Goal: Task Accomplishment & Management: Manage account settings

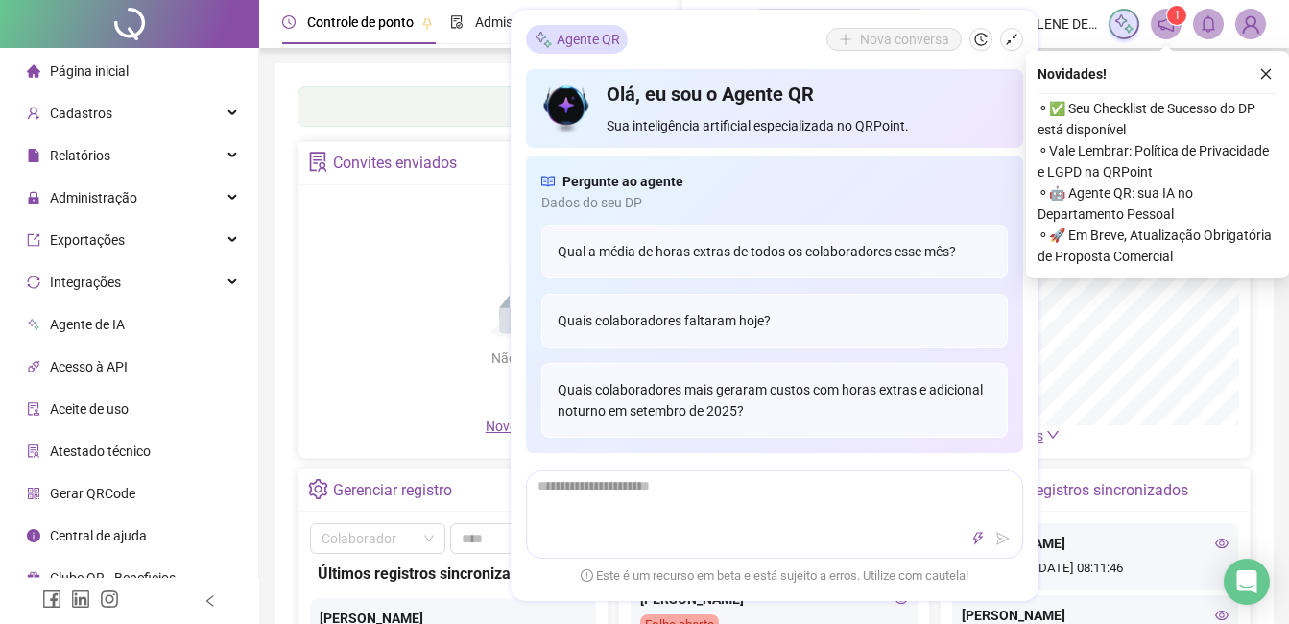
drag, startPoint x: 1006, startPoint y: 39, endPoint x: 1188, endPoint y: 48, distance: 182.5
click at [1006, 39] on icon "shrink" at bounding box center [1011, 39] width 13 height 13
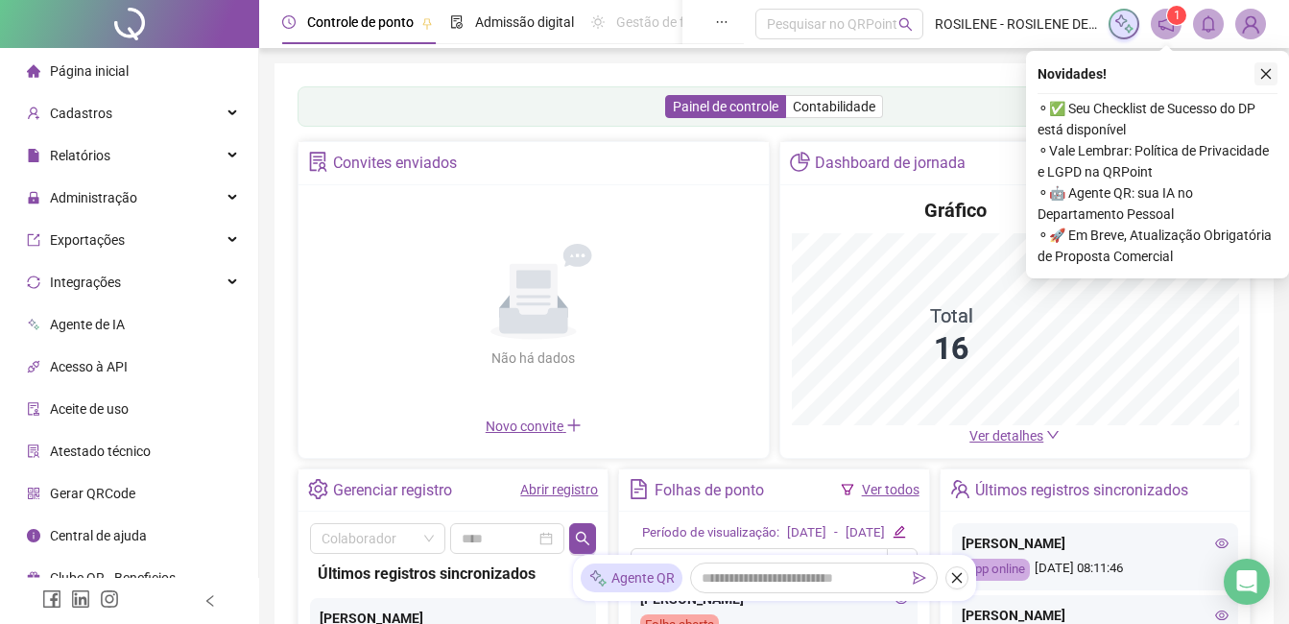
click at [1266, 69] on icon "close" at bounding box center [1265, 73] width 13 height 13
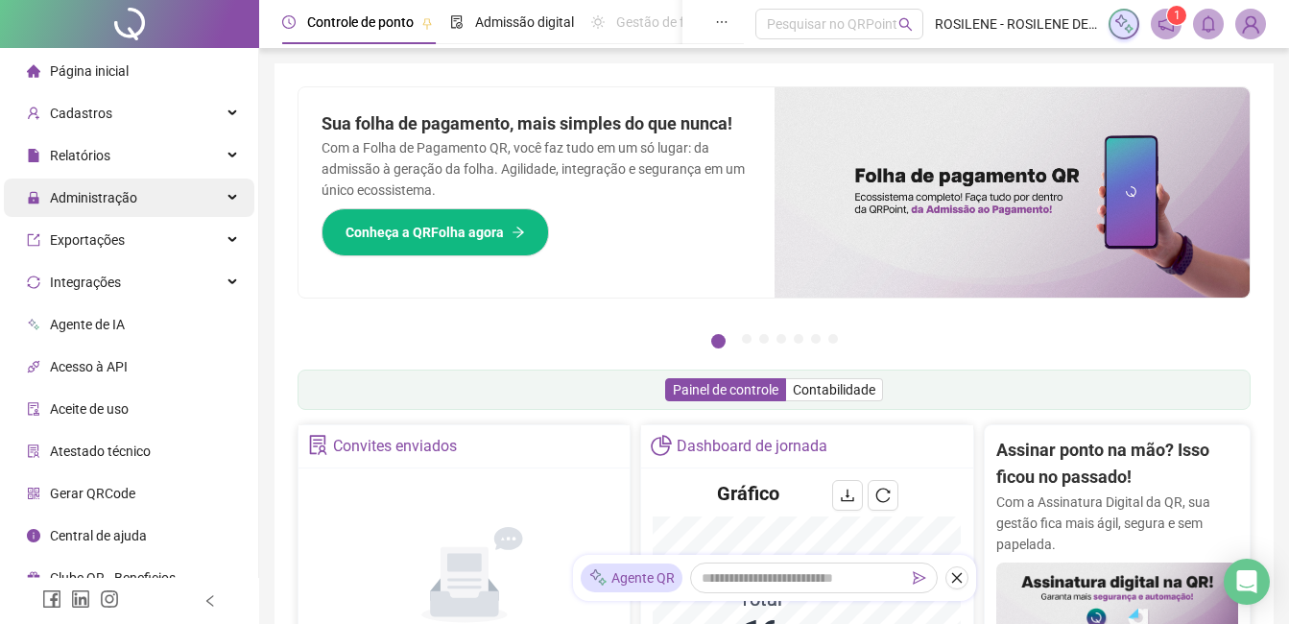
click at [170, 204] on div "Administração" at bounding box center [129, 197] width 250 height 38
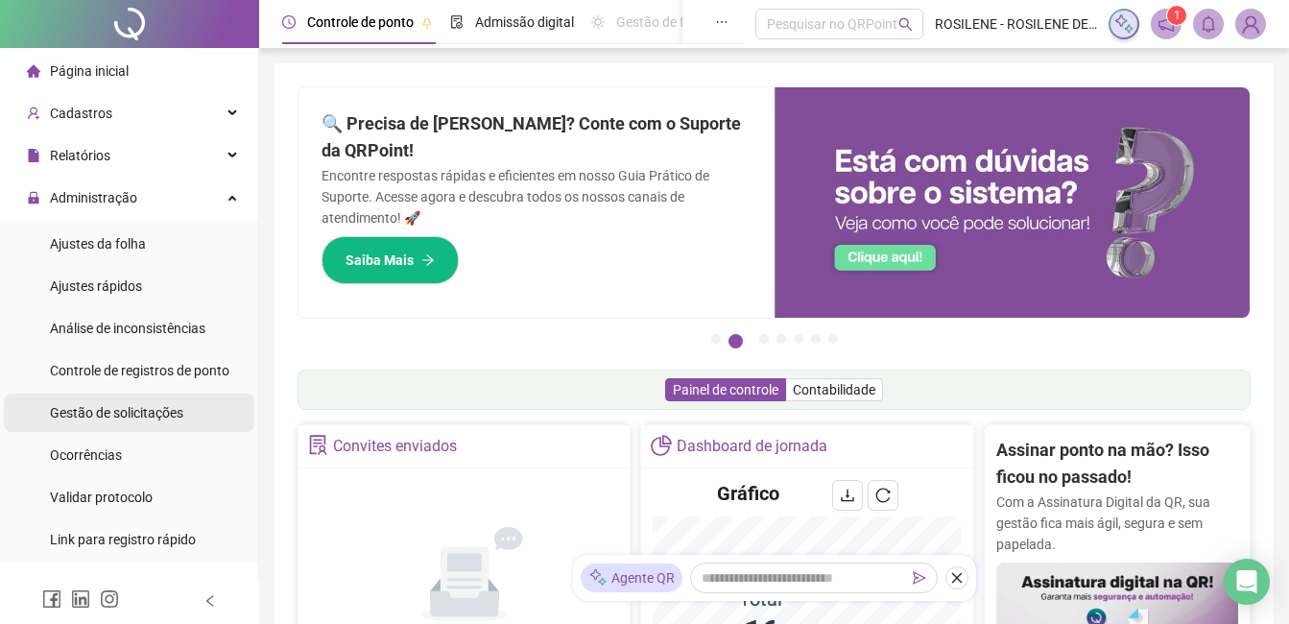
click at [144, 416] on span "Gestão de solicitações" at bounding box center [116, 412] width 133 height 15
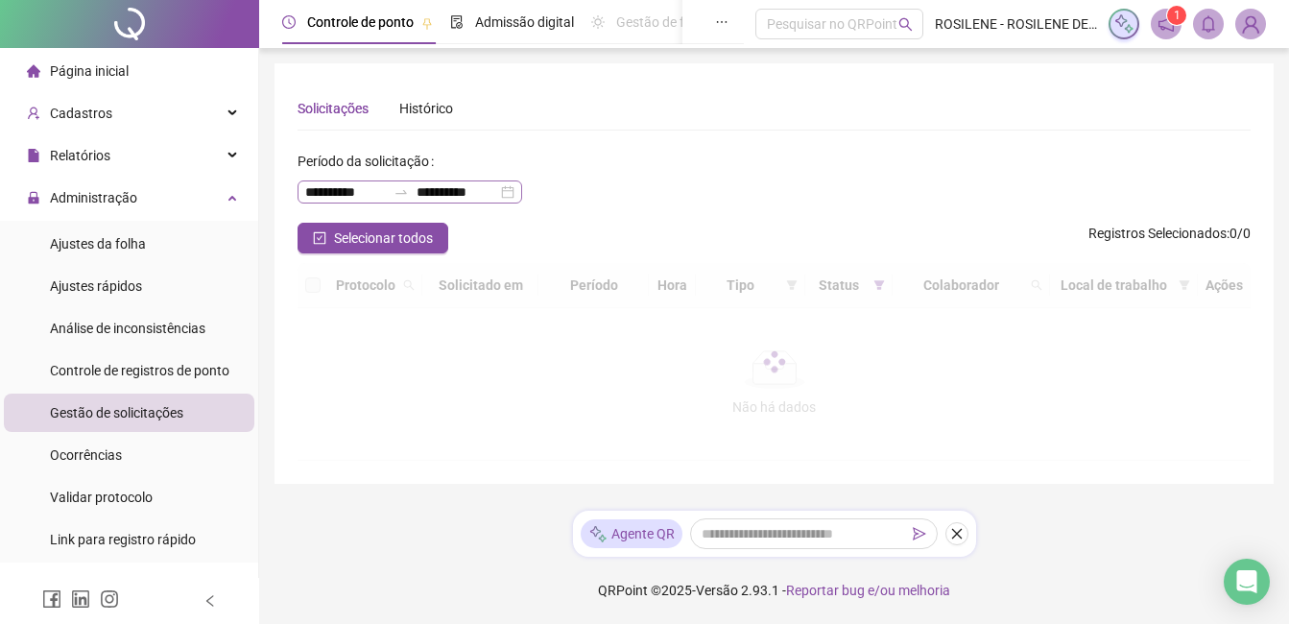
click at [416, 193] on div at bounding box center [401, 191] width 31 height 15
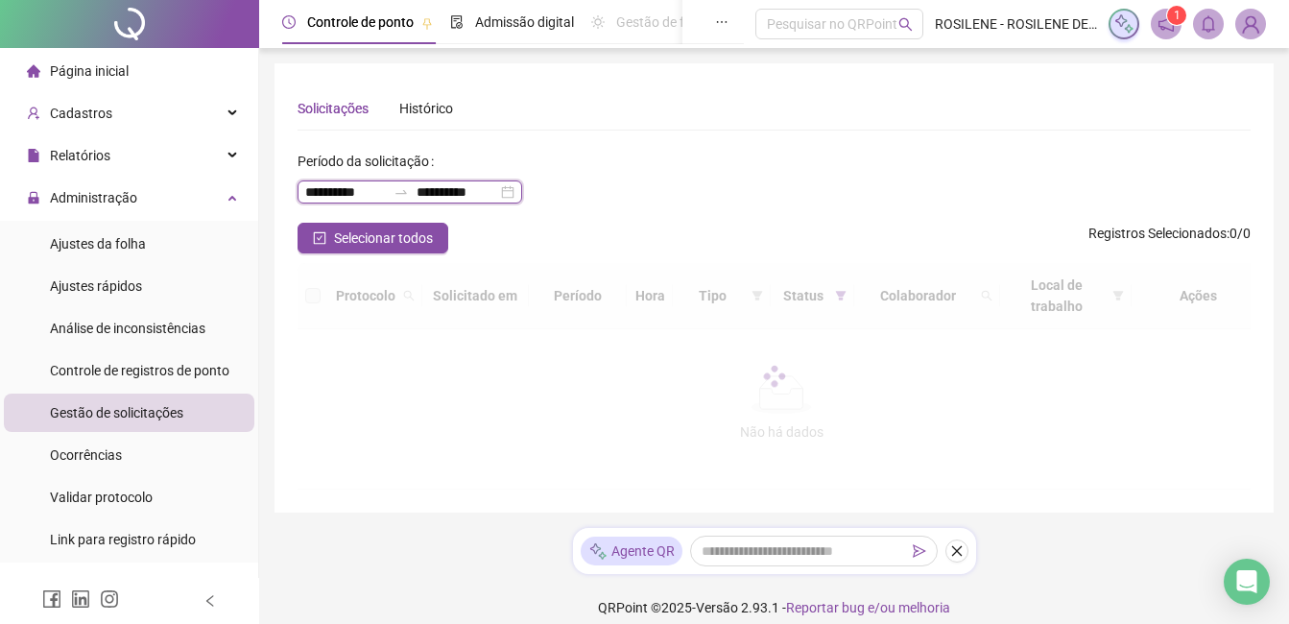
click at [497, 202] on input "**********" at bounding box center [456, 191] width 81 height 21
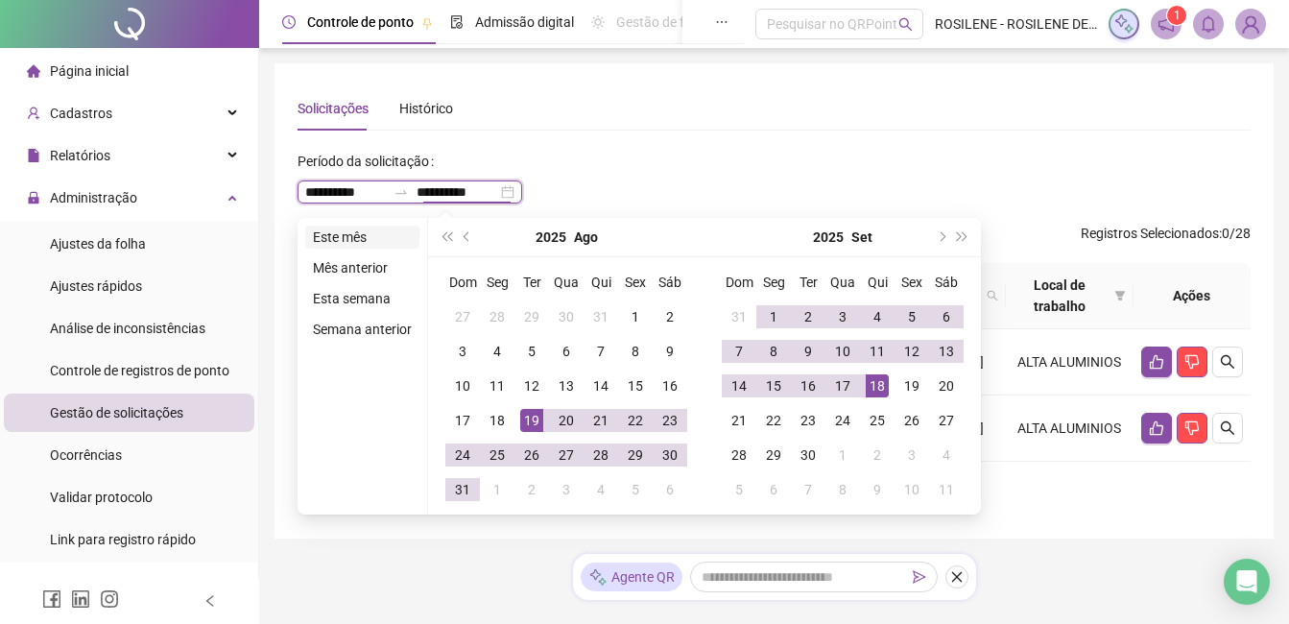
type input "**********"
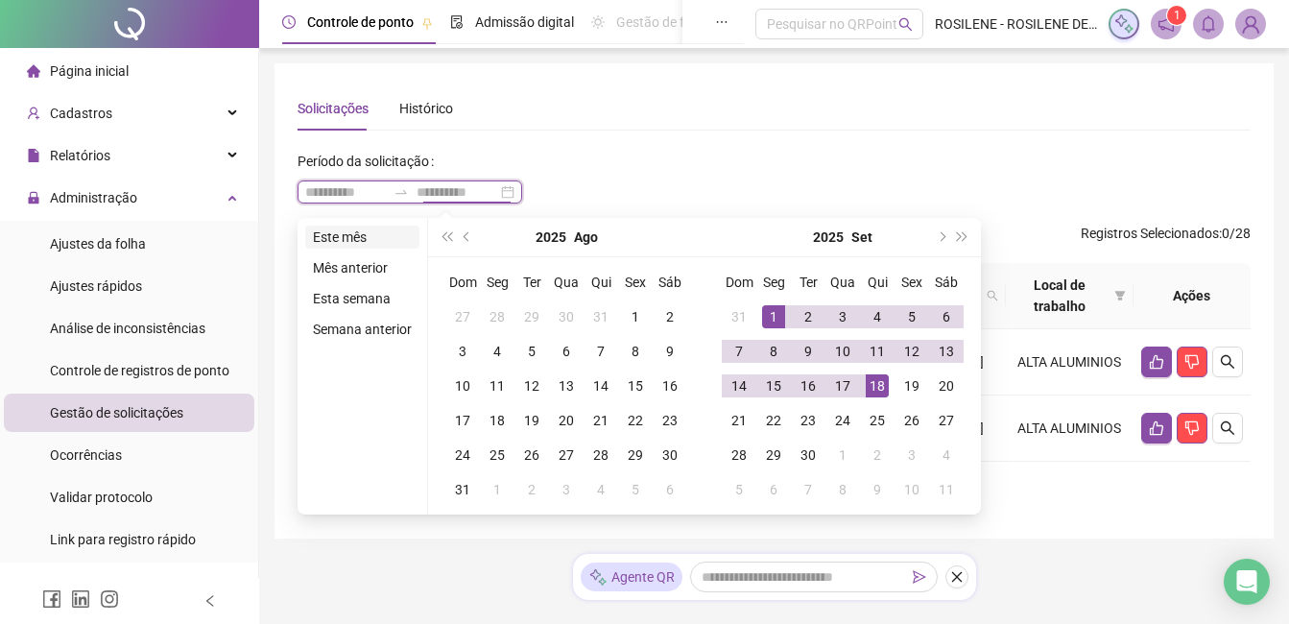
type input "**********"
click at [374, 236] on li "Este mês" at bounding box center [362, 237] width 114 height 23
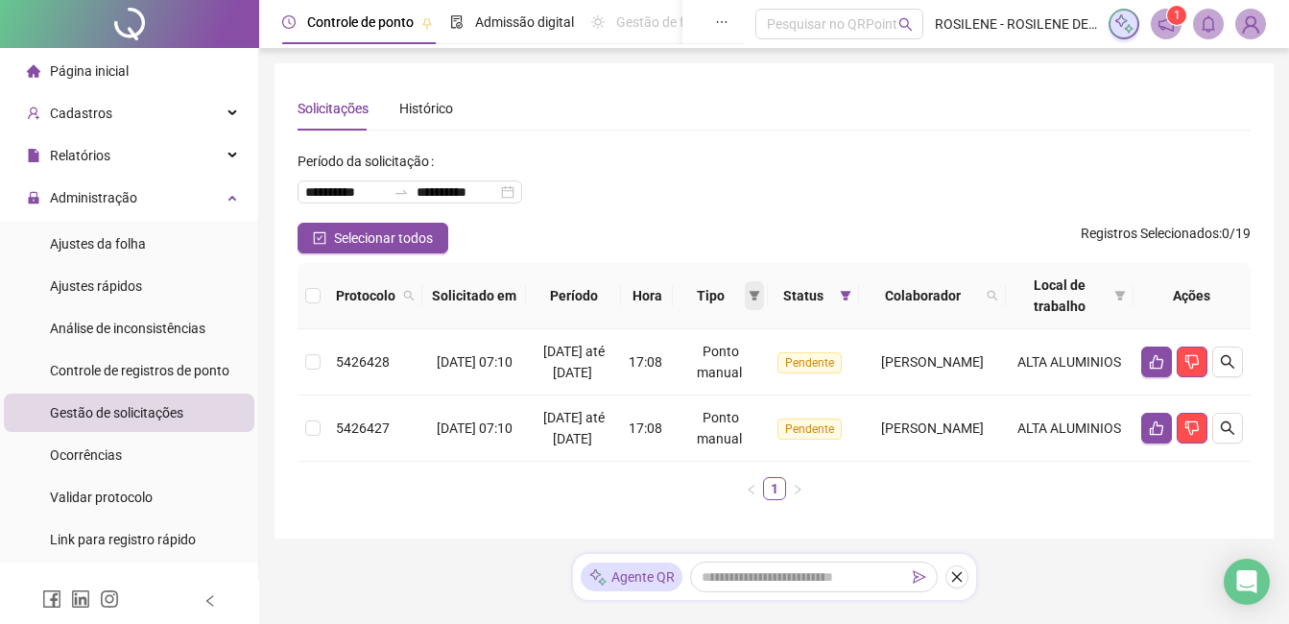
click at [749, 298] on icon "filter" at bounding box center [755, 296] width 12 height 12
click at [708, 326] on span "Ponto manual" at bounding box center [695, 332] width 84 height 15
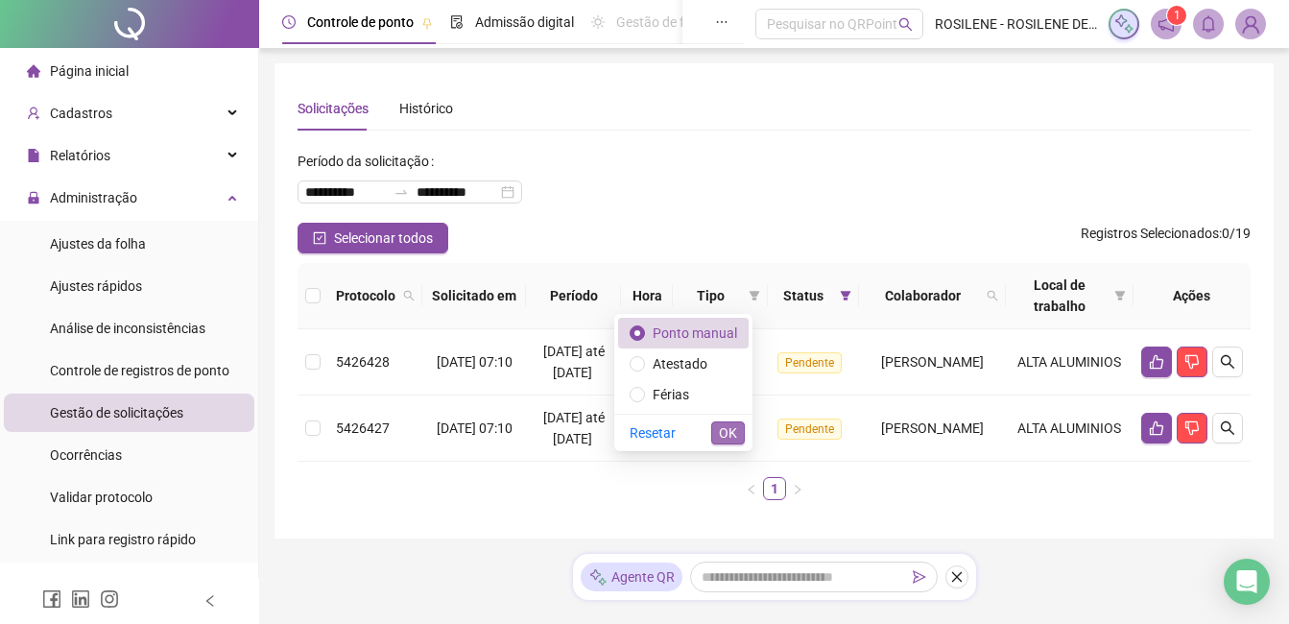
click at [732, 431] on span "OK" at bounding box center [728, 432] width 18 height 21
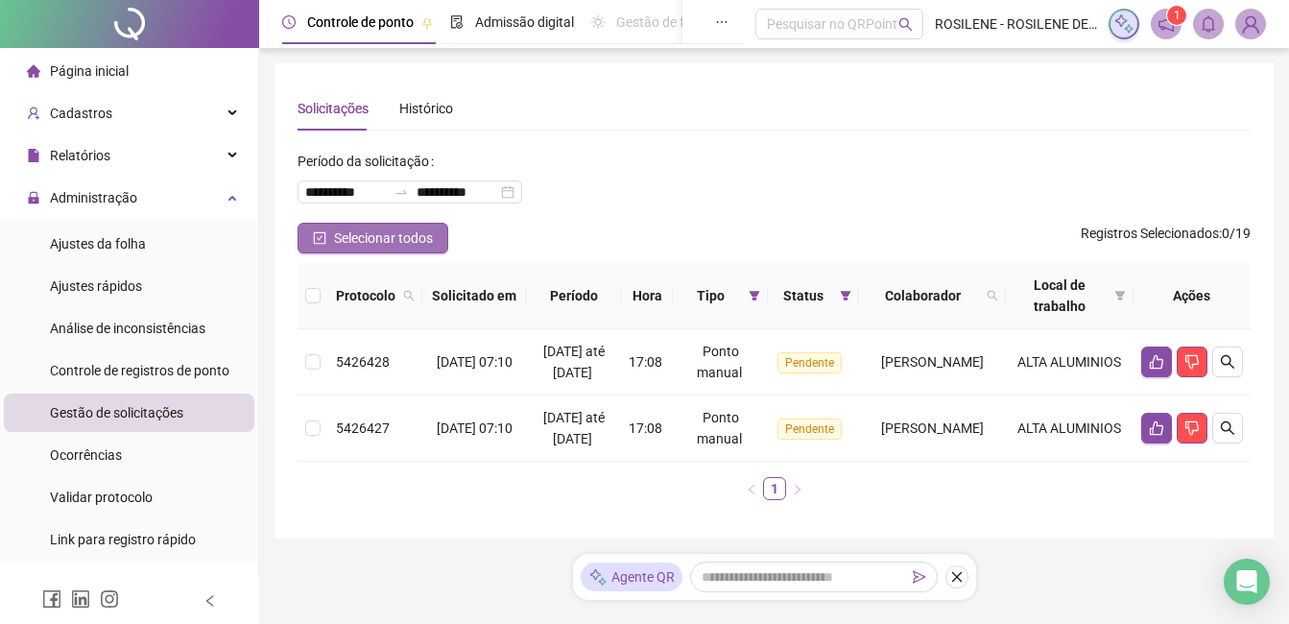
click at [304, 238] on button "Selecionar todos" at bounding box center [372, 238] width 151 height 31
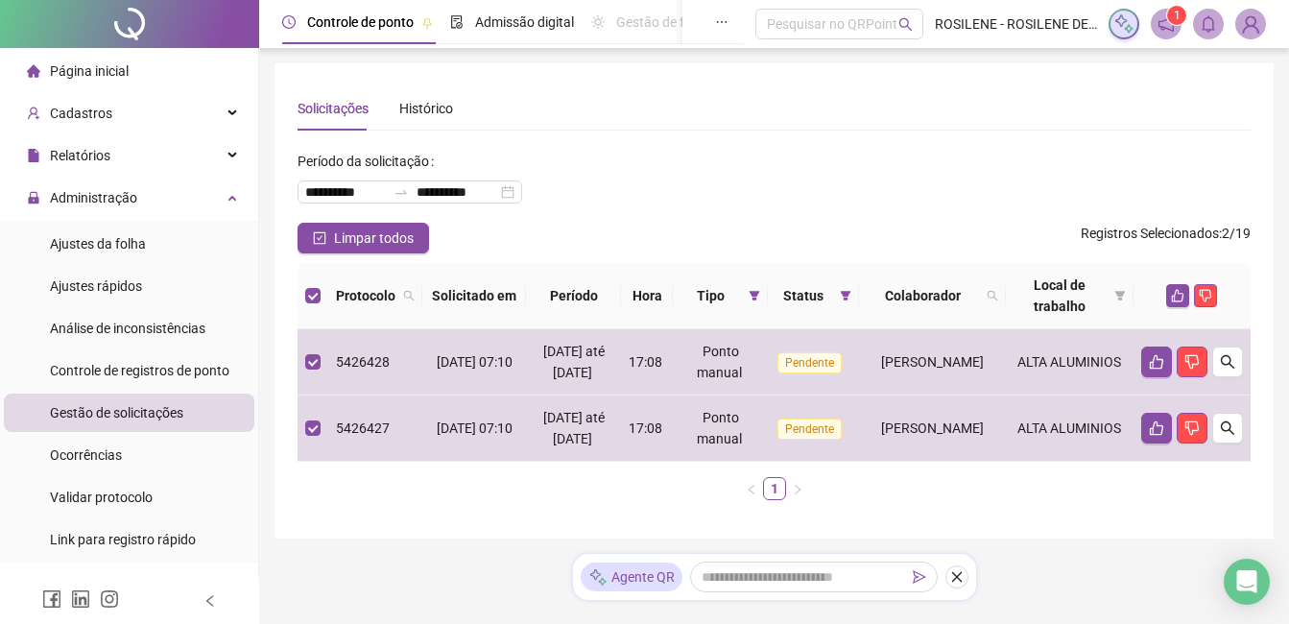
click at [1166, 278] on th at bounding box center [1191, 296] width 117 height 66
click at [1170, 294] on button "button" at bounding box center [1177, 295] width 23 height 23
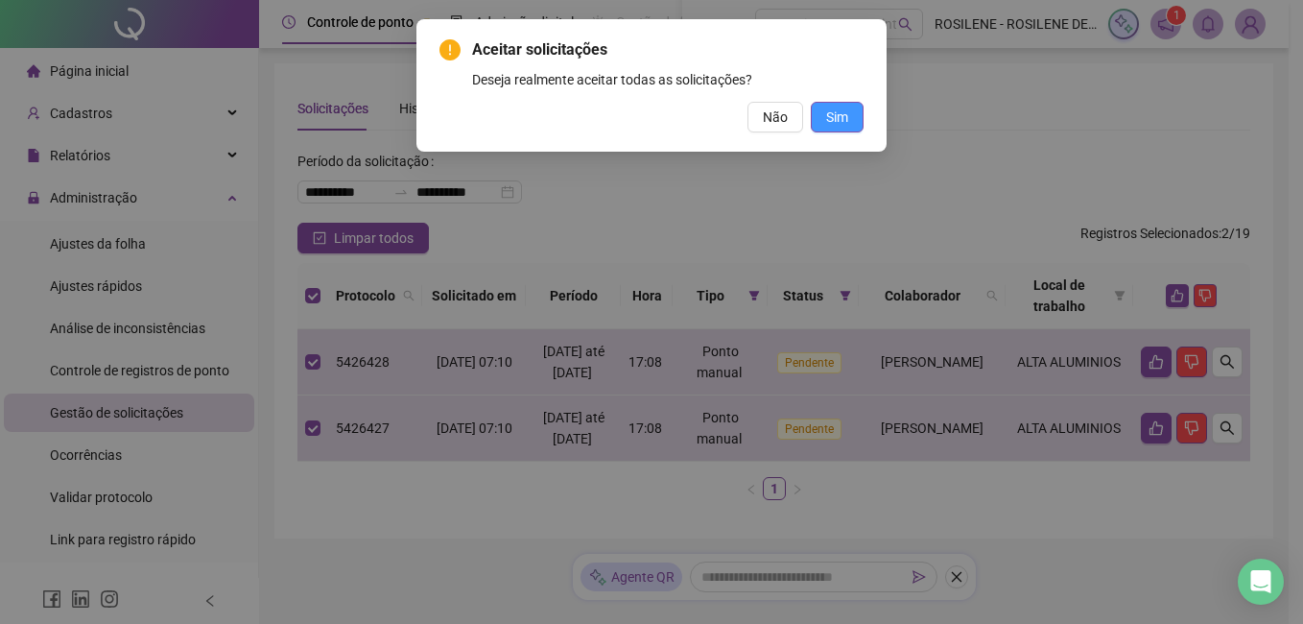
click at [847, 123] on span "Sim" at bounding box center [837, 117] width 22 height 21
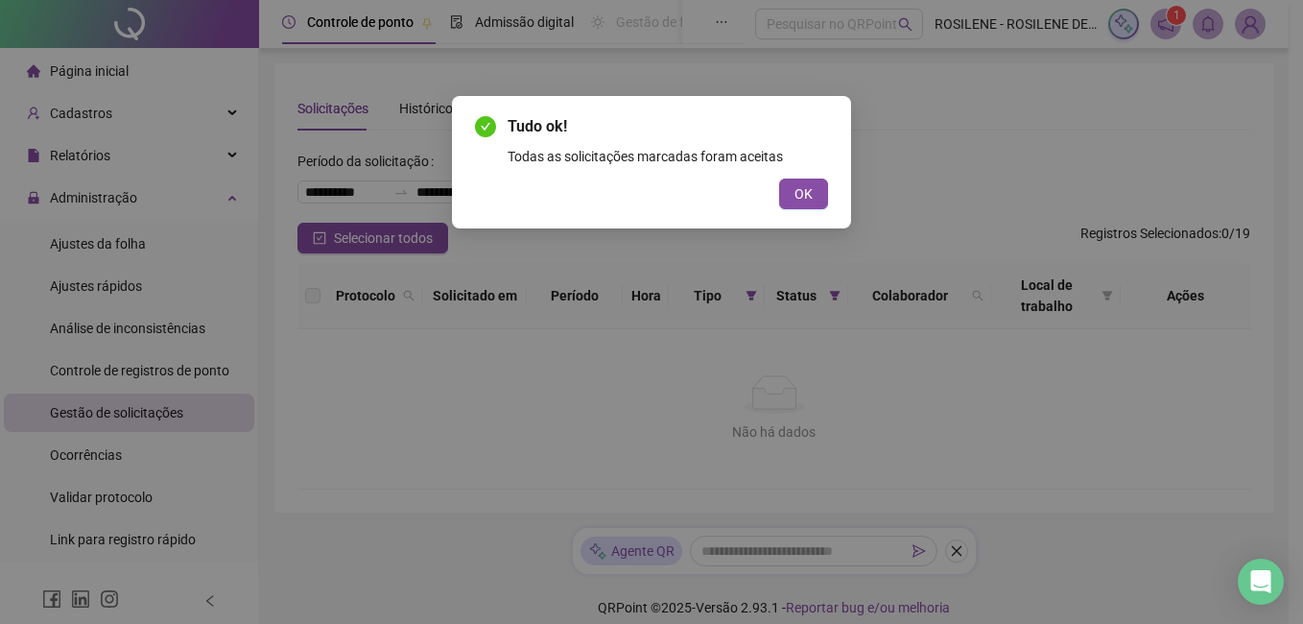
click at [829, 196] on div "Tudo ok! Todas as solicitações marcadas foram aceitas OK" at bounding box center [651, 162] width 399 height 132
click at [797, 190] on span "OK" at bounding box center [804, 193] width 18 height 21
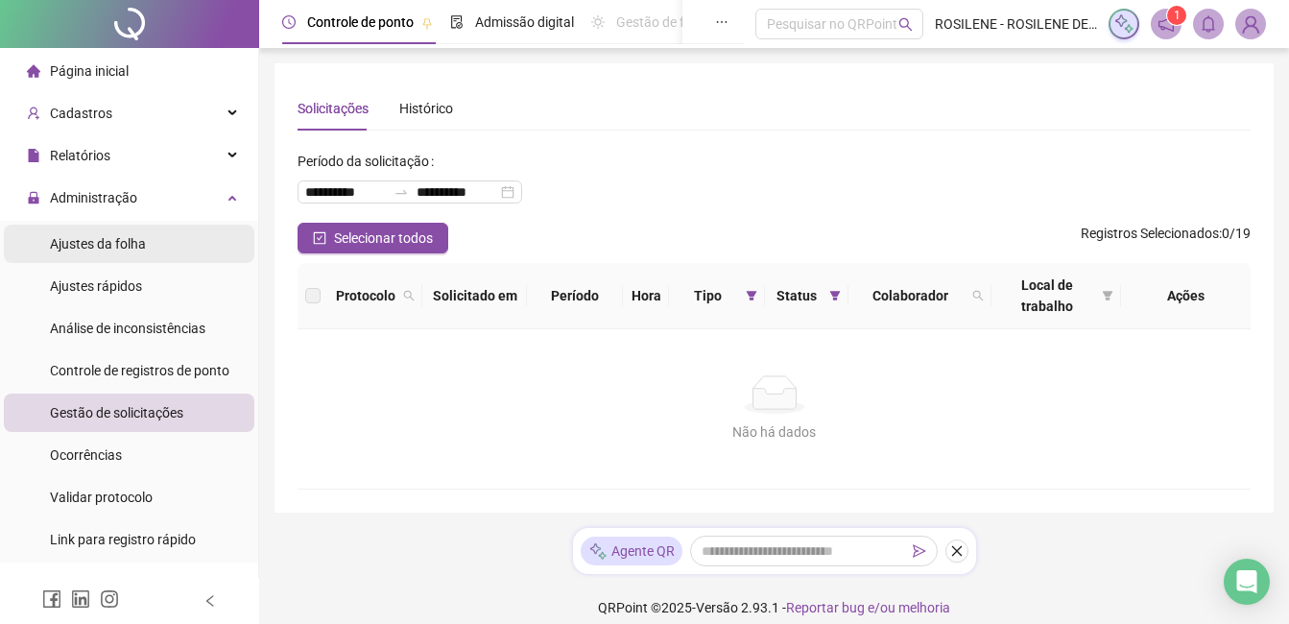
click at [90, 236] on span "Ajustes da folha" at bounding box center [98, 243] width 96 height 15
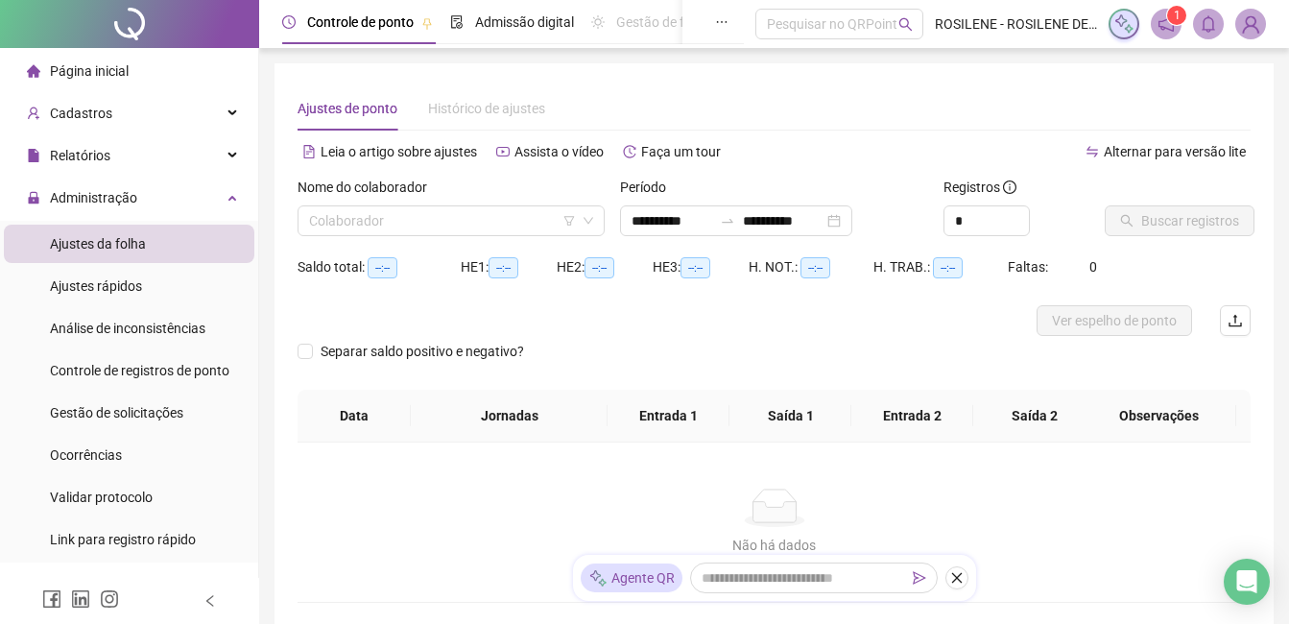
type input "**********"
click at [559, 202] on div "Nome do colaborador" at bounding box center [450, 191] width 307 height 29
click at [472, 213] on input "search" at bounding box center [442, 220] width 267 height 29
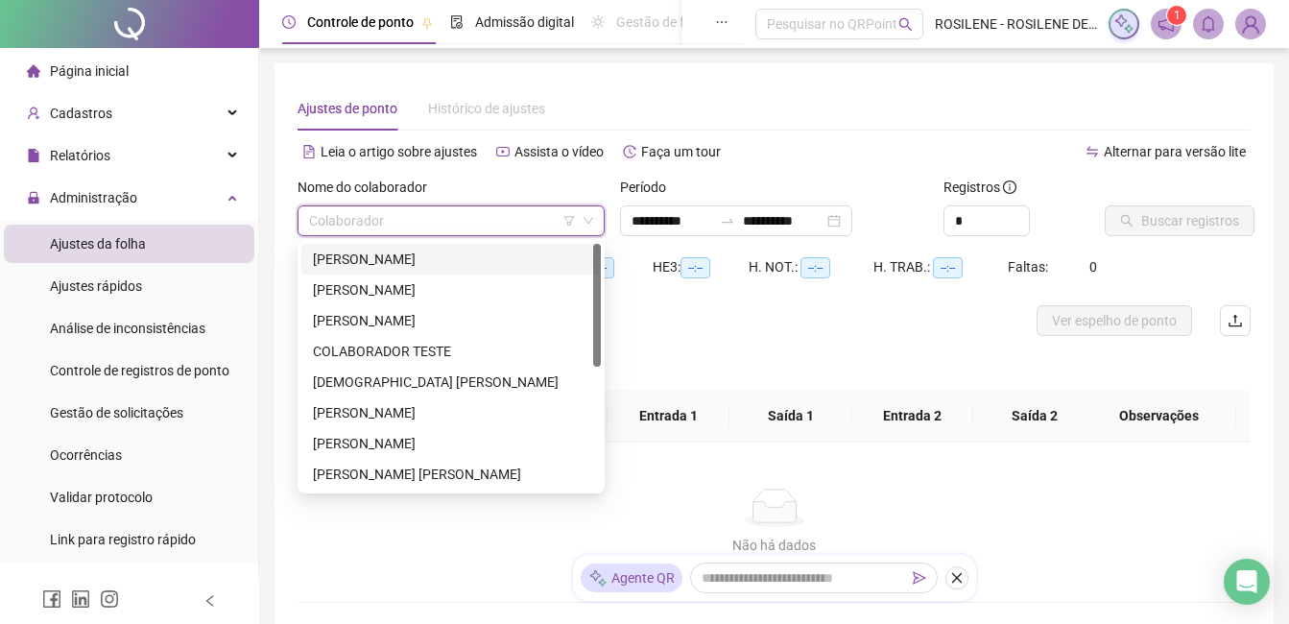
click at [463, 269] on div "AGNALDO RYAN BENTO DE ARRUDA" at bounding box center [451, 259] width 276 height 21
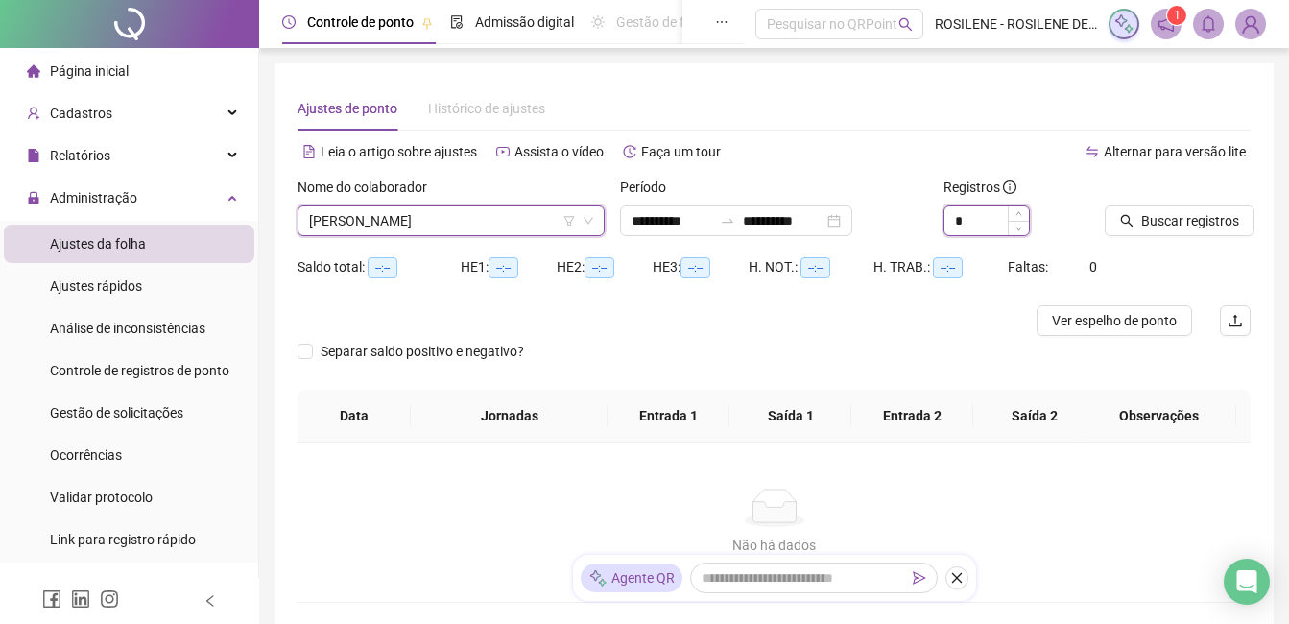
click at [1004, 223] on input "*" at bounding box center [986, 220] width 84 height 29
click at [1019, 215] on icon "up" at bounding box center [1018, 215] width 6 height 4
type input "*"
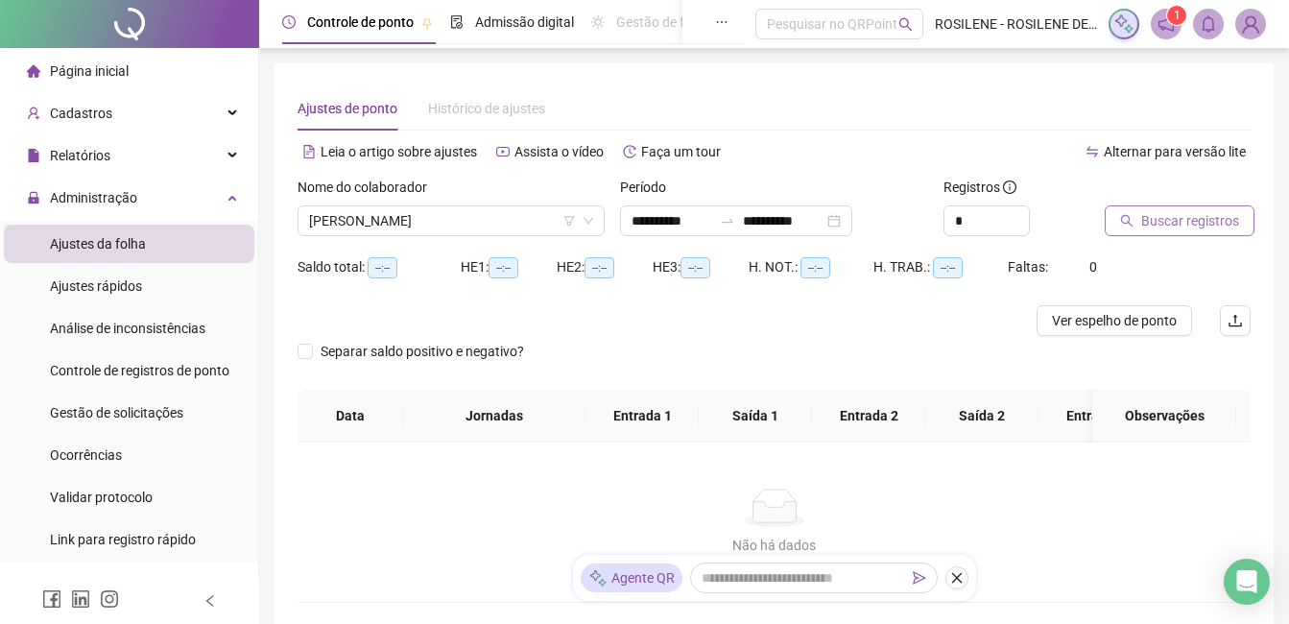
click at [1203, 210] on span "Buscar registros" at bounding box center [1190, 220] width 98 height 21
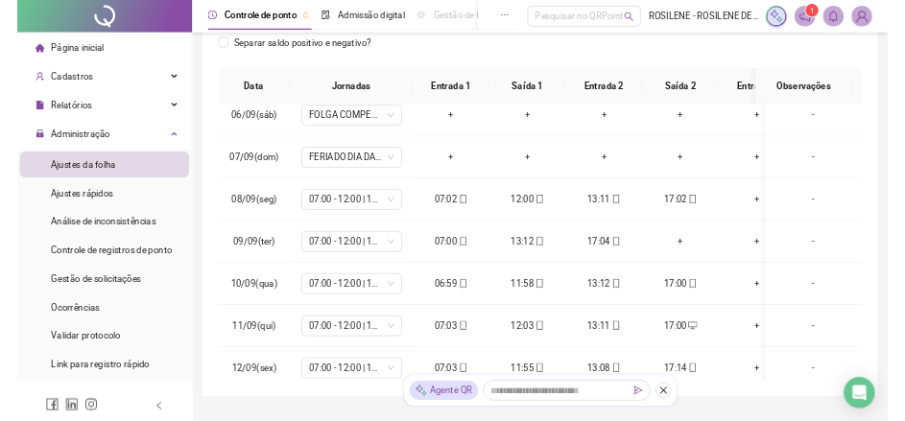
scroll to position [281, 0]
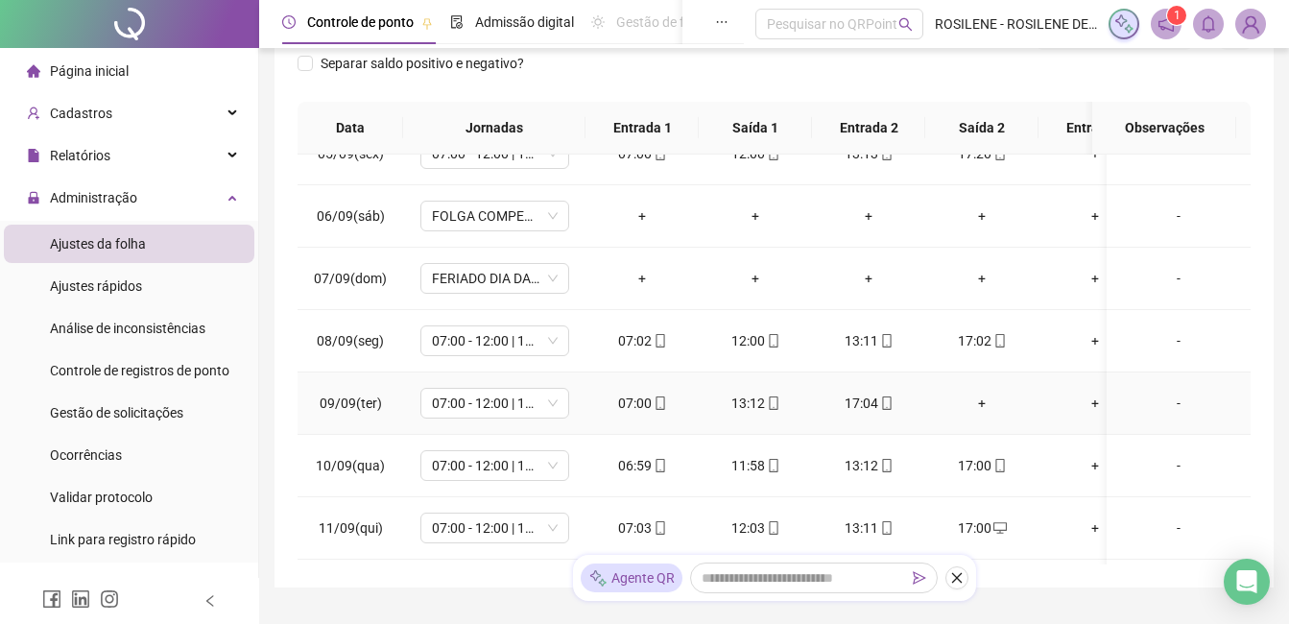
click at [972, 408] on div "+" at bounding box center [981, 402] width 83 height 21
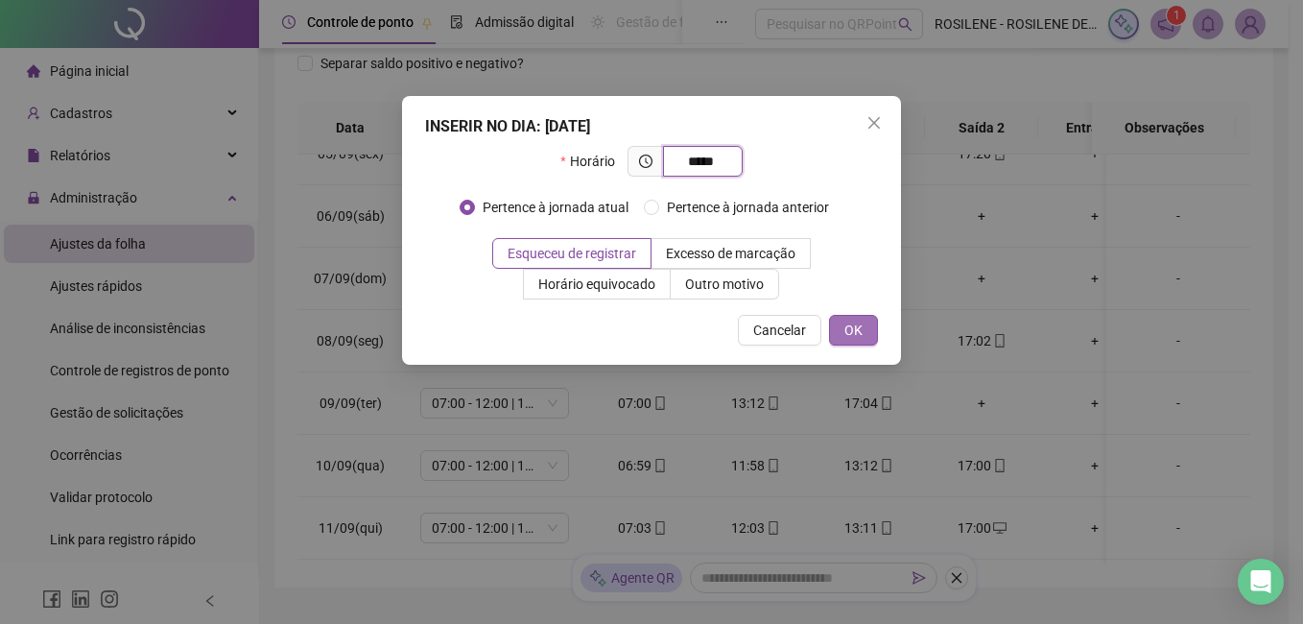
type input "*****"
click at [858, 330] on span "OK" at bounding box center [853, 330] width 18 height 21
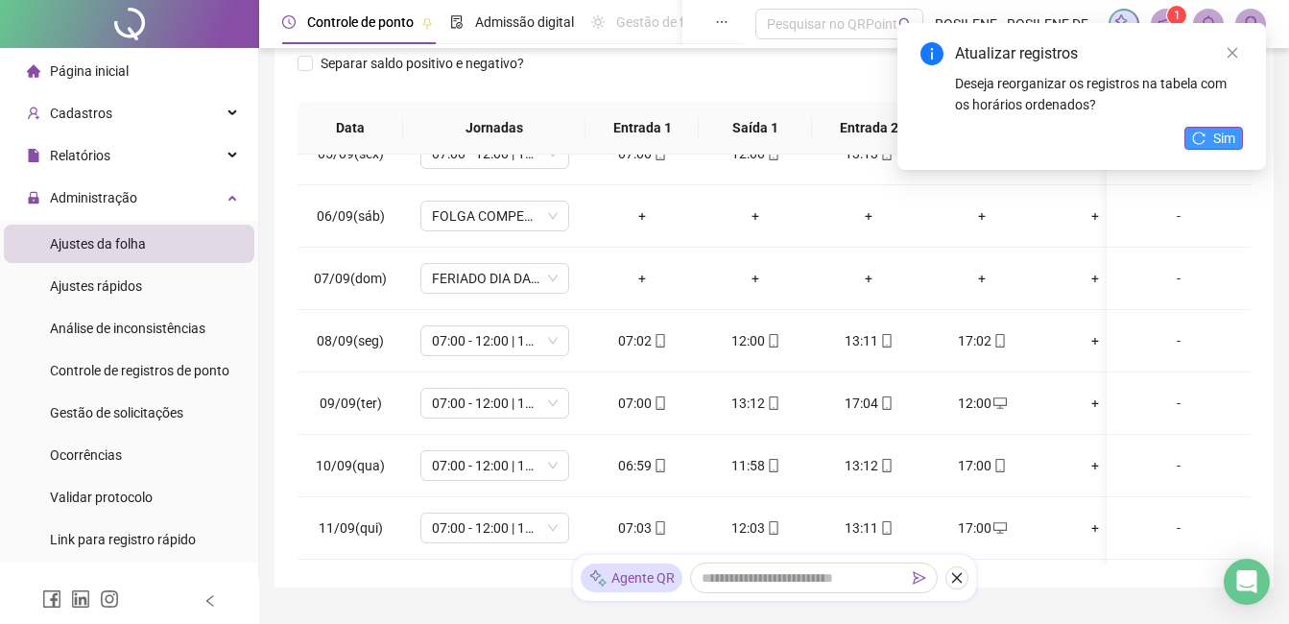
click at [1214, 131] on span "Sim" at bounding box center [1224, 138] width 22 height 21
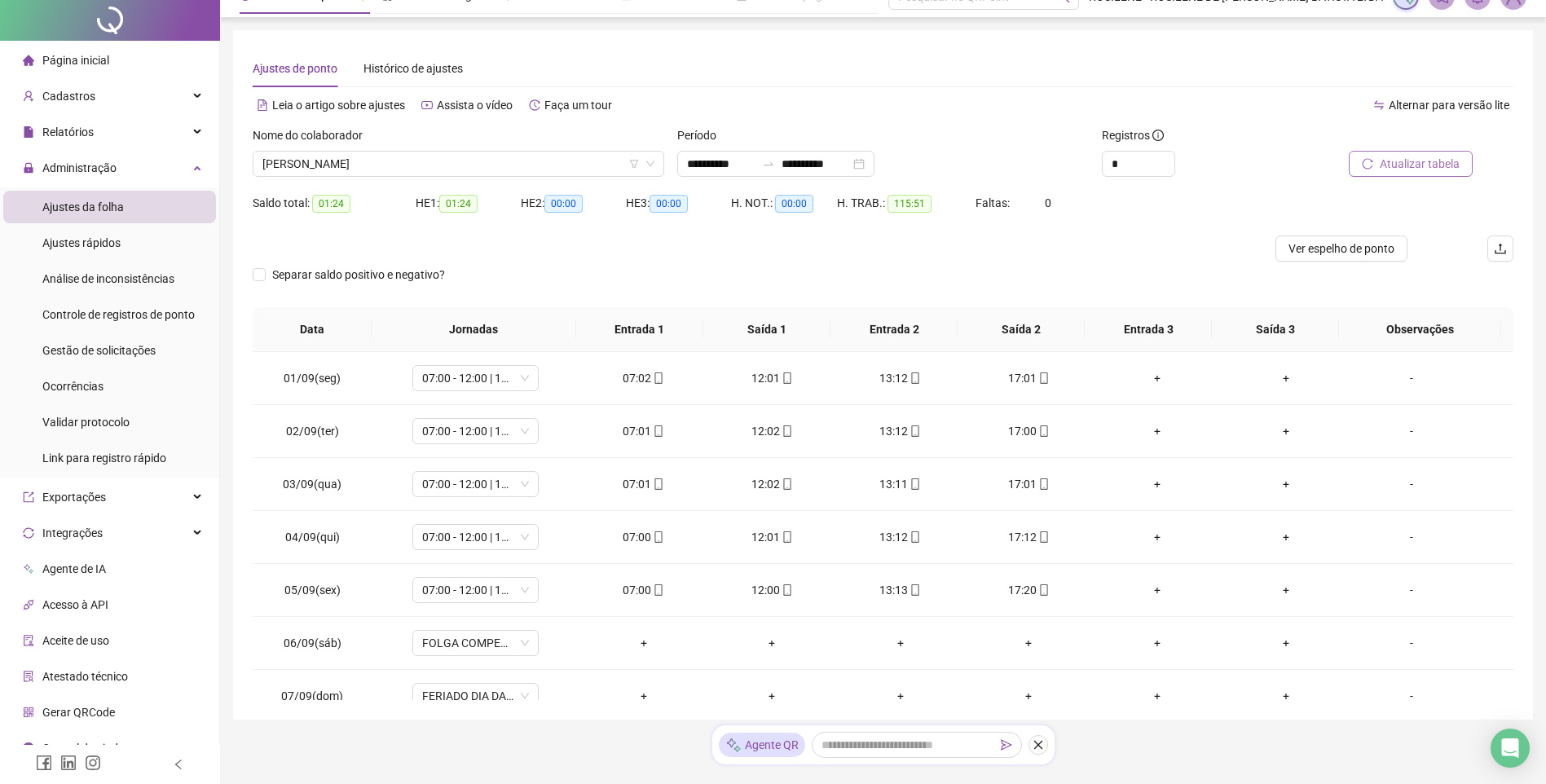
scroll to position [0, 0]
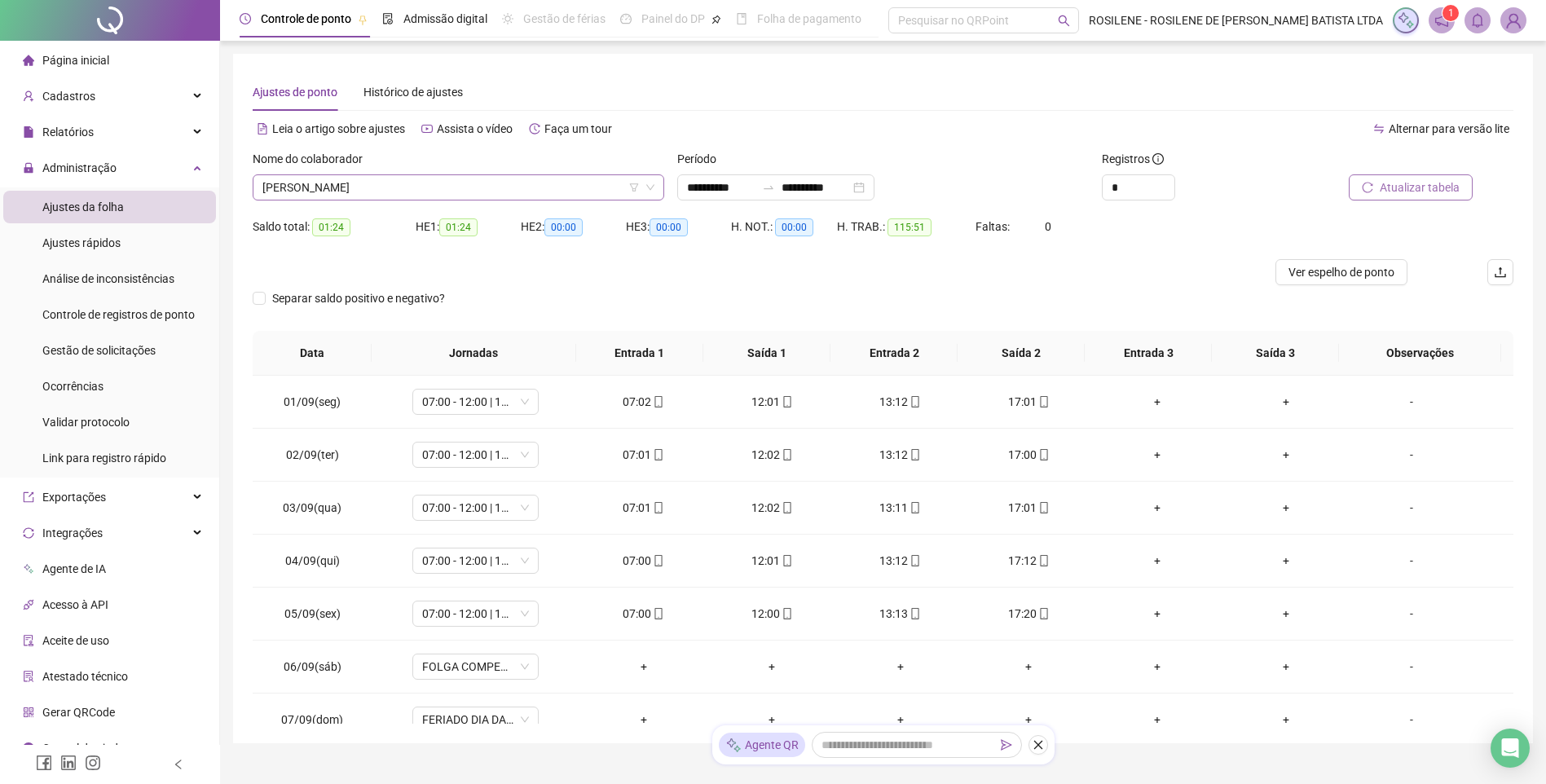
click at [584, 174] on div "AGNALDO RYAN BENTO DE ARRUDA" at bounding box center [458, 187] width 412 height 26
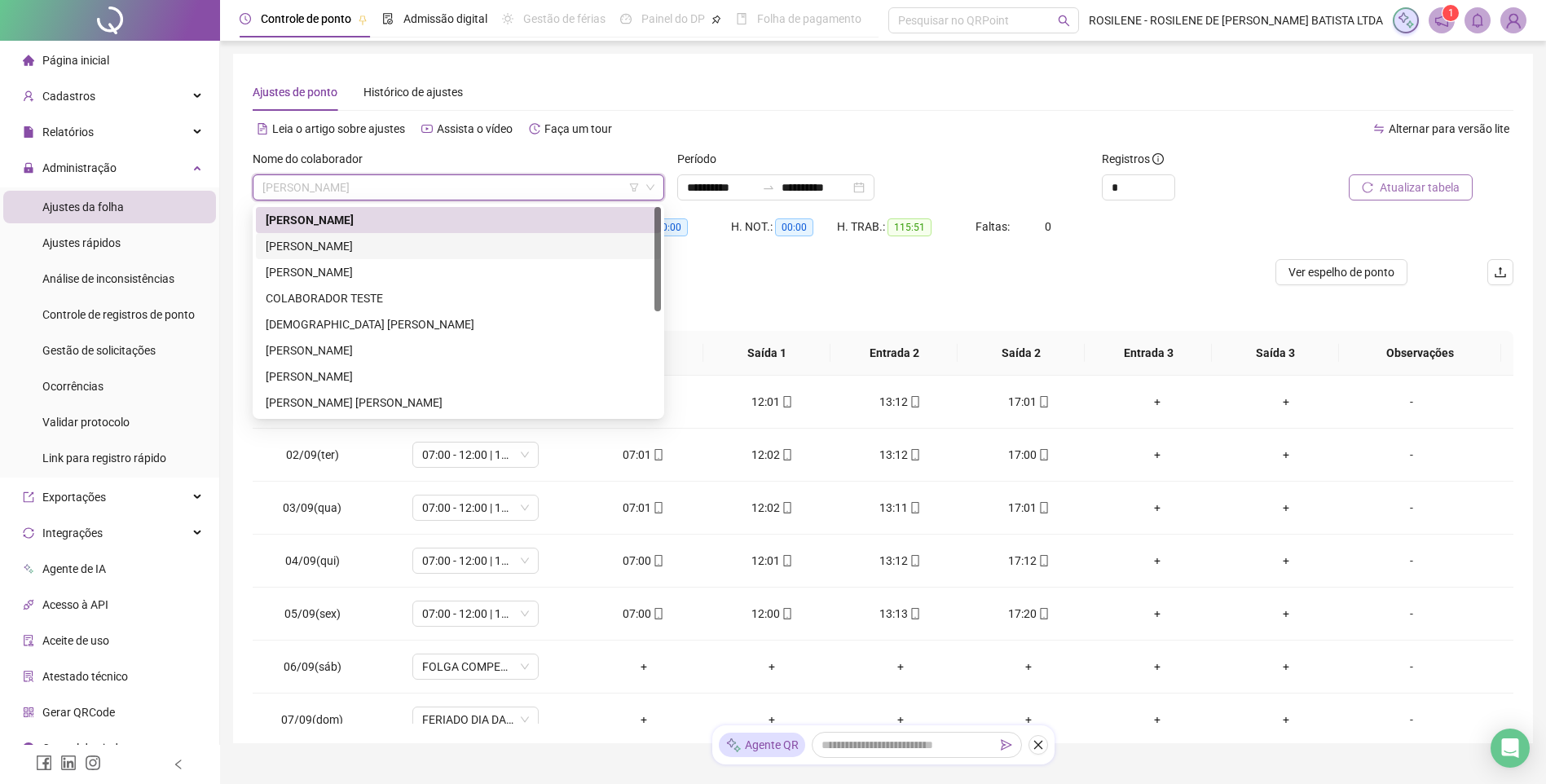
click at [381, 252] on div "ALEX MACHADO" at bounding box center [459, 245] width 386 height 18
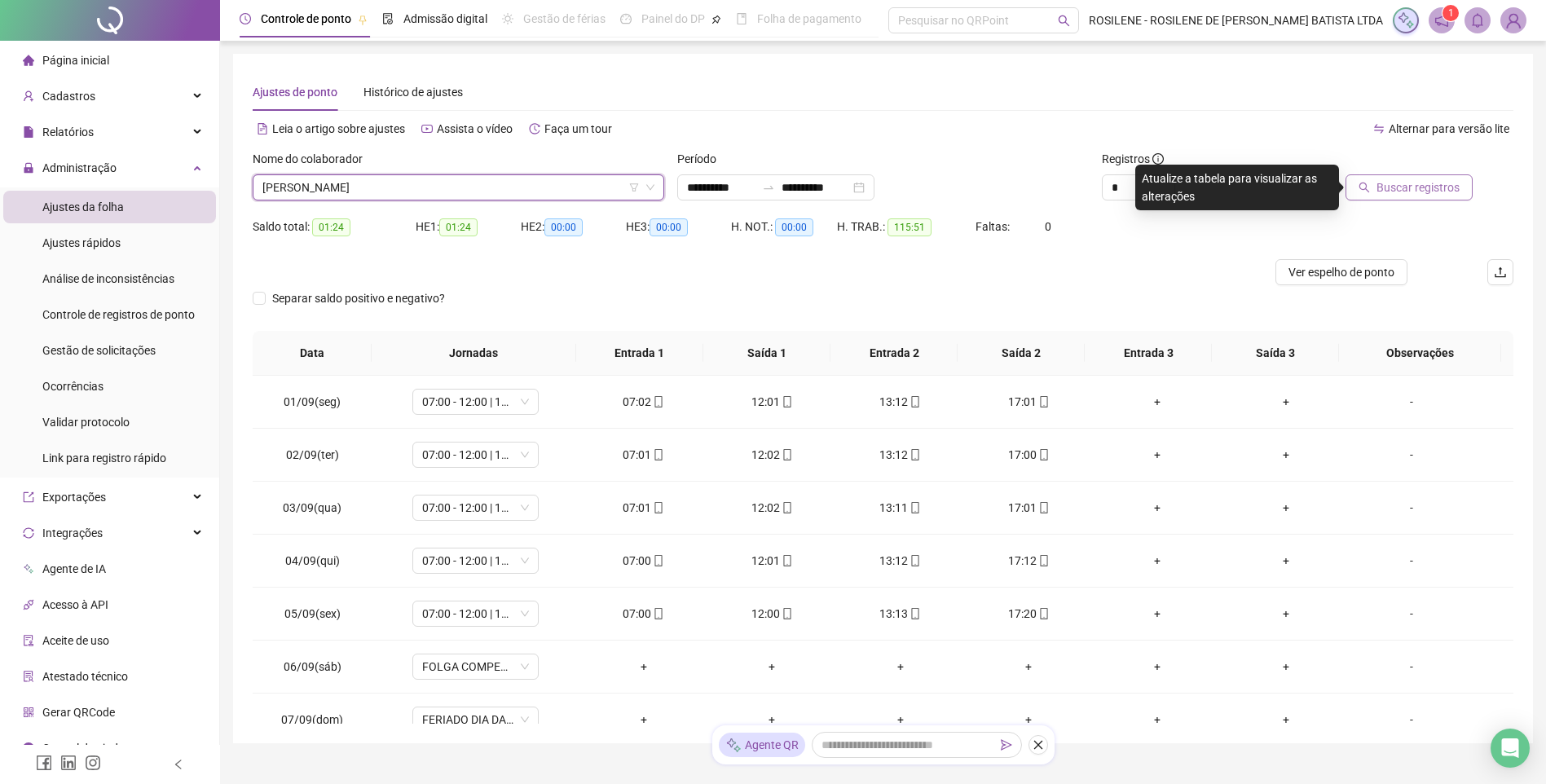
click at [1106, 194] on span "Buscar registros" at bounding box center [1419, 187] width 83 height 18
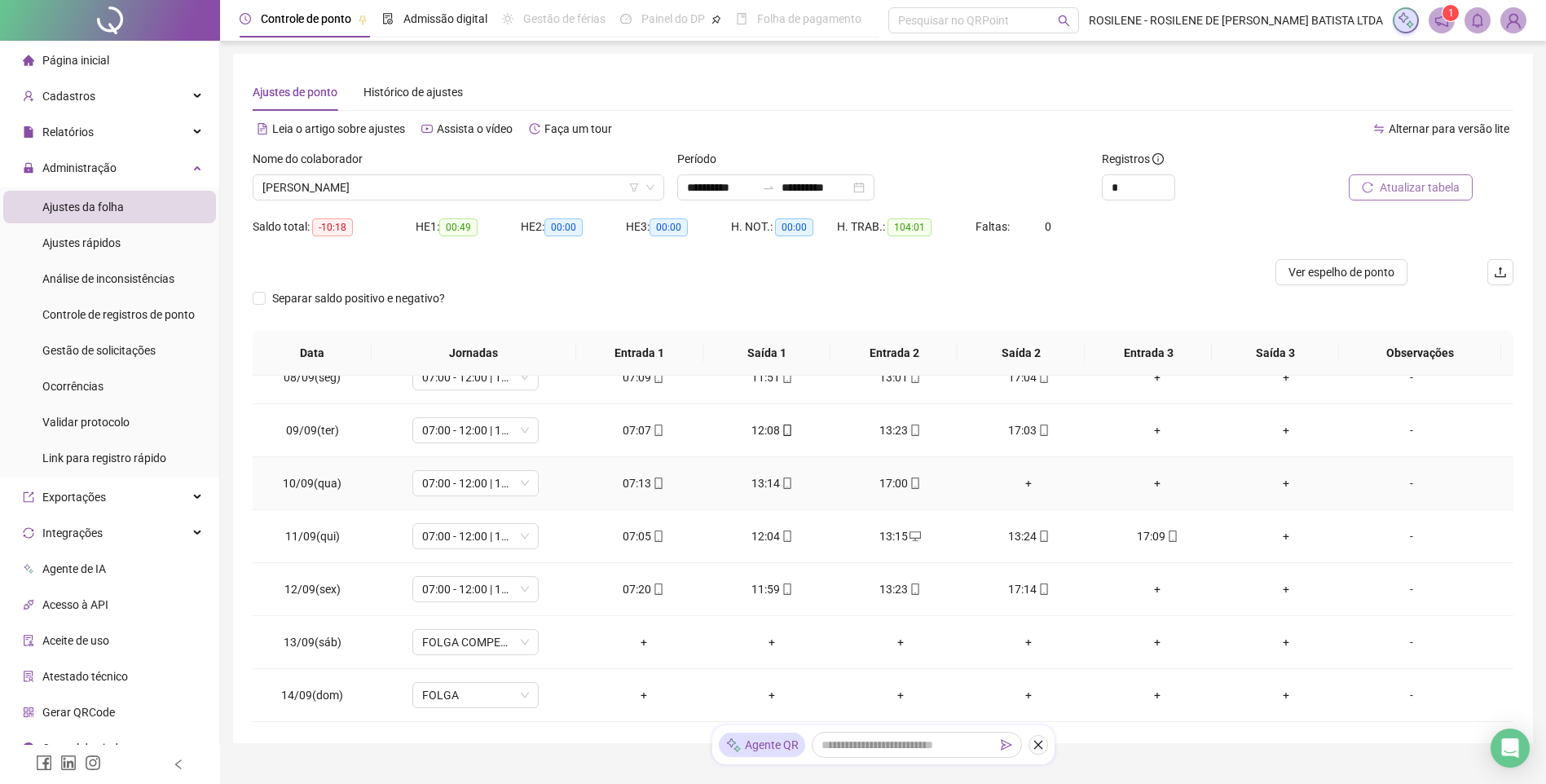
scroll to position [390, 0]
click at [448, 189] on span "ALEX MACHADO" at bounding box center [459, 187] width 392 height 25
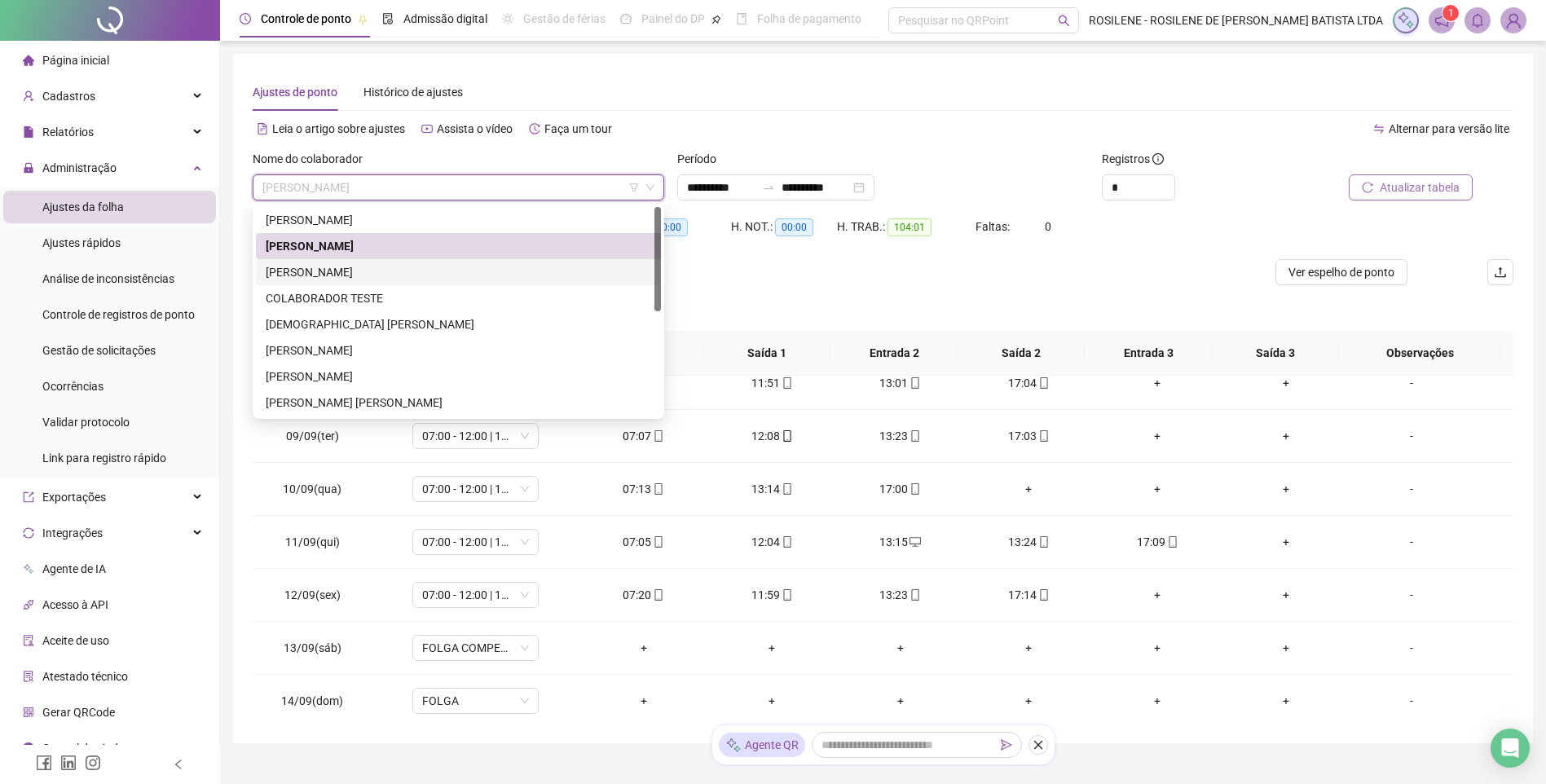
click at [413, 276] on div "ARIANE GRAZIELA RIBEIRO" at bounding box center [459, 272] width 386 height 18
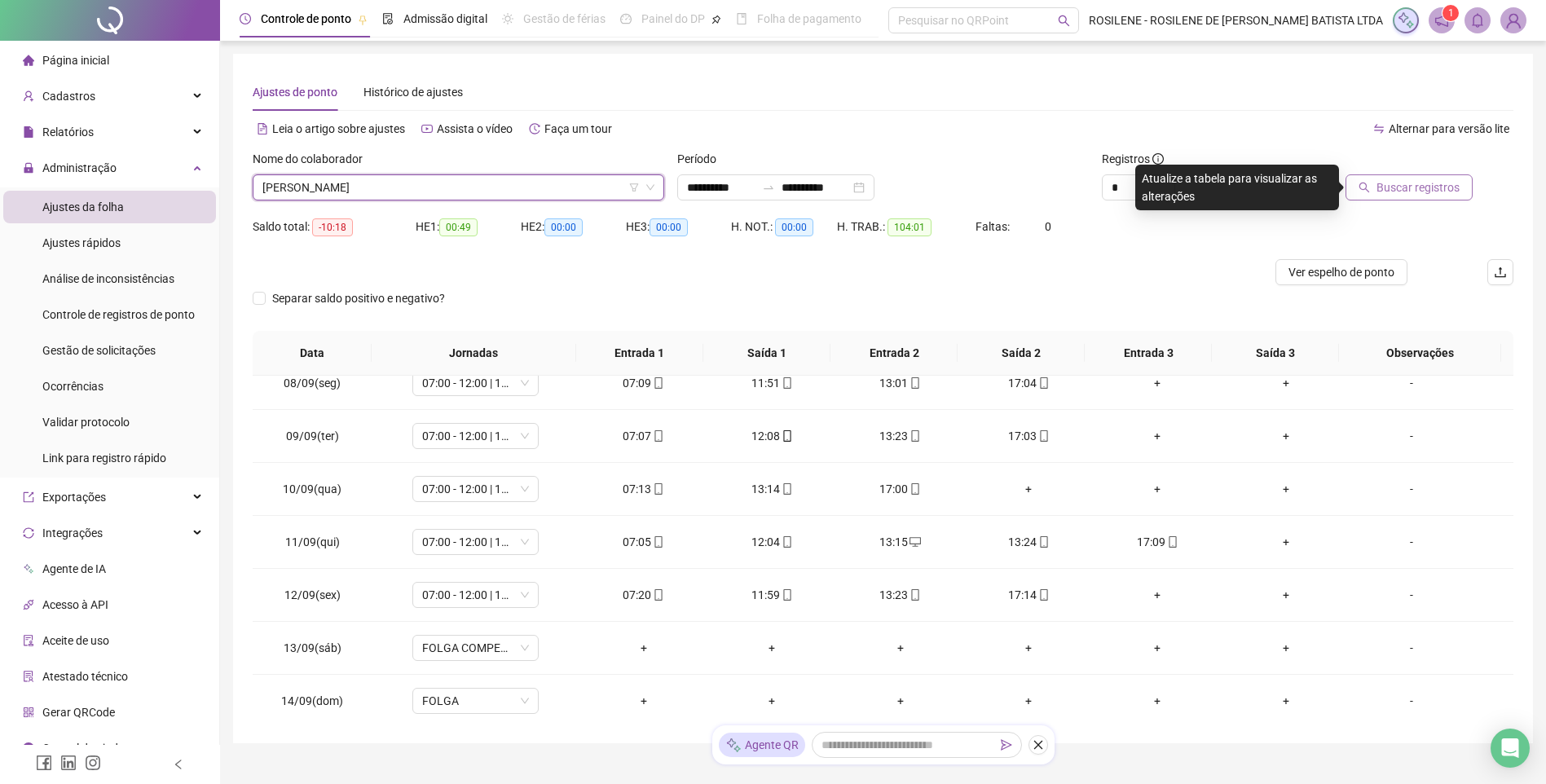
click at [1106, 185] on span "Buscar registros" at bounding box center [1419, 187] width 83 height 18
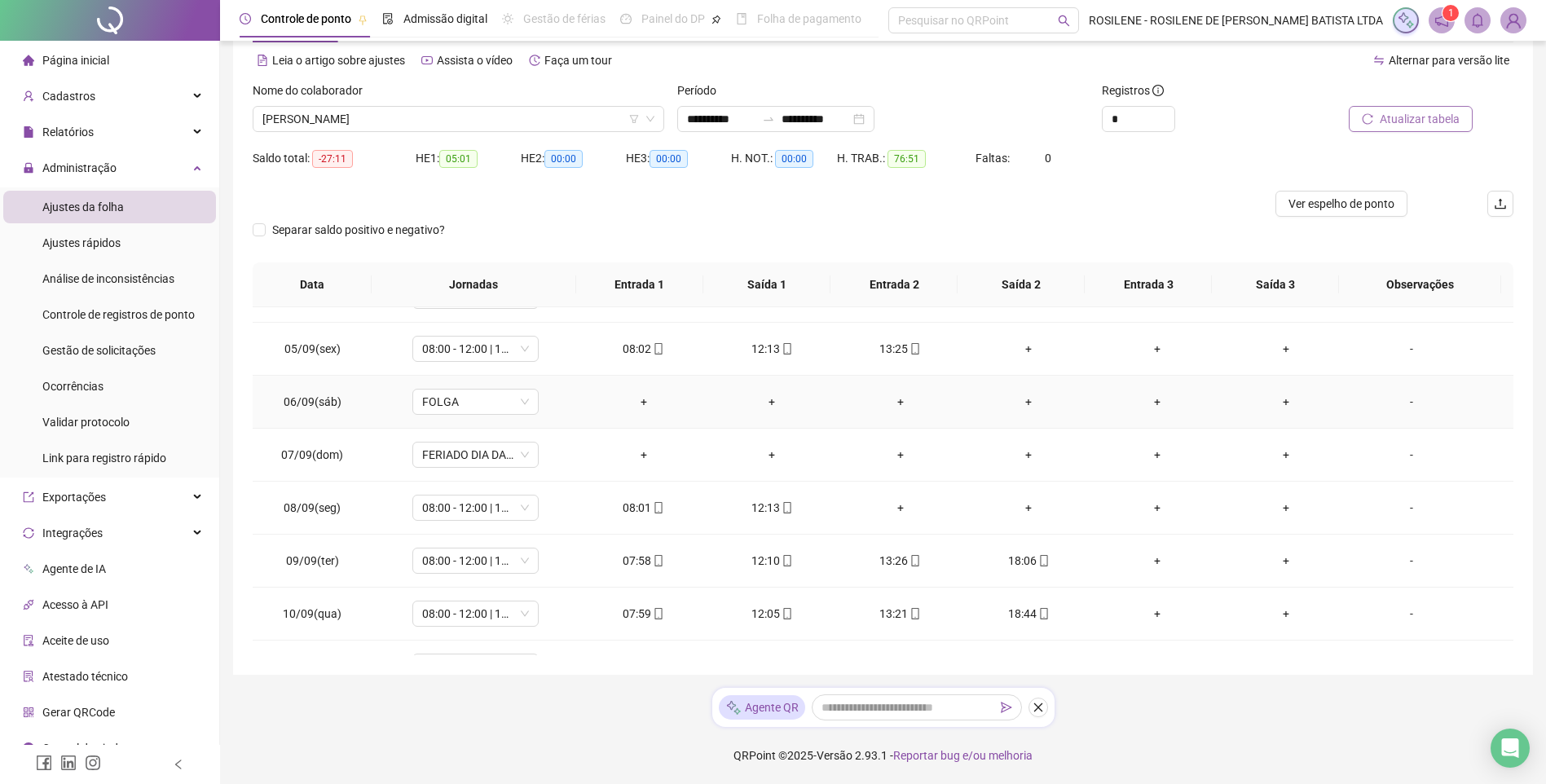
scroll to position [0, 0]
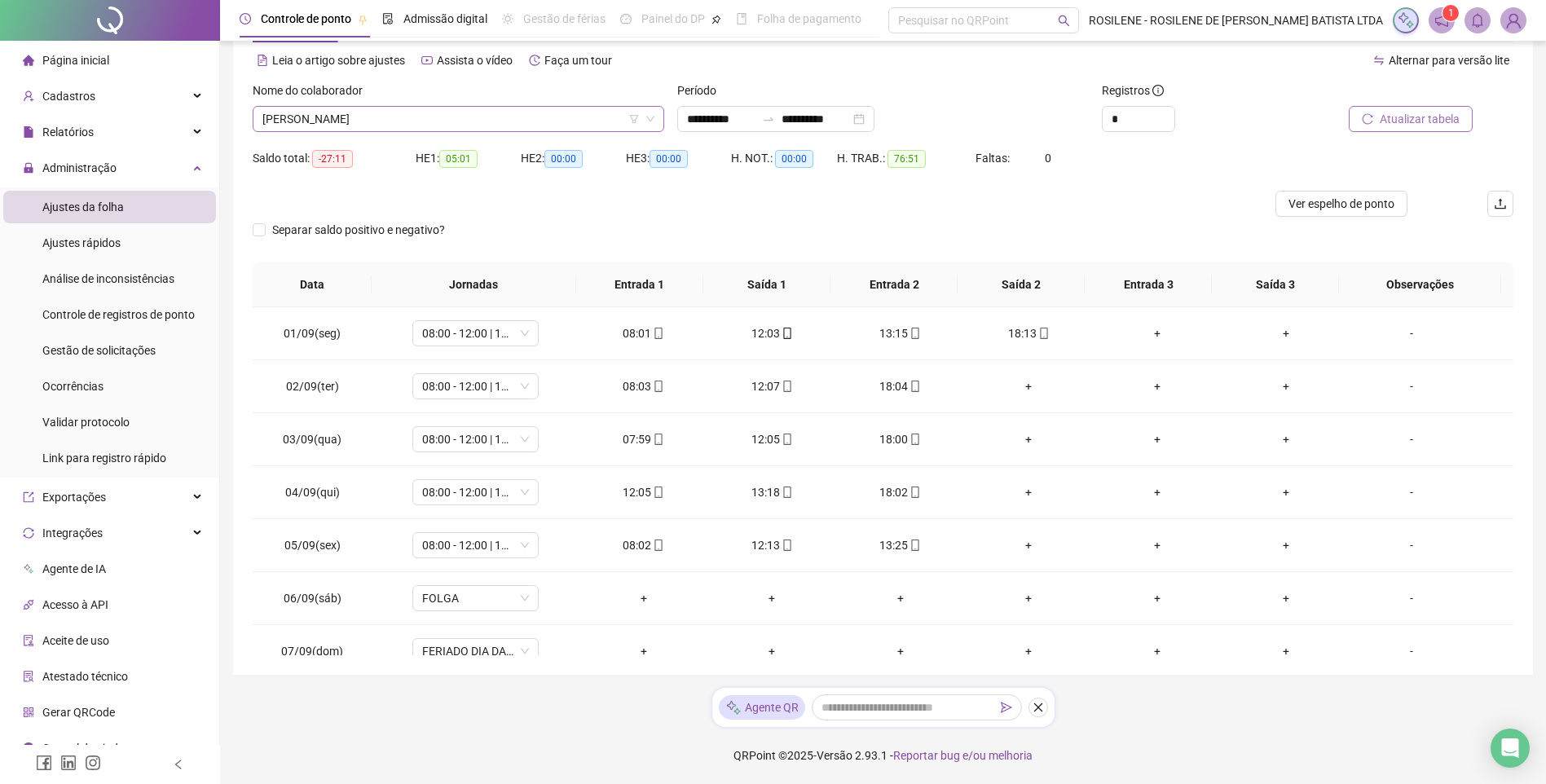
click at [515, 108] on span "ARIANE GRAZIELA RIBEIRO" at bounding box center [459, 119] width 392 height 25
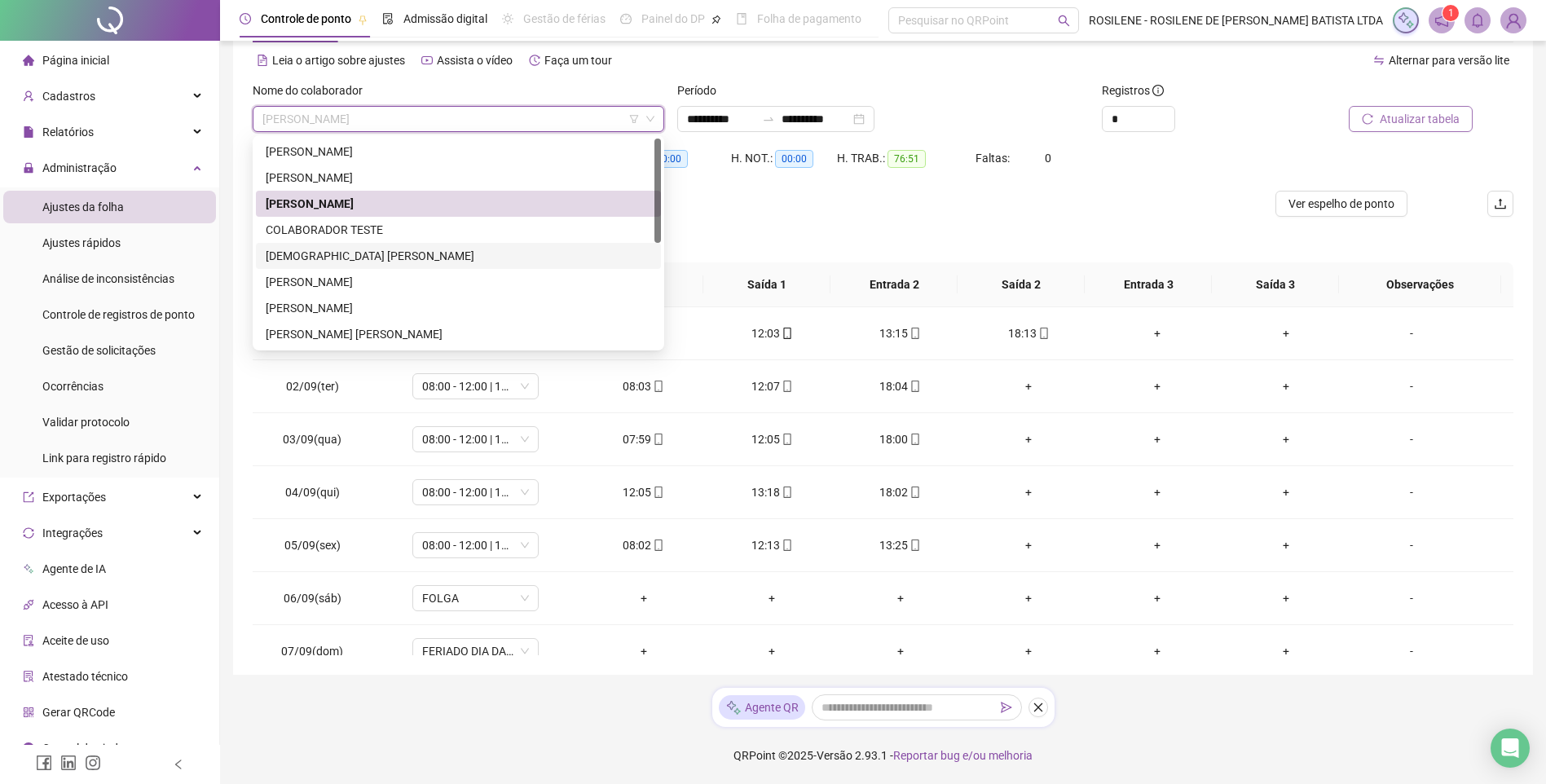
click at [373, 257] on div "GERMANI SOEDE DE SOUZA" at bounding box center [459, 256] width 386 height 18
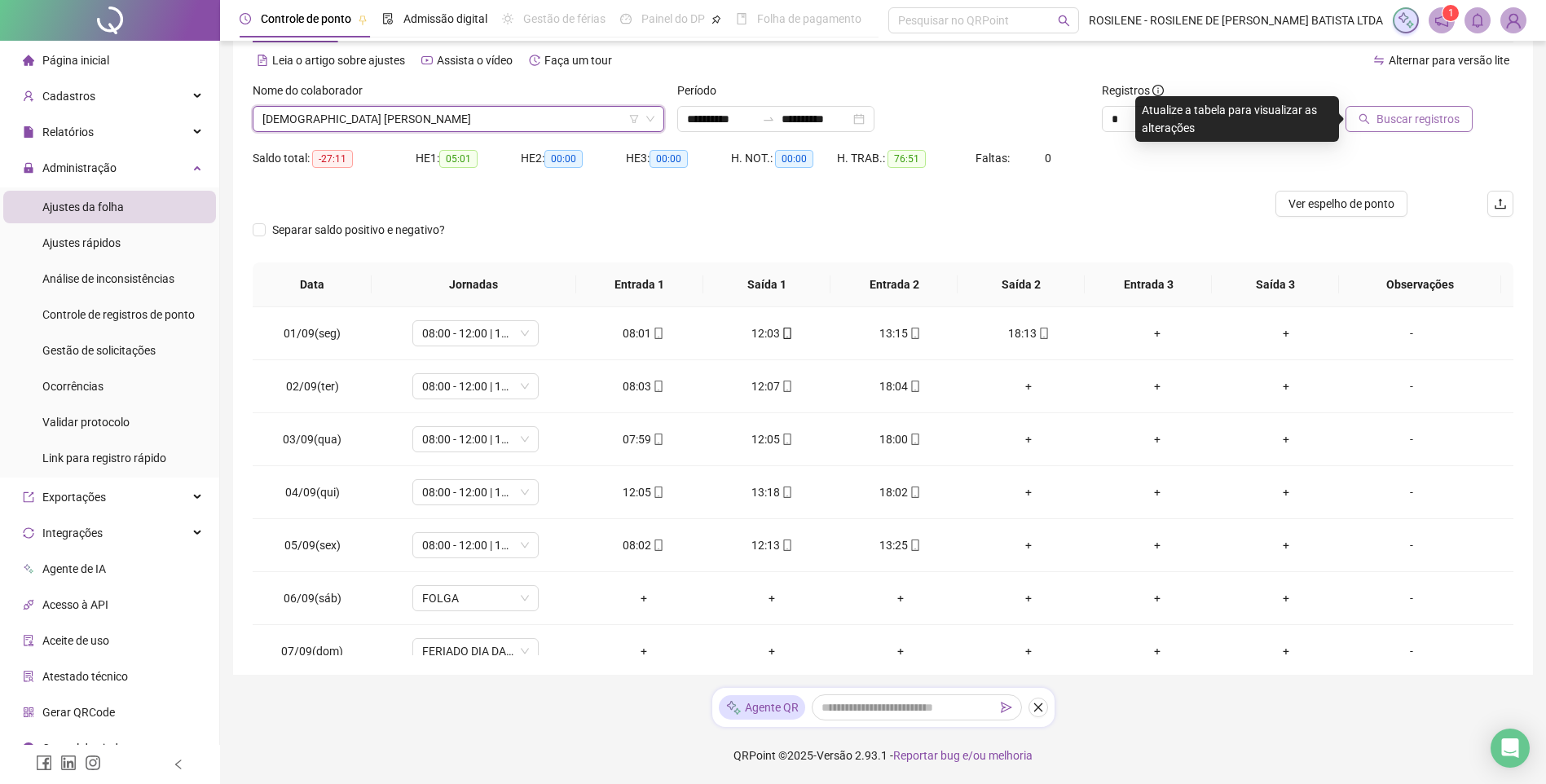
click at [1106, 115] on span "Buscar registros" at bounding box center [1419, 119] width 83 height 18
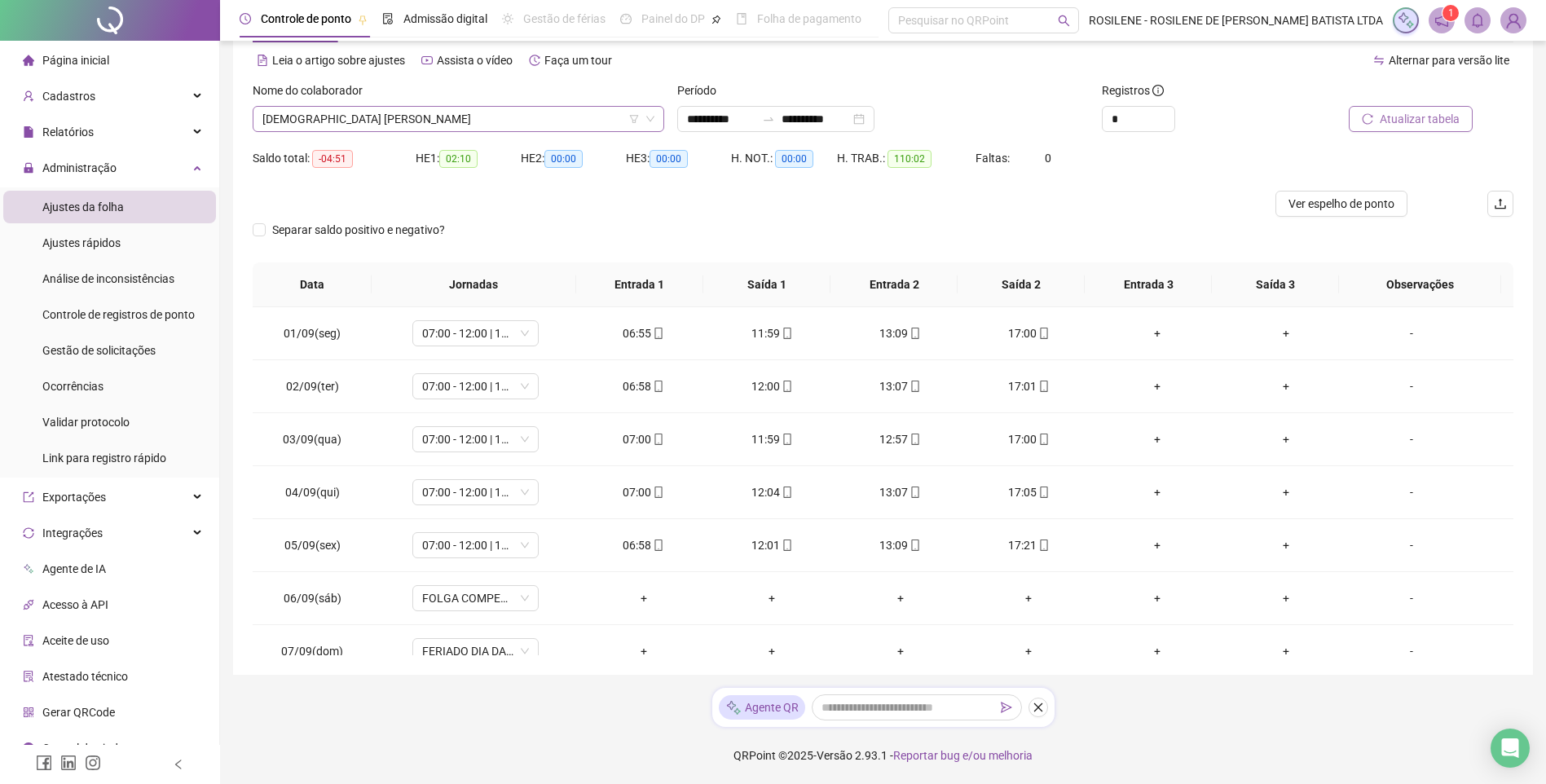
click at [478, 116] on span "GERMANI SOEDE DE SOUZA" at bounding box center [459, 119] width 392 height 25
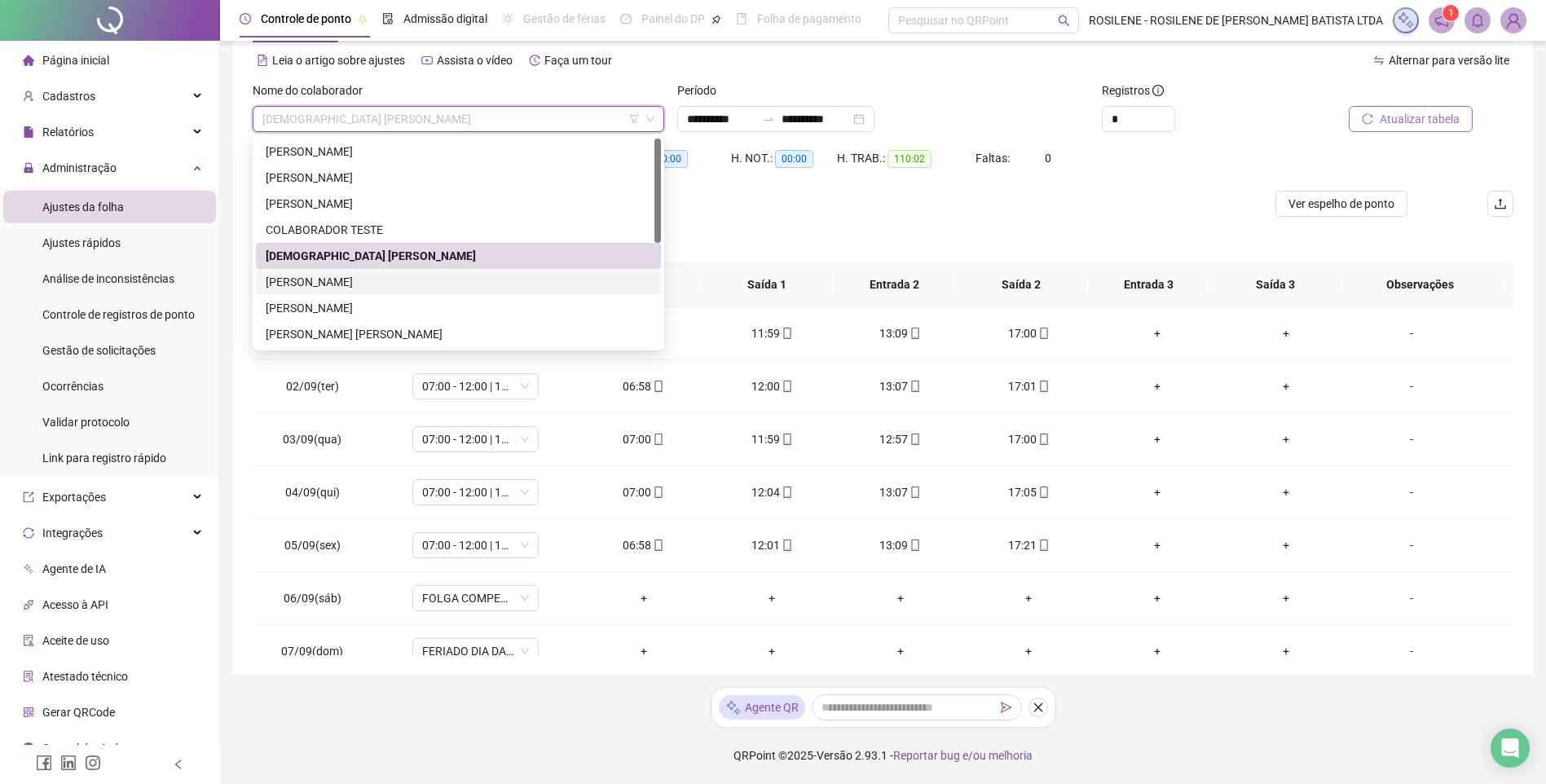
click at [402, 288] on div "IAGO GABRIEL FONSECA SOARES" at bounding box center [459, 281] width 386 height 18
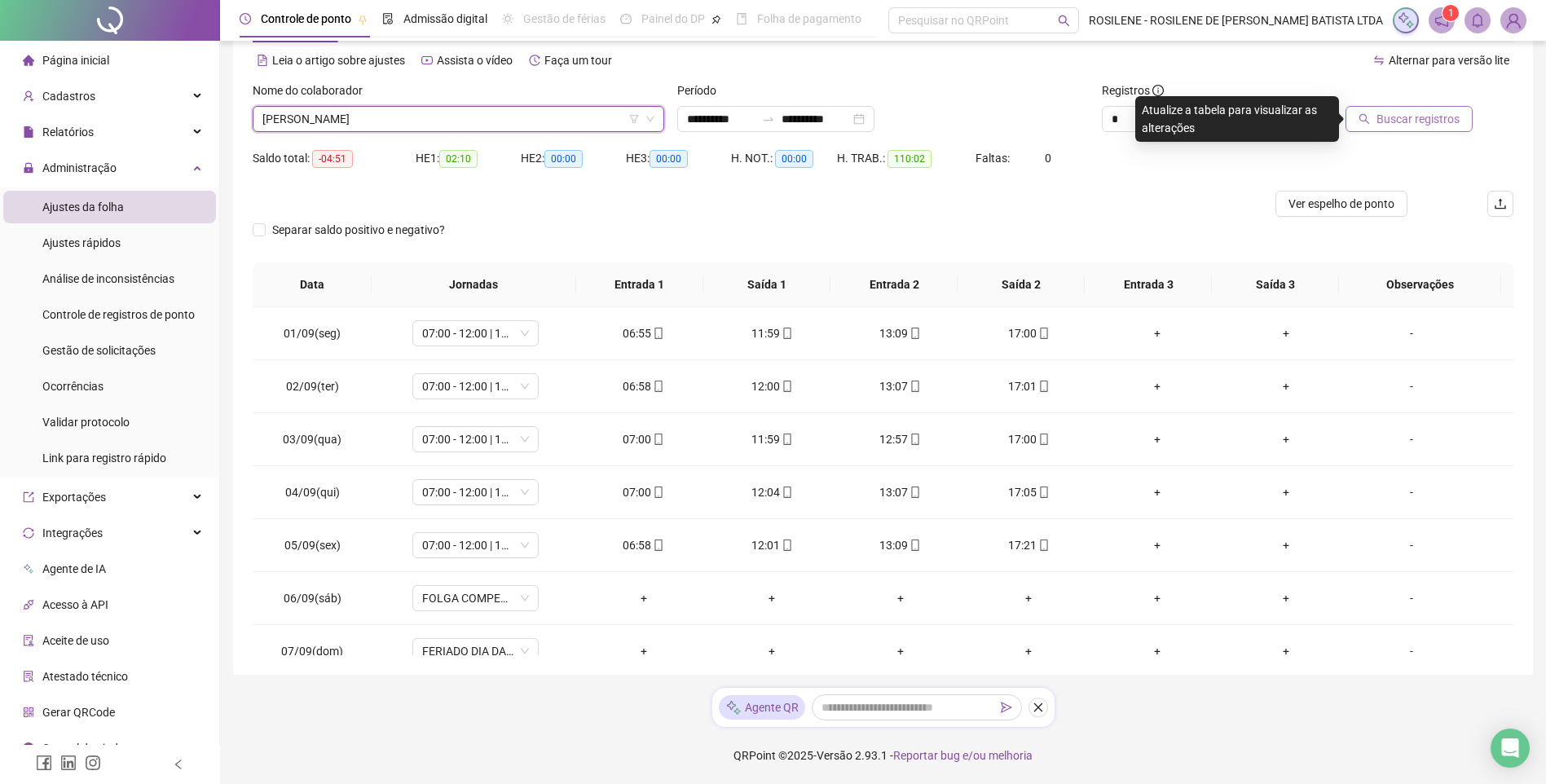
click at [1106, 104] on div at bounding box center [1393, 93] width 159 height 25
click at [1106, 110] on span "Buscar registros" at bounding box center [1419, 119] width 83 height 18
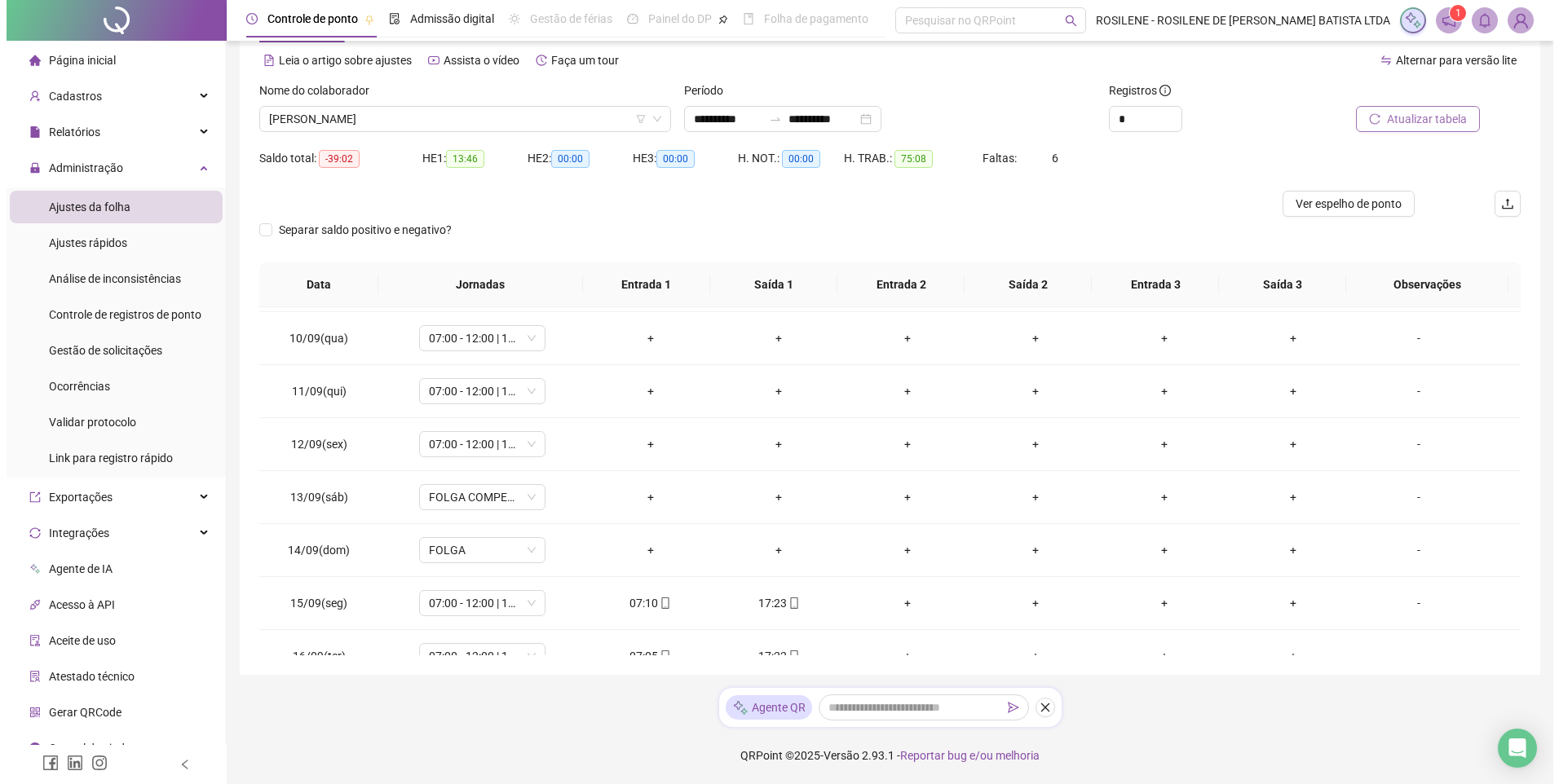
scroll to position [553, 0]
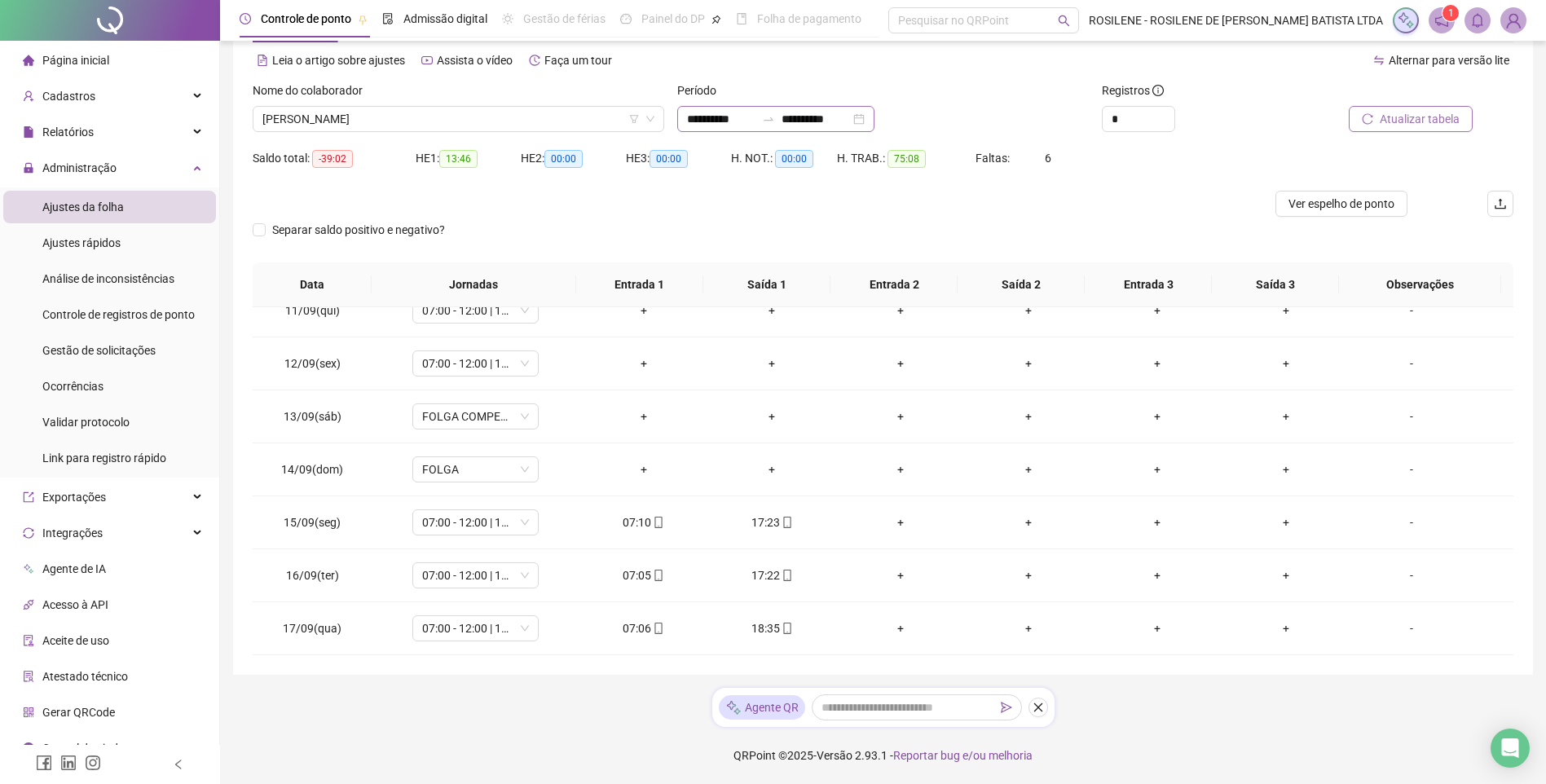
click at [875, 110] on div "**********" at bounding box center [776, 119] width 197 height 26
click at [850, 117] on input "**********" at bounding box center [815, 119] width 69 height 18
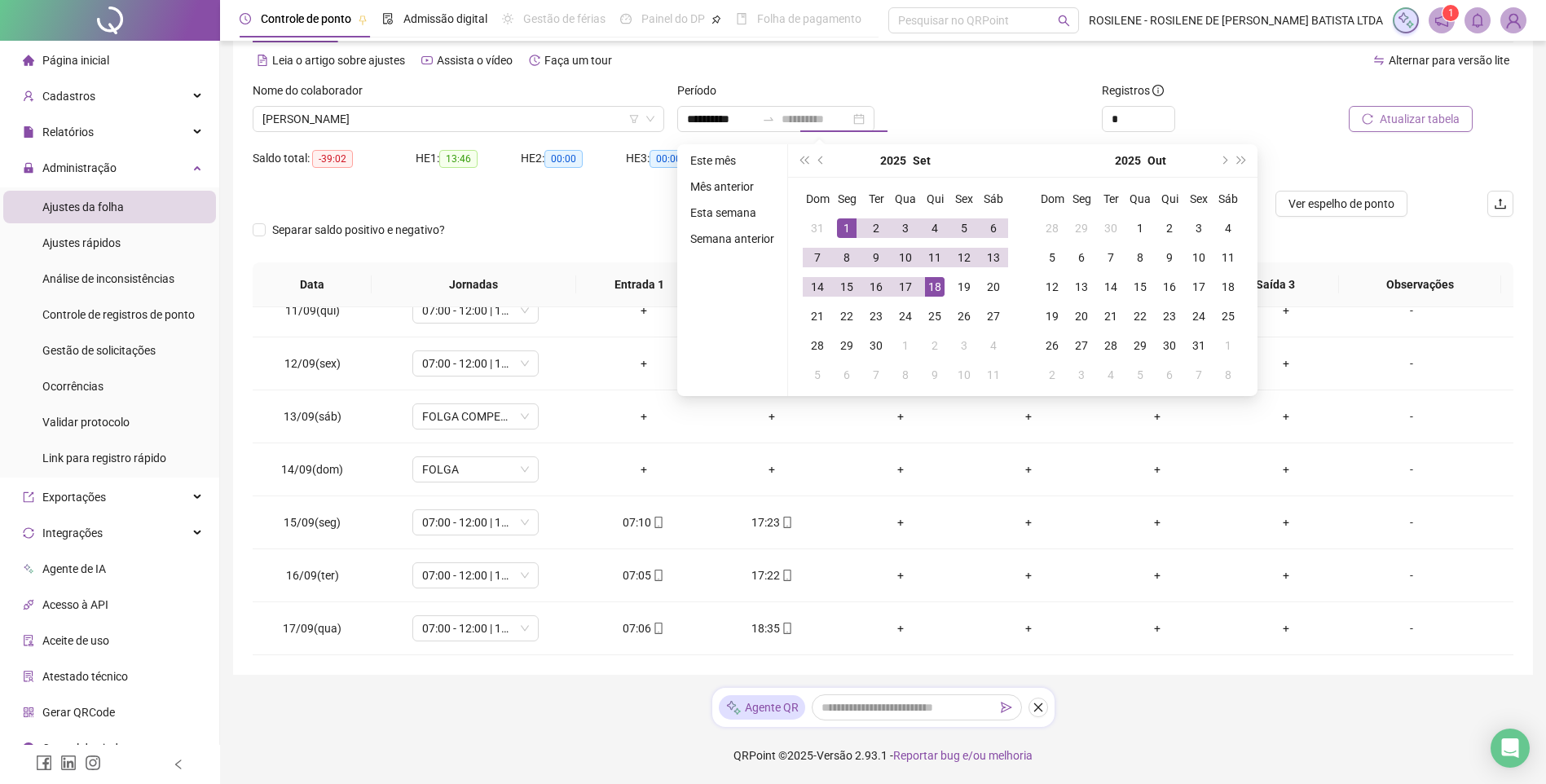
click at [927, 287] on div "18" at bounding box center [934, 286] width 20 height 20
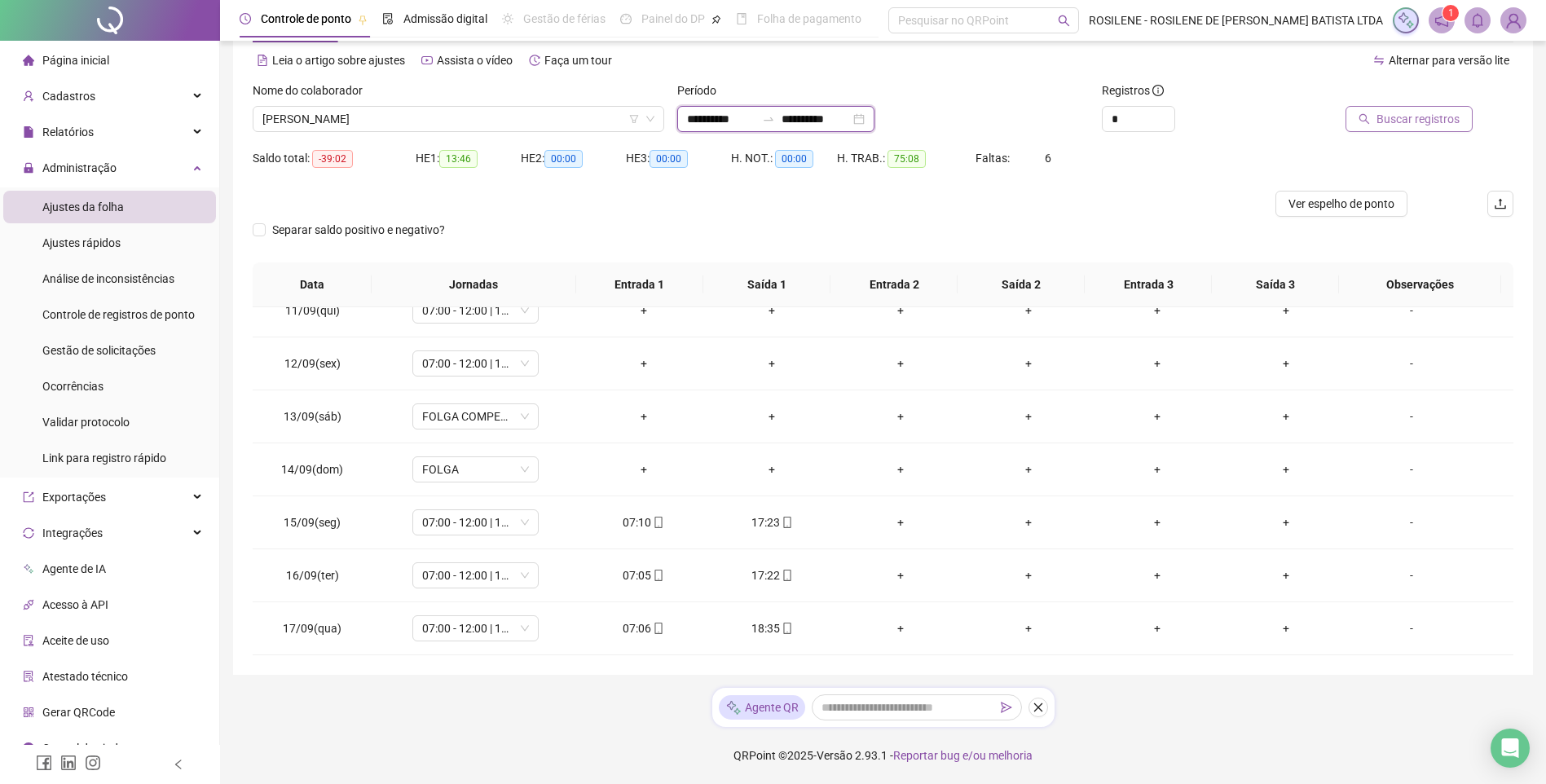
click at [850, 113] on input "**********" at bounding box center [815, 119] width 69 height 18
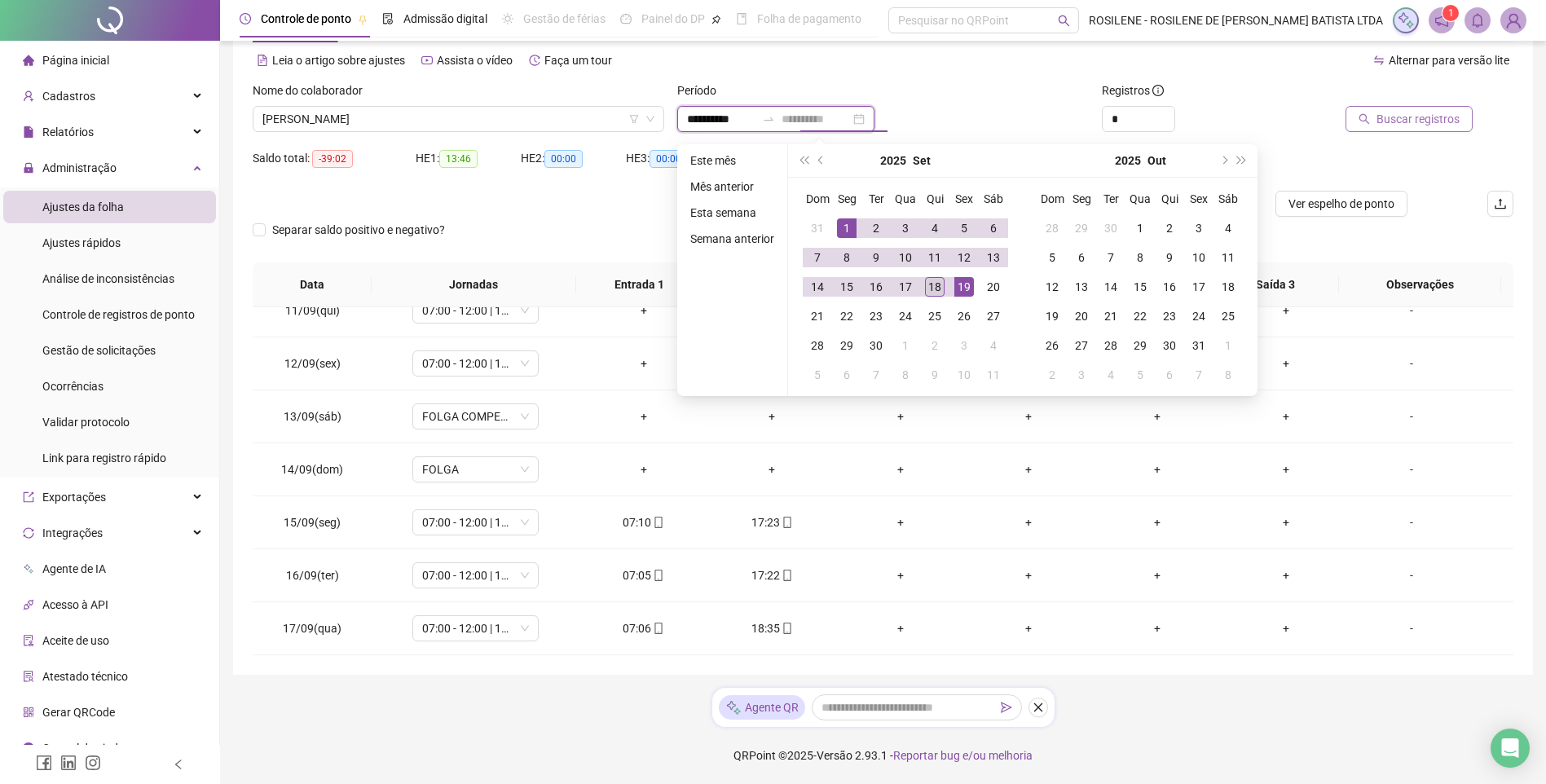
type input "**********"
click at [936, 282] on div "18" at bounding box center [934, 286] width 20 height 20
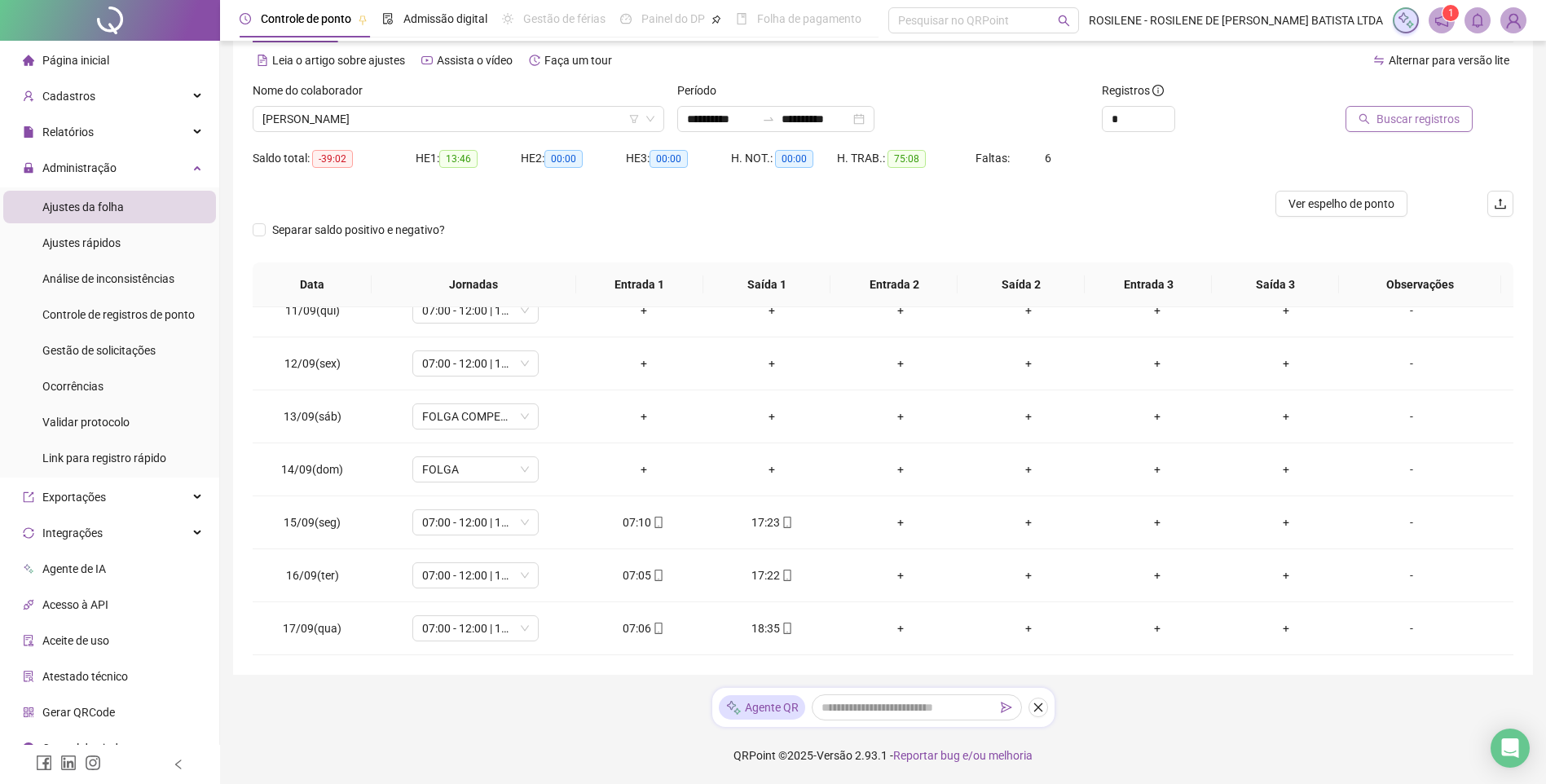
click at [1106, 112] on span "Buscar registros" at bounding box center [1419, 119] width 83 height 18
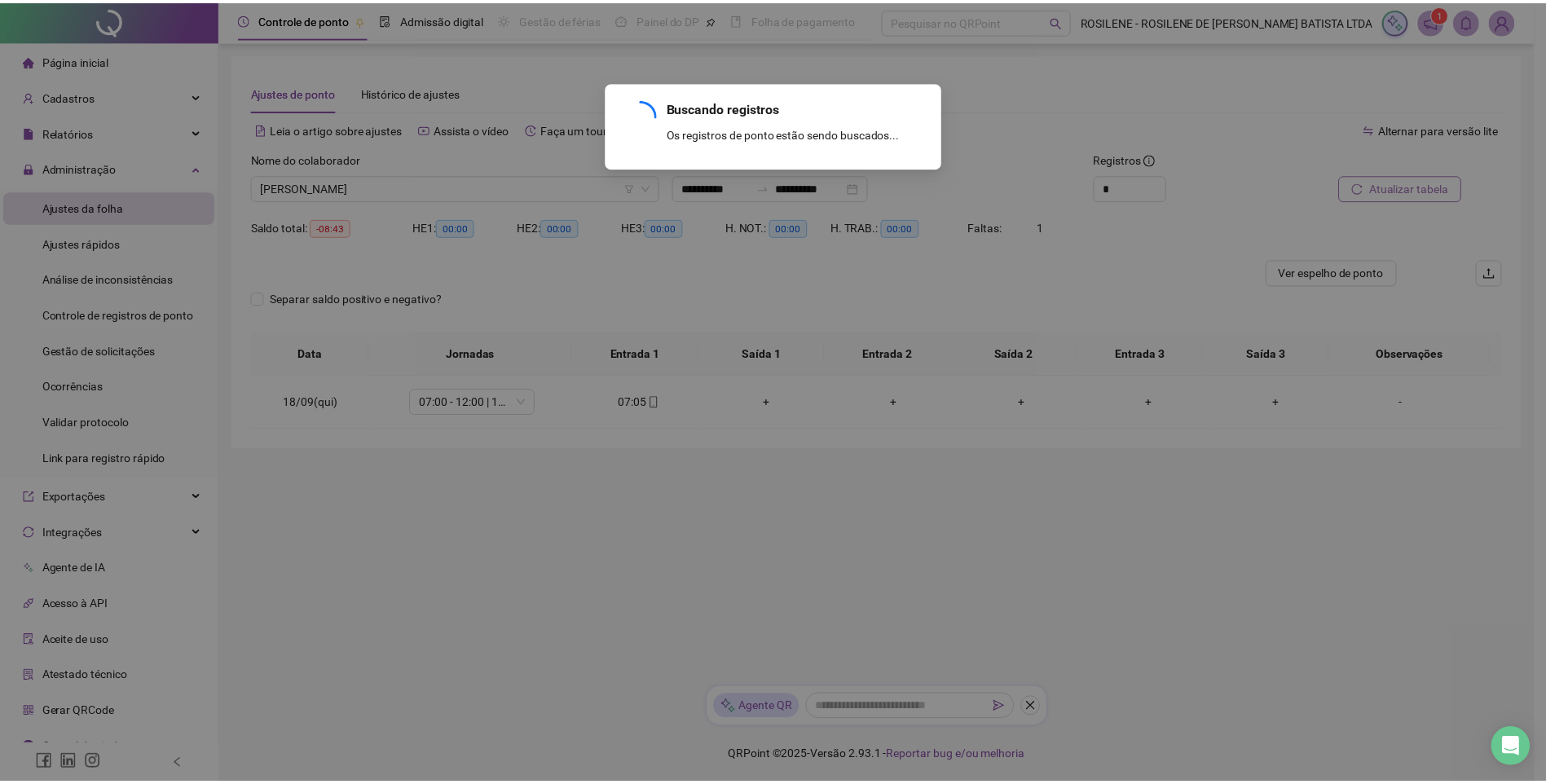
scroll to position [0, 0]
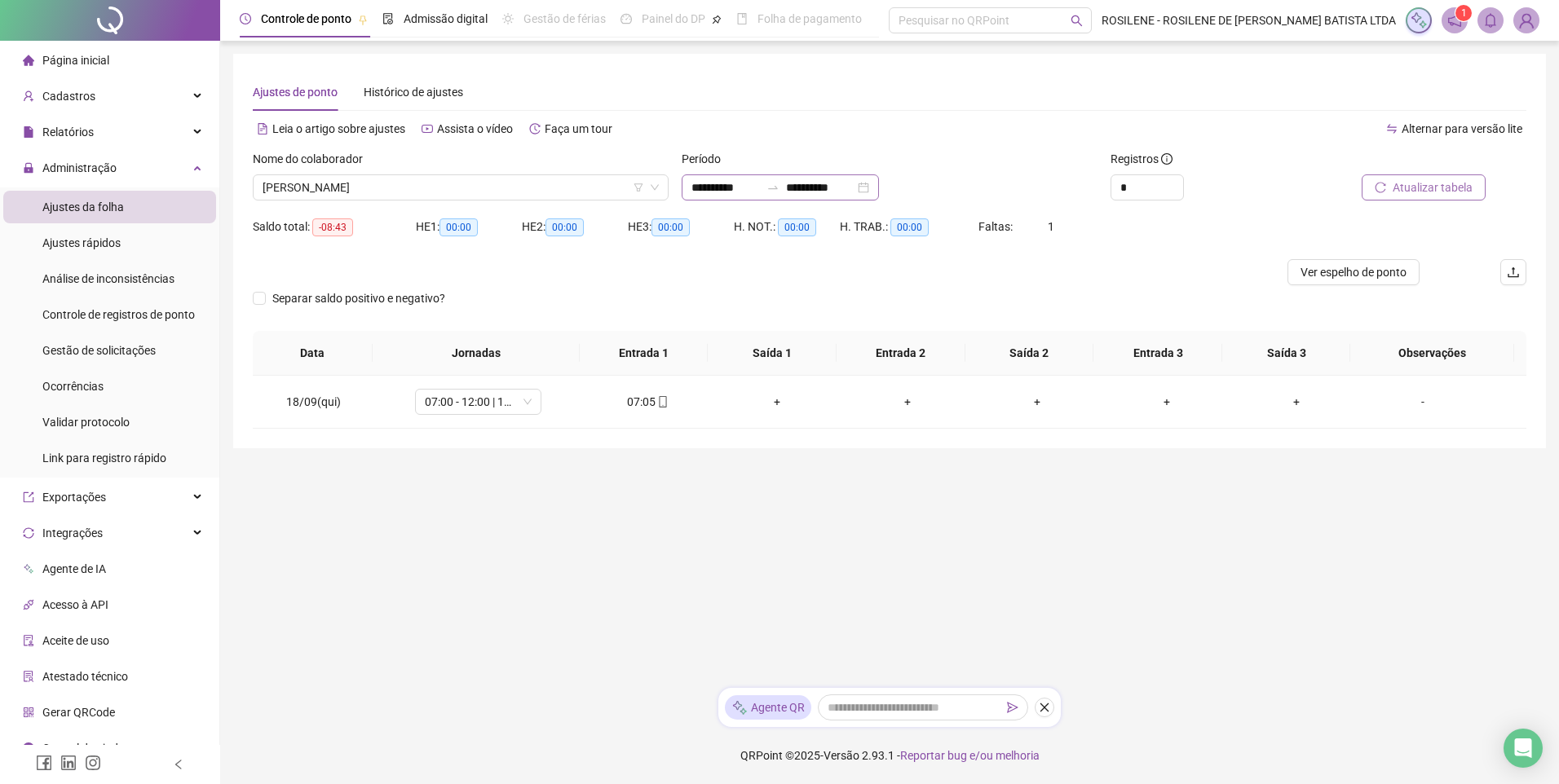
click at [878, 187] on div "**********" at bounding box center [780, 187] width 197 height 26
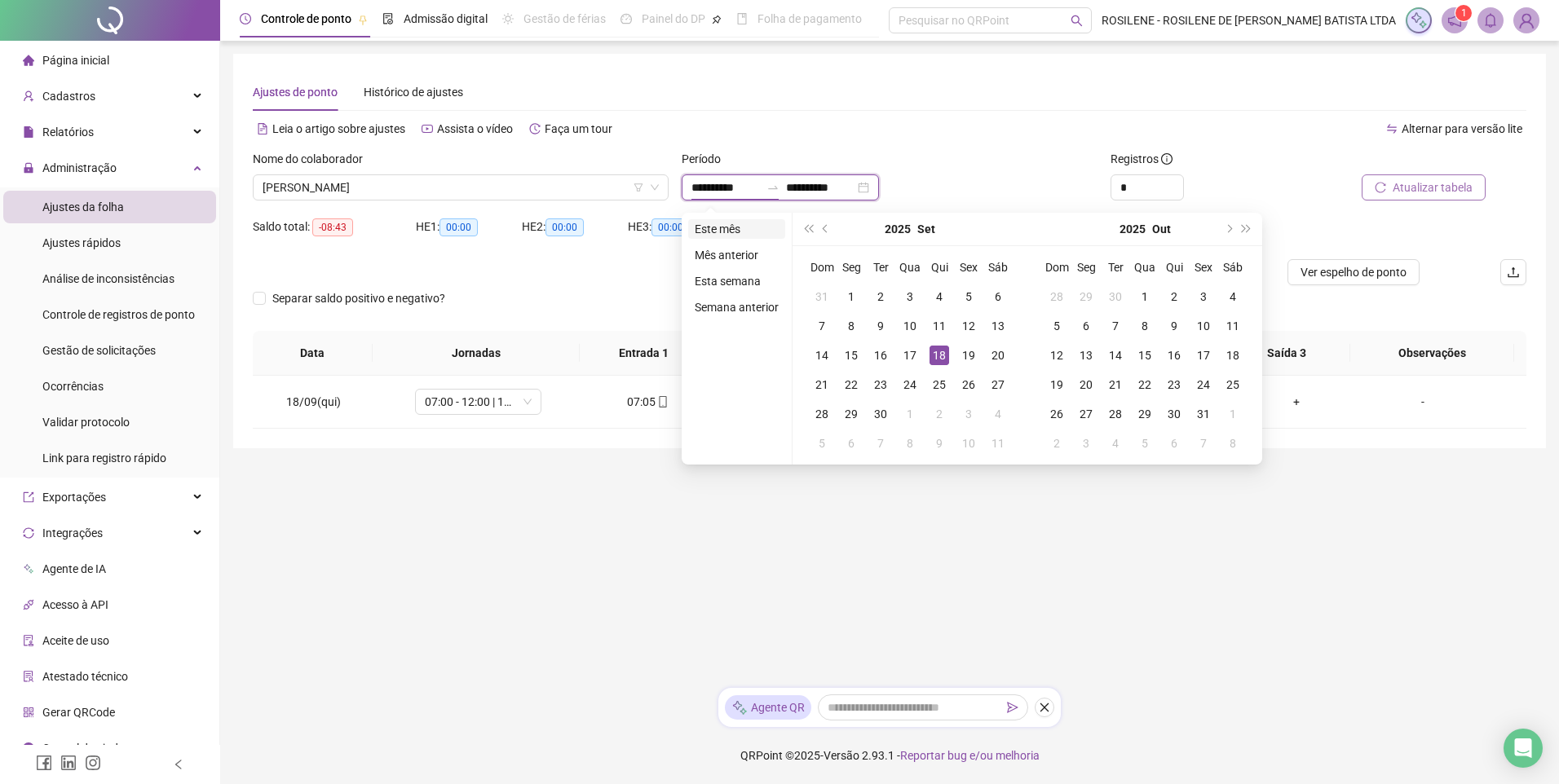
type input "**********"
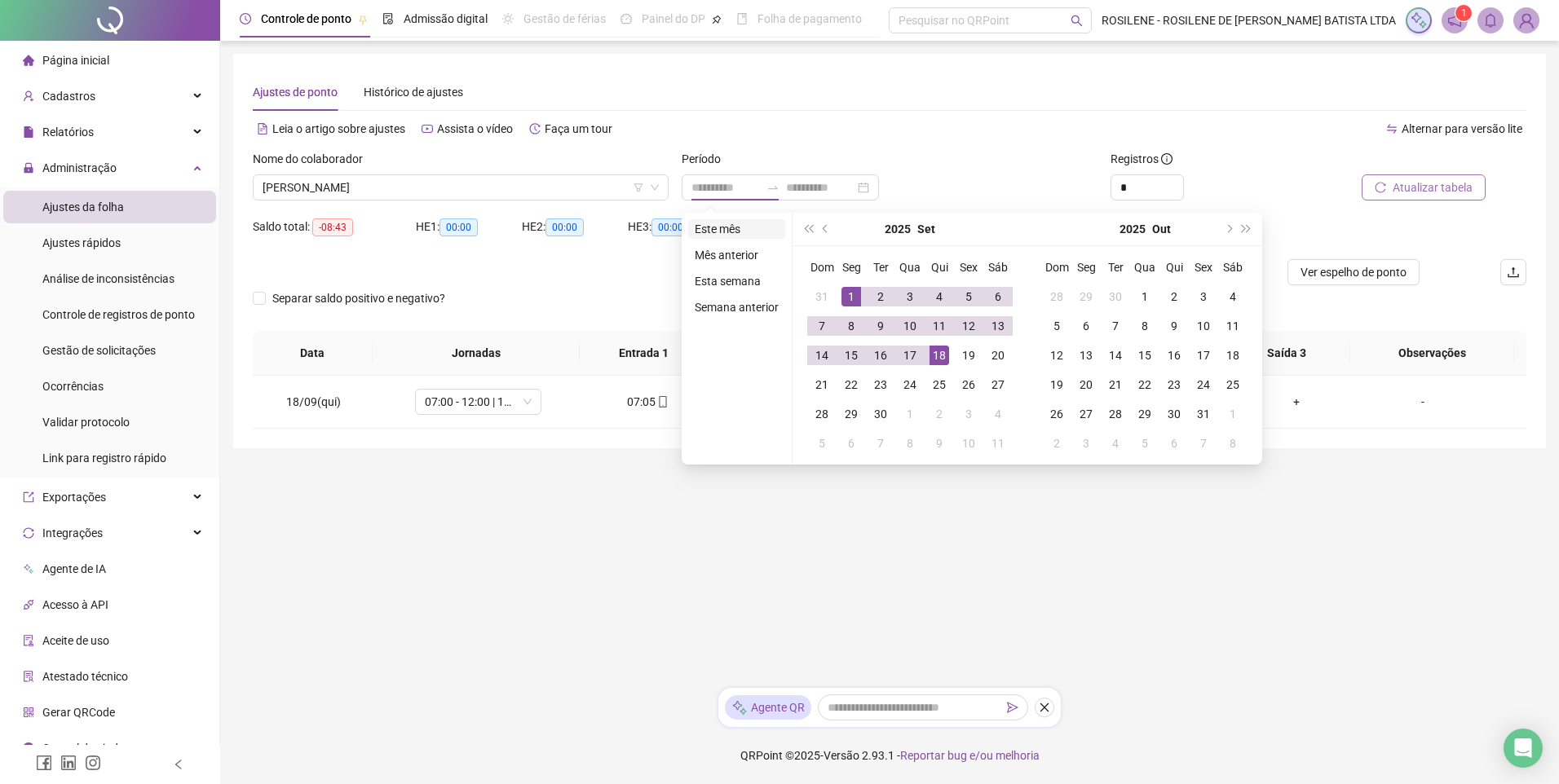
click at [737, 227] on li "Este mês" at bounding box center [737, 228] width 97 height 20
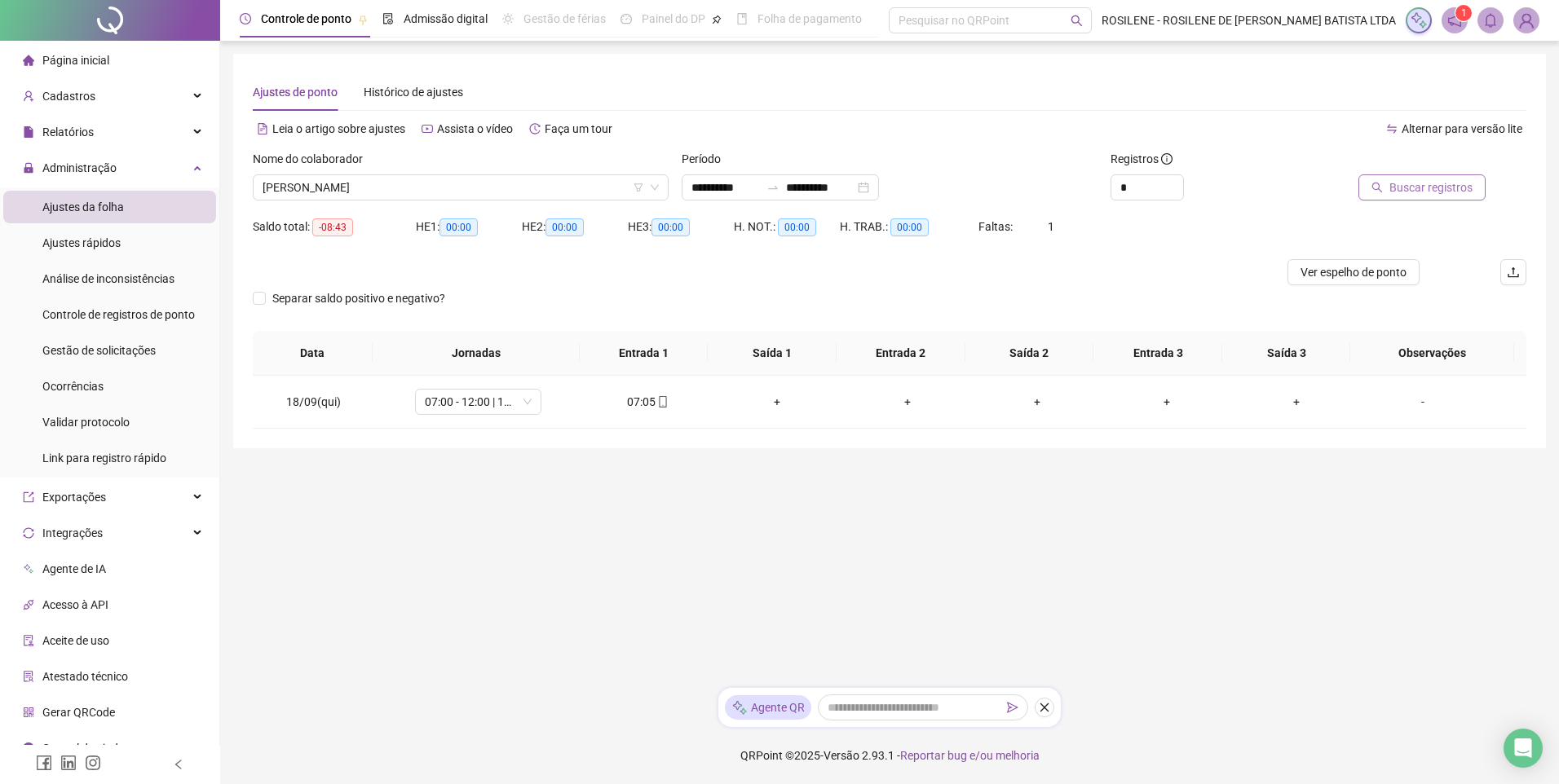
click at [1106, 192] on span "Buscar registros" at bounding box center [1431, 187] width 83 height 18
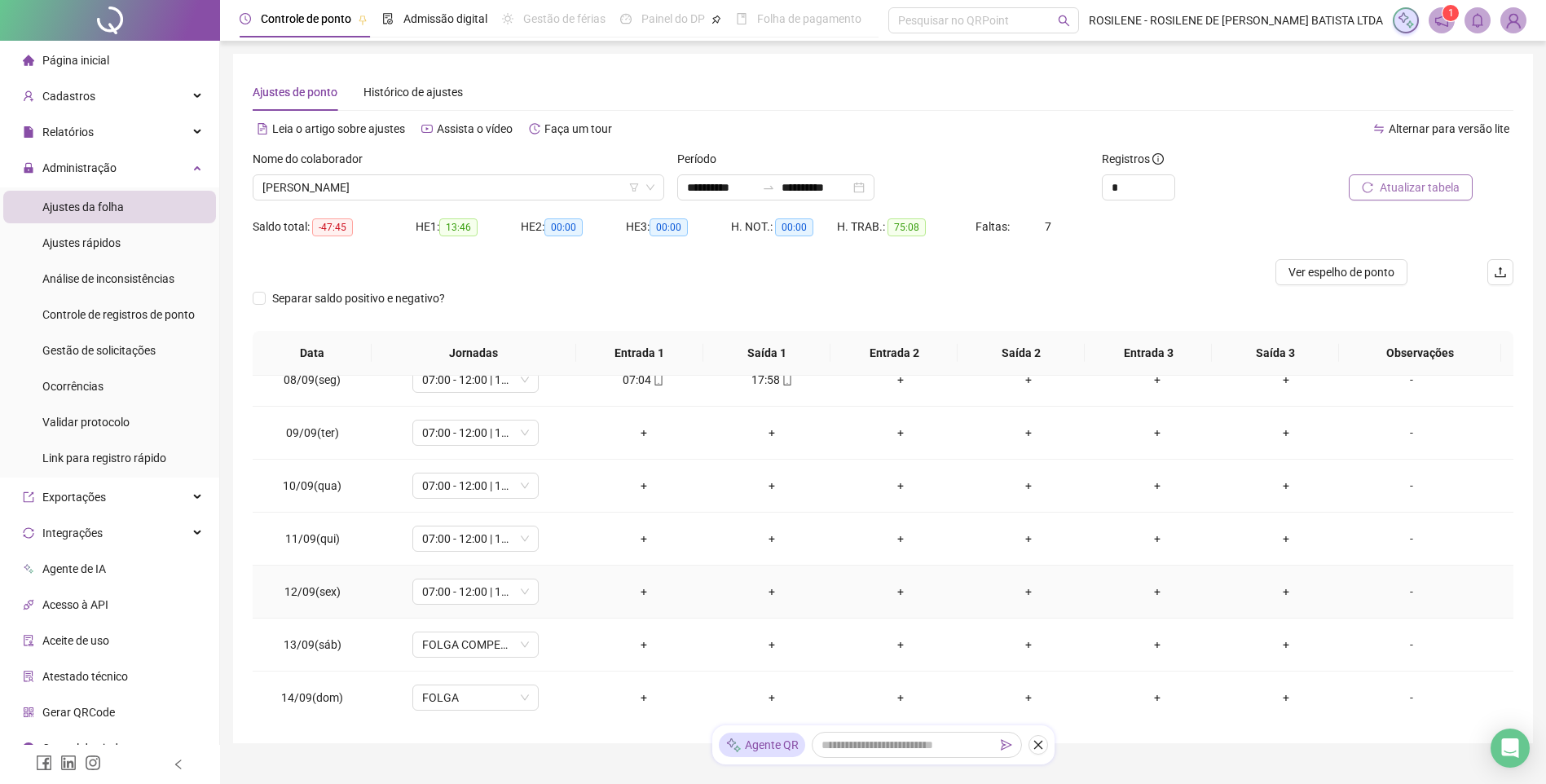
scroll to position [571, 0]
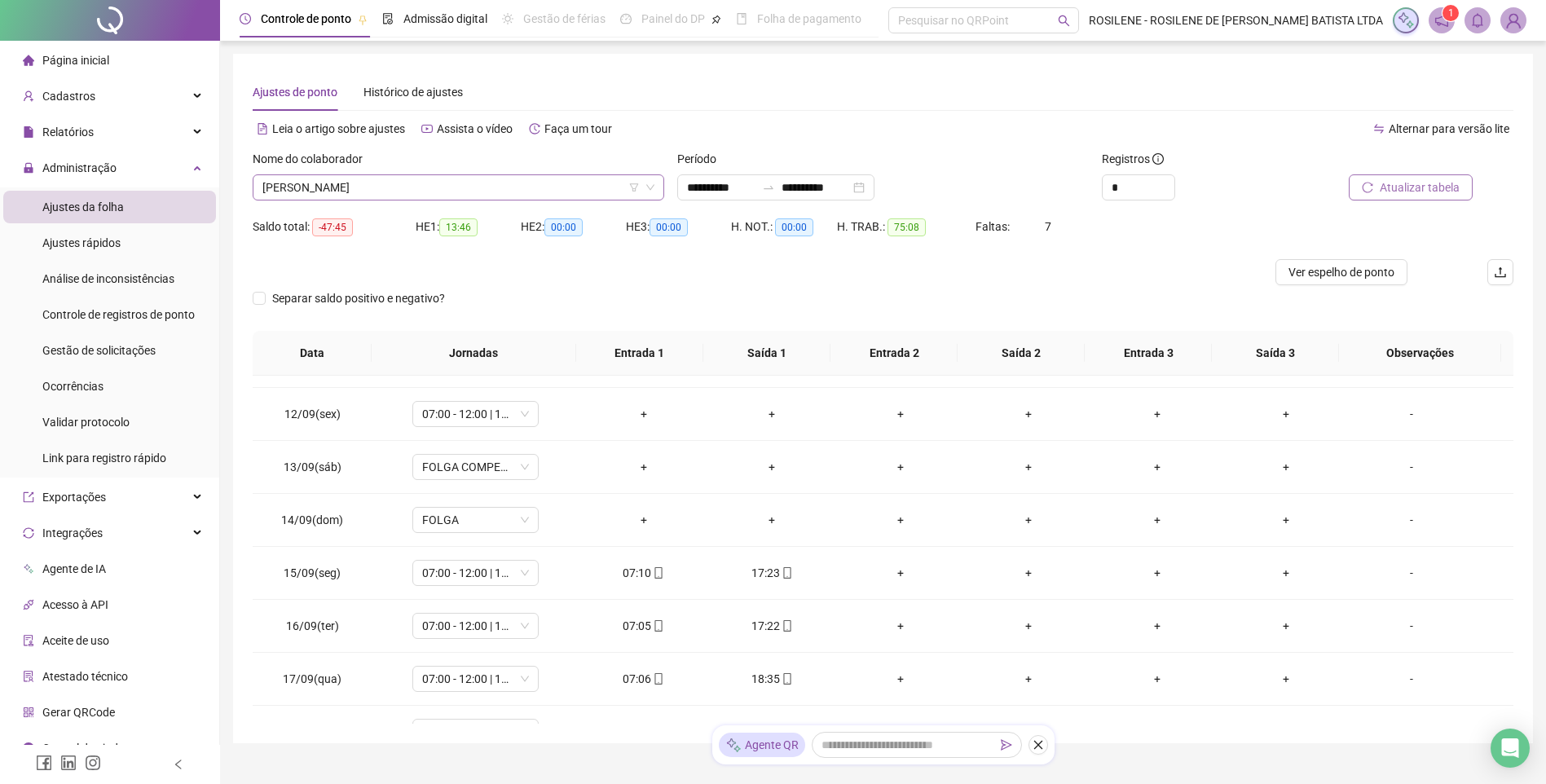
click at [494, 178] on span "IAGO GABRIEL FONSECA SOARES" at bounding box center [459, 187] width 392 height 25
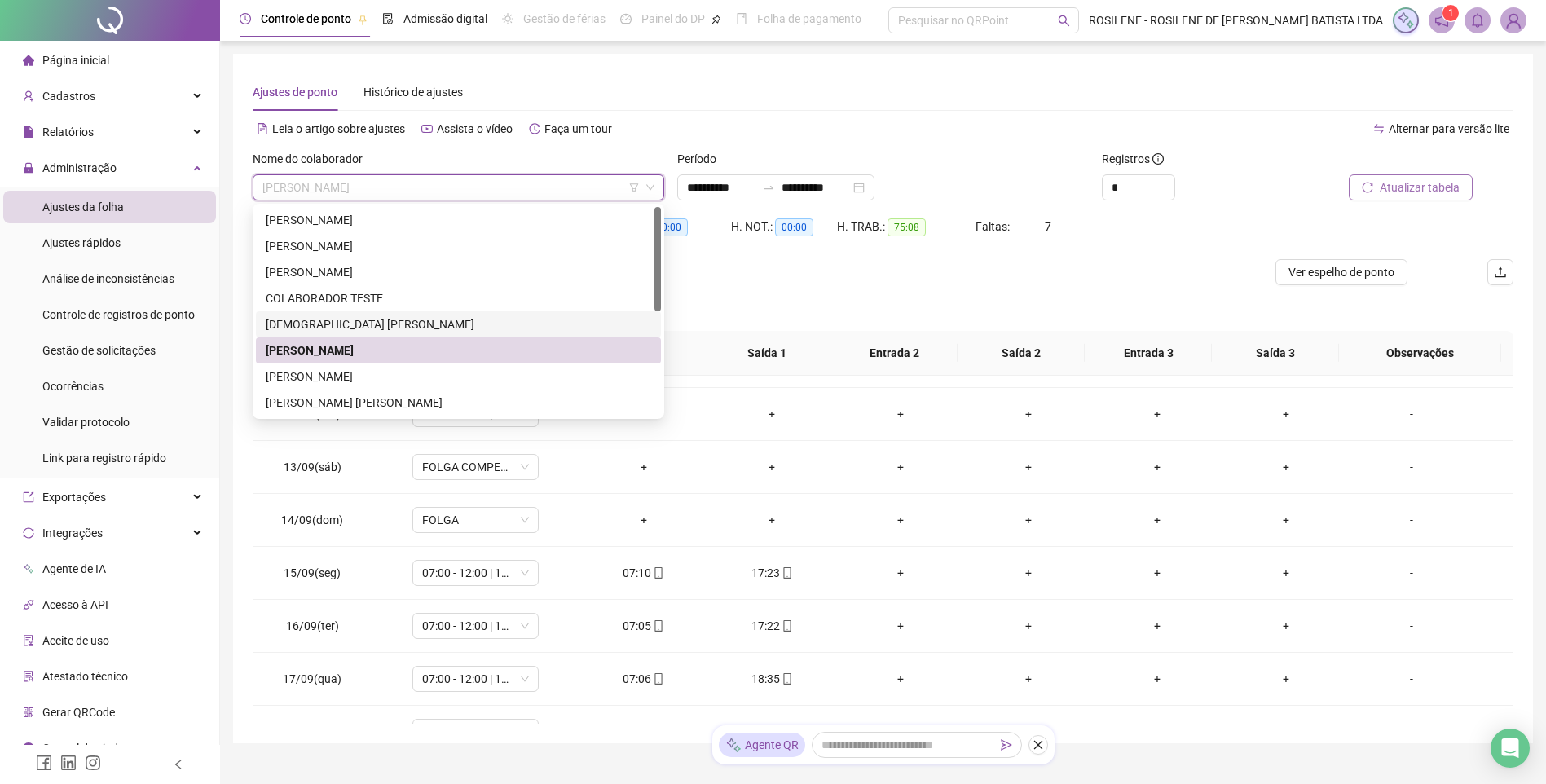
click at [366, 326] on div "GERMANI SOEDE DE SOUZA" at bounding box center [459, 324] width 386 height 18
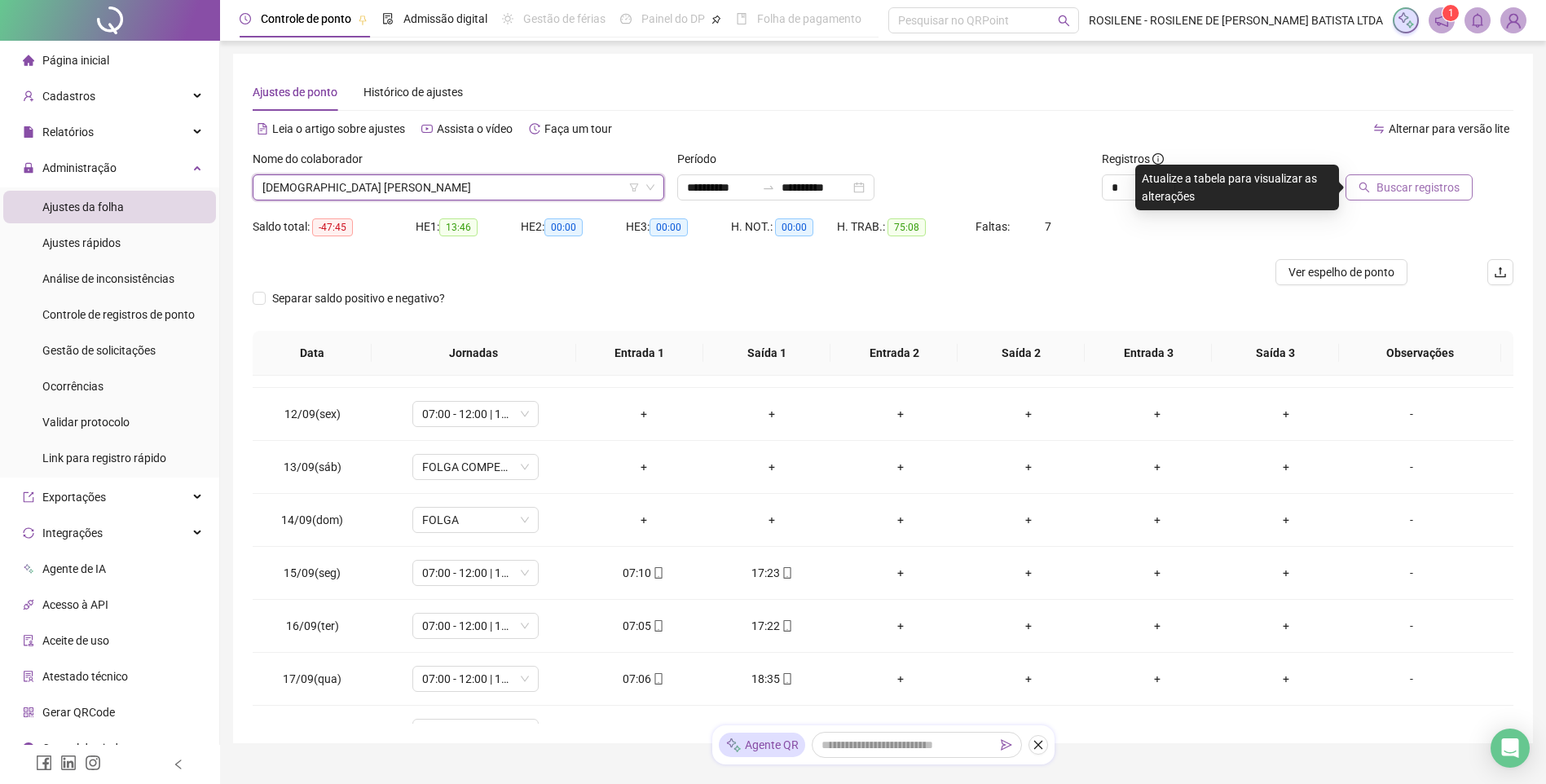
click at [1106, 181] on span "Buscar registros" at bounding box center [1419, 187] width 83 height 18
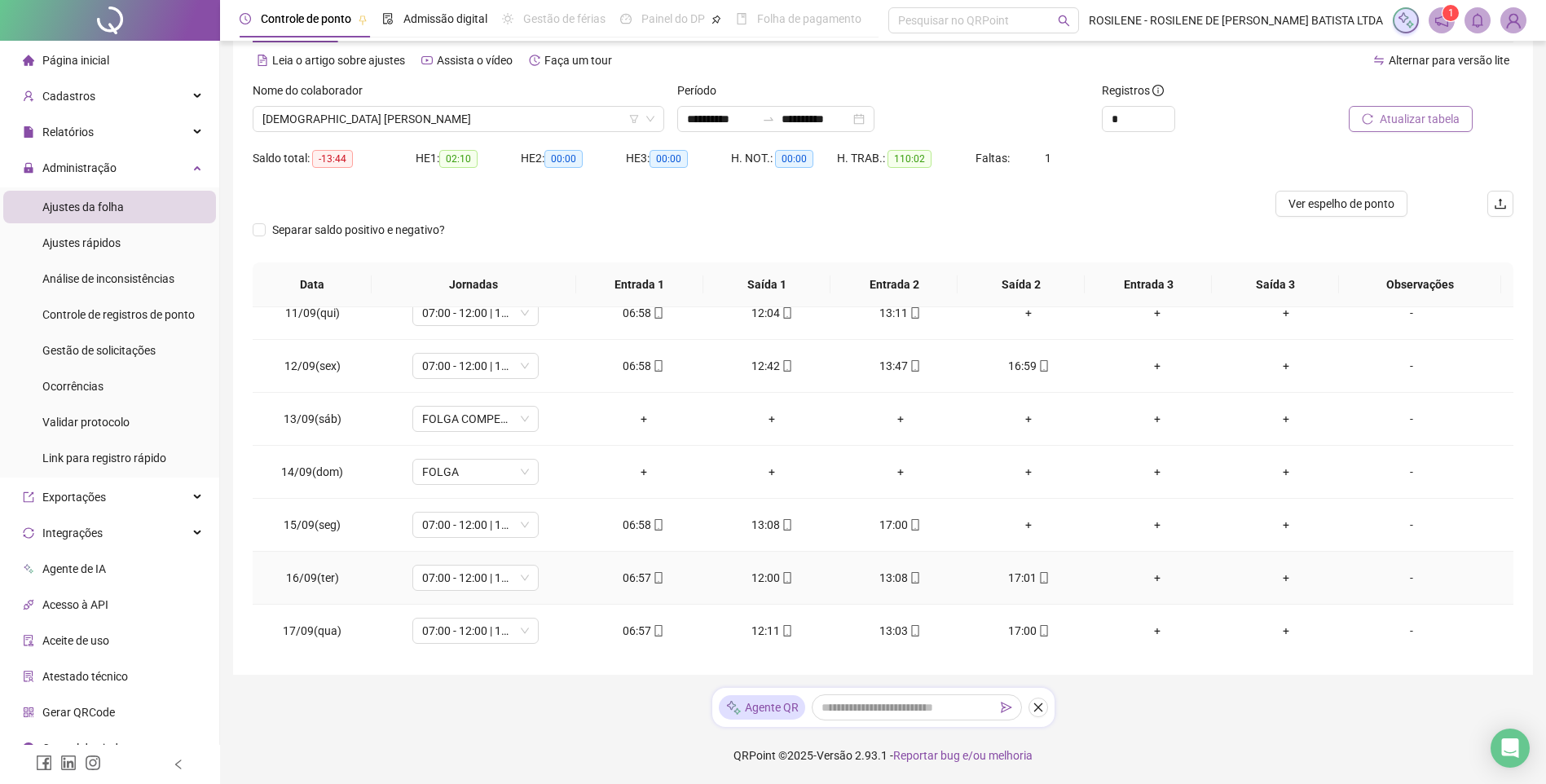
scroll to position [524, 0]
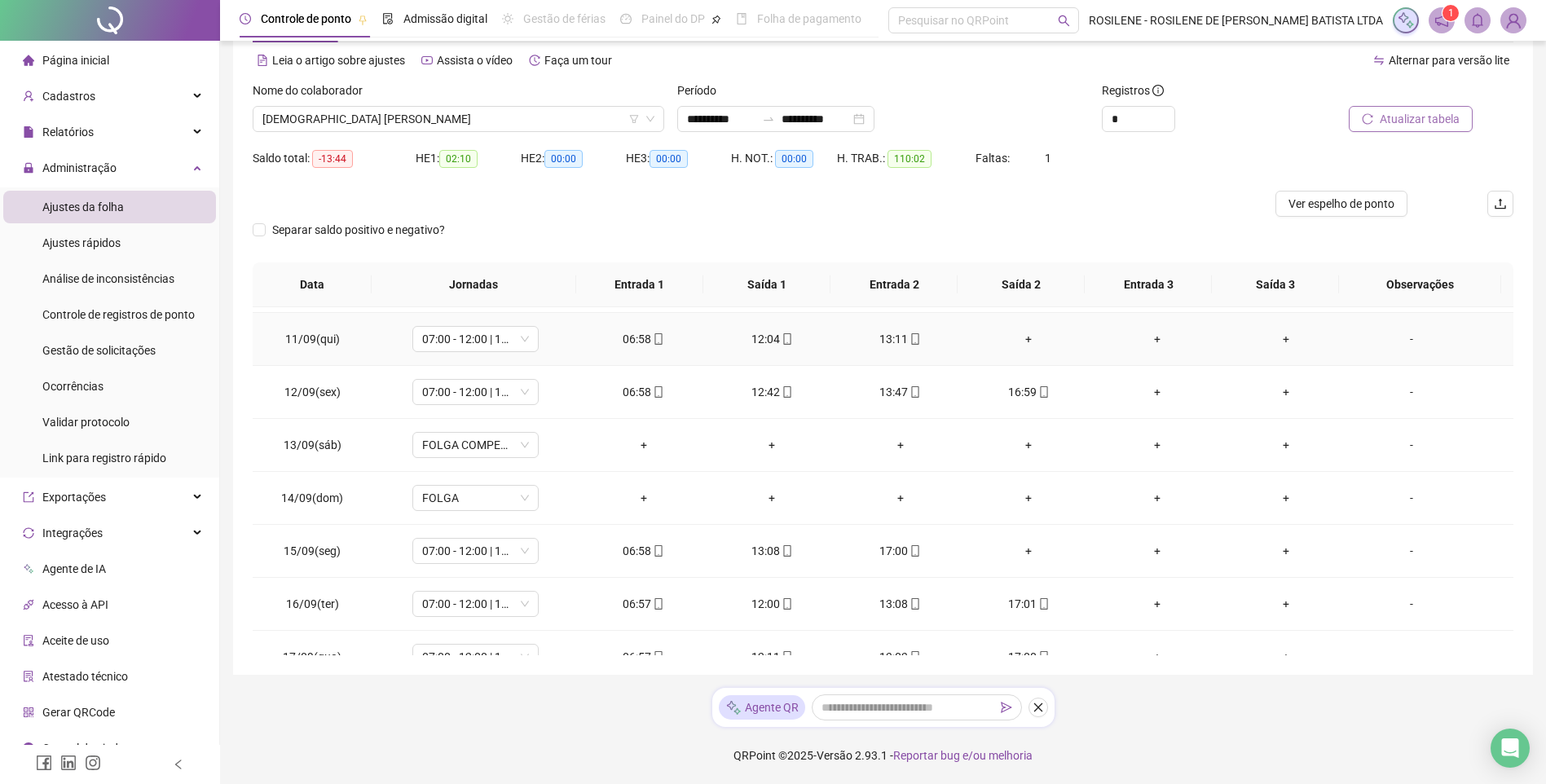
click at [1021, 336] on div "+" at bounding box center [1030, 339] width 103 height 18
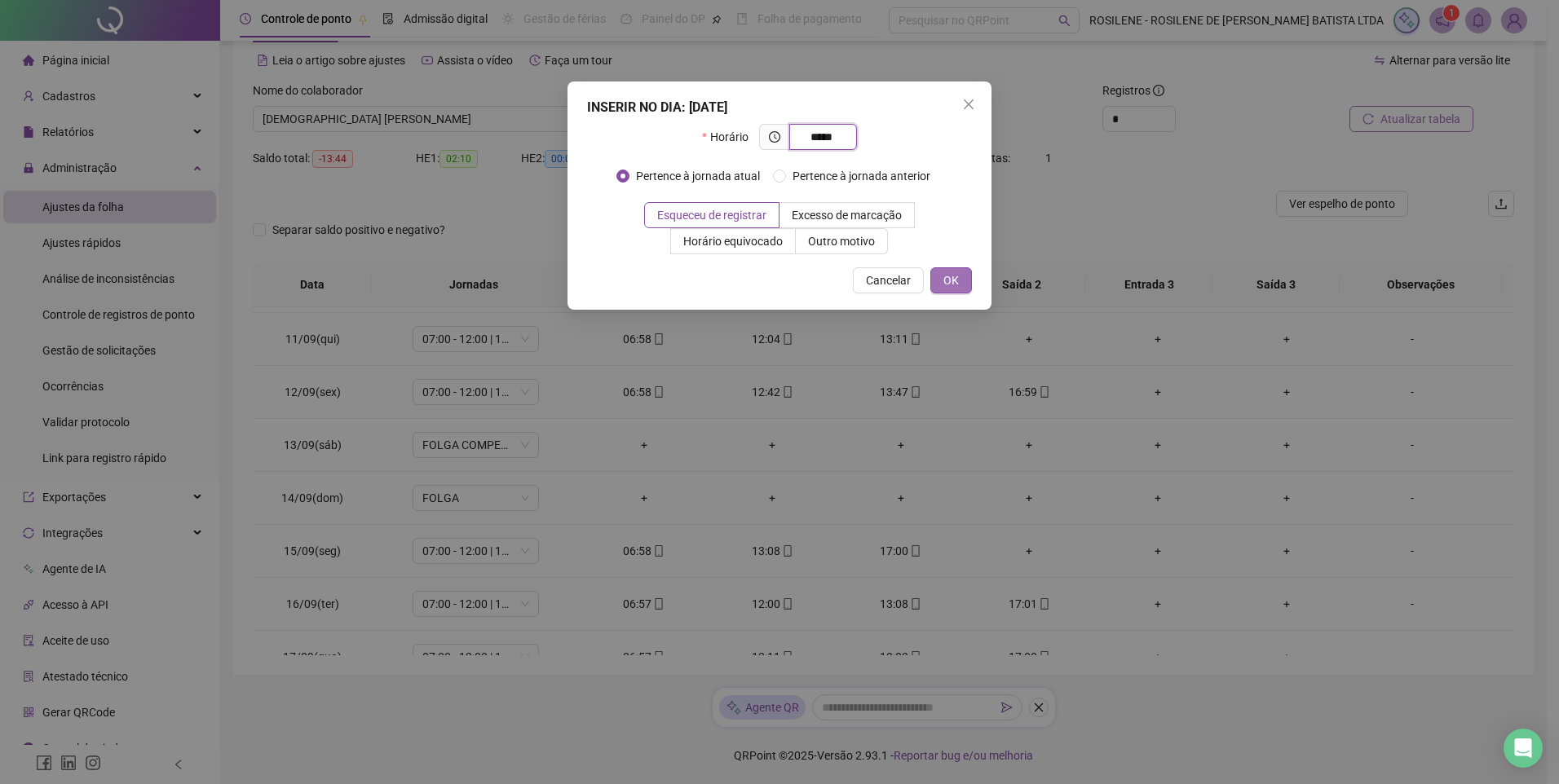
type input "*****"
click at [952, 281] on span "OK" at bounding box center [951, 280] width 15 height 18
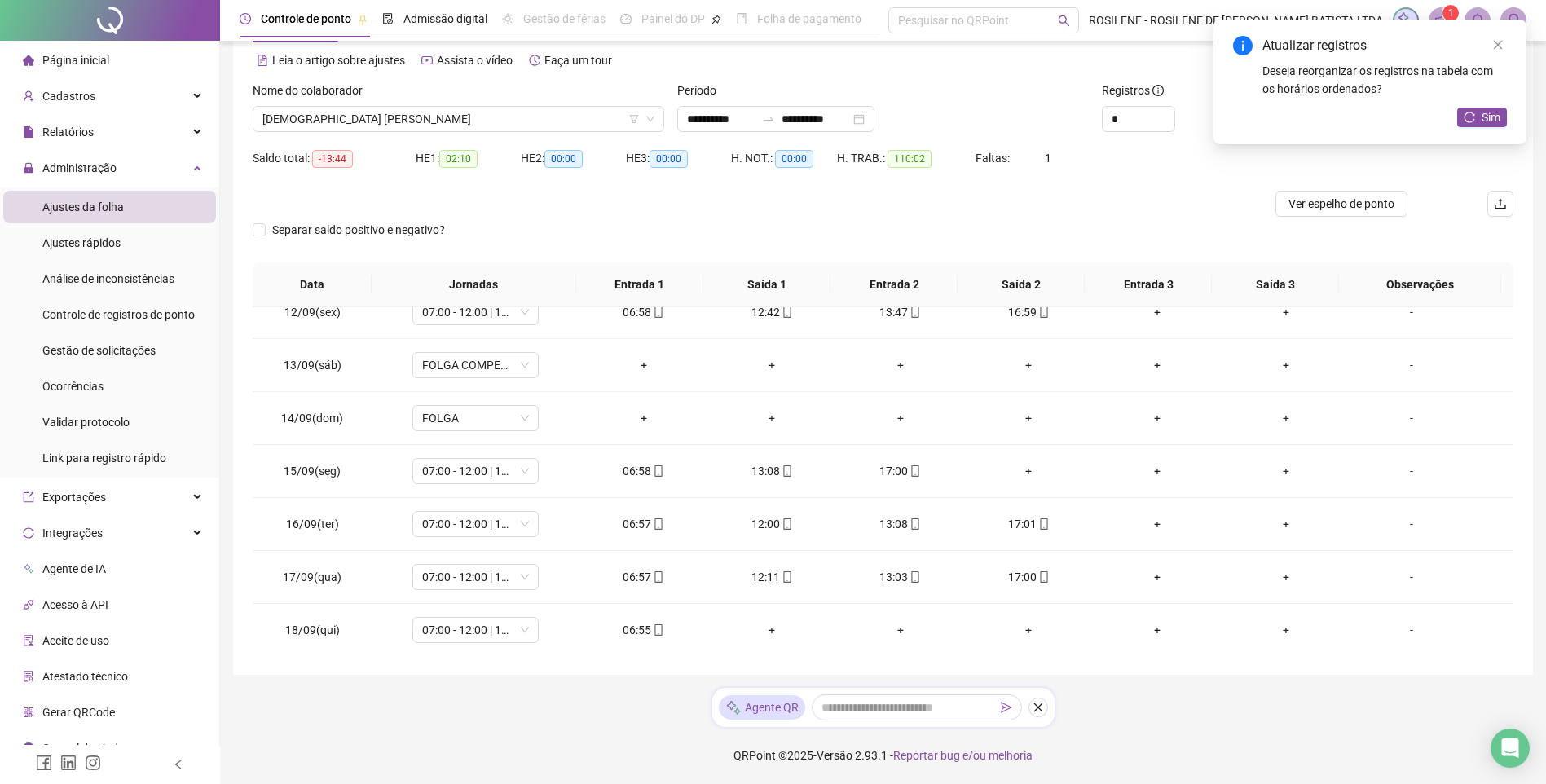
scroll to position [606, 0]
click at [1024, 475] on div "+" at bounding box center [1030, 469] width 103 height 18
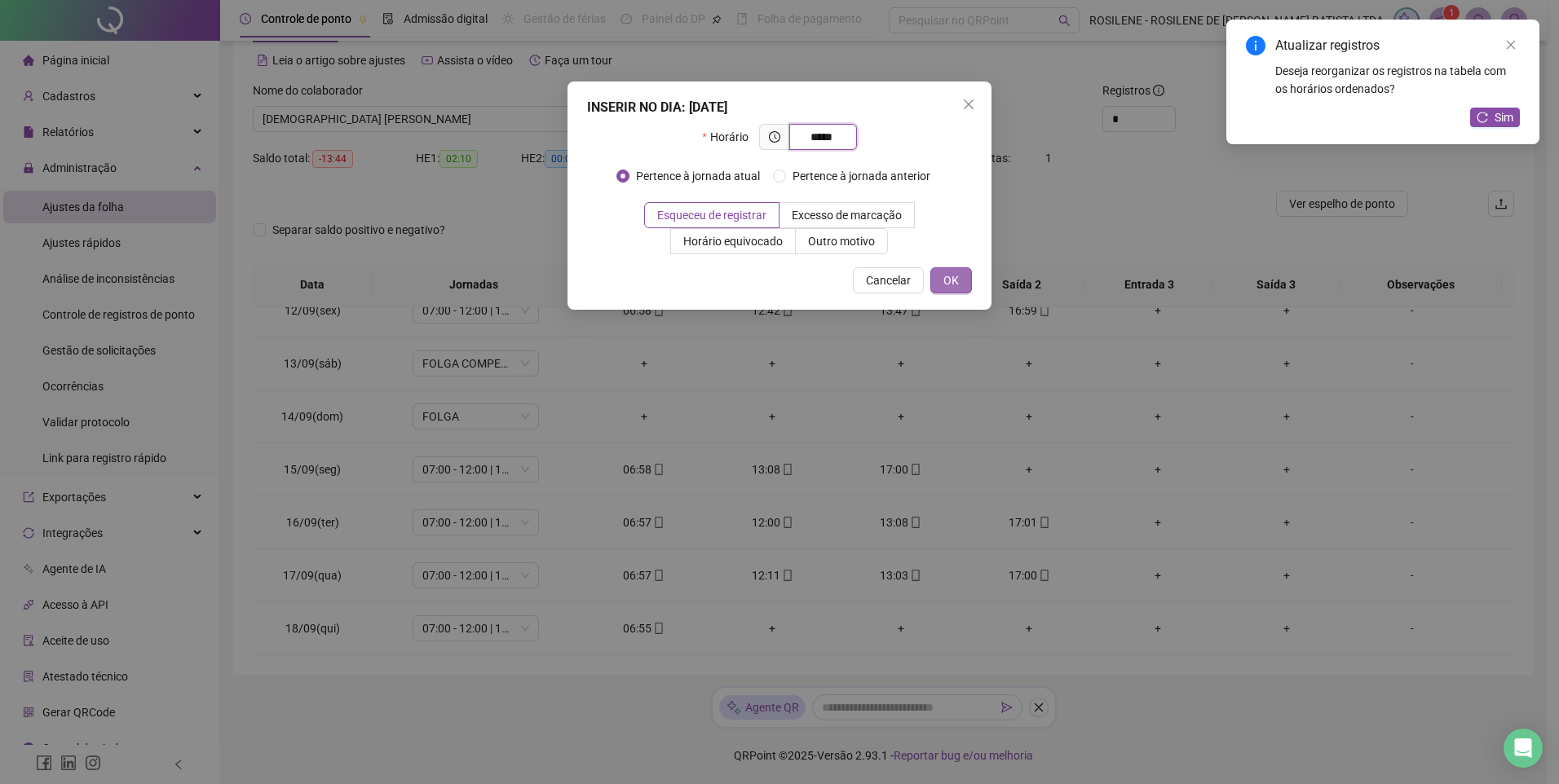
type input "*****"
click at [955, 275] on span "OK" at bounding box center [951, 280] width 15 height 18
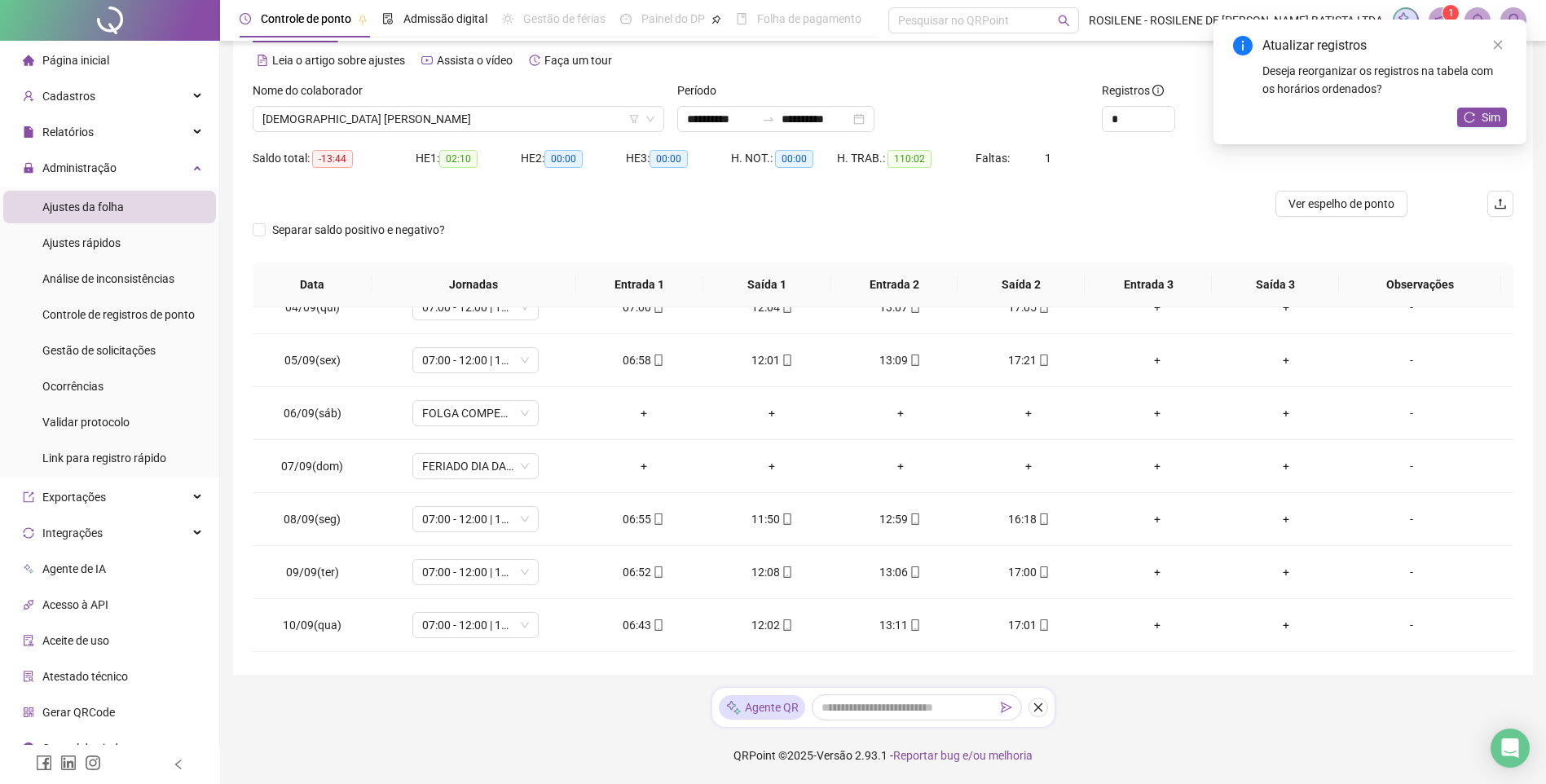
scroll to position [35, 0]
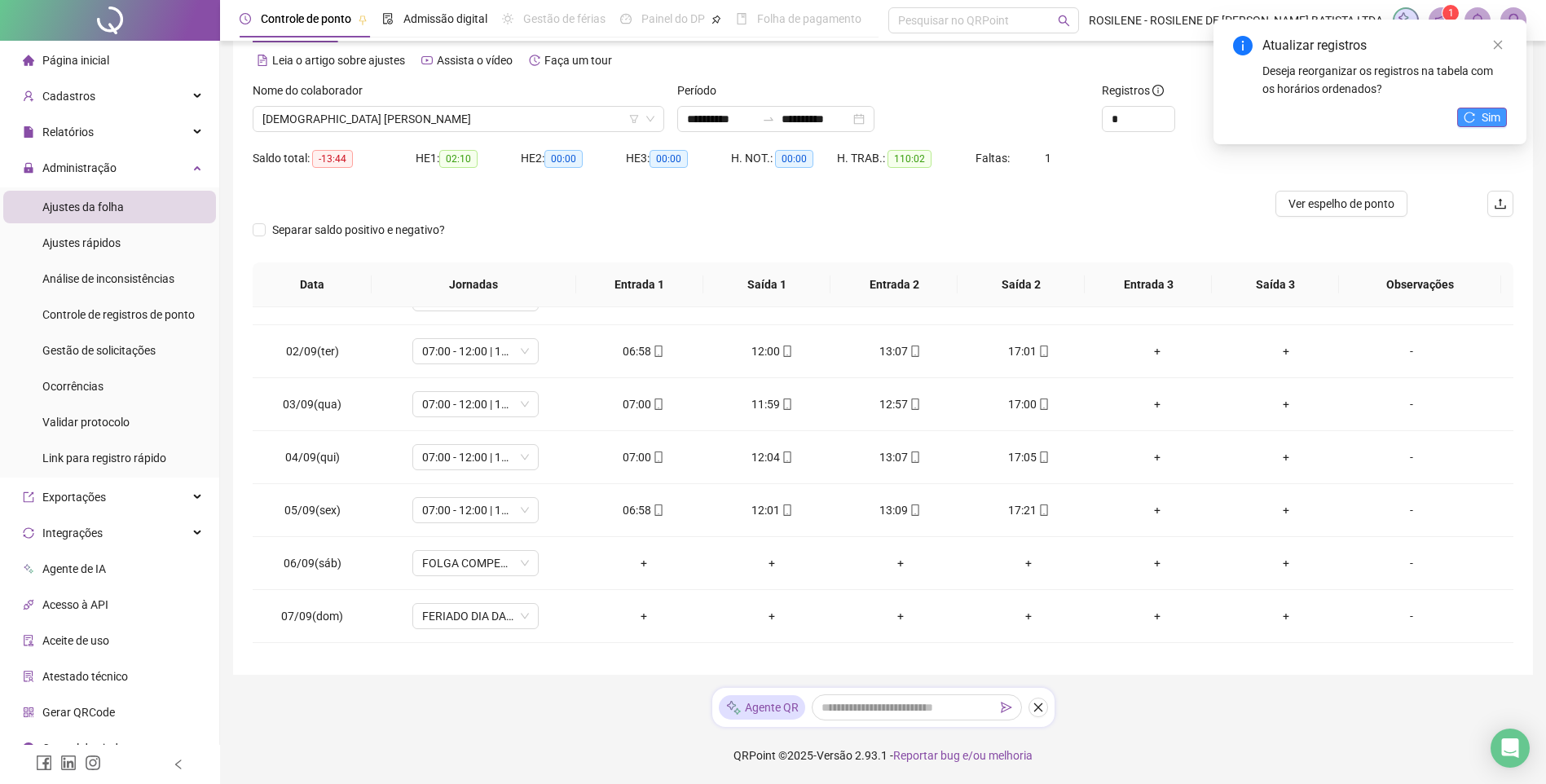
click at [1106, 111] on span "Sim" at bounding box center [1492, 117] width 19 height 18
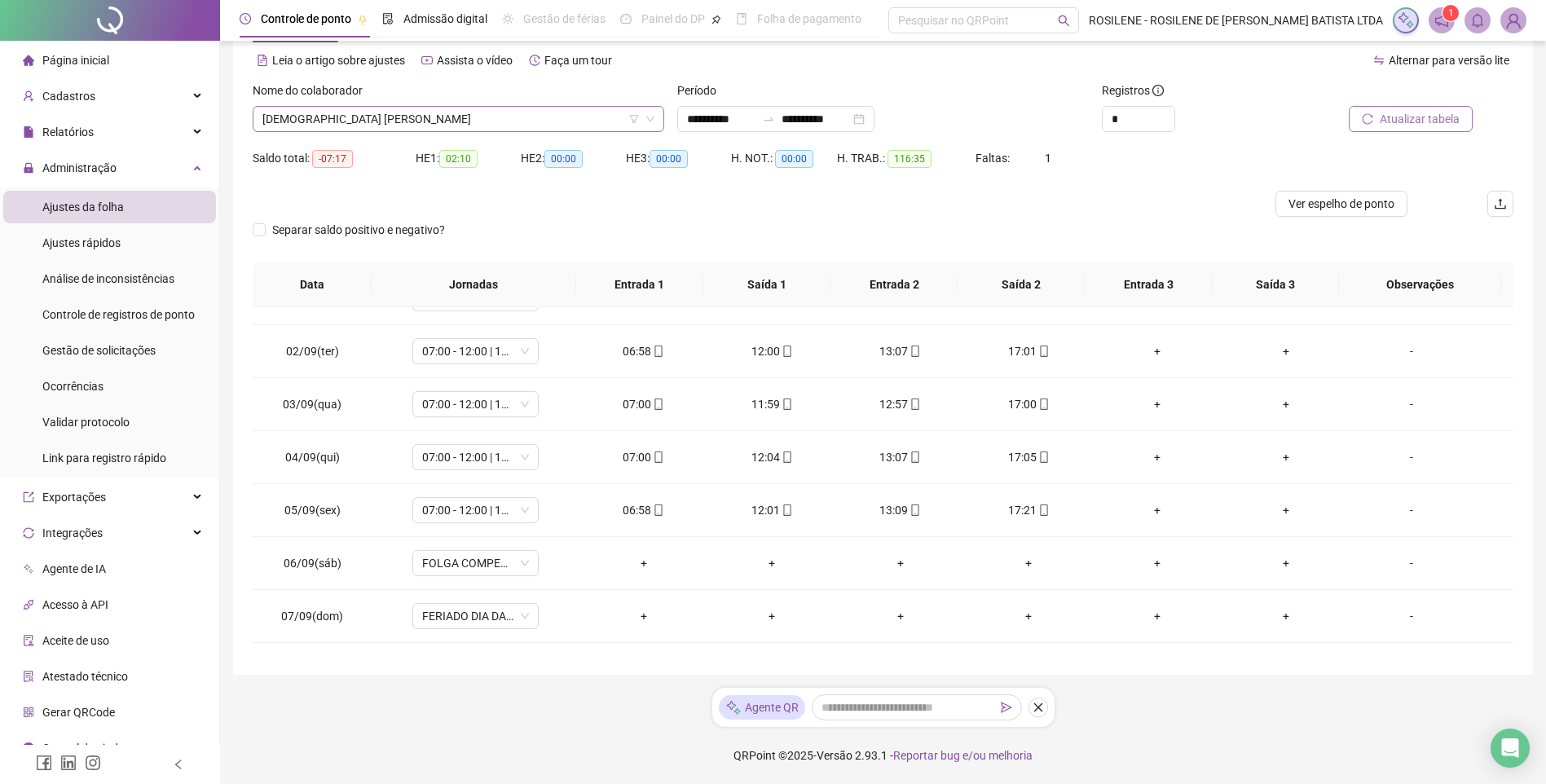
click at [526, 127] on span "GERMANI SOEDE DE SOUZA" at bounding box center [459, 119] width 392 height 25
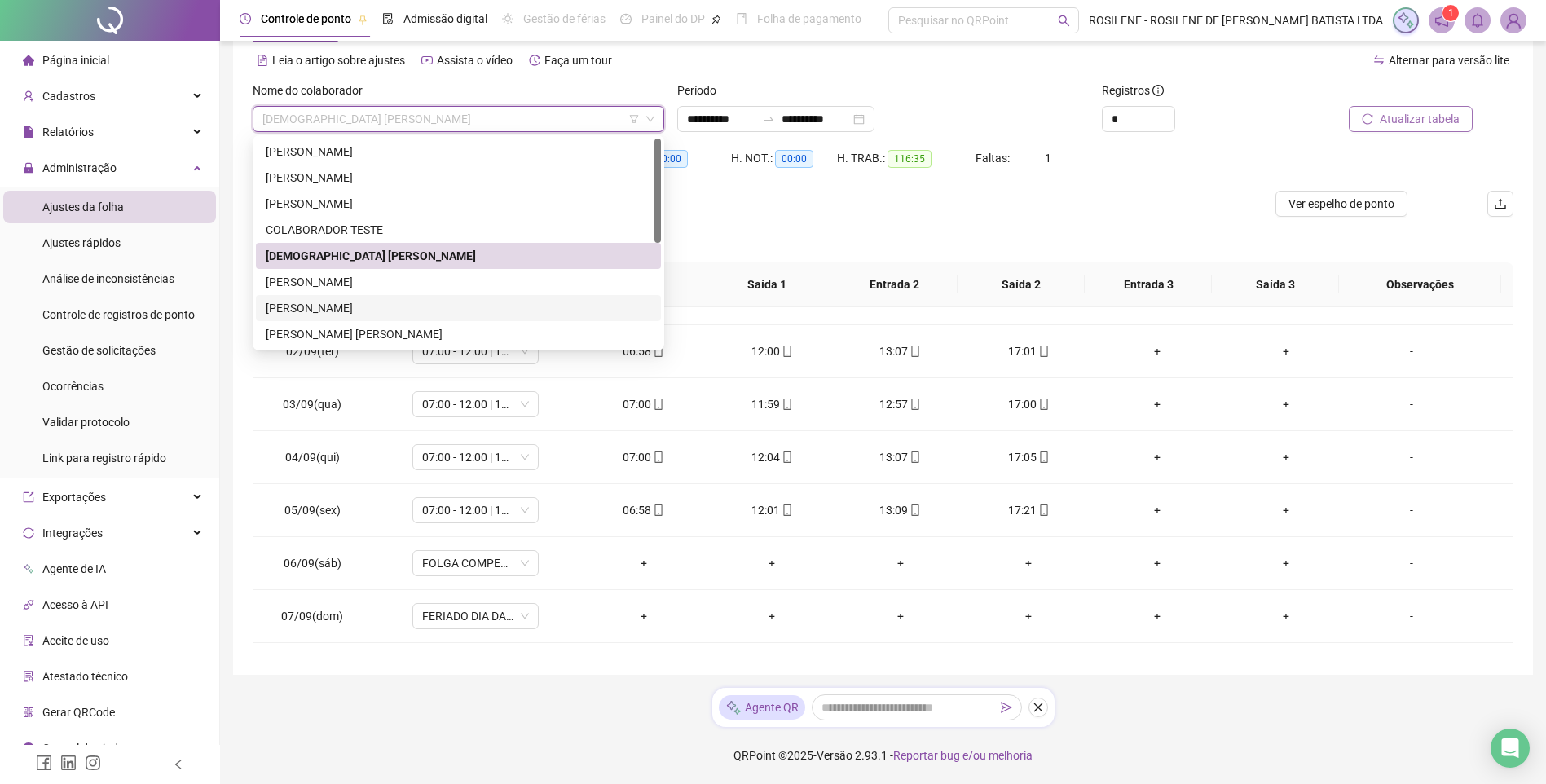
click at [389, 300] on div "JOAO VICTOR DE OLIVEIRA" at bounding box center [459, 307] width 386 height 18
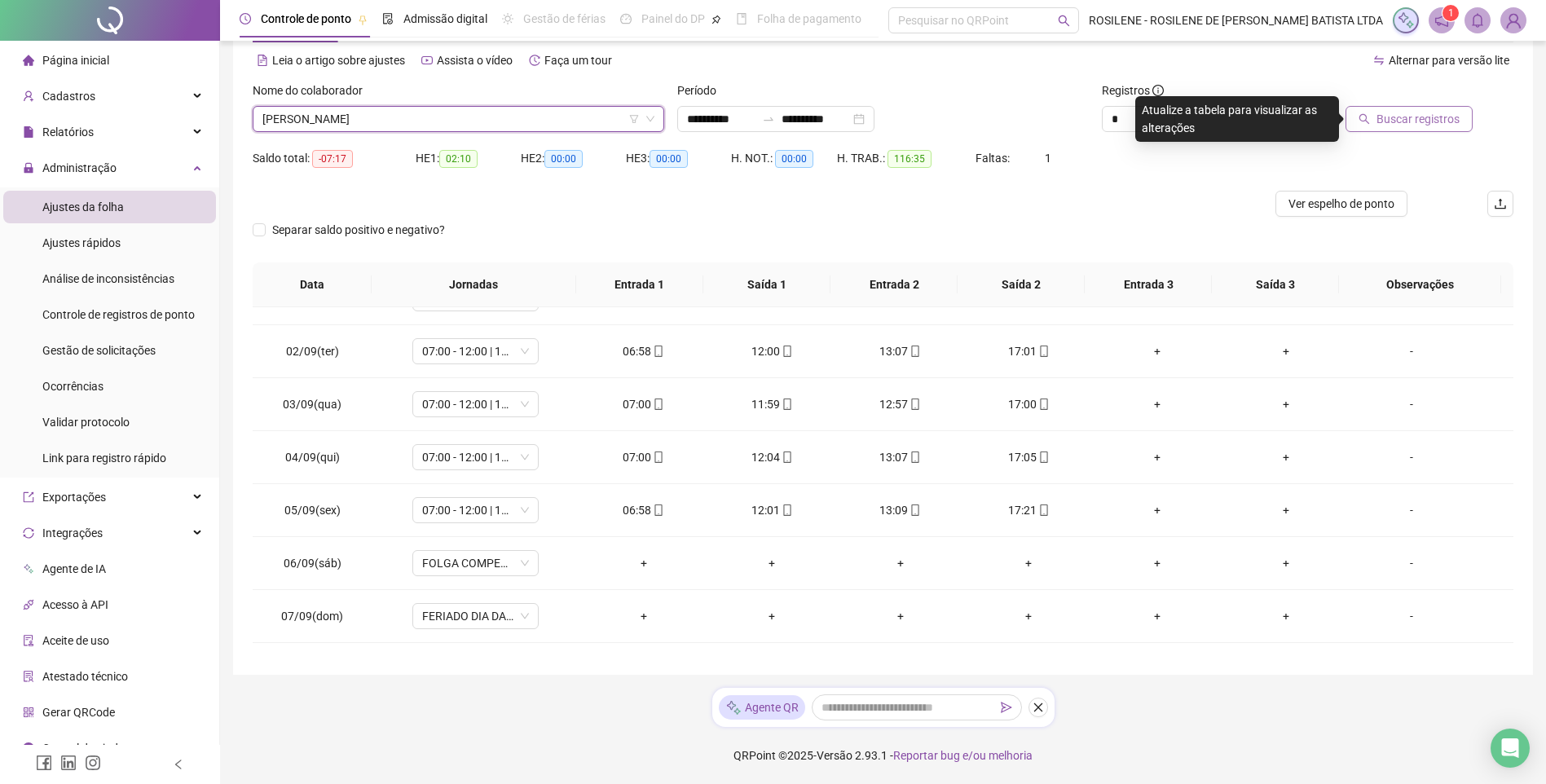
click at [1106, 124] on span "Buscar registros" at bounding box center [1419, 119] width 83 height 18
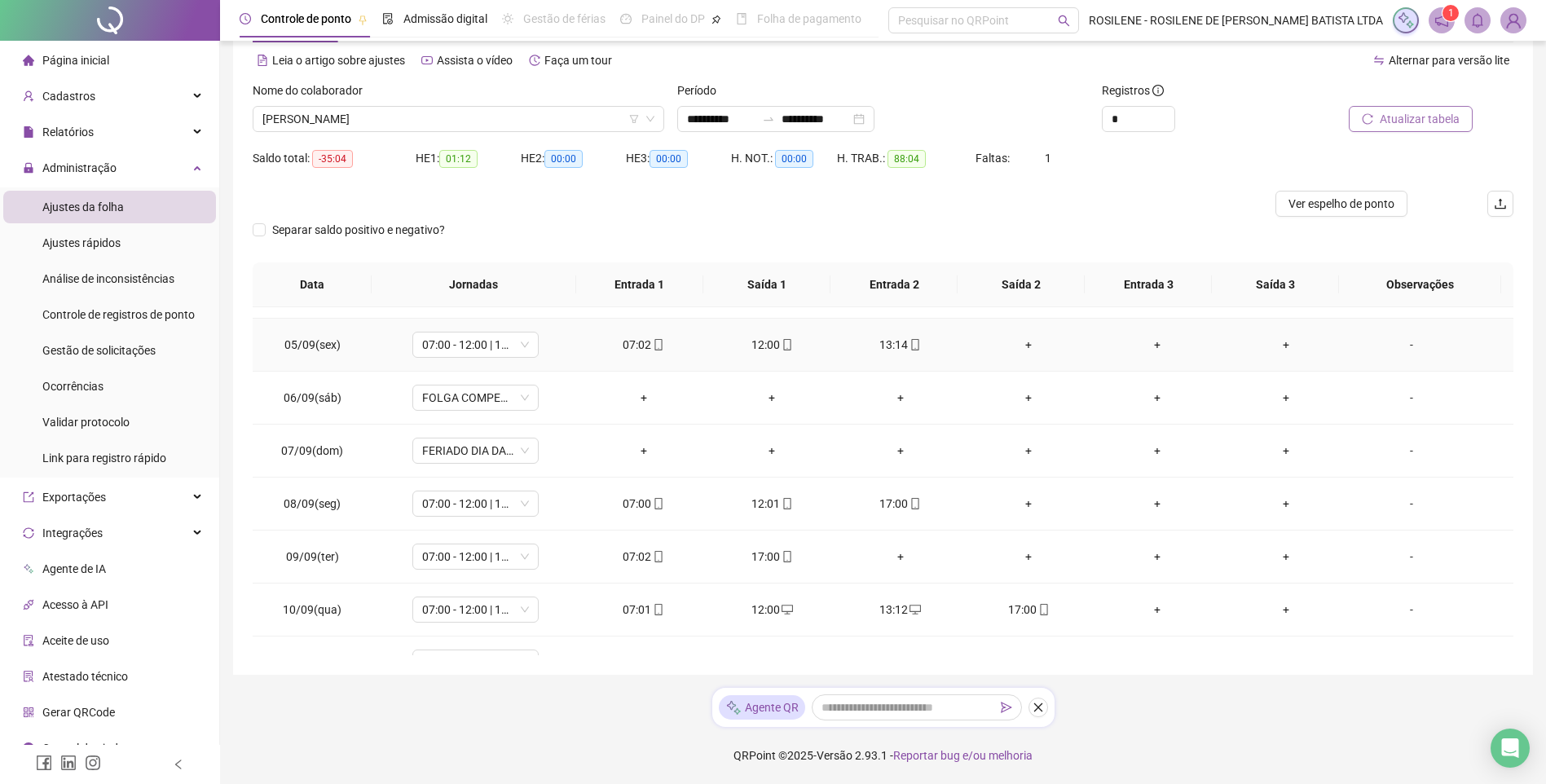
scroll to position [326, 0]
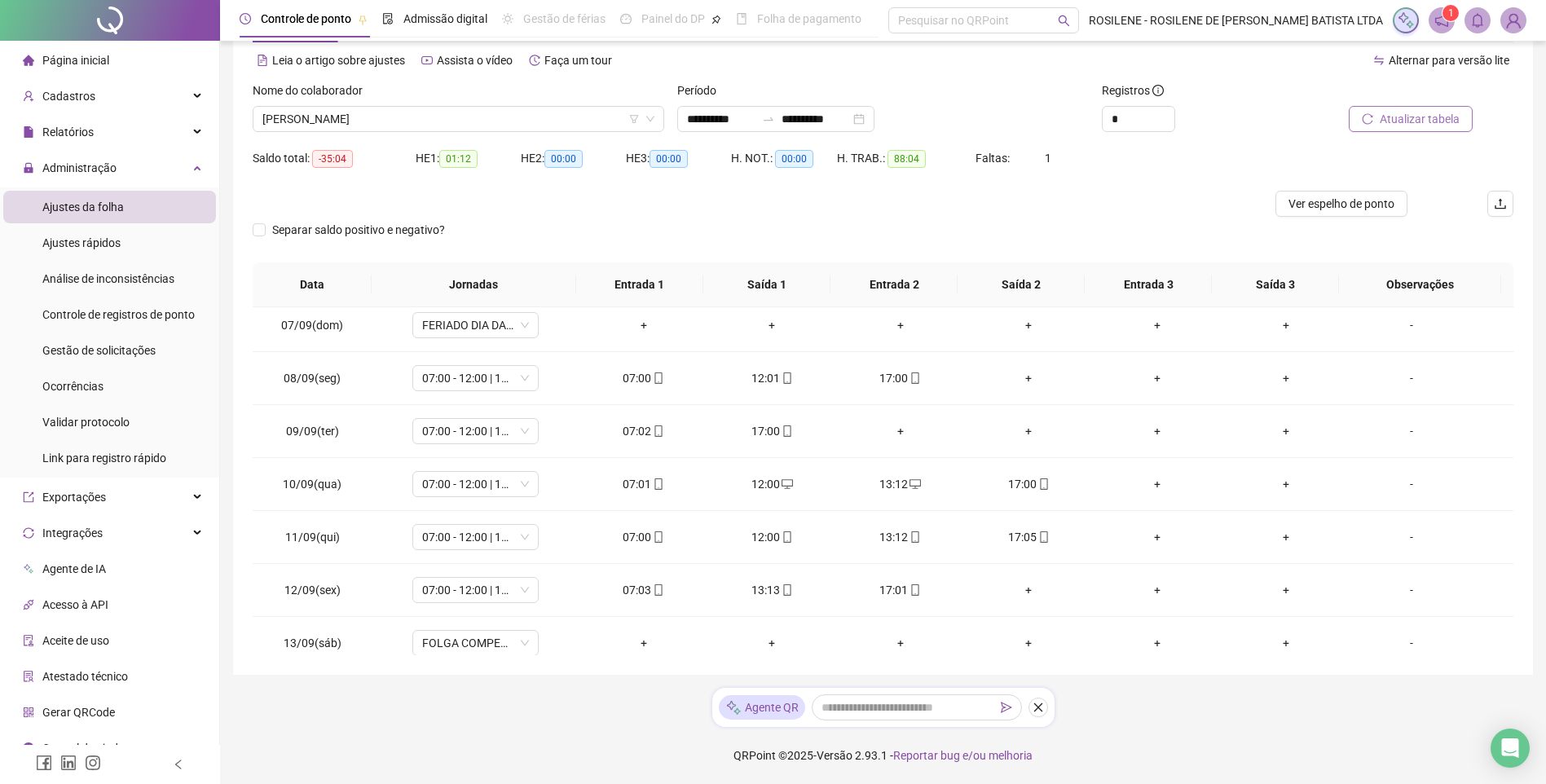
click at [1034, 112] on div "**********" at bounding box center [883, 119] width 412 height 26
click at [461, 112] on span "JOAO VICTOR DE OLIVEIRA" at bounding box center [459, 119] width 392 height 25
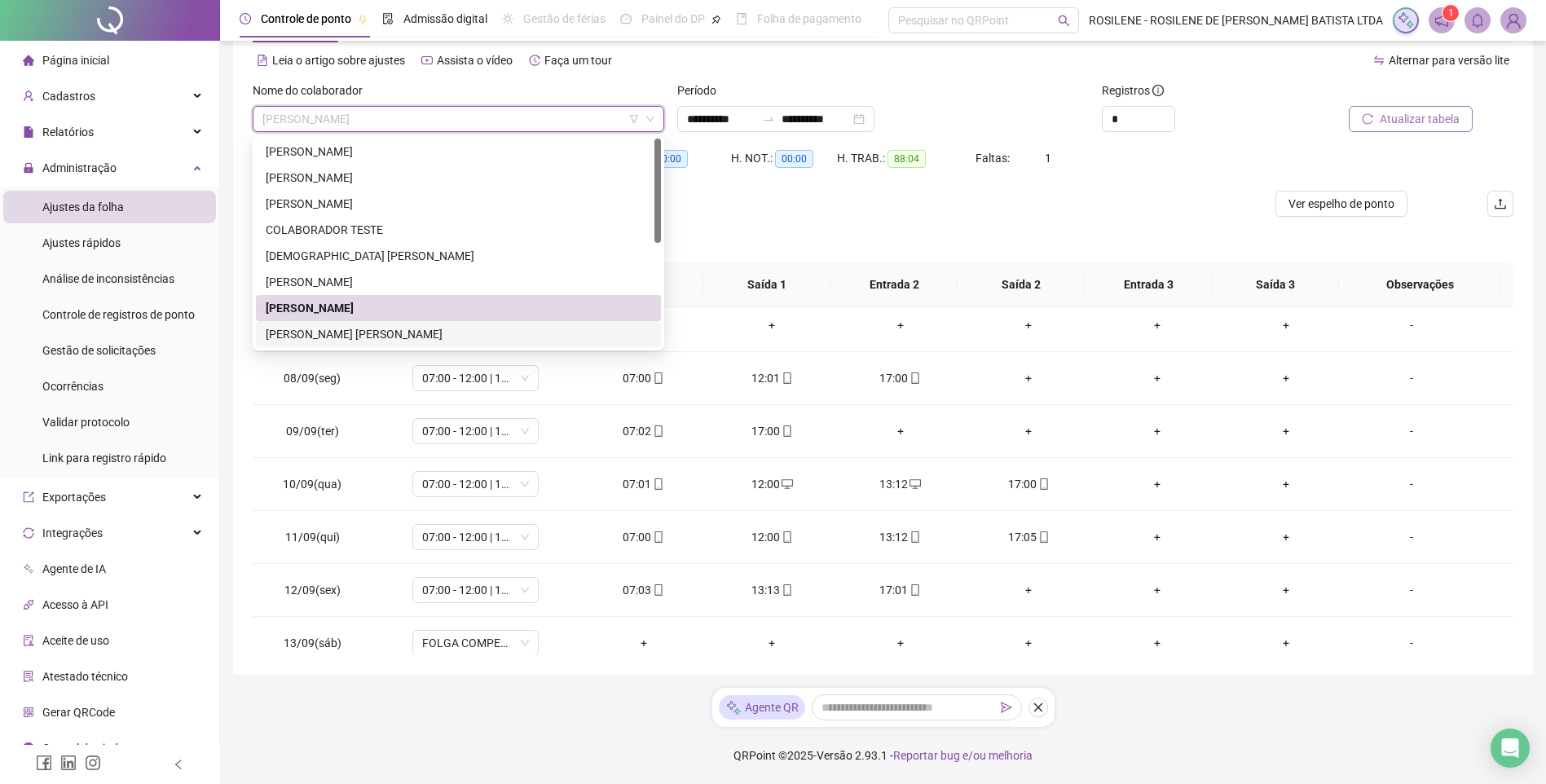
click at [381, 329] on div "JOAO VITOR DANTAS SIMAO" at bounding box center [459, 334] width 386 height 18
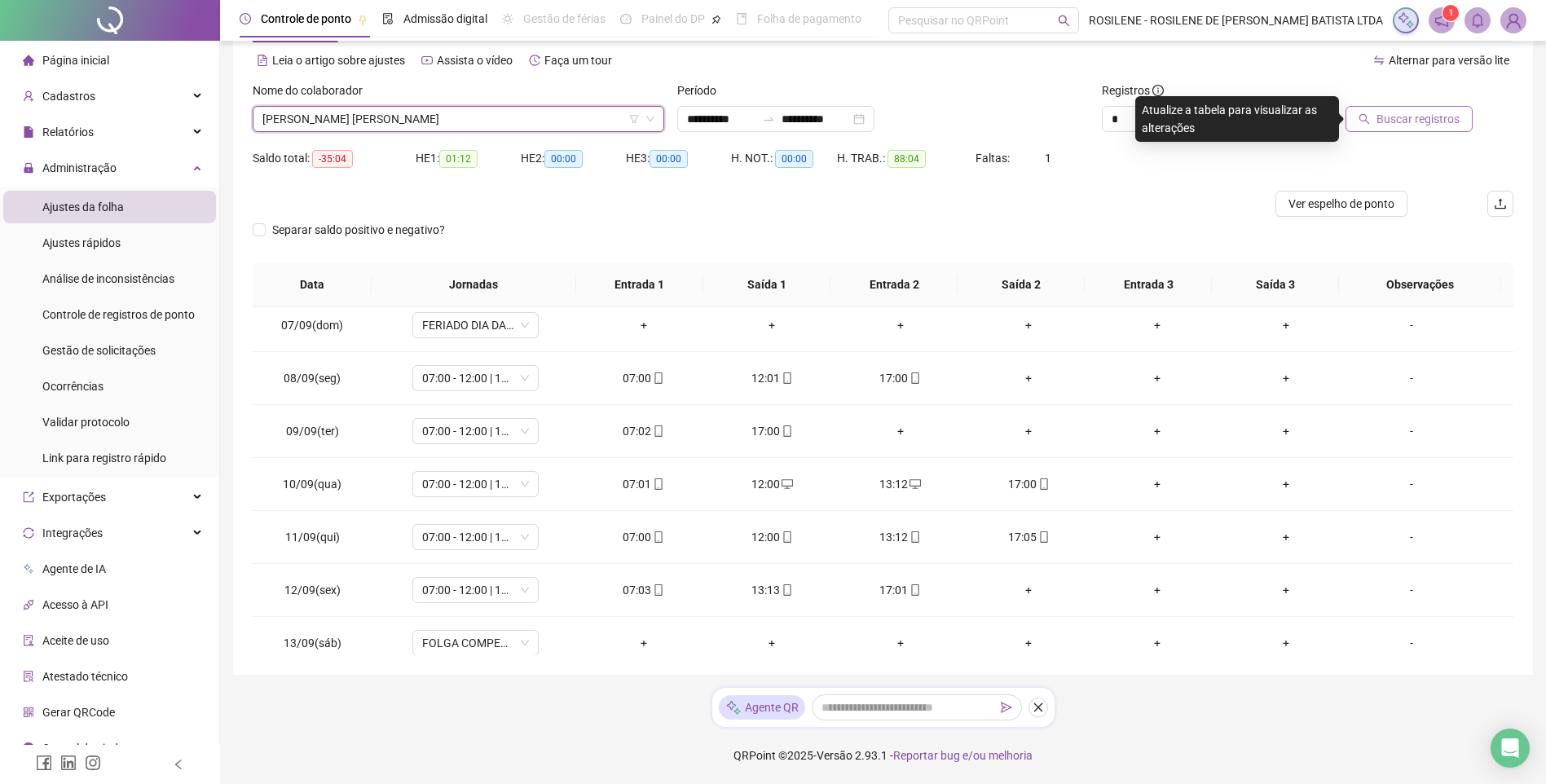
click at [1106, 116] on span "Buscar registros" at bounding box center [1419, 119] width 83 height 18
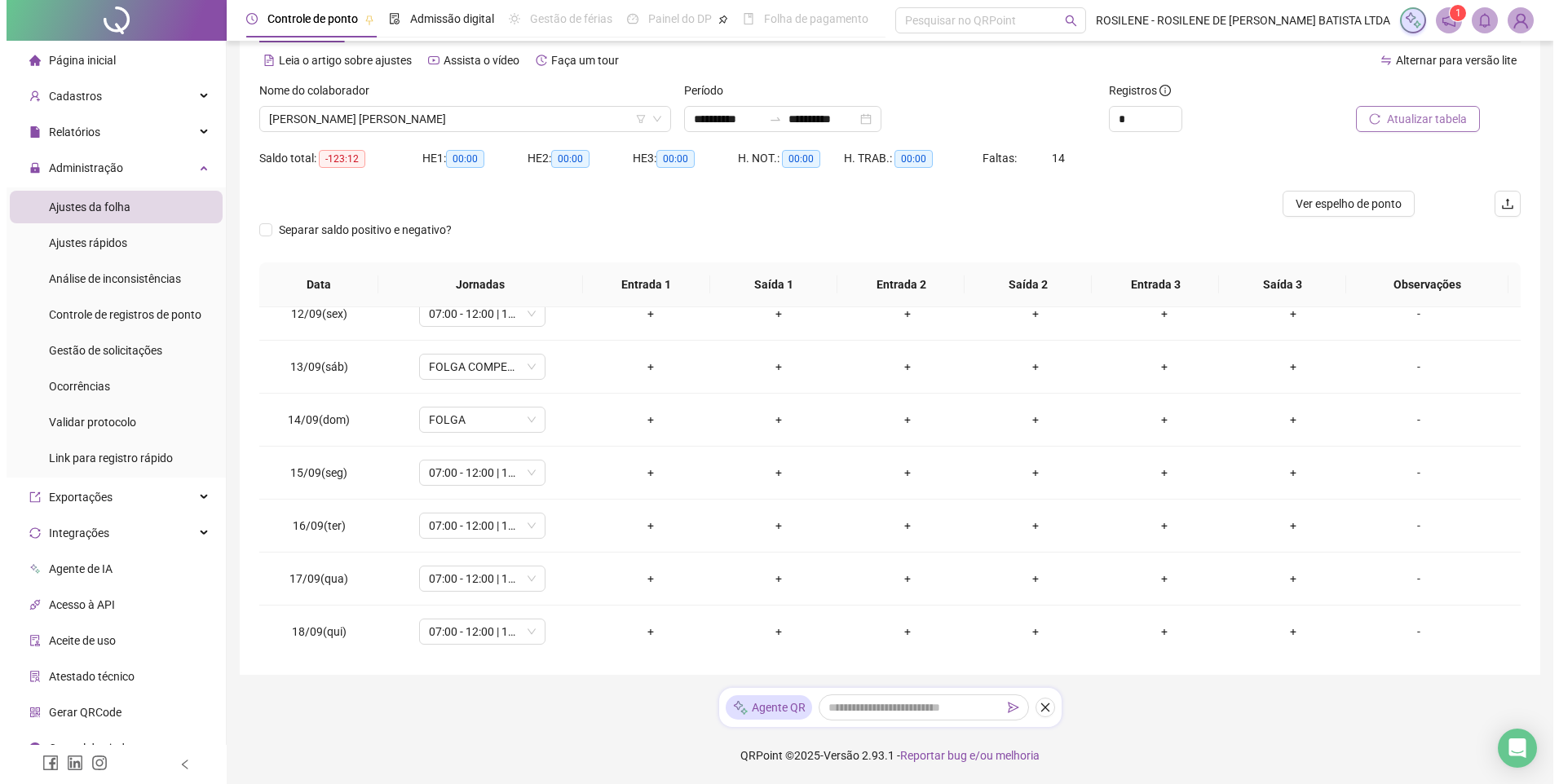
scroll to position [606, 0]
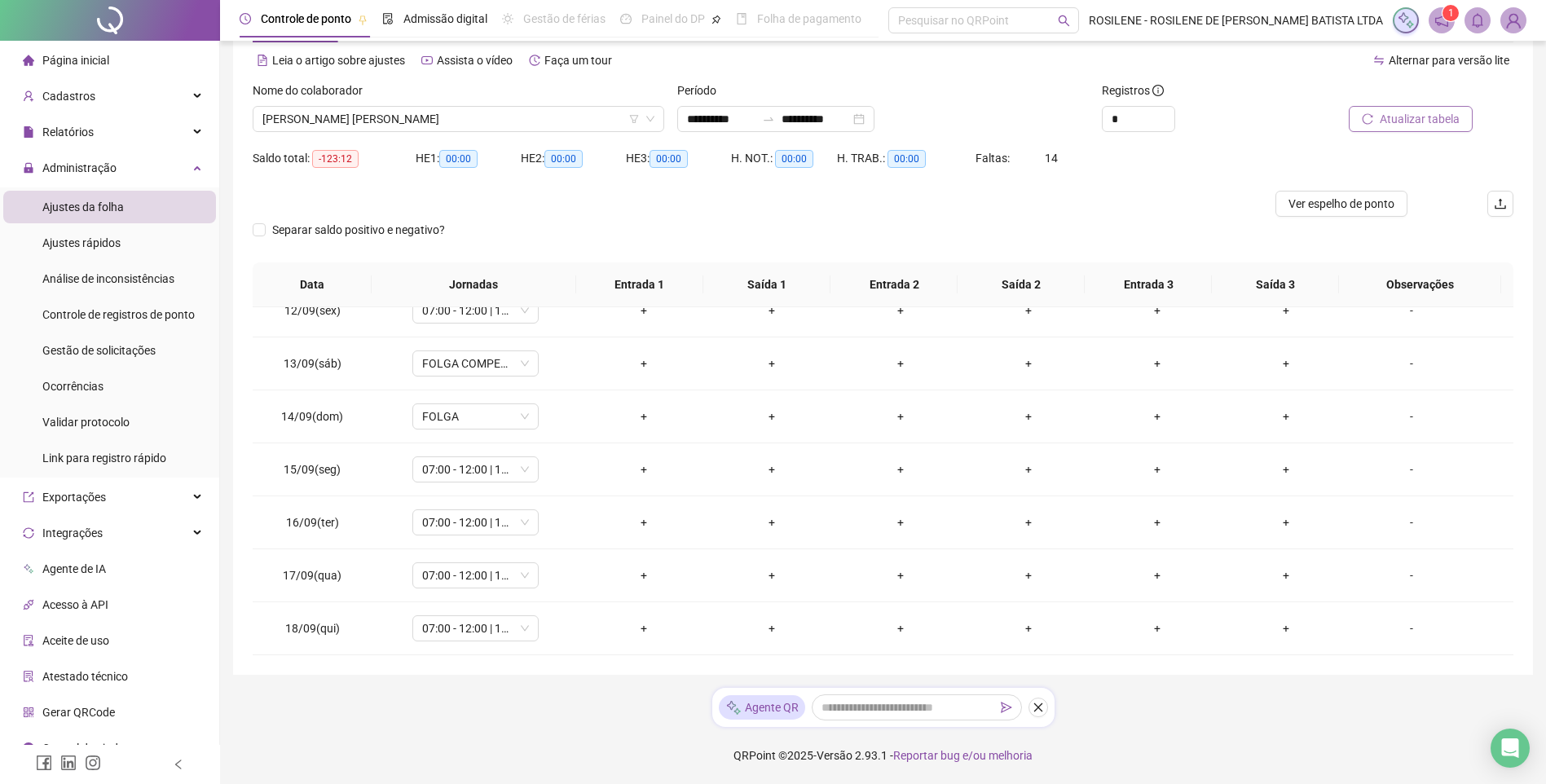
click at [1106, 21] on img at bounding box center [1514, 20] width 25 height 25
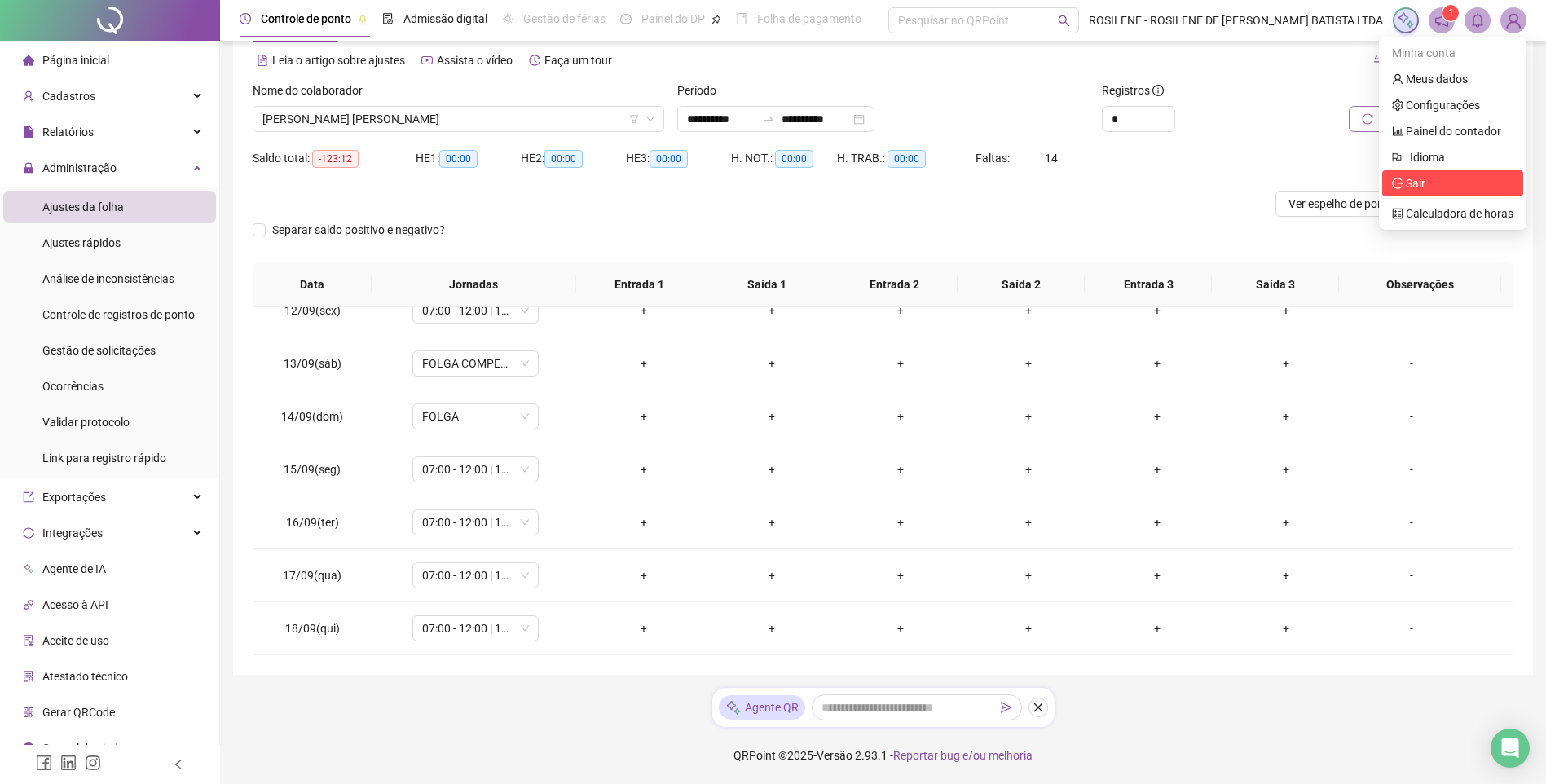
click at [1106, 182] on span "Sair" at bounding box center [1415, 183] width 20 height 13
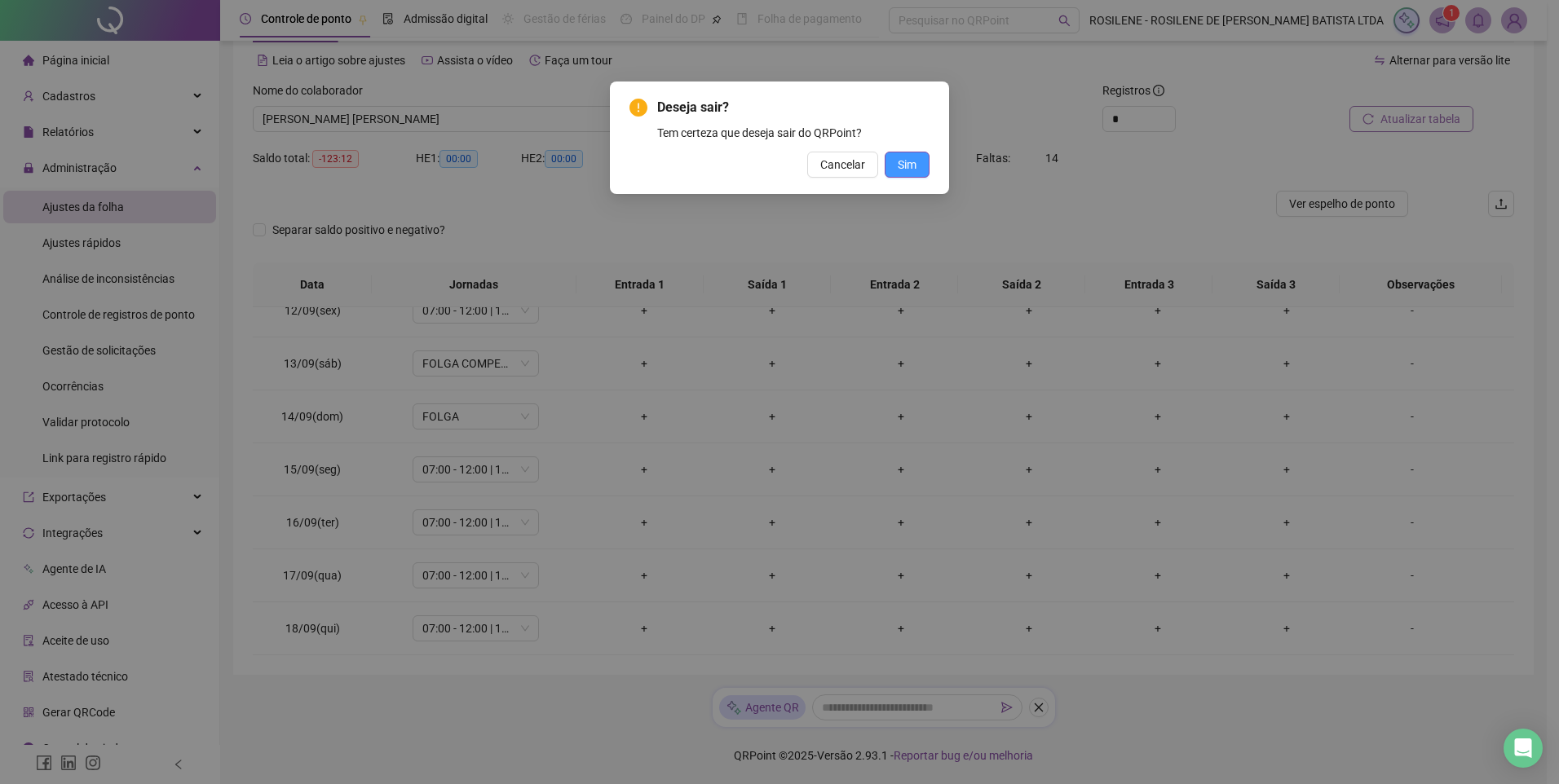
click at [894, 166] on button "Sim" at bounding box center [907, 164] width 45 height 26
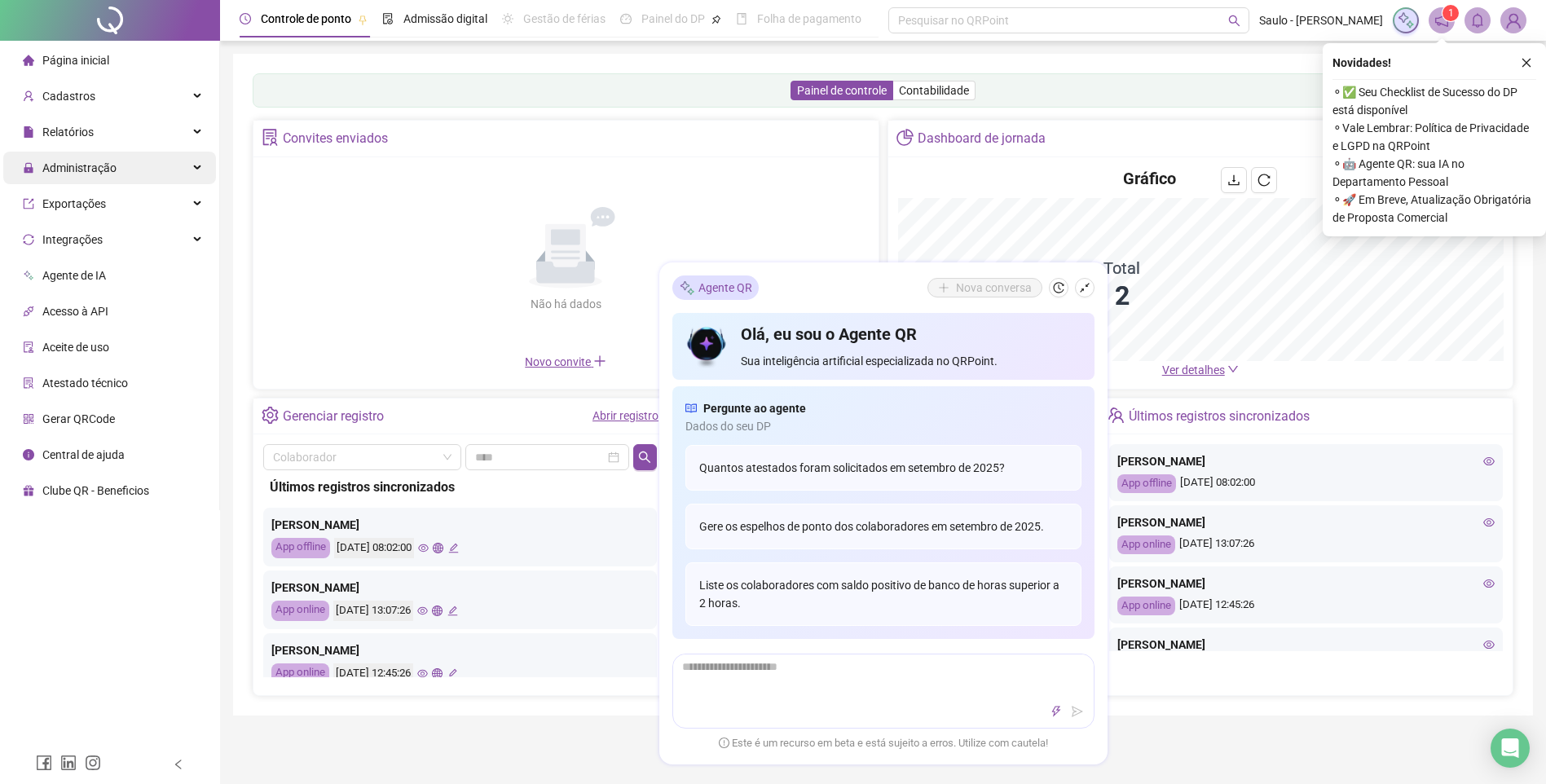
click at [133, 167] on div "Administração" at bounding box center [110, 167] width 212 height 32
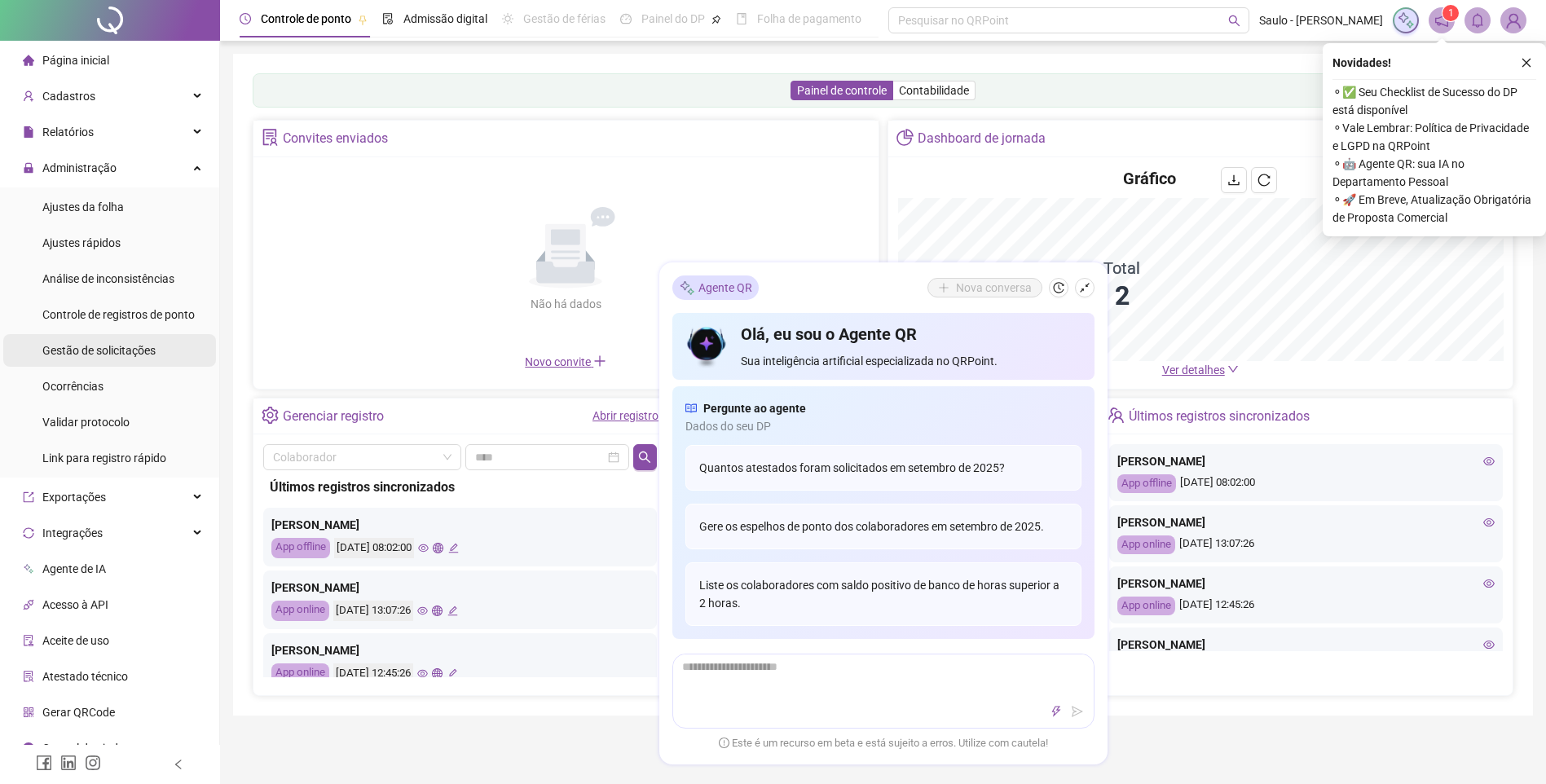
click at [133, 353] on span "Gestão de solicitações" at bounding box center [99, 350] width 113 height 13
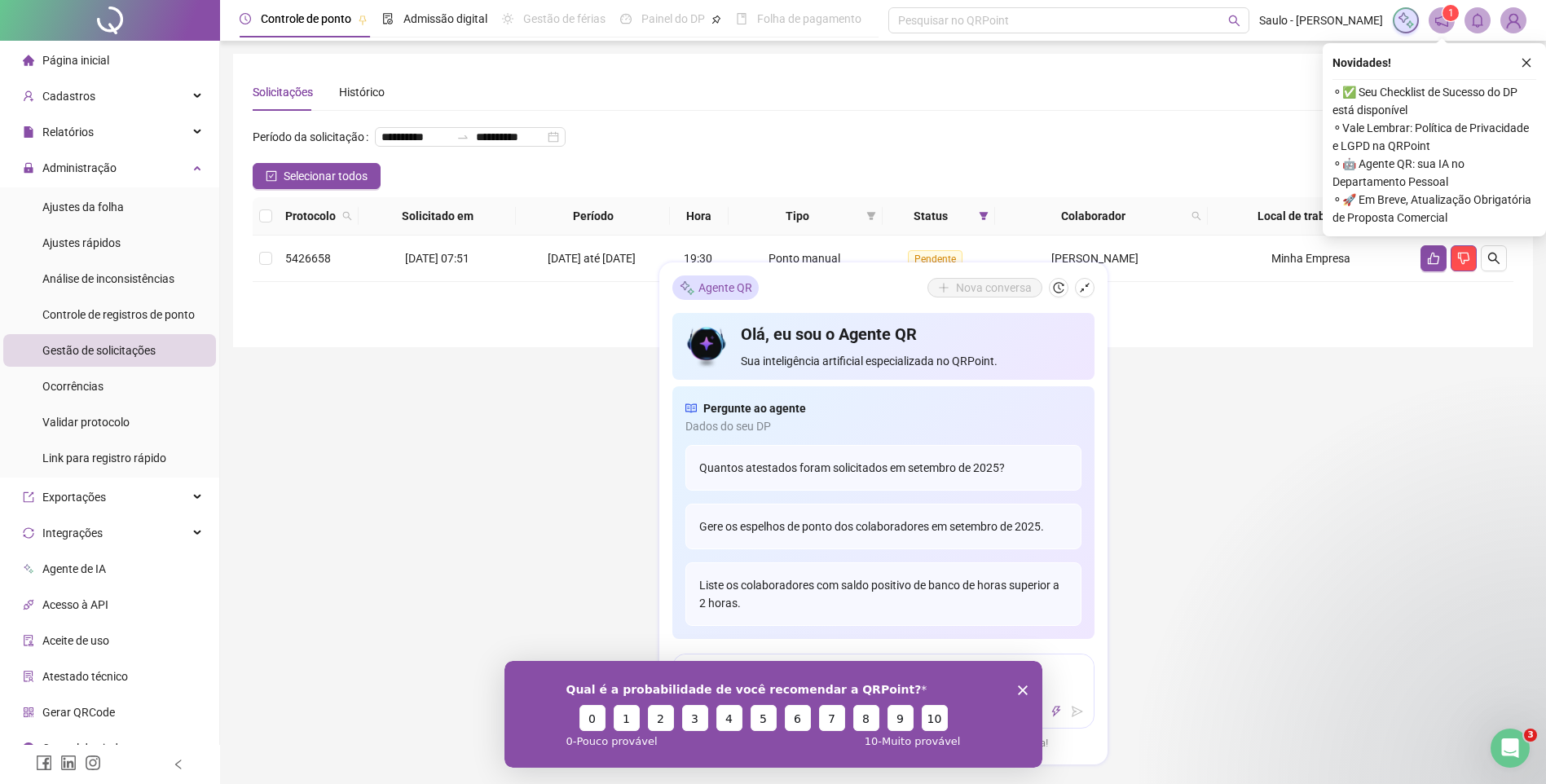
click at [1082, 291] on icon "shrink" at bounding box center [1085, 287] width 11 height 11
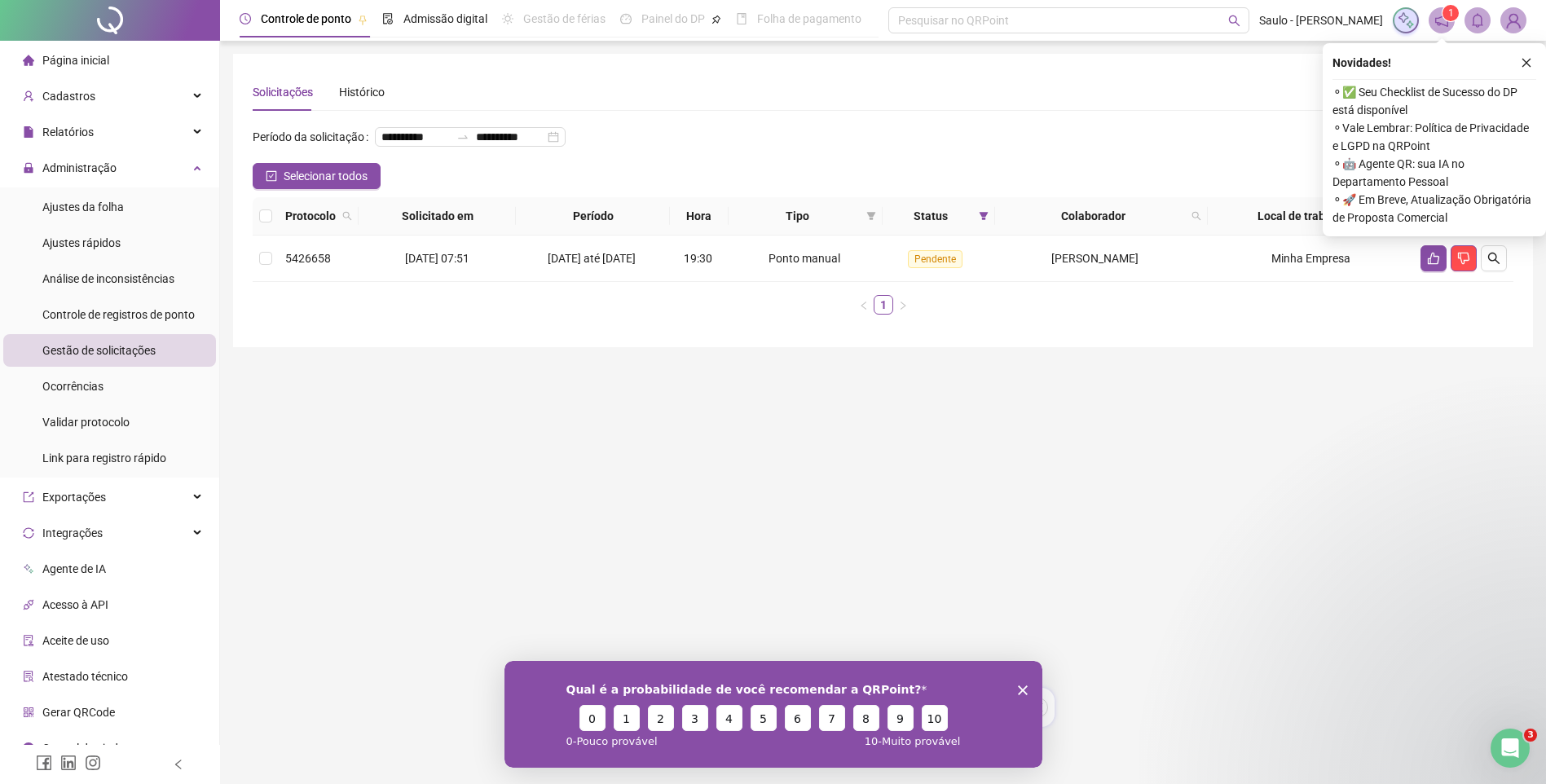
click at [1081, 265] on span "JORGE LUIZ DE ANDRADE" at bounding box center [1095, 258] width 87 height 13
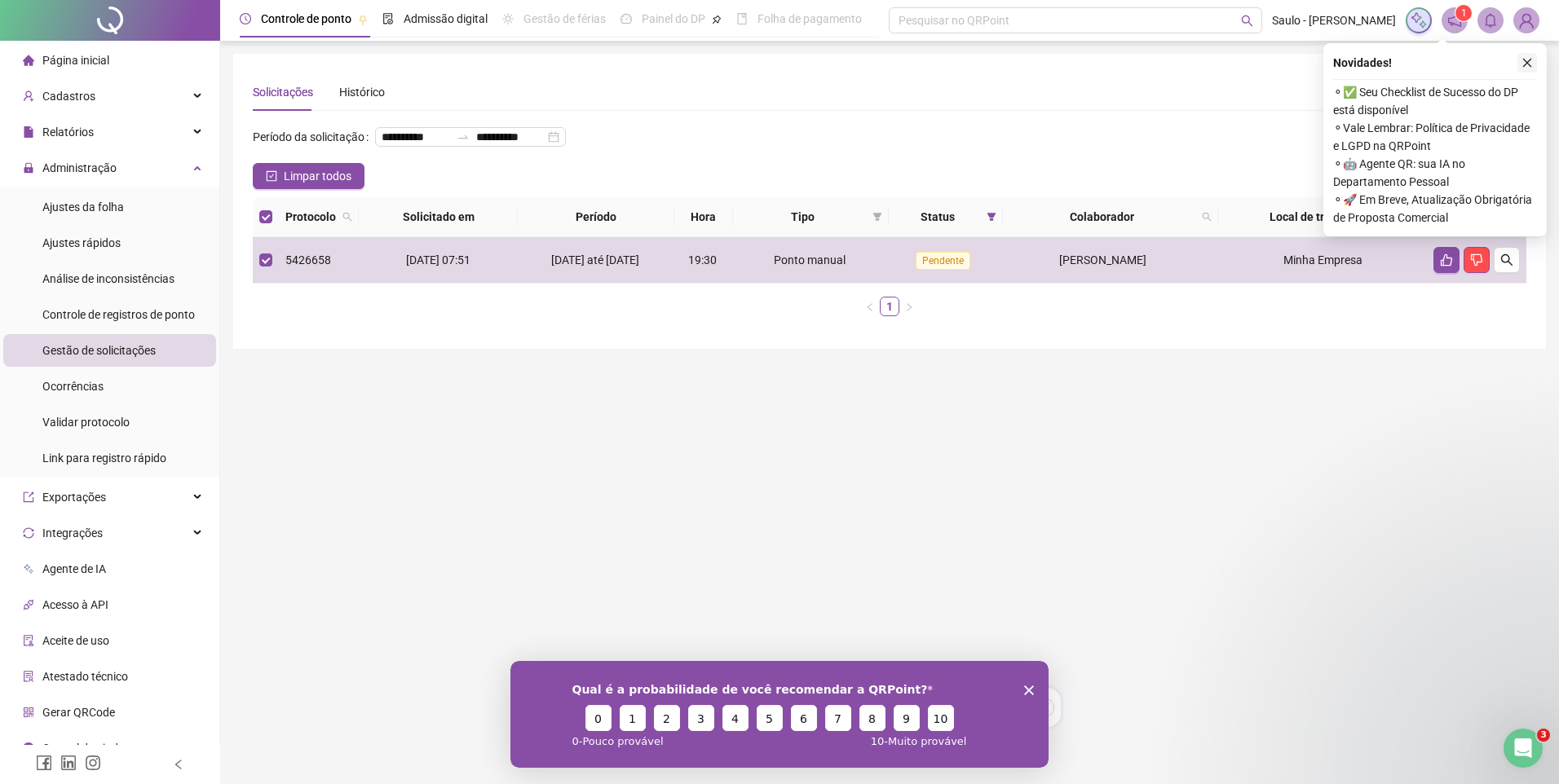
click at [1528, 64] on icon "close" at bounding box center [1527, 62] width 11 height 11
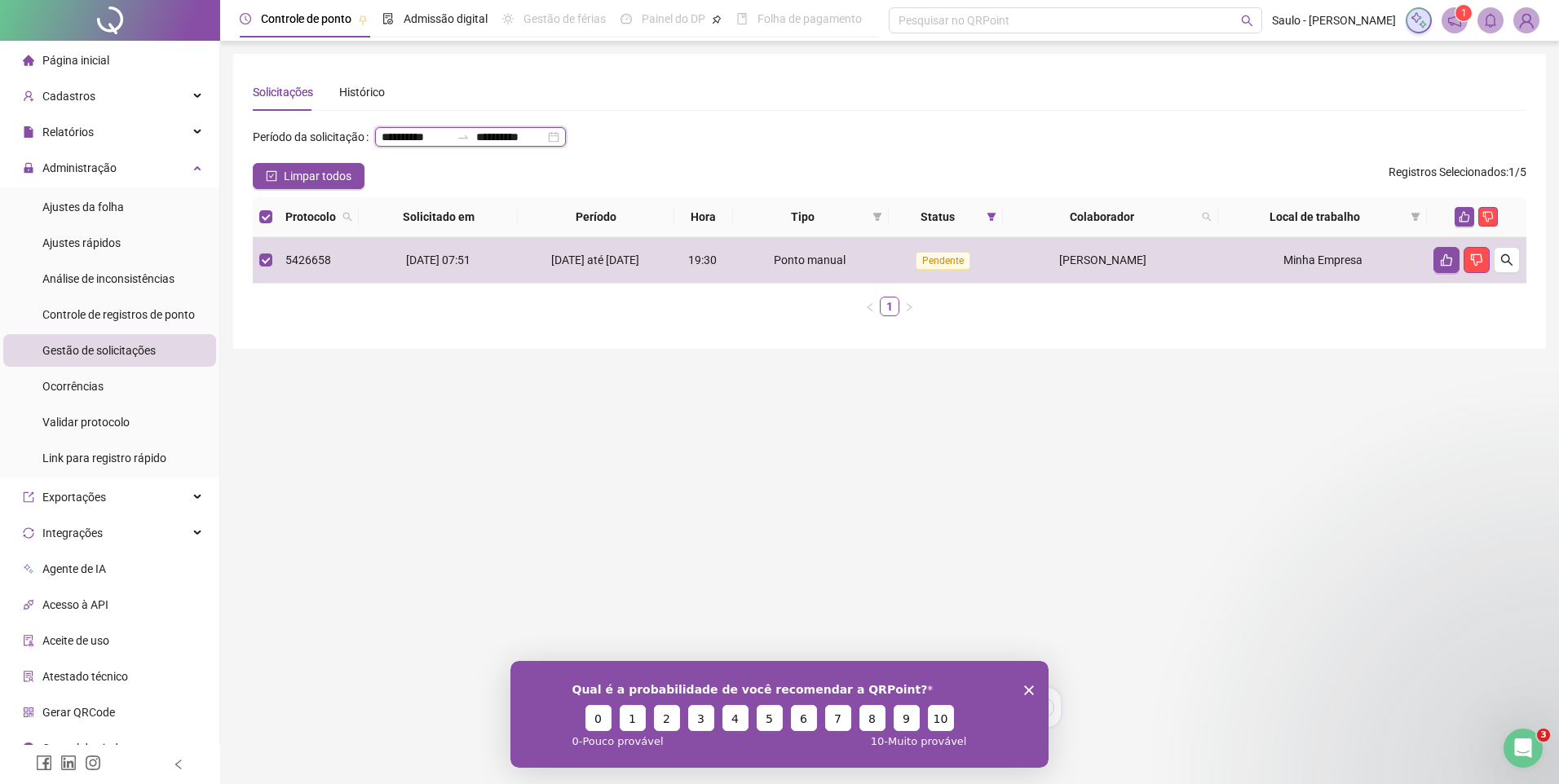
click at [476, 146] on input "**********" at bounding box center [510, 137] width 69 height 18
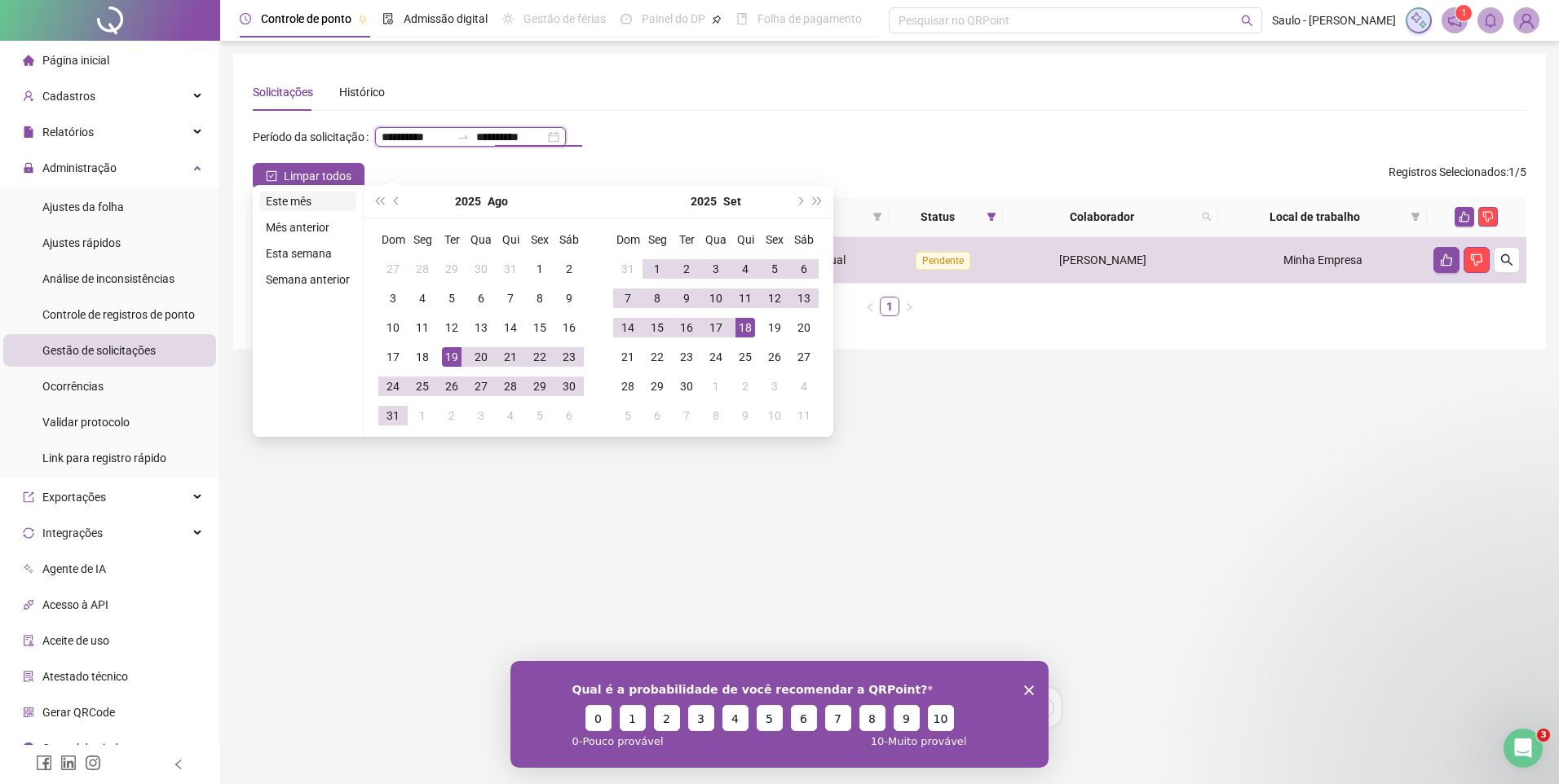
type input "**********"
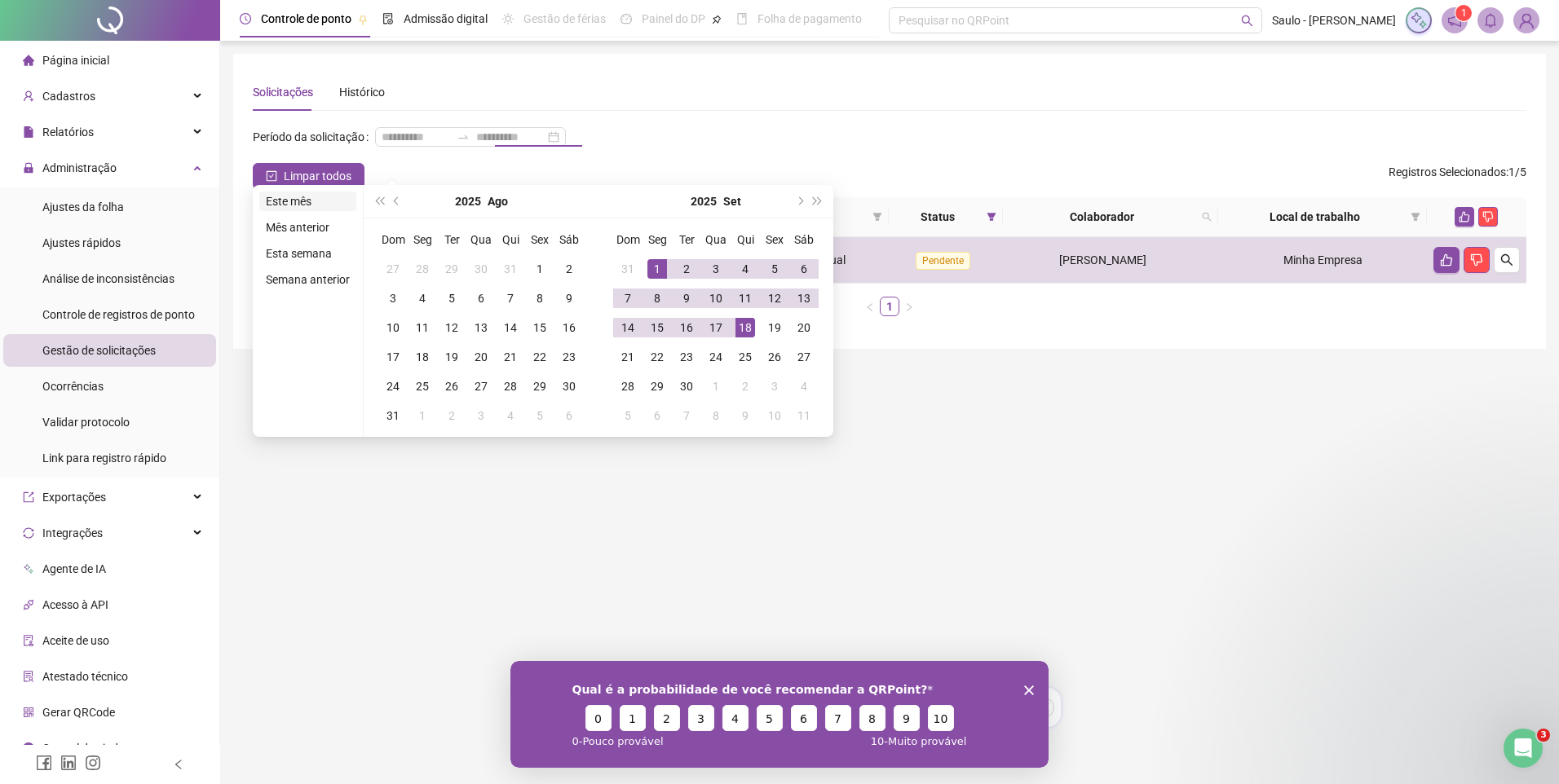
click at [315, 201] on li "Este mês" at bounding box center [308, 201] width 97 height 20
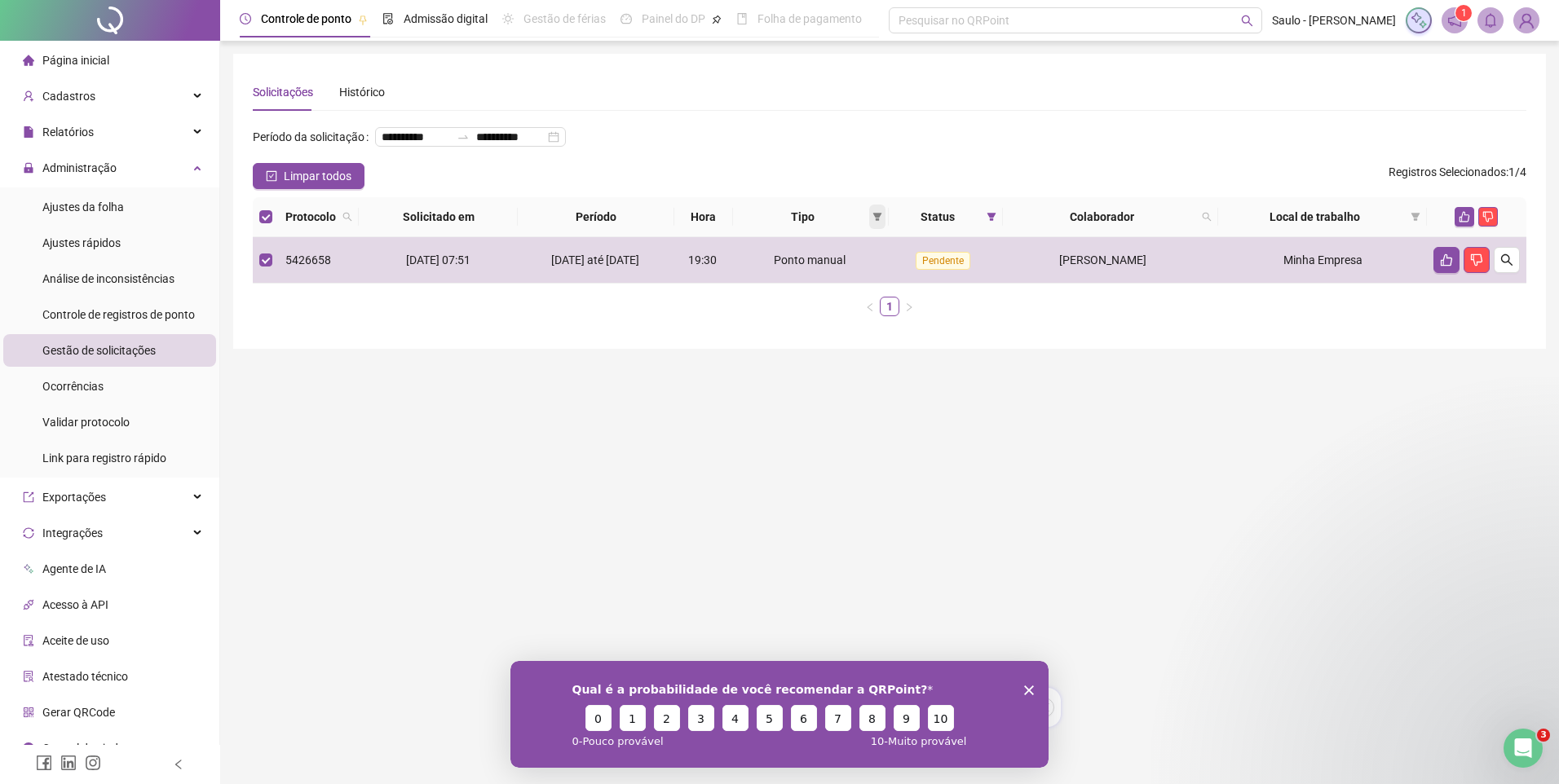
click at [873, 221] on icon "filter" at bounding box center [878, 217] width 9 height 8
click at [863, 269] on span "Ponto manual" at bounding box center [833, 274] width 71 height 13
click at [868, 354] on span "OK" at bounding box center [862, 359] width 15 height 18
click at [1460, 223] on icon "like" at bounding box center [1465, 217] width 10 height 10
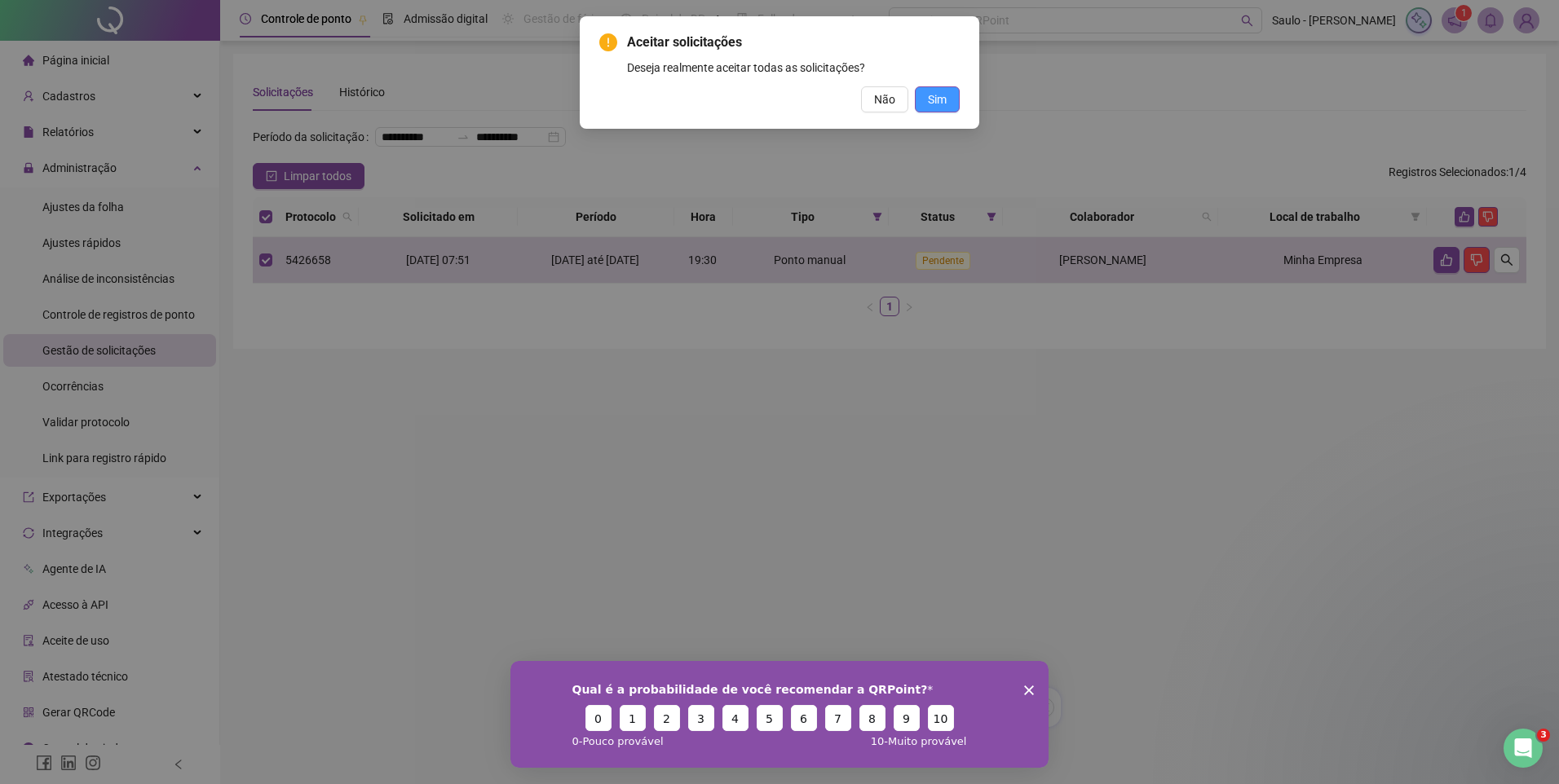
click at [956, 99] on button "Sim" at bounding box center [937, 99] width 45 height 26
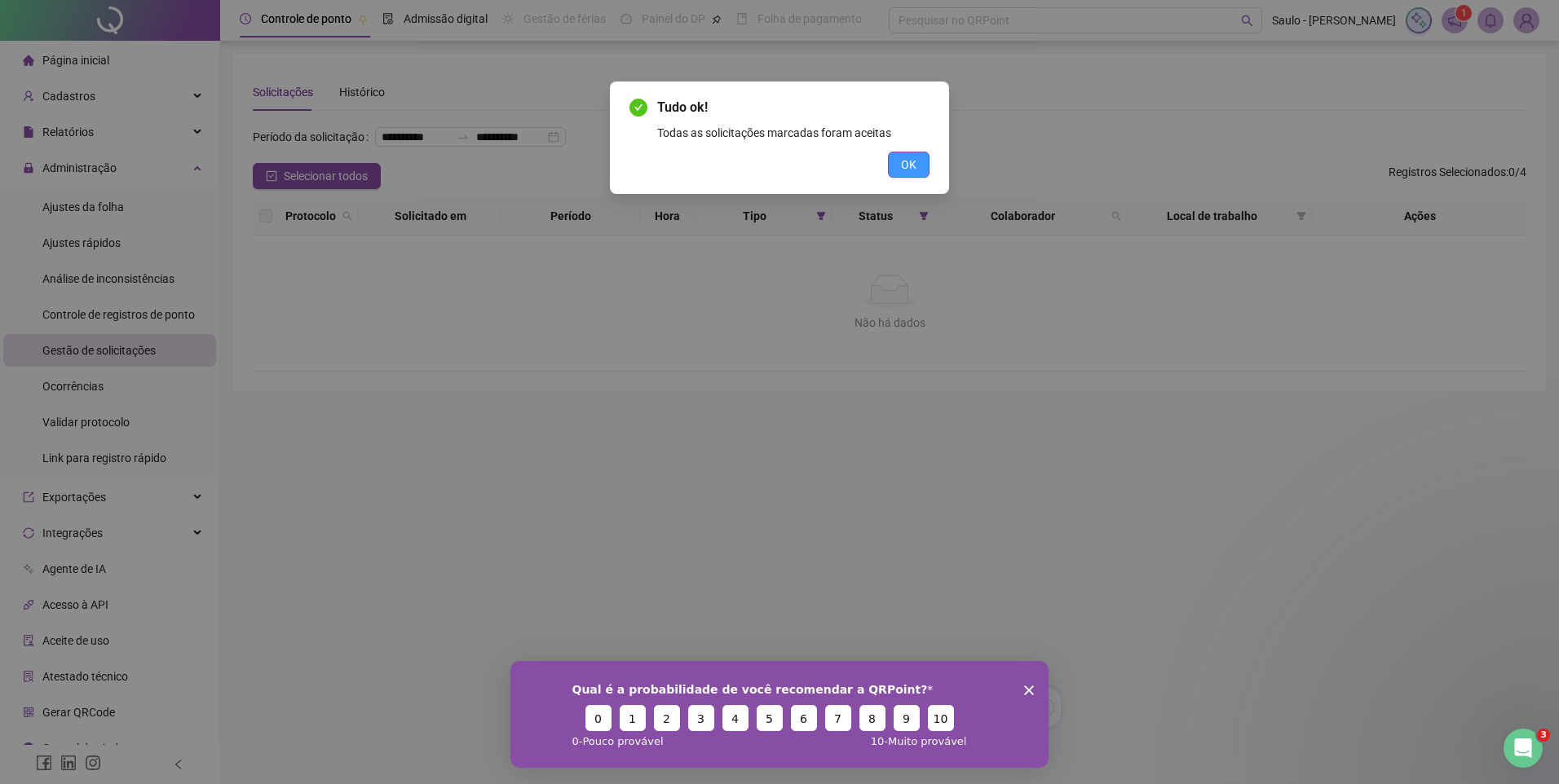
click at [922, 162] on button "OK" at bounding box center [908, 164] width 42 height 26
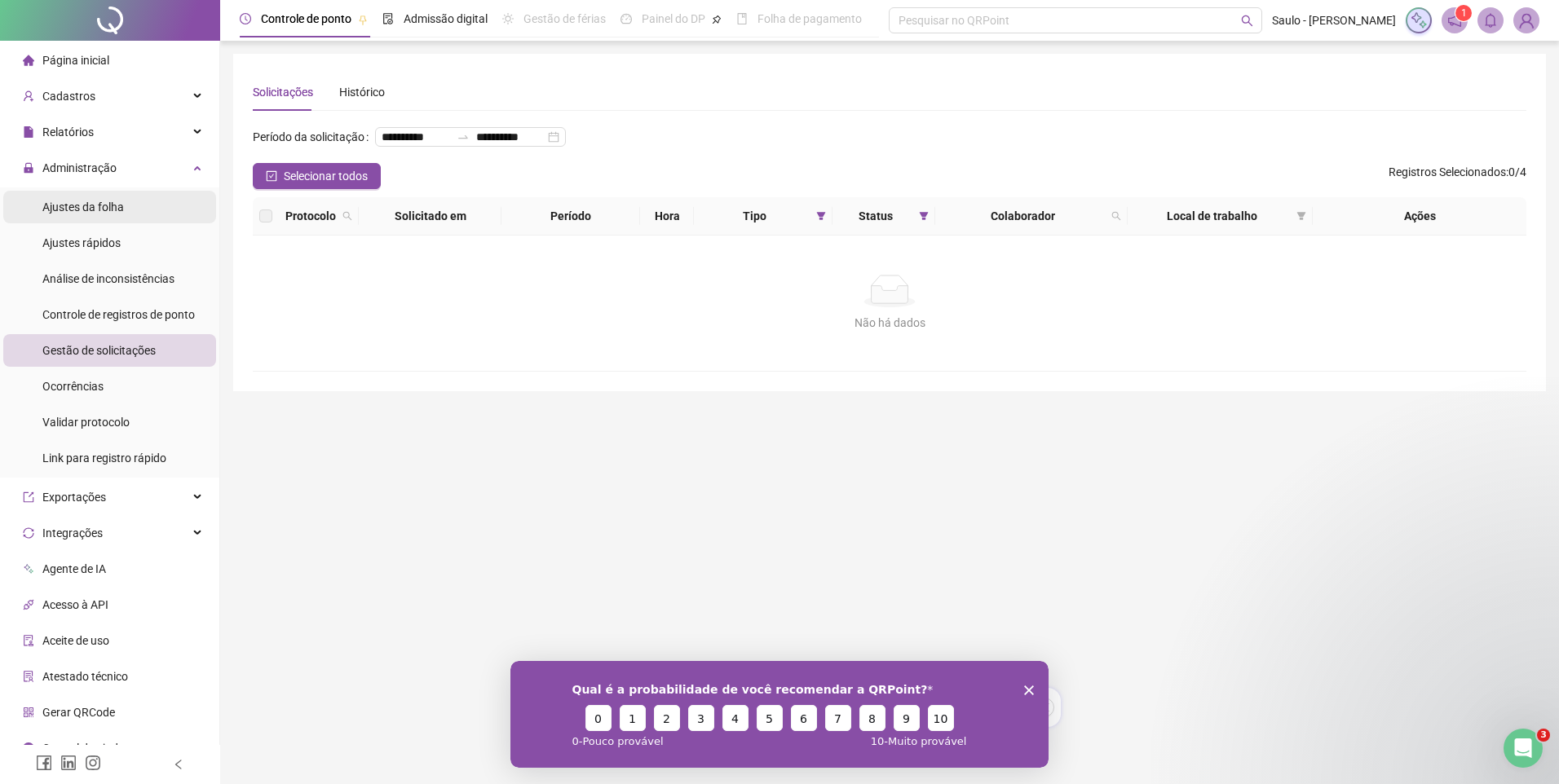
click at [138, 200] on li "Ajustes da folha" at bounding box center [110, 207] width 212 height 32
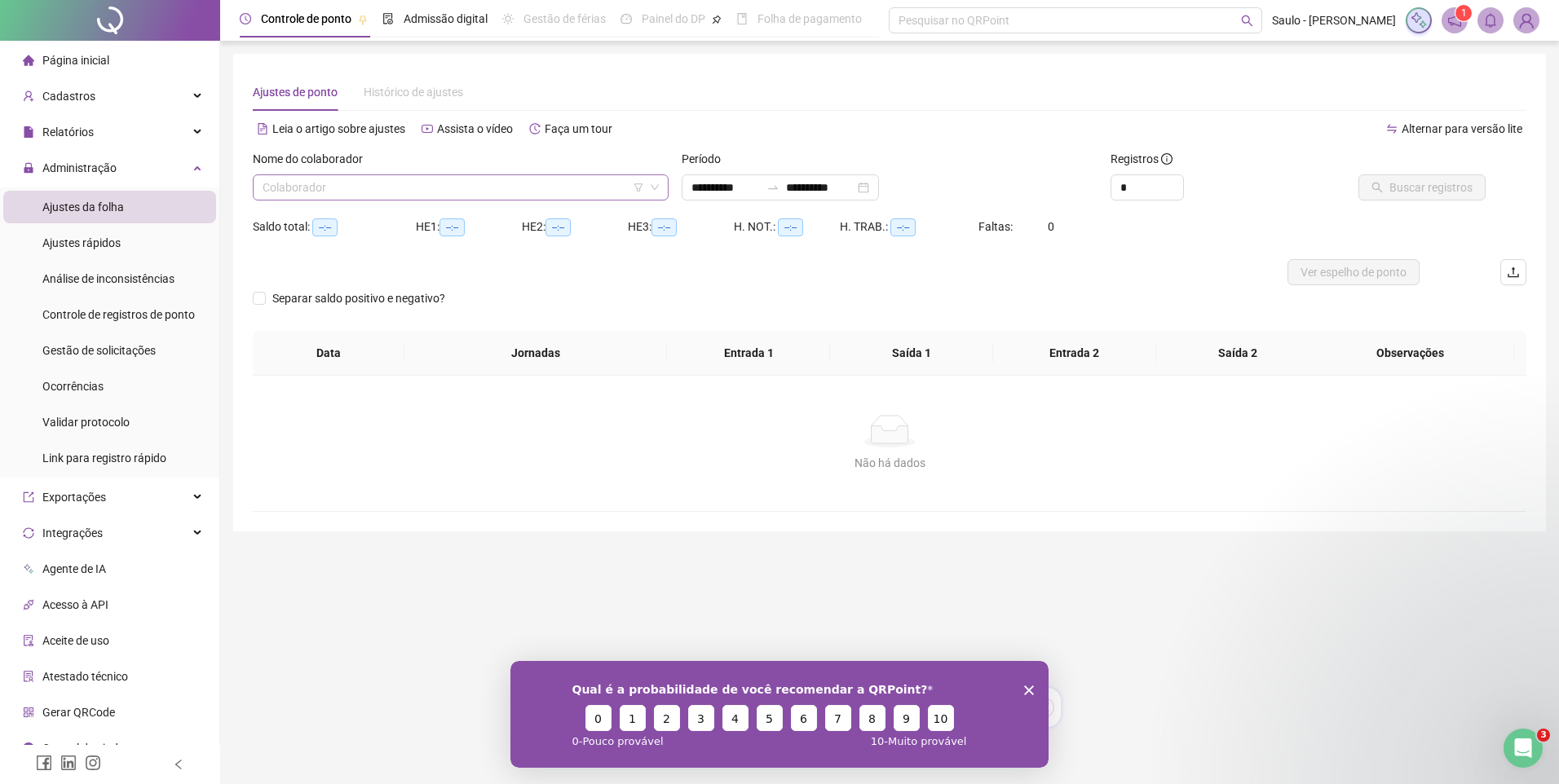
type input "**********"
click at [479, 189] on input "search" at bounding box center [453, 187] width 381 height 25
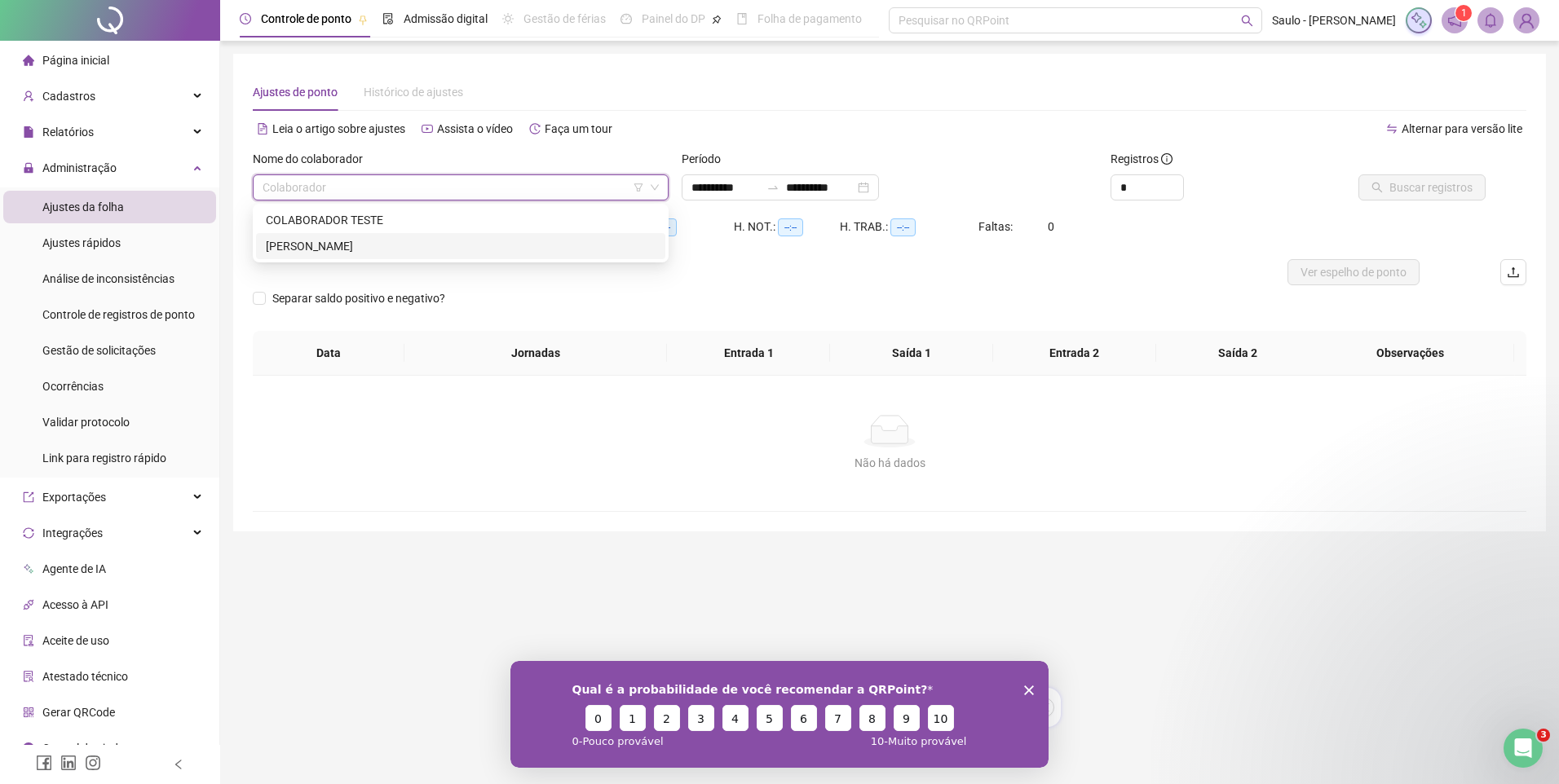
click at [374, 244] on div "JORGE LUIZ DE ANDRADE" at bounding box center [460, 245] width 390 height 18
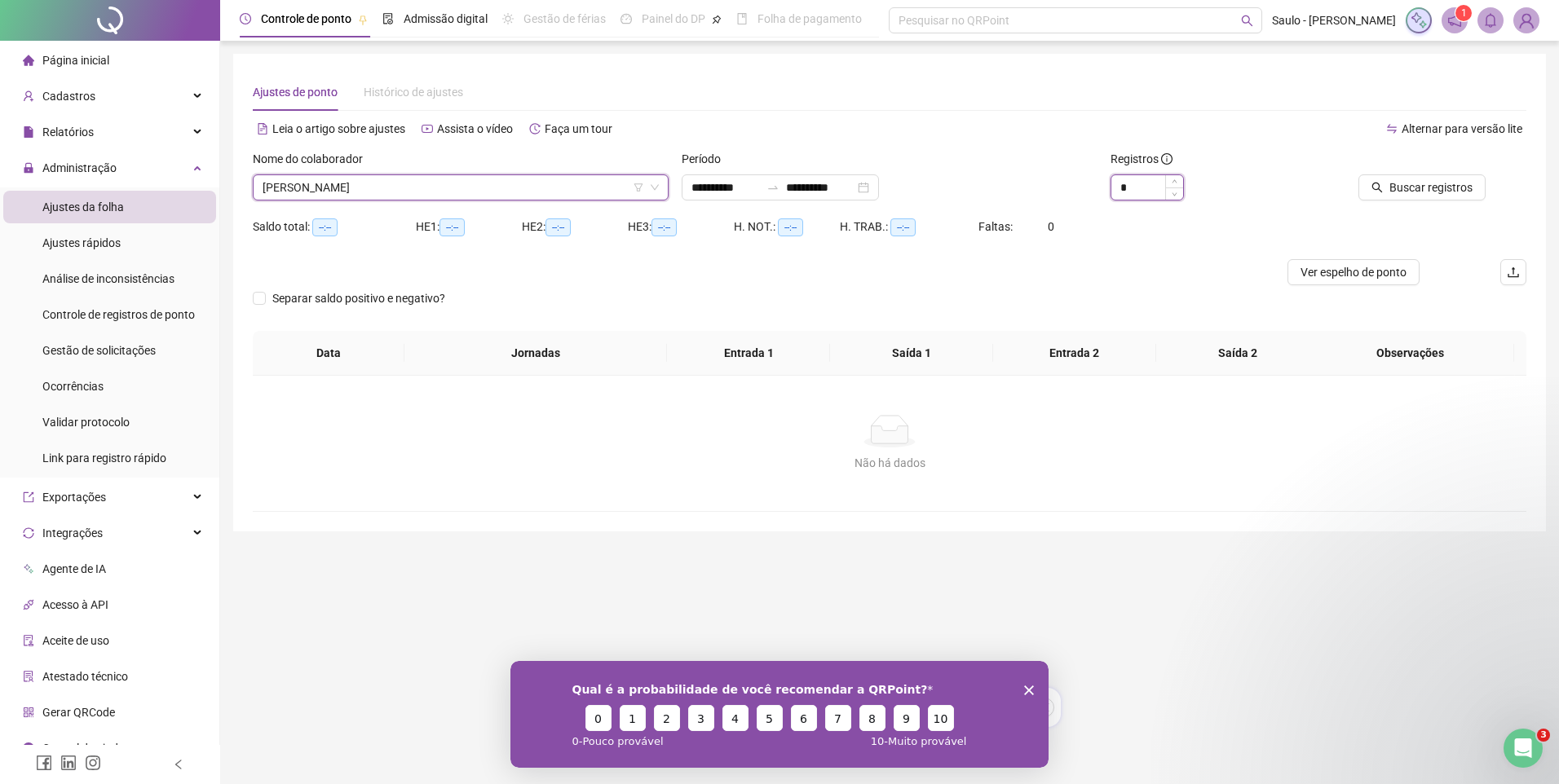
click at [1148, 192] on input "*" at bounding box center [1147, 187] width 71 height 25
click at [1179, 197] on span "Decrease Value" at bounding box center [1173, 192] width 18 height 14
type input "*"
click at [1178, 178] on span "Increase Value" at bounding box center [1173, 182] width 18 height 14
click at [1414, 185] on span "Buscar registros" at bounding box center [1431, 187] width 83 height 18
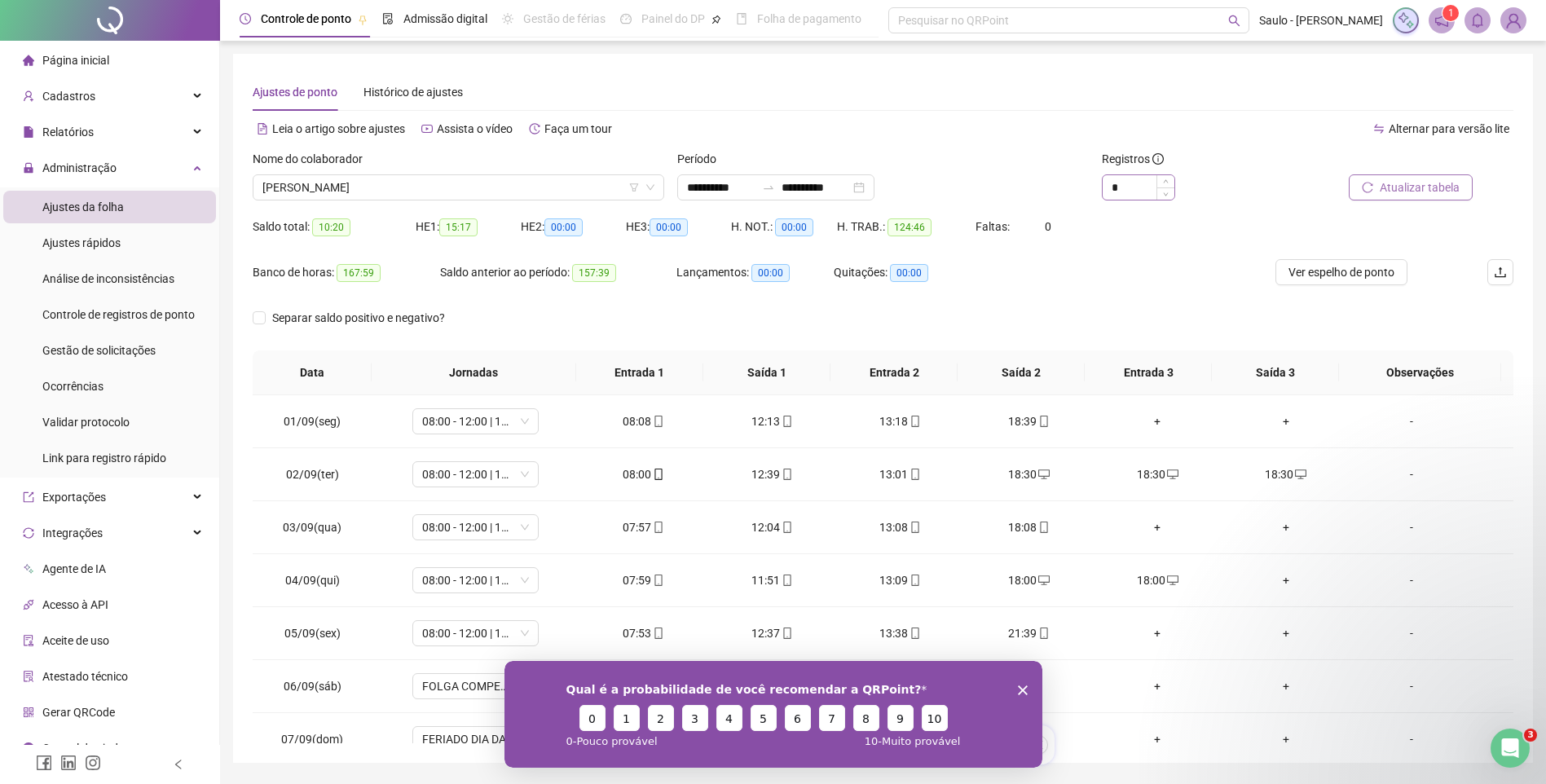
scroll to position [82, 0]
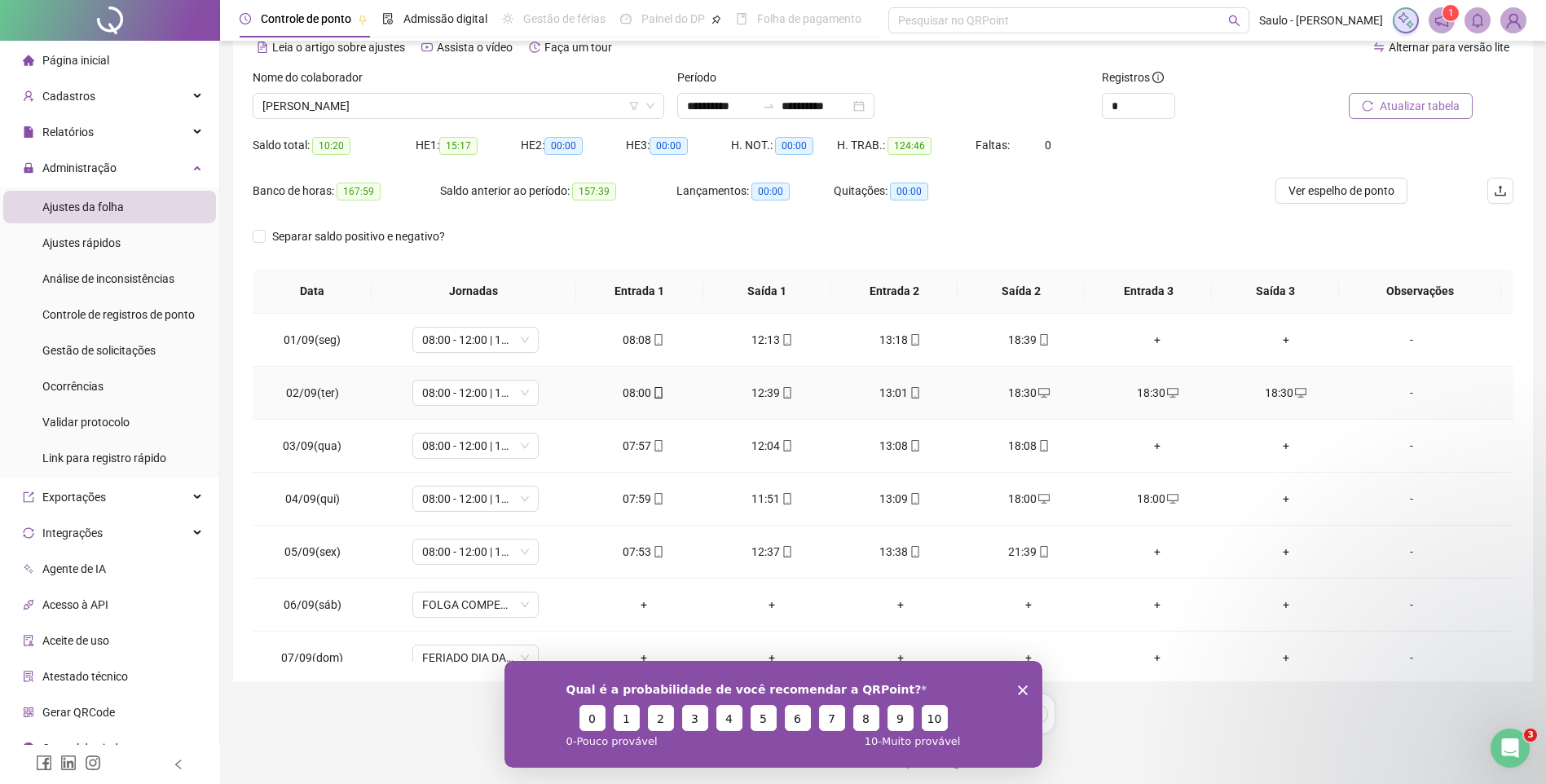
click at [1007, 392] on div "18:30" at bounding box center [1030, 392] width 103 height 18
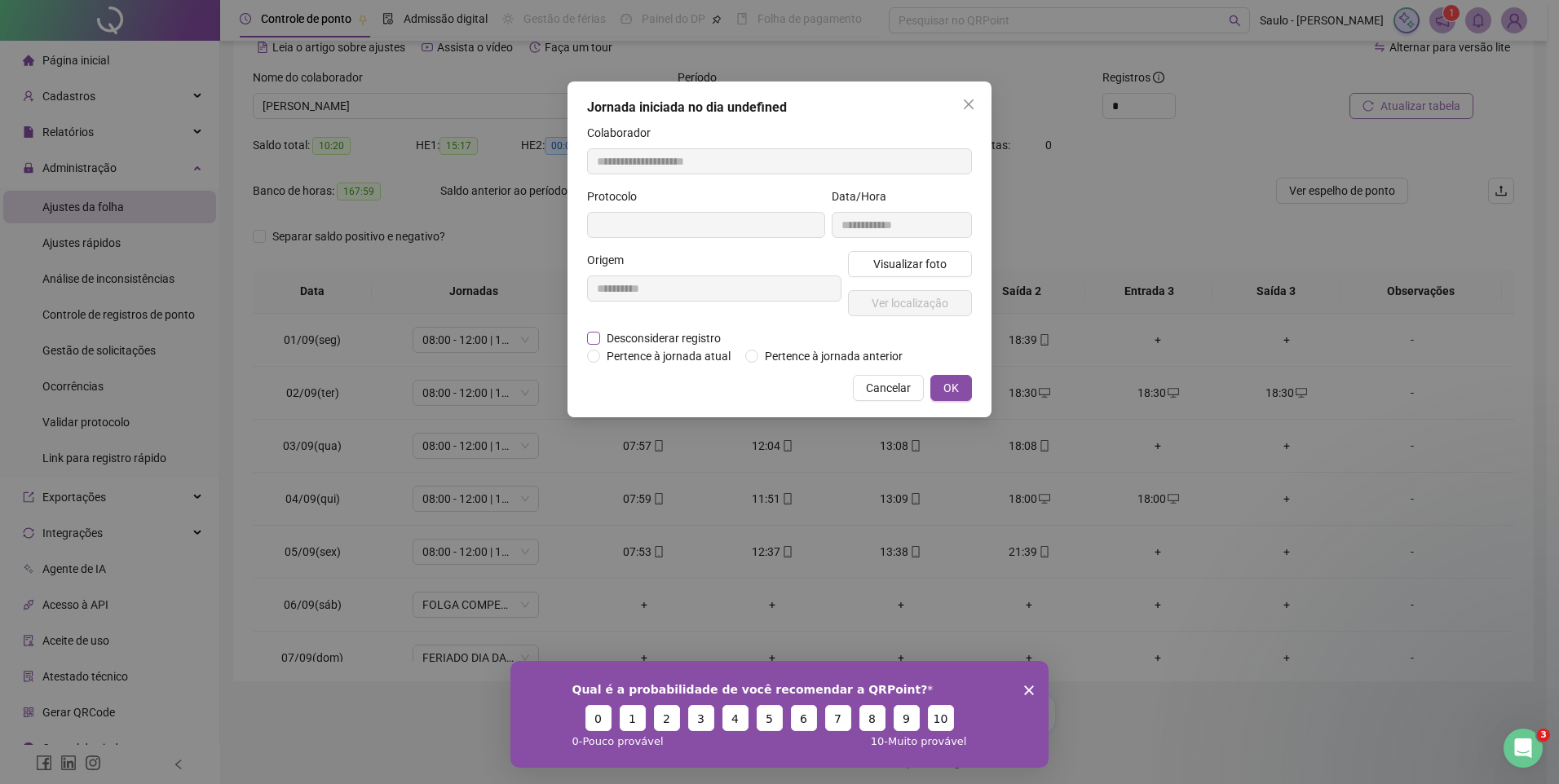
type input "**********"
click at [672, 342] on span "Desconsiderar registro" at bounding box center [664, 338] width 127 height 18
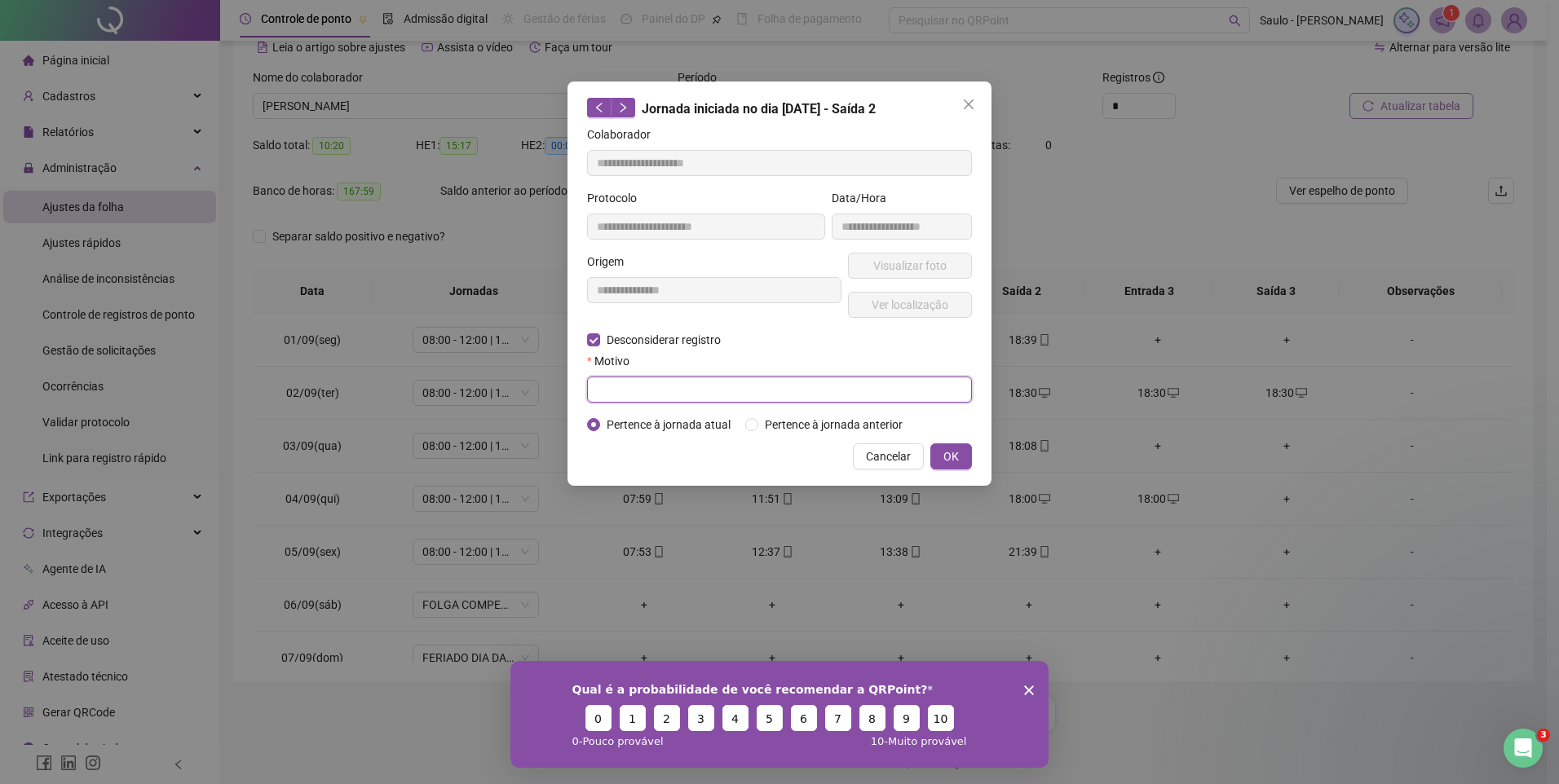
click at [836, 386] on input "text" at bounding box center [779, 389] width 385 height 26
type input "**********"
click at [969, 451] on button "OK" at bounding box center [951, 456] width 42 height 26
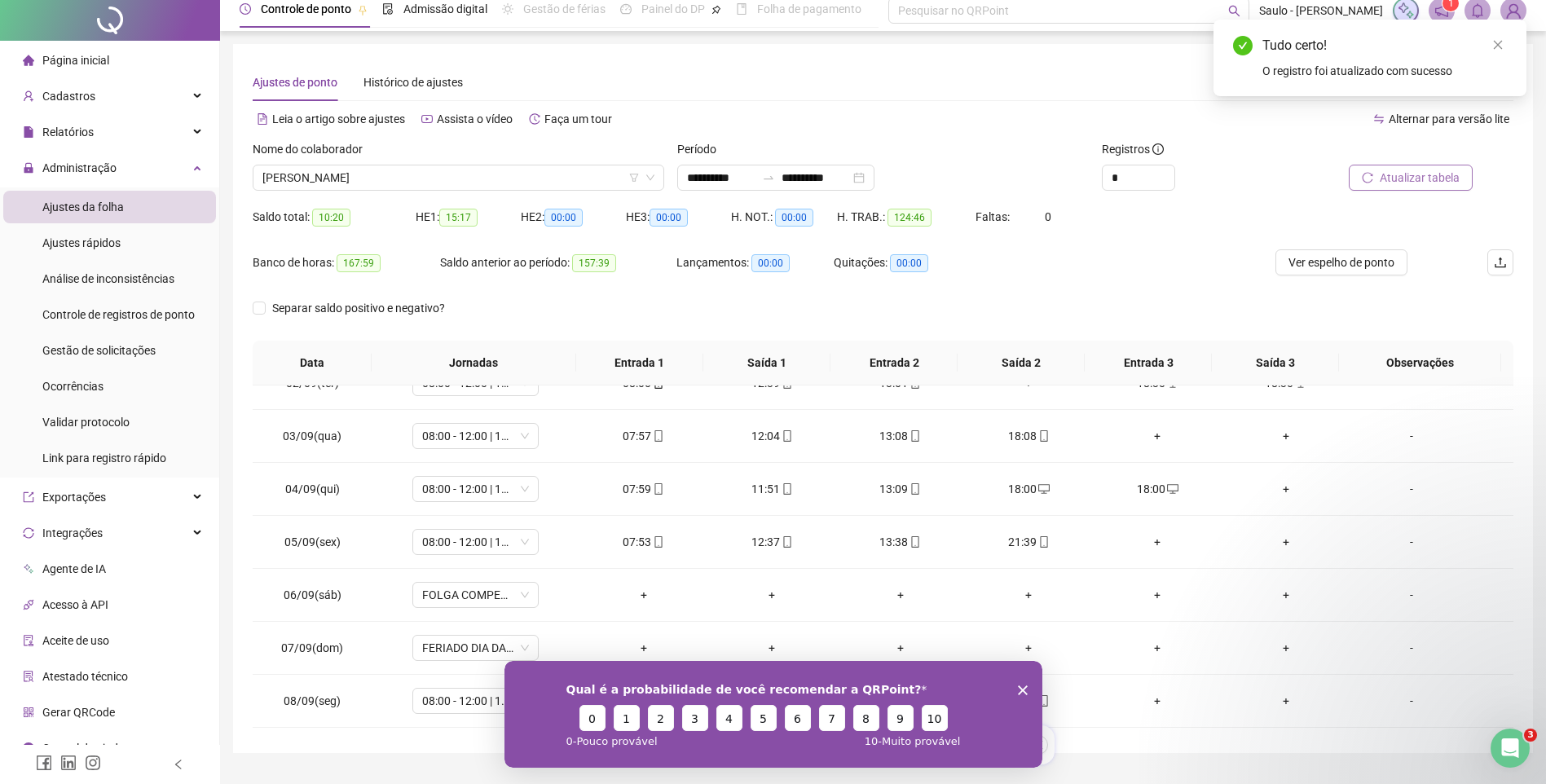
scroll to position [0, 0]
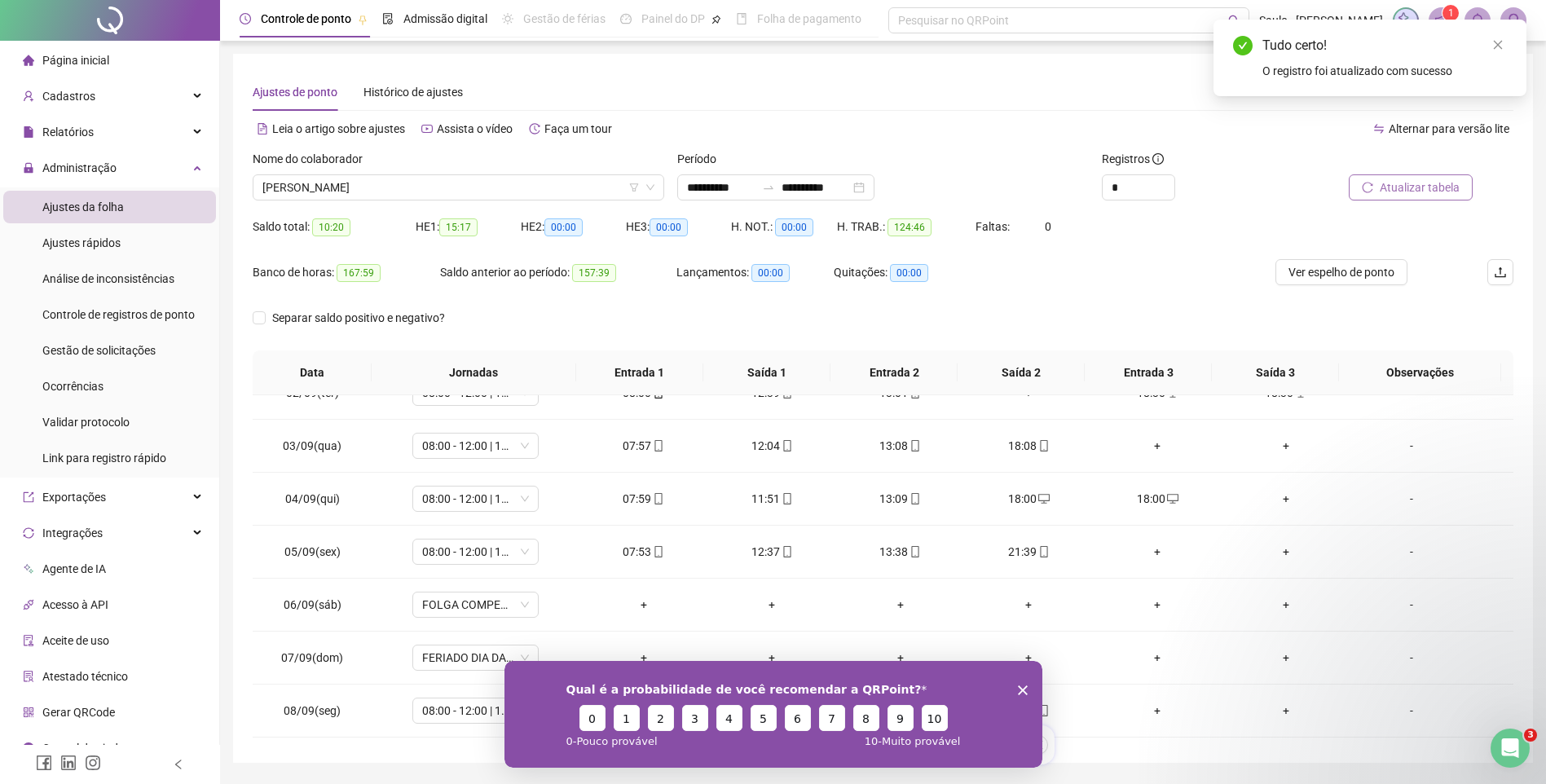
click at [1423, 195] on span "Atualizar tabela" at bounding box center [1420, 187] width 80 height 18
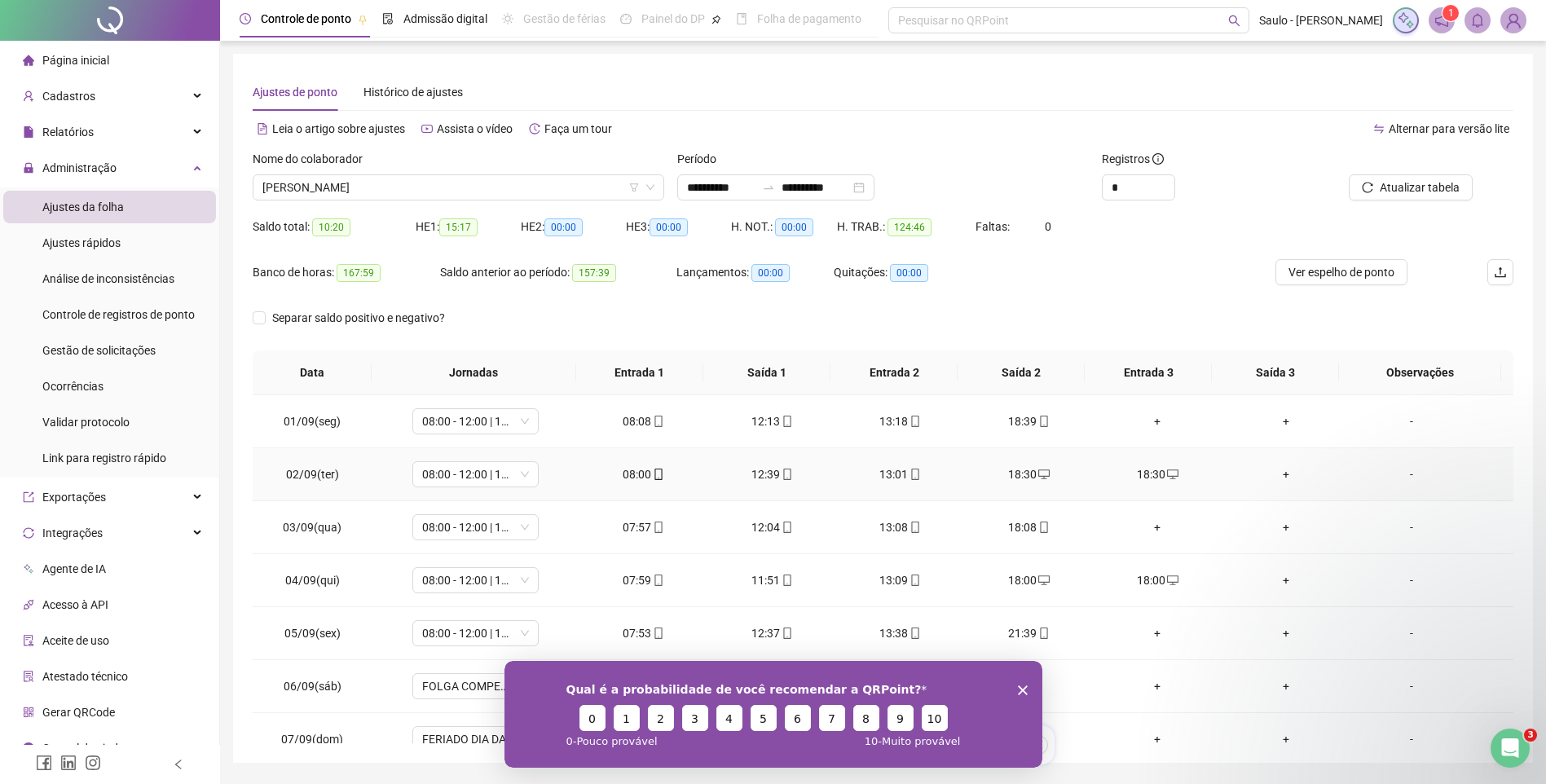
click at [1143, 472] on div "18:30" at bounding box center [1157, 474] width 103 height 18
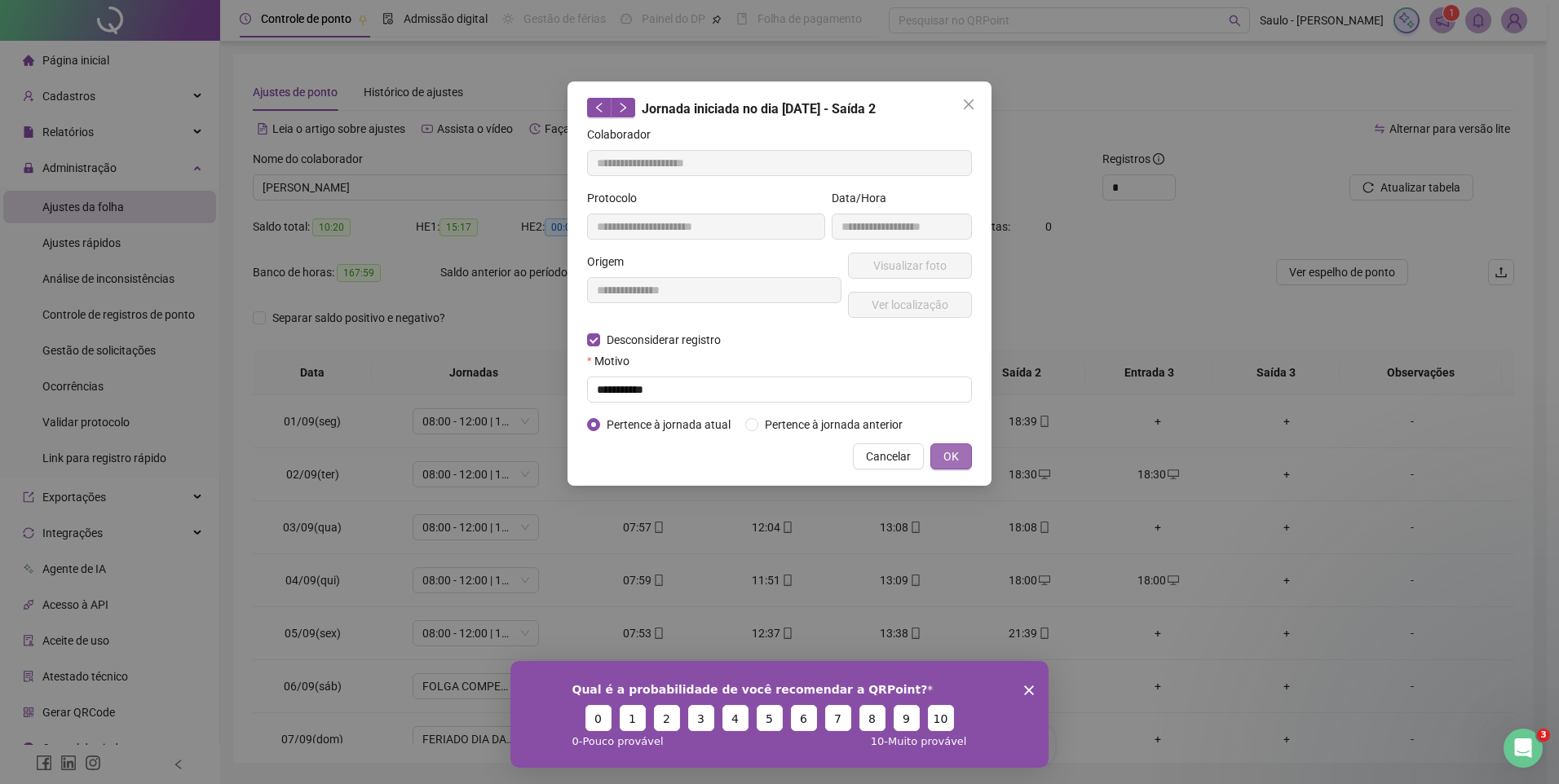
click at [942, 454] on button "OK" at bounding box center [951, 456] width 42 height 26
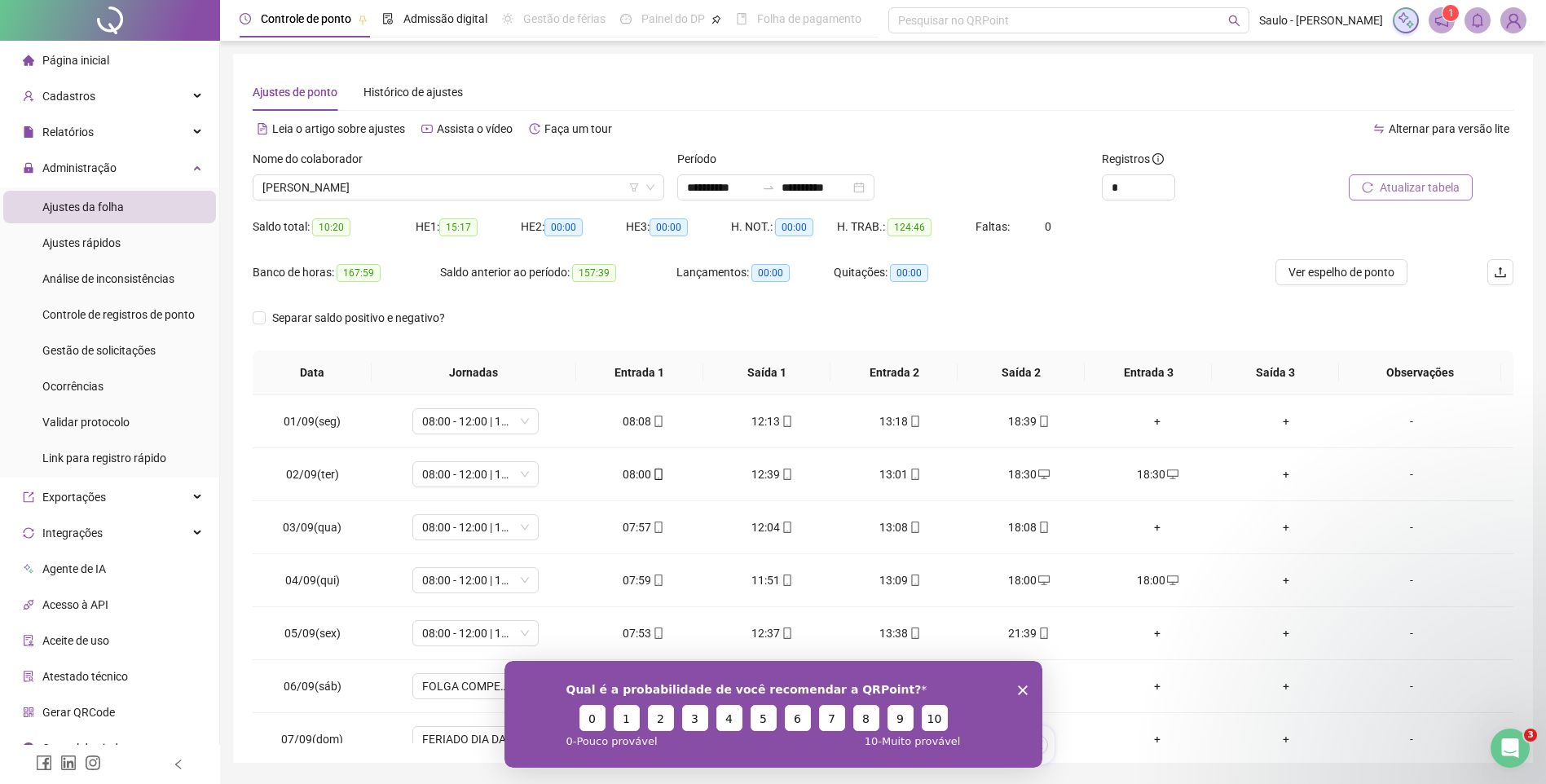
click at [1418, 178] on span "Atualizar tabela" at bounding box center [1420, 187] width 80 height 18
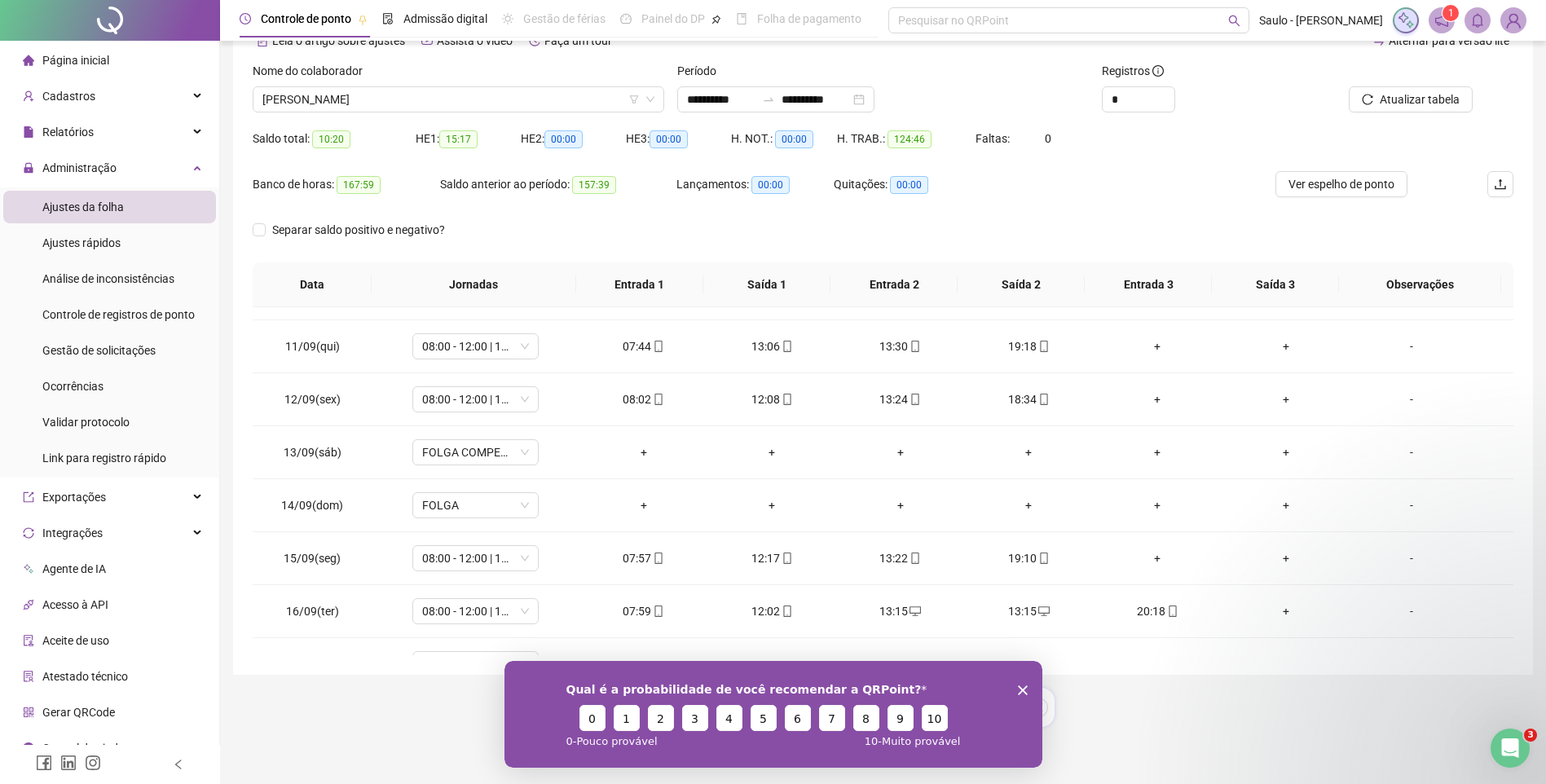
scroll to position [553, 0]
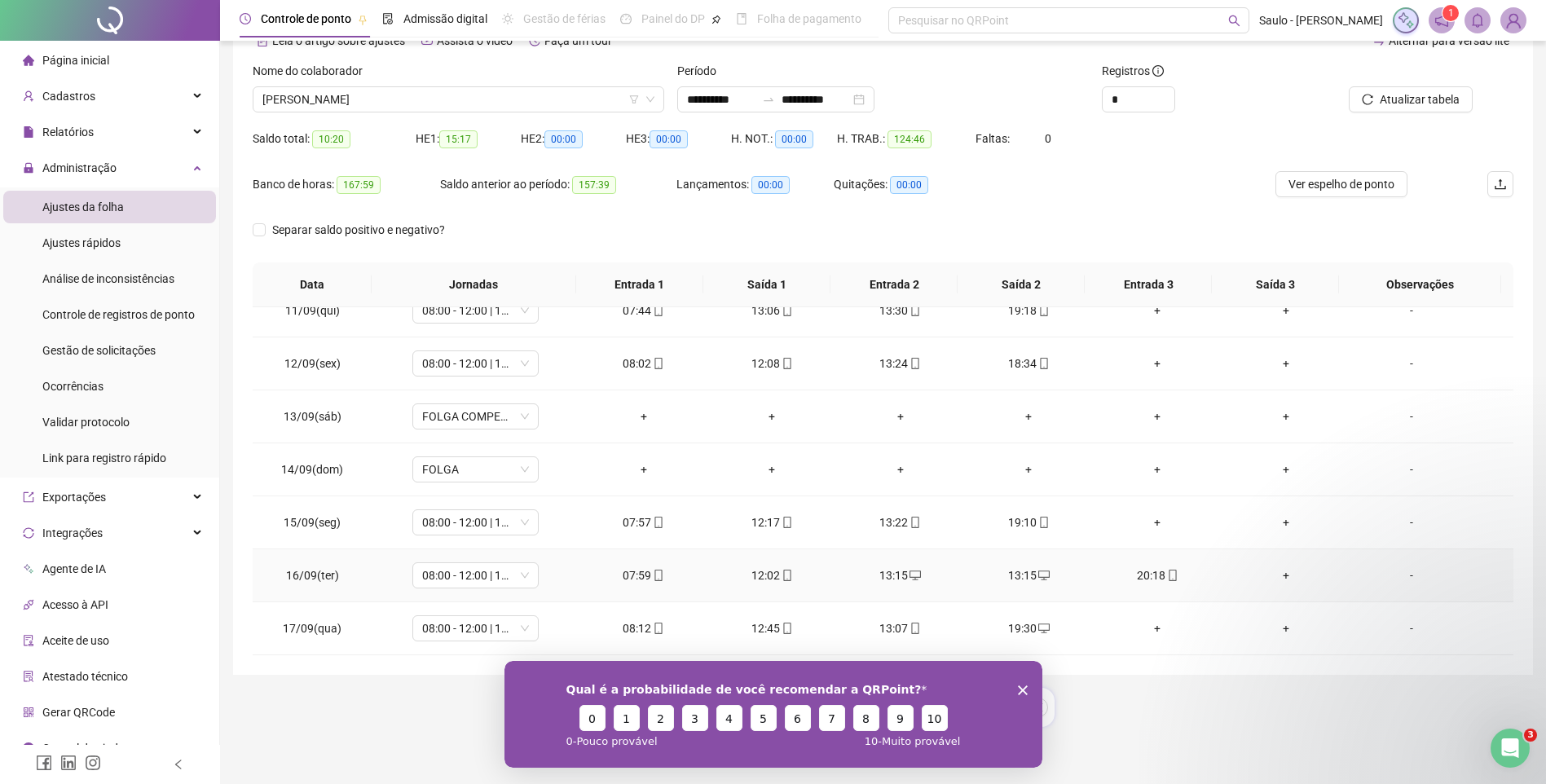
click at [1020, 571] on div "13:15" at bounding box center [1030, 575] width 103 height 18
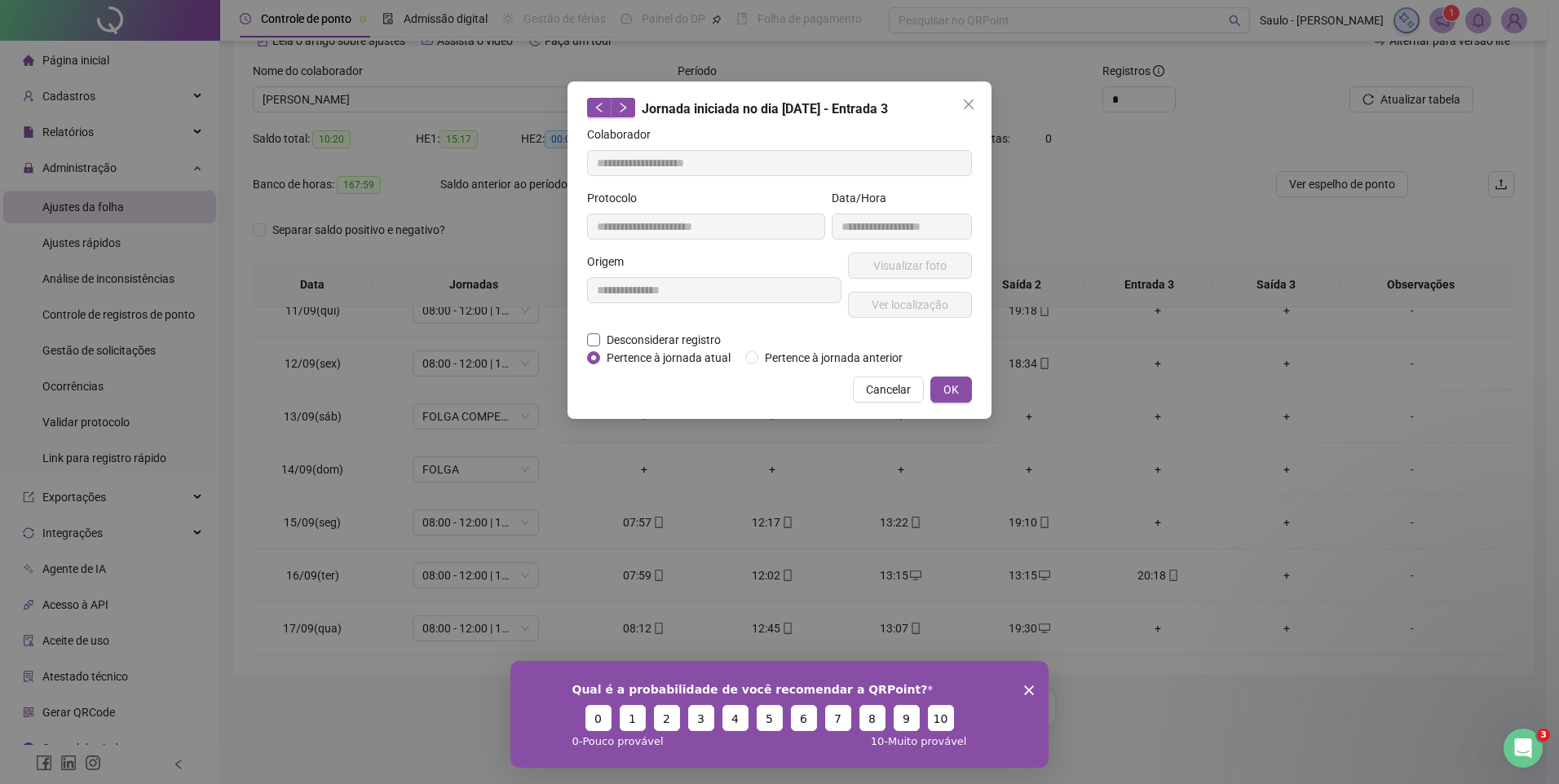
click at [646, 332] on span "Desconsiderar registro" at bounding box center [664, 340] width 127 height 18
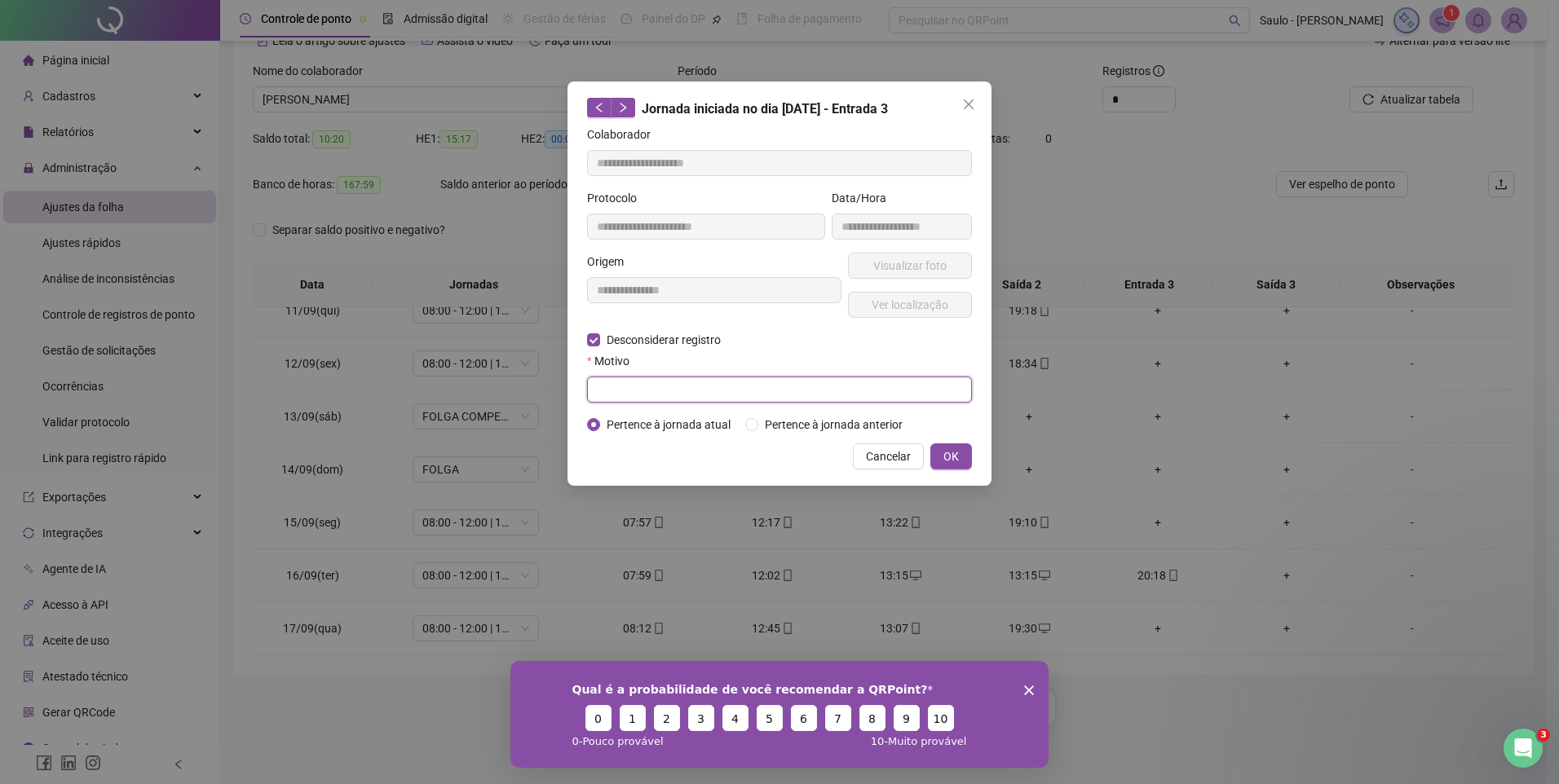
click at [826, 384] on input "text" at bounding box center [779, 389] width 385 height 26
type input "**********"
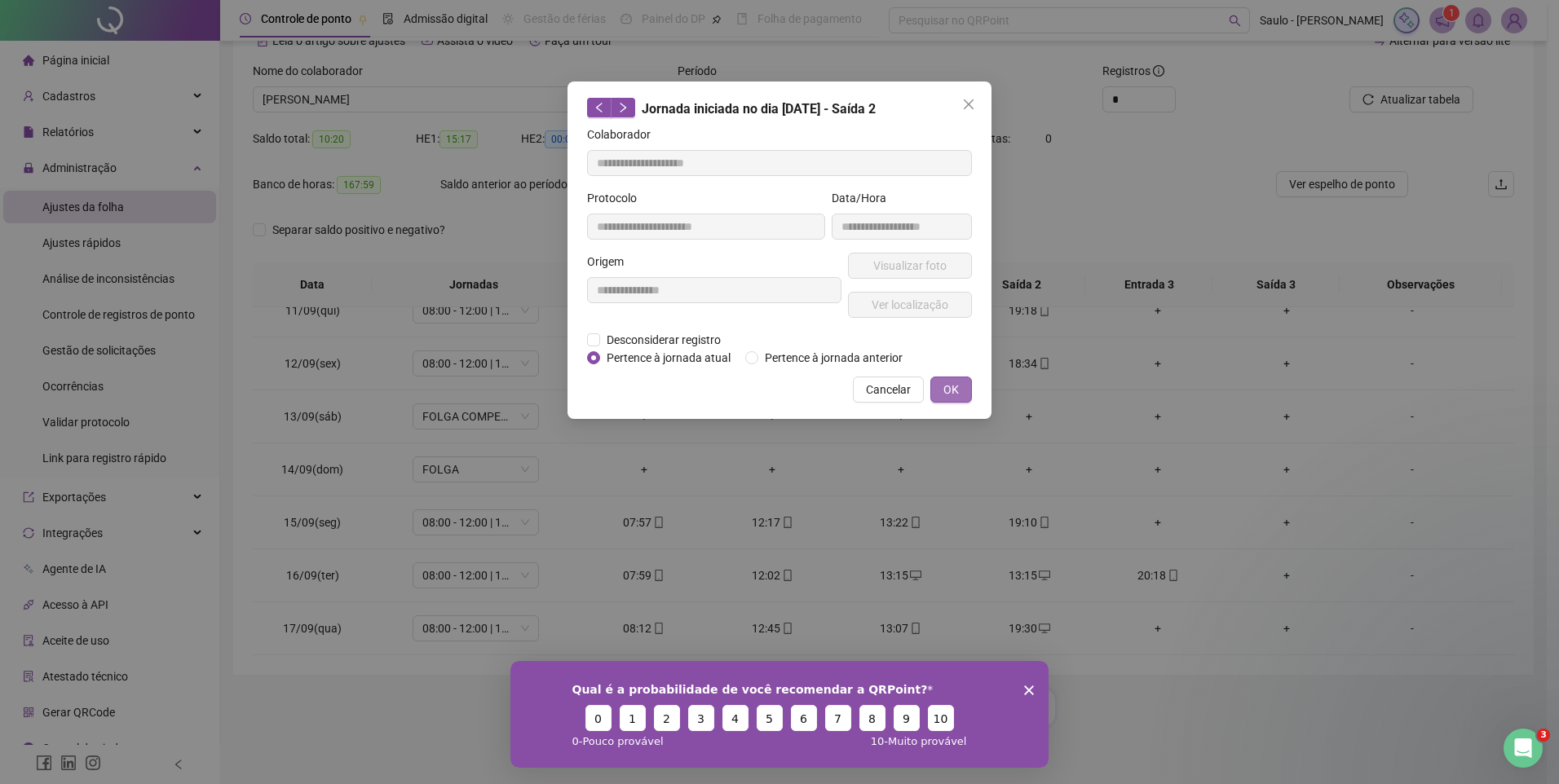
type input "**********"
click at [956, 457] on div "**********" at bounding box center [779, 392] width 1559 height 784
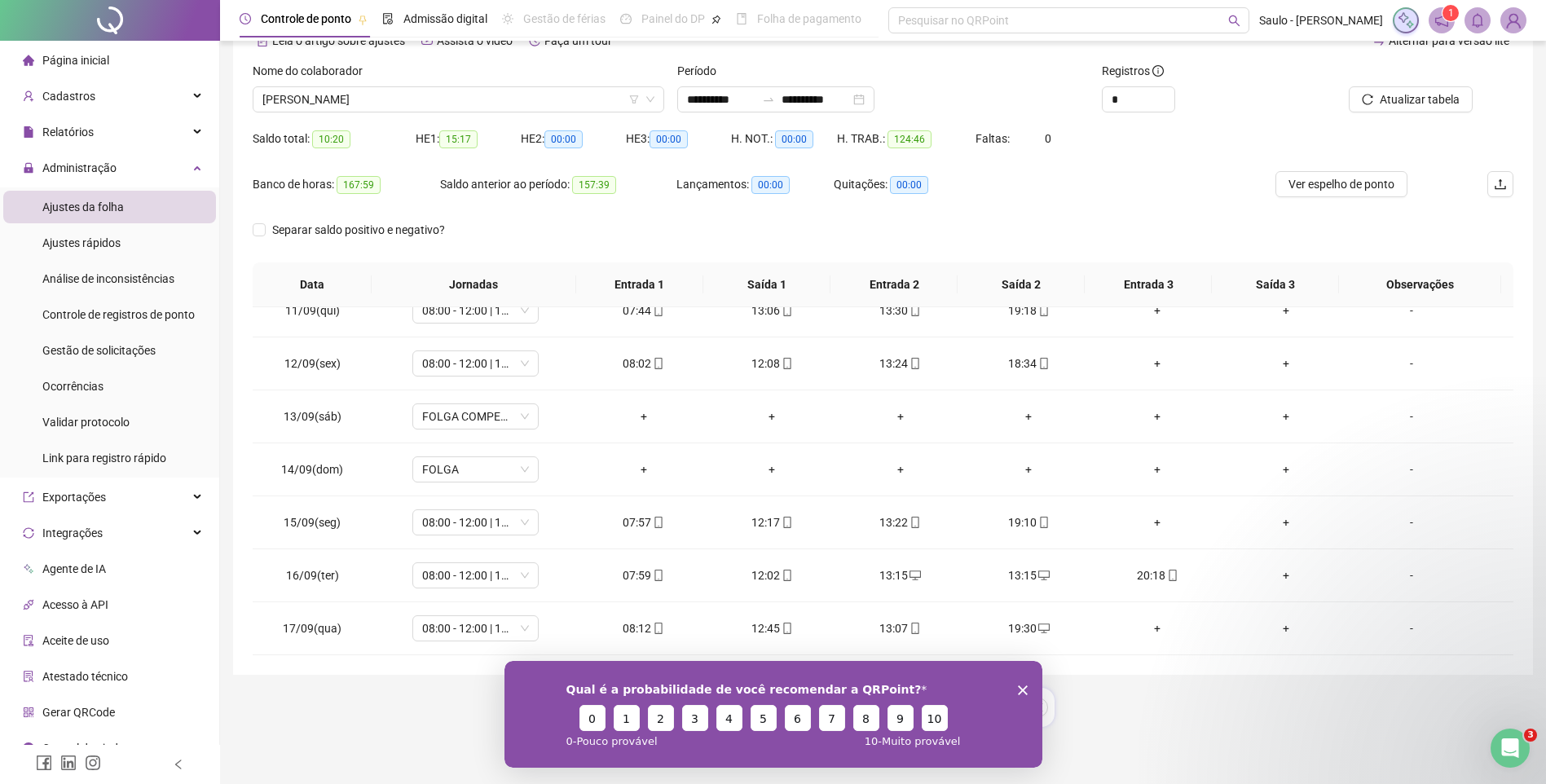
click at [1020, 691] on polygon "Encerrar pesquisa" at bounding box center [1023, 690] width 10 height 10
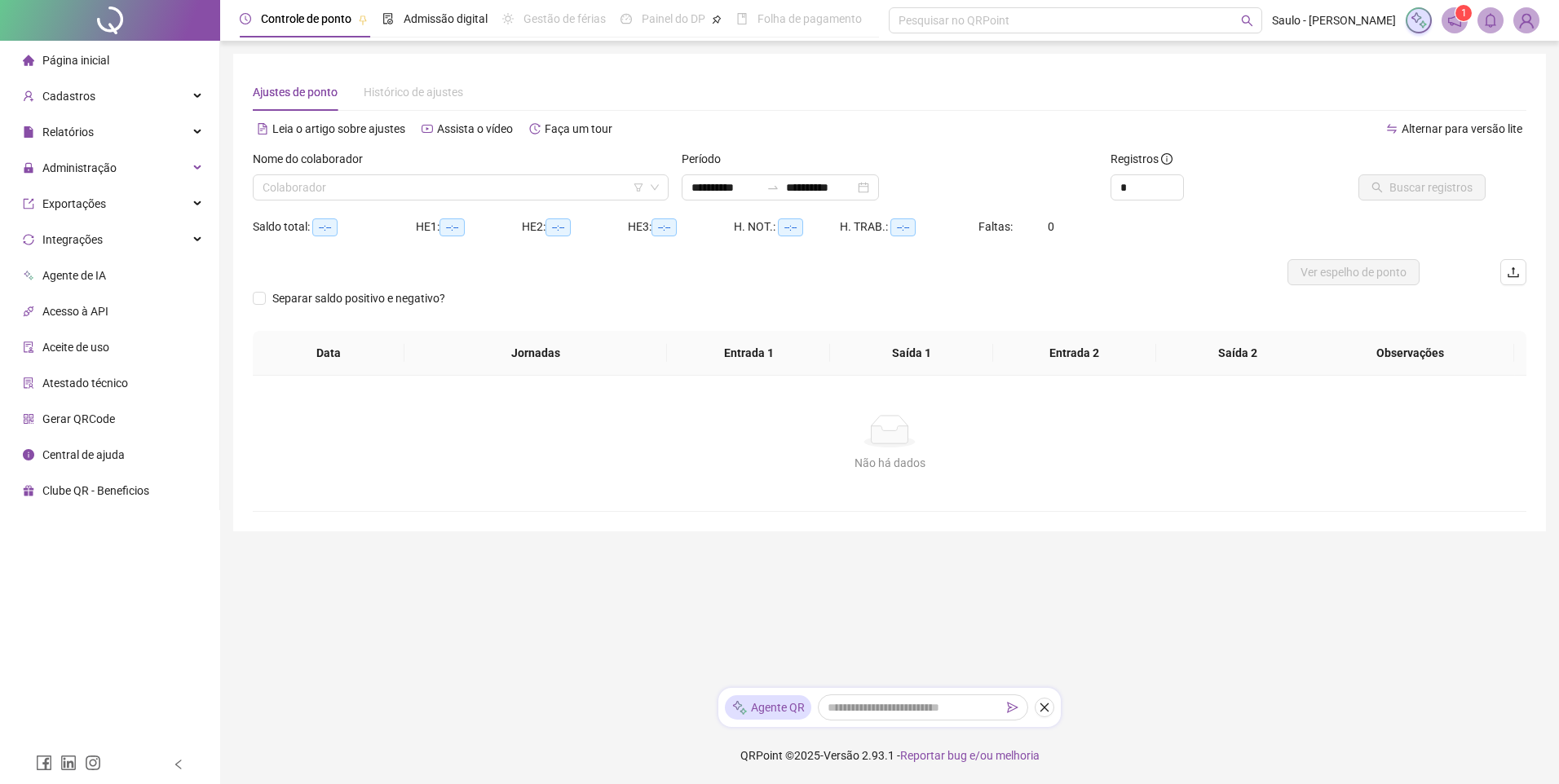
type input "**********"
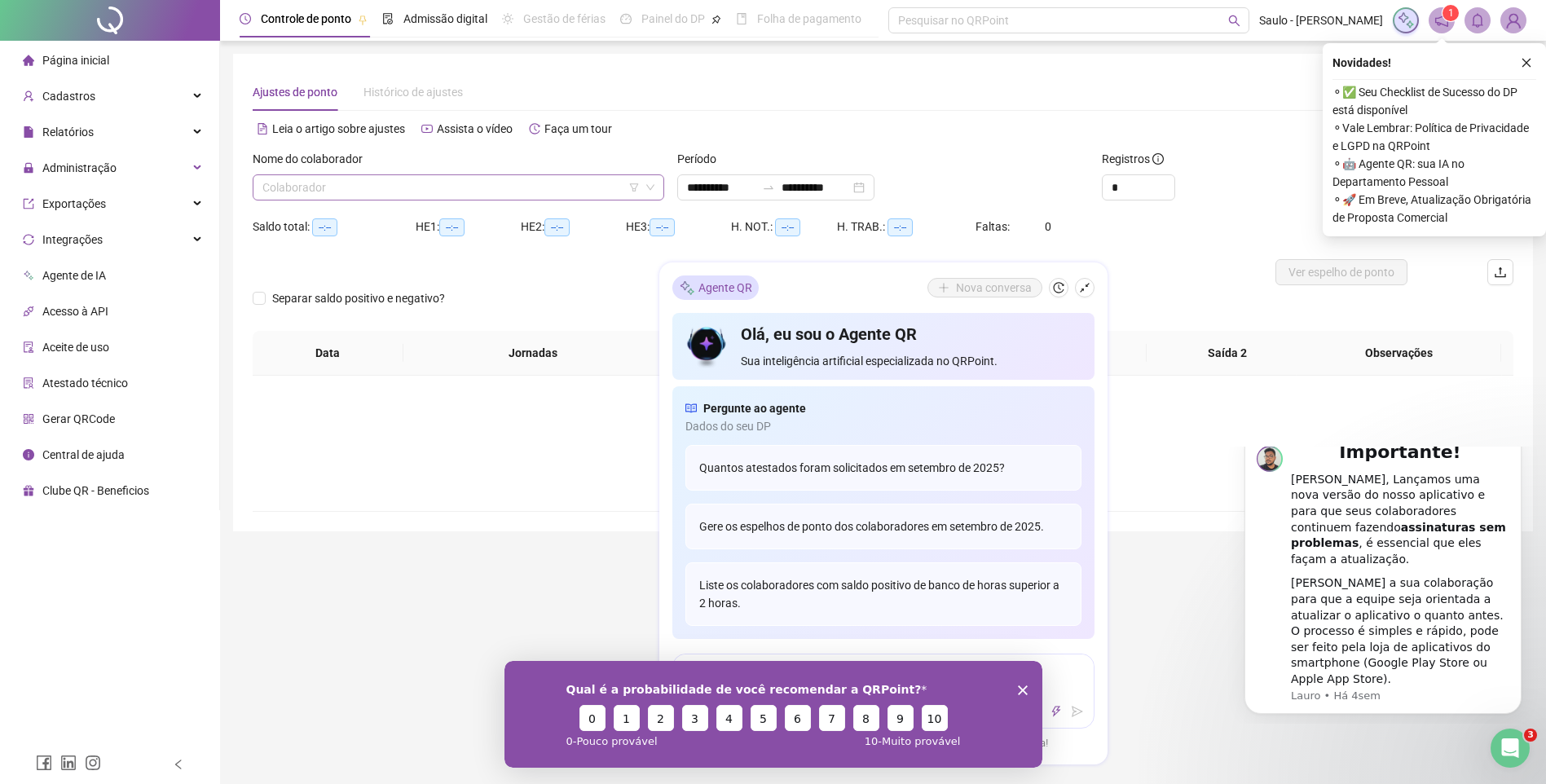
click at [358, 176] on input "search" at bounding box center [451, 187] width 377 height 25
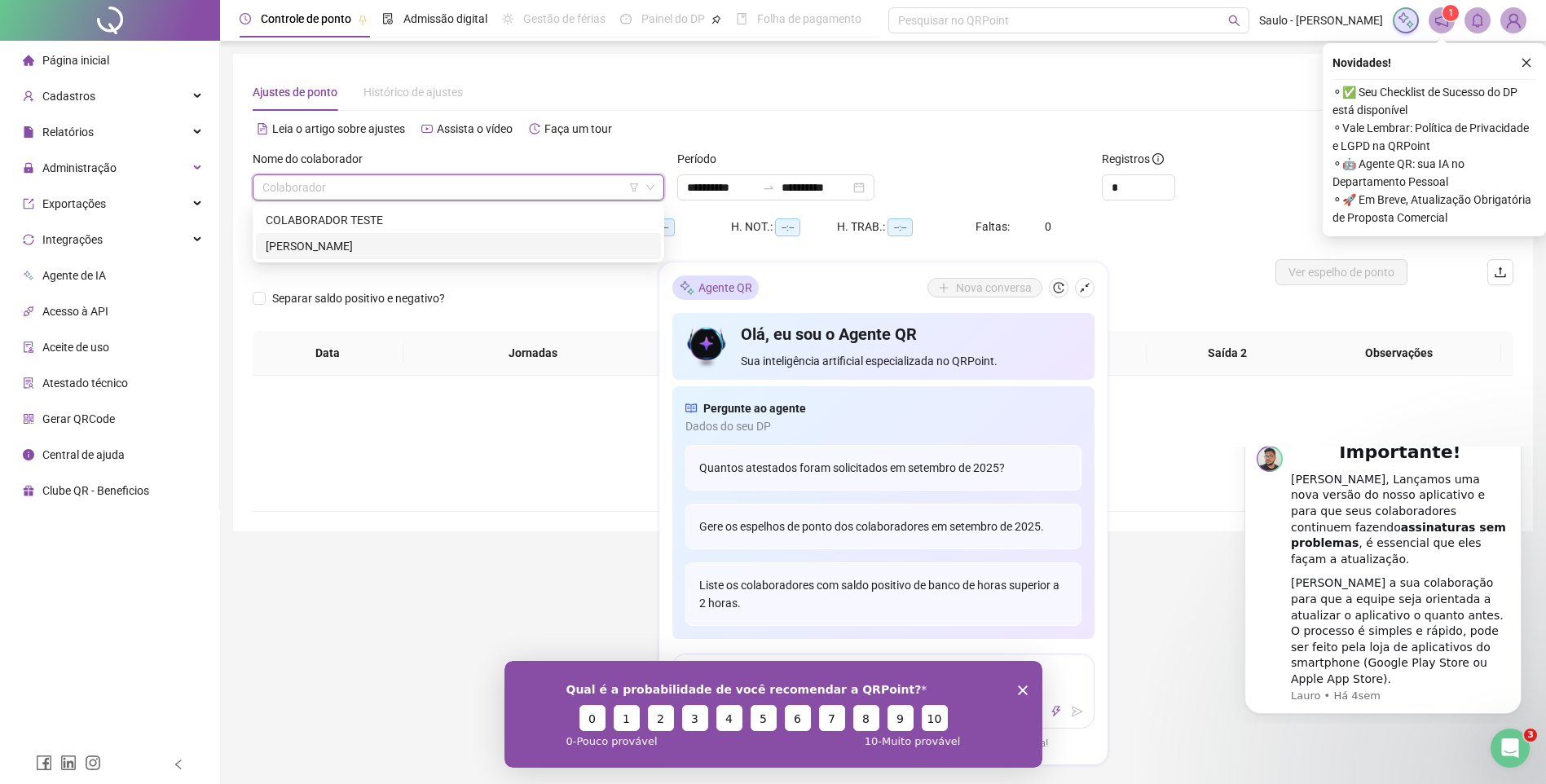
click at [361, 245] on div "JORGE LUIZ DE ANDRADE" at bounding box center [459, 245] width 386 height 18
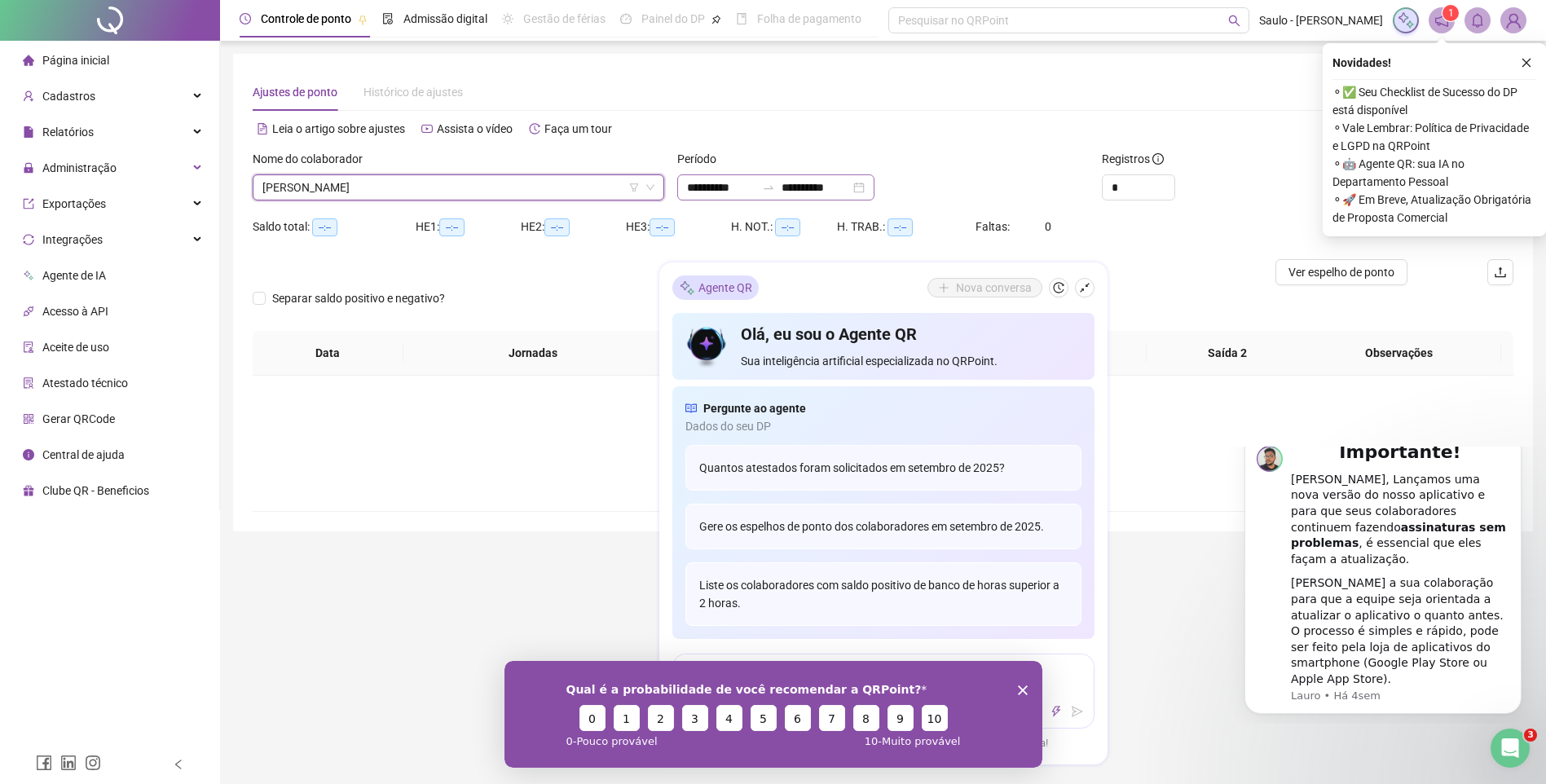
click at [775, 188] on div at bounding box center [769, 187] width 26 height 13
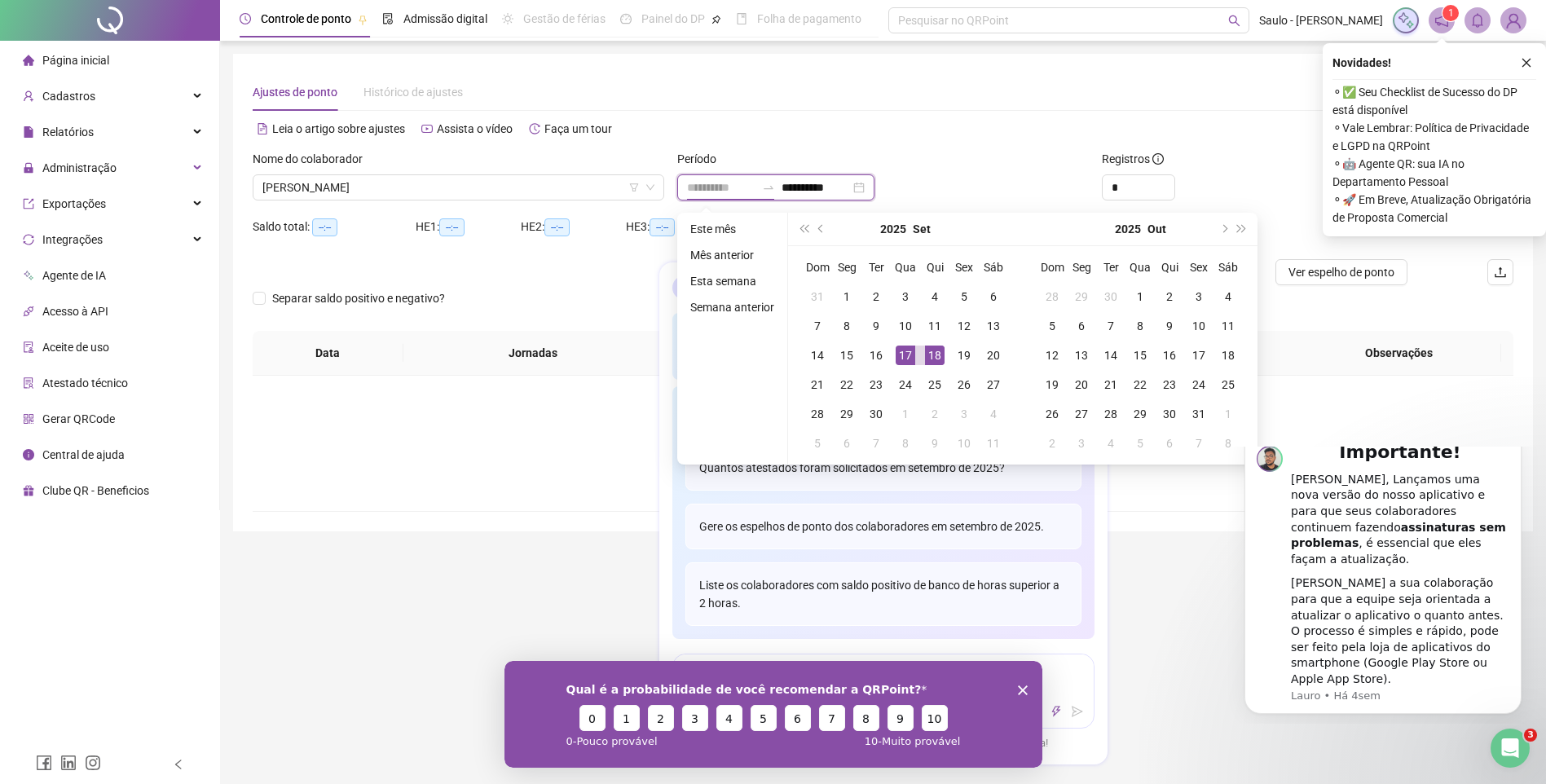
type input "**********"
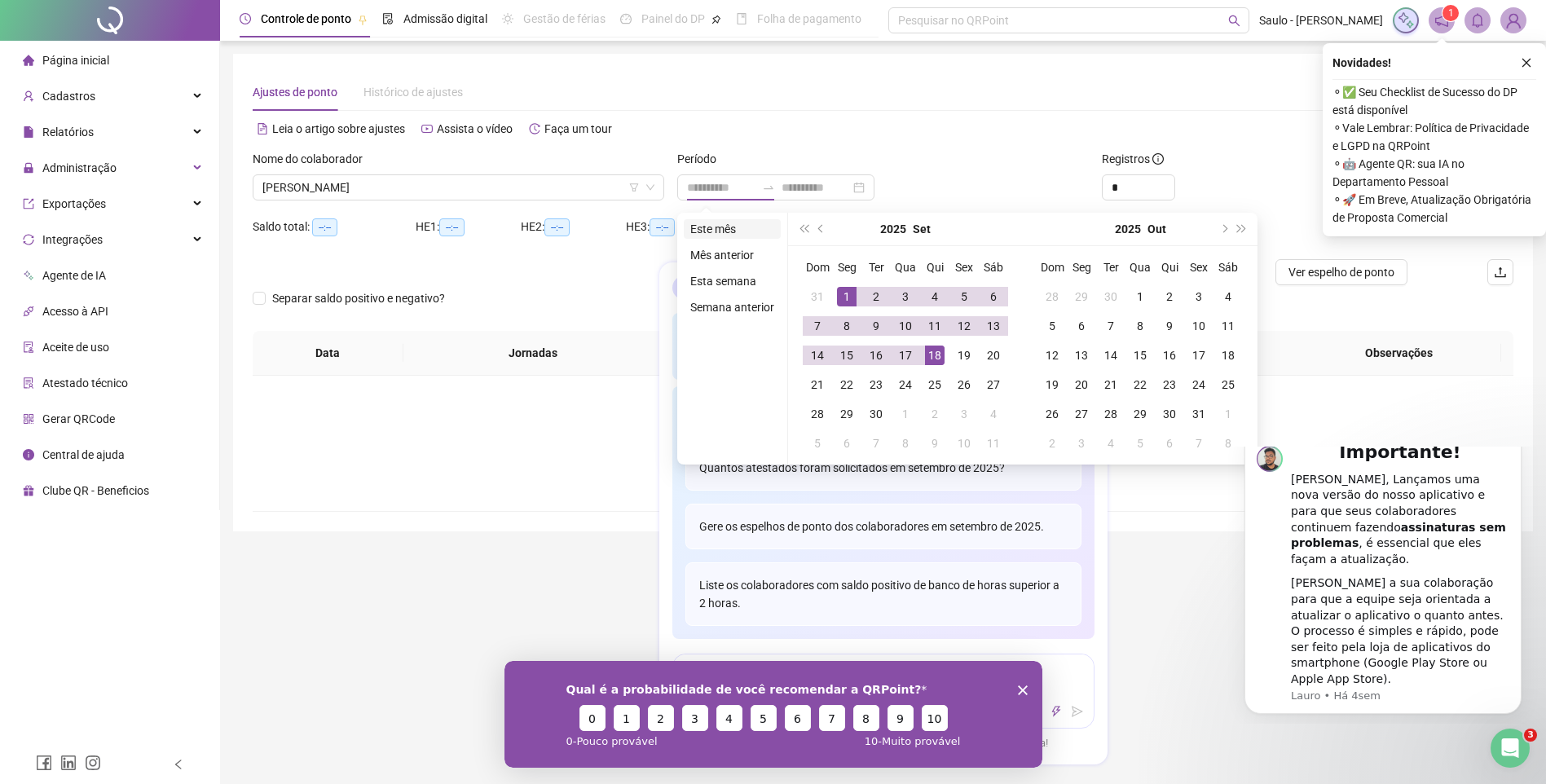
click at [713, 223] on li "Este mês" at bounding box center [732, 228] width 97 height 20
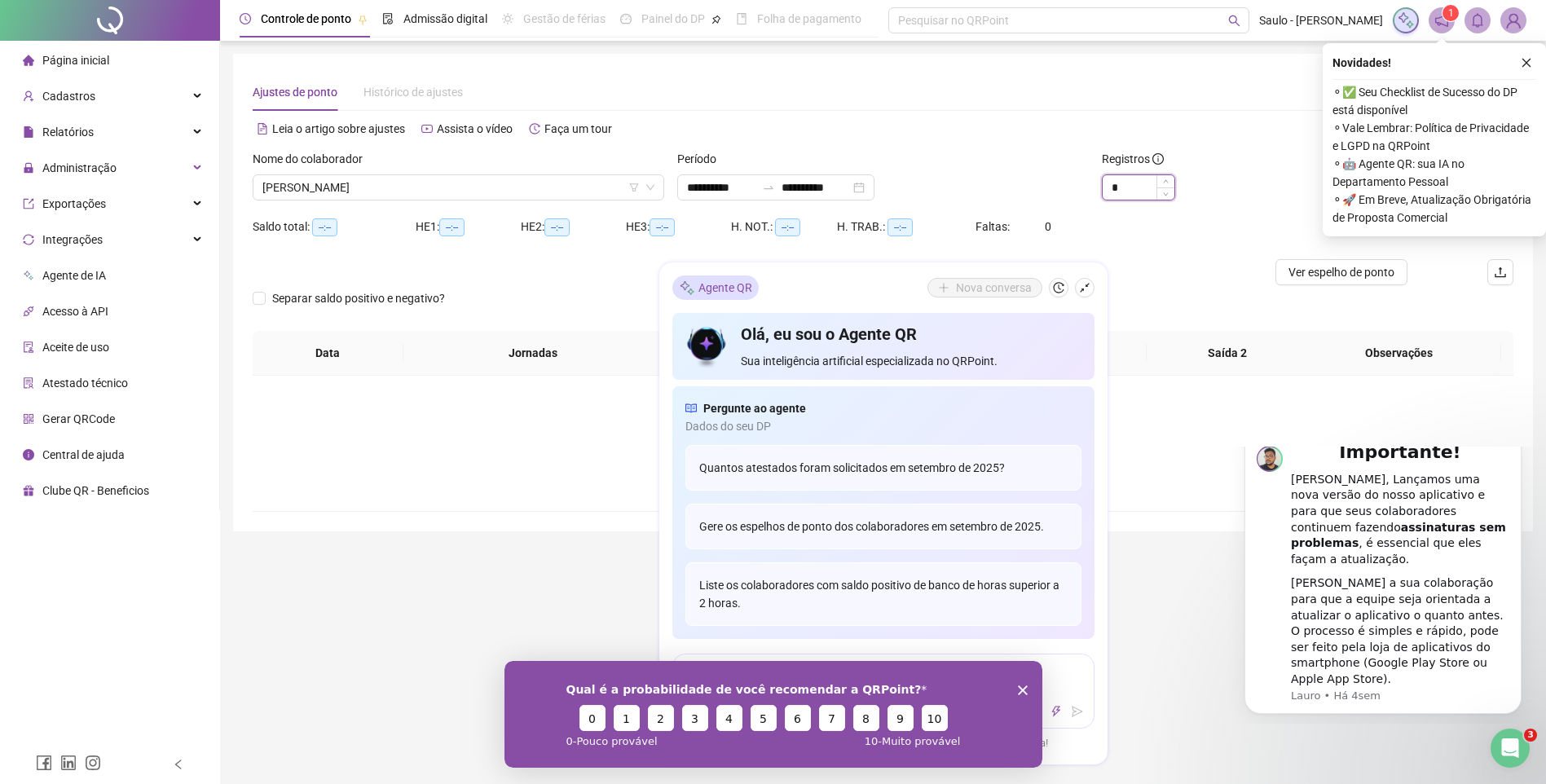
click at [1146, 185] on input "*" at bounding box center [1138, 187] width 71 height 25
type input "*"
click at [1166, 180] on icon "up" at bounding box center [1165, 183] width 6 height 6
click at [1527, 66] on icon "close" at bounding box center [1526, 62] width 11 height 11
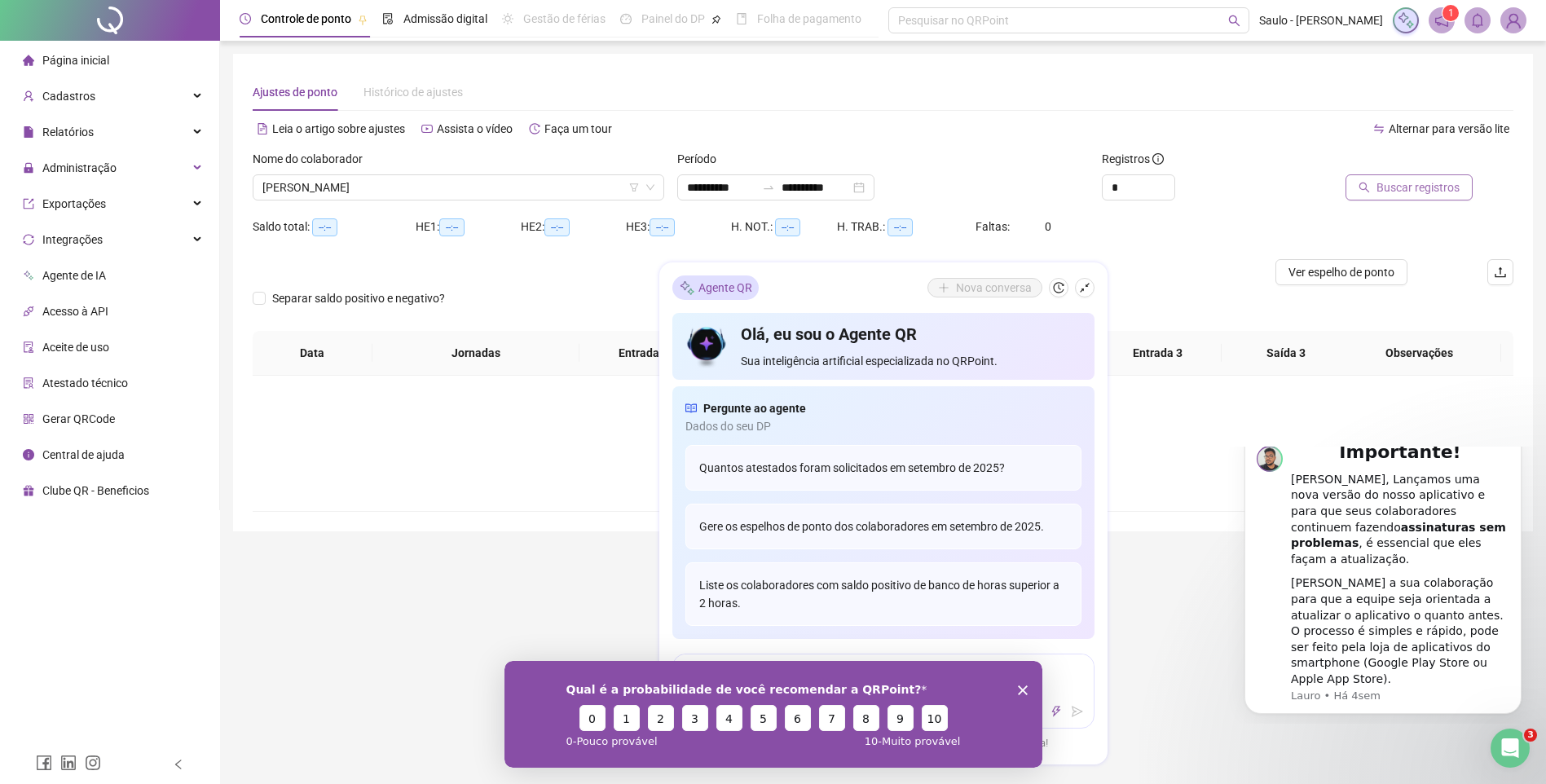
click at [1429, 191] on span "Buscar registros" at bounding box center [1419, 187] width 83 height 18
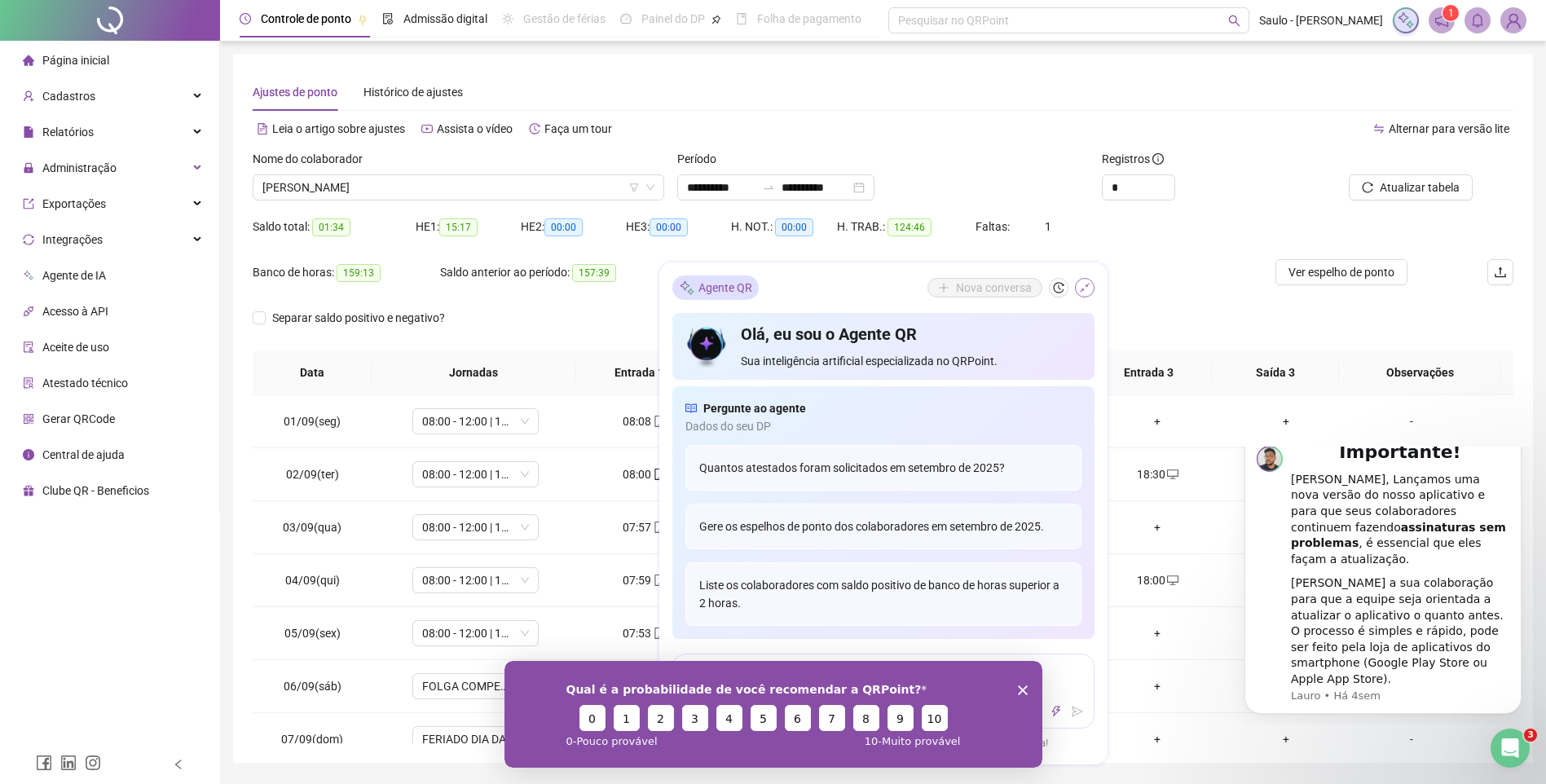
click at [1081, 290] on icon "shrink" at bounding box center [1086, 288] width 10 height 10
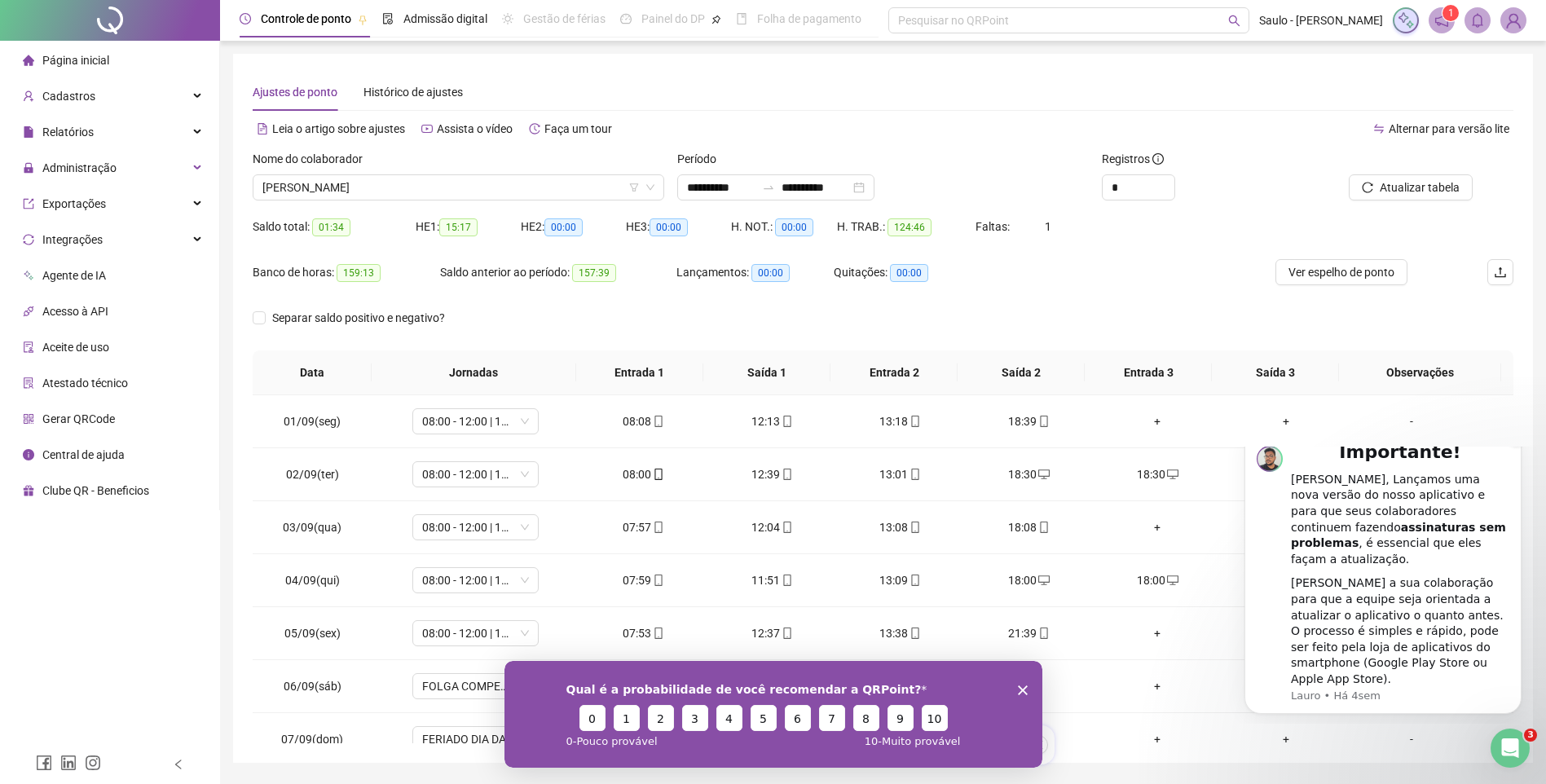
click at [1518, 440] on icon "Dismiss notification" at bounding box center [1517, 436] width 9 height 9
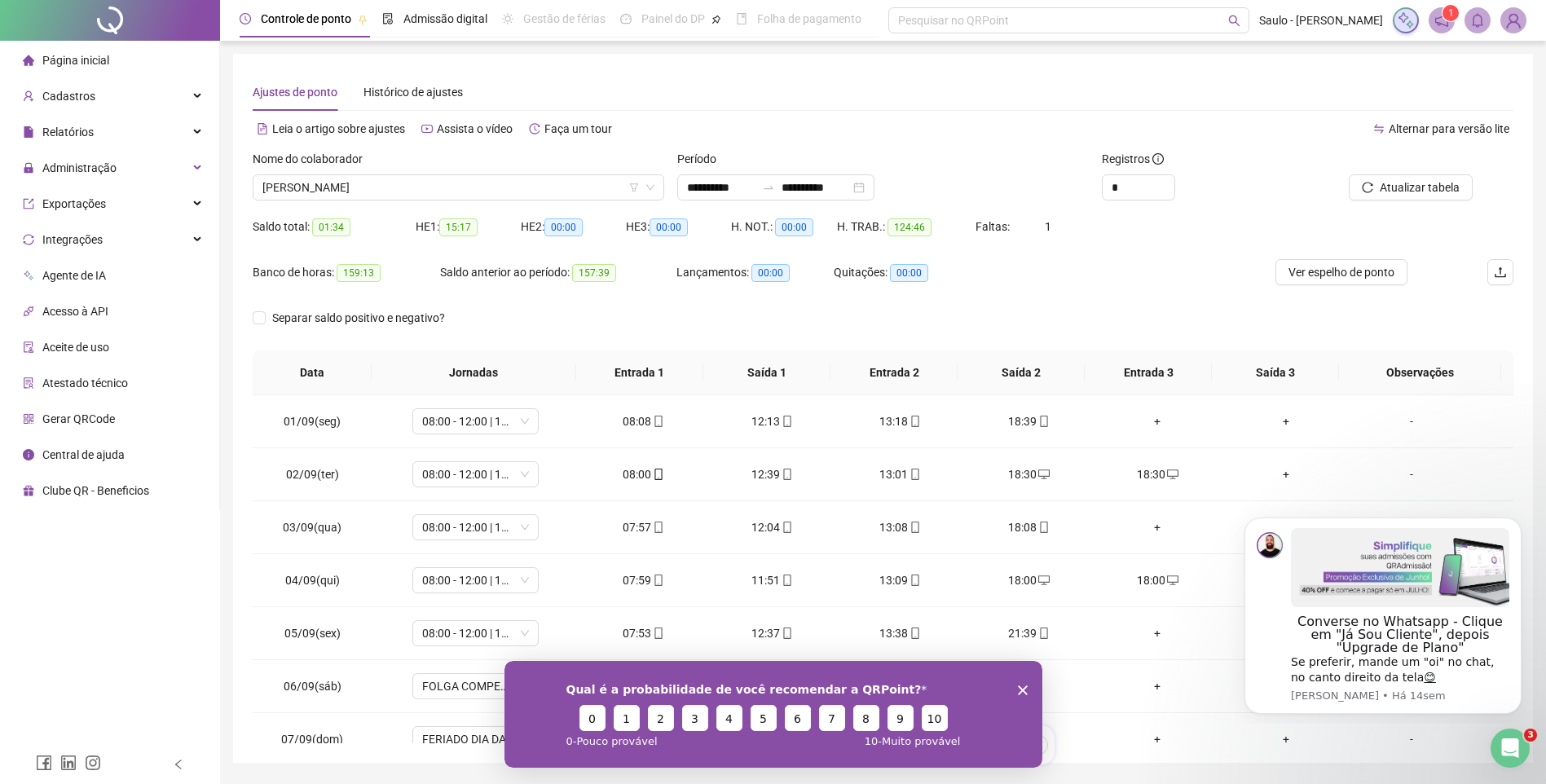
click at [1021, 690] on polygon "Encerrar pesquisa" at bounding box center [1023, 690] width 10 height 10
click at [1022, 688] on polygon "Encerrar pesquisa" at bounding box center [1023, 690] width 10 height 10
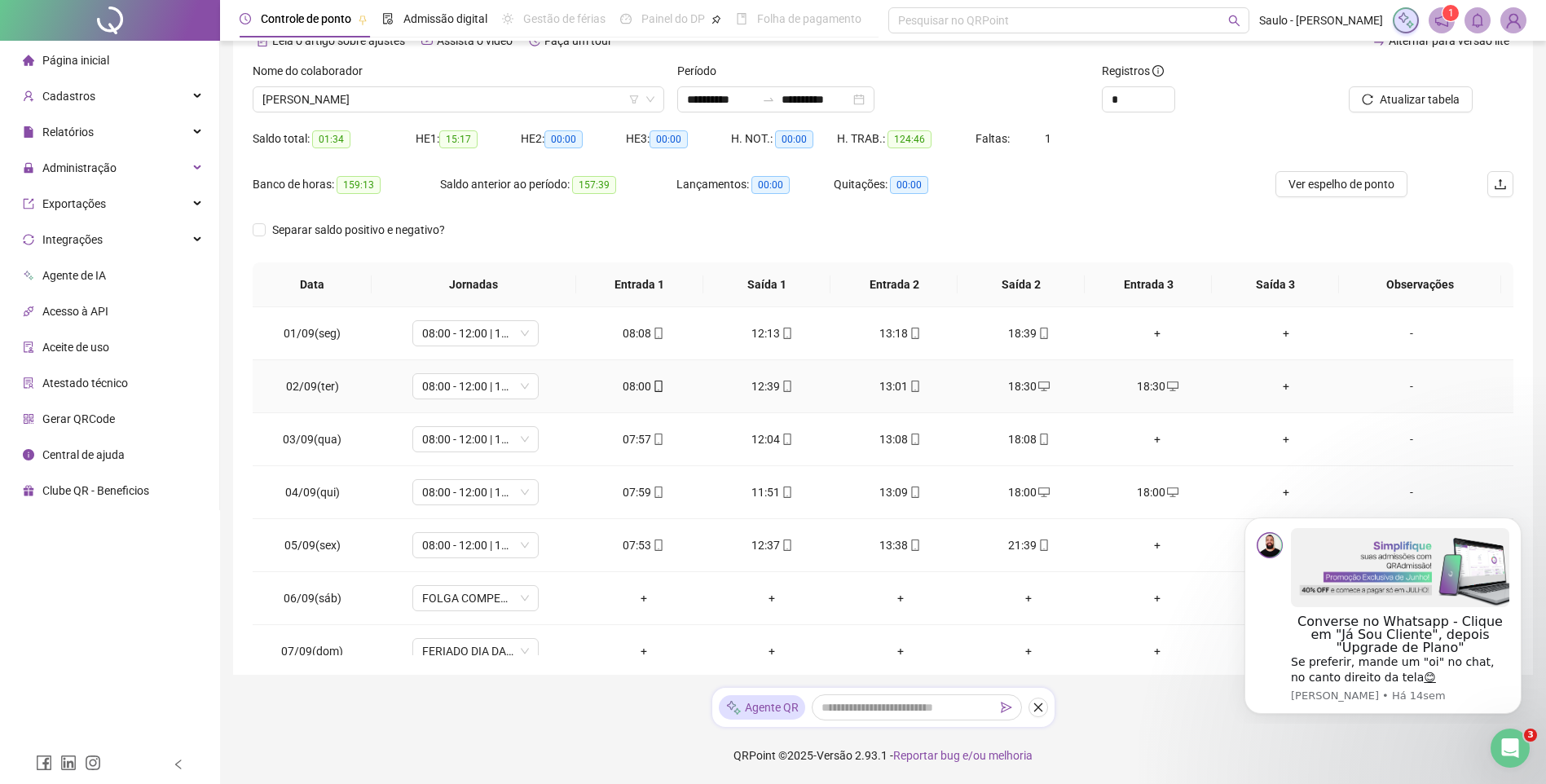
click at [1143, 385] on div "18:30" at bounding box center [1157, 386] width 103 height 18
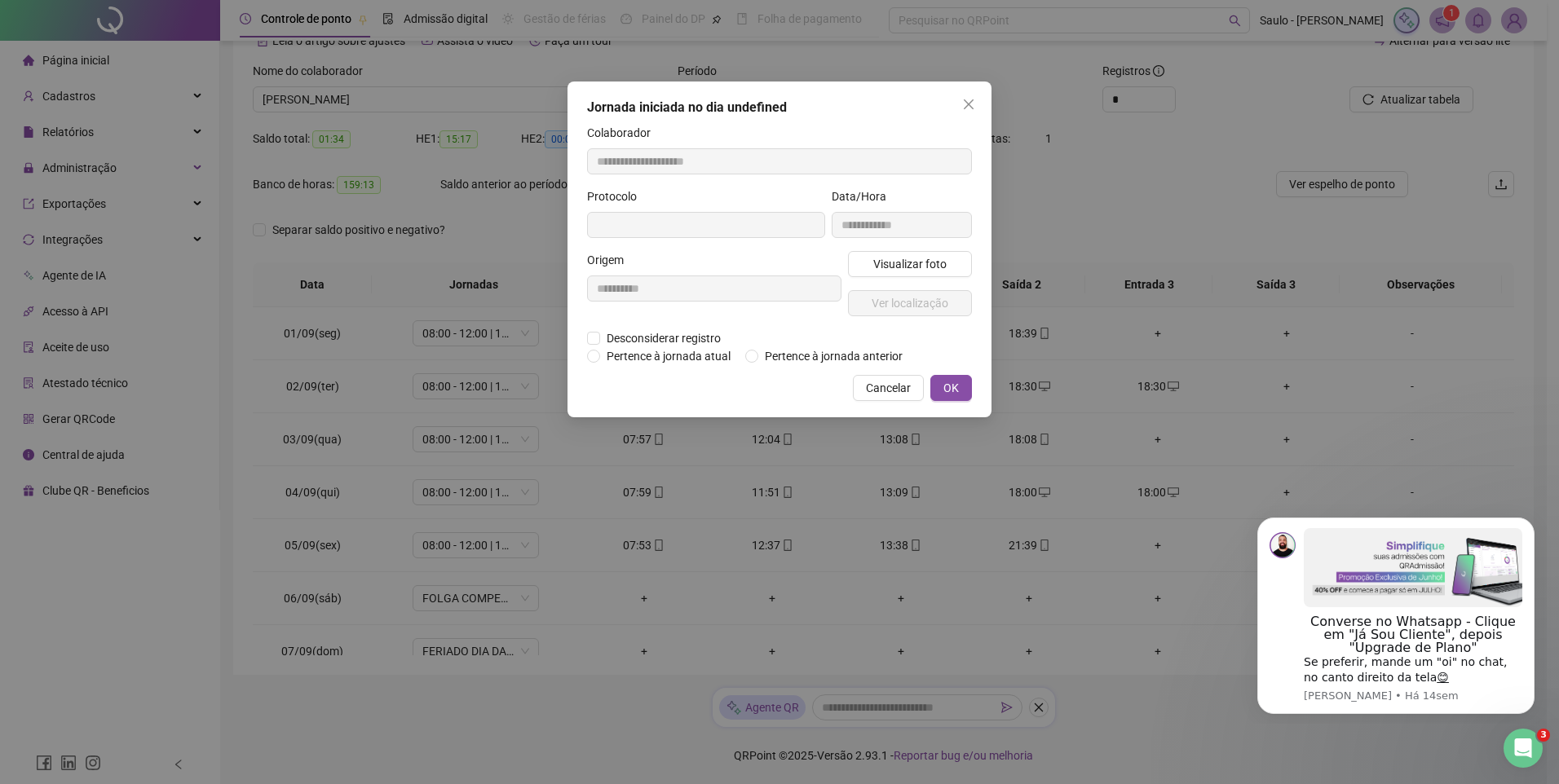
type input "**********"
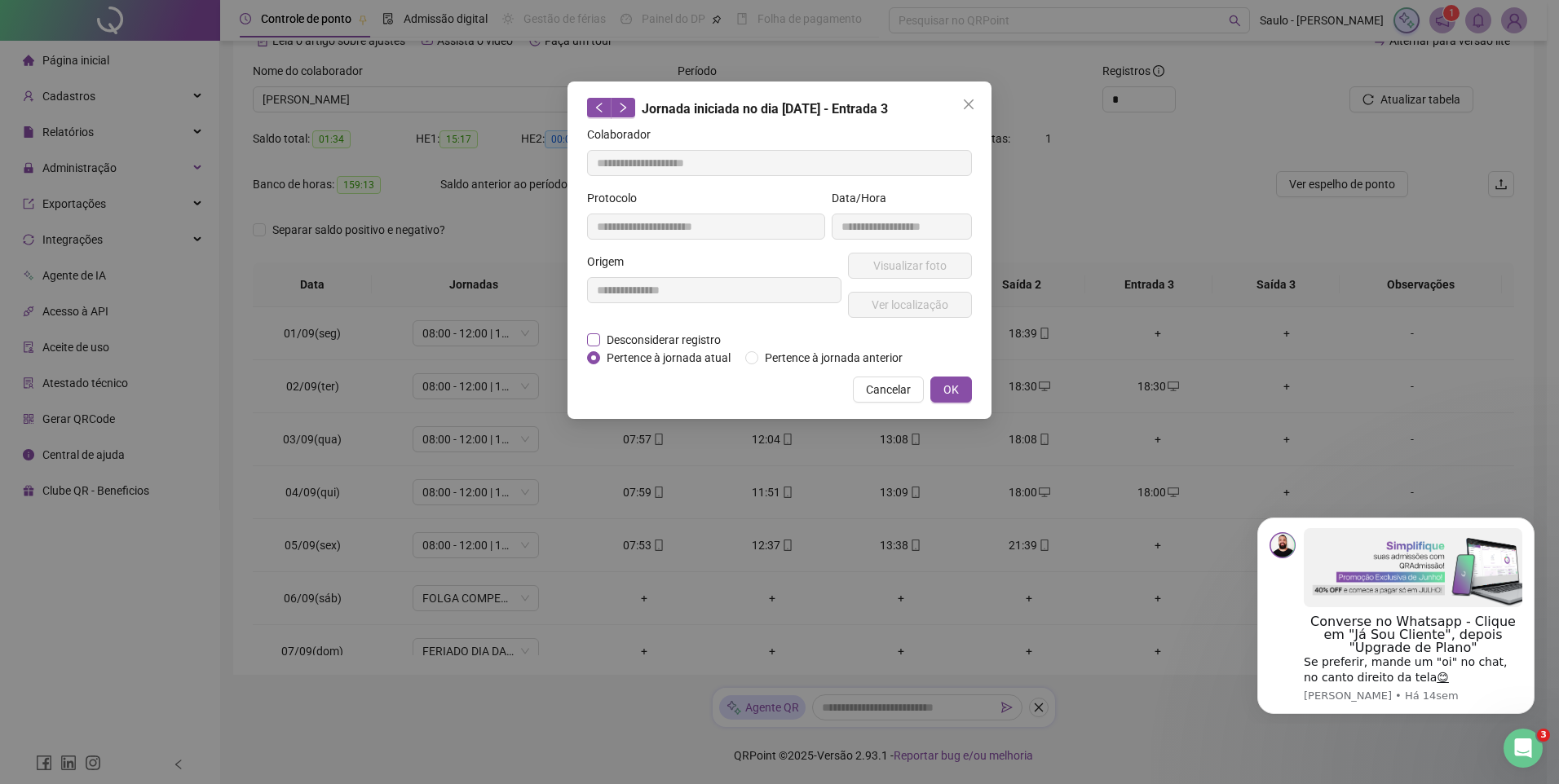
click at [634, 344] on span "Desconsiderar registro" at bounding box center [664, 340] width 127 height 18
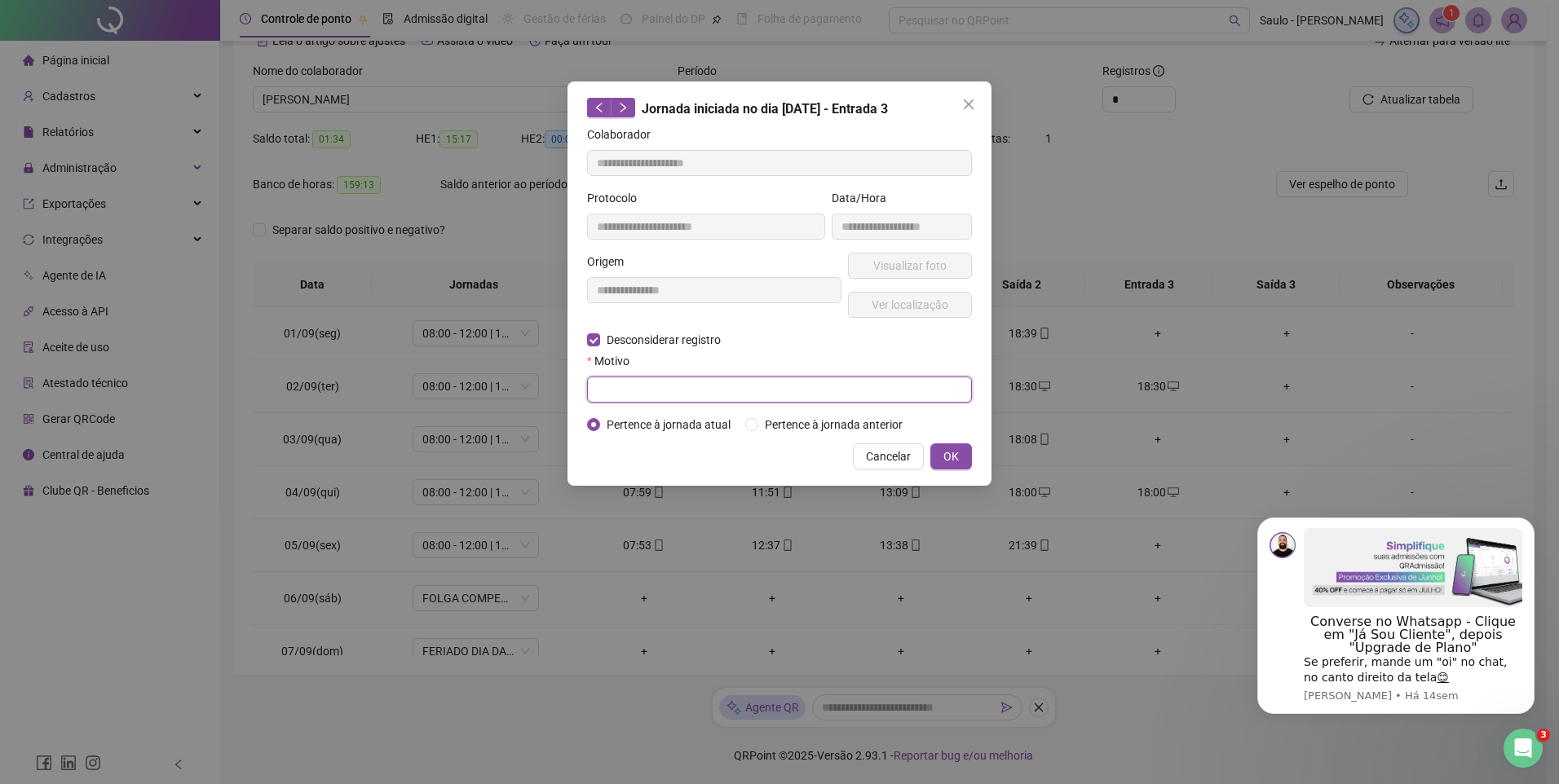
click at [645, 380] on input "text" at bounding box center [779, 389] width 385 height 26
type input "**********"
click at [939, 454] on button "OK" at bounding box center [951, 456] width 42 height 26
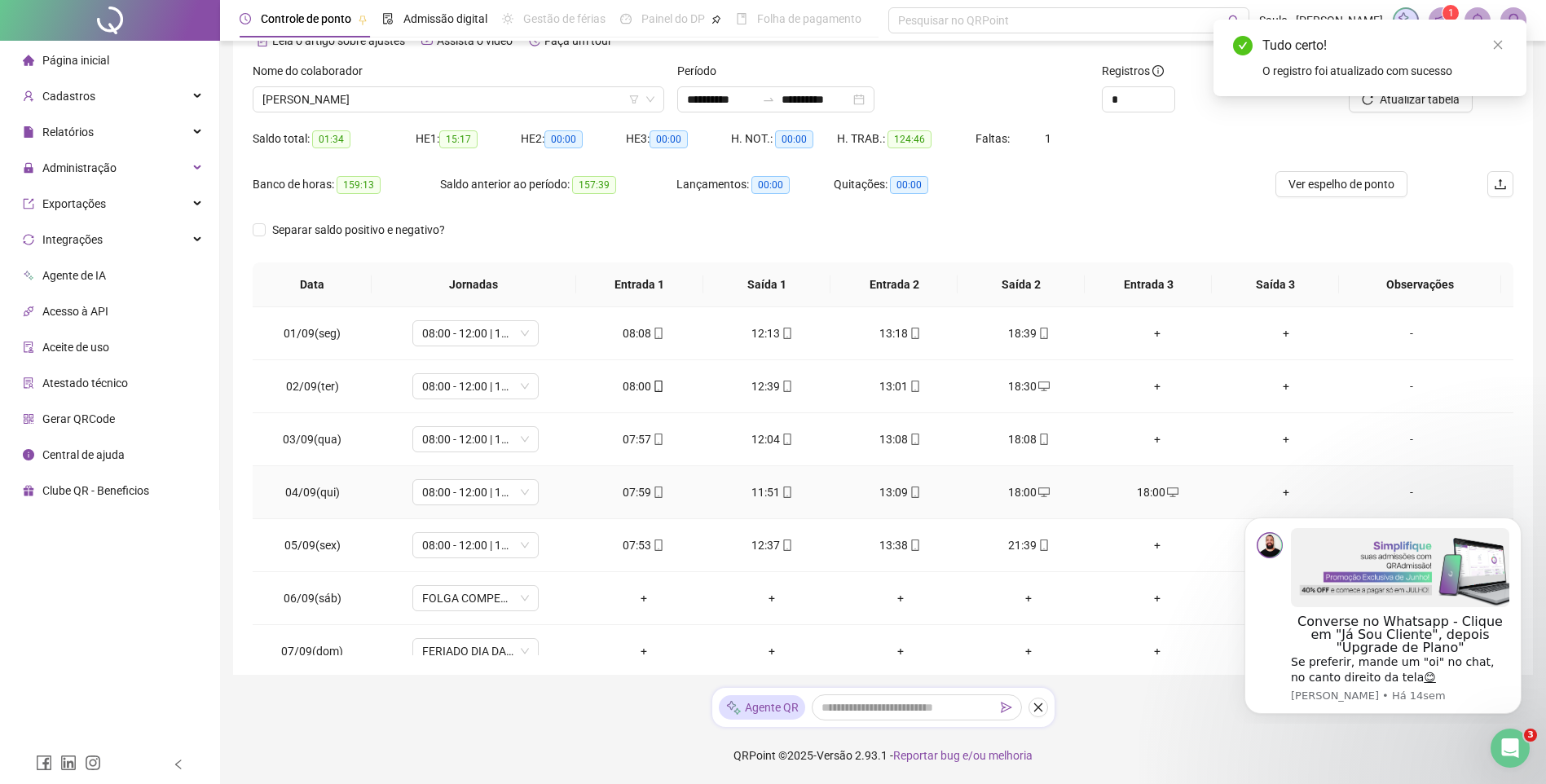
click at [1130, 486] on div "18:00" at bounding box center [1157, 492] width 103 height 18
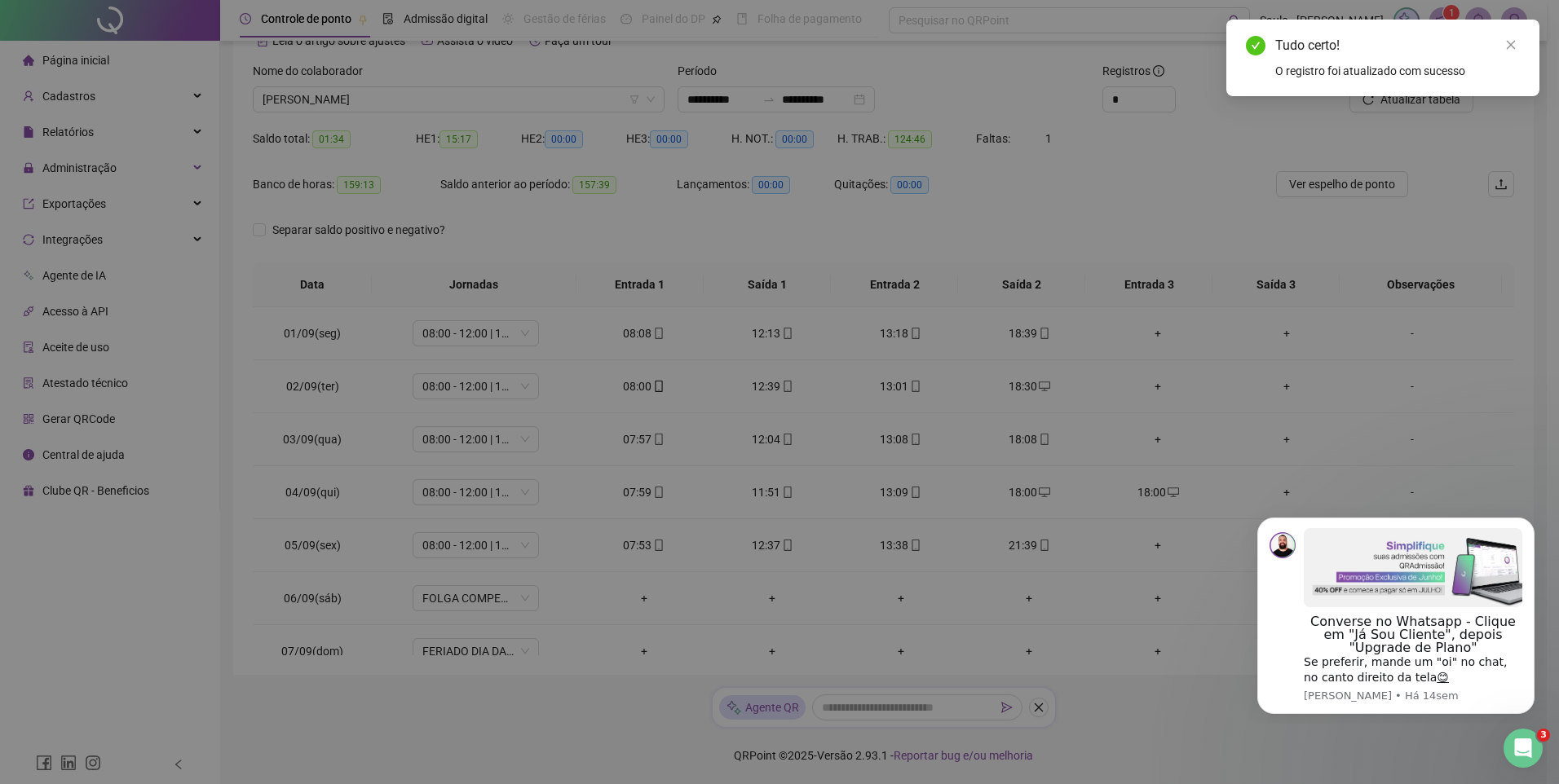
type input "**********"
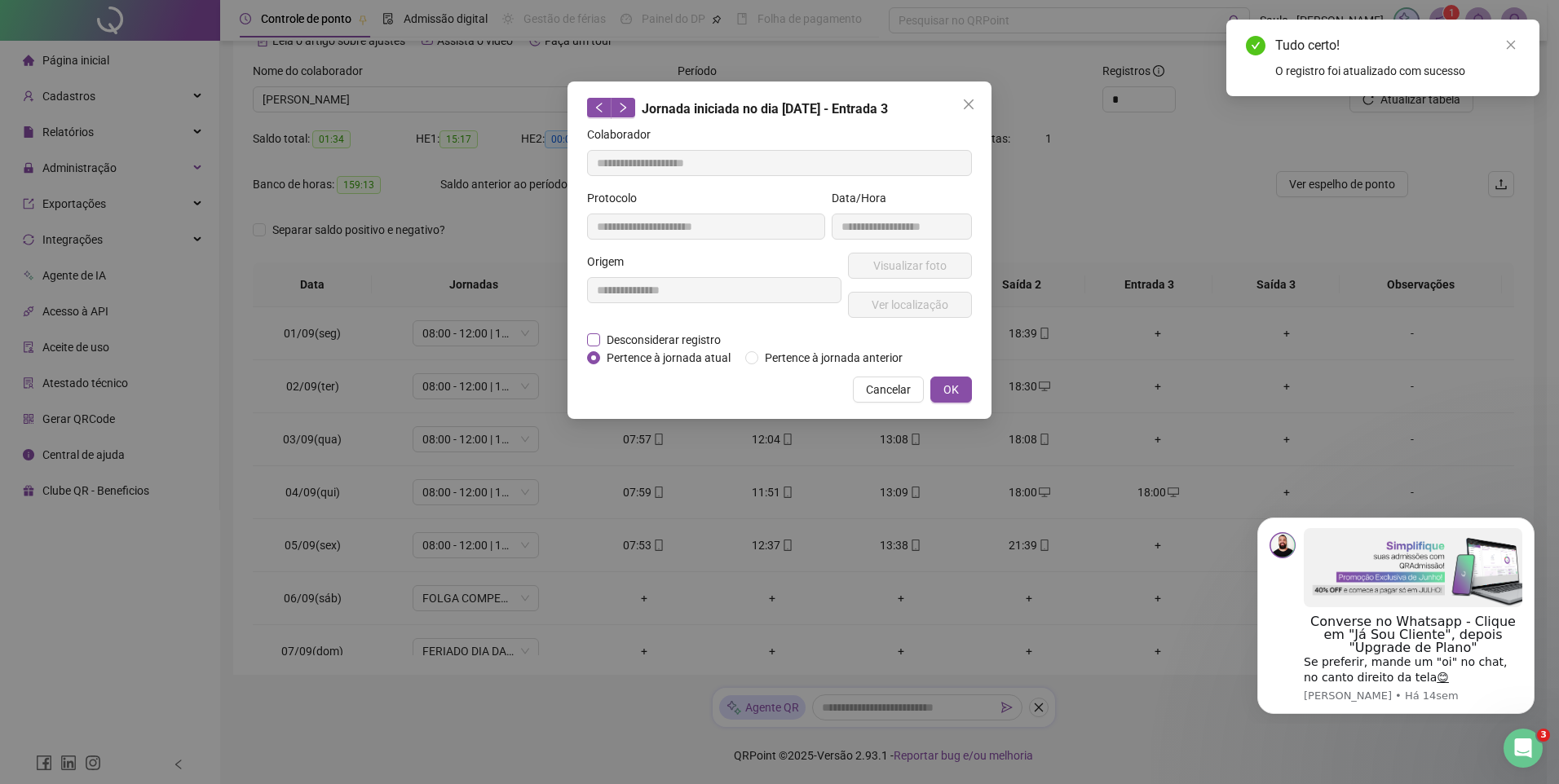
click at [690, 341] on span "Desconsiderar registro" at bounding box center [664, 340] width 127 height 18
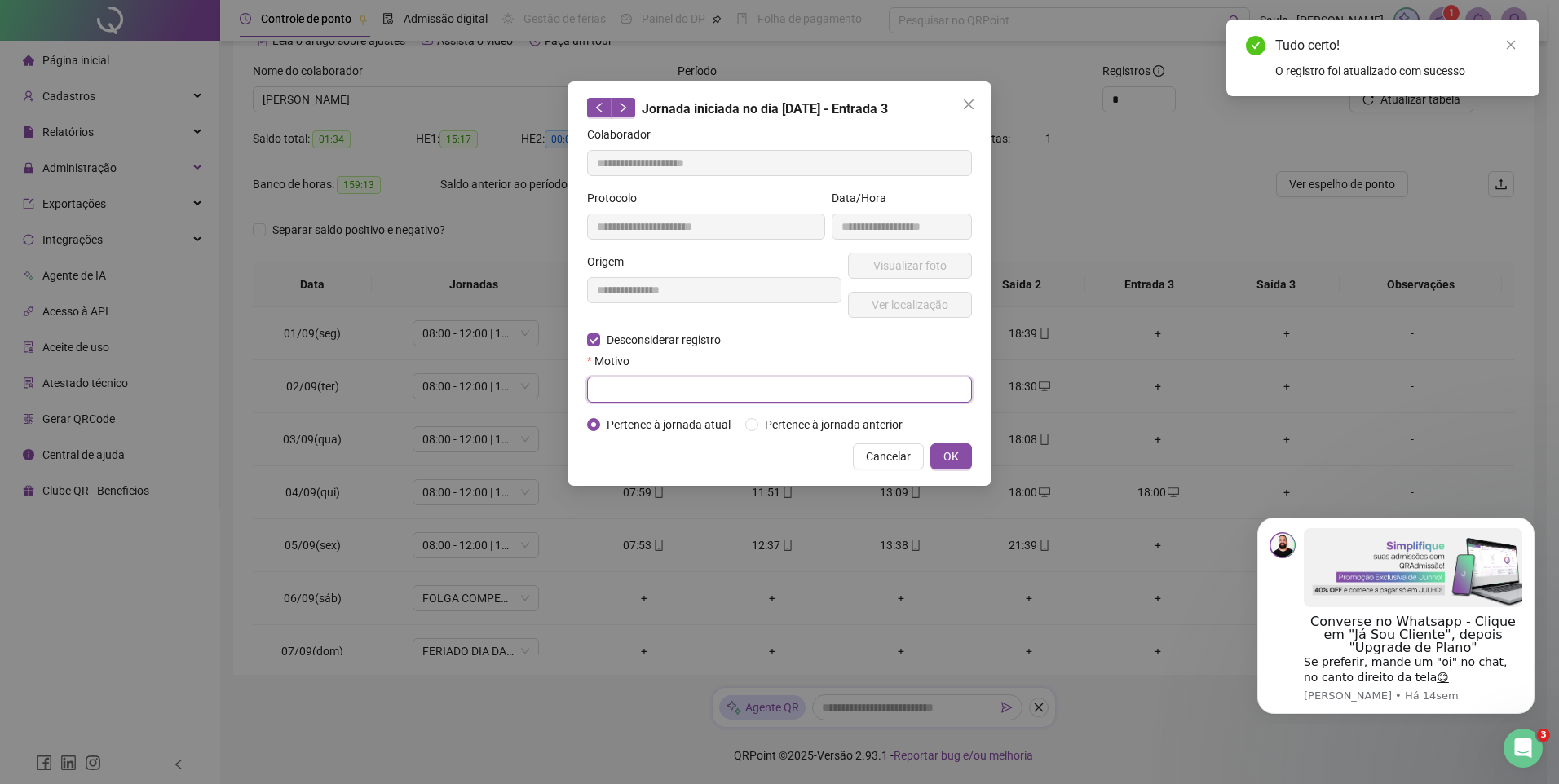
click at [686, 387] on input "text" at bounding box center [779, 389] width 385 height 26
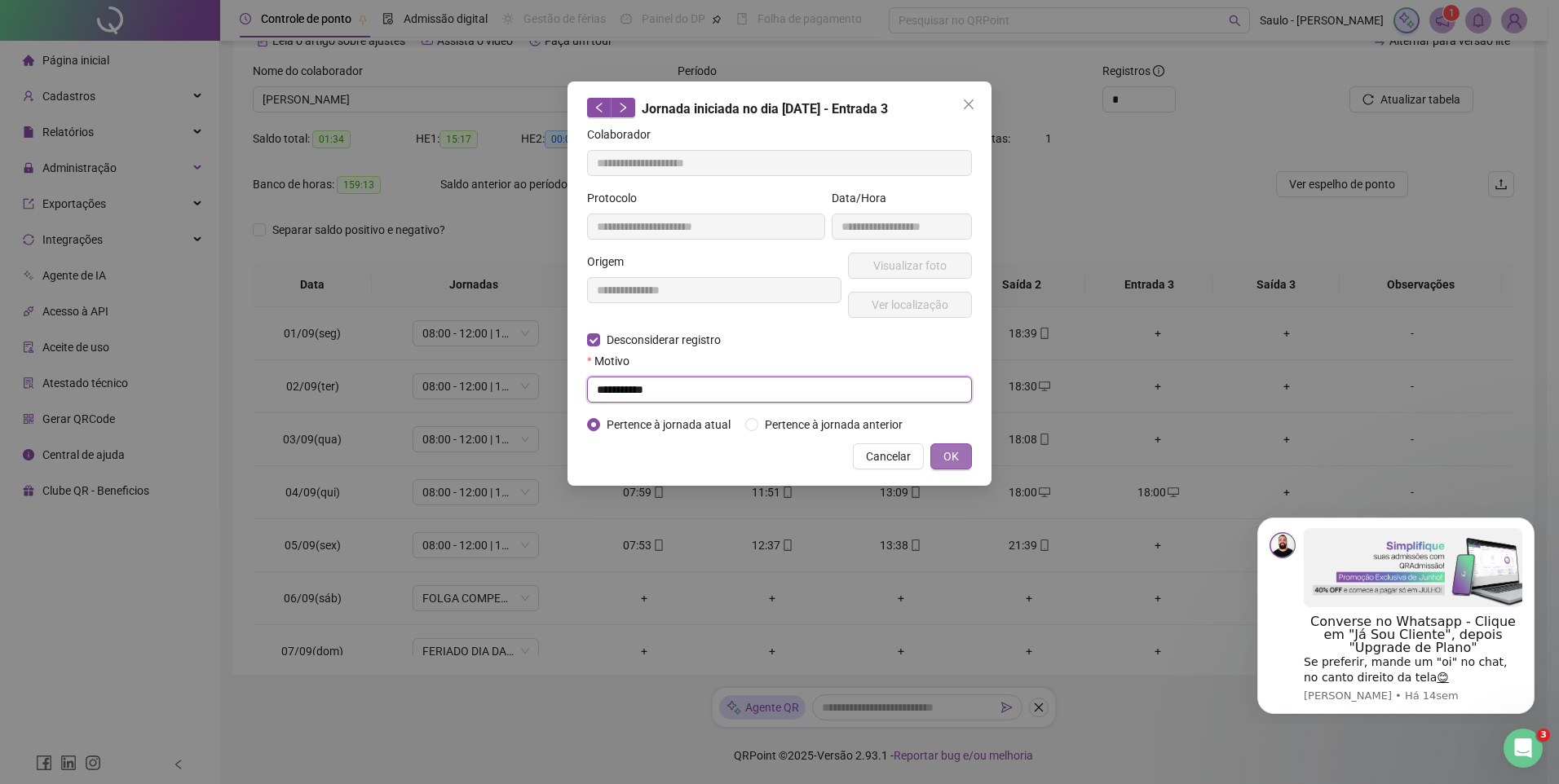
type input "**********"
click at [957, 443] on button "OK" at bounding box center [951, 456] width 42 height 26
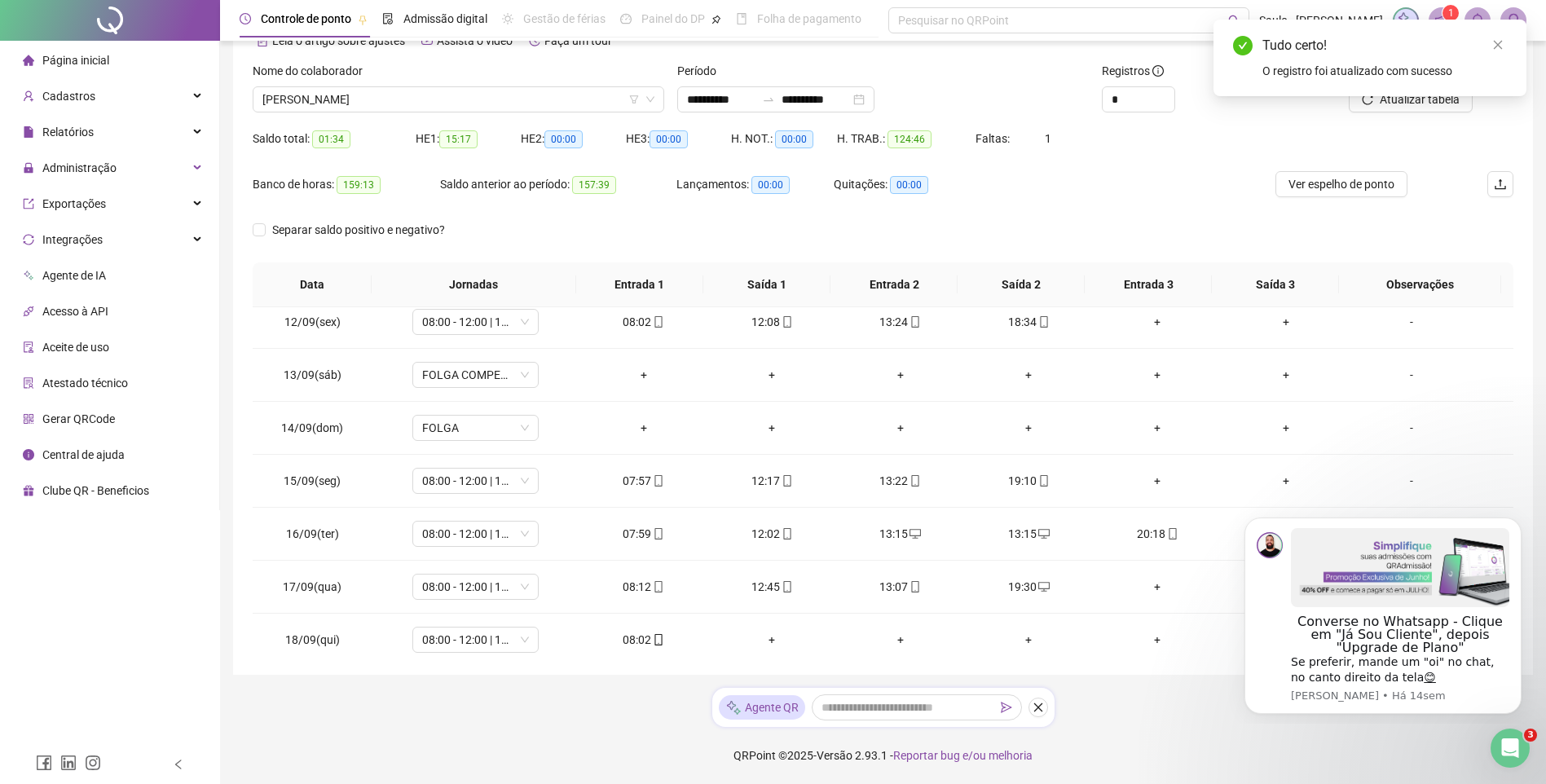
scroll to position [606, 0]
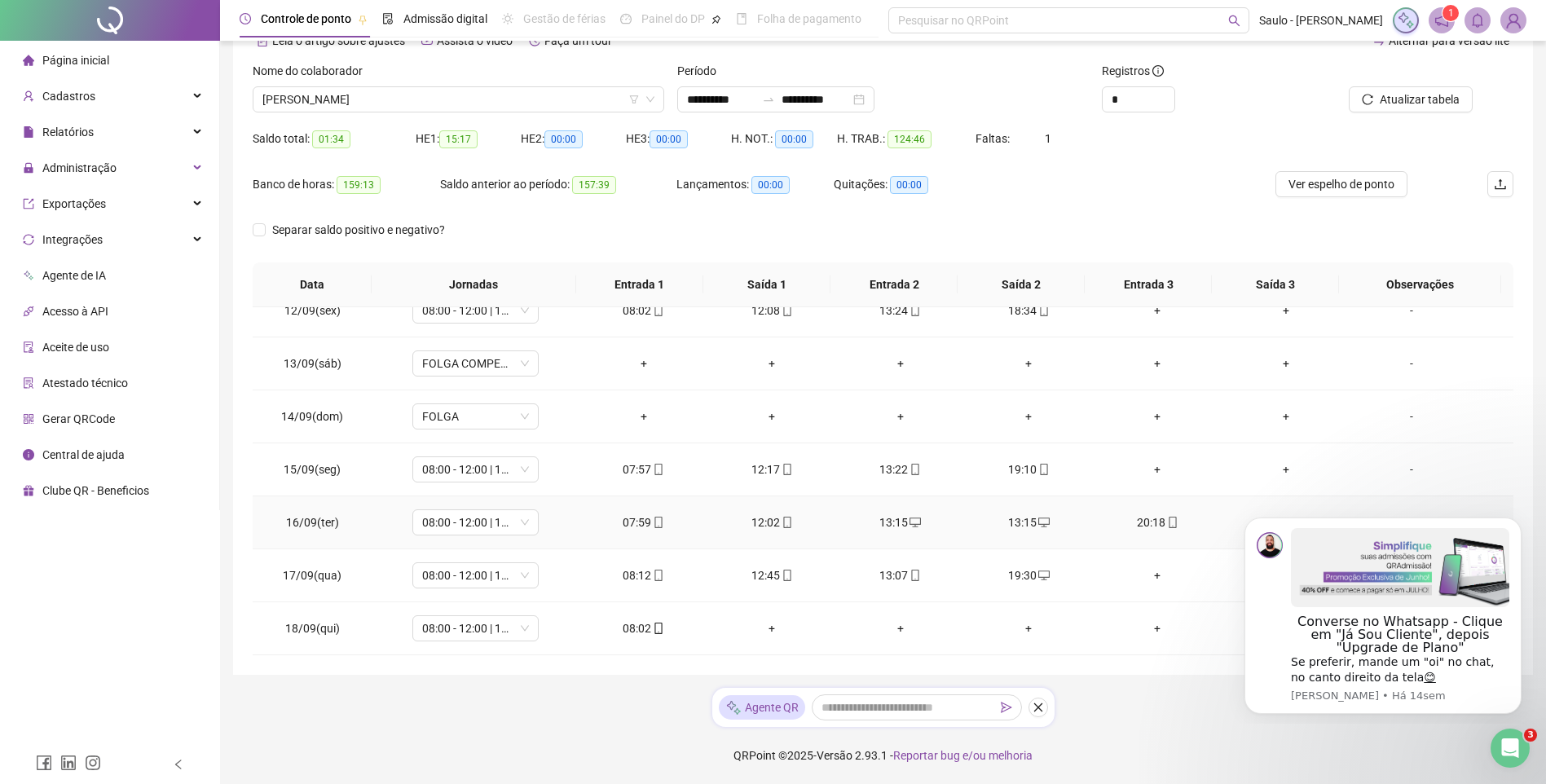
click at [896, 518] on div "13:15" at bounding box center [900, 522] width 103 height 18
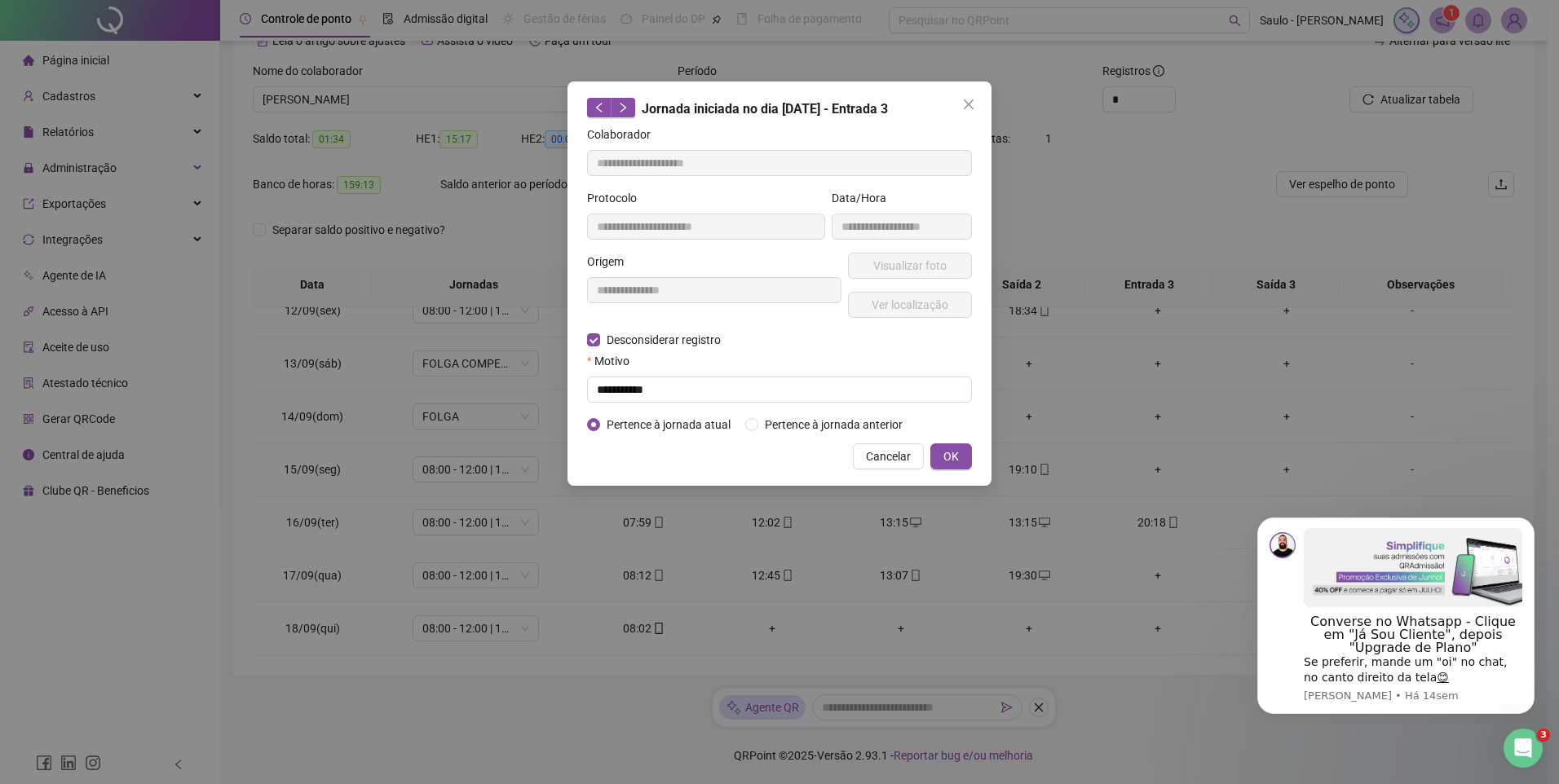
type input "**********"
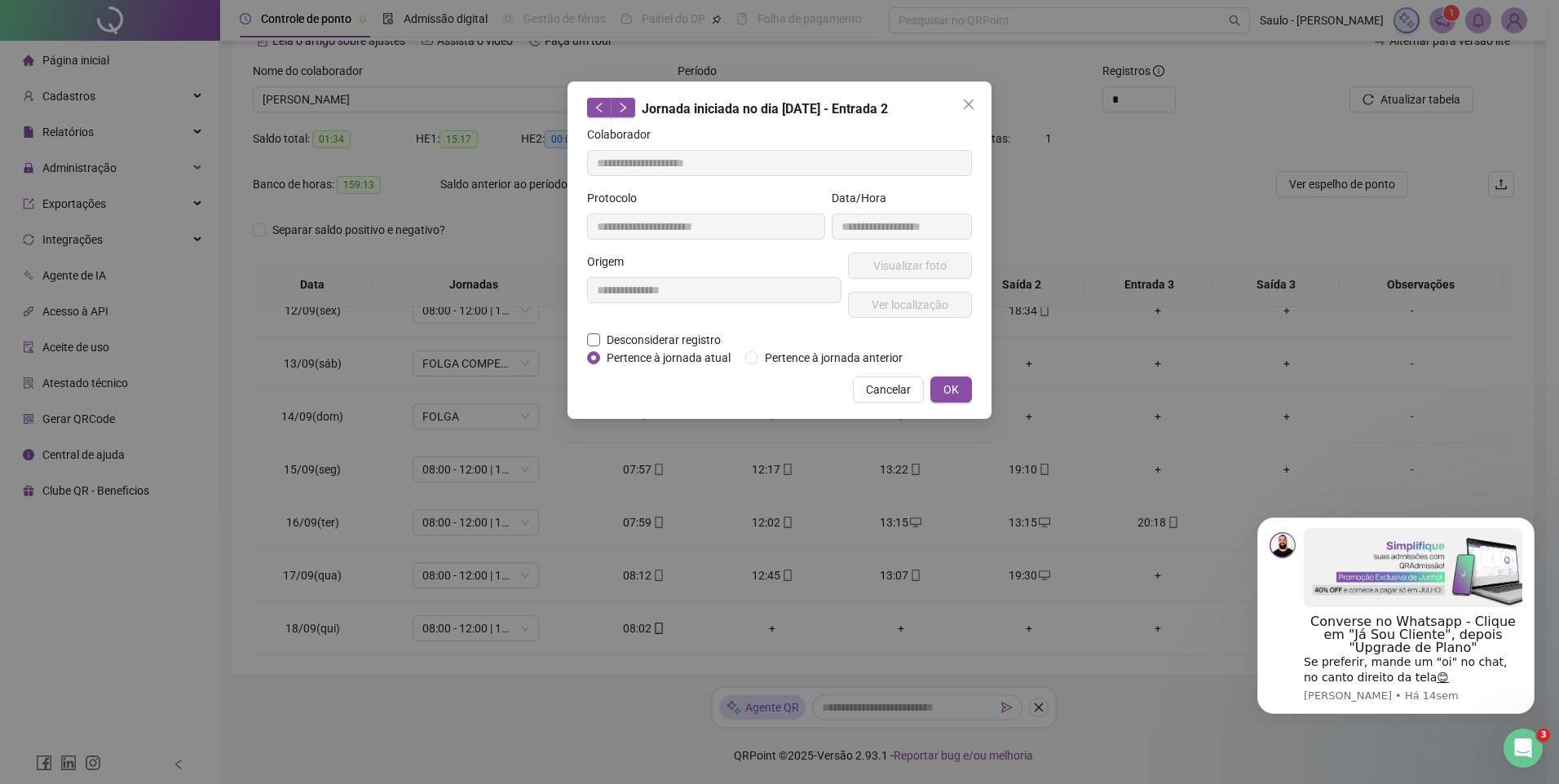
click at [662, 340] on span "Desconsiderar registro" at bounding box center [664, 340] width 127 height 18
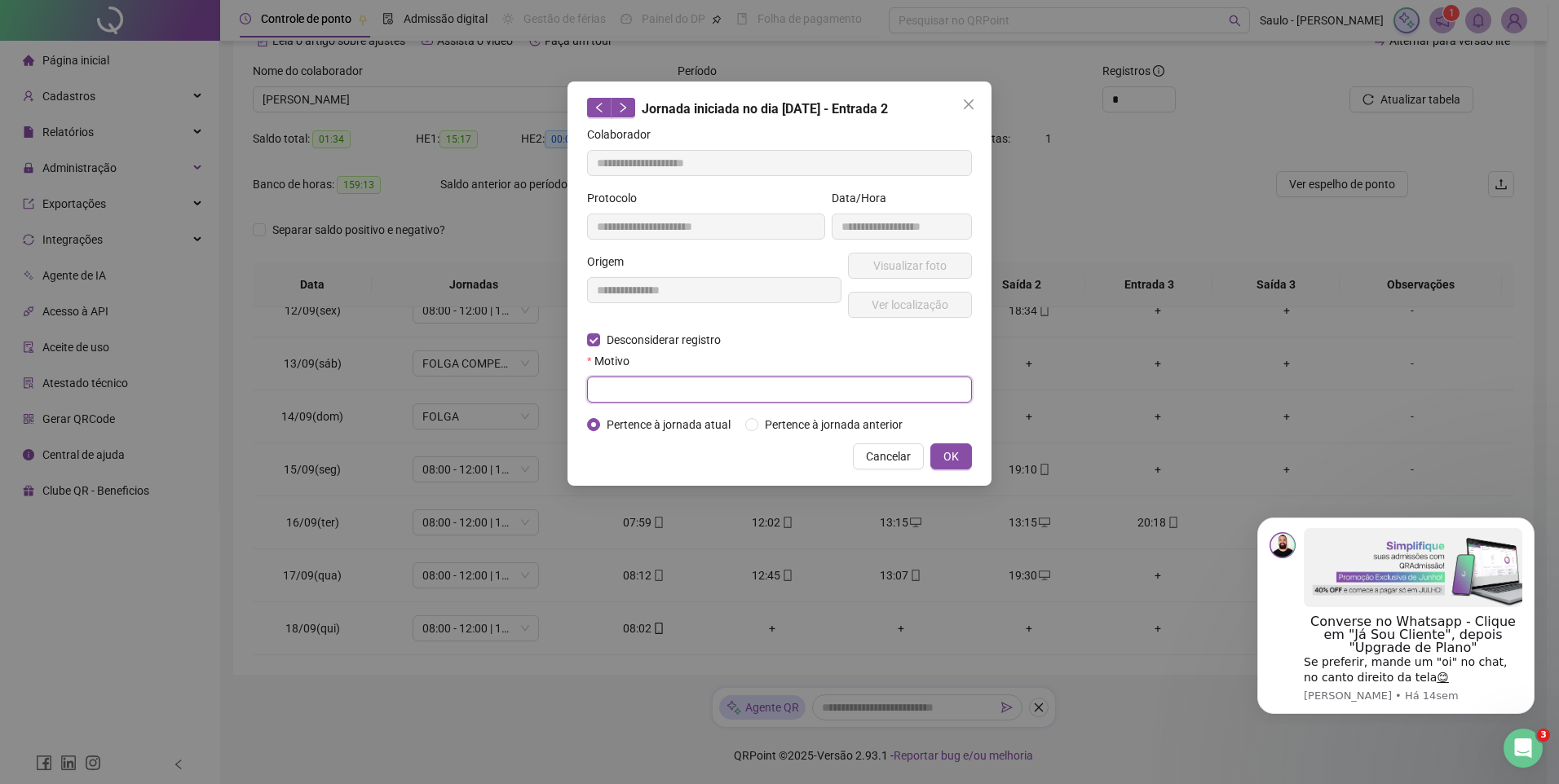
click at [781, 392] on input "text" at bounding box center [779, 389] width 385 height 26
type input "**********"
click at [946, 452] on span "OK" at bounding box center [951, 456] width 15 height 18
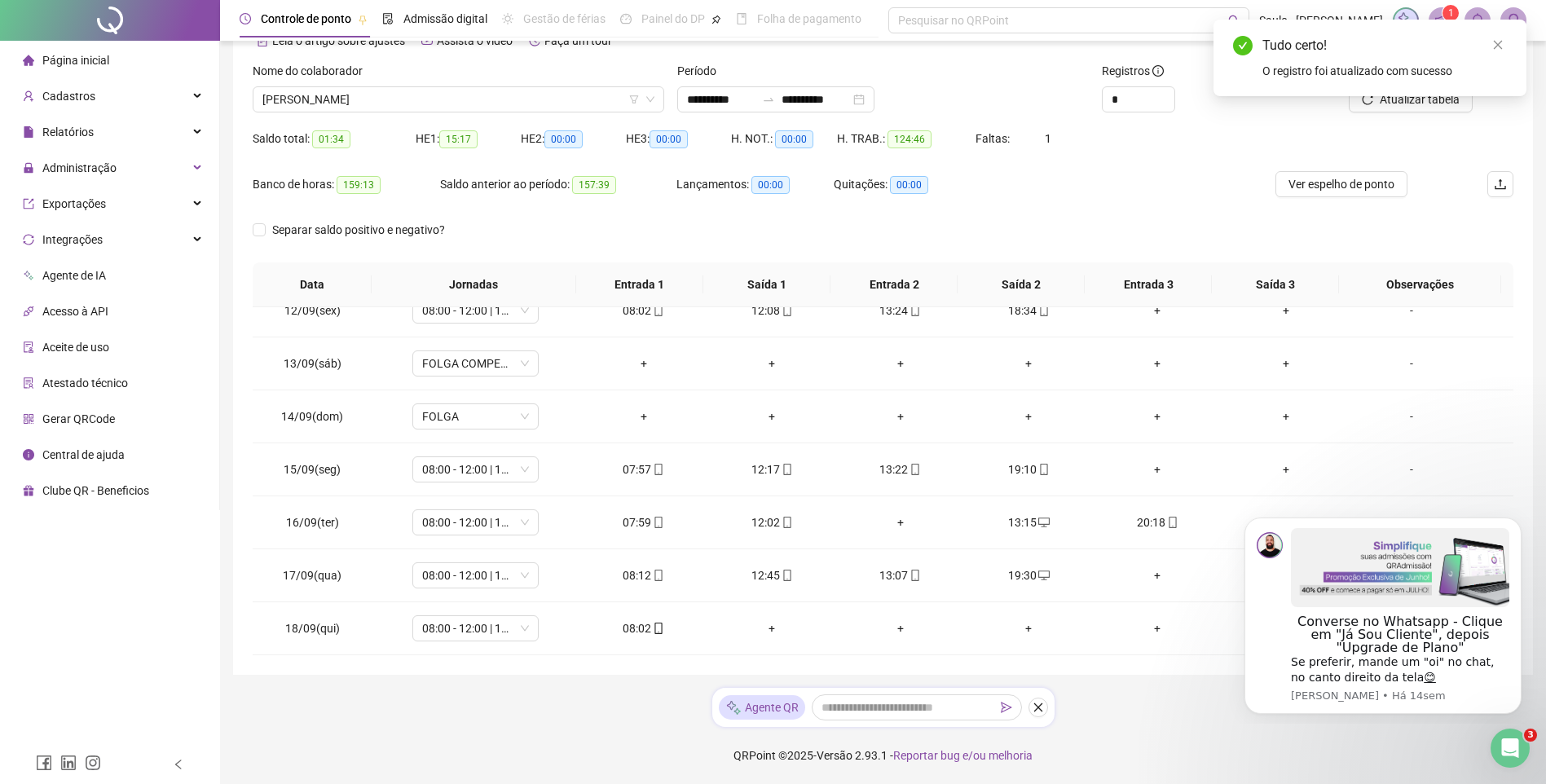
click at [1382, 96] on div "Tudo certo! O registro foi atualizado com sucesso" at bounding box center [1370, 58] width 313 height 76
click at [1500, 50] on icon "close" at bounding box center [1498, 44] width 11 height 11
click at [1440, 99] on span "Atualizar tabela" at bounding box center [1420, 99] width 80 height 18
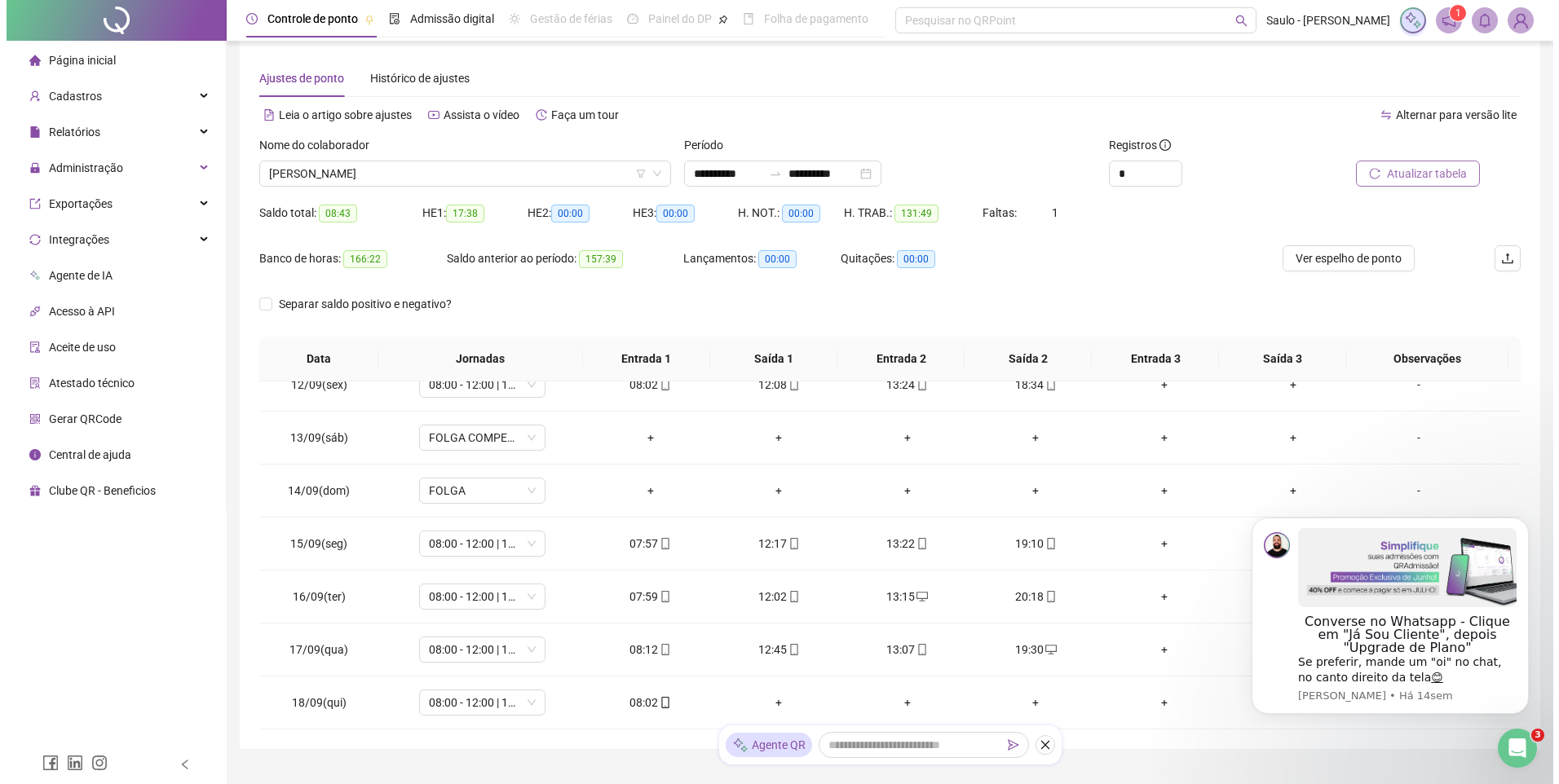
scroll to position [0, 0]
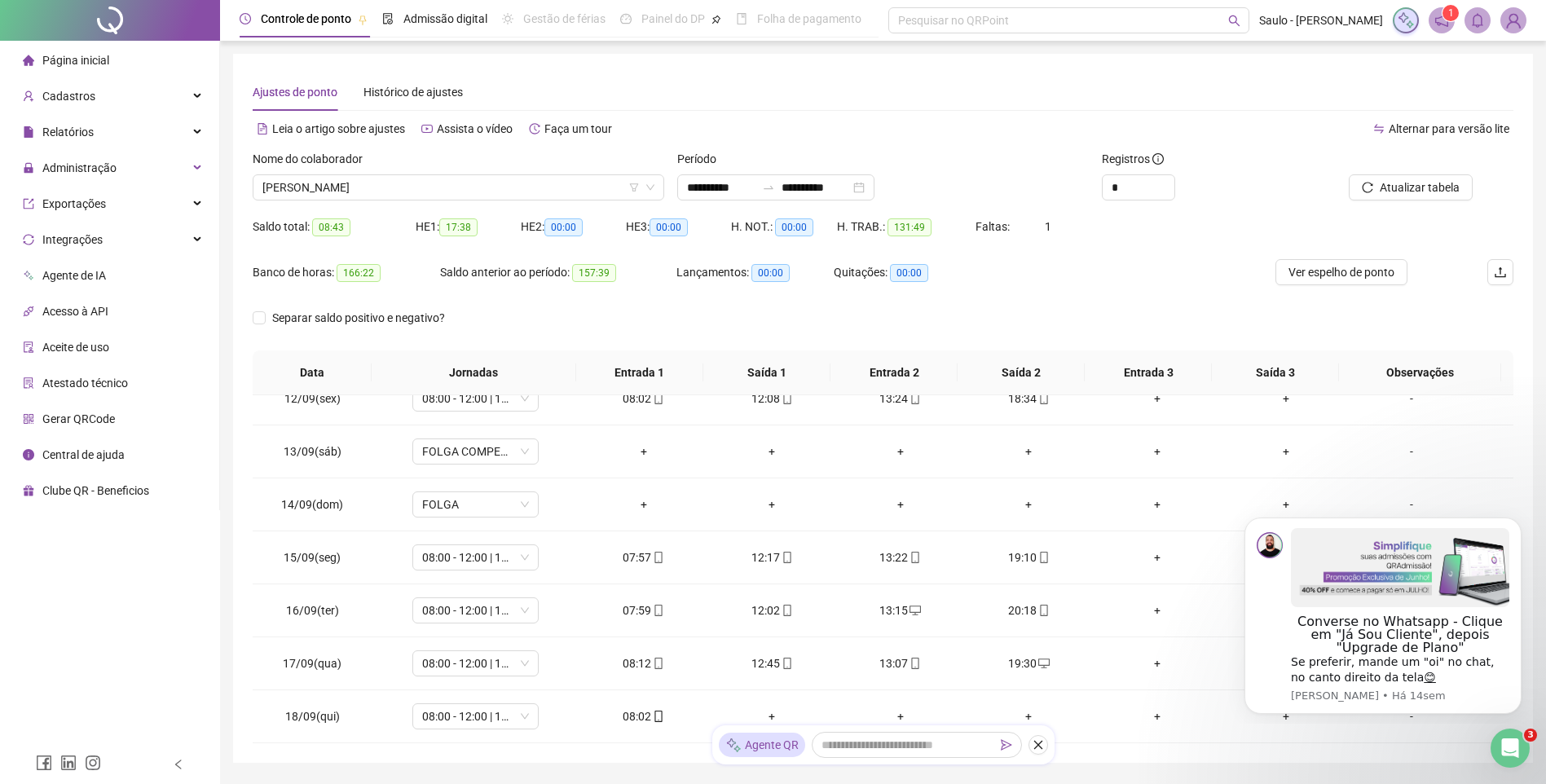
click at [1515, 23] on img at bounding box center [1514, 20] width 25 height 25
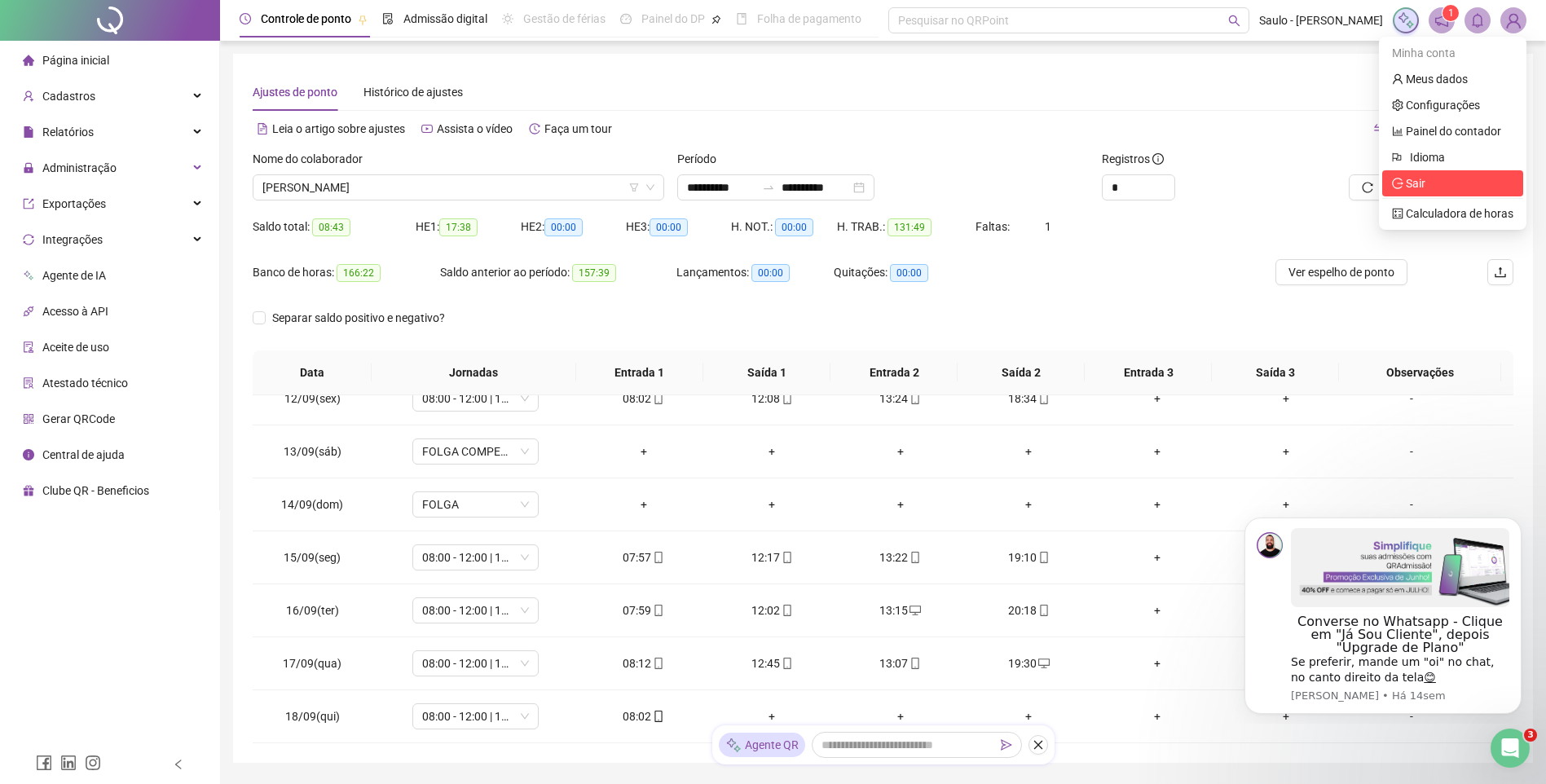
click at [1419, 191] on span "Sair" at bounding box center [1453, 183] width 121 height 18
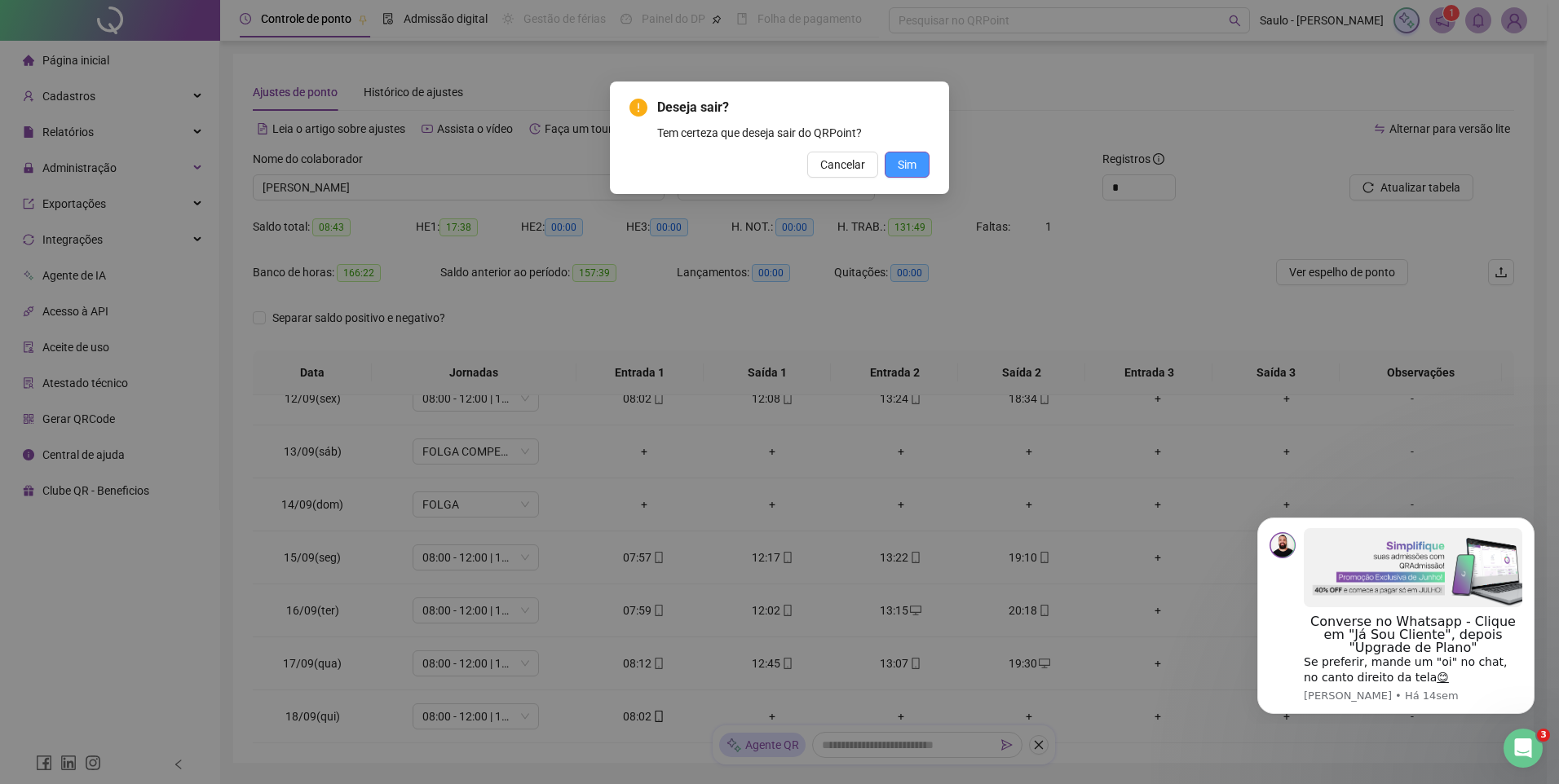
click at [907, 166] on span "Sim" at bounding box center [907, 164] width 19 height 18
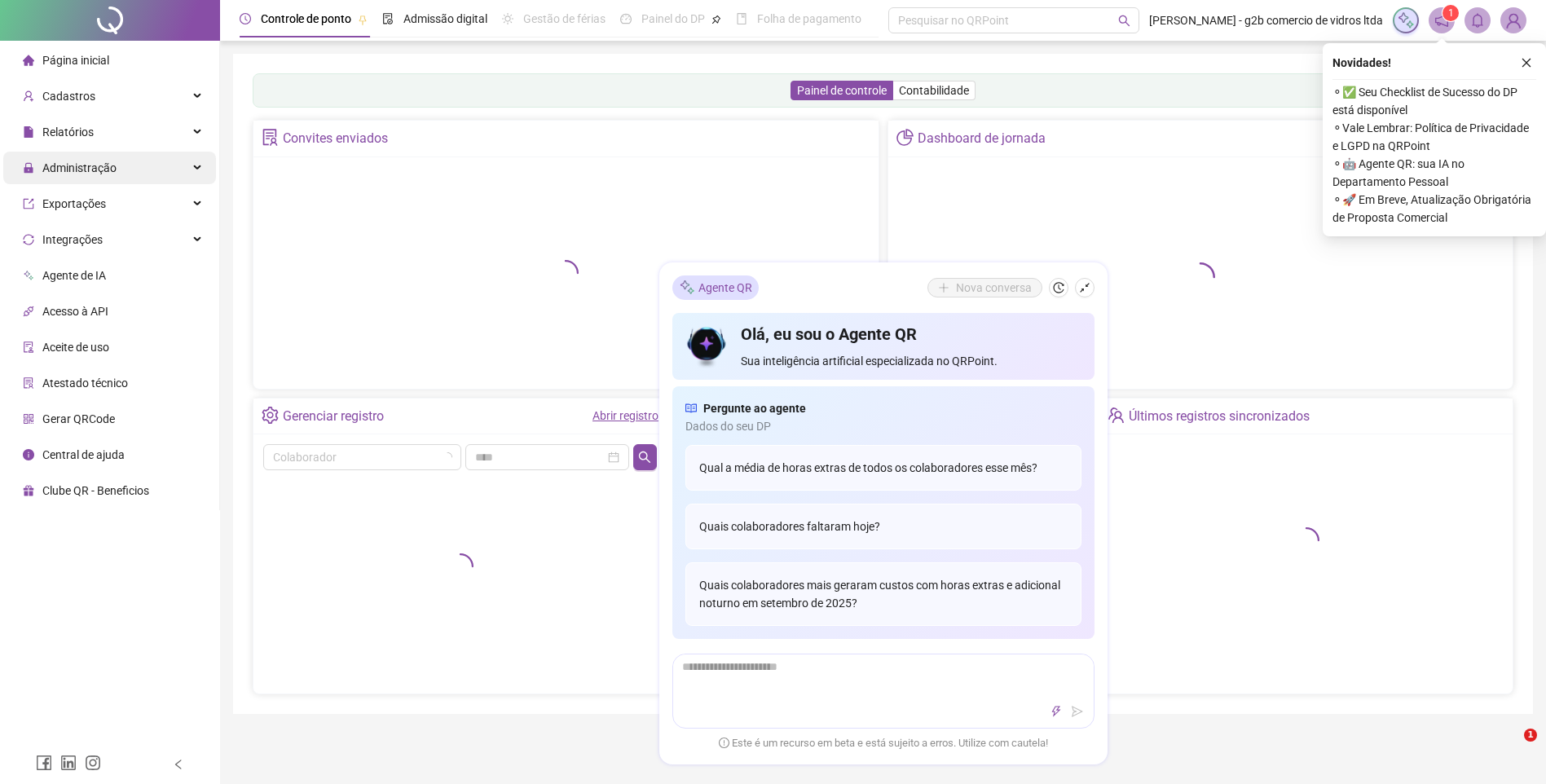
click at [183, 165] on div "Administração" at bounding box center [110, 167] width 212 height 32
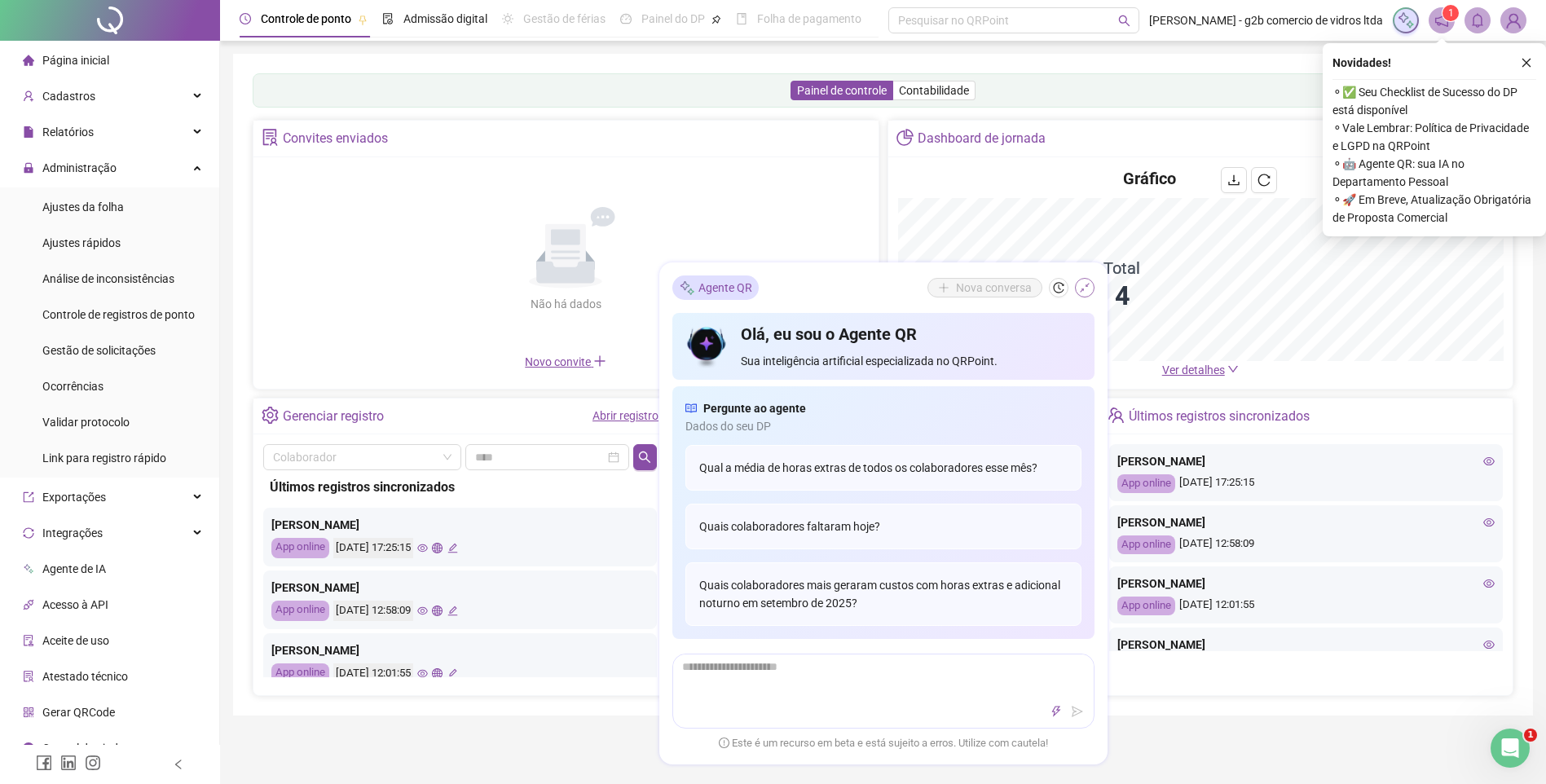
click at [1081, 284] on icon "shrink" at bounding box center [1085, 287] width 11 height 11
click at [1522, 63] on icon "close" at bounding box center [1526, 62] width 11 height 11
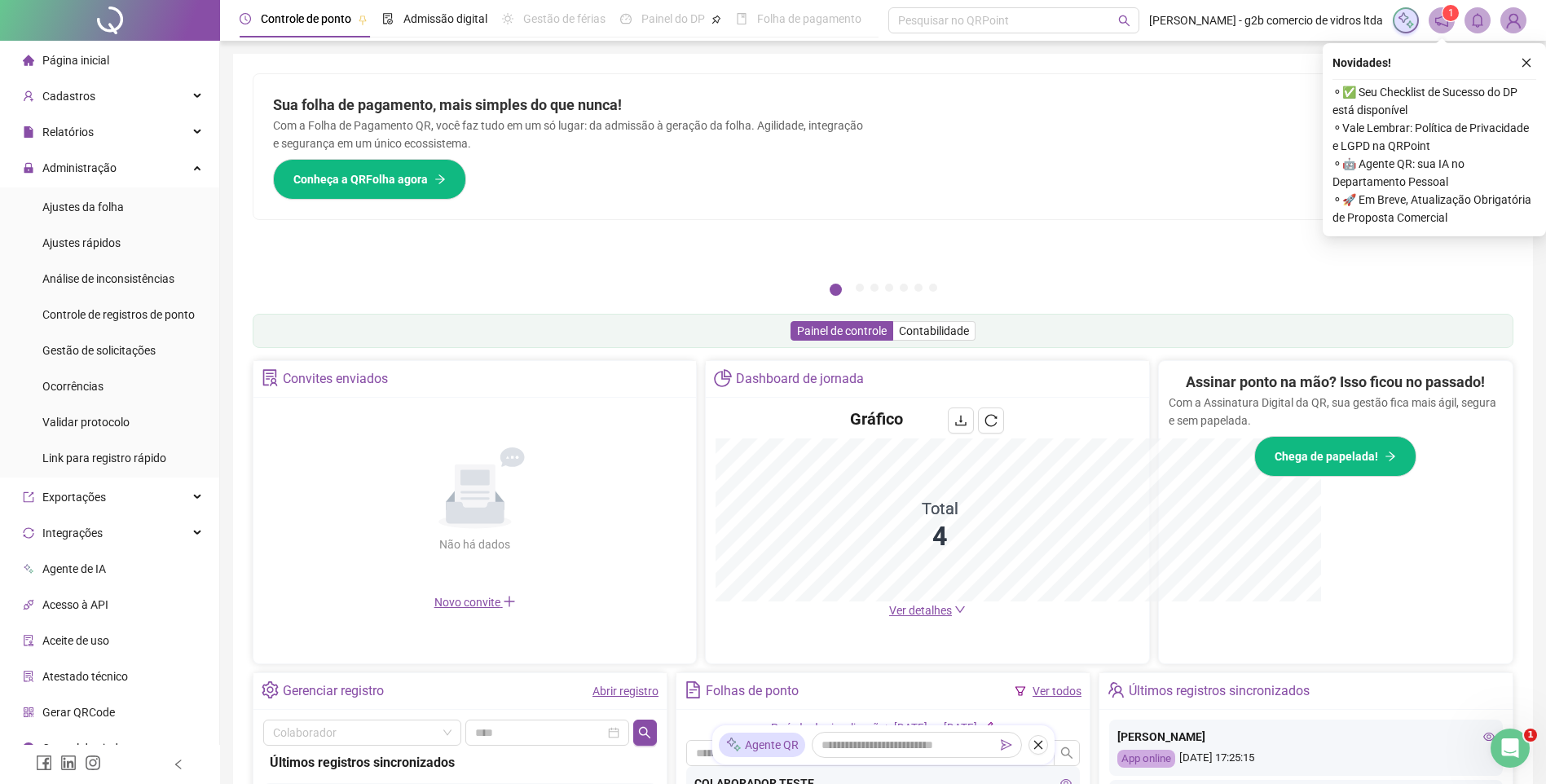
click at [1525, 61] on div "Pague o QRPoint com Cartão de Crédito Sua assinatura: mais segurança, prática e…" at bounding box center [883, 522] width 1301 height 938
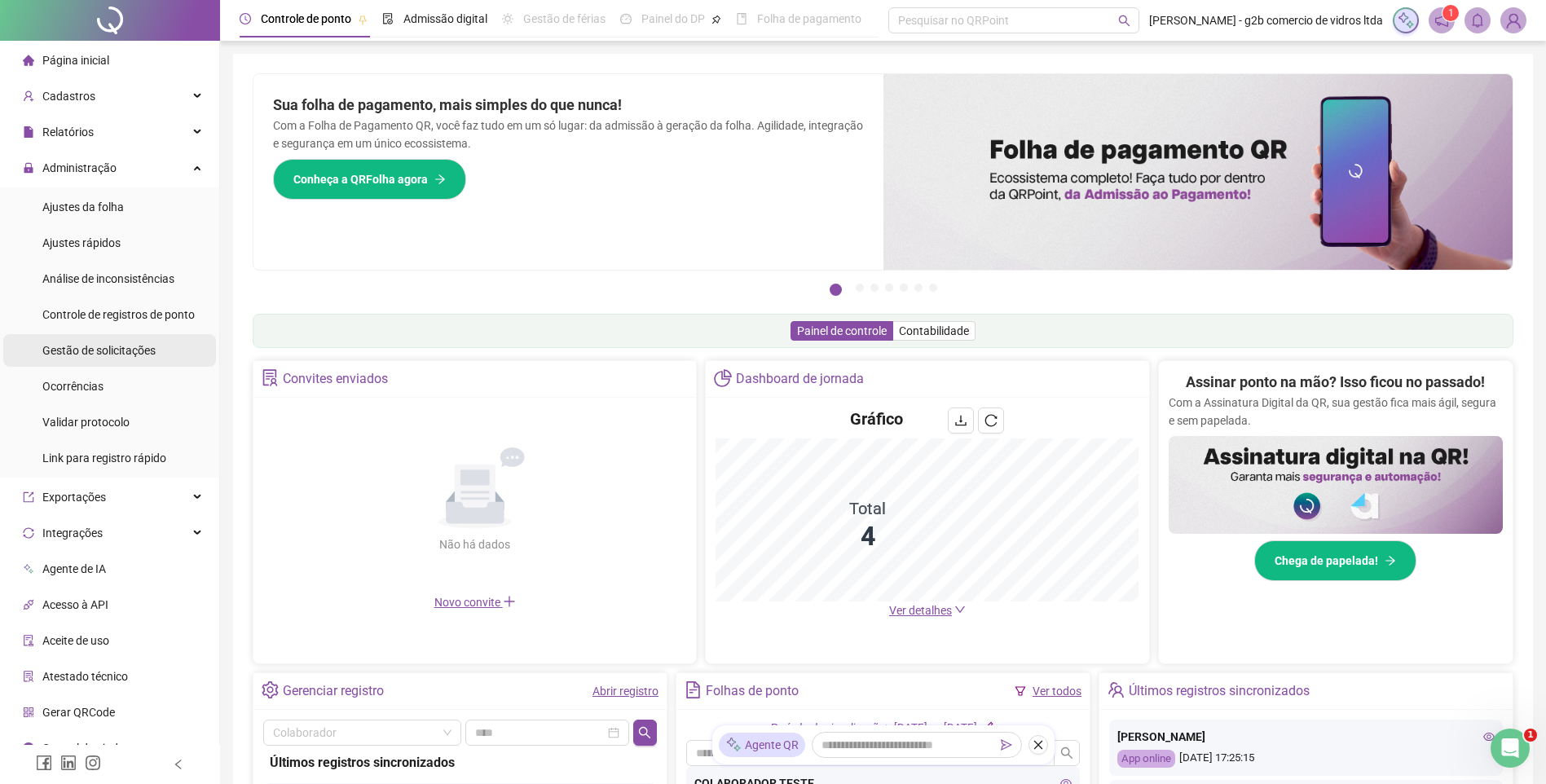
click at [137, 357] on span "Gestão de solicitações" at bounding box center [99, 350] width 113 height 13
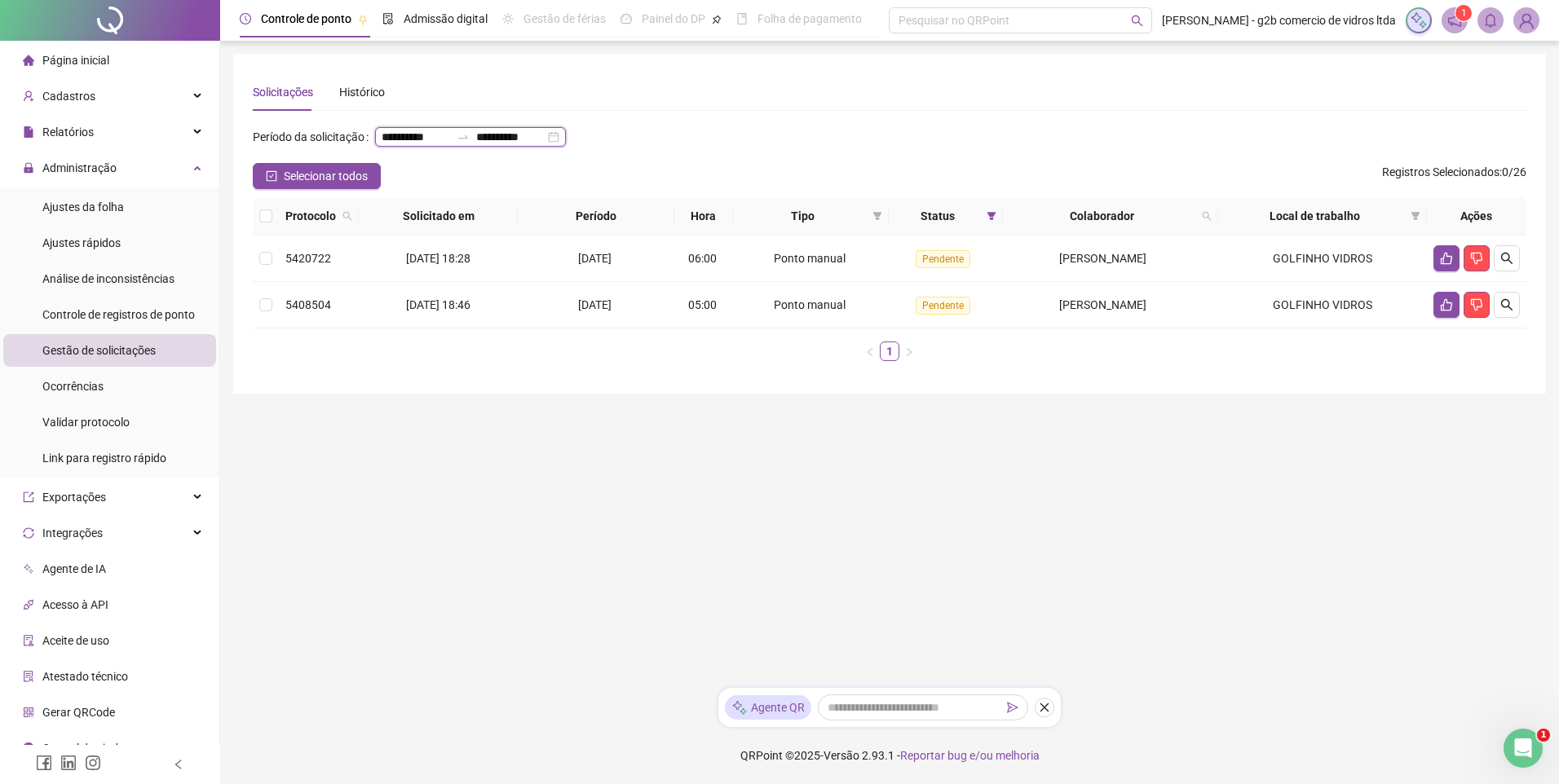
click at [476, 146] on input "**********" at bounding box center [510, 137] width 69 height 18
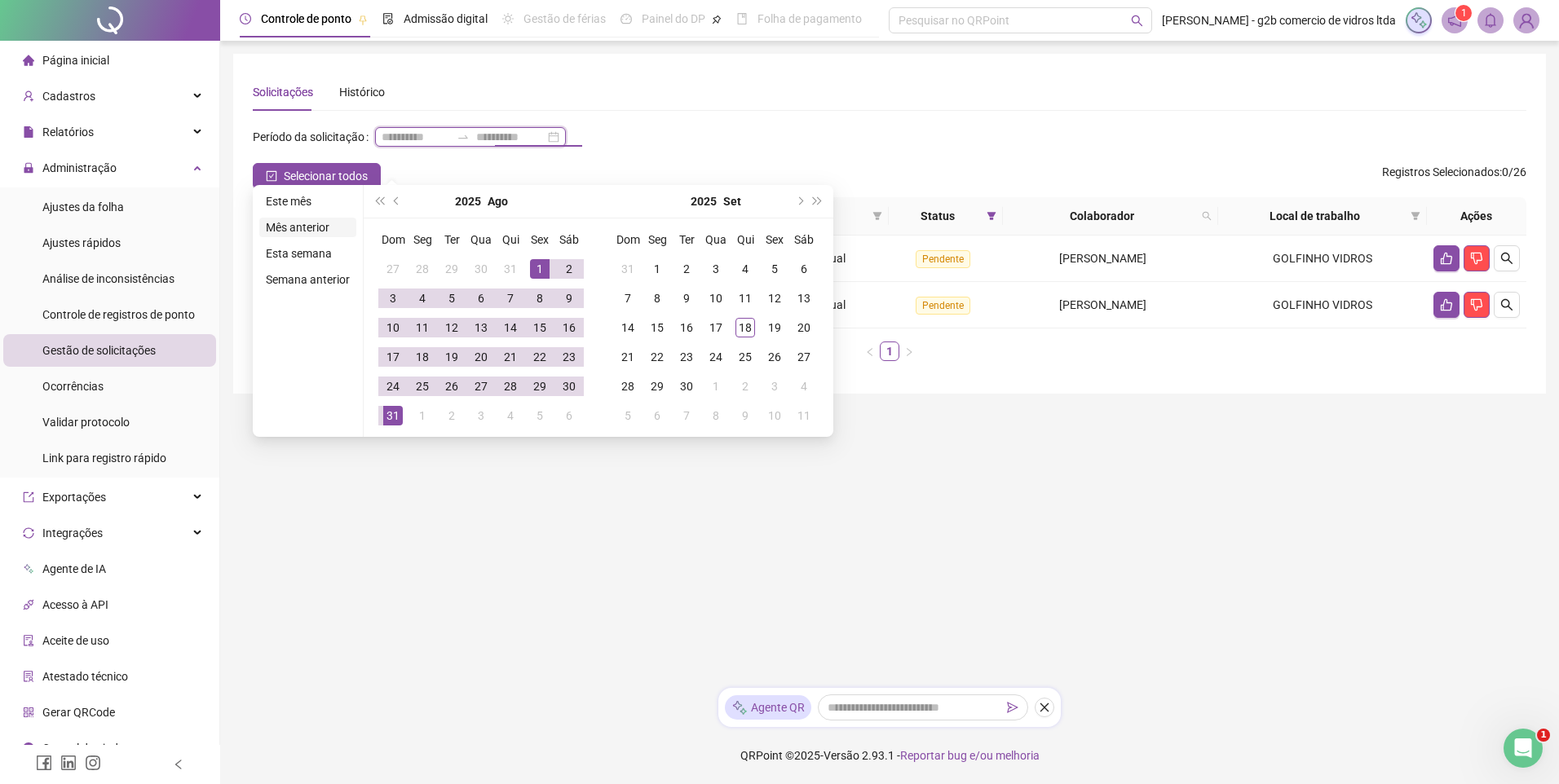
type input "**********"
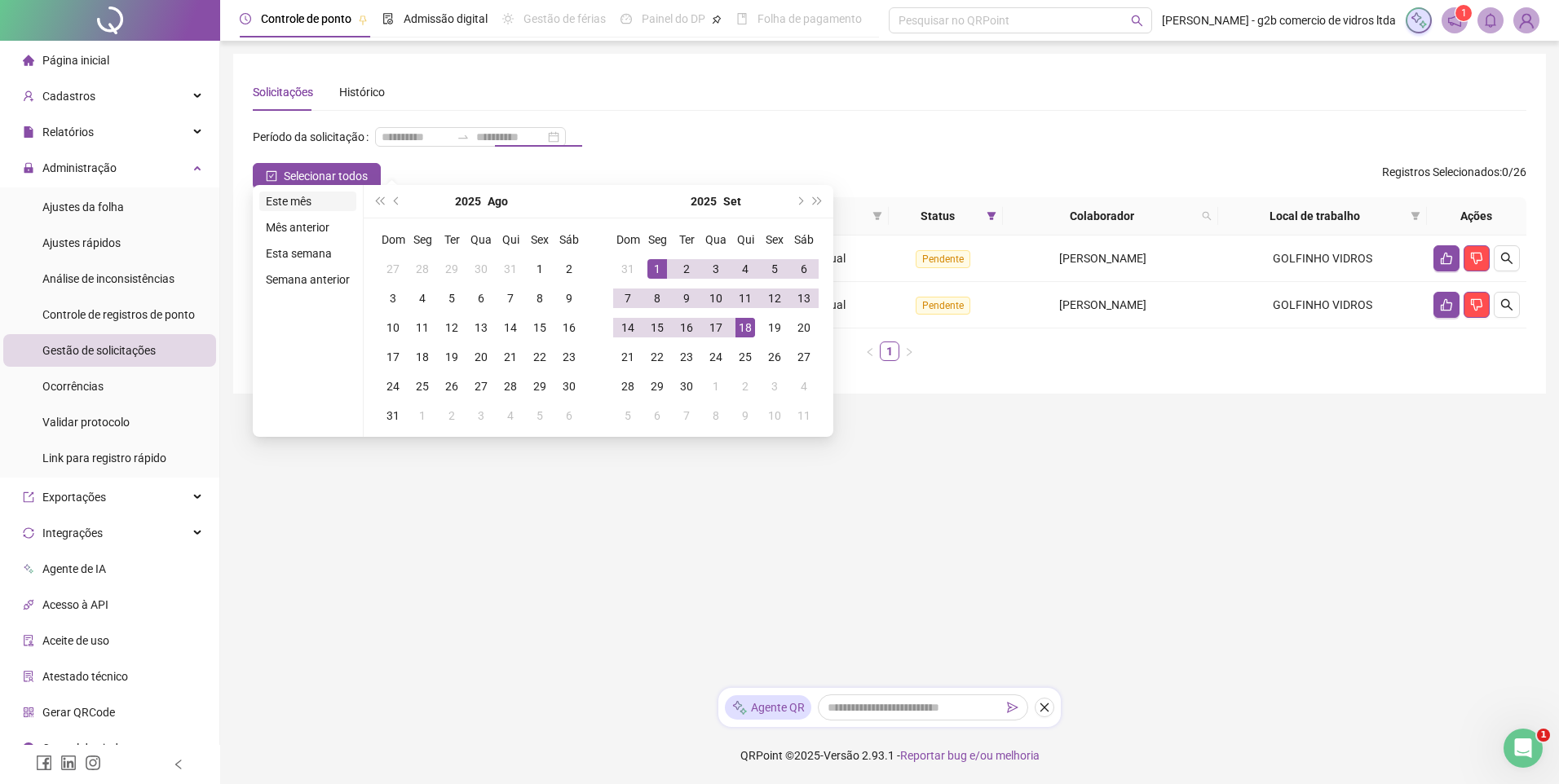
click at [315, 205] on li "Este mês" at bounding box center [308, 201] width 97 height 20
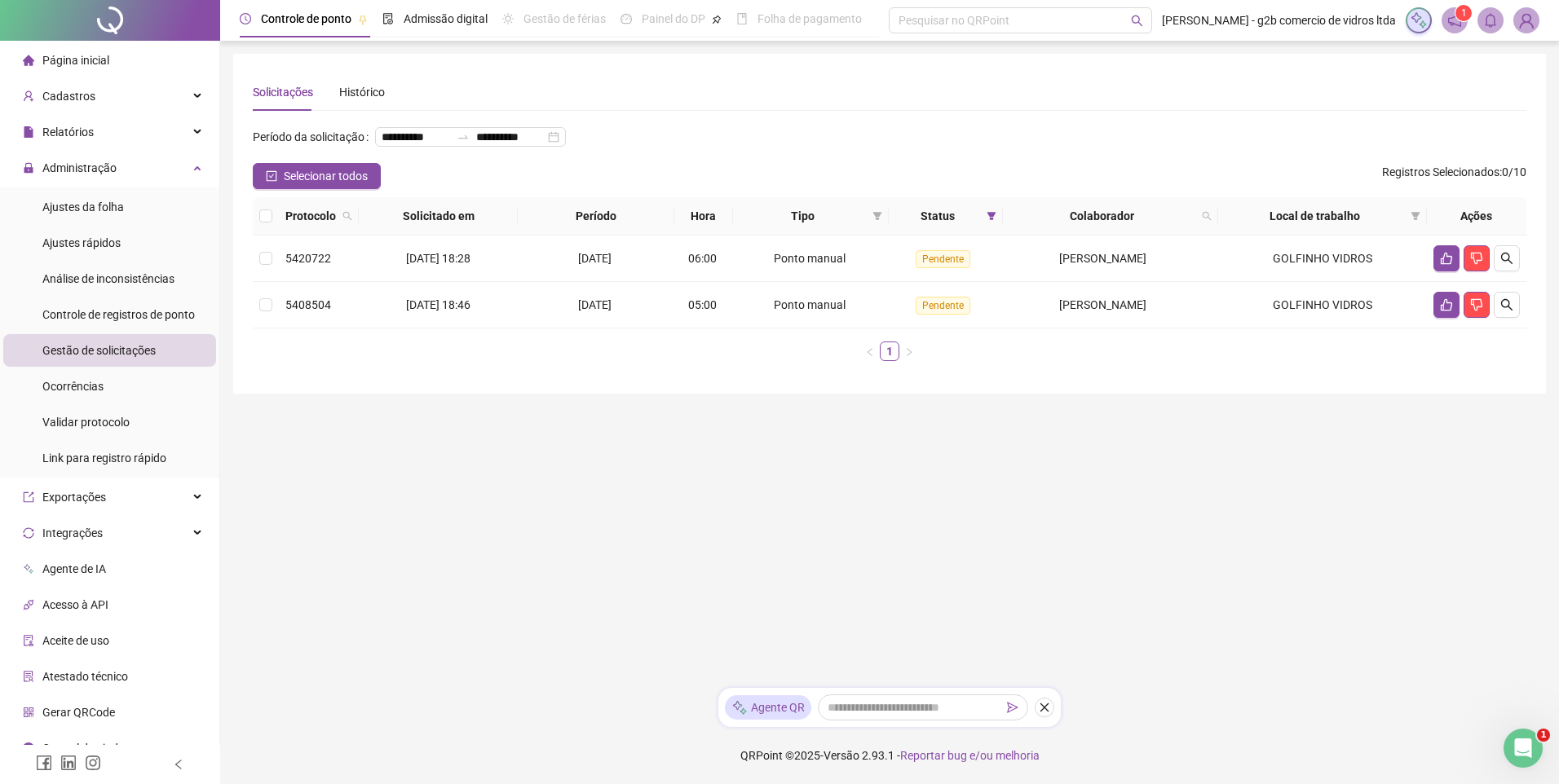
click at [786, 225] on span "Tipo" at bounding box center [803, 216] width 127 height 18
click at [873, 221] on icon "filter" at bounding box center [878, 217] width 10 height 10
click at [842, 274] on span "Ponto manual" at bounding box center [830, 274] width 71 height 13
click at [861, 367] on span "OK" at bounding box center [858, 358] width 15 height 18
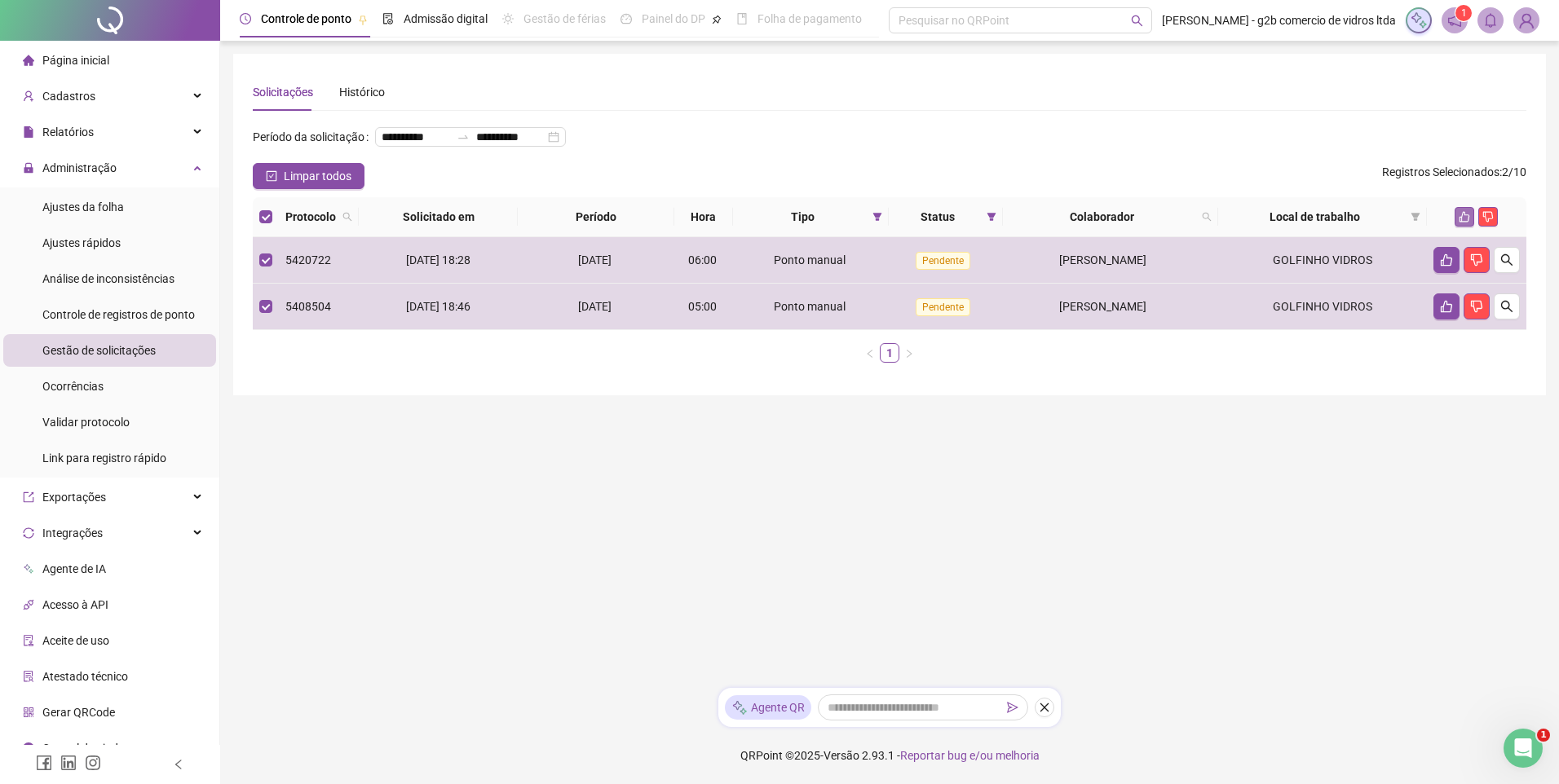
click at [1460, 223] on icon "like" at bounding box center [1464, 217] width 11 height 11
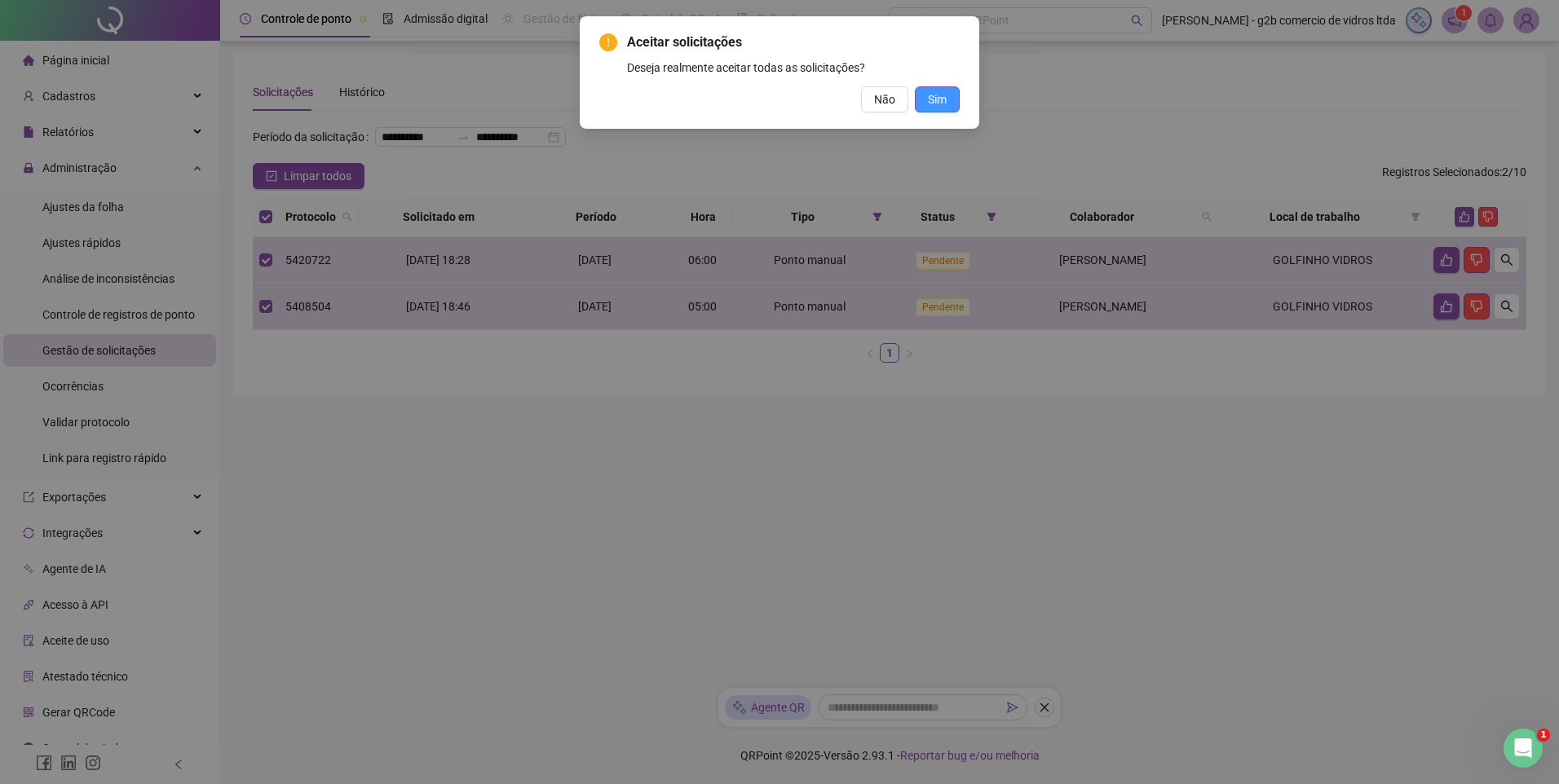
click at [948, 99] on button "Sim" at bounding box center [937, 99] width 45 height 26
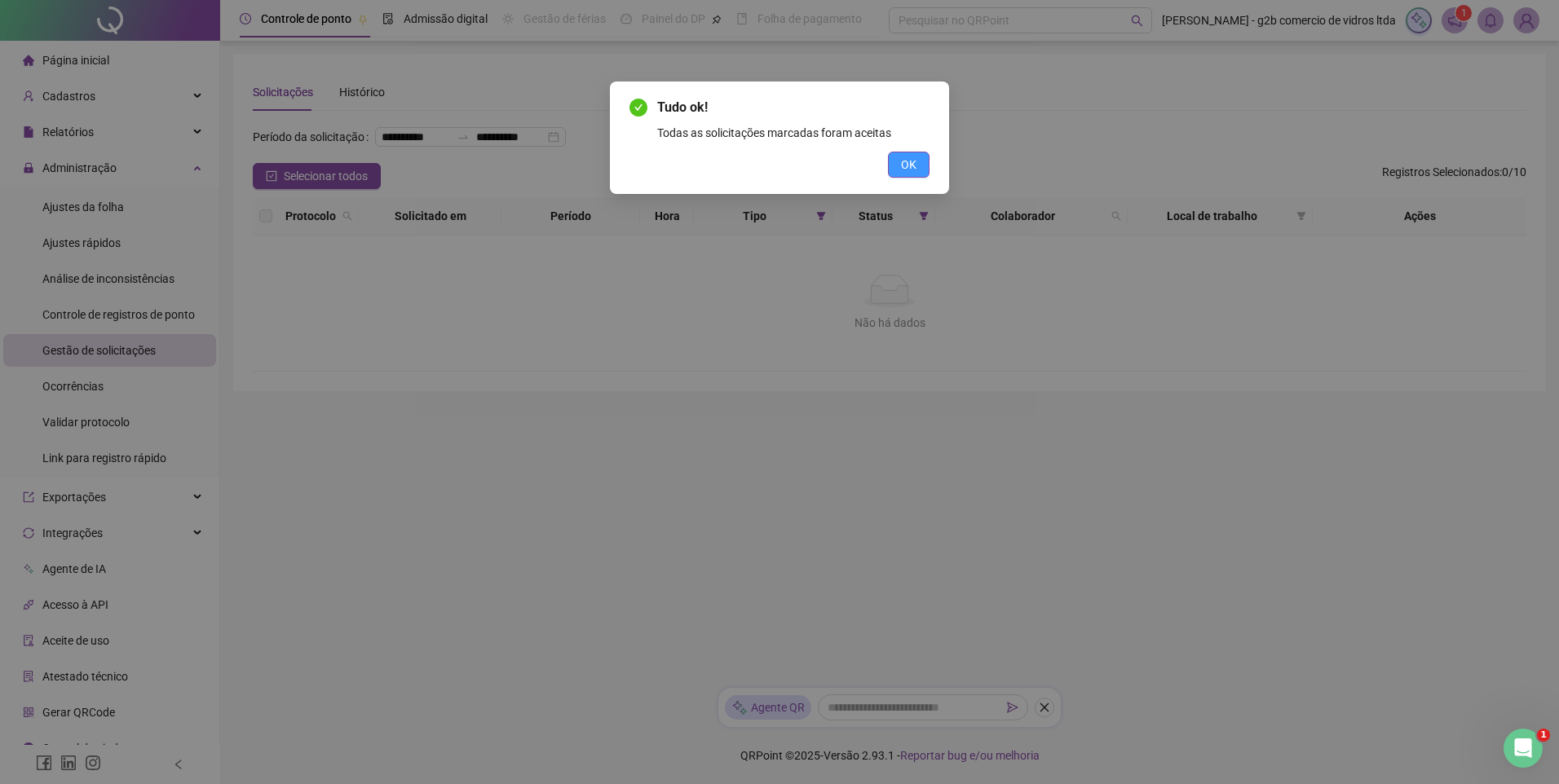
click at [913, 161] on span "OK" at bounding box center [908, 164] width 15 height 18
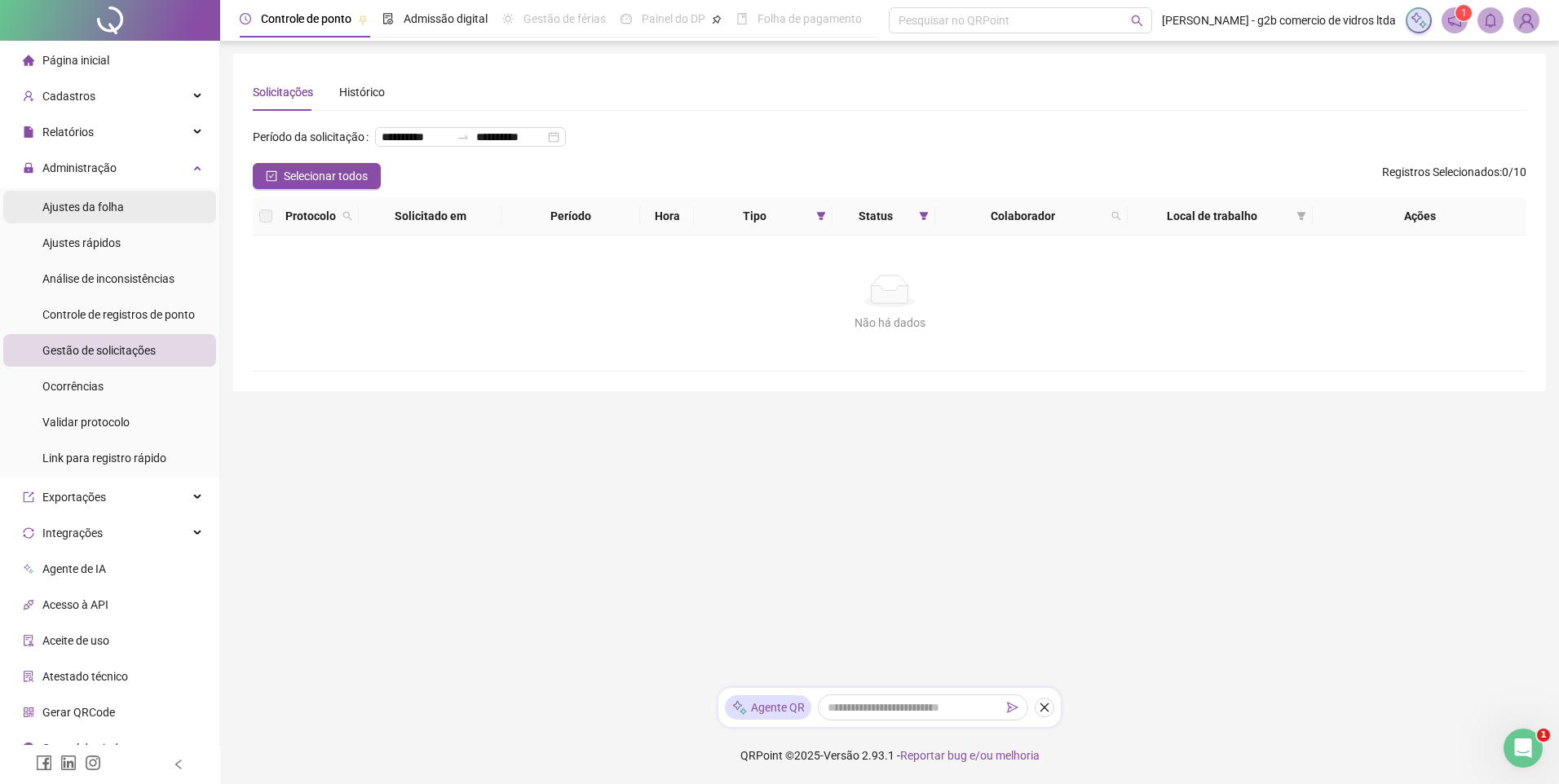
click at [137, 208] on li "Ajustes da folha" at bounding box center [110, 207] width 212 height 32
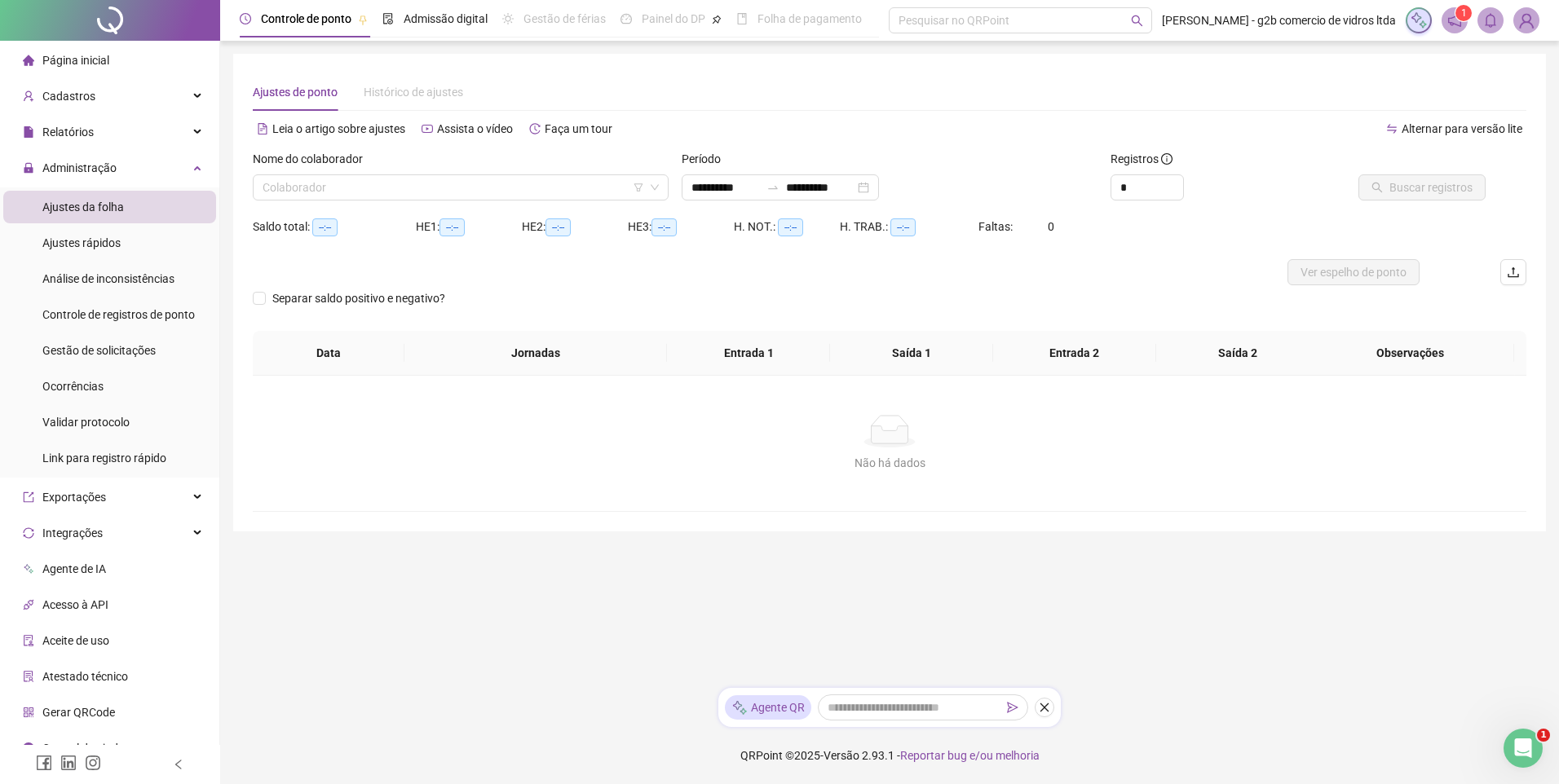
type input "**********"
click at [321, 189] on input "search" at bounding box center [453, 187] width 381 height 25
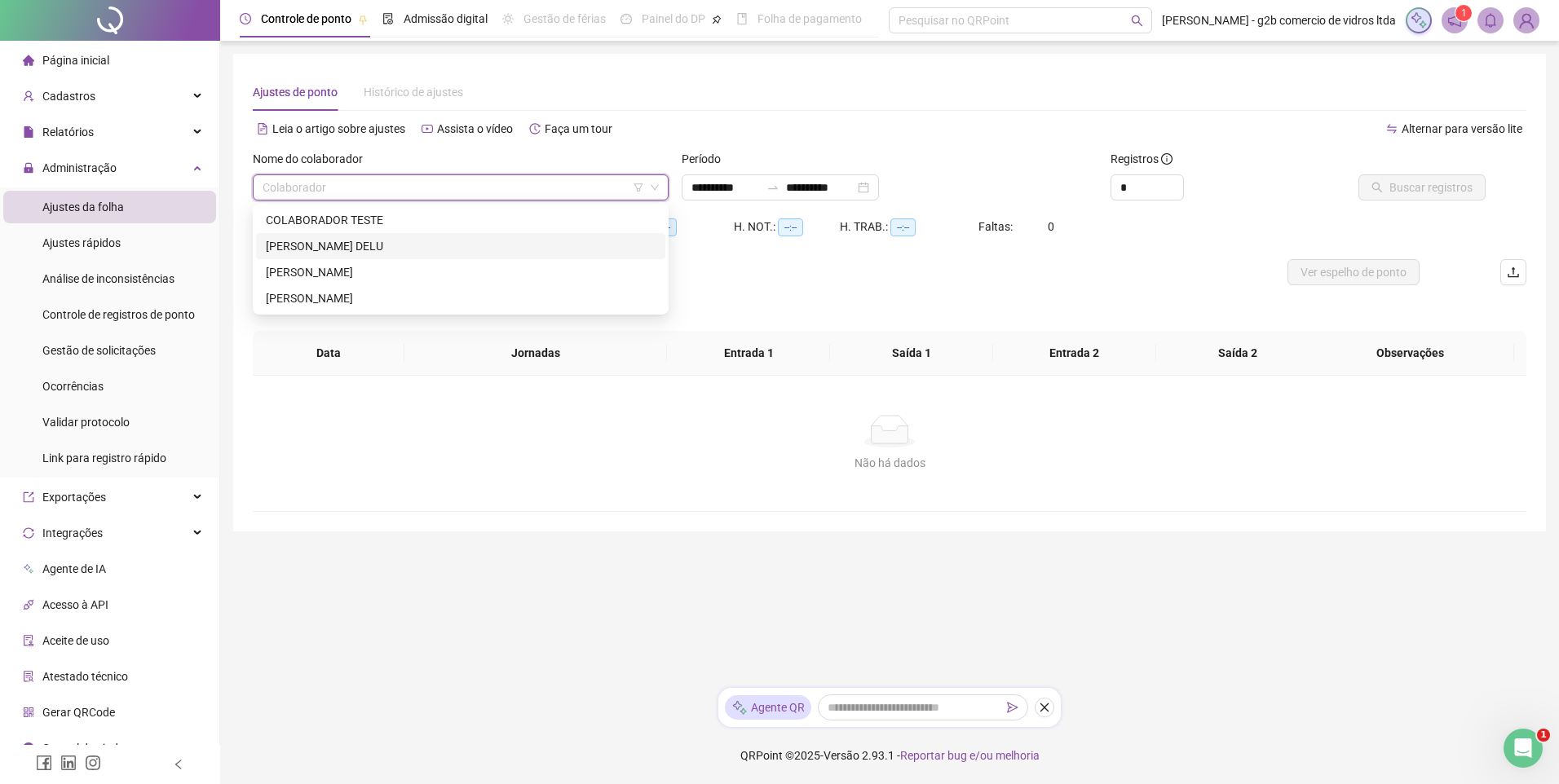
click at [345, 241] on div "GABRIEL MONTEIRO SENE DELU" at bounding box center [460, 245] width 390 height 18
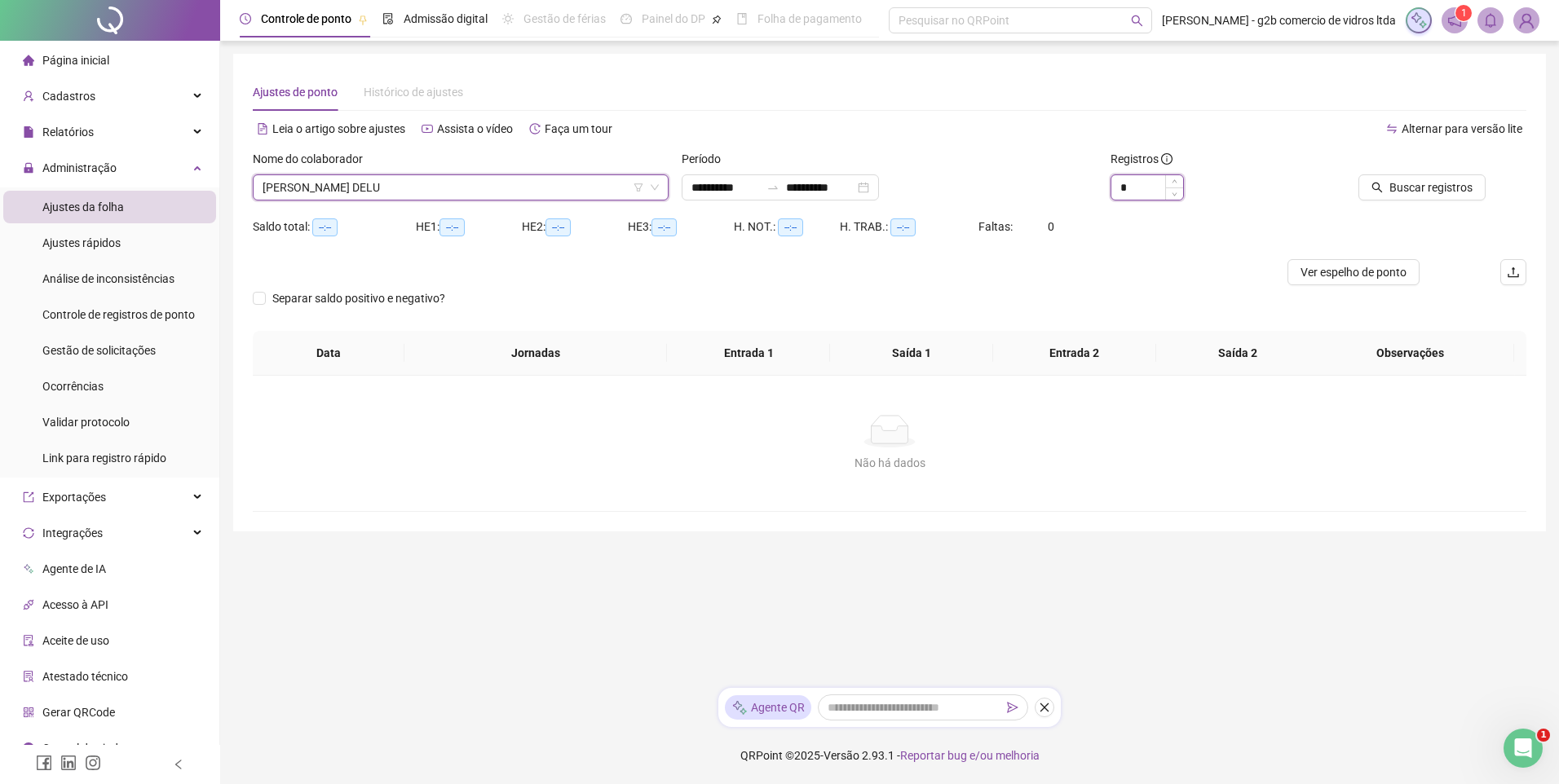
click at [1149, 184] on input "*" at bounding box center [1147, 187] width 71 height 25
type input "*"
click at [1174, 178] on span "Increase Value" at bounding box center [1173, 182] width 18 height 14
click at [1404, 187] on span "Buscar registros" at bounding box center [1431, 187] width 83 height 18
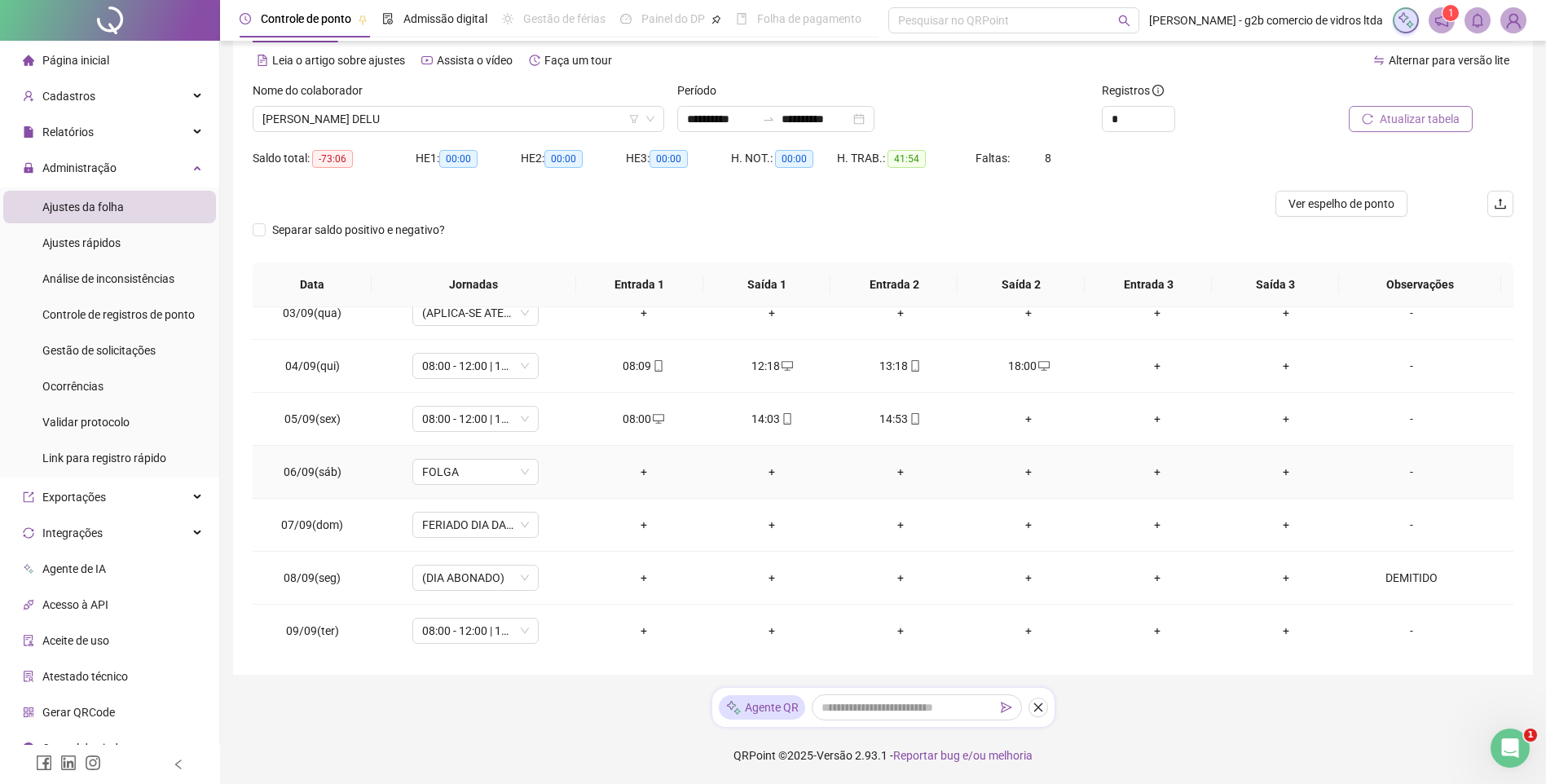
scroll to position [163, 0]
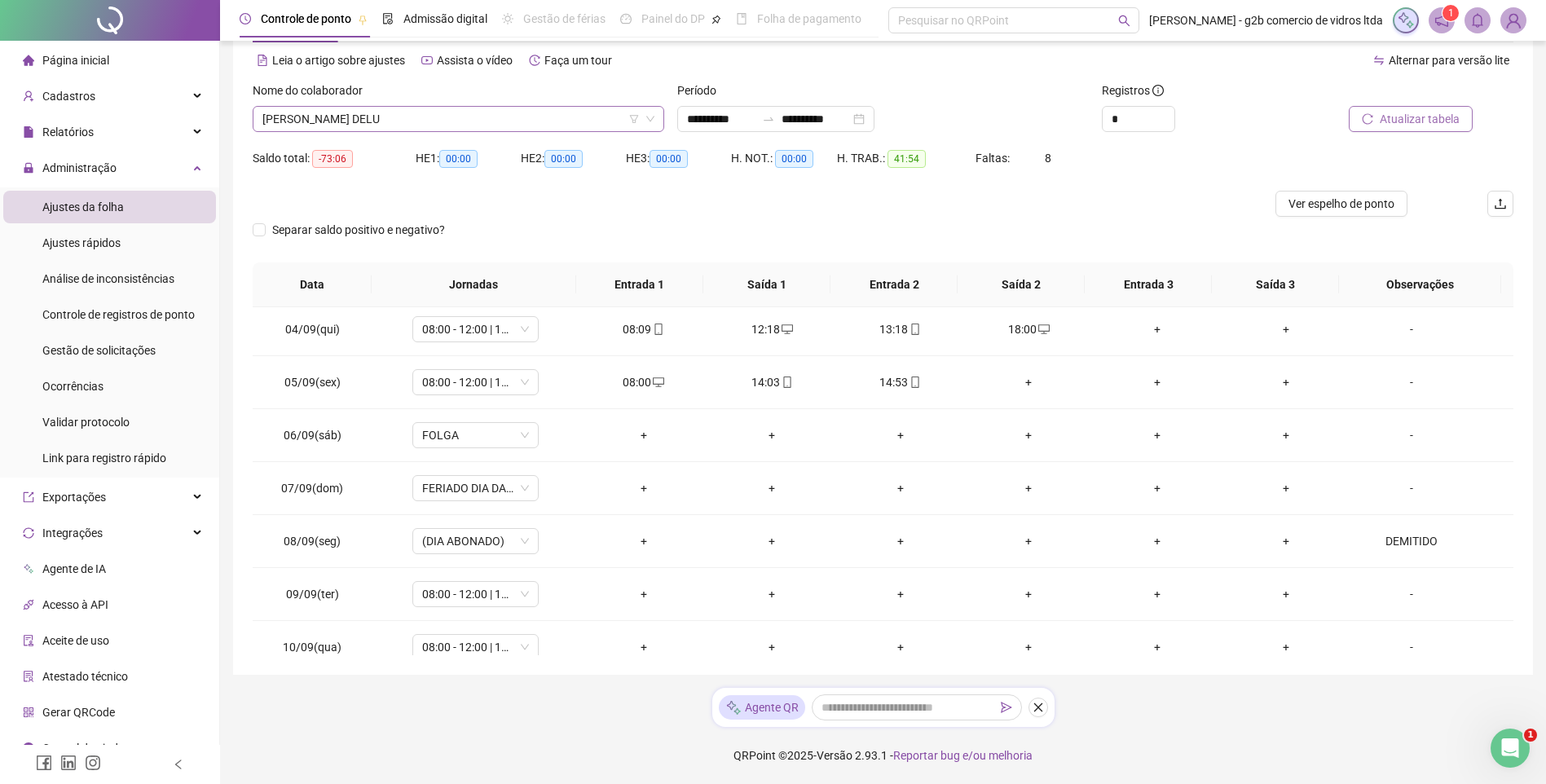
click at [531, 115] on span "GABRIEL MONTEIRO SENE DELU" at bounding box center [459, 119] width 392 height 25
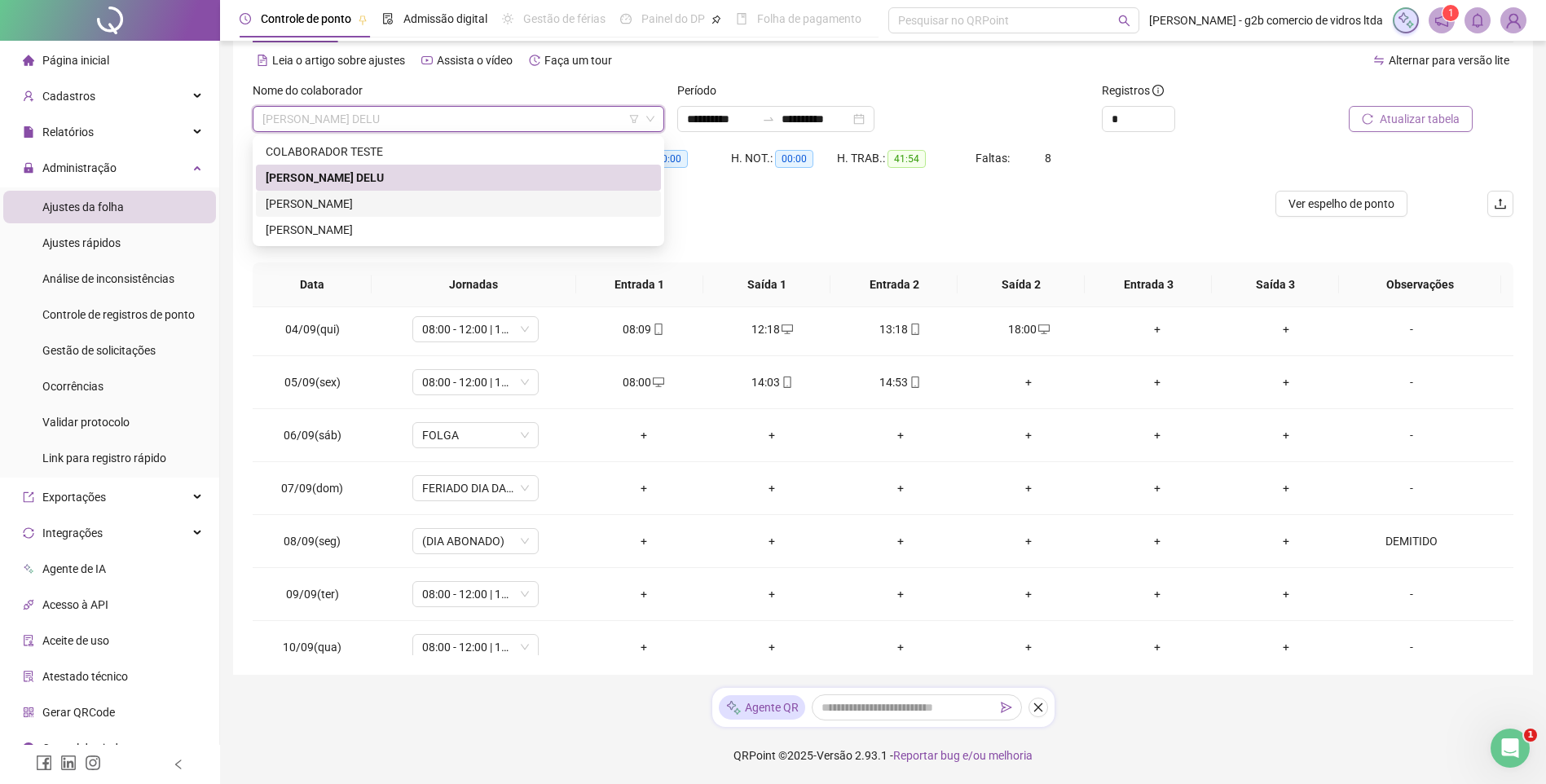
click at [404, 206] on div "LUCAS SEGUNDO DE MORAES" at bounding box center [459, 203] width 386 height 18
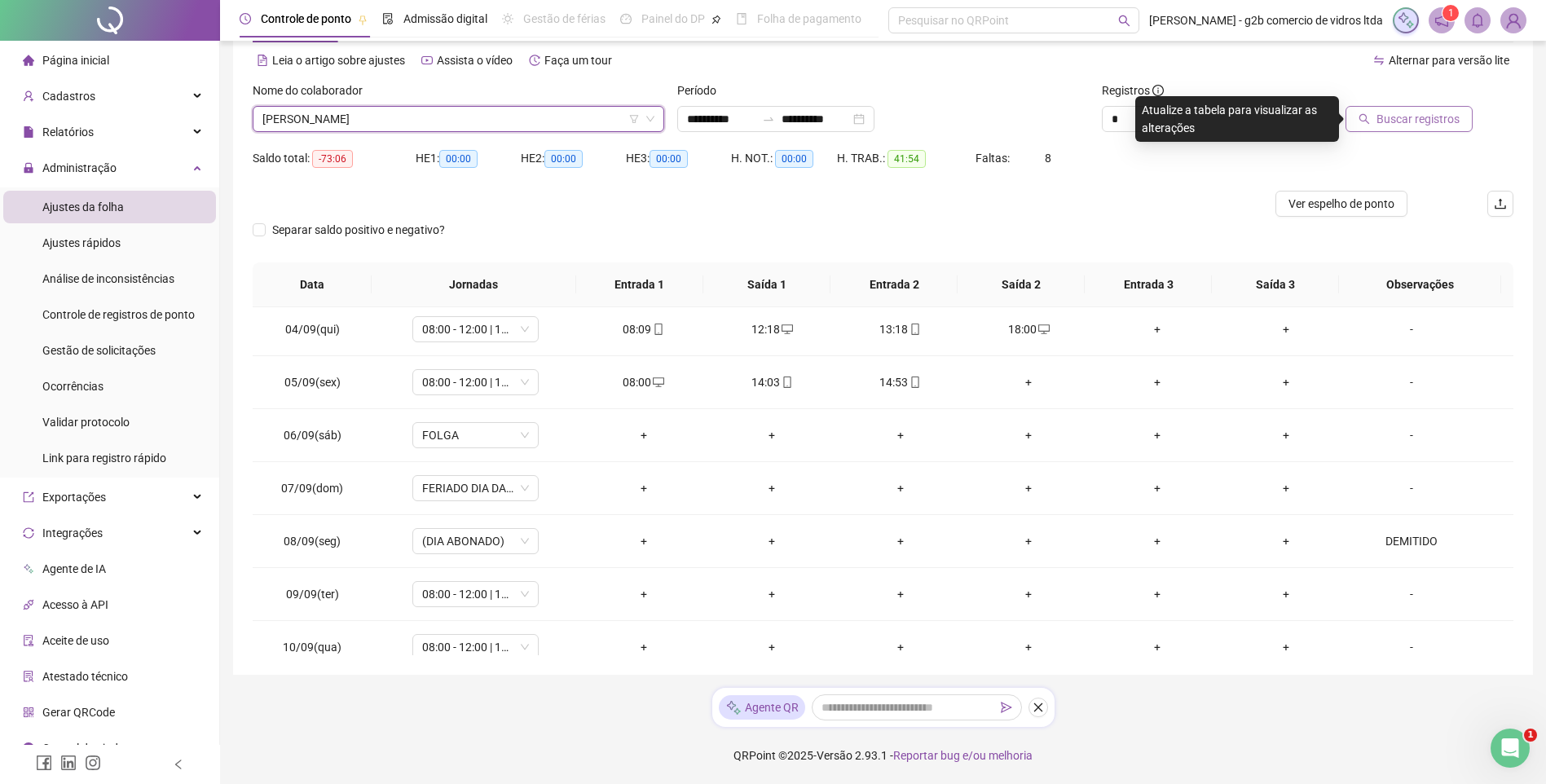
click at [1425, 132] on button "Buscar registros" at bounding box center [1409, 119] width 127 height 26
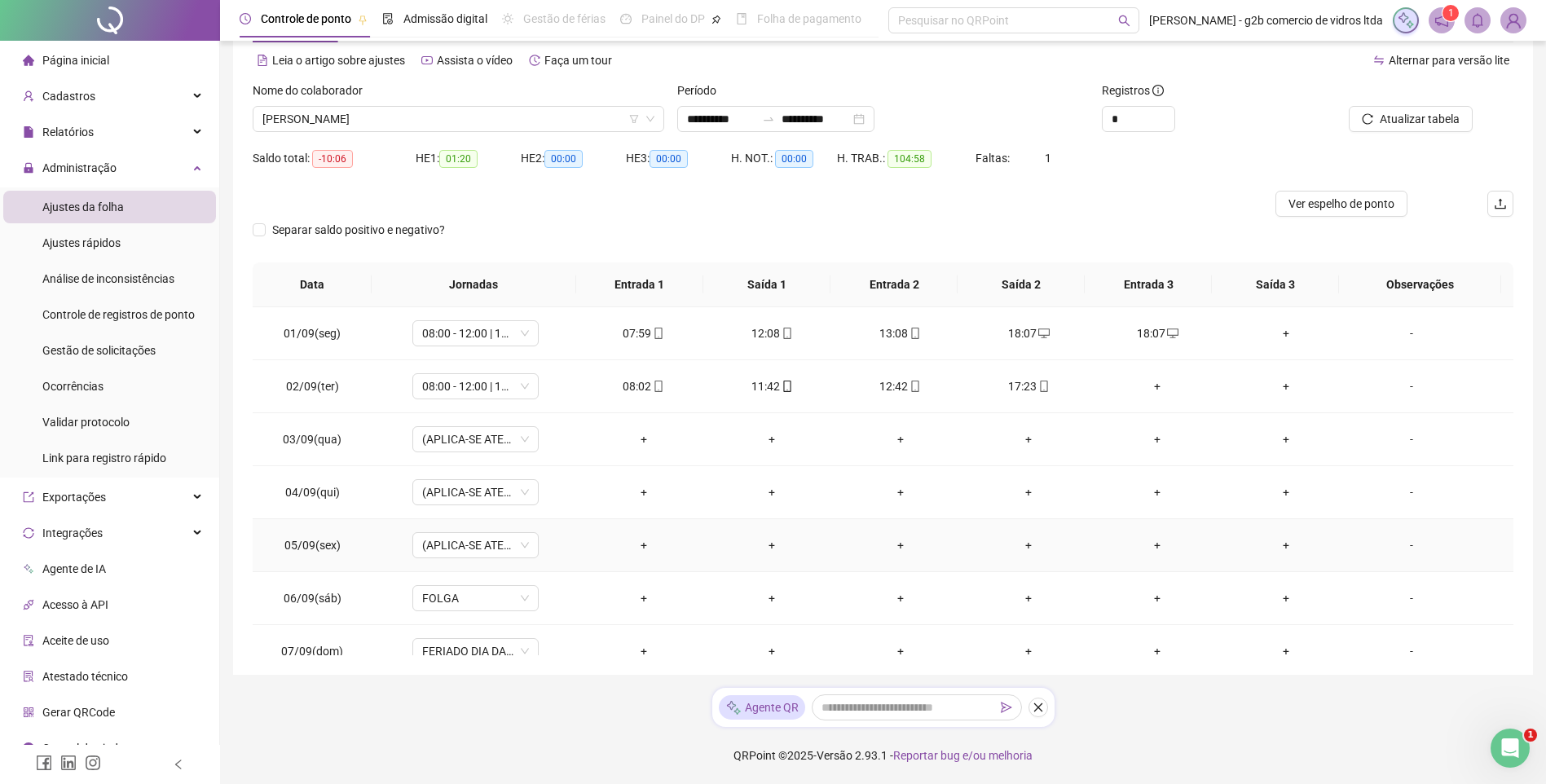
scroll to position [0, 0]
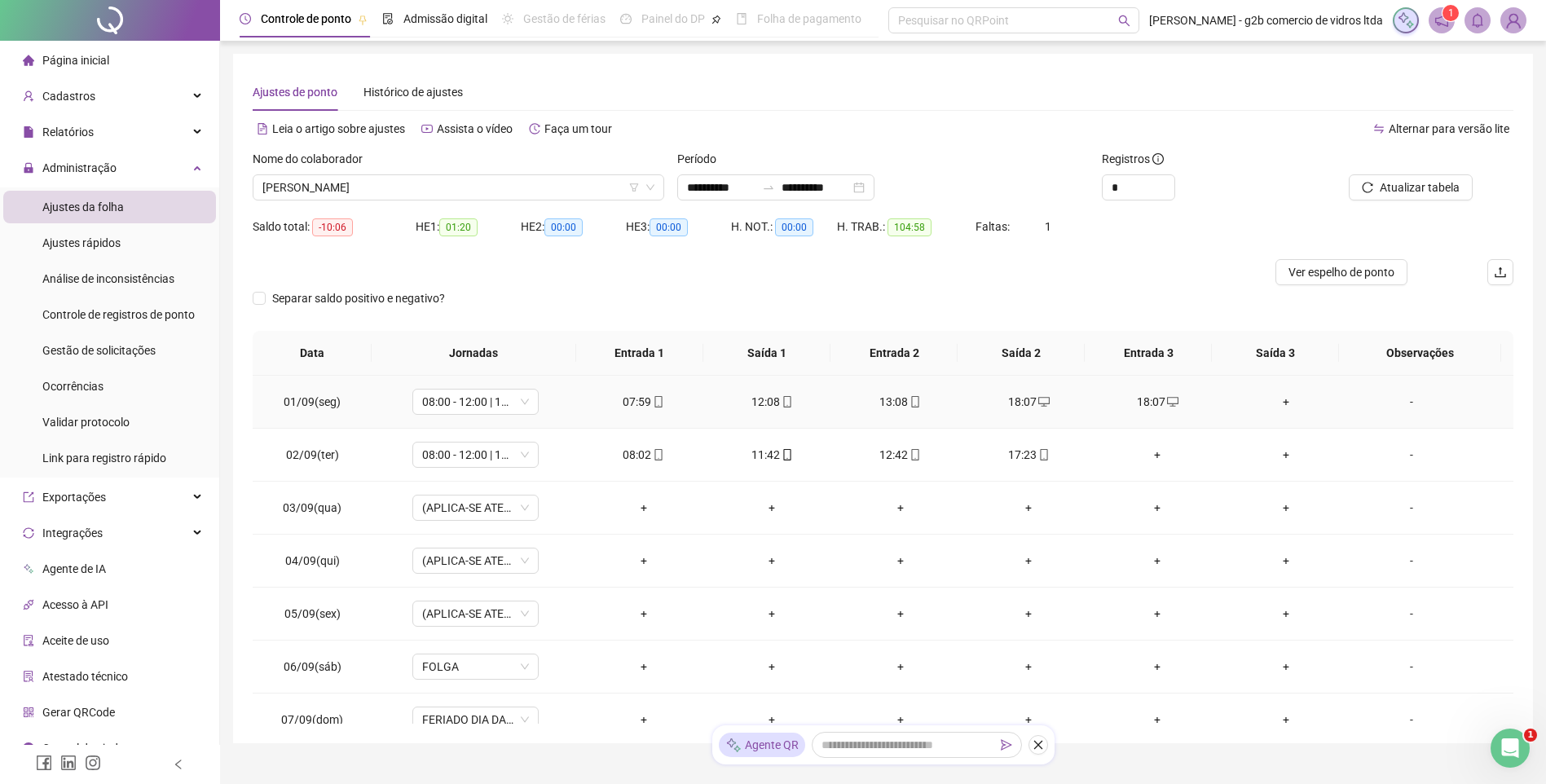
click at [1140, 400] on div "18:07" at bounding box center [1157, 402] width 103 height 18
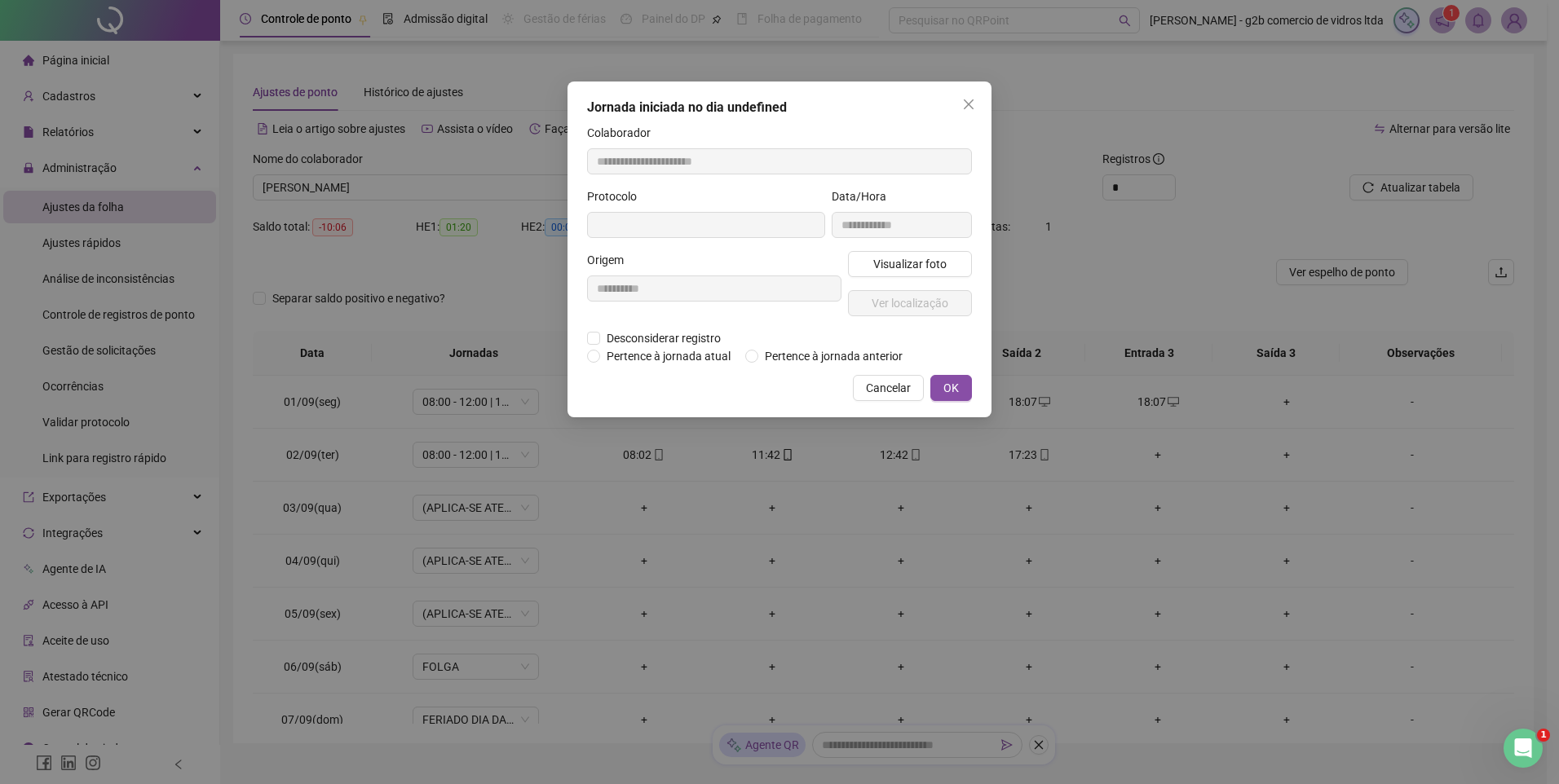
type input "**********"
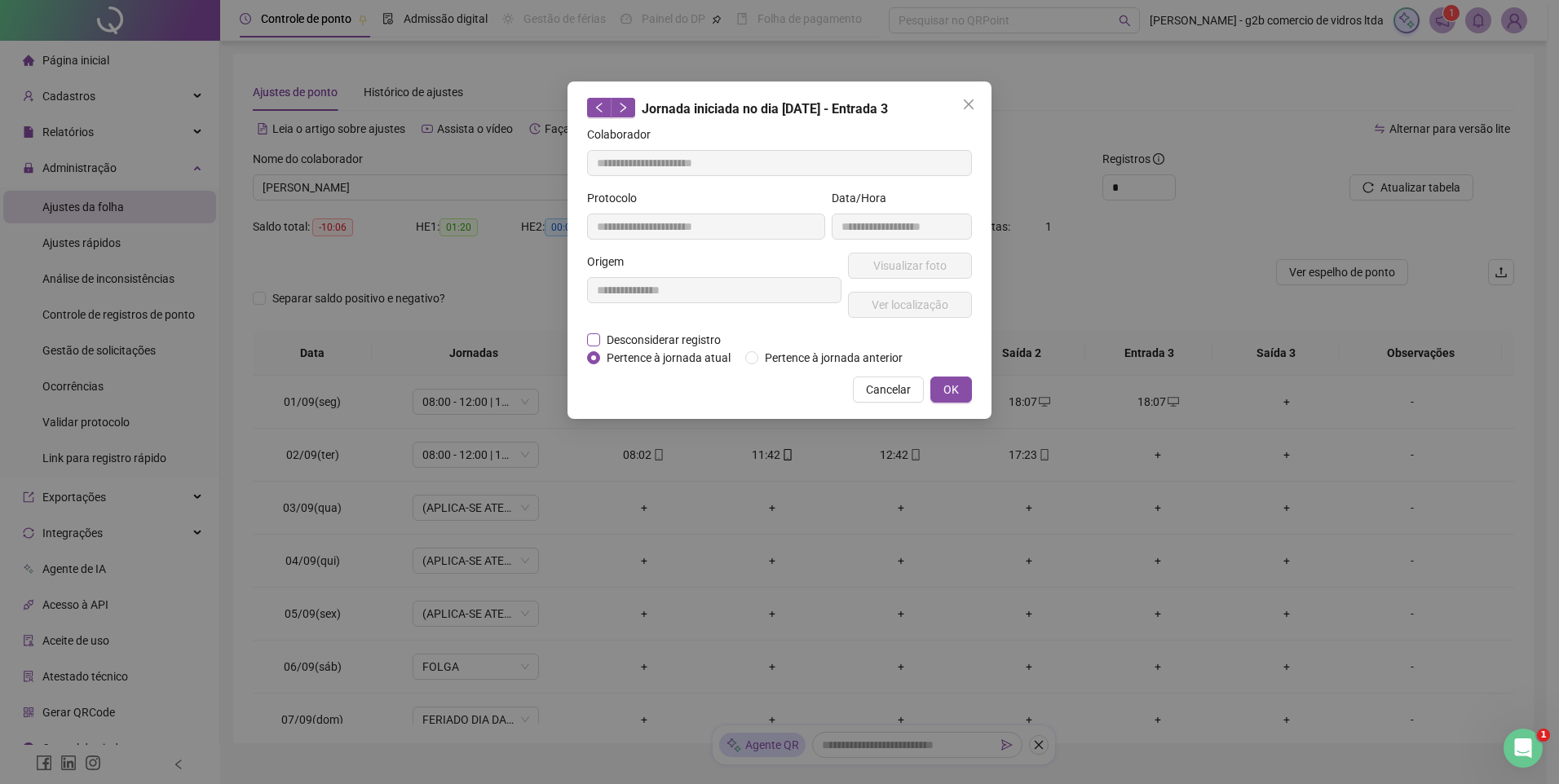
click at [659, 345] on span "Desconsiderar registro" at bounding box center [664, 340] width 127 height 18
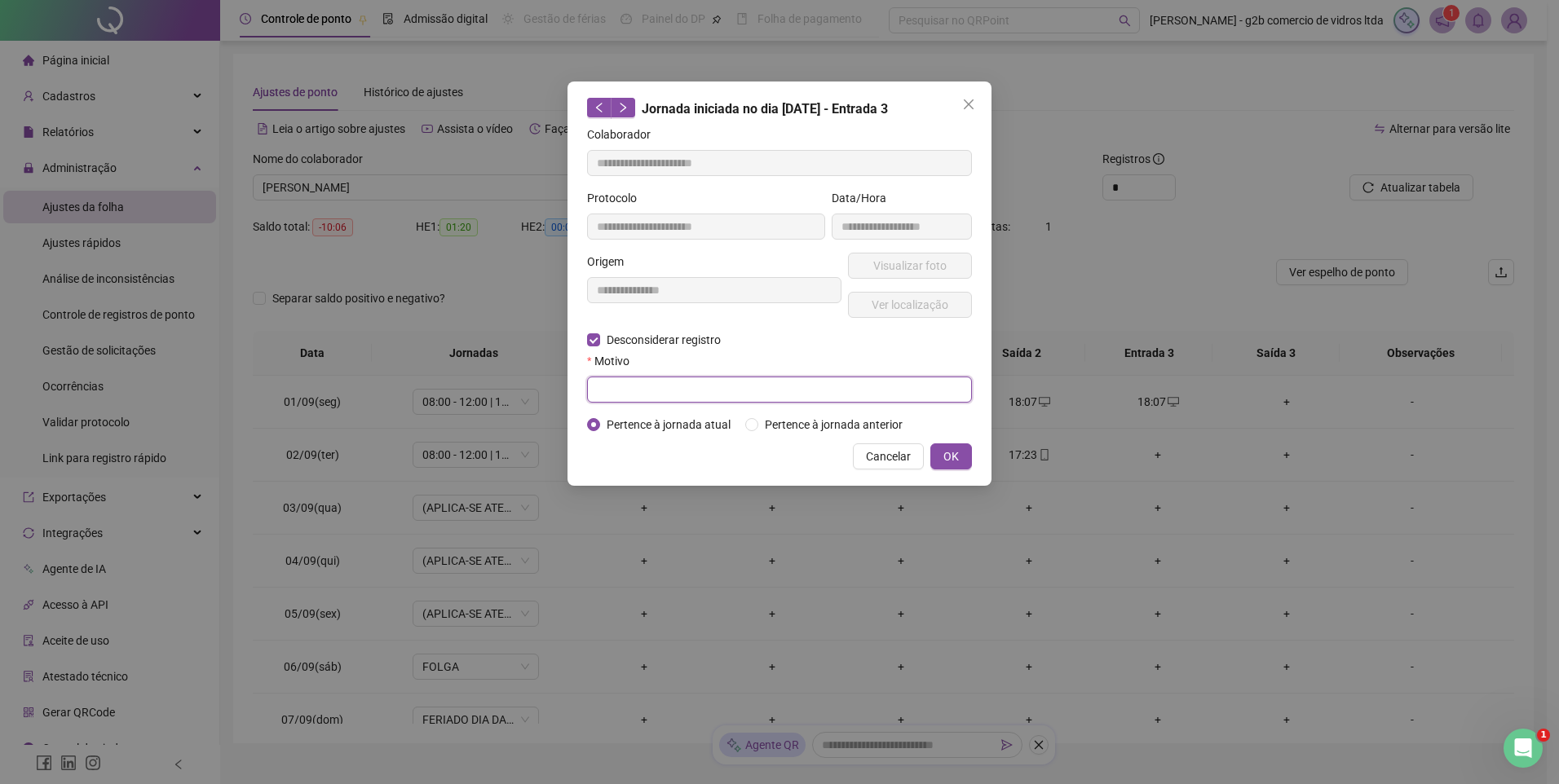
click at [675, 390] on input "text" at bounding box center [779, 389] width 385 height 26
type input "**********"
click at [965, 460] on button "OK" at bounding box center [951, 456] width 42 height 26
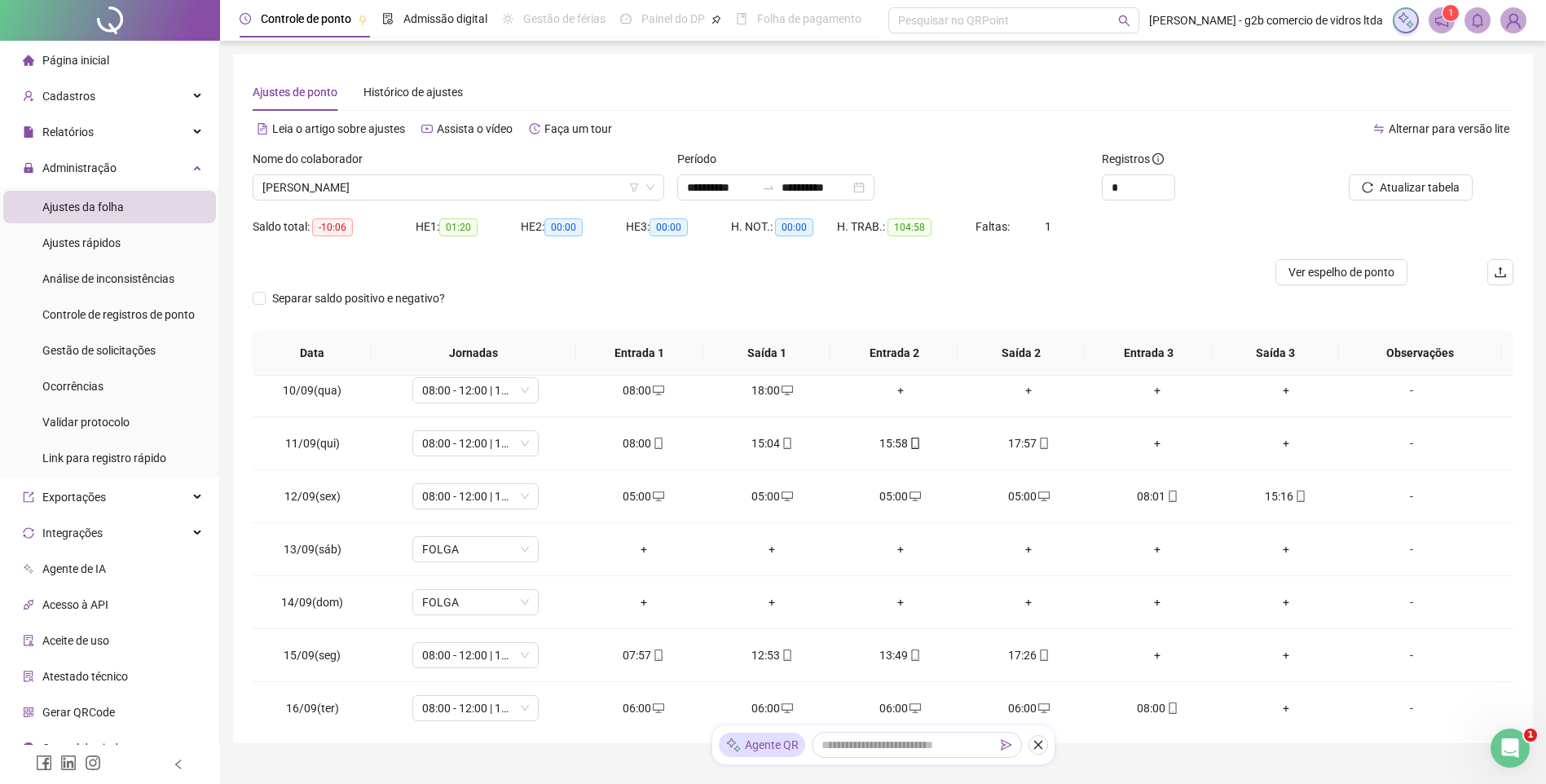
scroll to position [489, 0]
click at [636, 494] on div "05:00" at bounding box center [644, 495] width 103 height 18
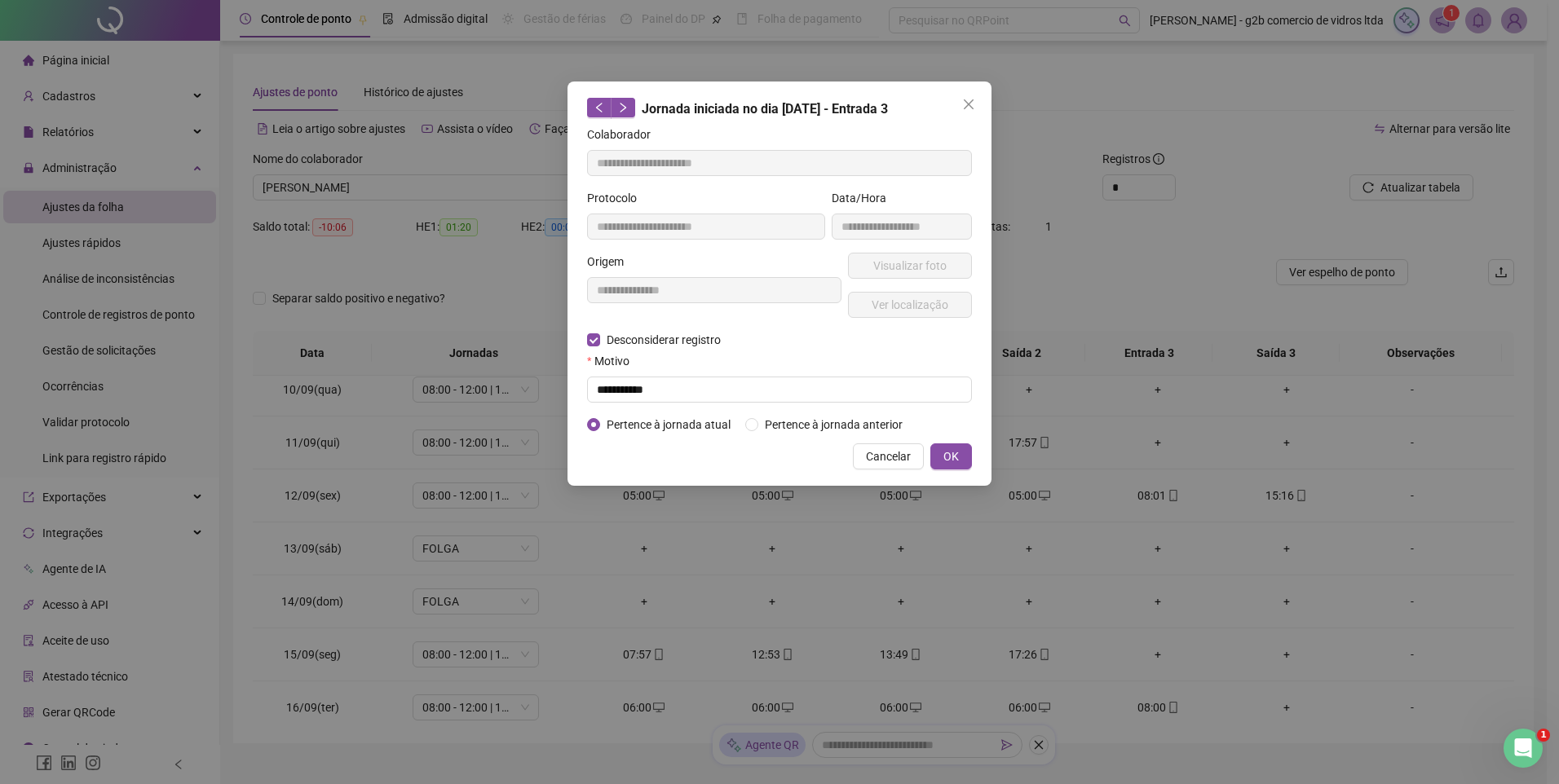
type input "**********"
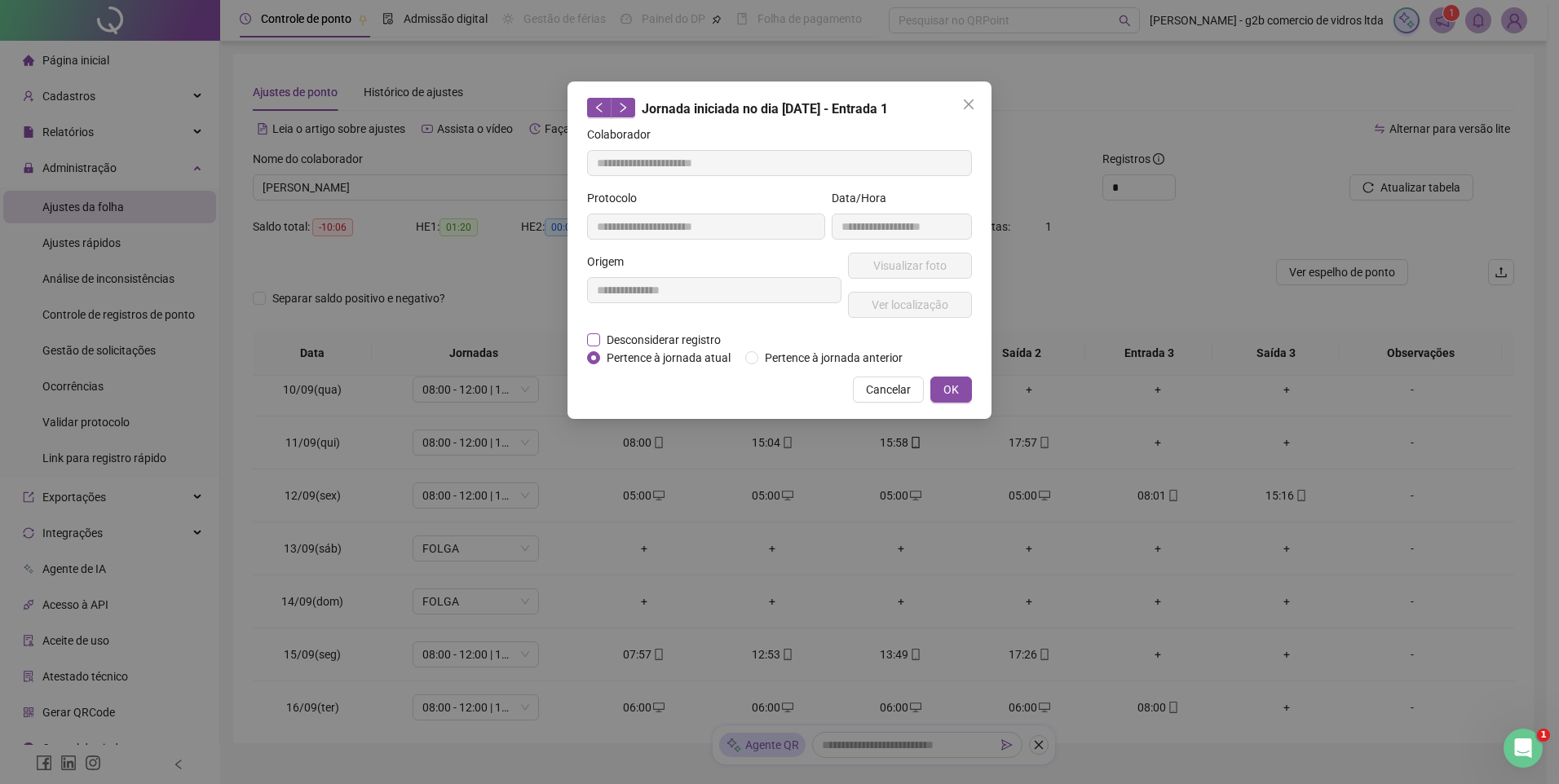
click at [643, 336] on span "Desconsiderar registro" at bounding box center [664, 340] width 127 height 18
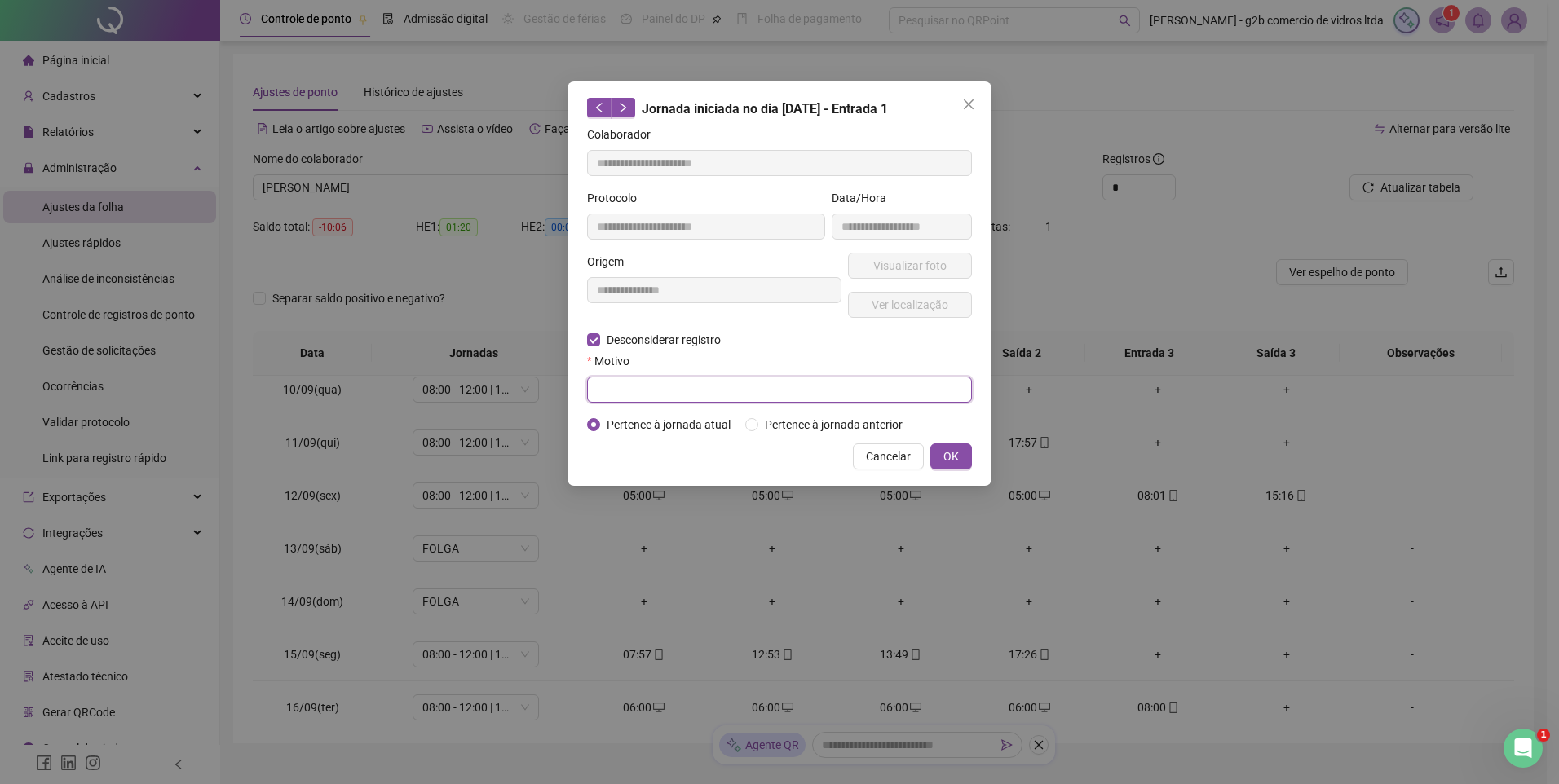
click at [677, 386] on input "text" at bounding box center [779, 389] width 385 height 26
type input "**********"
click at [957, 454] on span "OK" at bounding box center [951, 456] width 15 height 18
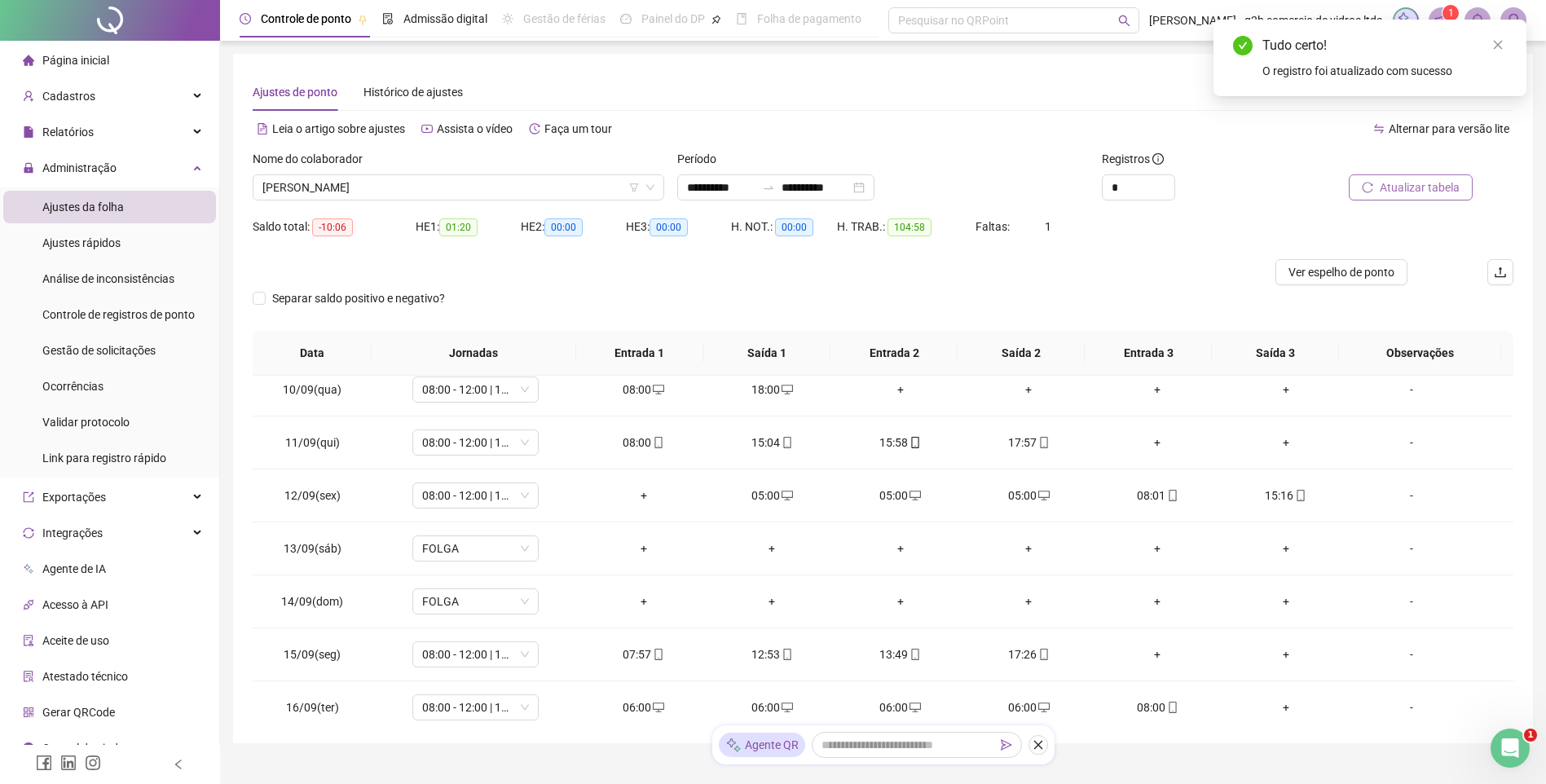
click at [1425, 185] on span "Atualizar tabela" at bounding box center [1420, 187] width 80 height 18
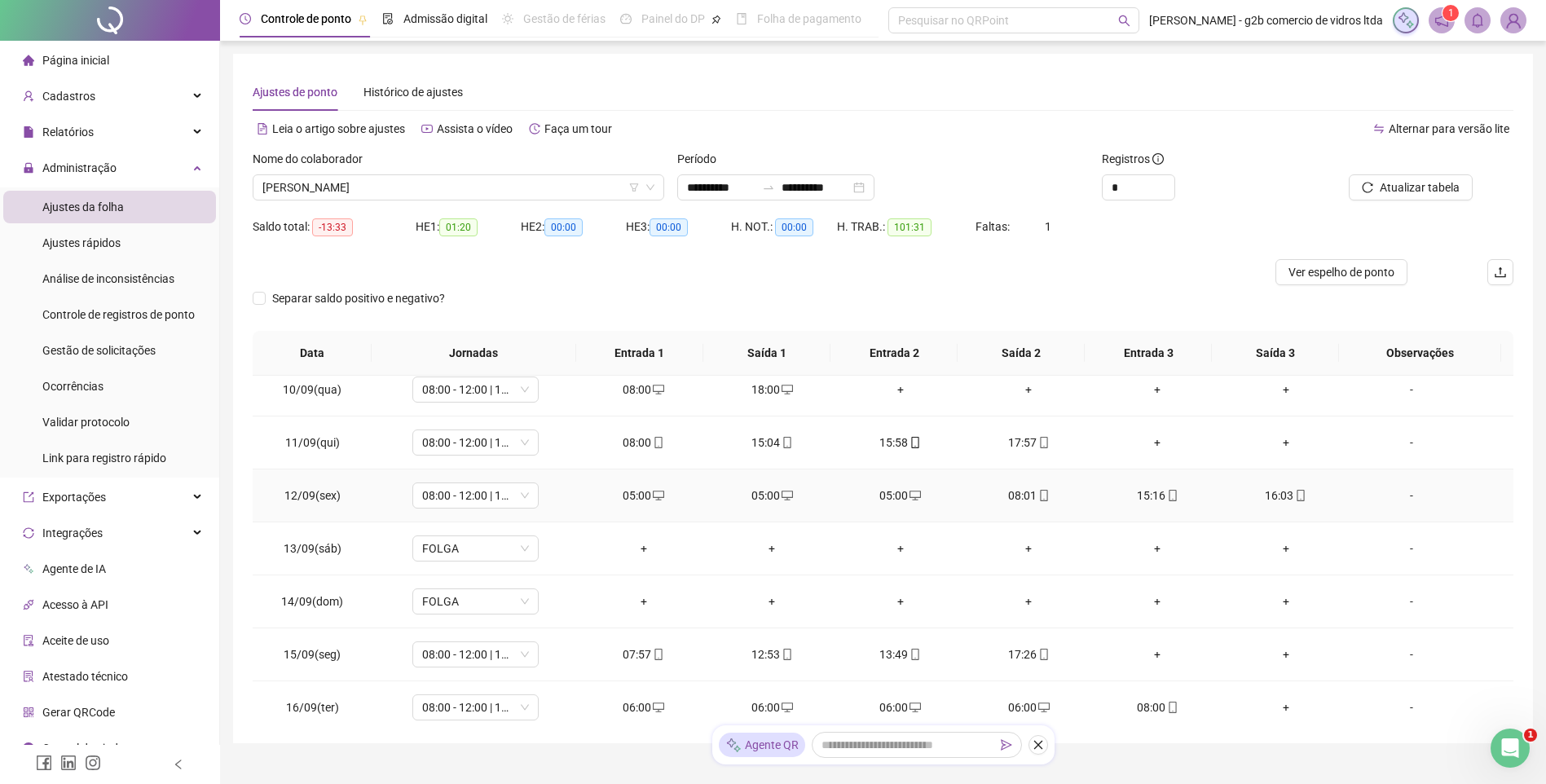
click at [627, 497] on div "05:00" at bounding box center [644, 495] width 103 height 18
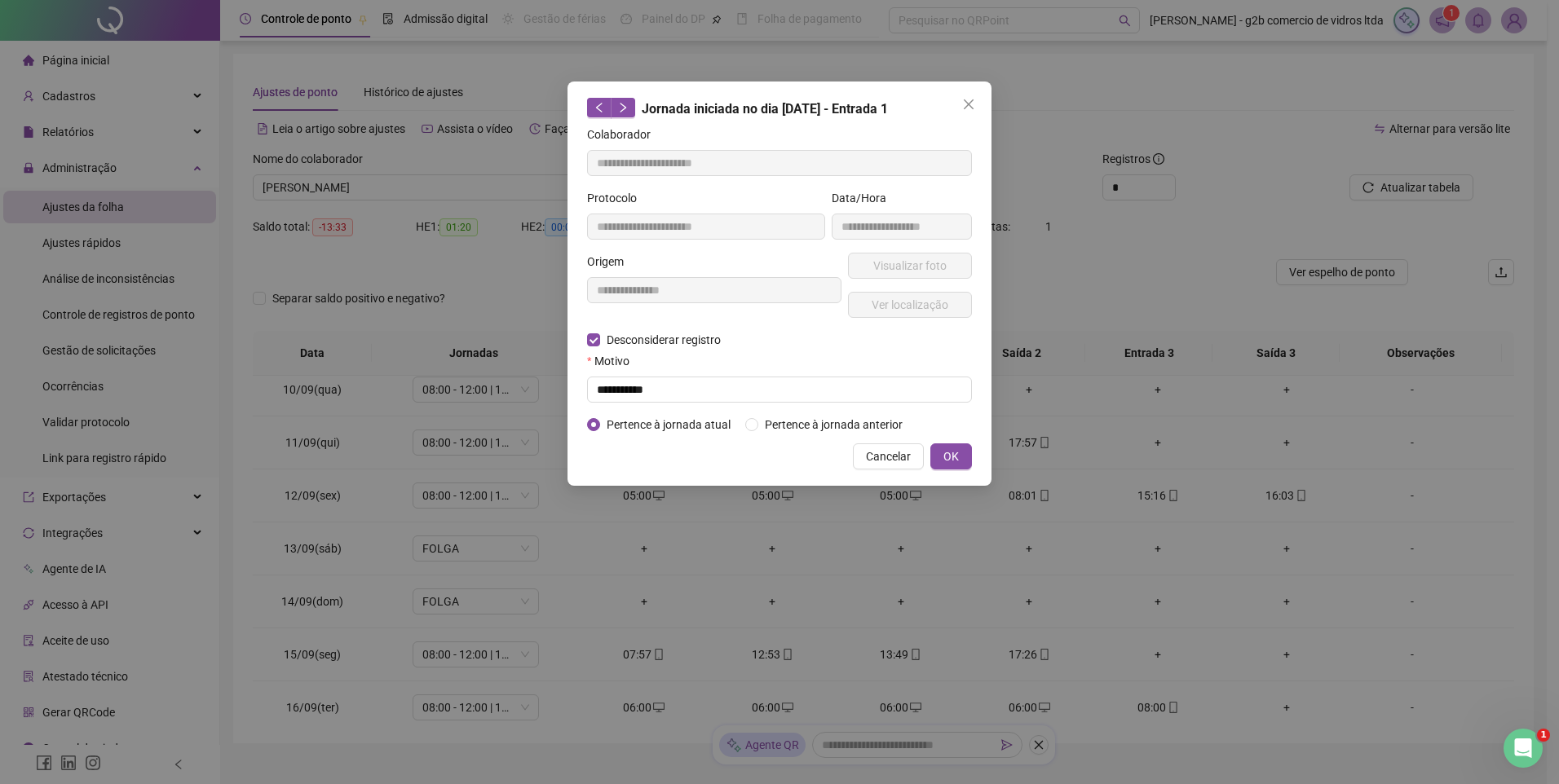
type input "**********"
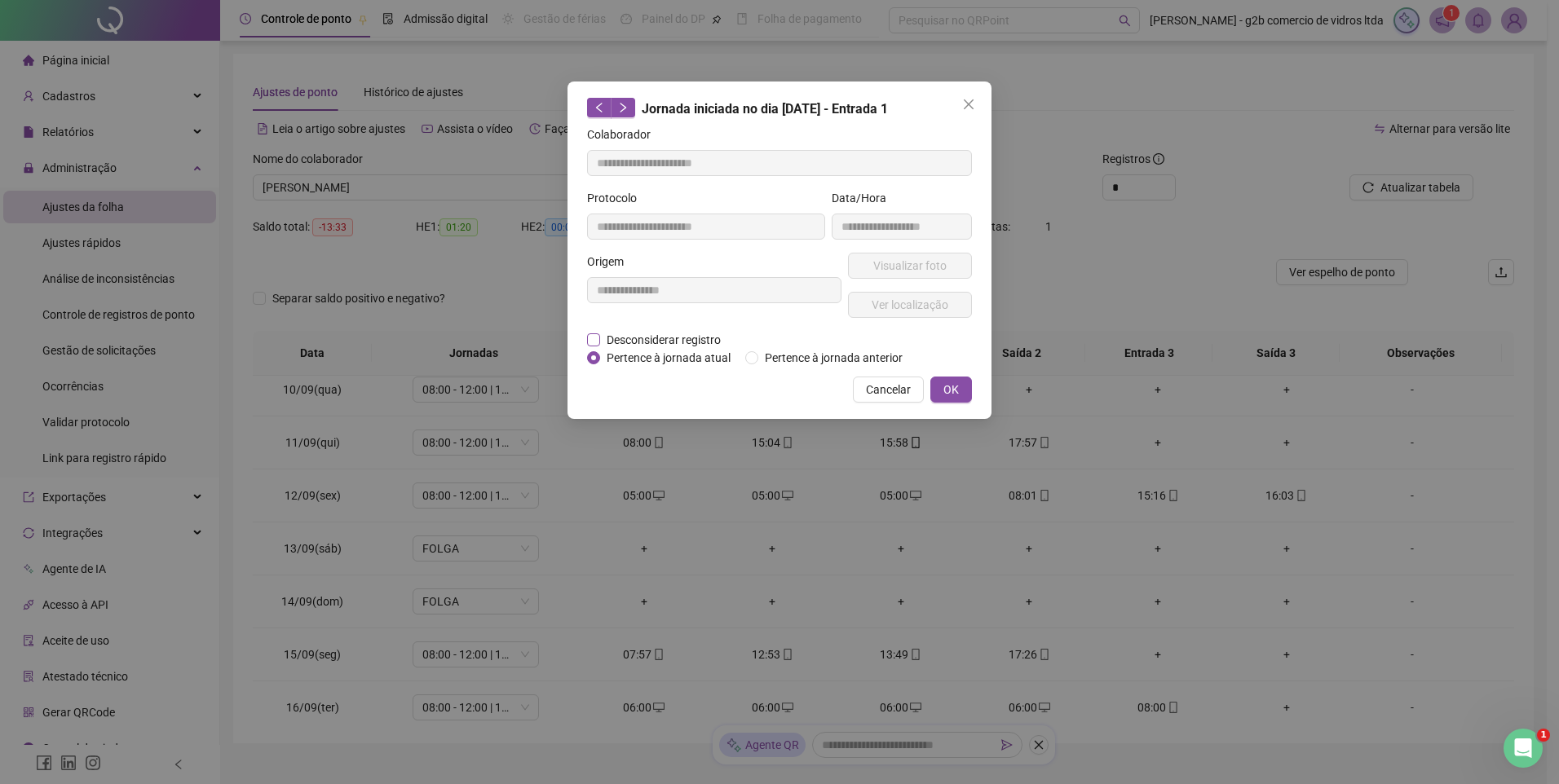
click at [648, 341] on span "Desconsiderar registro" at bounding box center [664, 340] width 127 height 18
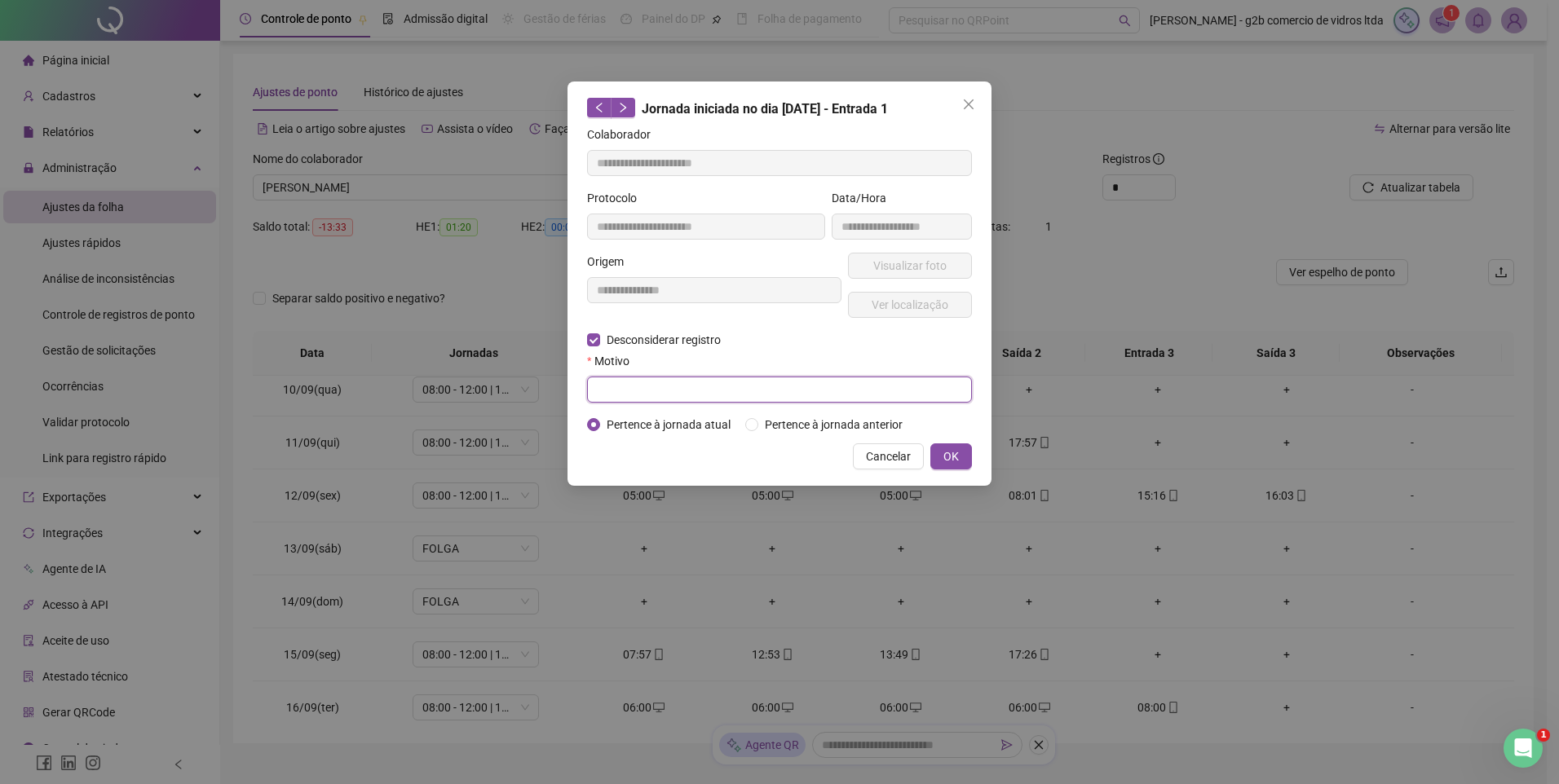
click at [726, 396] on input "text" at bounding box center [779, 389] width 385 height 26
type input "**********"
click at [949, 460] on span "OK" at bounding box center [951, 456] width 15 height 18
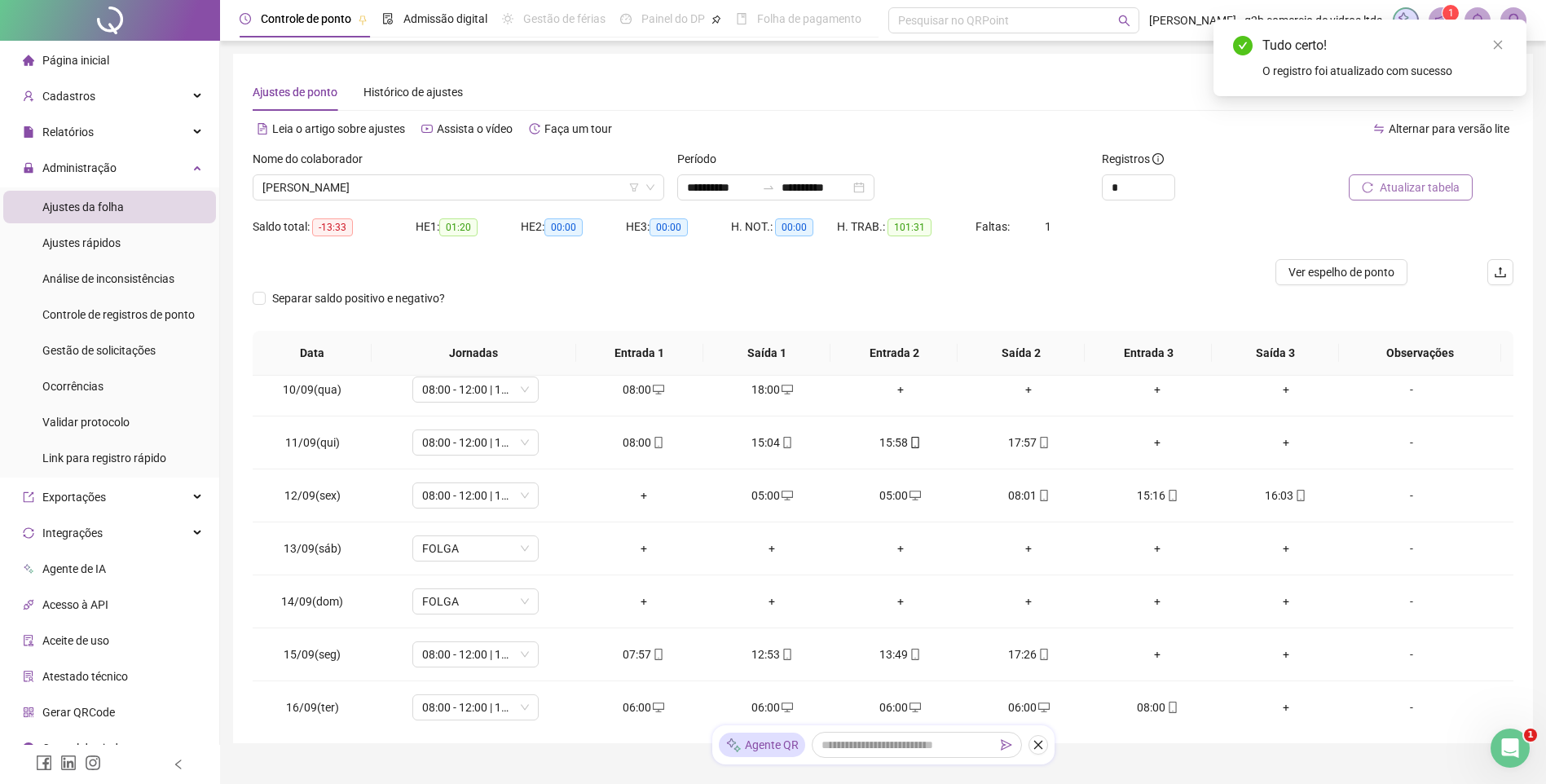
click at [1430, 198] on button "Atualizar tabela" at bounding box center [1411, 187] width 124 height 26
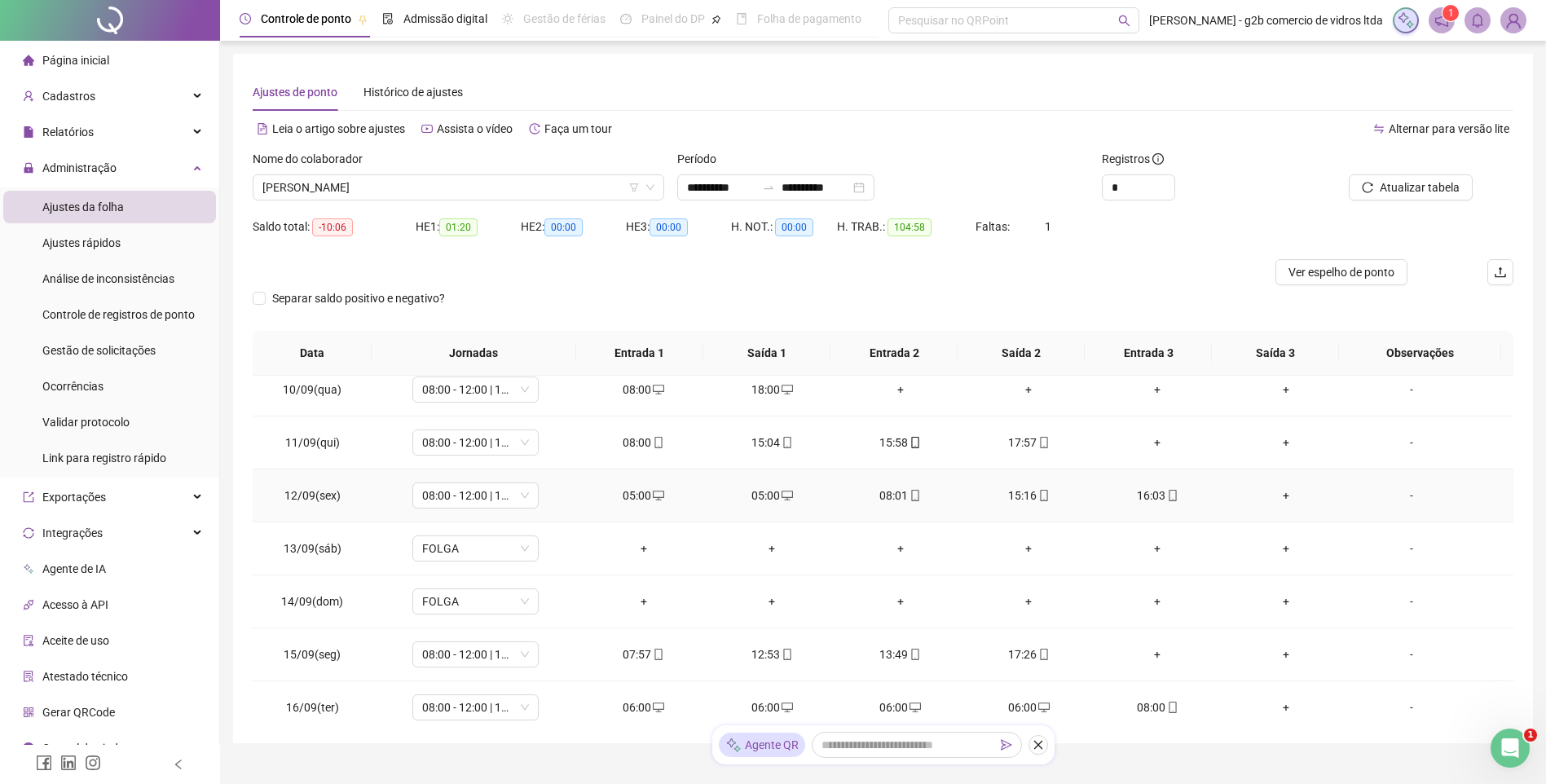
click at [769, 497] on div "05:00" at bounding box center [771, 495] width 103 height 18
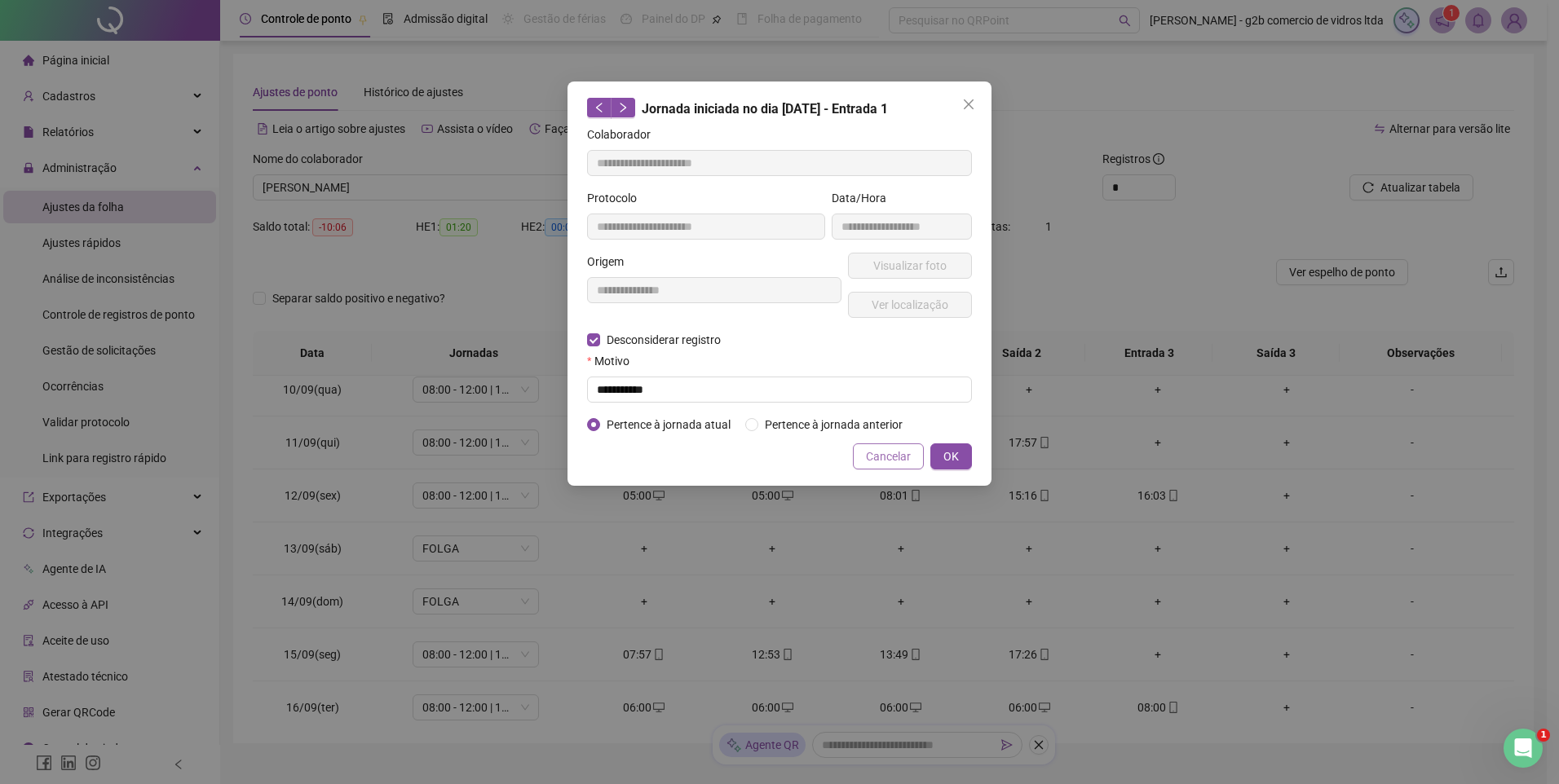
click at [867, 448] on button "Cancelar" at bounding box center [888, 456] width 71 height 26
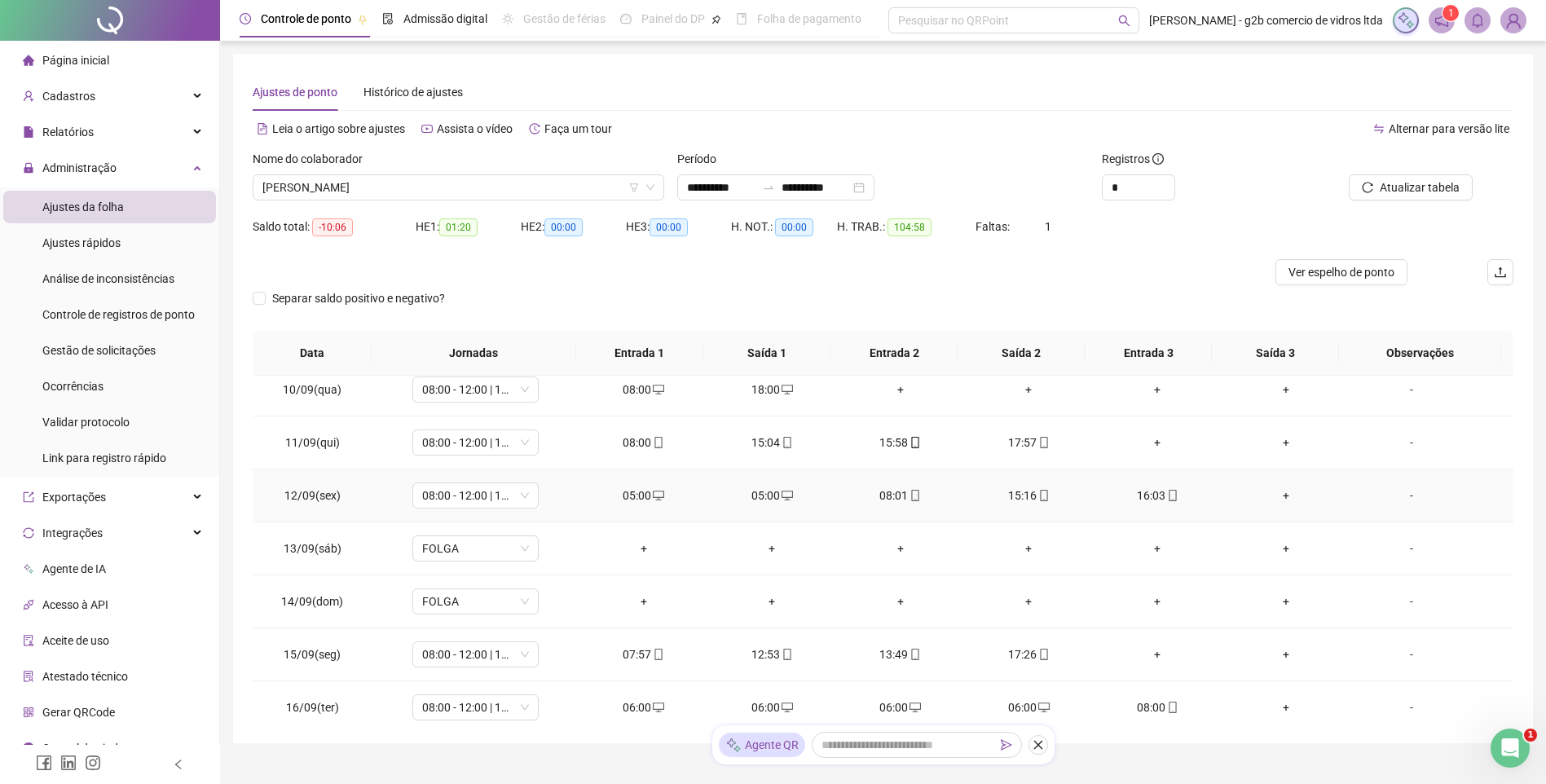
click at [639, 488] on div "05:00" at bounding box center [644, 495] width 103 height 18
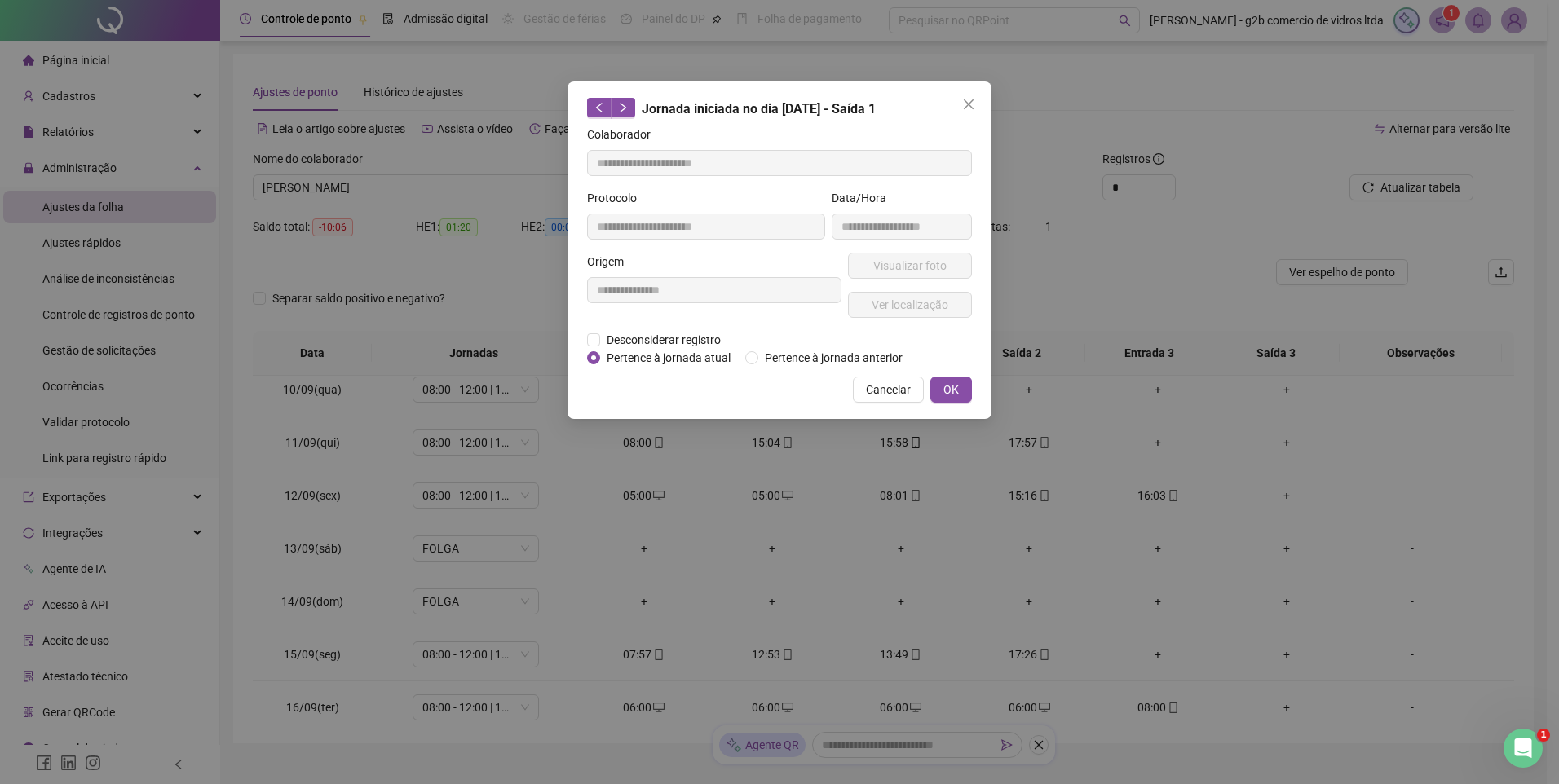
type input "**********"
click at [980, 102] on span "Close" at bounding box center [969, 104] width 26 height 13
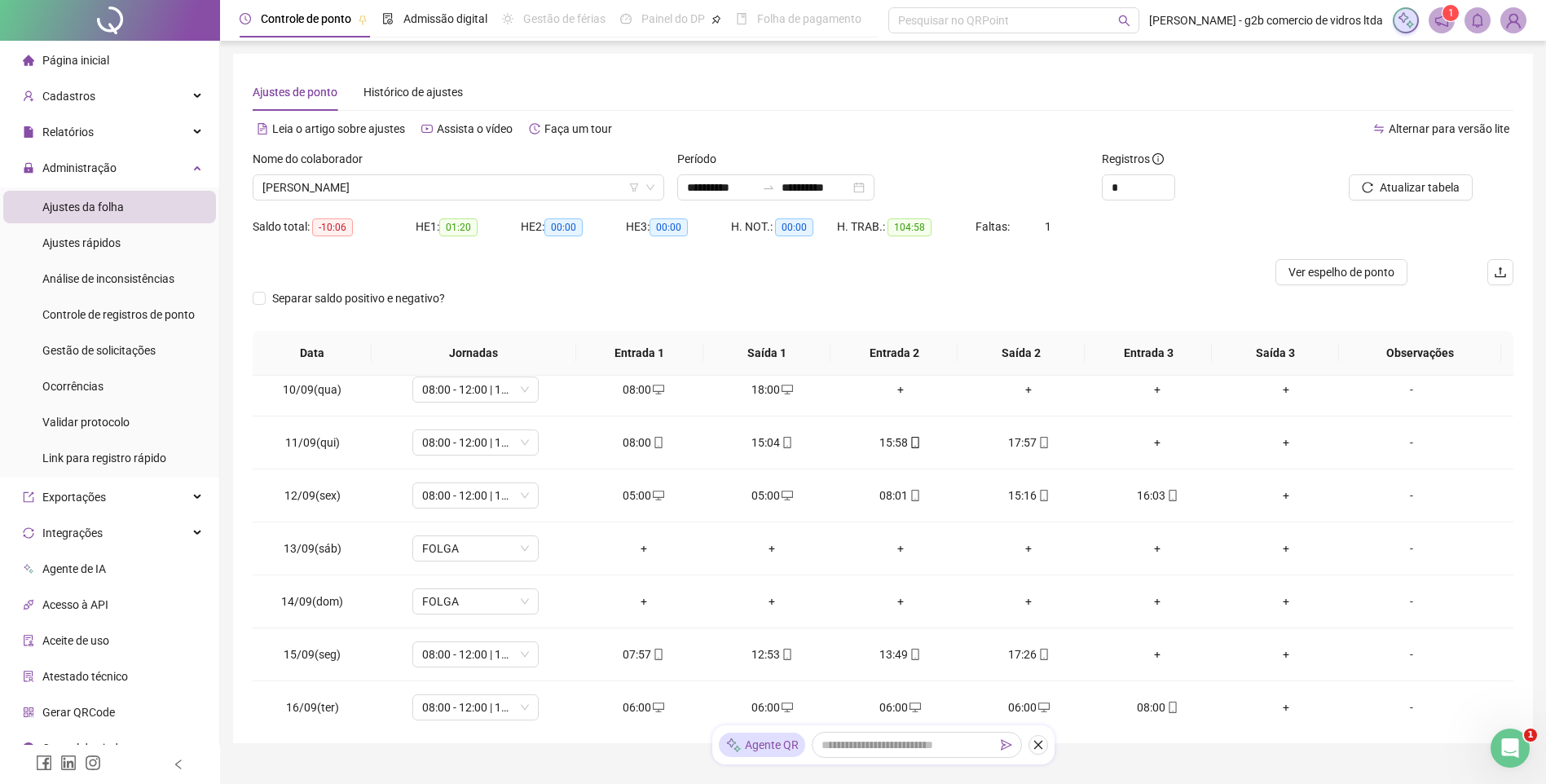
click at [1425, 171] on div at bounding box center [1393, 162] width 159 height 25
click at [1425, 191] on span "Atualizar tabela" at bounding box center [1420, 187] width 80 height 18
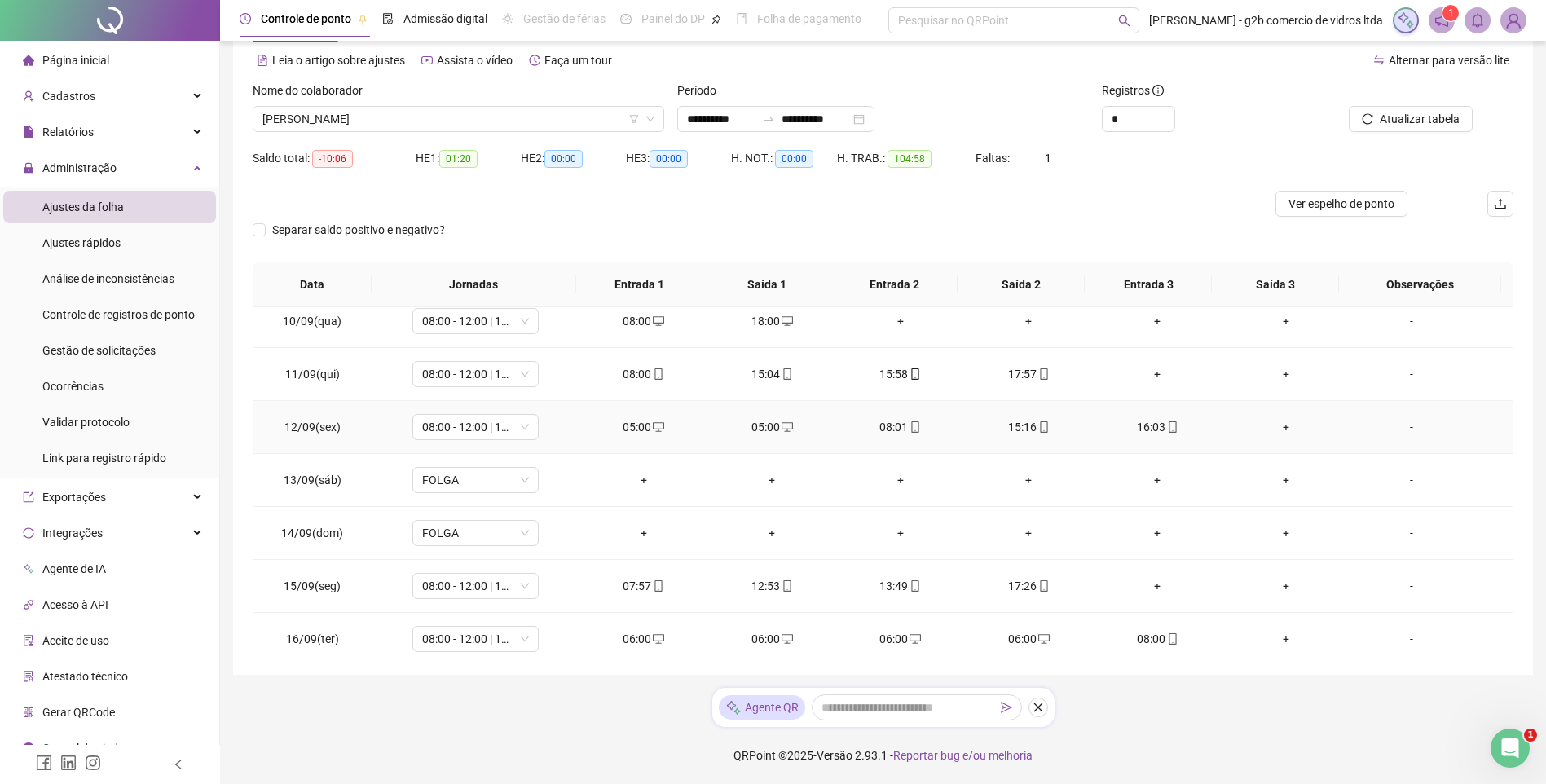
click at [759, 420] on div "05:00" at bounding box center [771, 426] width 103 height 18
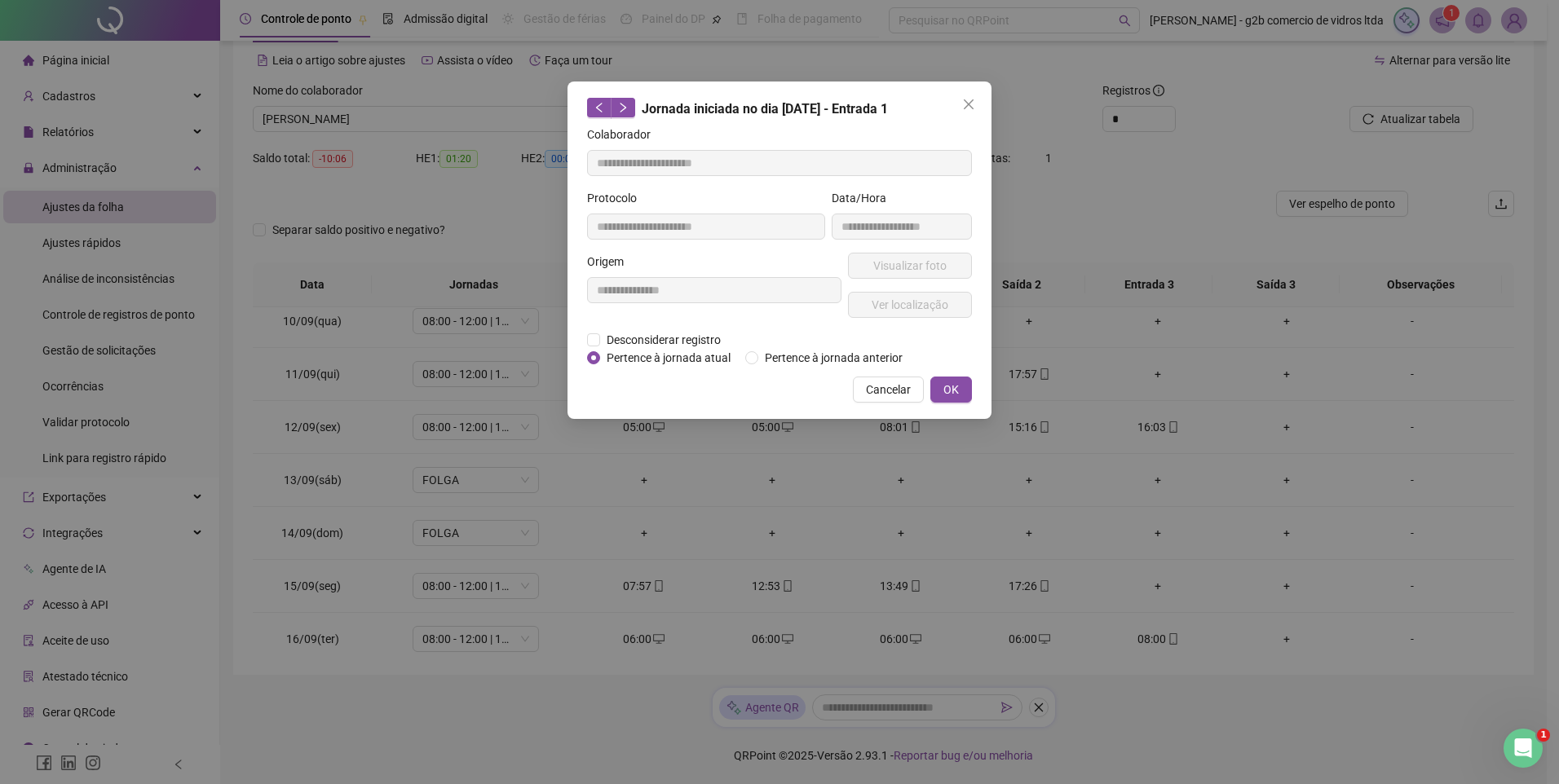
type input "**********"
click at [635, 351] on span "Pertence à jornada atual" at bounding box center [668, 358] width 137 height 18
click at [626, 333] on span "Desconsiderar registro" at bounding box center [664, 340] width 127 height 18
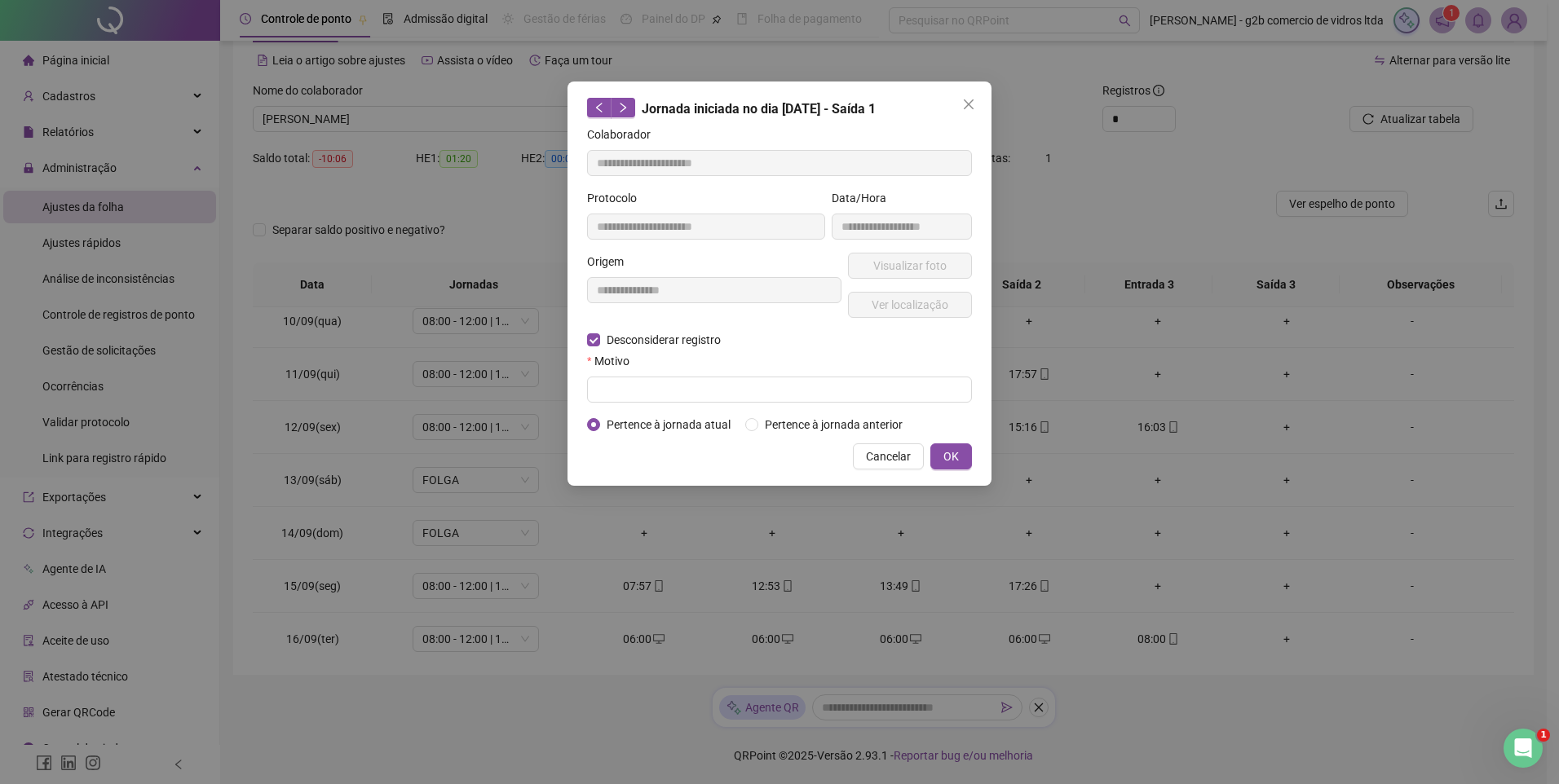
click at [668, 403] on form "**********" at bounding box center [779, 279] width 385 height 308
click at [664, 397] on input "text" at bounding box center [779, 389] width 385 height 26
type input "**********"
click at [939, 464] on button "OK" at bounding box center [951, 456] width 42 height 26
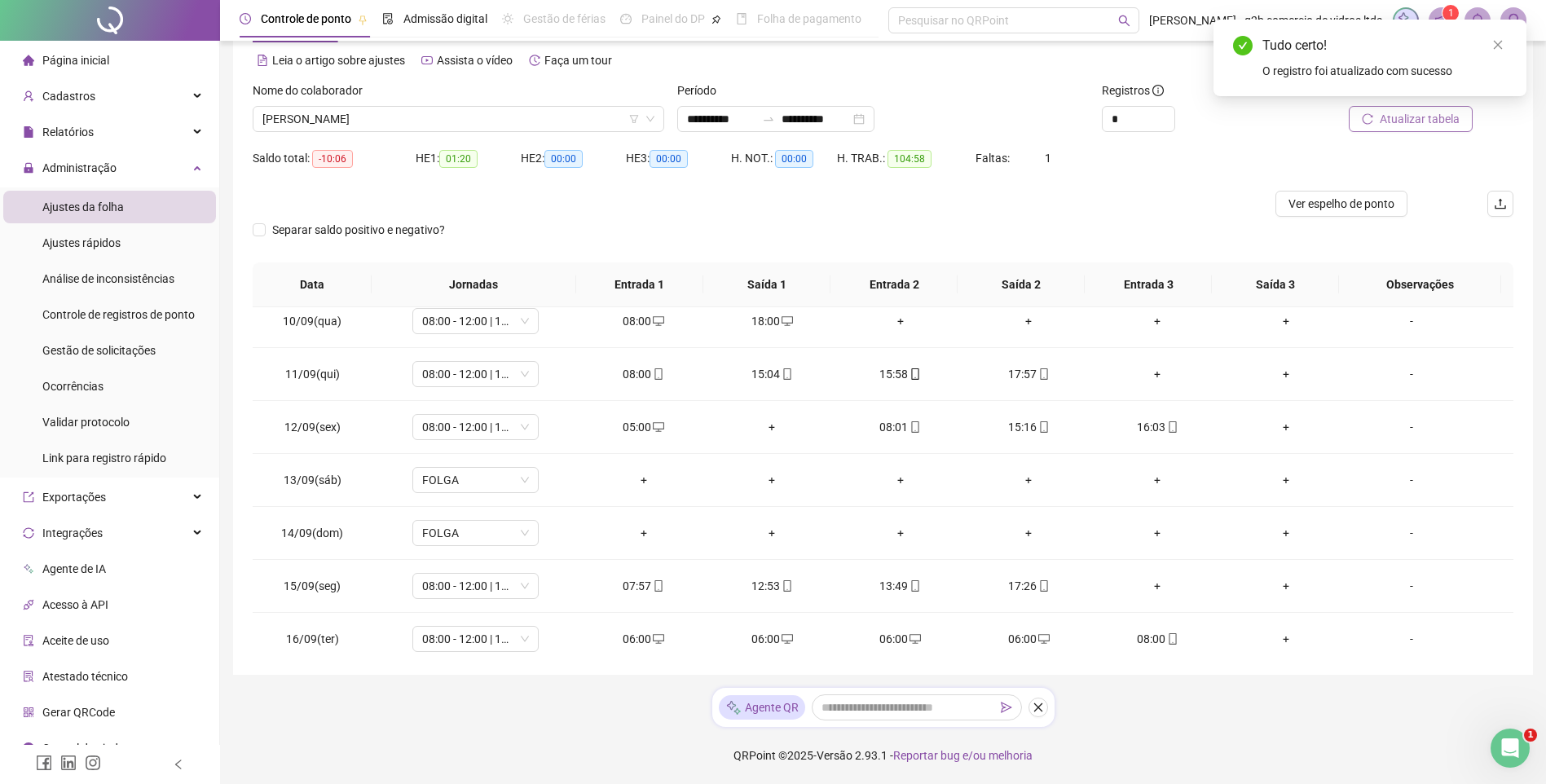
click at [1386, 112] on span "Atualizar tabela" at bounding box center [1420, 119] width 80 height 18
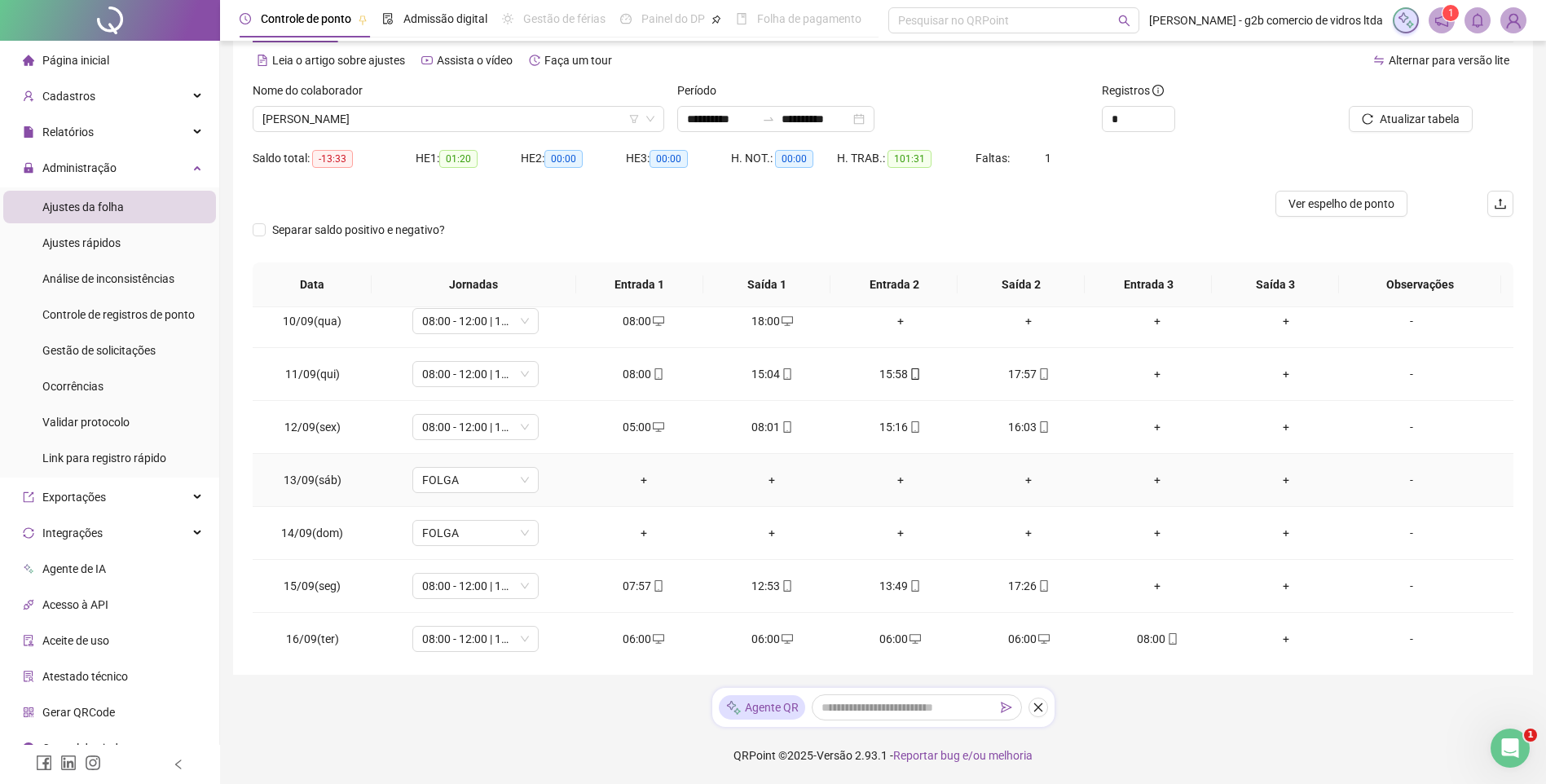
scroll to position [553, 0]
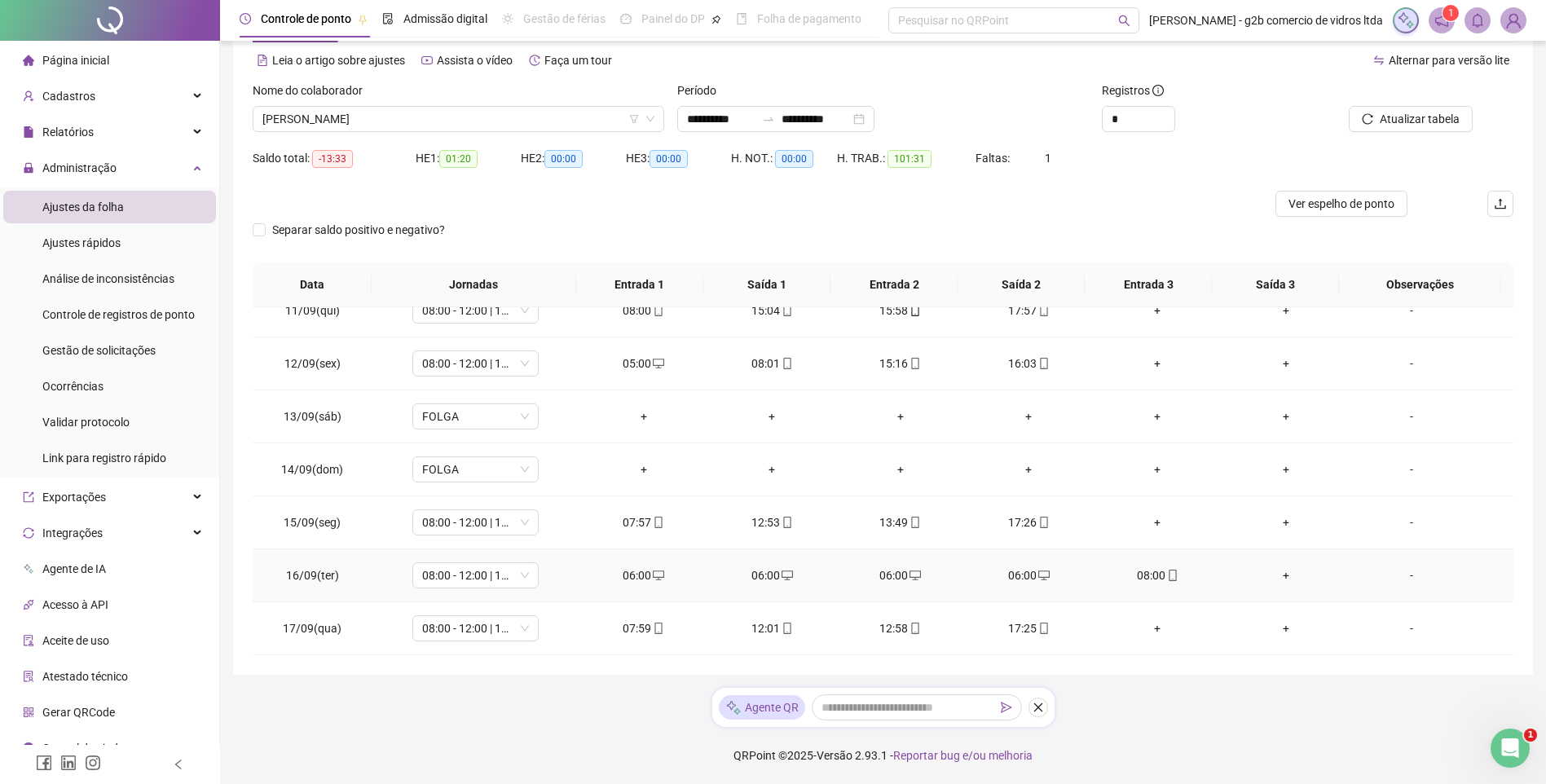
click at [1007, 570] on div "06:00" at bounding box center [1030, 575] width 103 height 18
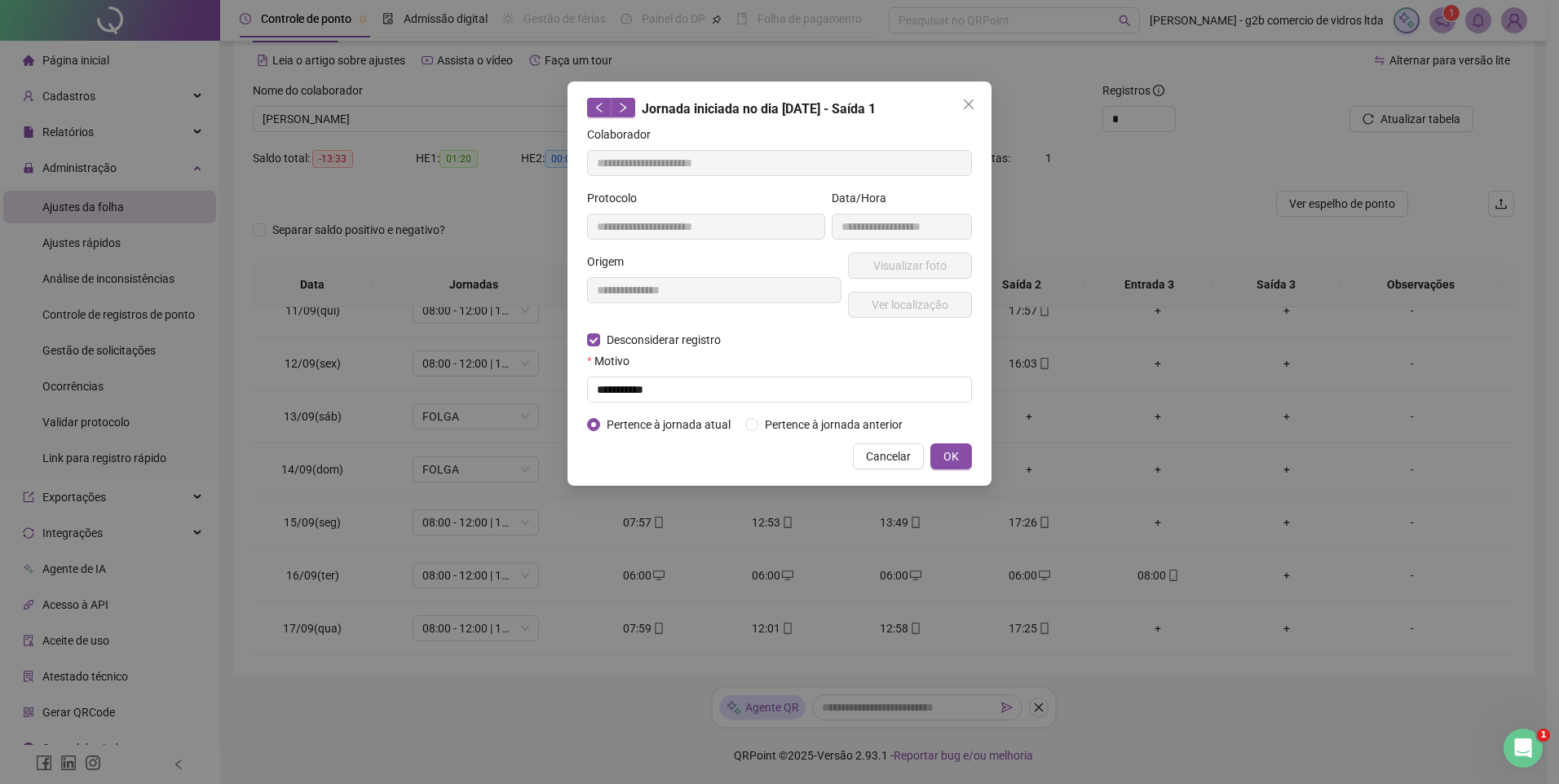
type input "**********"
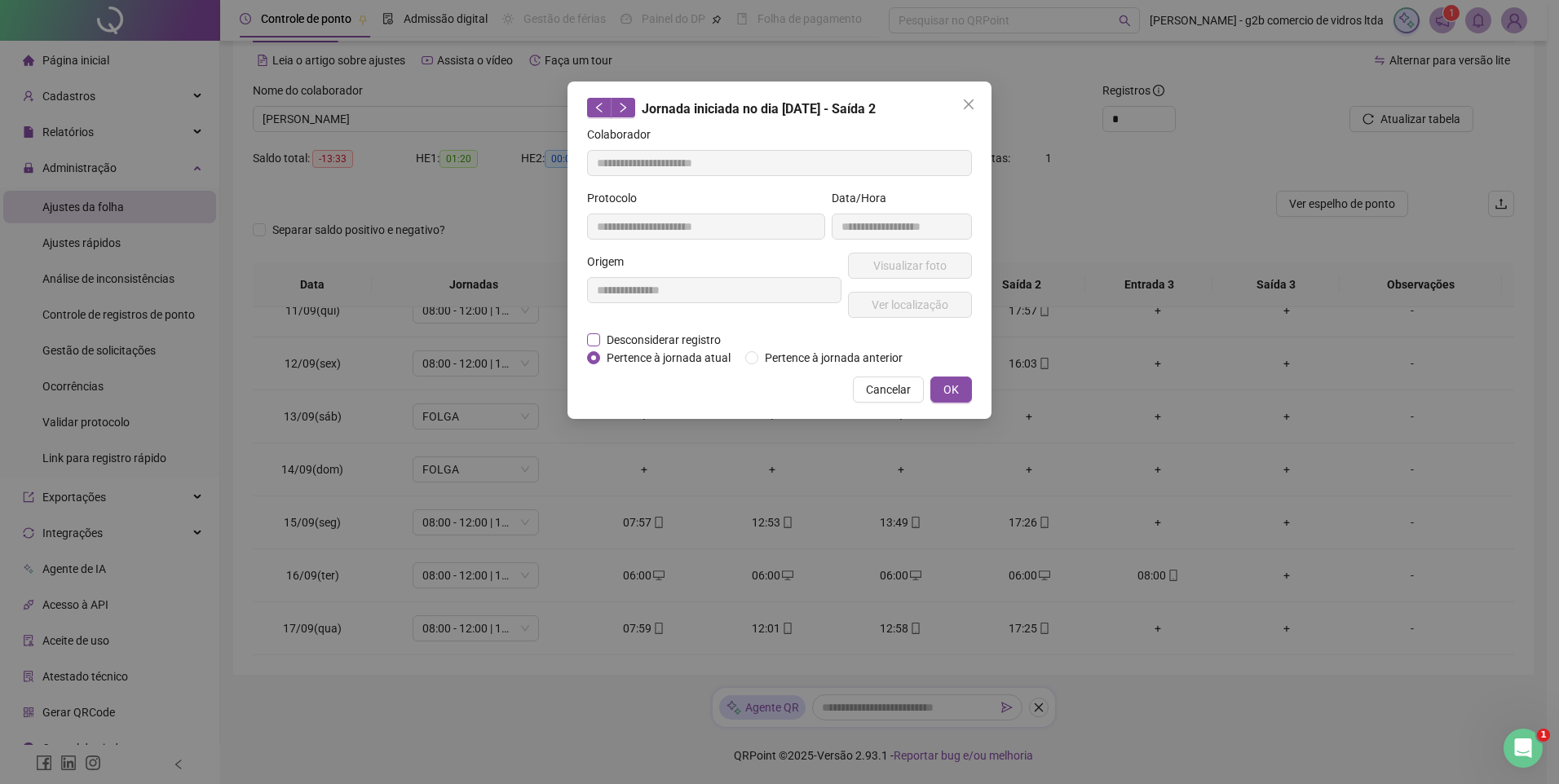
click at [685, 342] on span "Desconsiderar registro" at bounding box center [664, 340] width 127 height 18
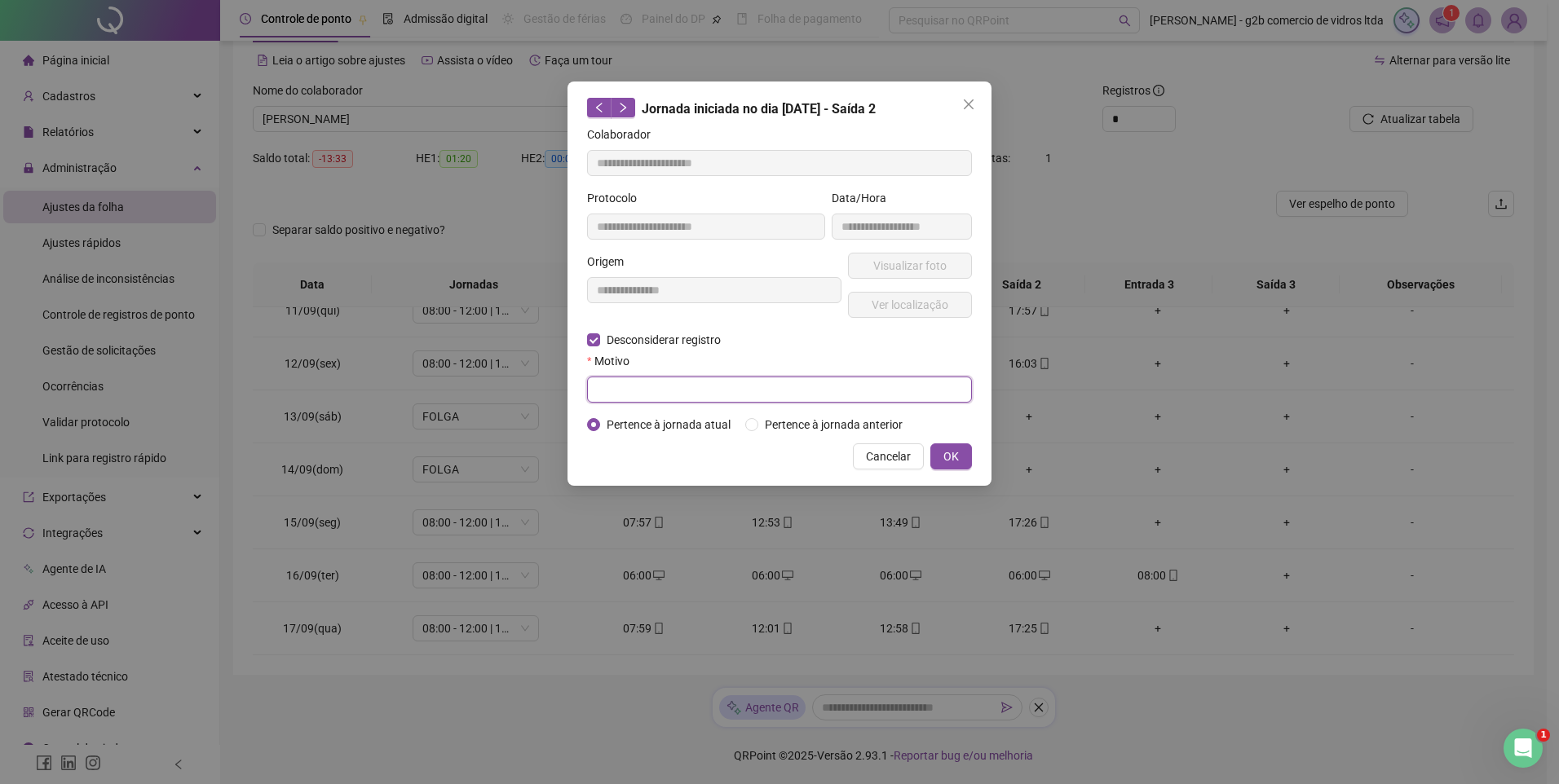
click at [698, 388] on input "text" at bounding box center [779, 389] width 385 height 26
type input "**********"
click at [929, 447] on div "Cancelar OK" at bounding box center [779, 456] width 385 height 26
click at [937, 451] on button "OK" at bounding box center [951, 456] width 42 height 26
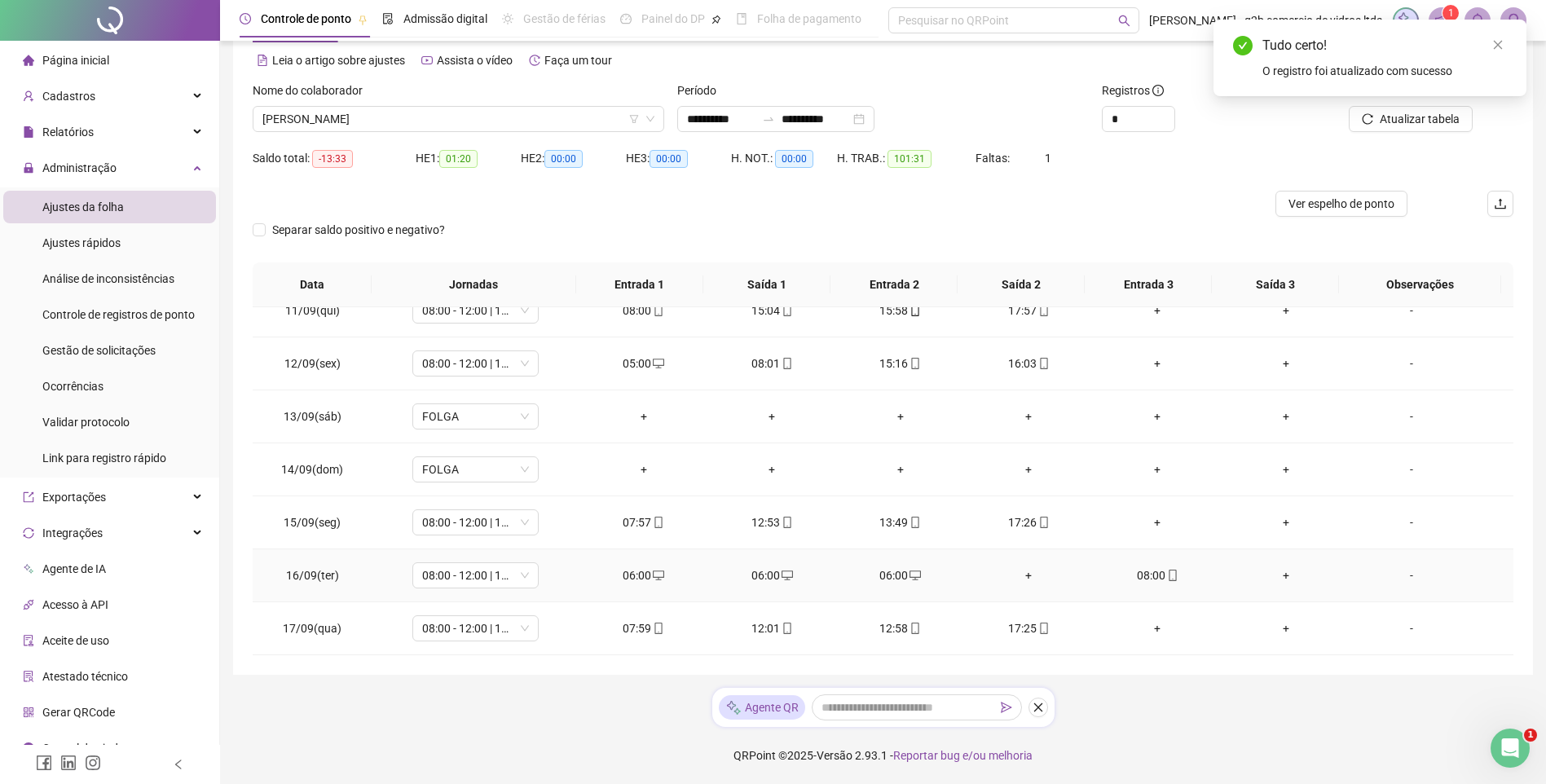
click at [887, 576] on div "06:00" at bounding box center [900, 575] width 103 height 18
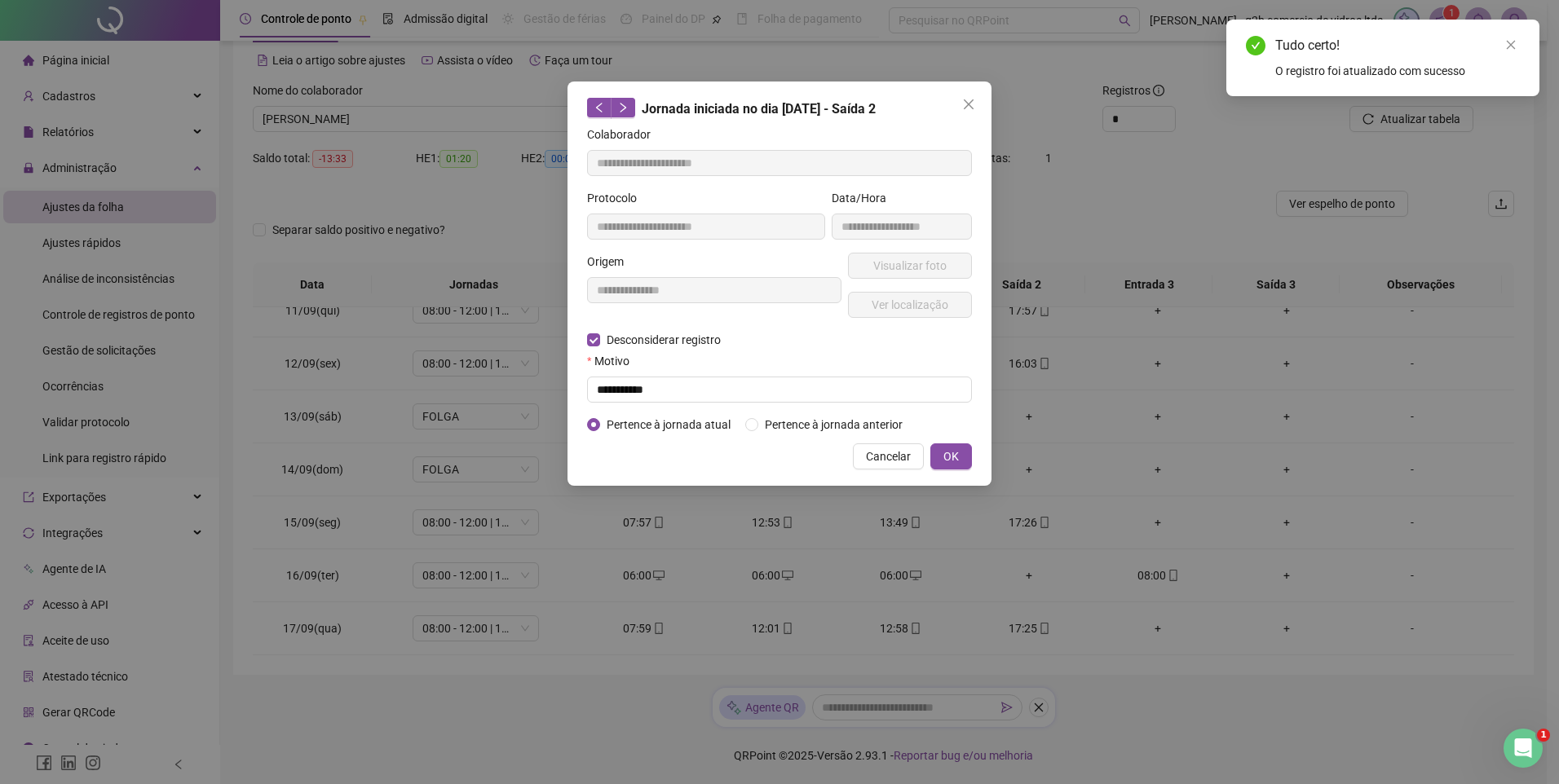
type input "**********"
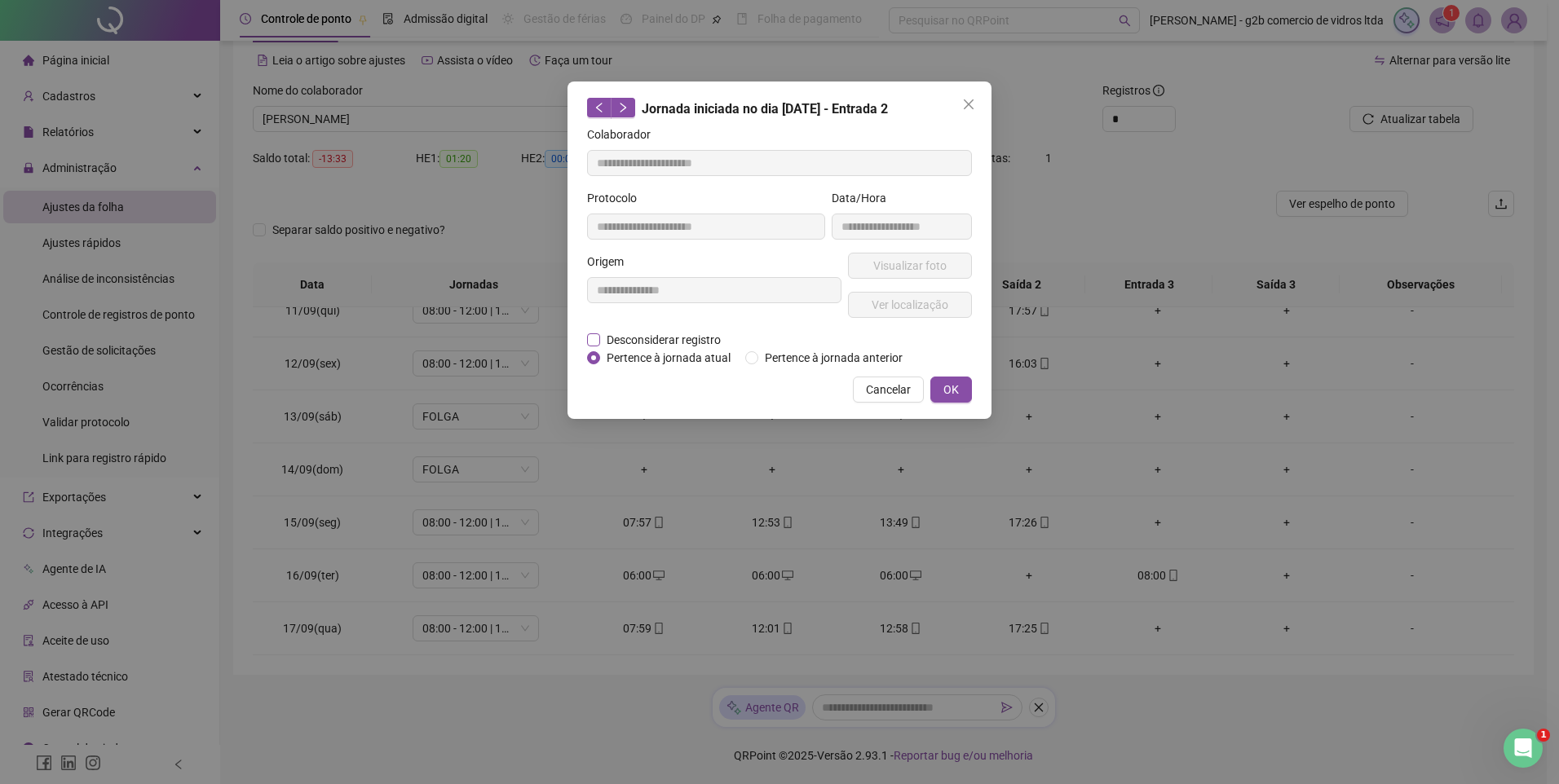
click at [648, 343] on span "Desconsiderar registro" at bounding box center [664, 340] width 127 height 18
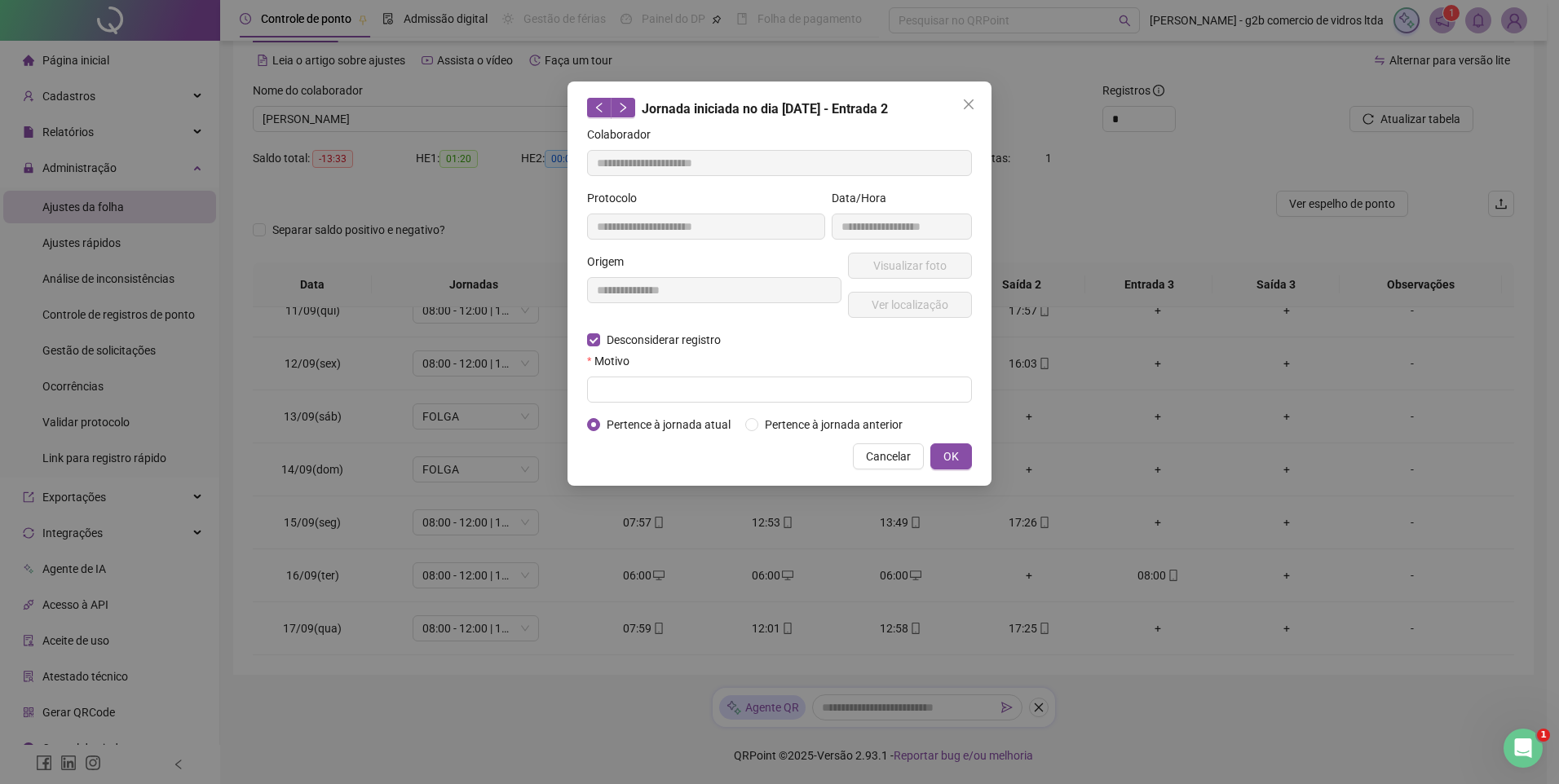
click at [849, 403] on form "**********" at bounding box center [779, 279] width 385 height 308
click at [844, 397] on input "text" at bounding box center [779, 389] width 385 height 26
type input "**********"
click at [947, 456] on span "OK" at bounding box center [951, 456] width 15 height 18
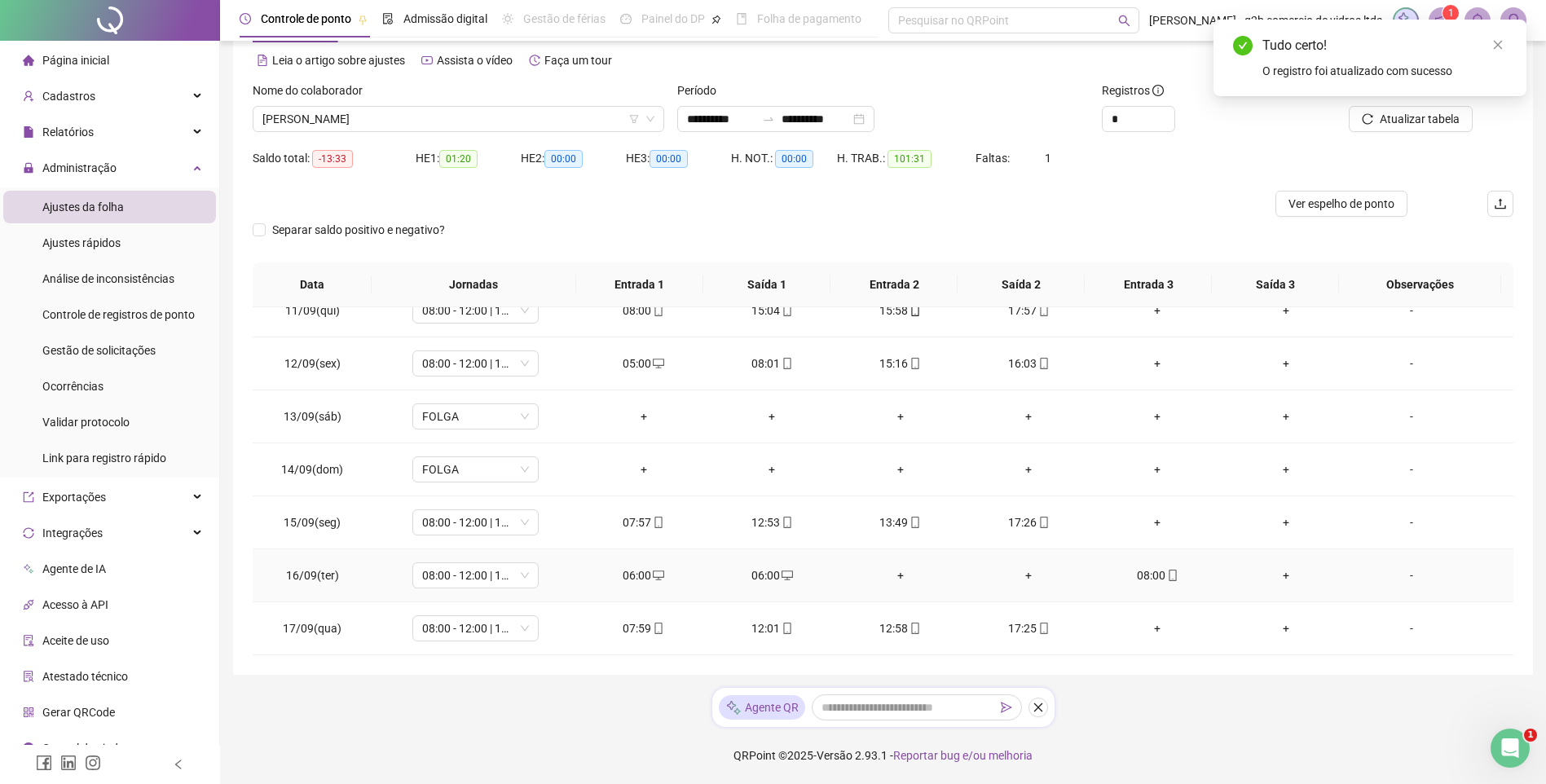
click at [762, 574] on div "06:00" at bounding box center [771, 575] width 103 height 18
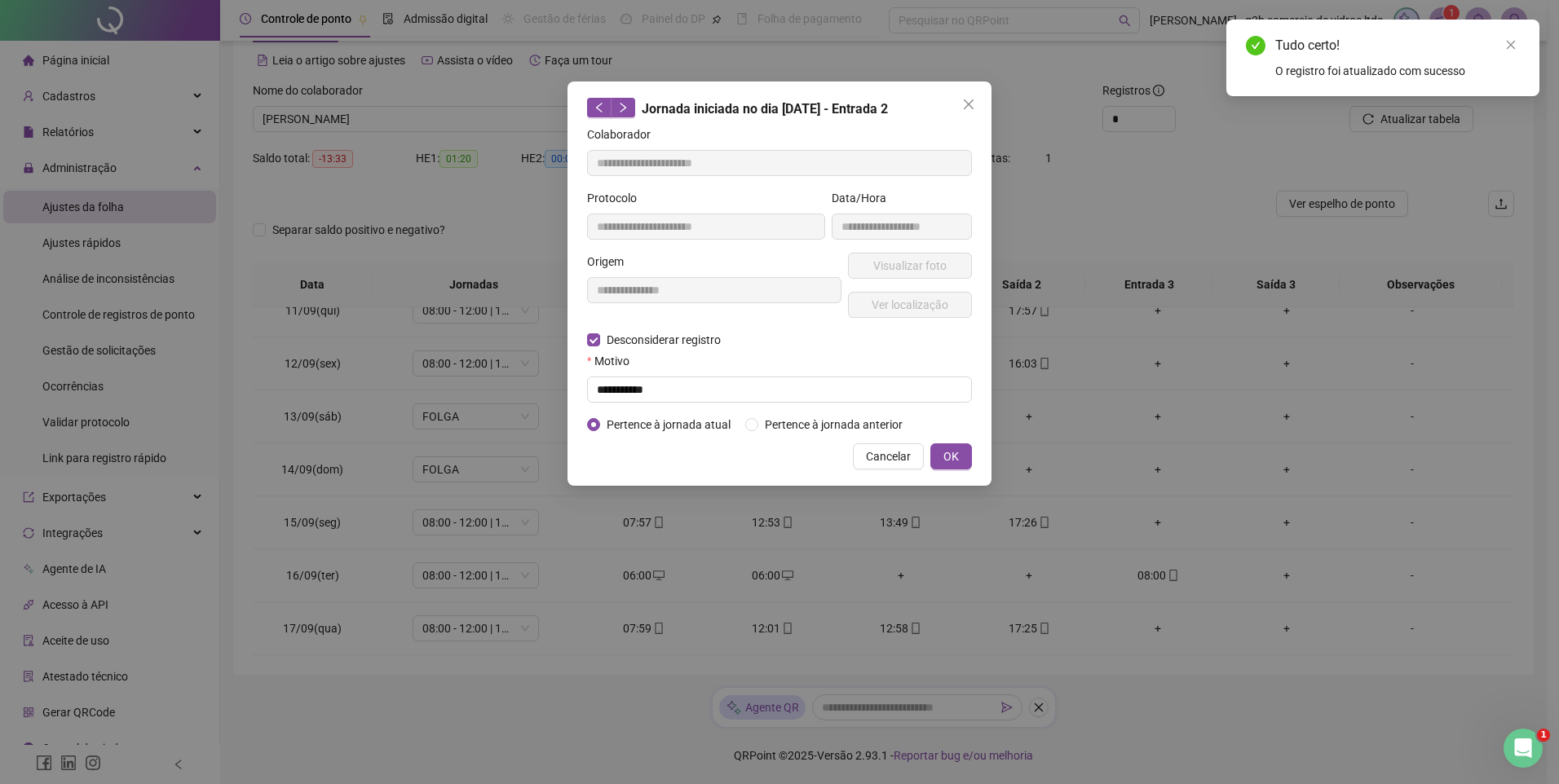
type input "**********"
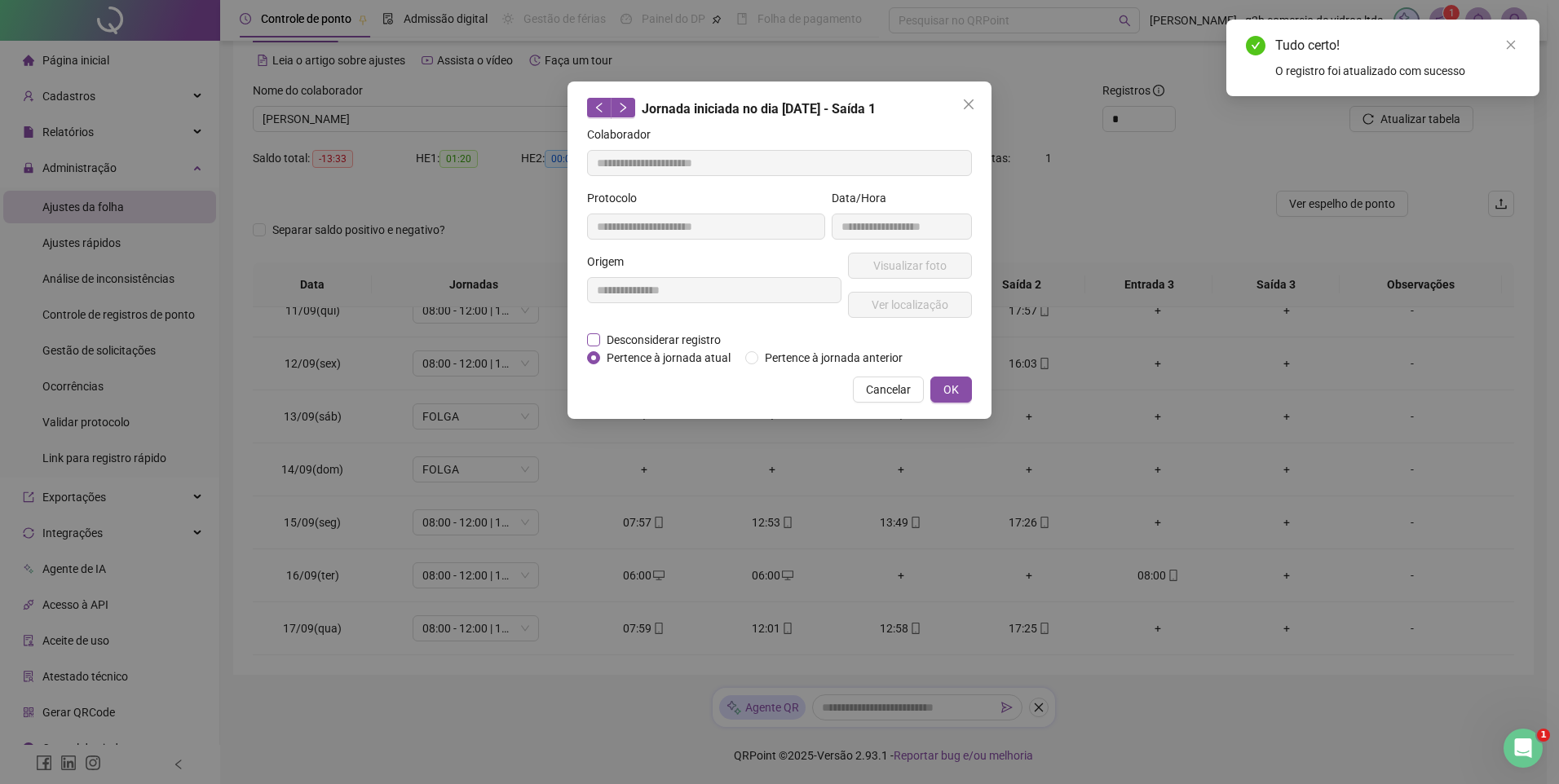
click at [616, 342] on span "Desconsiderar registro" at bounding box center [664, 340] width 127 height 18
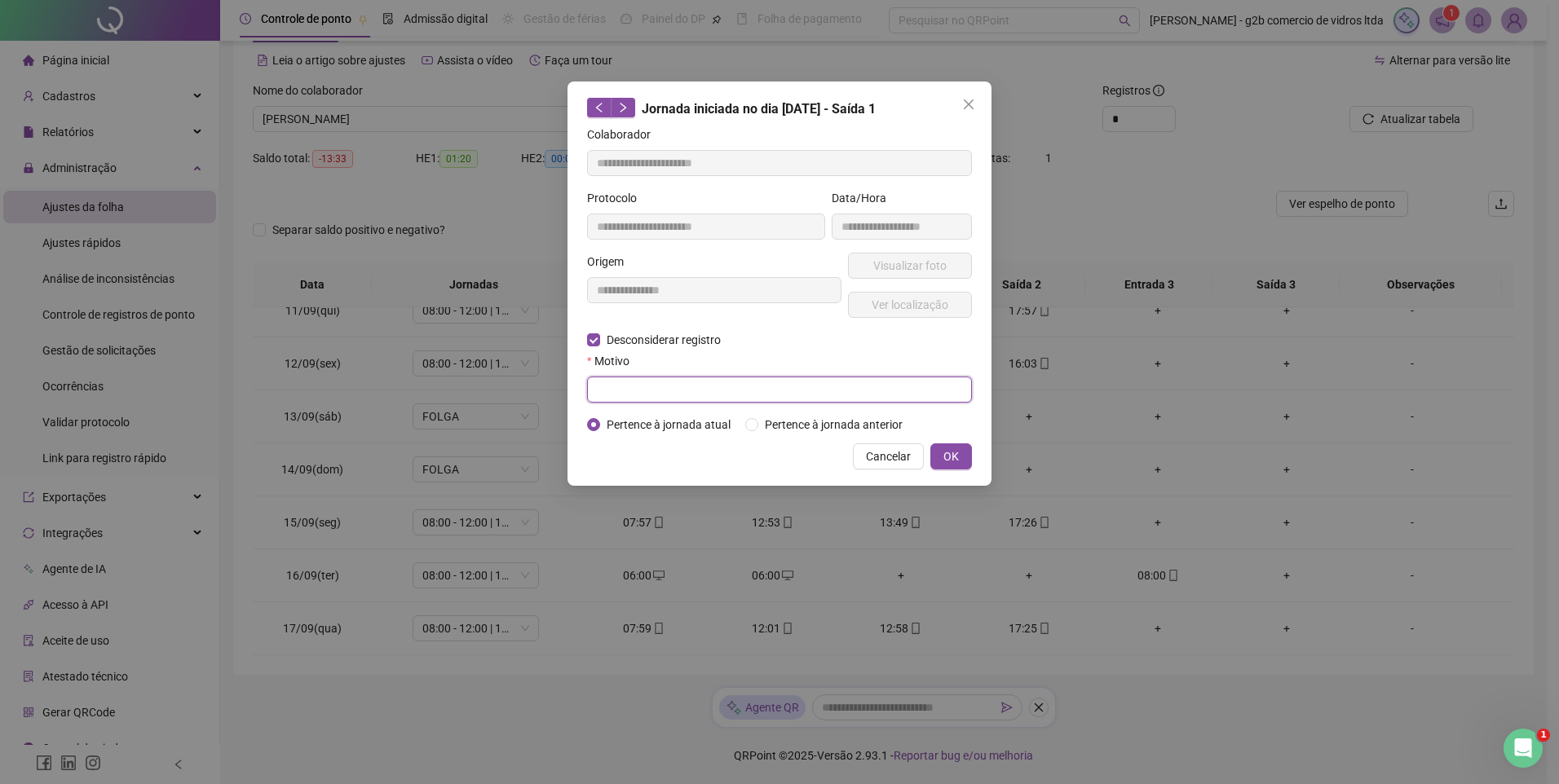
click at [737, 392] on input "text" at bounding box center [779, 389] width 385 height 26
type input "**********"
click at [938, 443] on button "OK" at bounding box center [951, 456] width 42 height 26
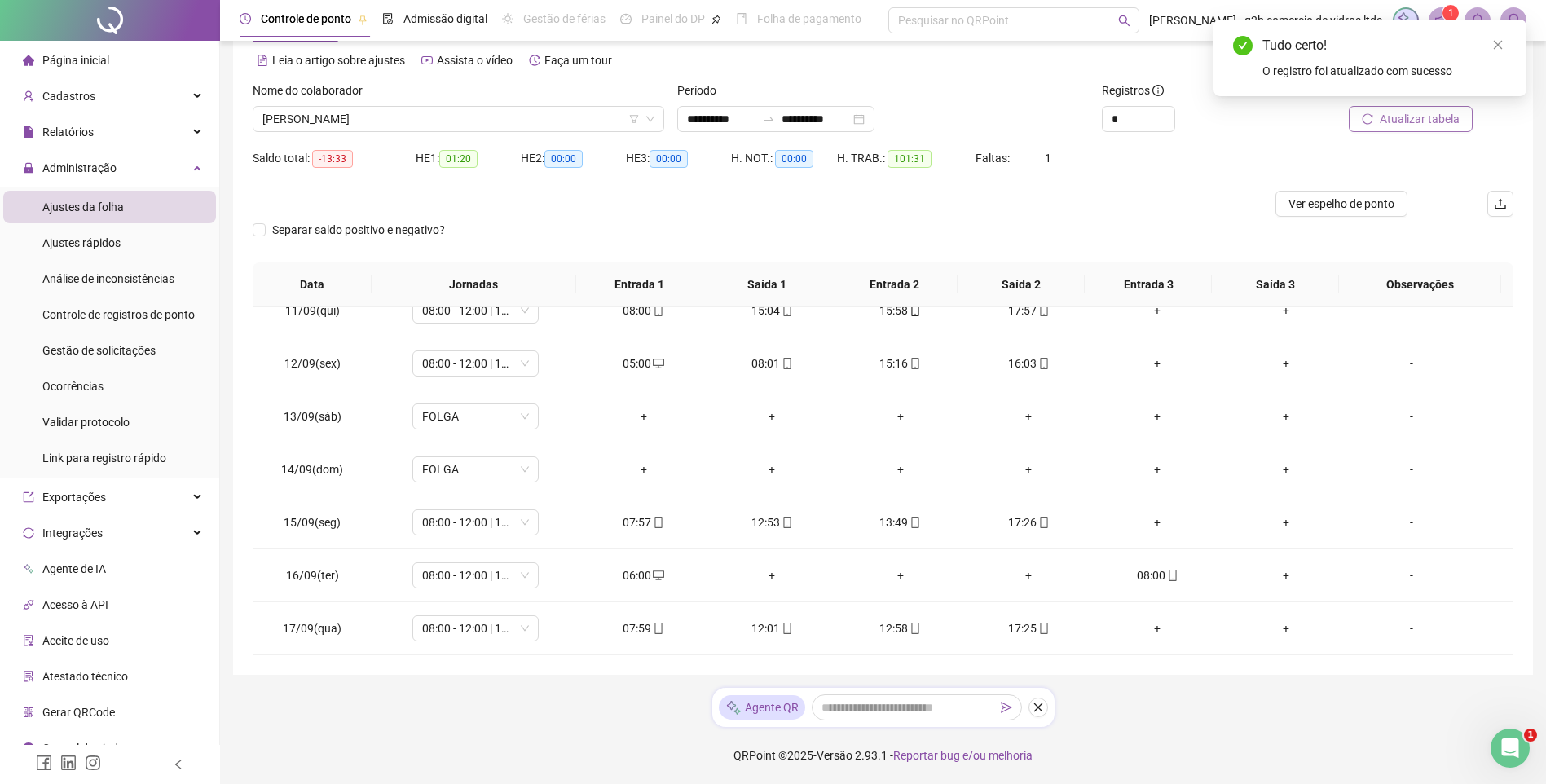
click at [1397, 116] on span "Atualizar tabela" at bounding box center [1420, 119] width 80 height 18
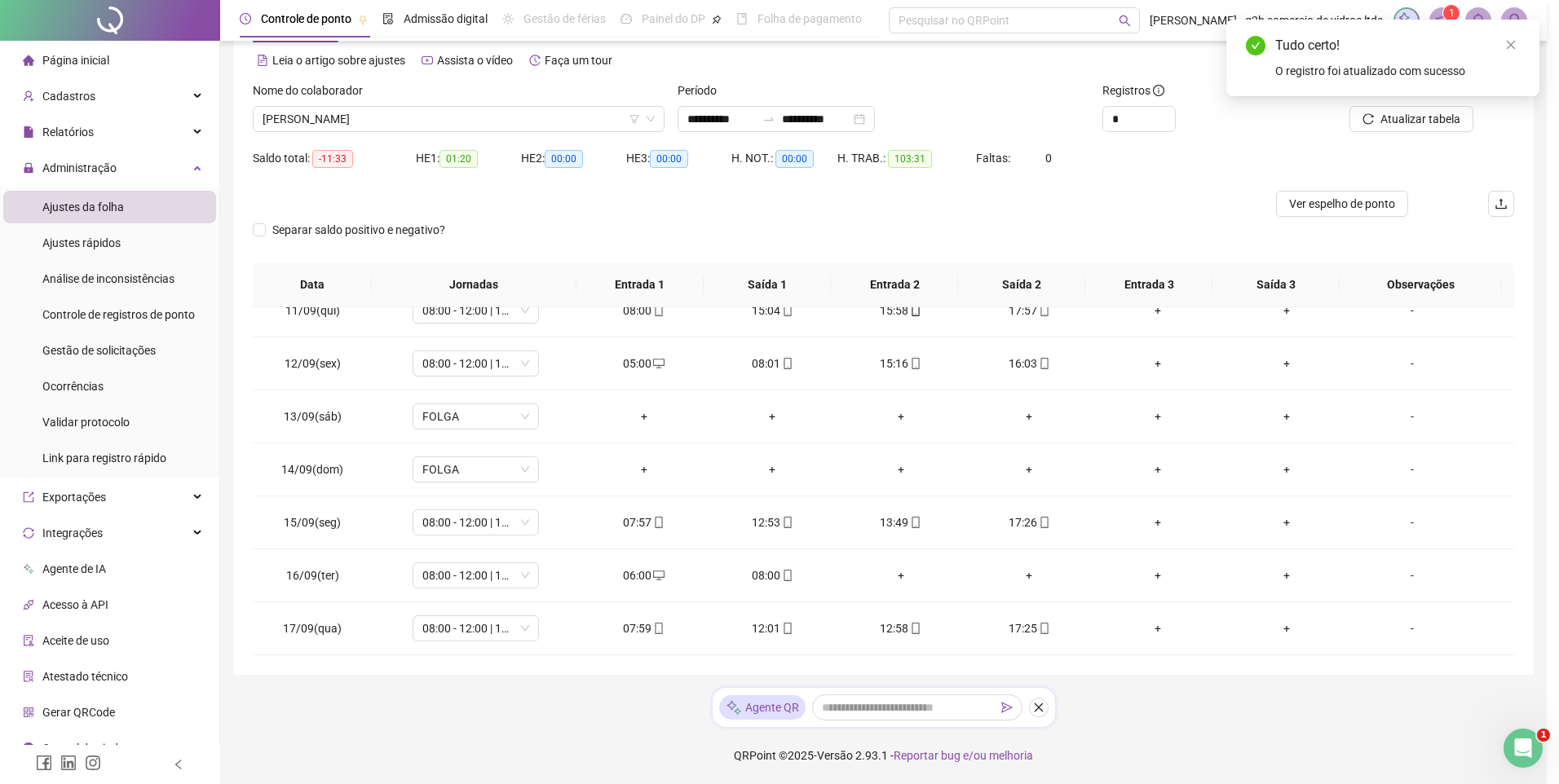
click at [1507, 40] on div "Tudo certo! O registro foi atualizado com sucesso" at bounding box center [1382, 58] width 313 height 76
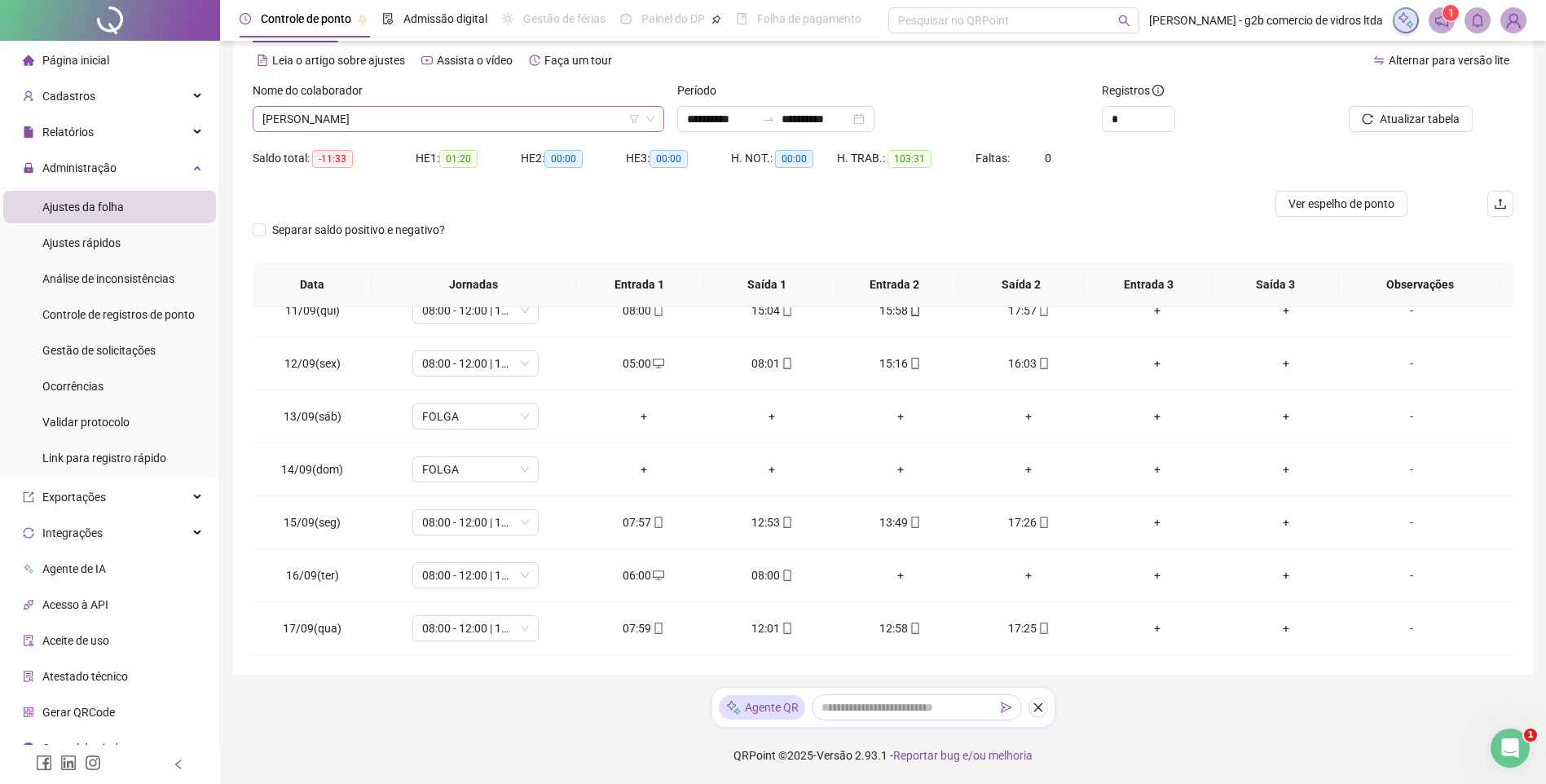
click at [546, 115] on span "LUCAS SEGUNDO DE MORAES" at bounding box center [459, 119] width 392 height 25
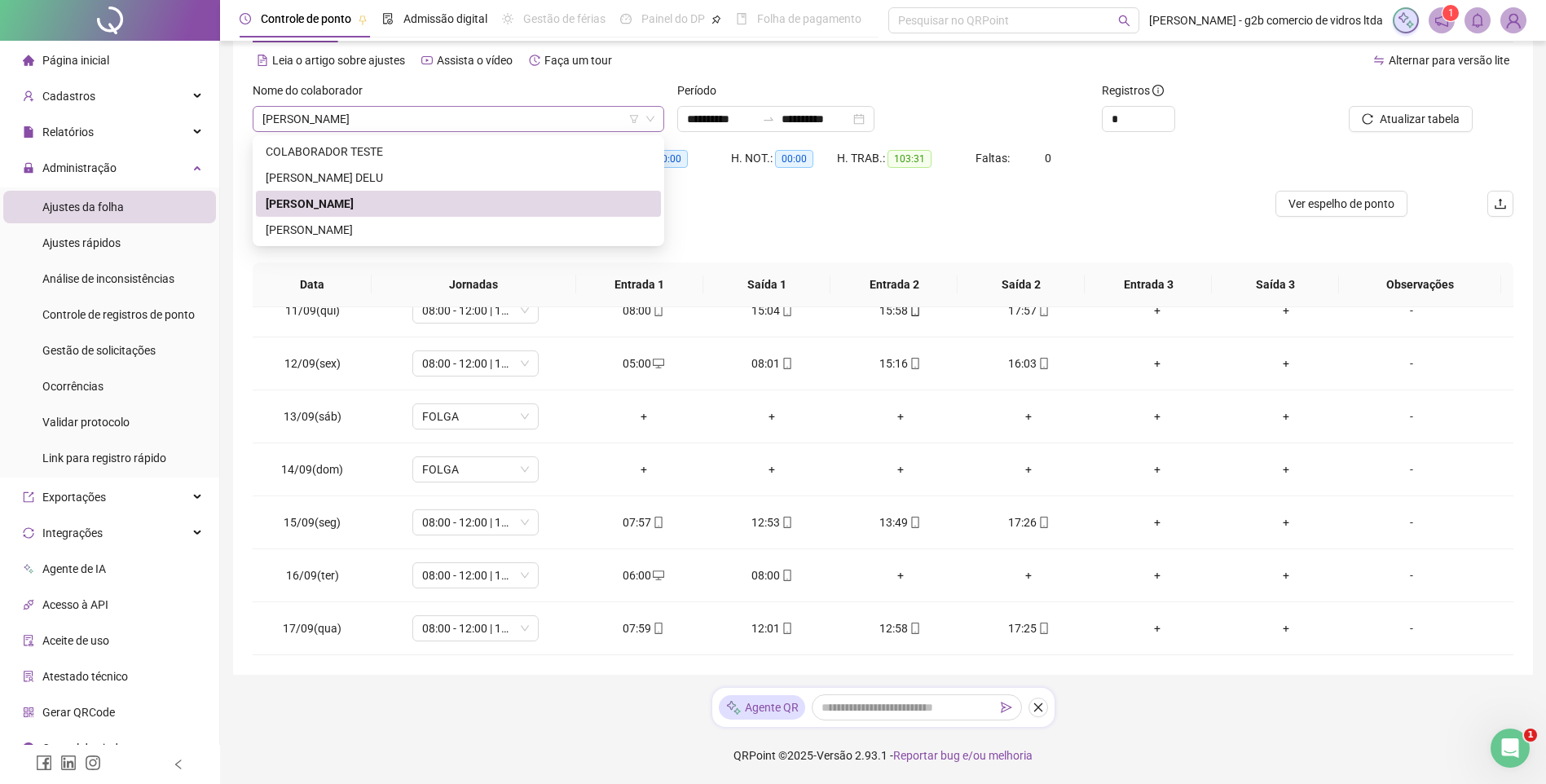
click at [441, 118] on span "LUCAS SEGUNDO DE MORAES" at bounding box center [459, 119] width 392 height 25
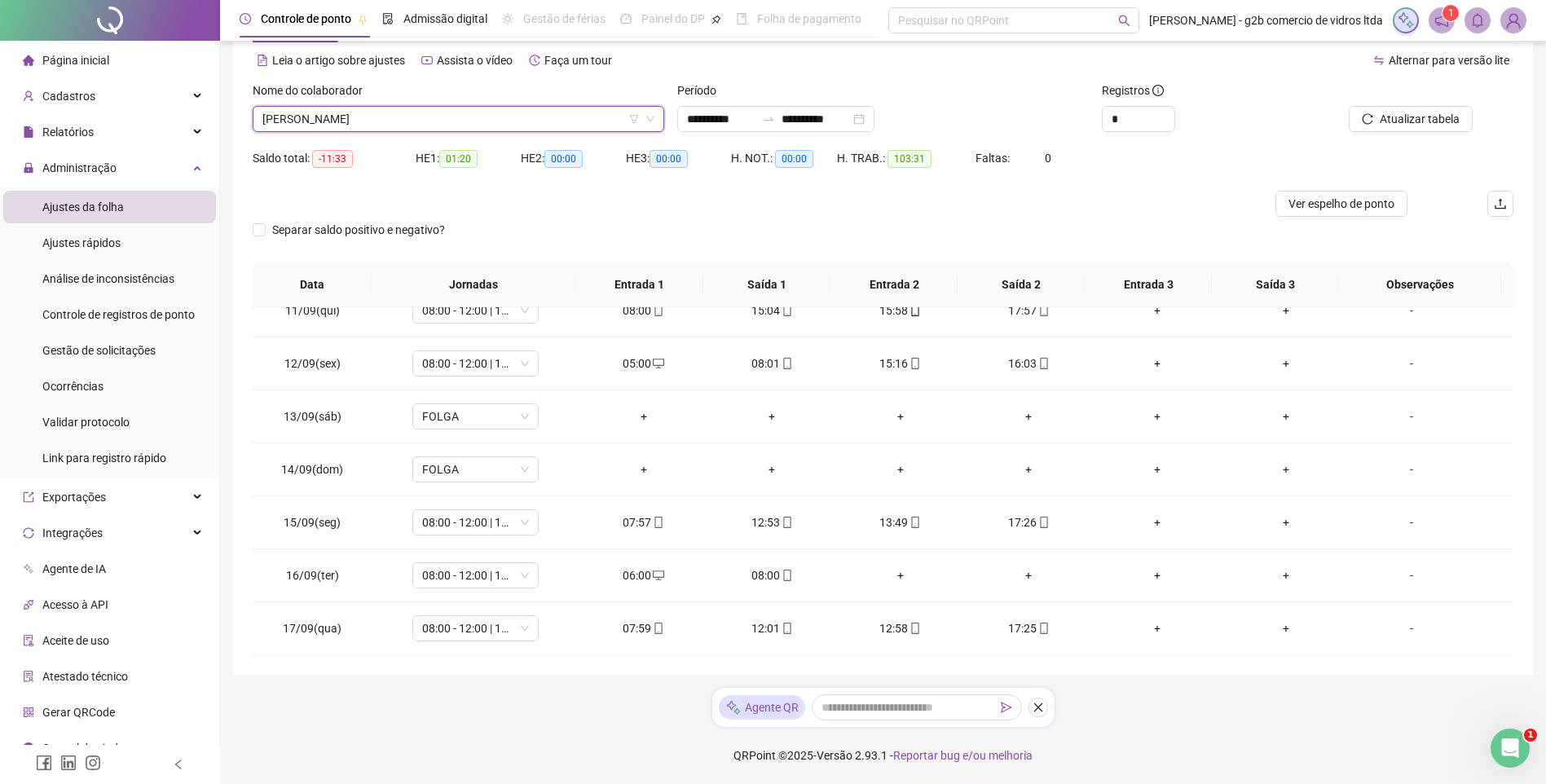
click at [441, 118] on span "LUCAS SEGUNDO DE MORAES" at bounding box center [459, 119] width 392 height 25
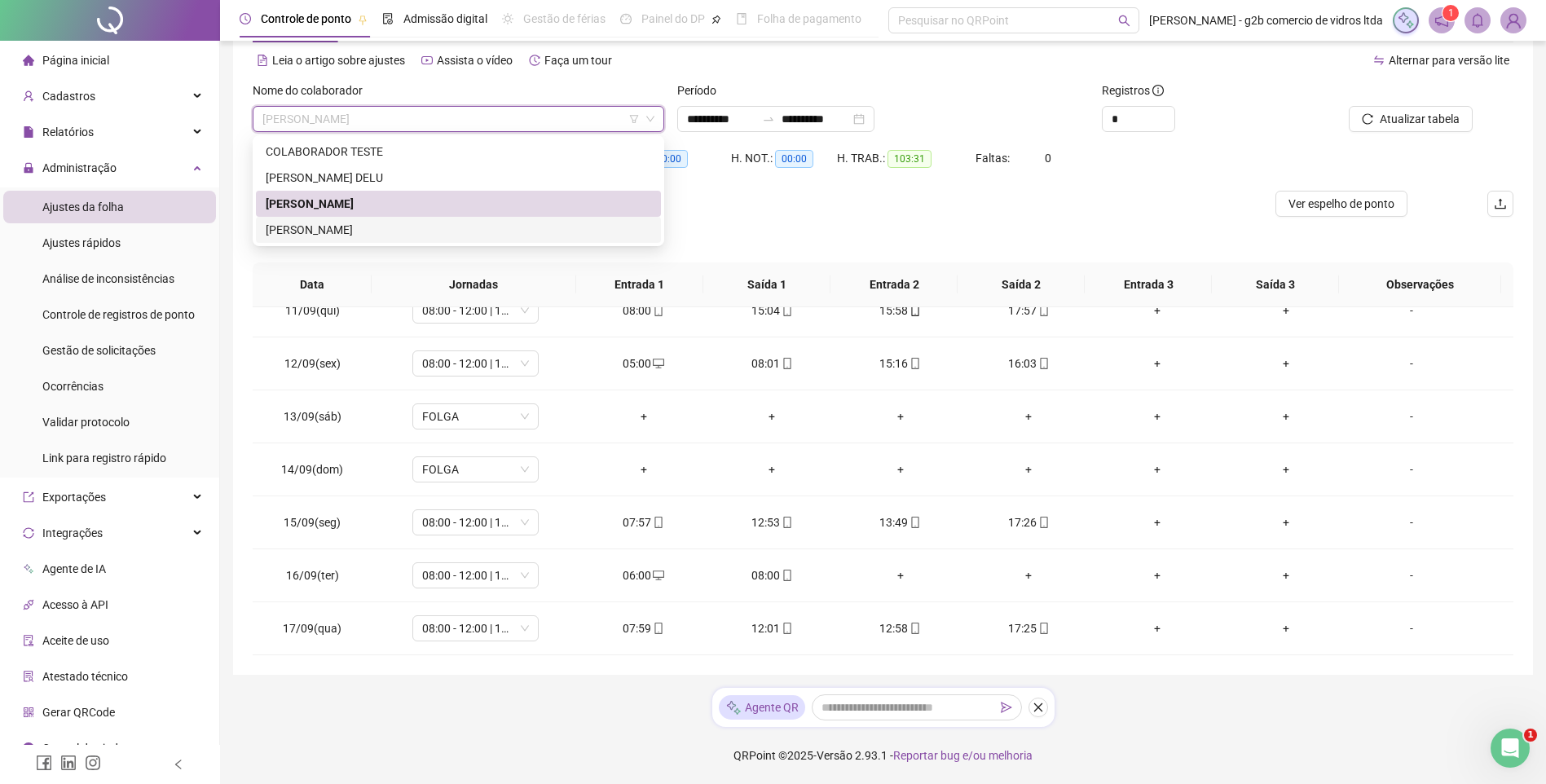
click at [366, 223] on div "VINICIO SOARES DE SOUZA" at bounding box center [459, 229] width 386 height 18
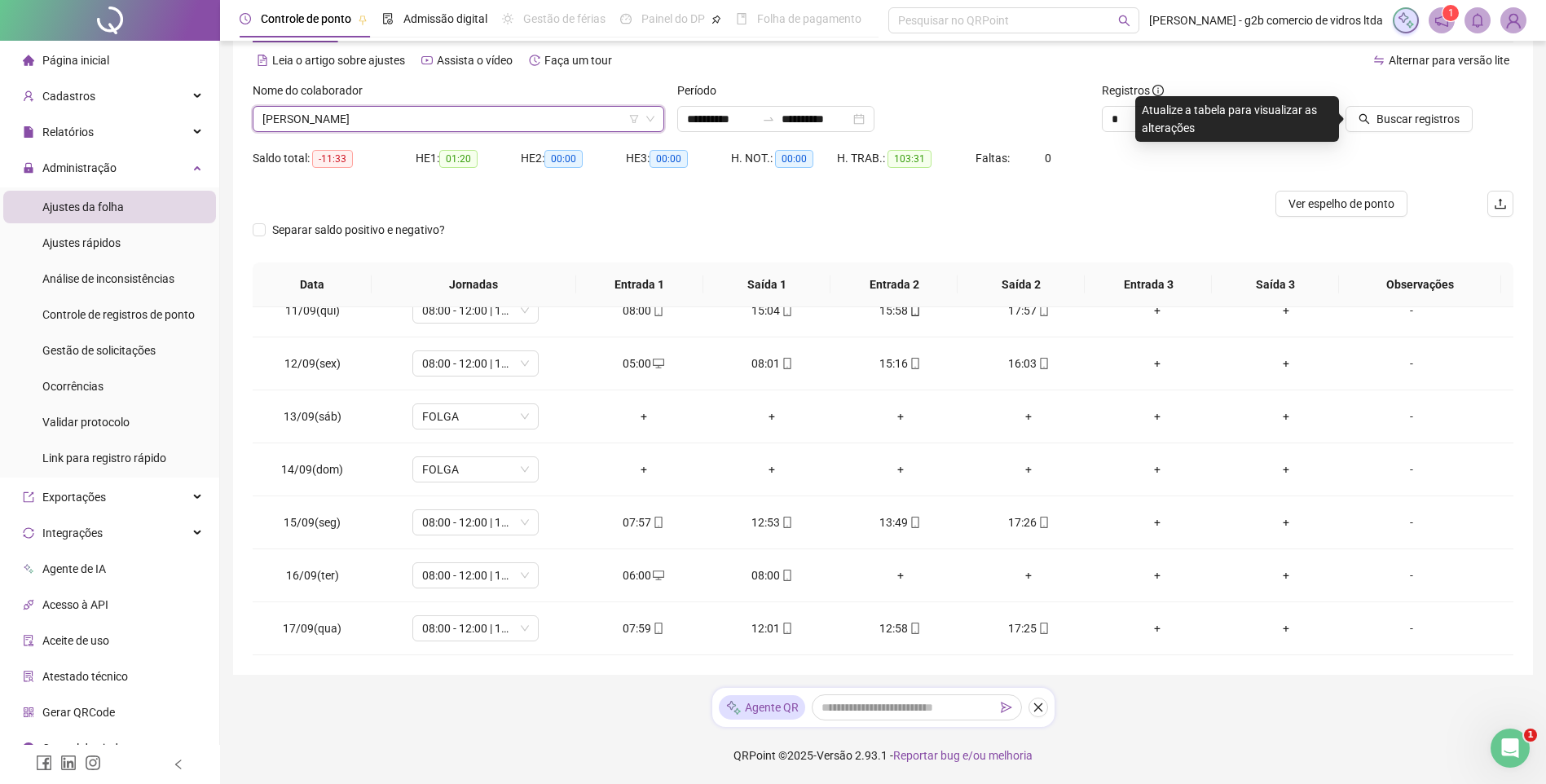
click at [1446, 134] on div "Buscar registros" at bounding box center [1413, 113] width 212 height 64
click at [1437, 116] on span "Buscar registros" at bounding box center [1419, 119] width 83 height 18
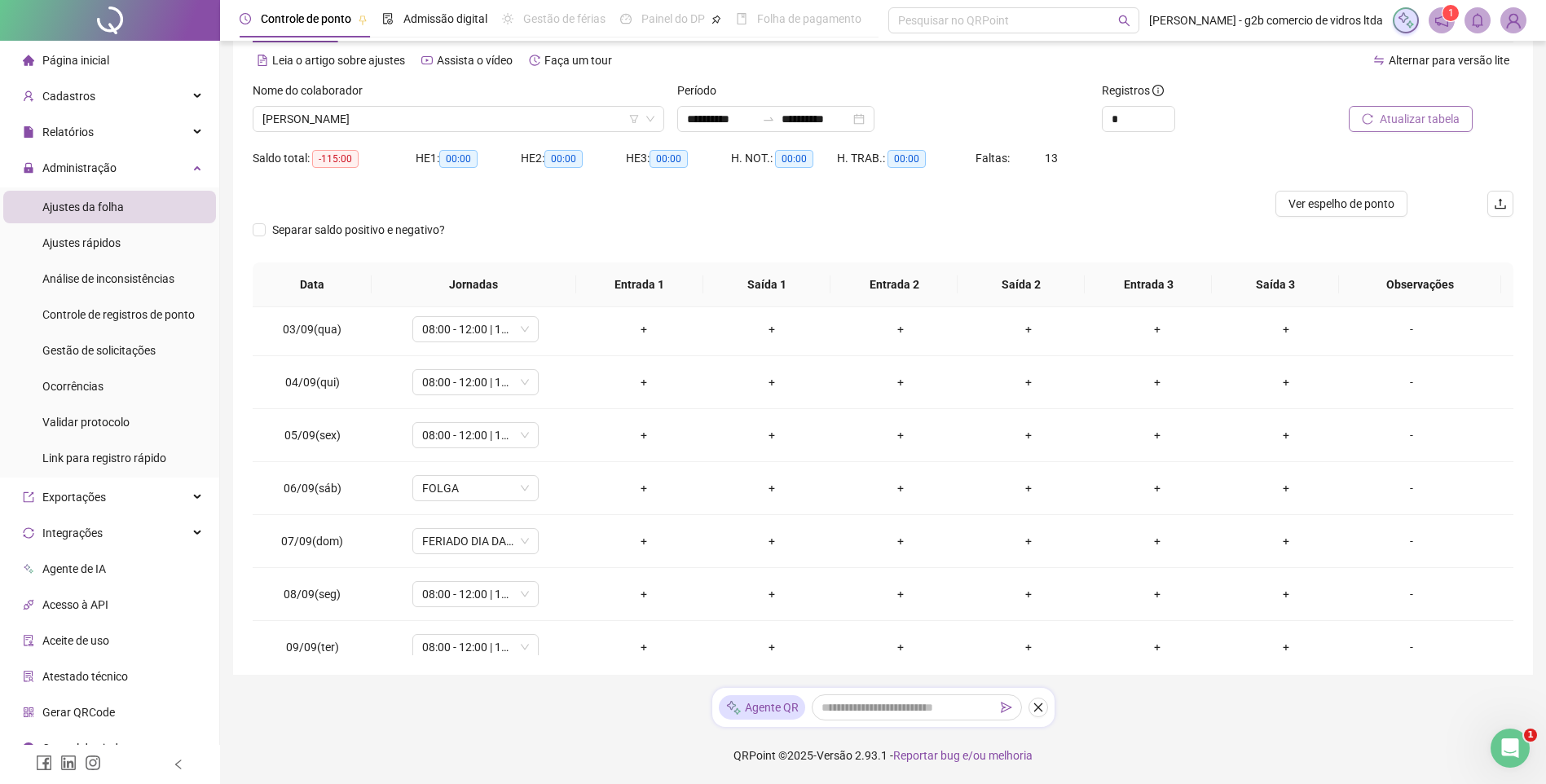
scroll to position [0, 0]
click at [534, 113] on span "VINICIO SOARES DE SOUZA" at bounding box center [459, 119] width 392 height 25
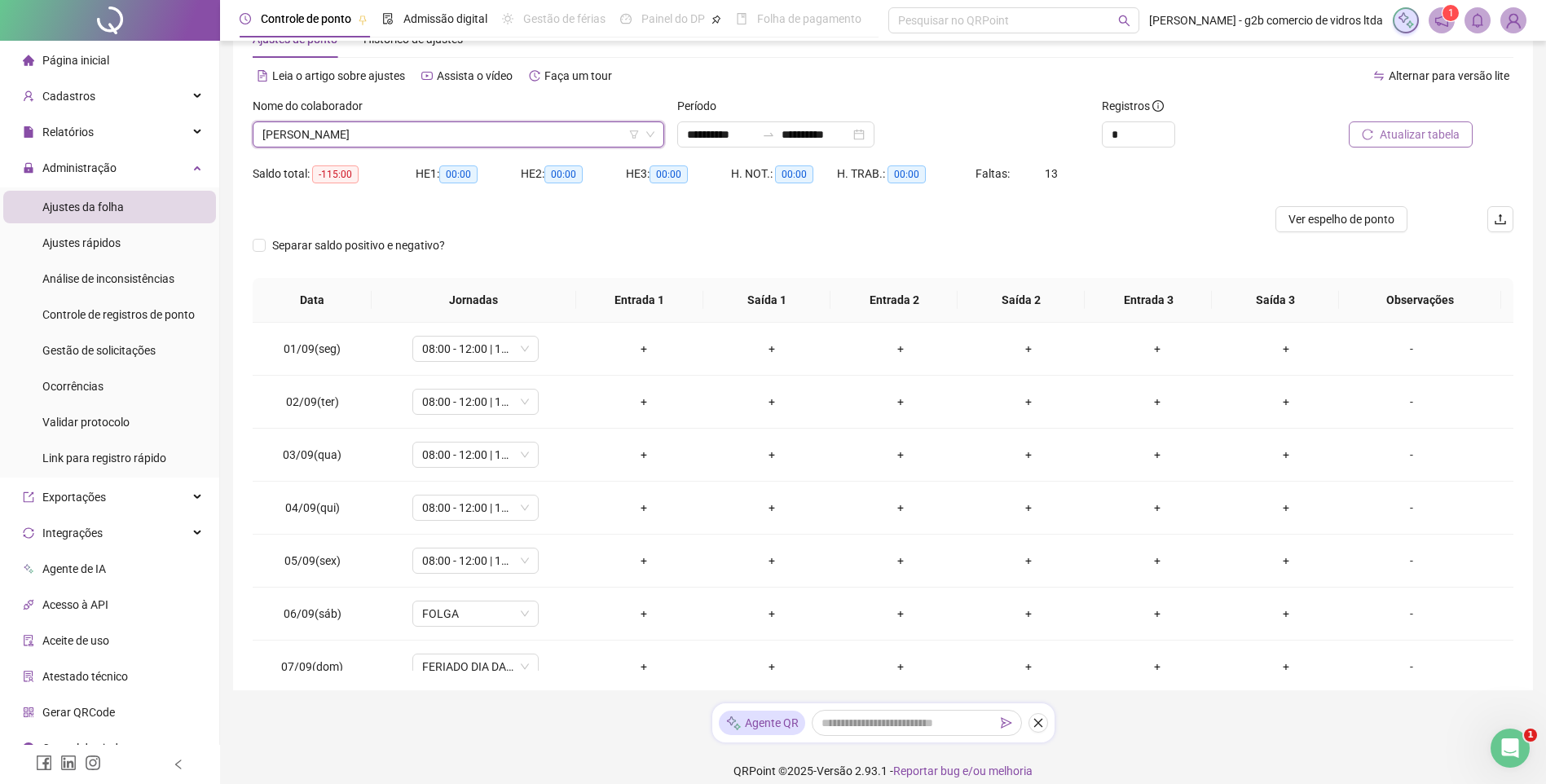
scroll to position [69, 0]
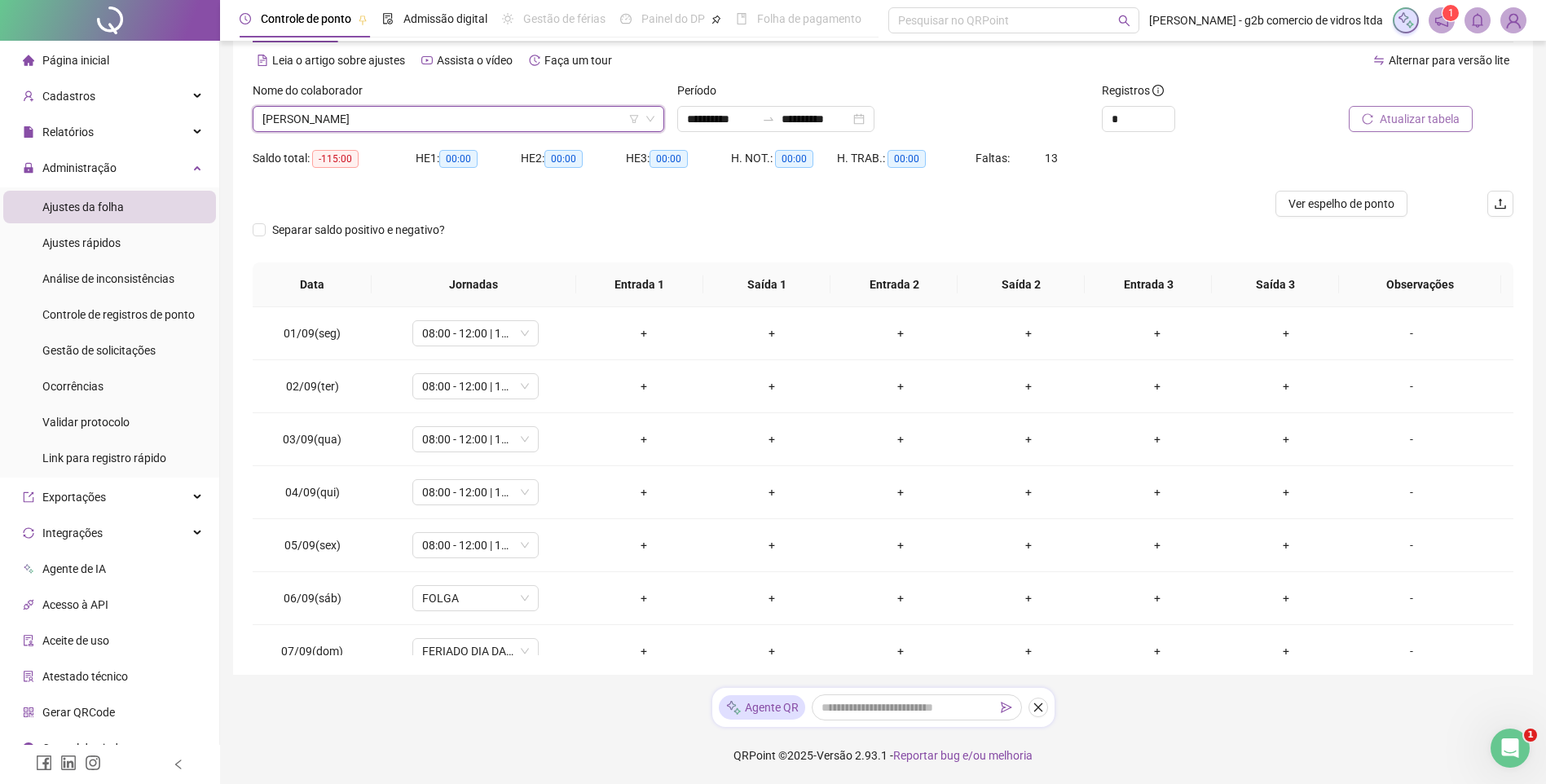
click at [443, 123] on span "VINICIO SOARES DE SOUZA" at bounding box center [459, 119] width 392 height 25
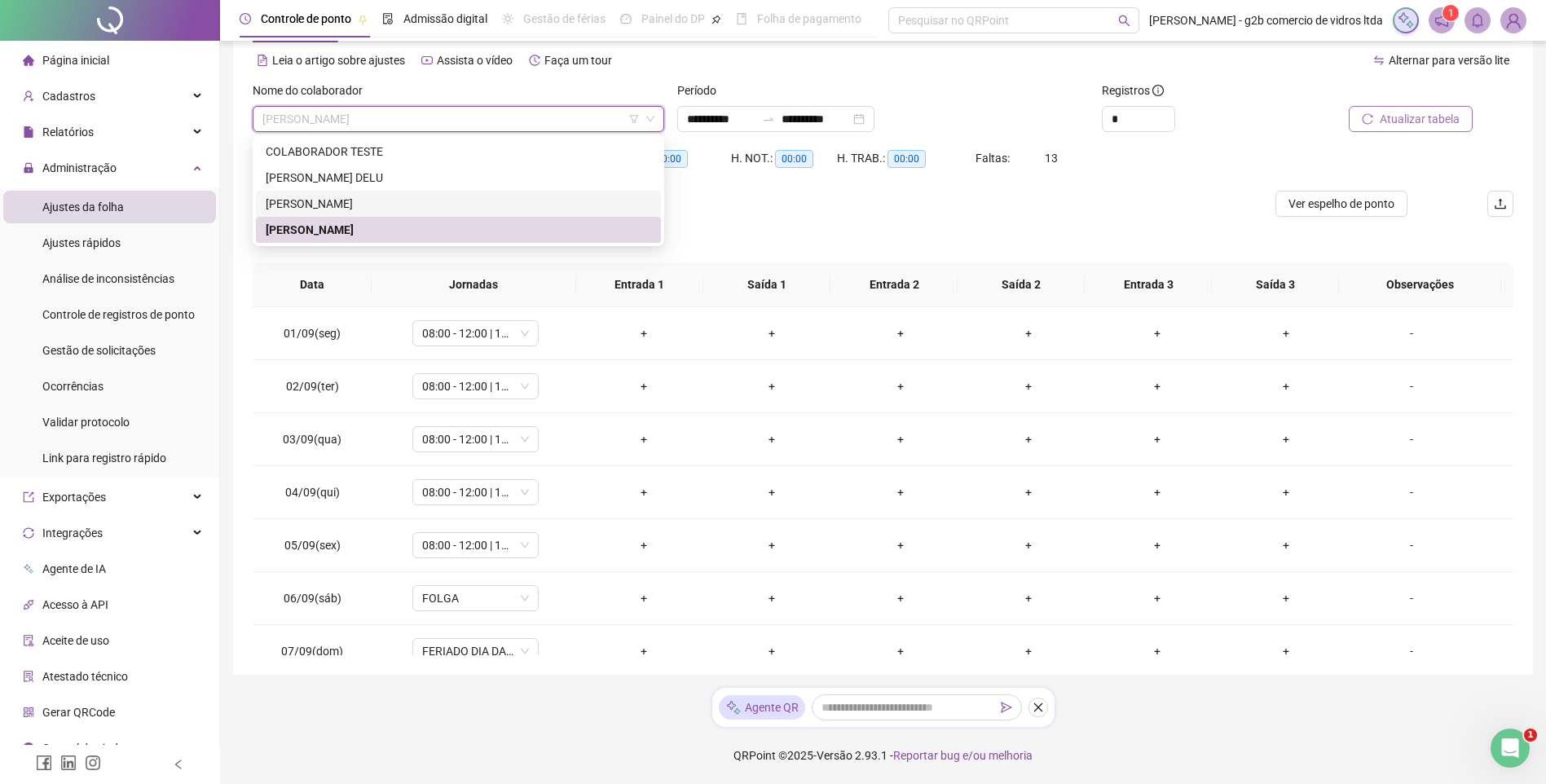
click at [409, 209] on div "LUCAS SEGUNDO DE MORAES" at bounding box center [459, 203] width 386 height 18
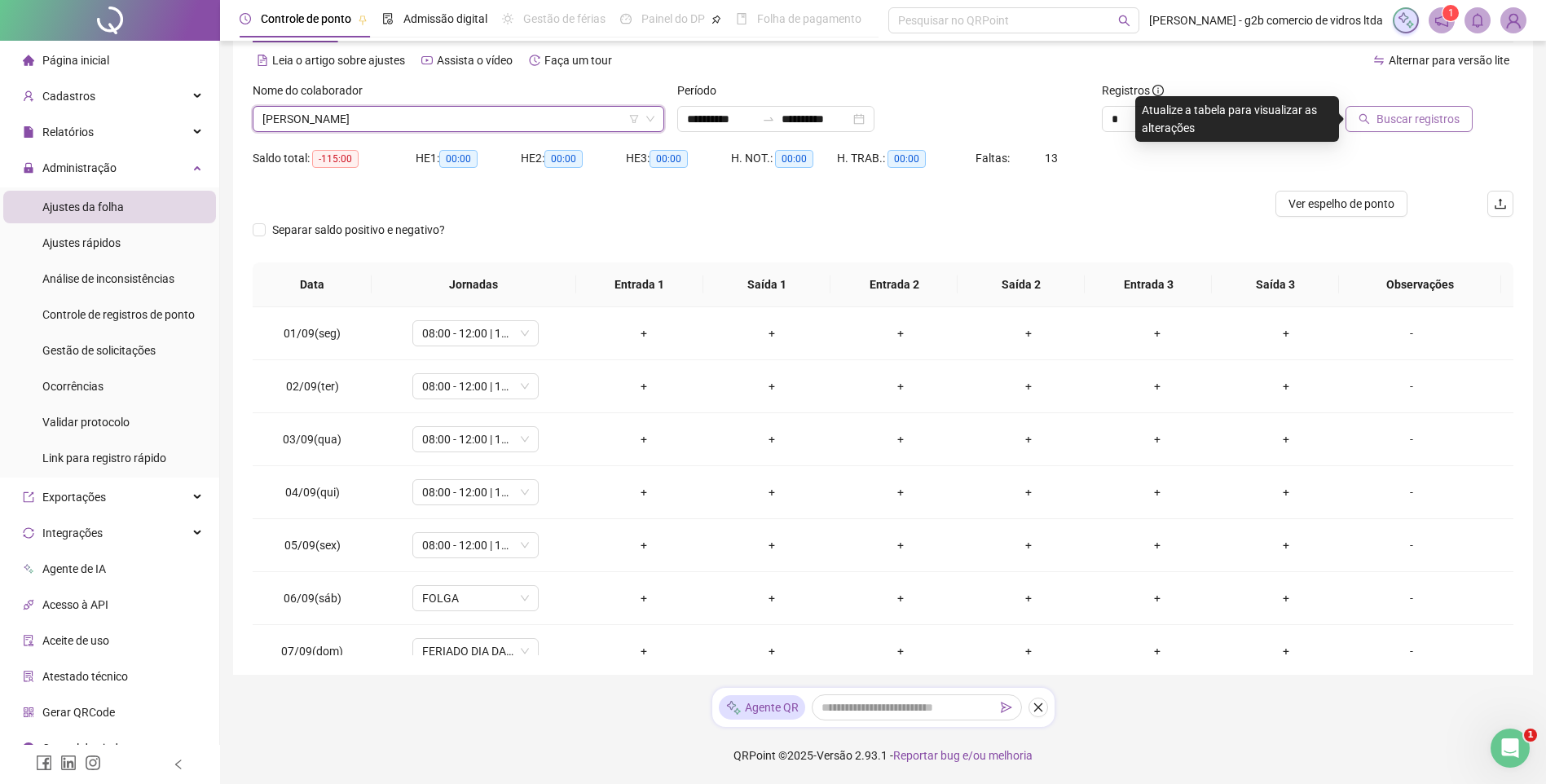
click at [1427, 118] on span "Buscar registros" at bounding box center [1419, 119] width 83 height 18
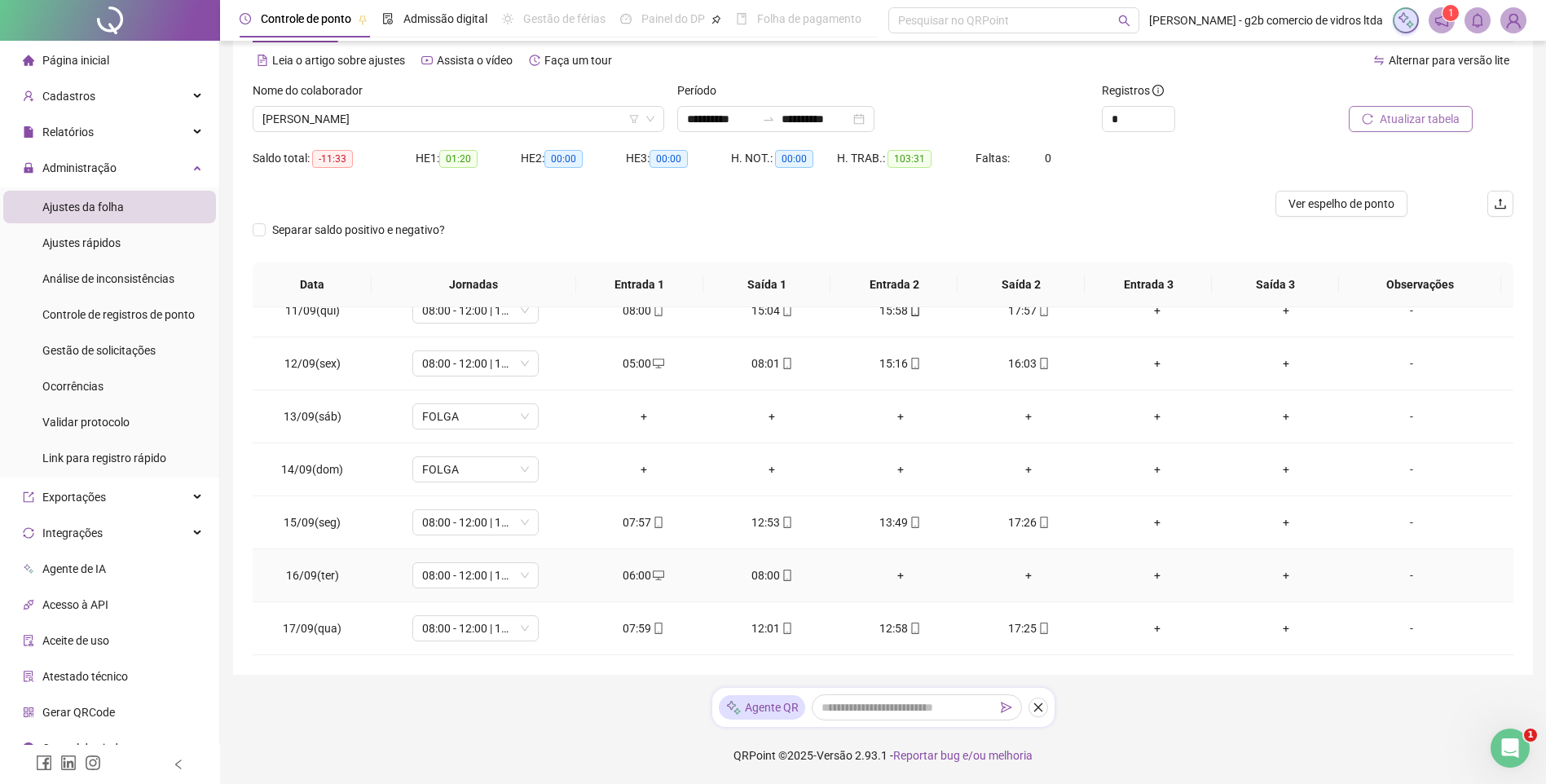
scroll to position [471, 0]
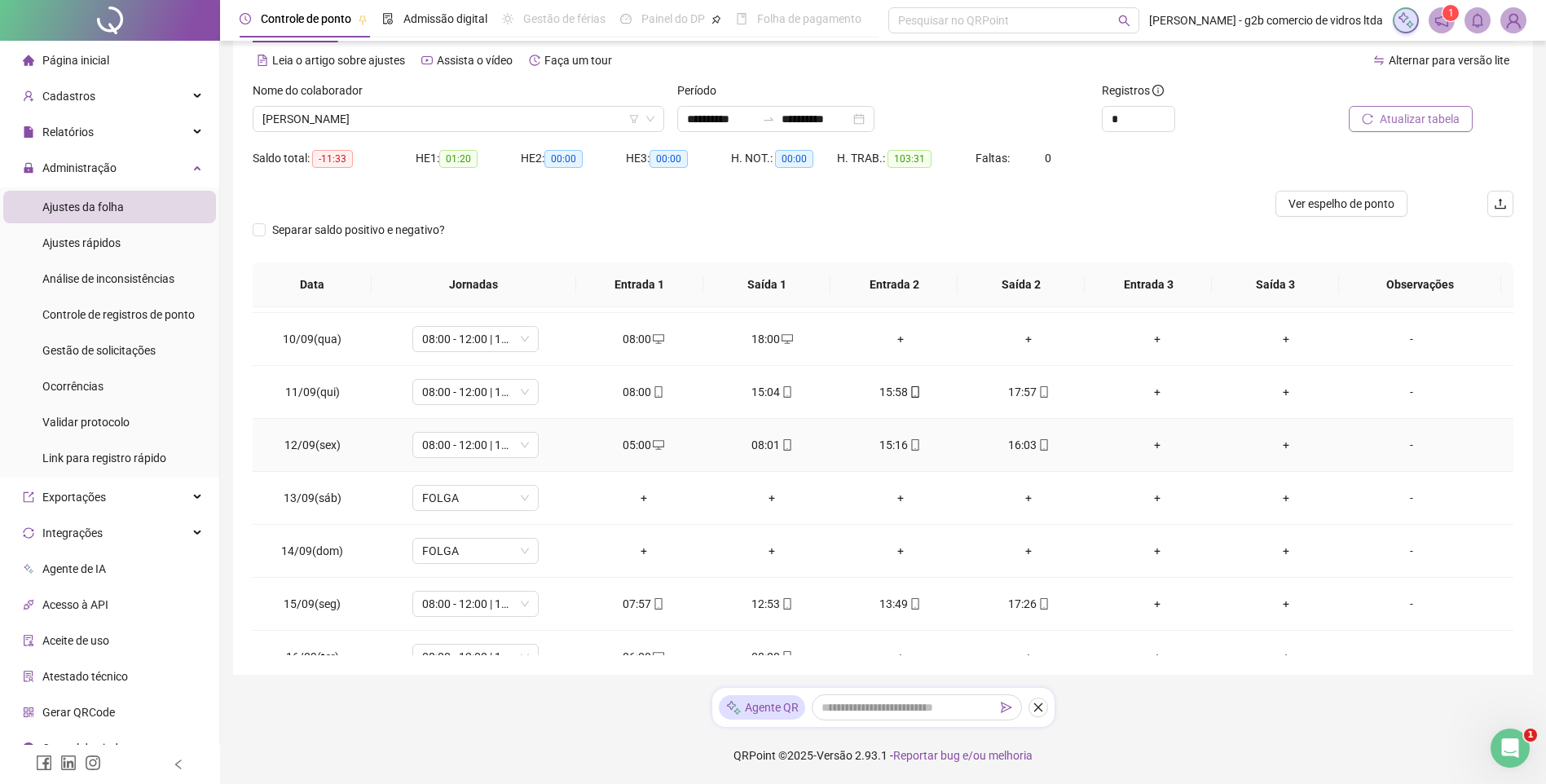
click at [621, 445] on div "05:00" at bounding box center [644, 444] width 103 height 18
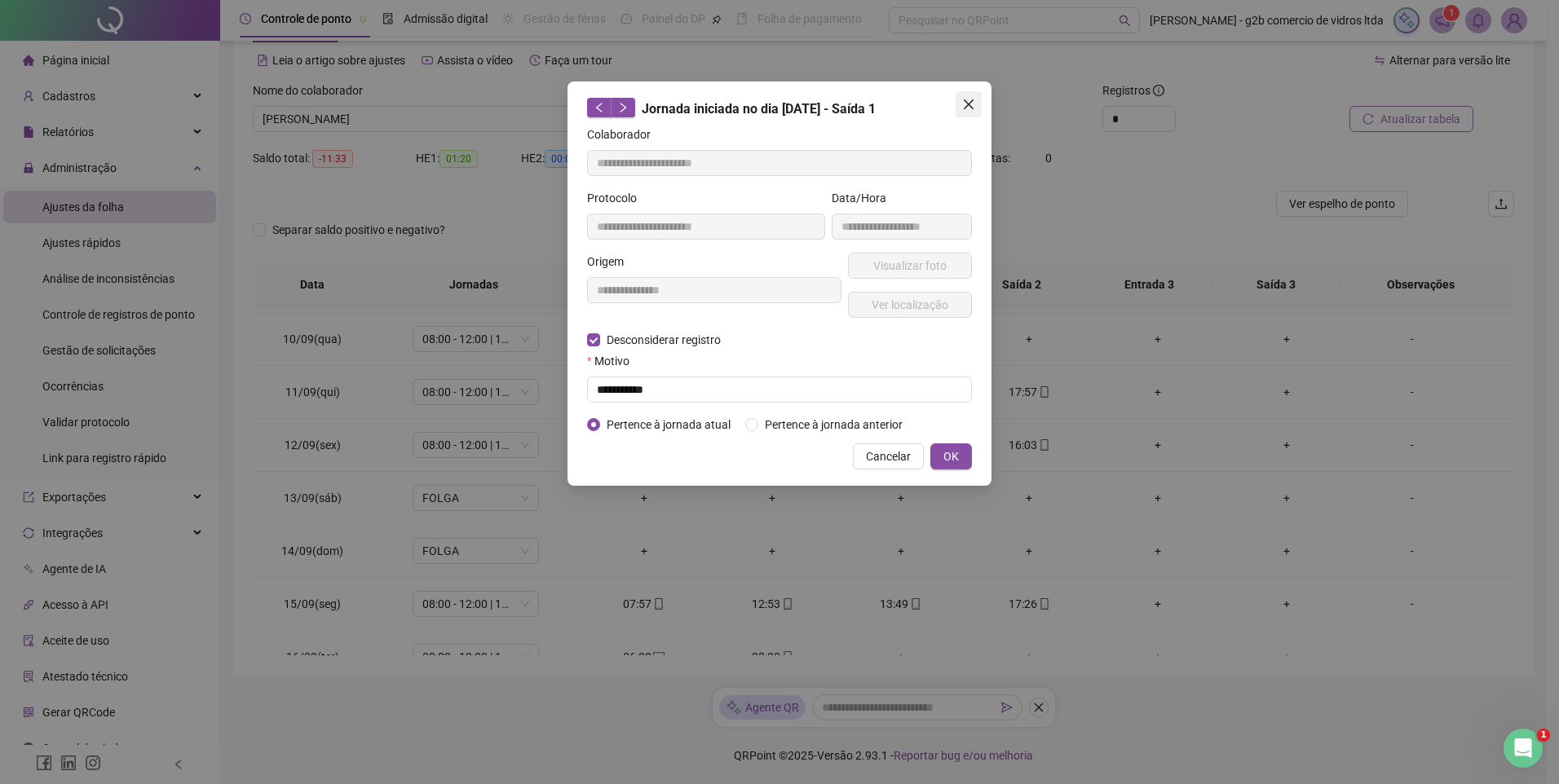
click at [972, 102] on icon "close" at bounding box center [969, 104] width 10 height 10
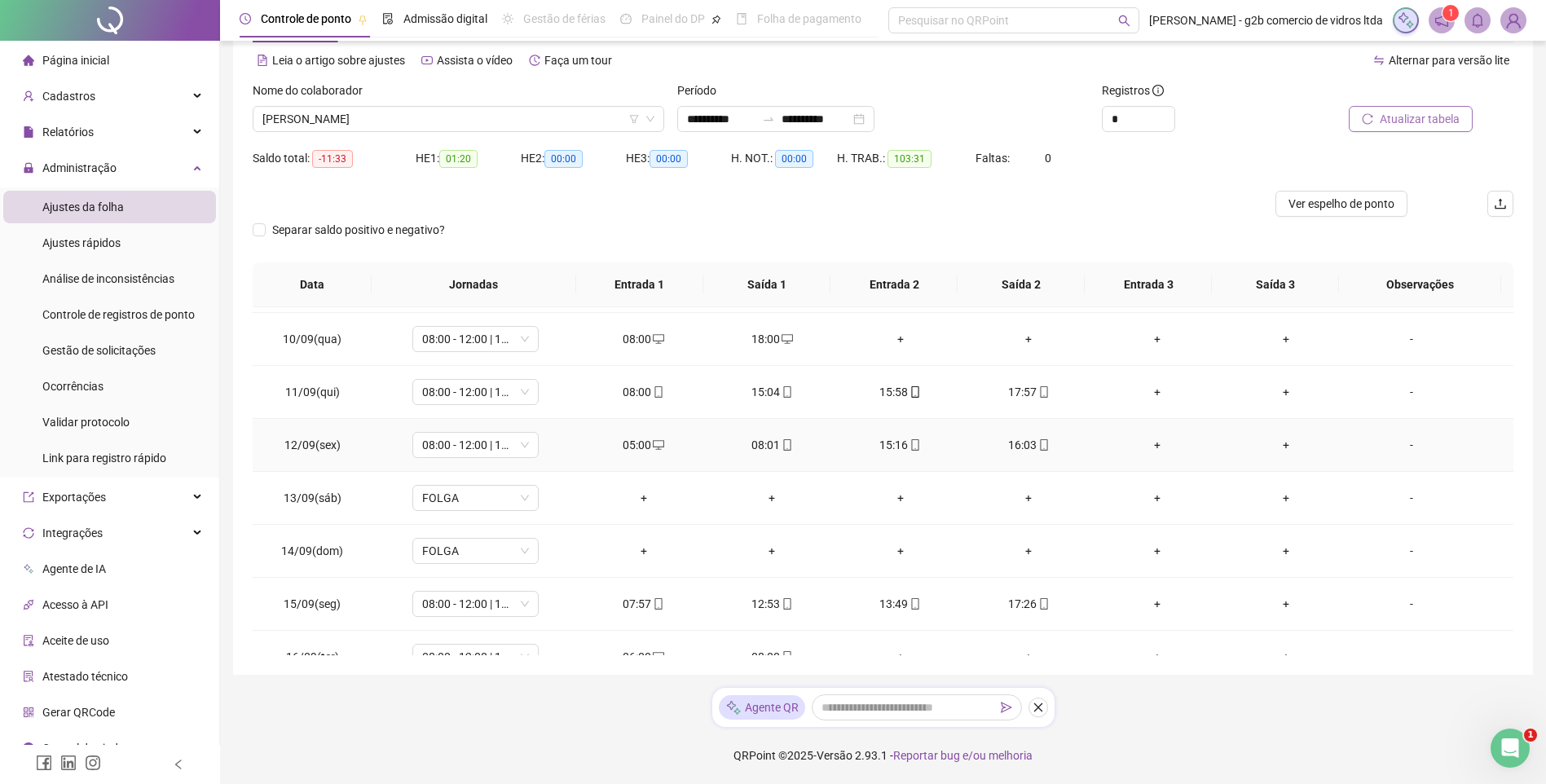
click at [638, 443] on div "05:00" at bounding box center [644, 444] width 103 height 18
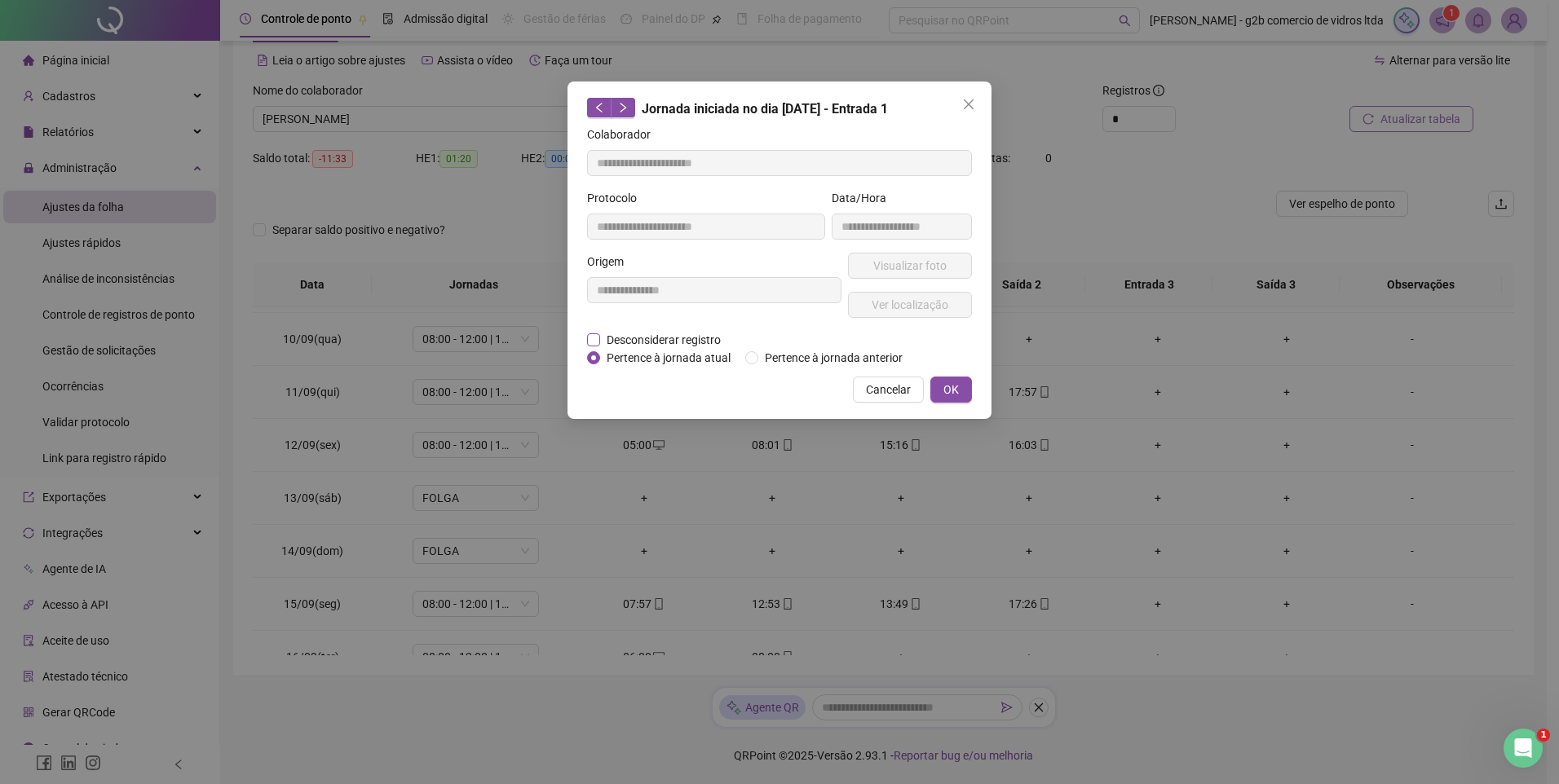
click at [619, 336] on span "Desconsiderar registro" at bounding box center [664, 340] width 127 height 18
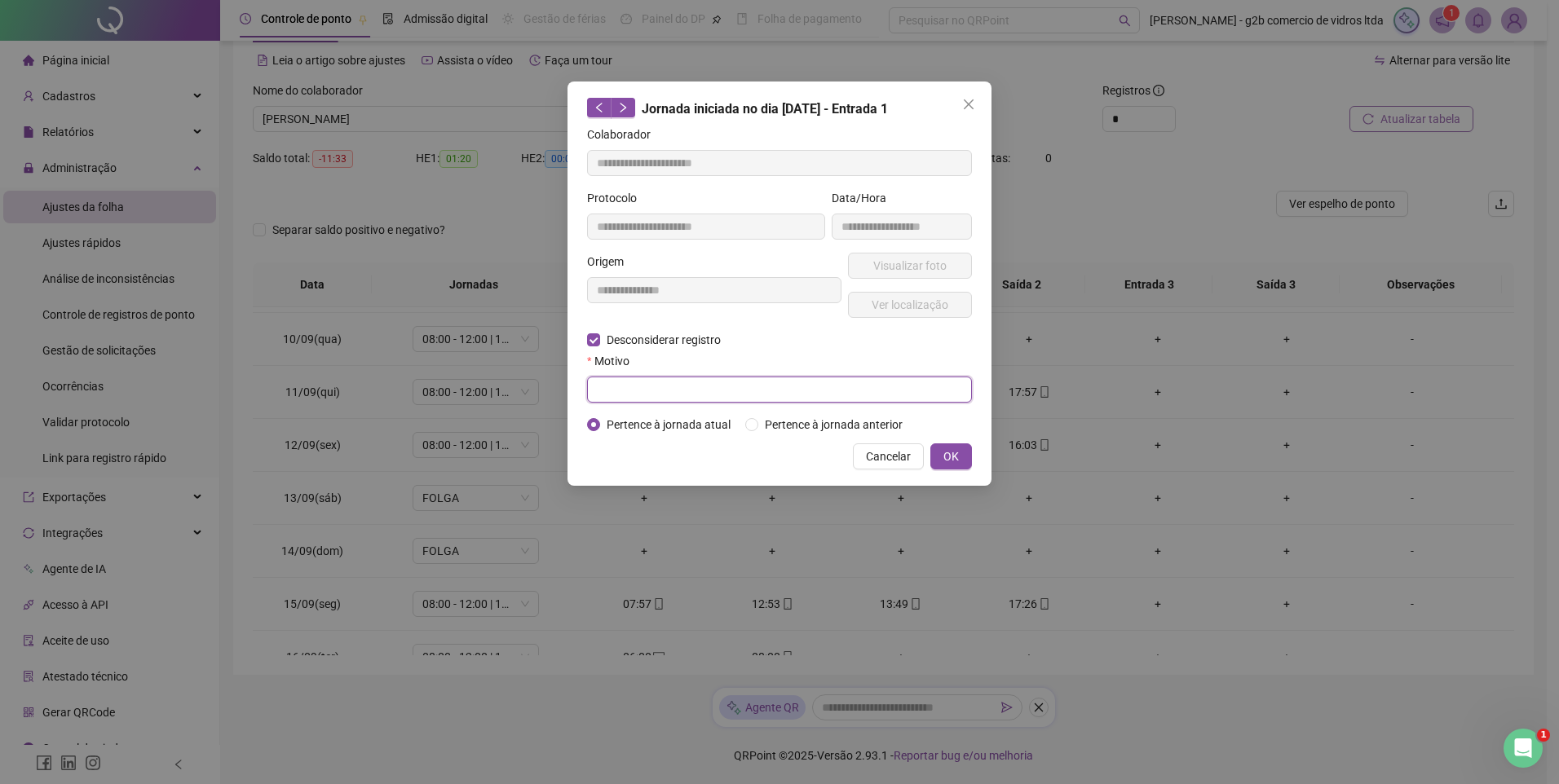
click at [718, 385] on input "text" at bounding box center [779, 389] width 385 height 26
type input "*"
type input "**********"
click at [958, 454] on span "OK" at bounding box center [951, 456] width 15 height 18
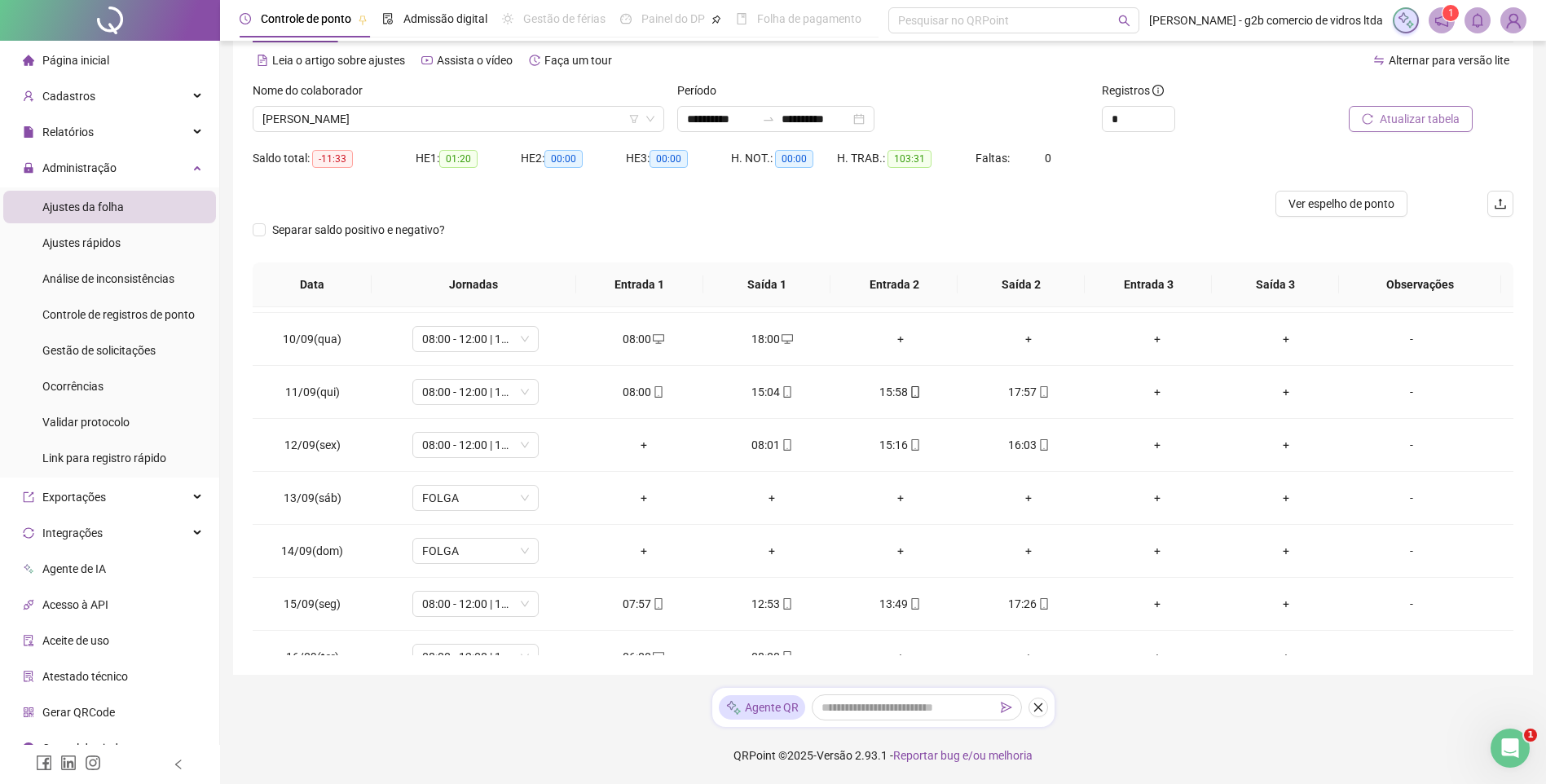
click at [1423, 129] on button "Atualizar tabela" at bounding box center [1411, 119] width 124 height 26
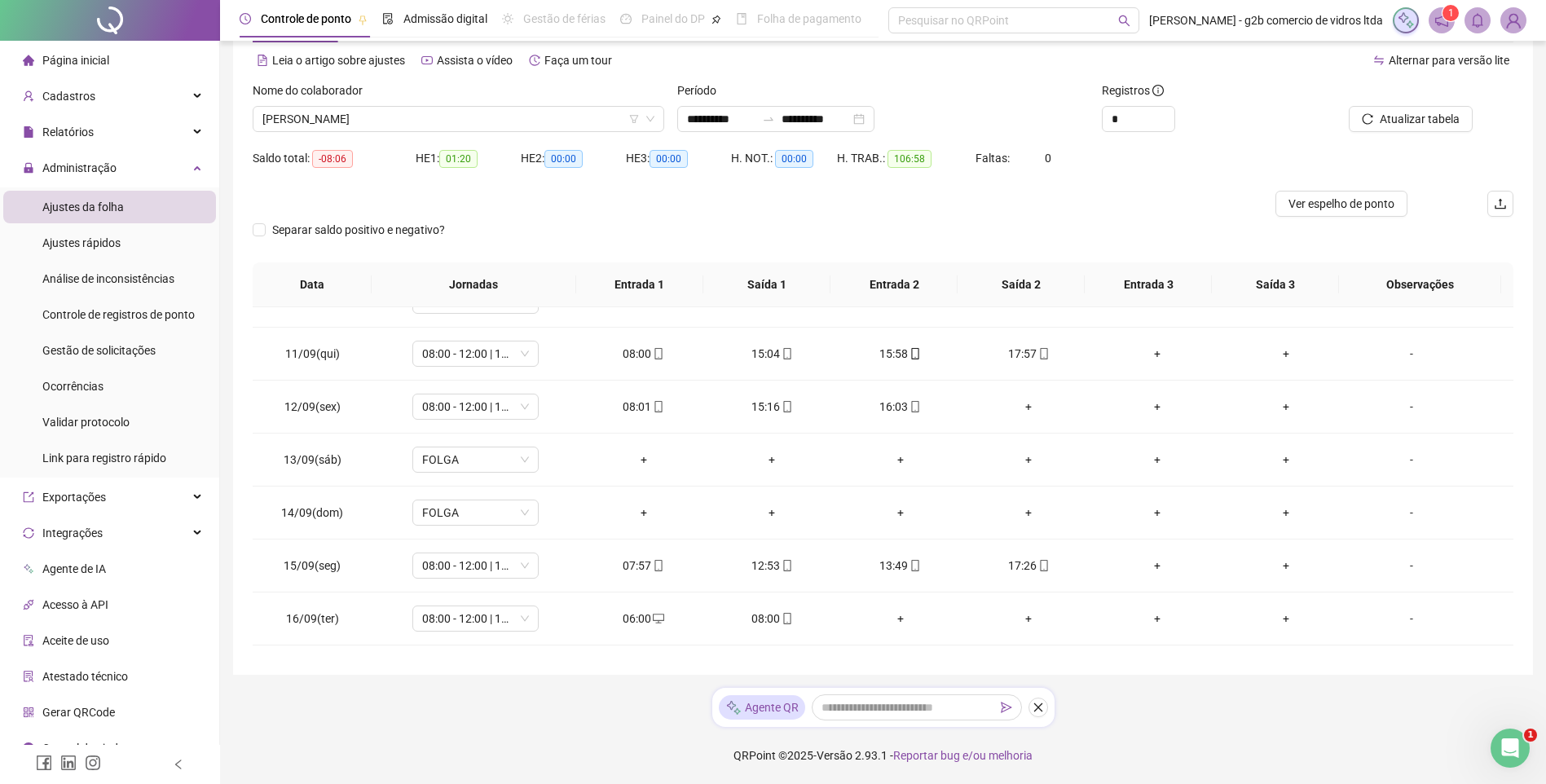
scroll to position [553, 0]
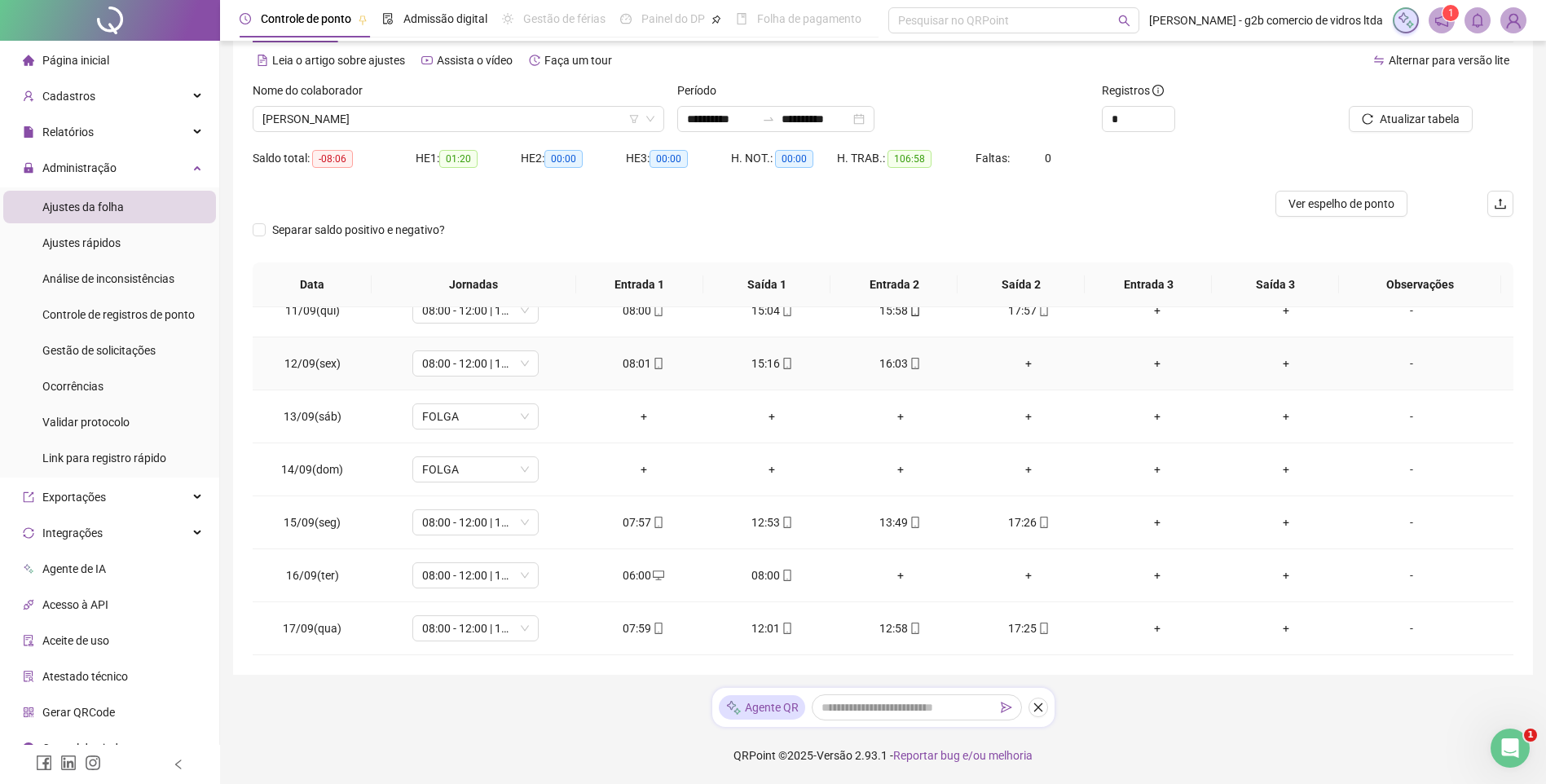
click at [1018, 367] on div "+" at bounding box center [1030, 363] width 103 height 18
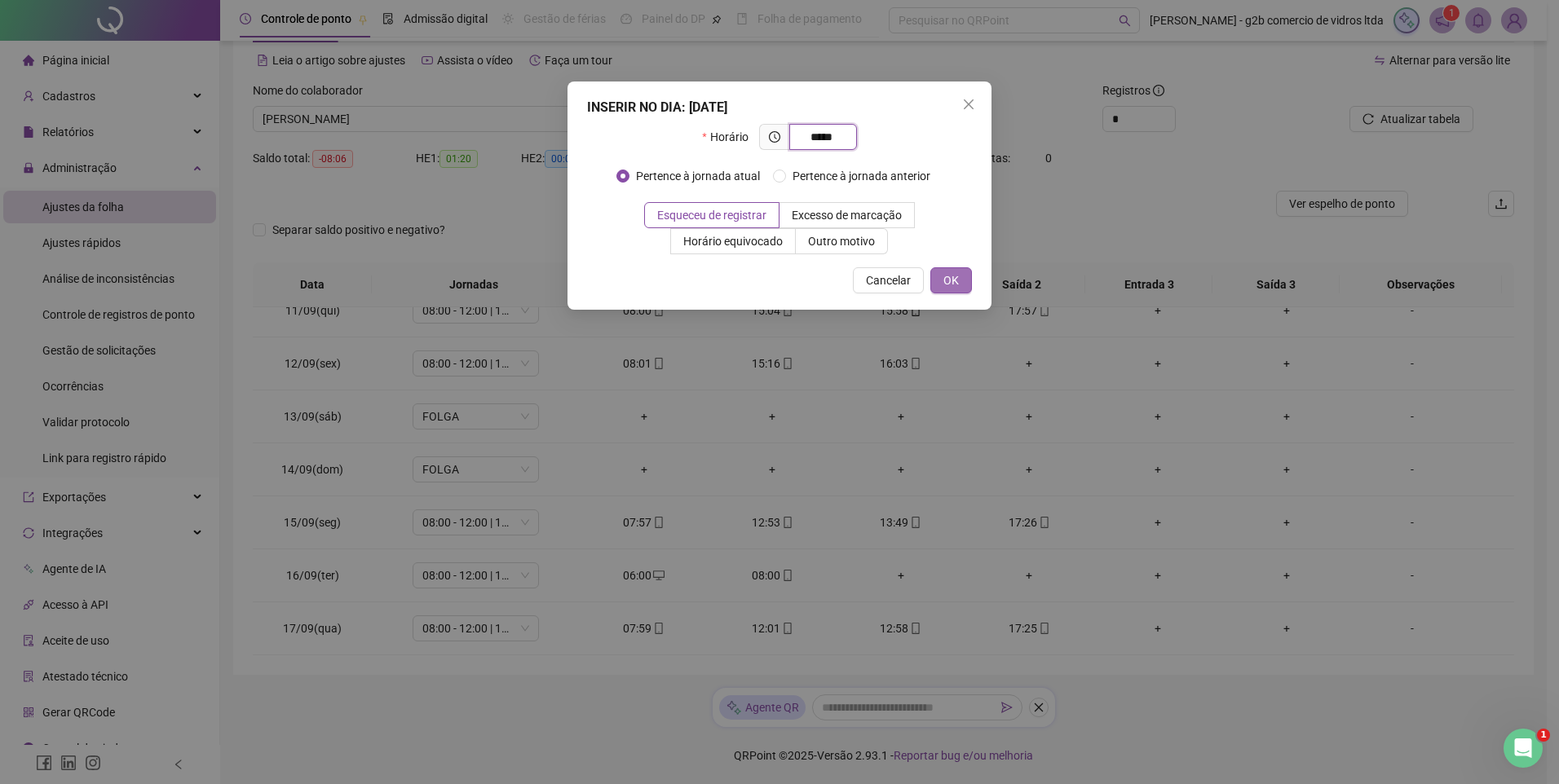
type input "*****"
click at [966, 279] on button "OK" at bounding box center [951, 280] width 42 height 26
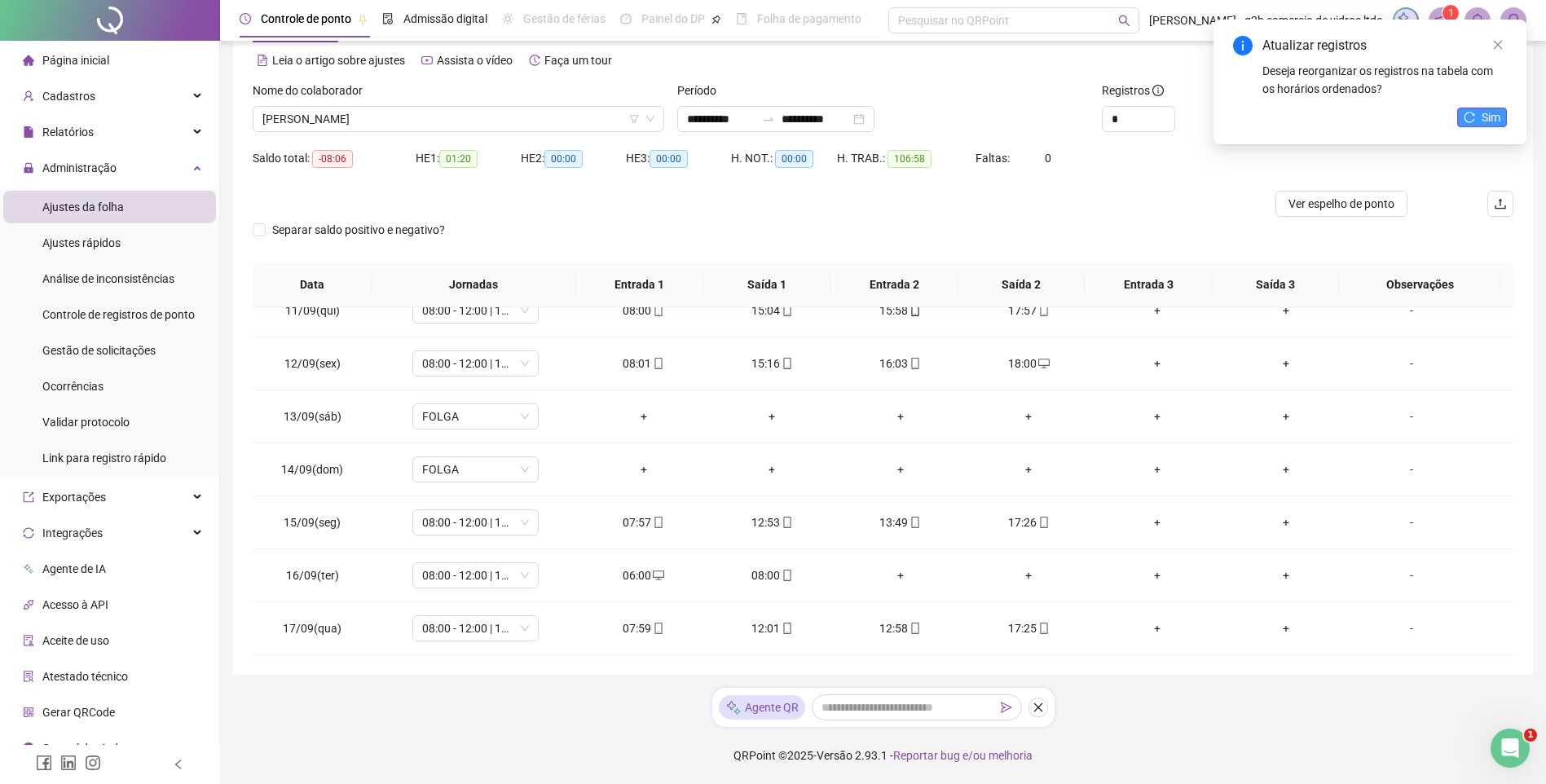
click at [1492, 118] on span "Sim" at bounding box center [1492, 117] width 19 height 18
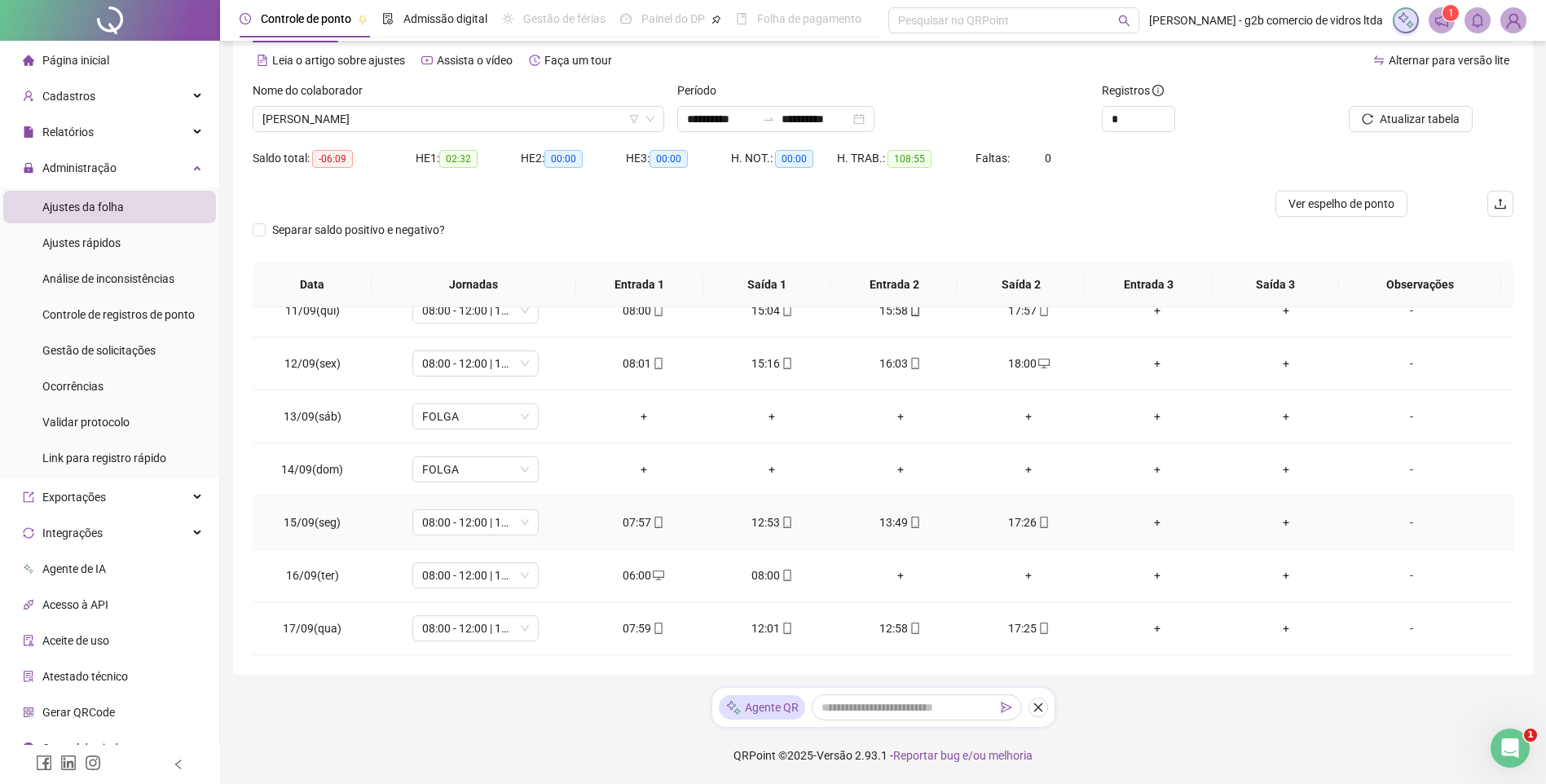
click at [627, 570] on div "06:00" at bounding box center [644, 575] width 103 height 18
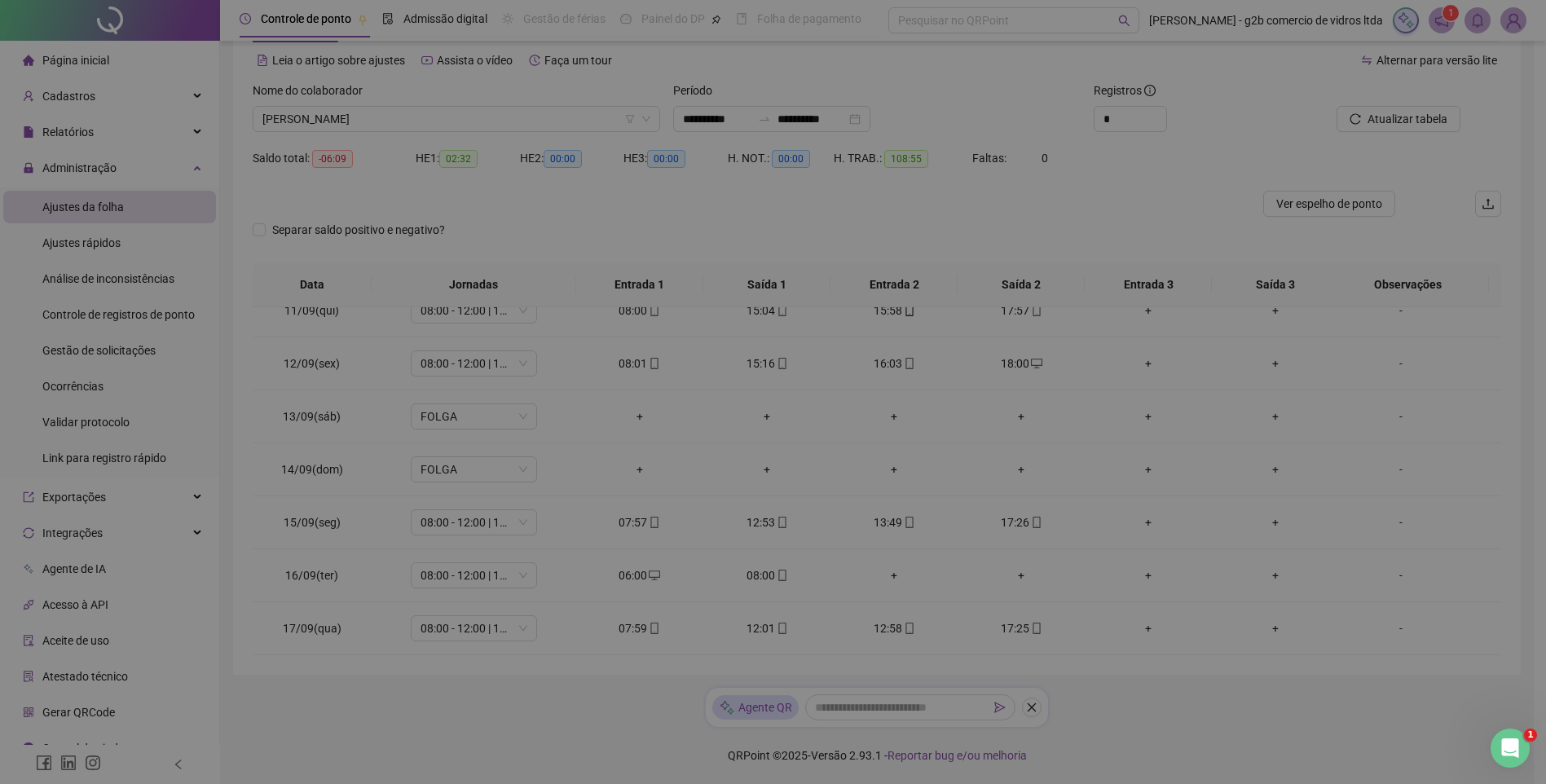
type input "**********"
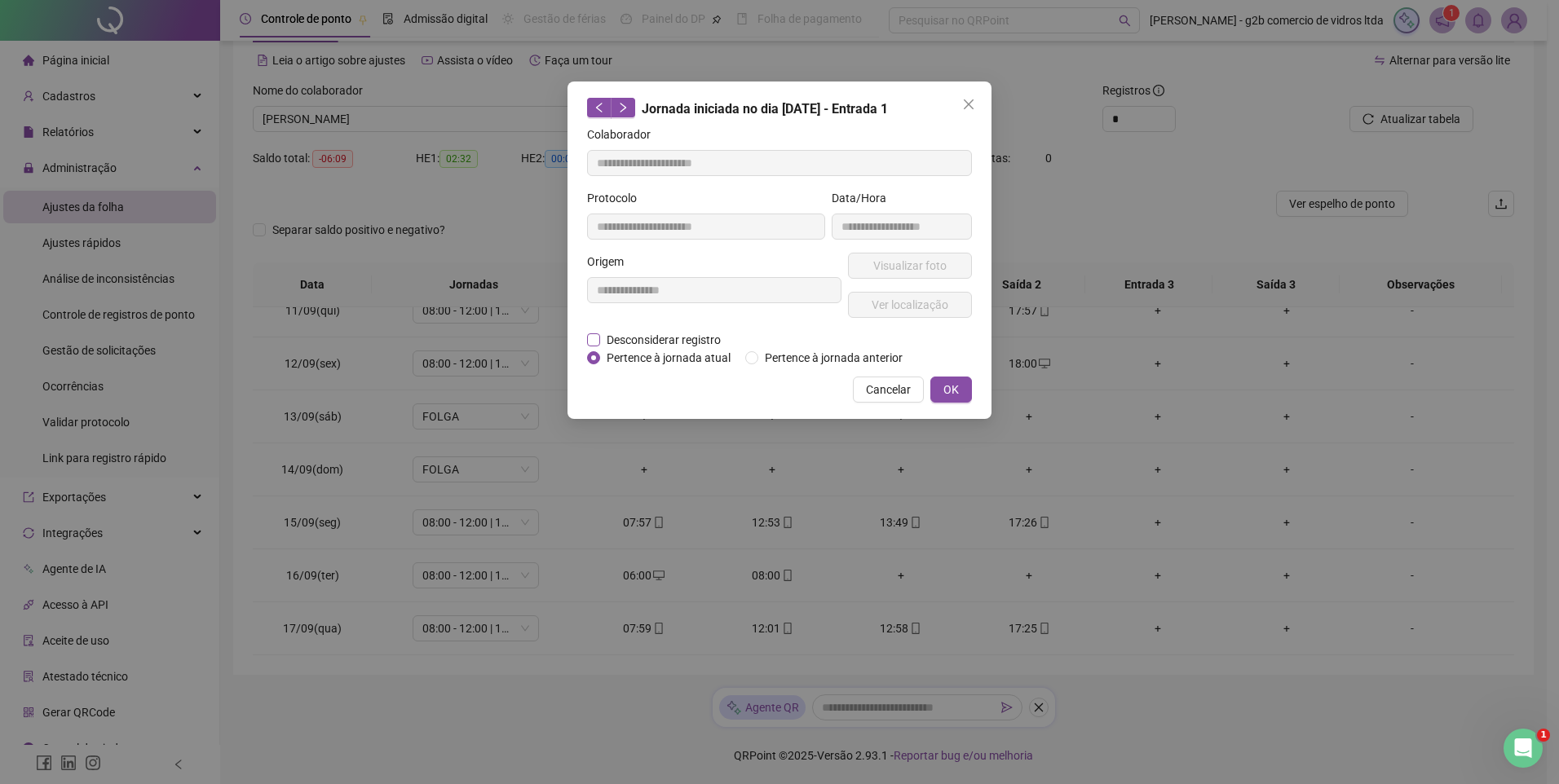
click at [670, 339] on span "Desconsiderar registro" at bounding box center [664, 340] width 127 height 18
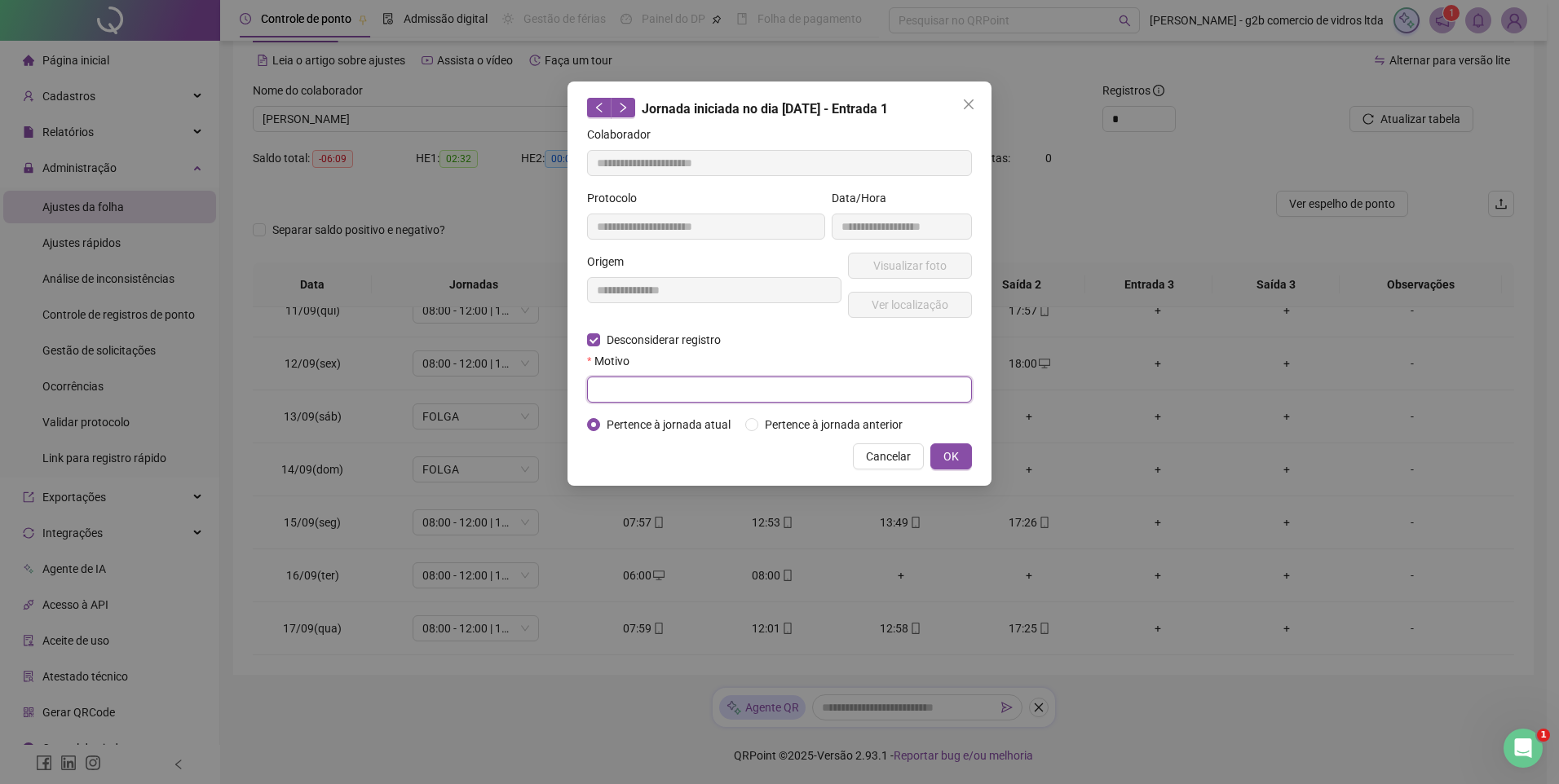
click at [712, 394] on input "text" at bounding box center [779, 389] width 385 height 26
type input "**********"
click at [945, 448] on span "OK" at bounding box center [951, 456] width 15 height 18
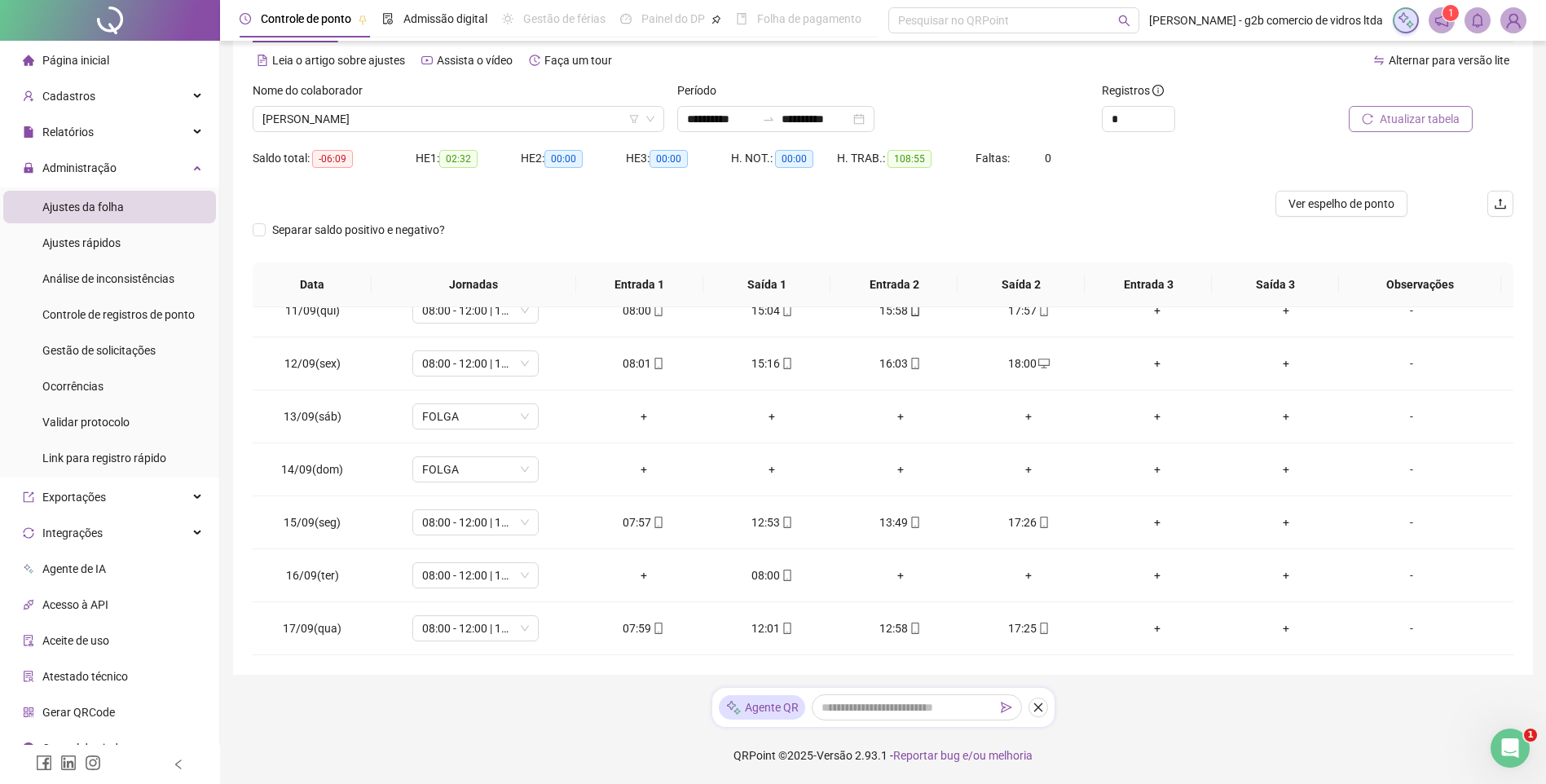
click at [1425, 124] on span "Atualizar tabela" at bounding box center [1420, 119] width 80 height 18
click at [767, 566] on td "+" at bounding box center [772, 576] width 129 height 53
click at [769, 574] on div "+" at bounding box center [771, 575] width 103 height 18
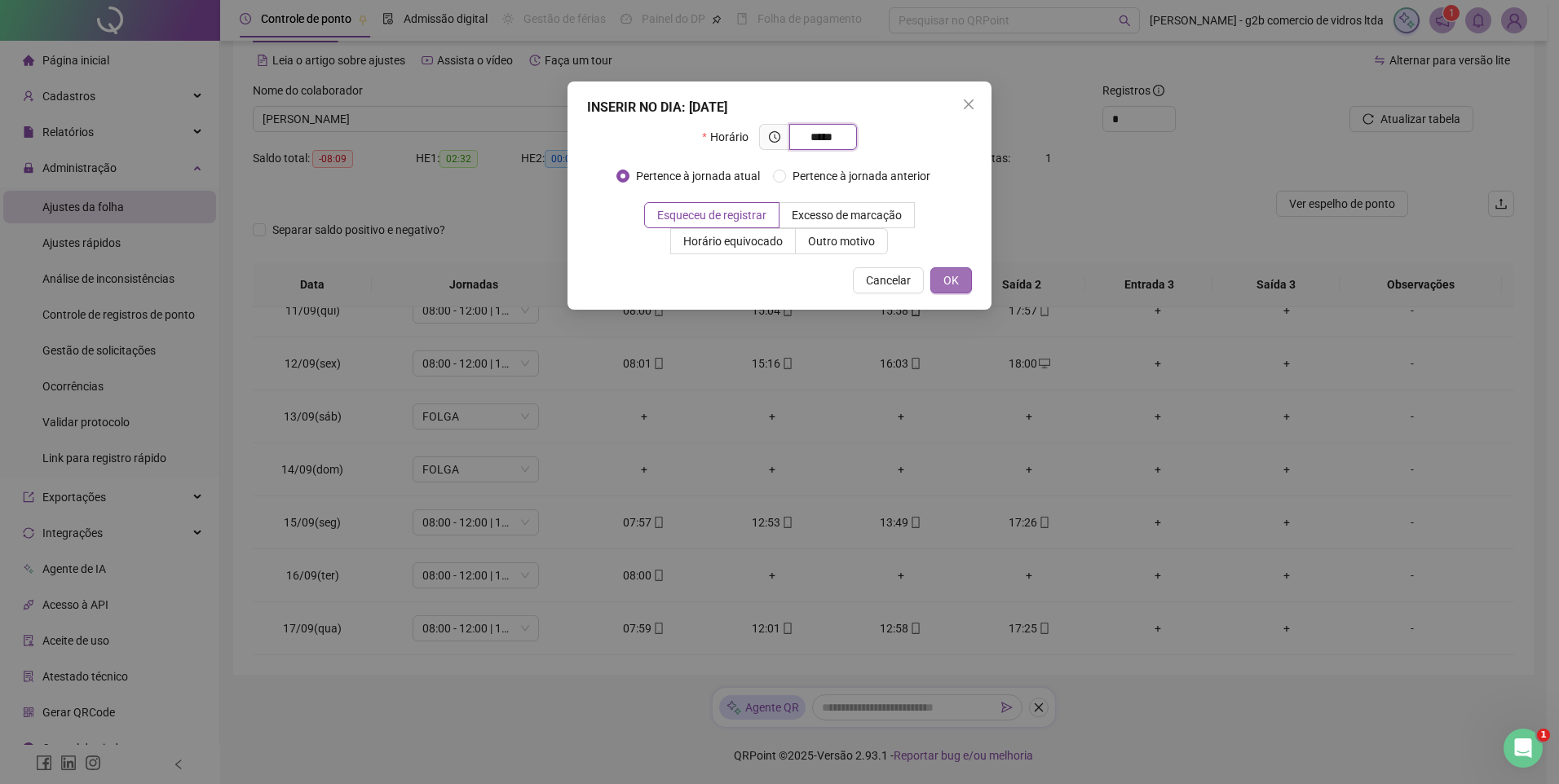
type input "*****"
click at [950, 275] on span "OK" at bounding box center [951, 280] width 15 height 18
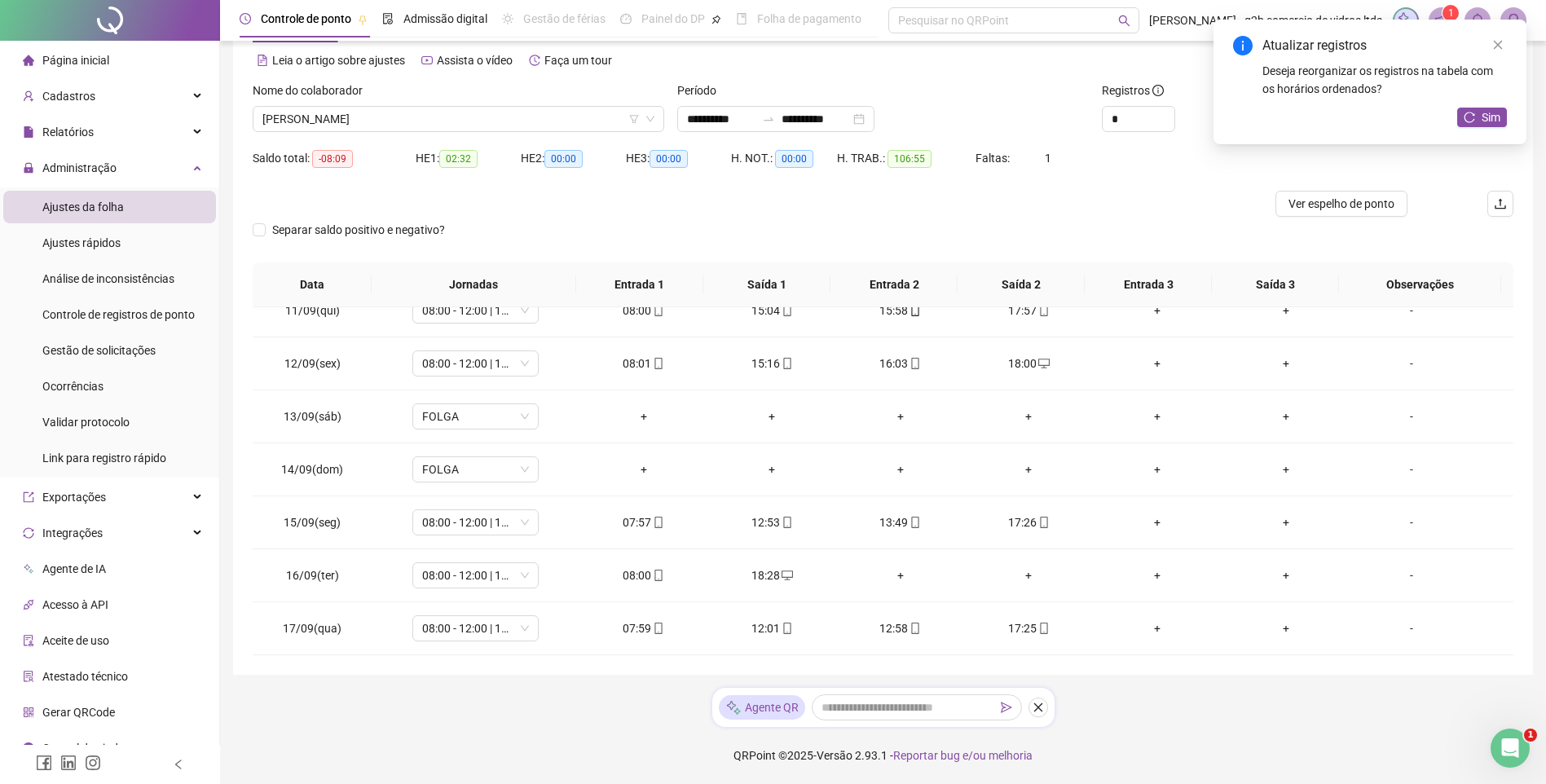
click at [1473, 103] on div "Atualizar registros Deseja reorganizar os registros na tabela com os horários o…" at bounding box center [1370, 82] width 313 height 125
click at [1473, 118] on icon "reload" at bounding box center [1470, 116] width 11 height 11
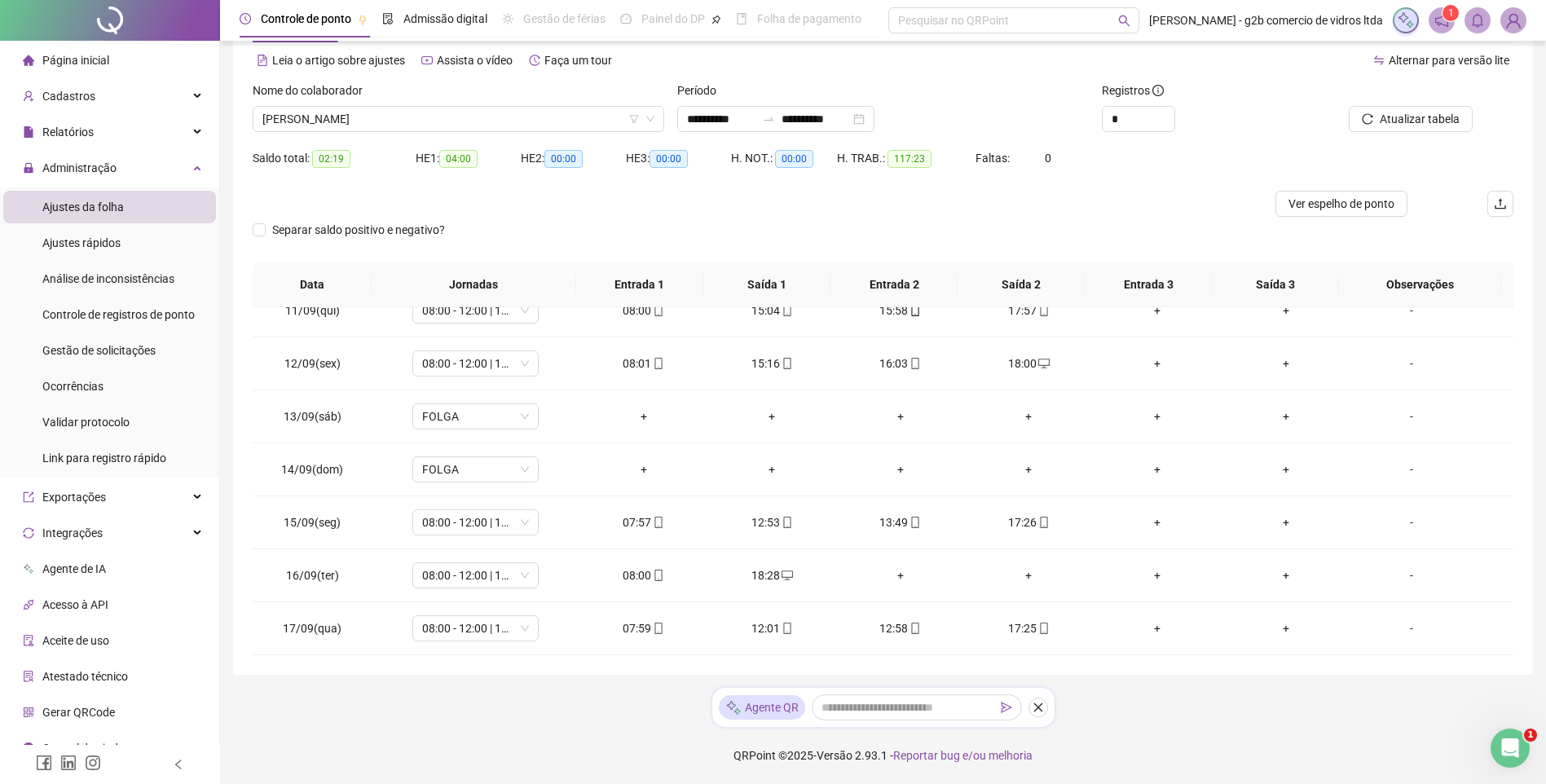
click at [1525, 17] on img at bounding box center [1514, 20] width 25 height 25
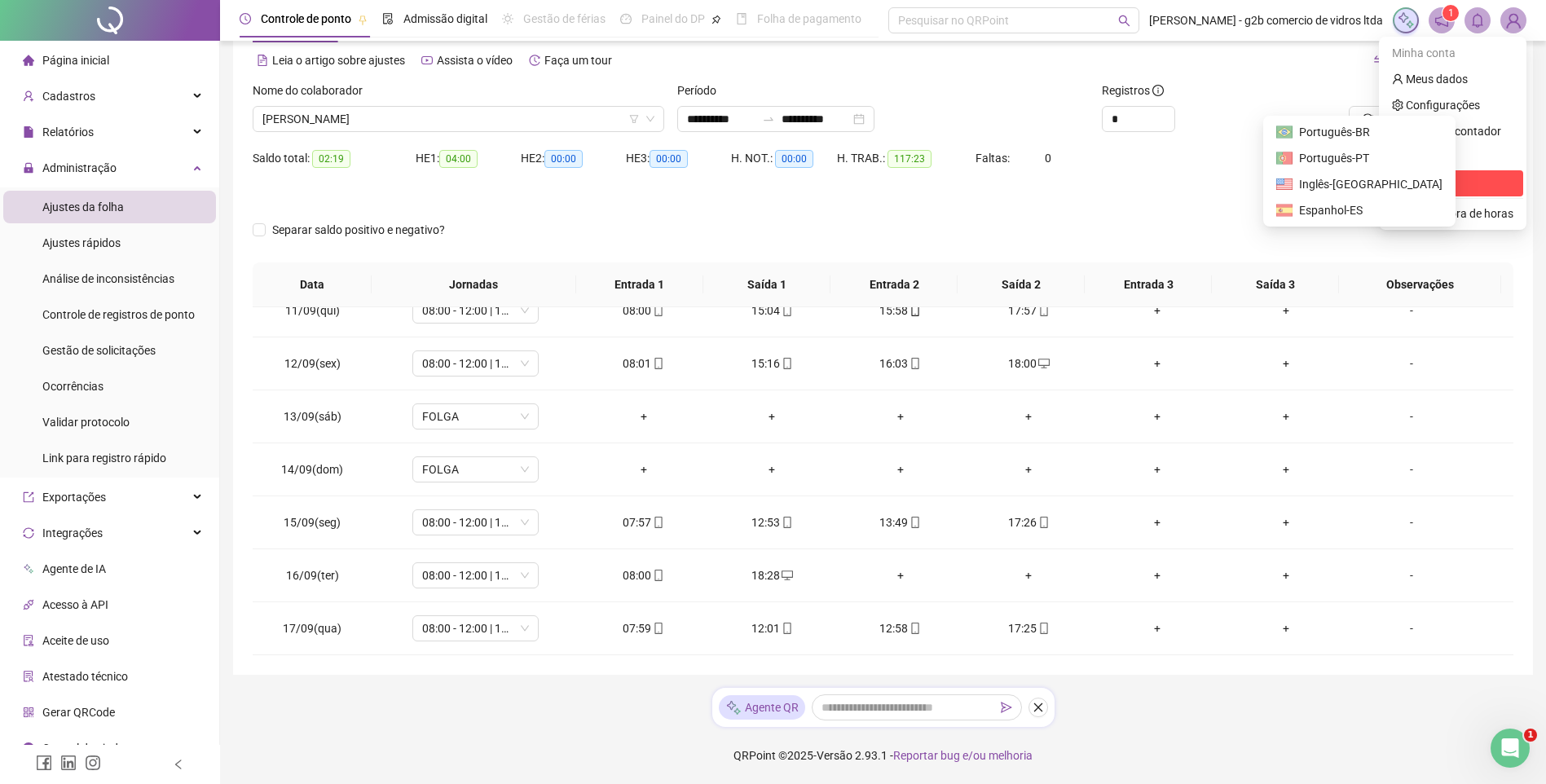
click at [1409, 184] on span "Sair" at bounding box center [1415, 183] width 20 height 13
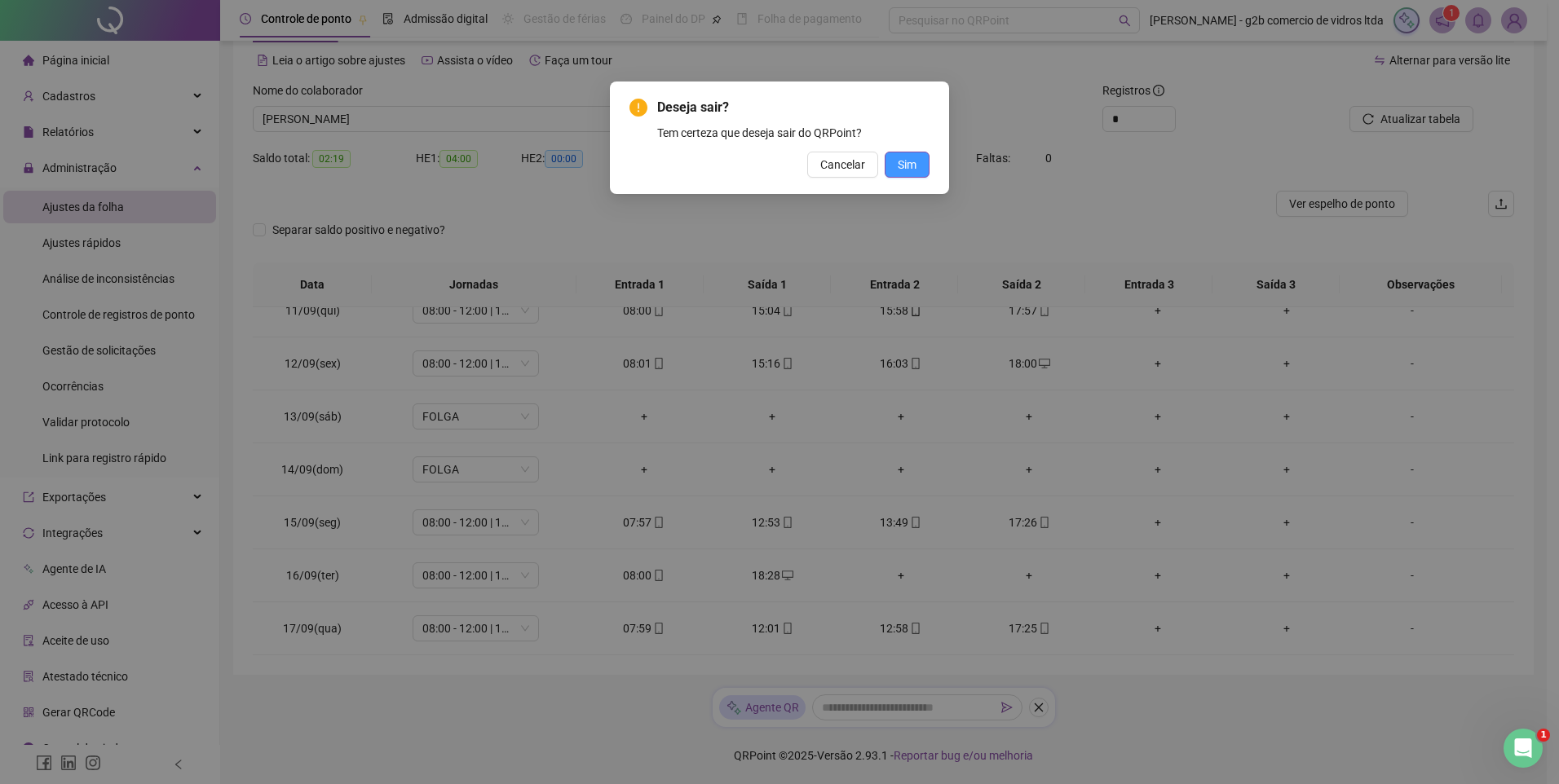
click at [901, 167] on span "Sim" at bounding box center [907, 164] width 19 height 18
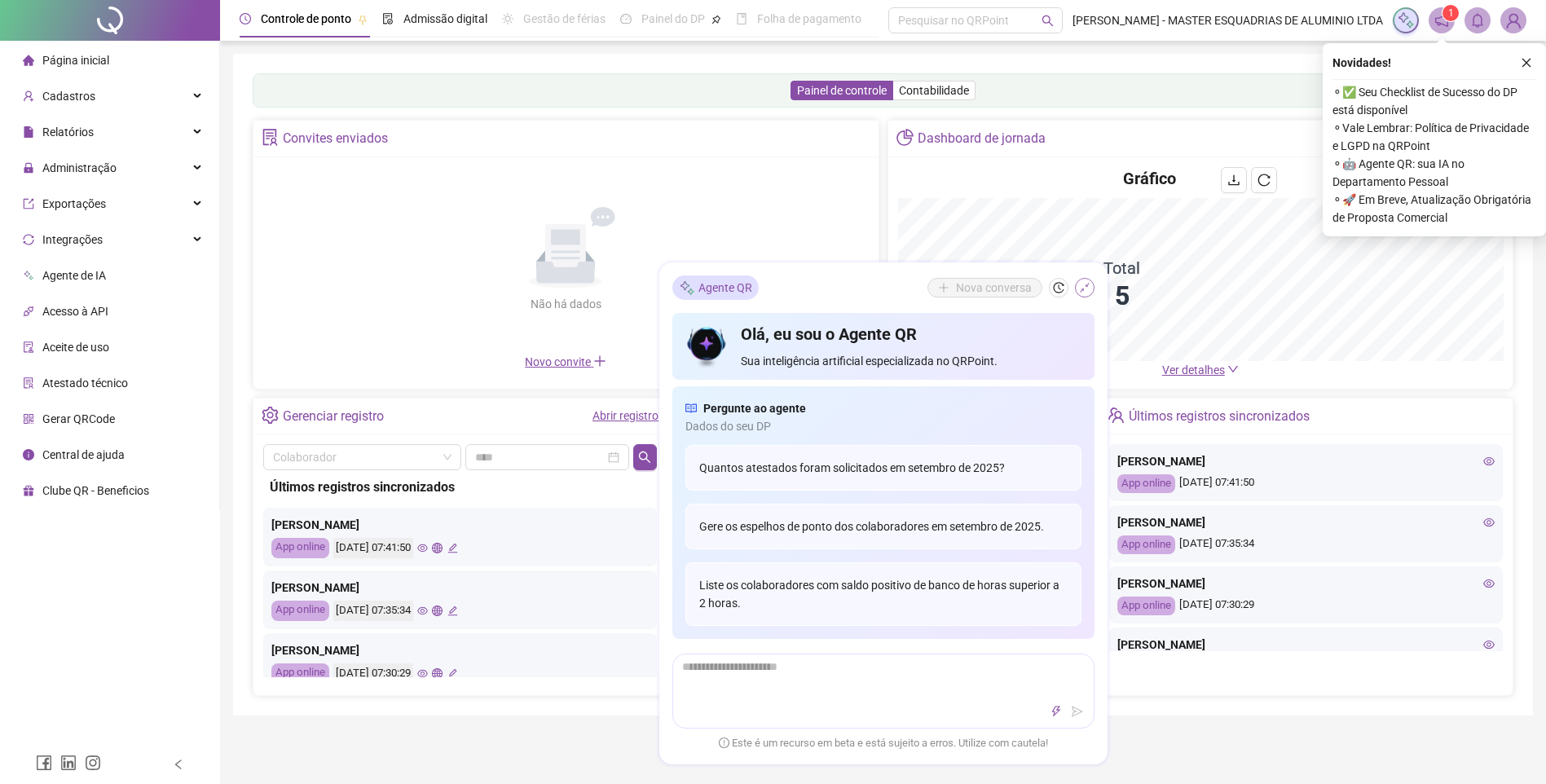
click at [1087, 283] on icon "shrink" at bounding box center [1085, 287] width 11 height 11
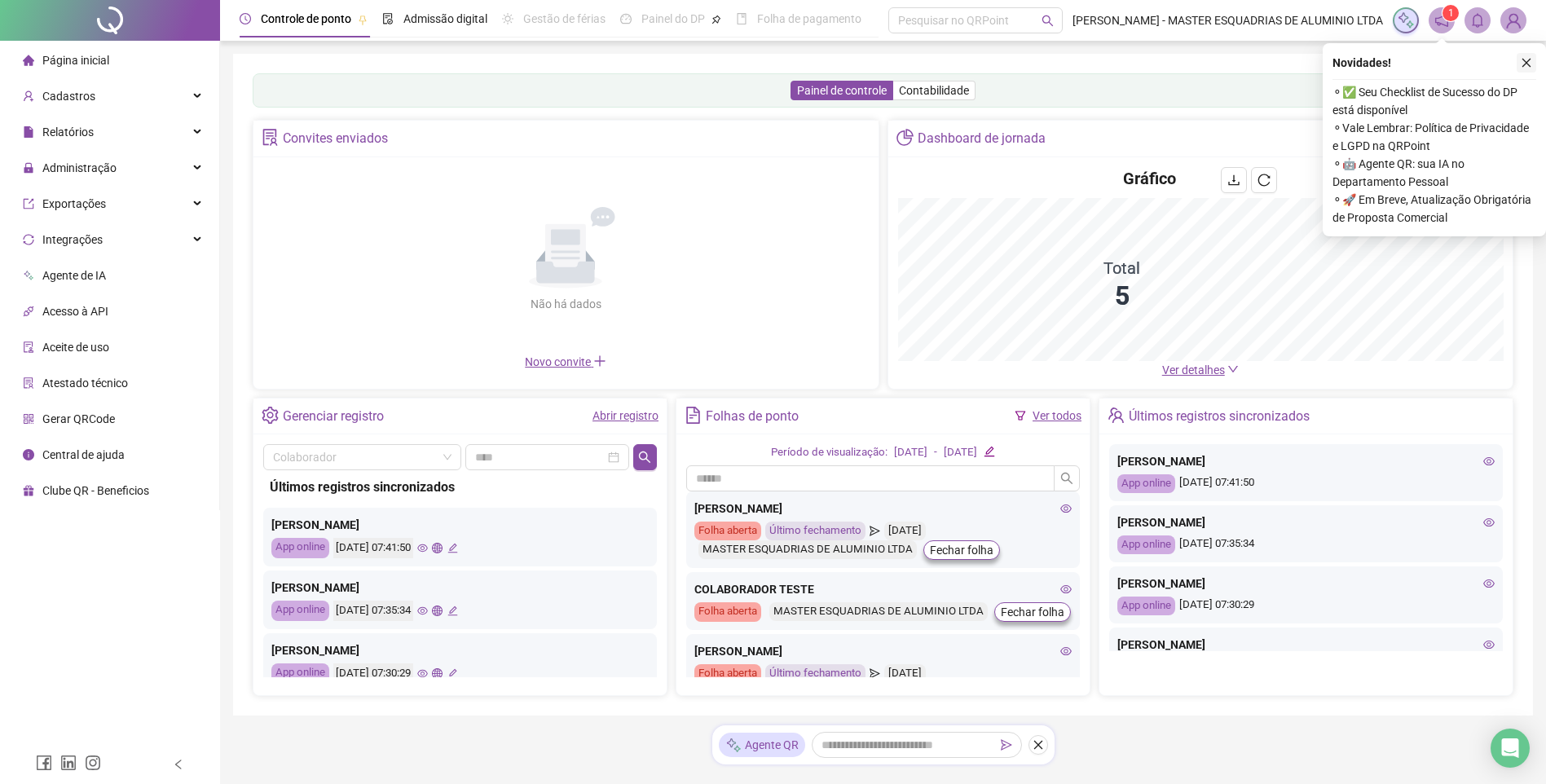
click at [1534, 61] on button "button" at bounding box center [1526, 62] width 20 height 20
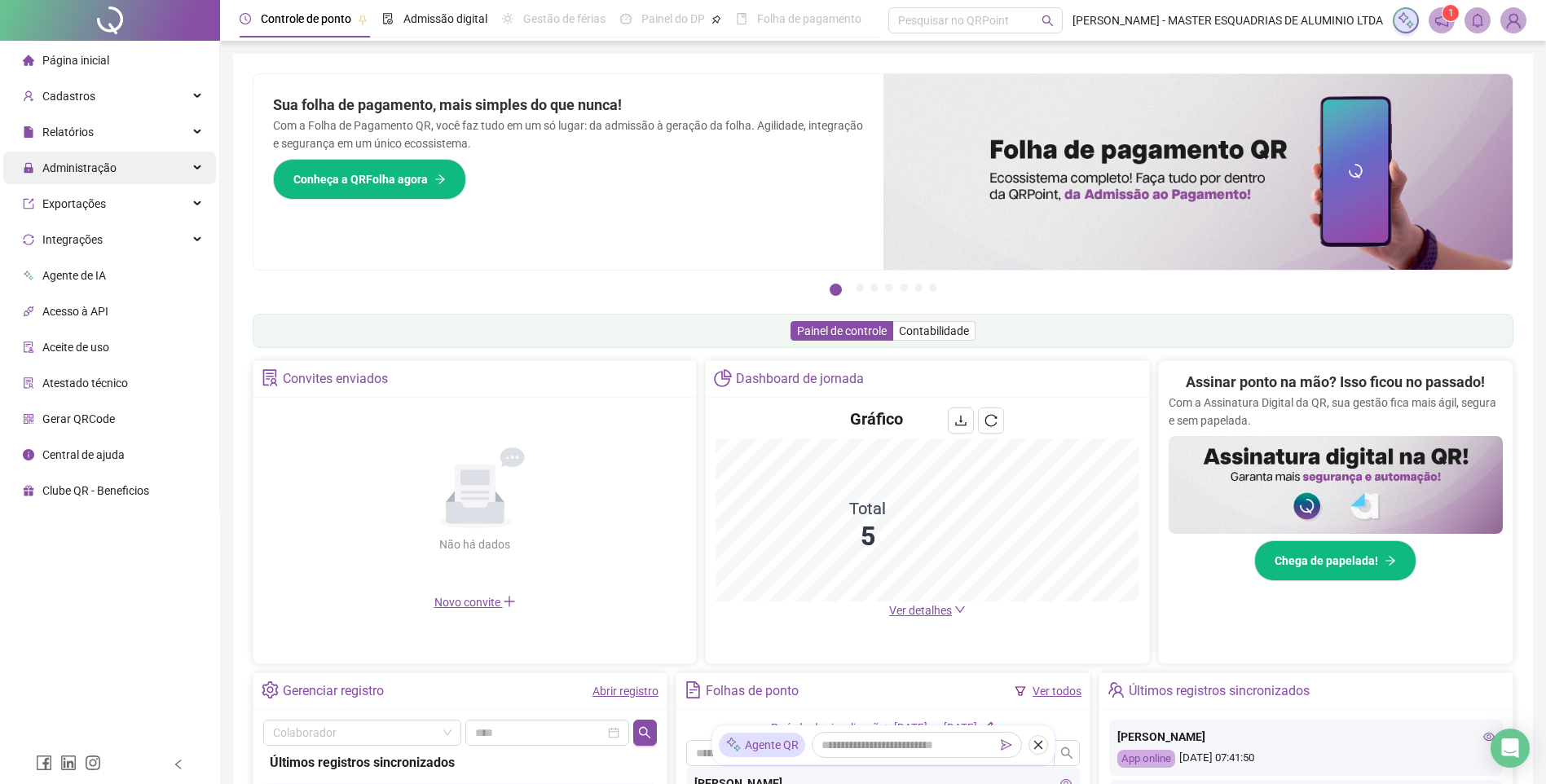
click at [201, 157] on div "Administração" at bounding box center [110, 167] width 212 height 32
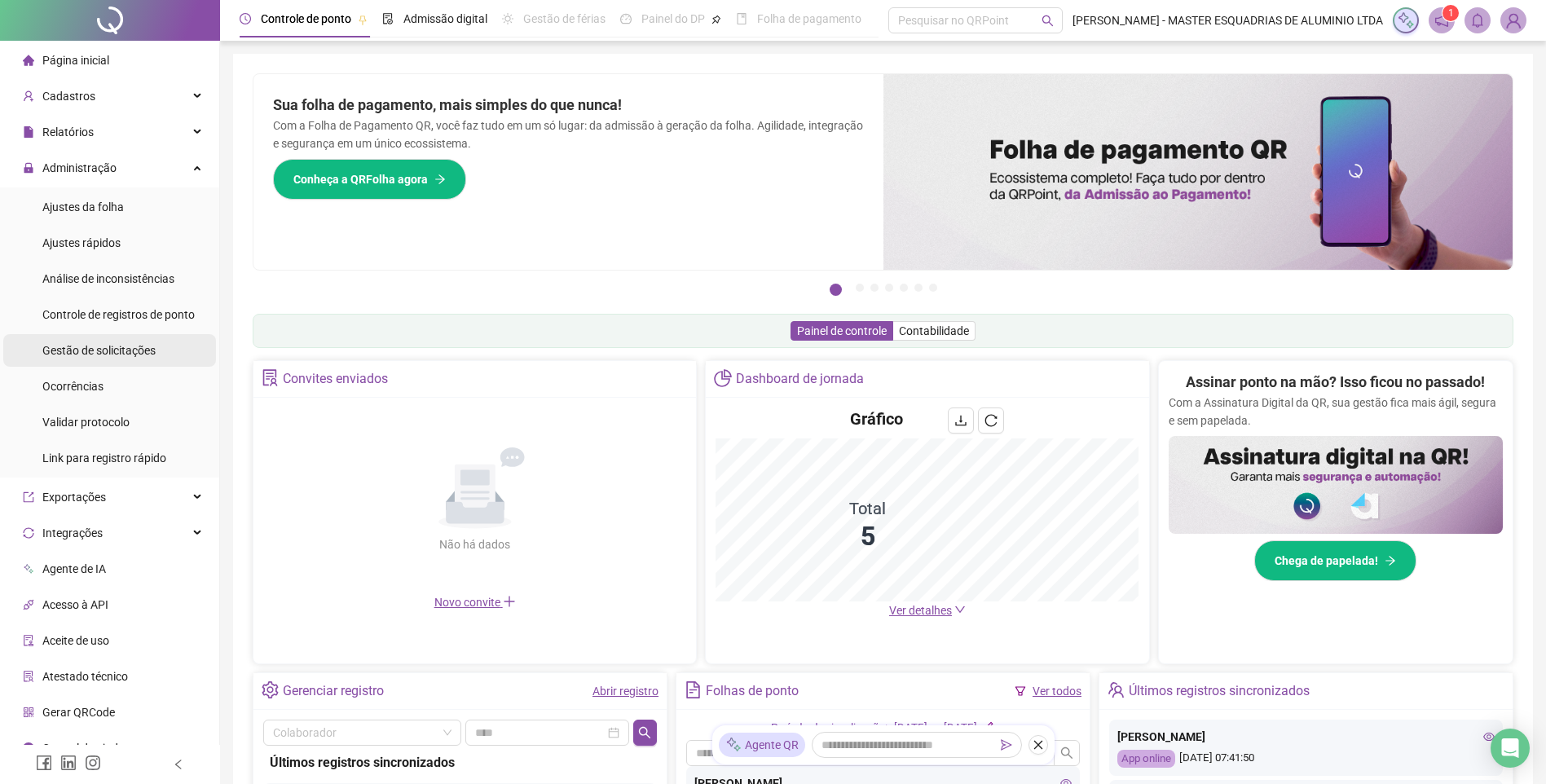
click at [132, 363] on div "Gestão de solicitações" at bounding box center [99, 350] width 113 height 32
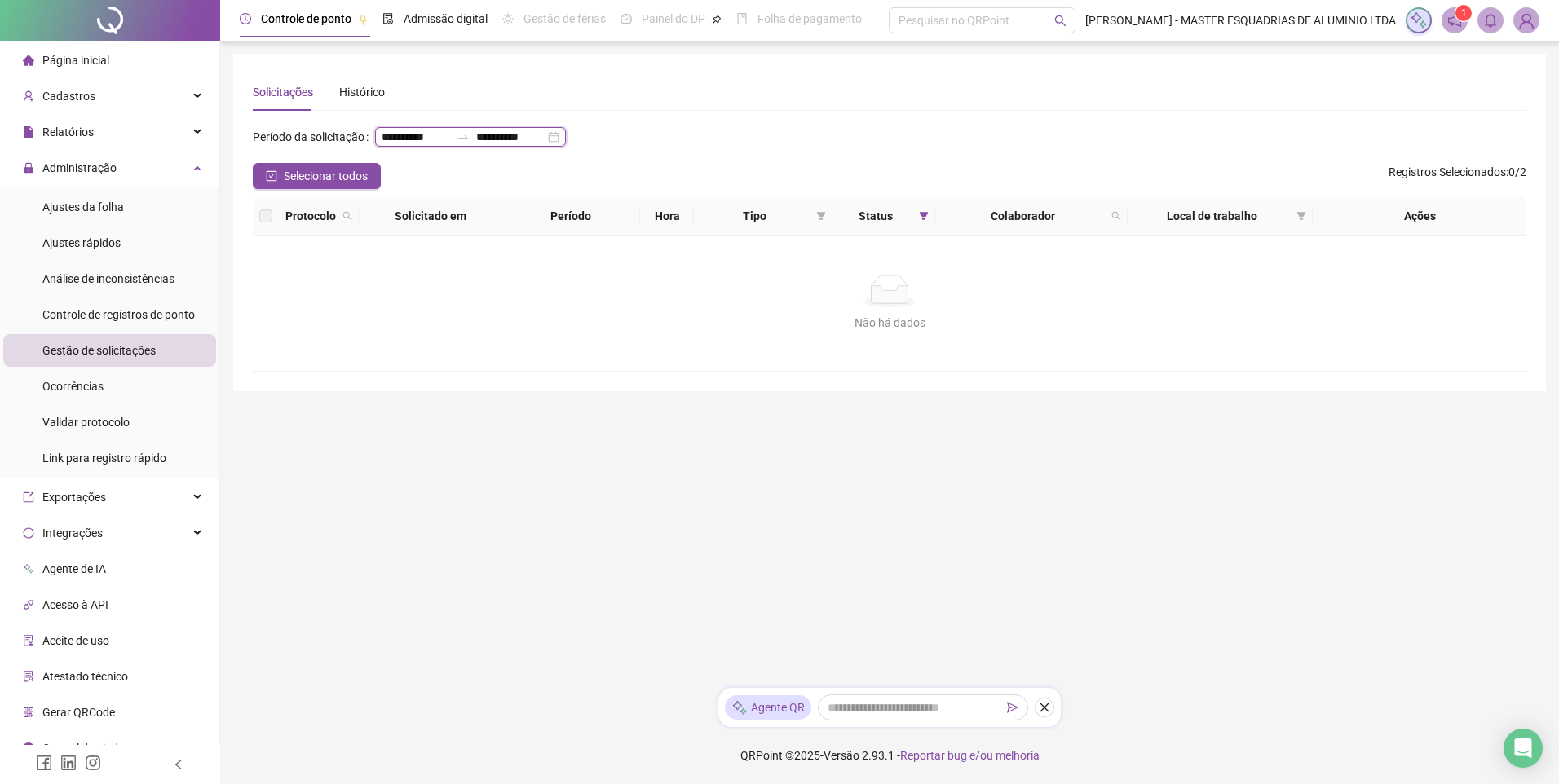
click at [476, 146] on input "**********" at bounding box center [510, 137] width 69 height 18
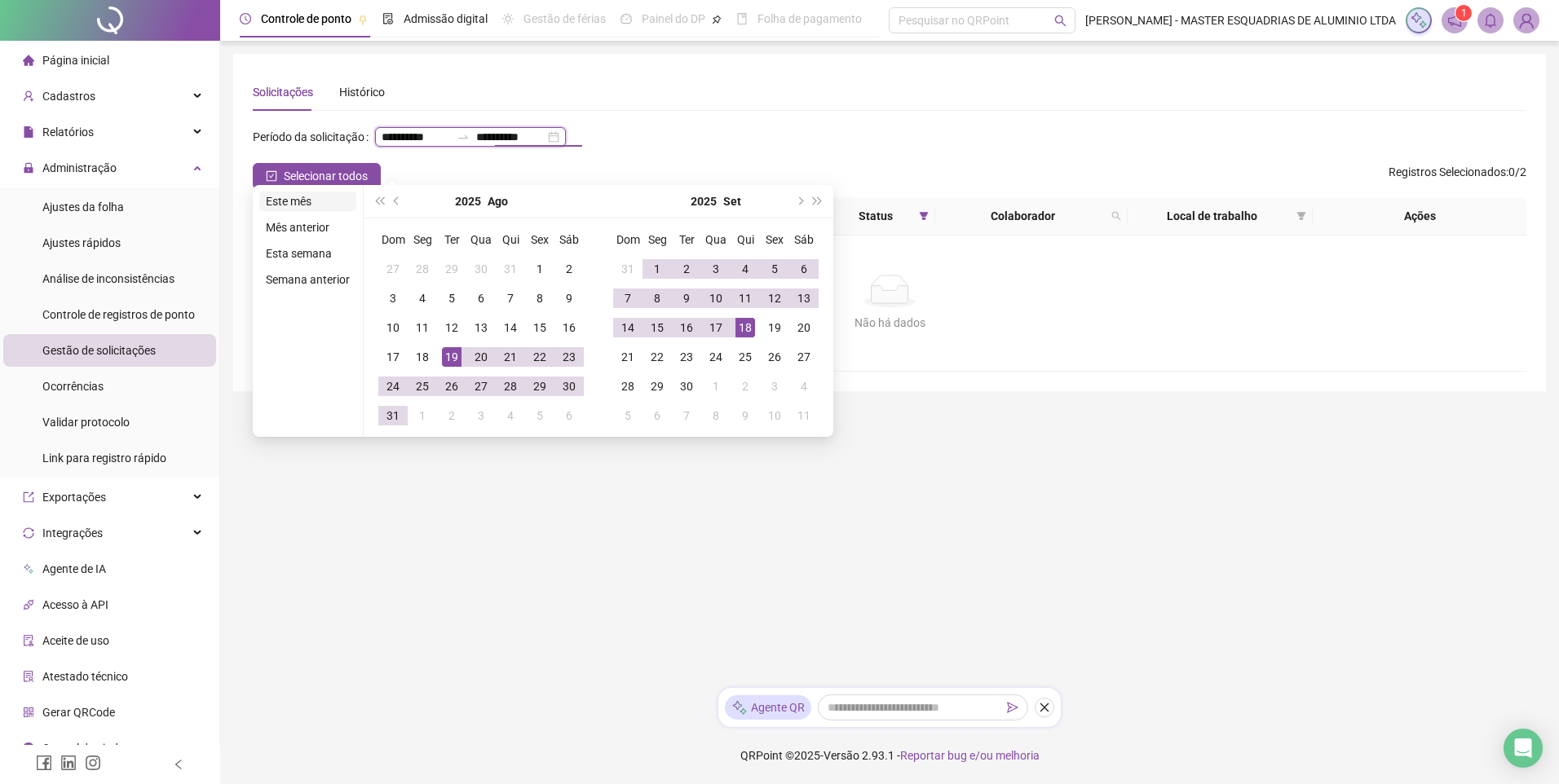
type input "**********"
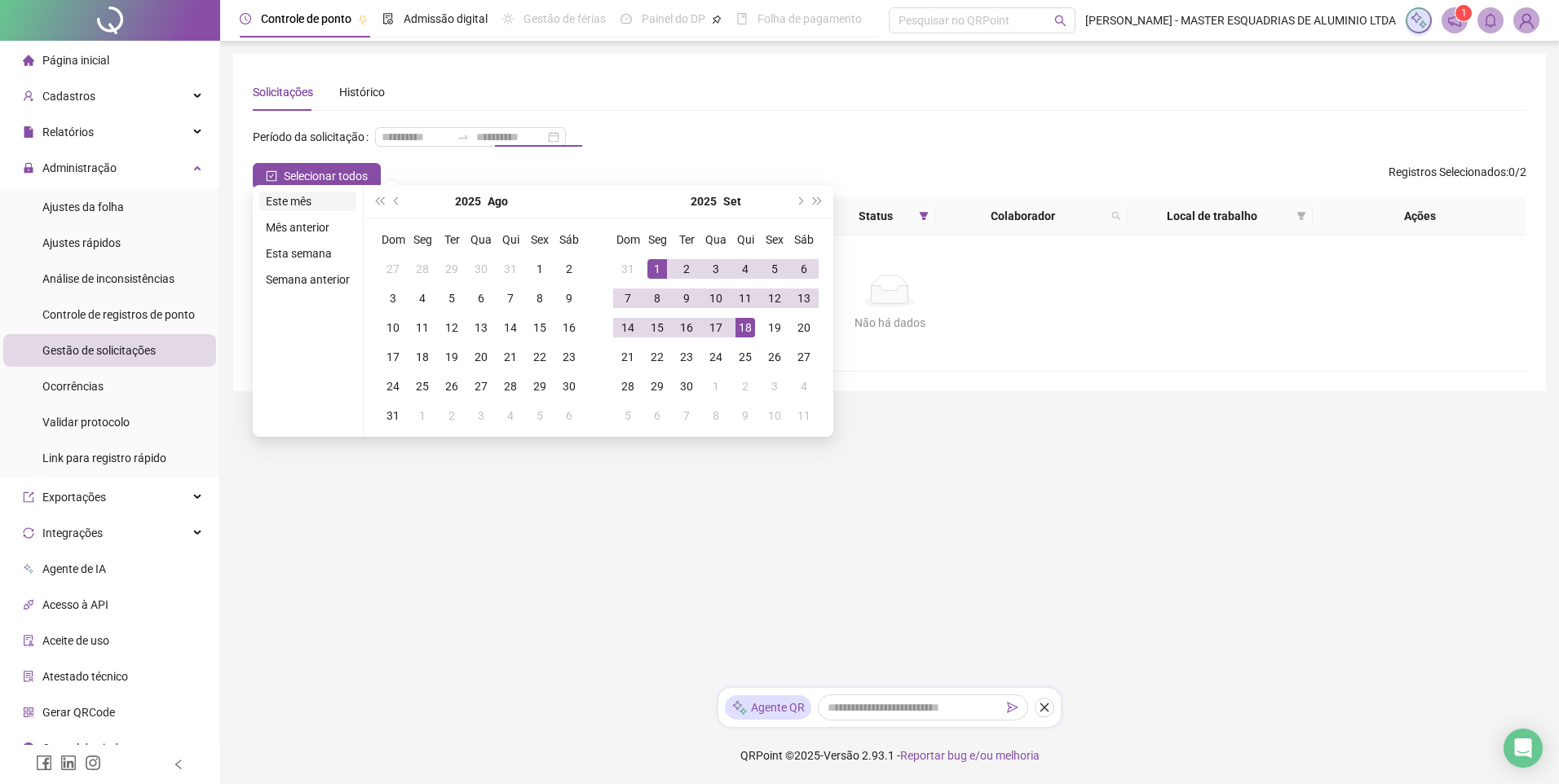
click at [310, 195] on li "Este mês" at bounding box center [308, 201] width 97 height 20
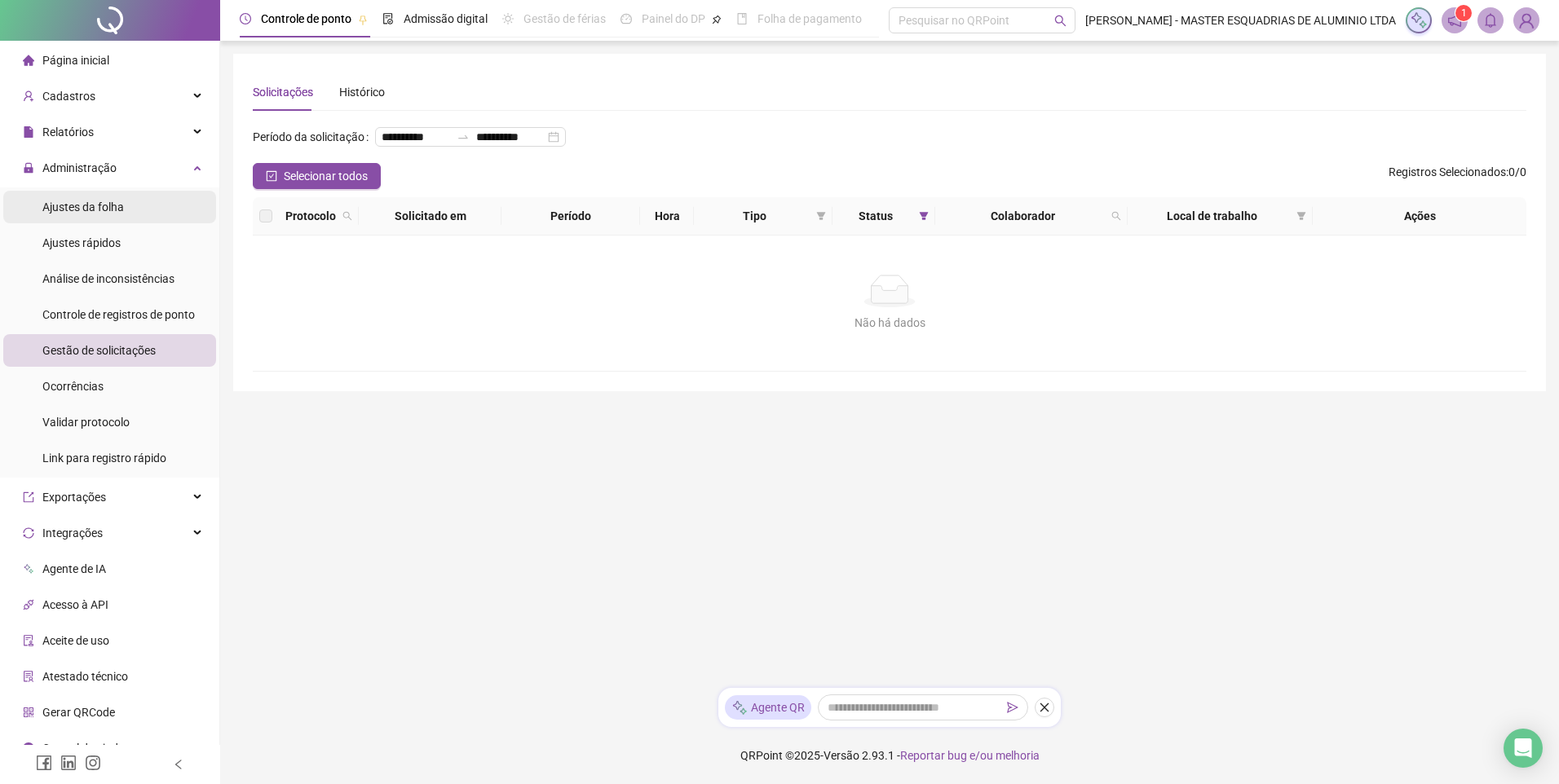
click at [148, 214] on li "Ajustes da folha" at bounding box center [110, 207] width 212 height 32
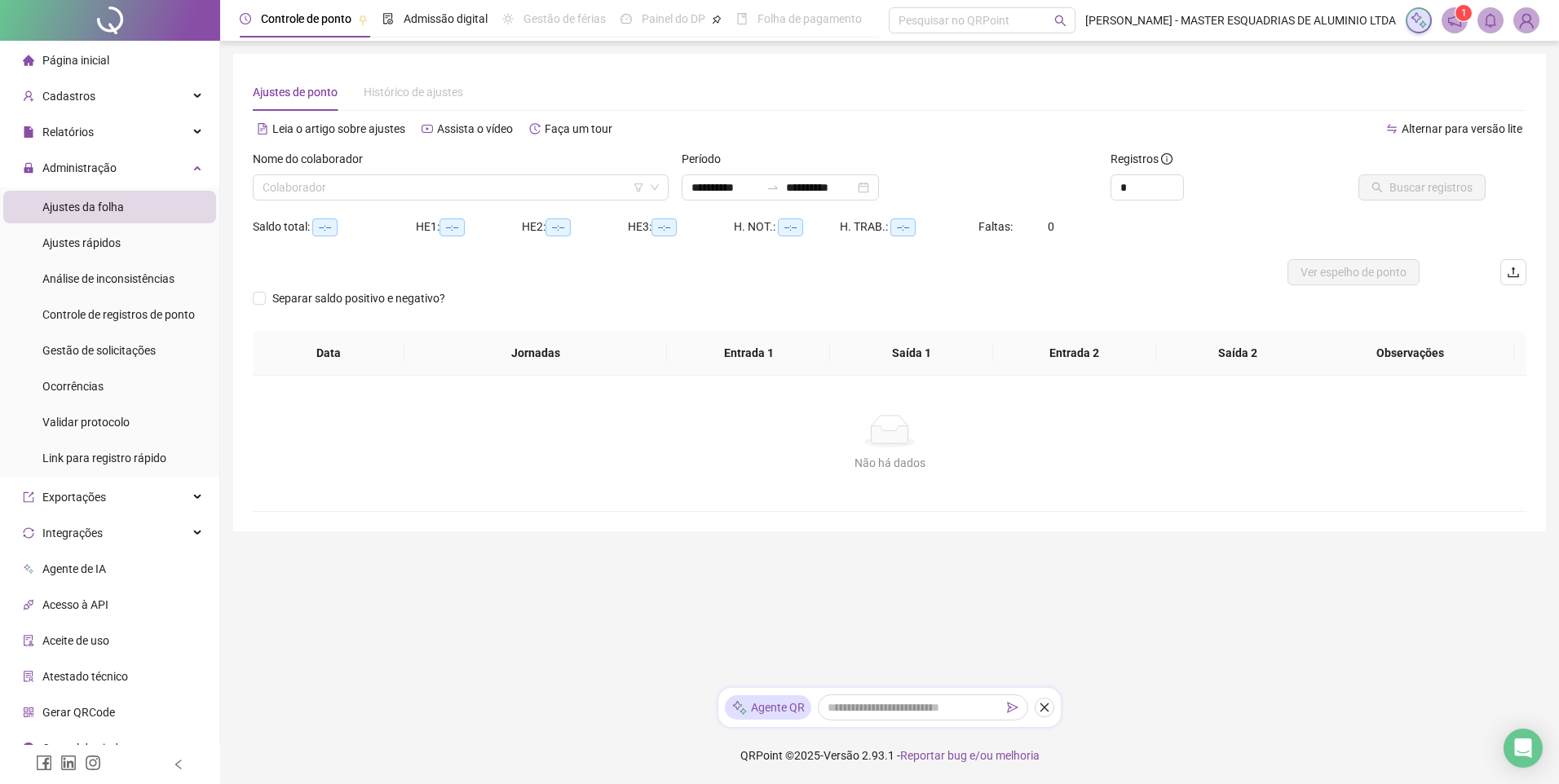
type input "**********"
click at [476, 184] on input "search" at bounding box center [453, 187] width 381 height 25
click at [547, 192] on input "search" at bounding box center [453, 187] width 381 height 25
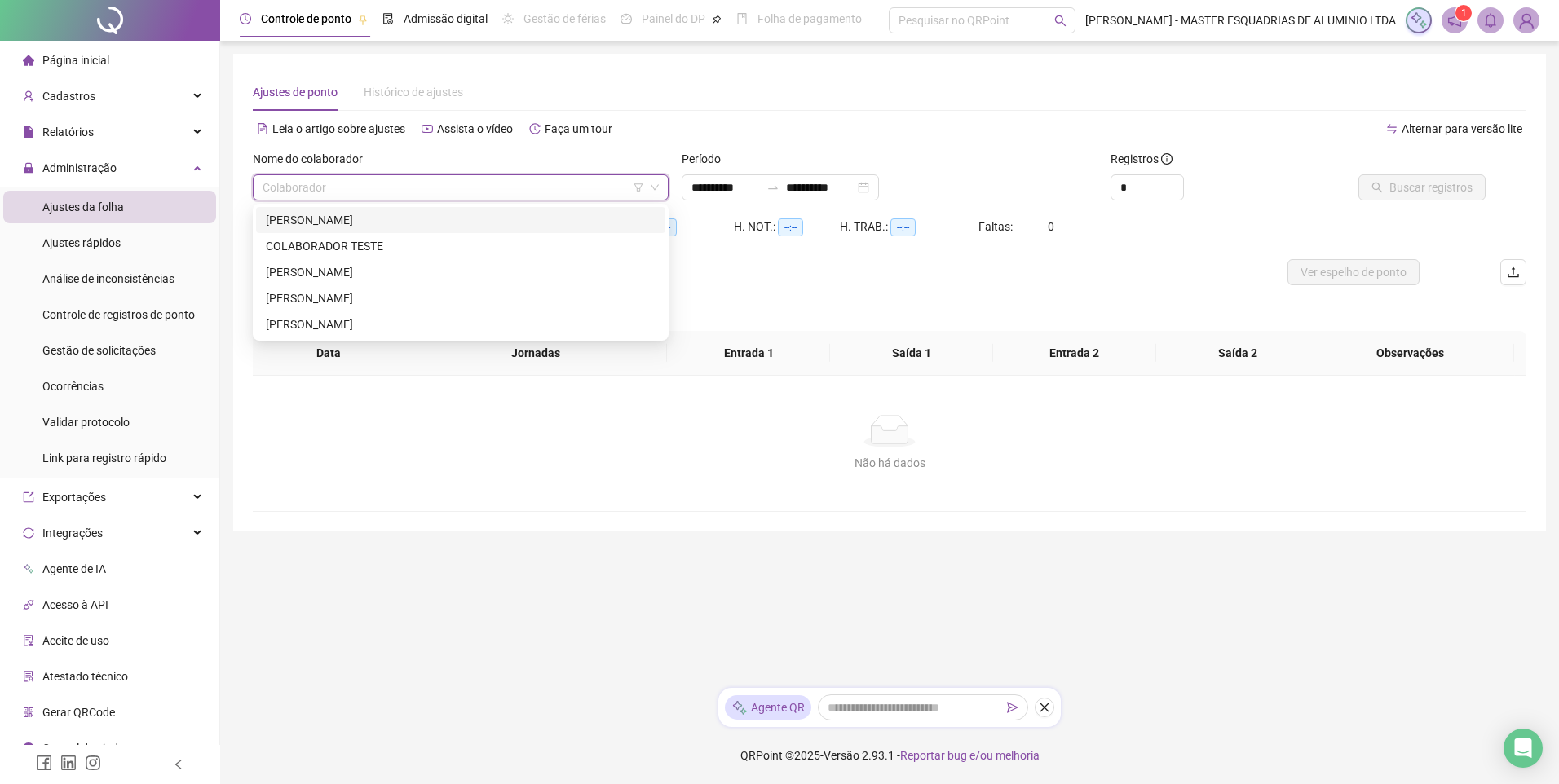
click at [396, 228] on div "[PERSON_NAME]" at bounding box center [460, 220] width 390 height 18
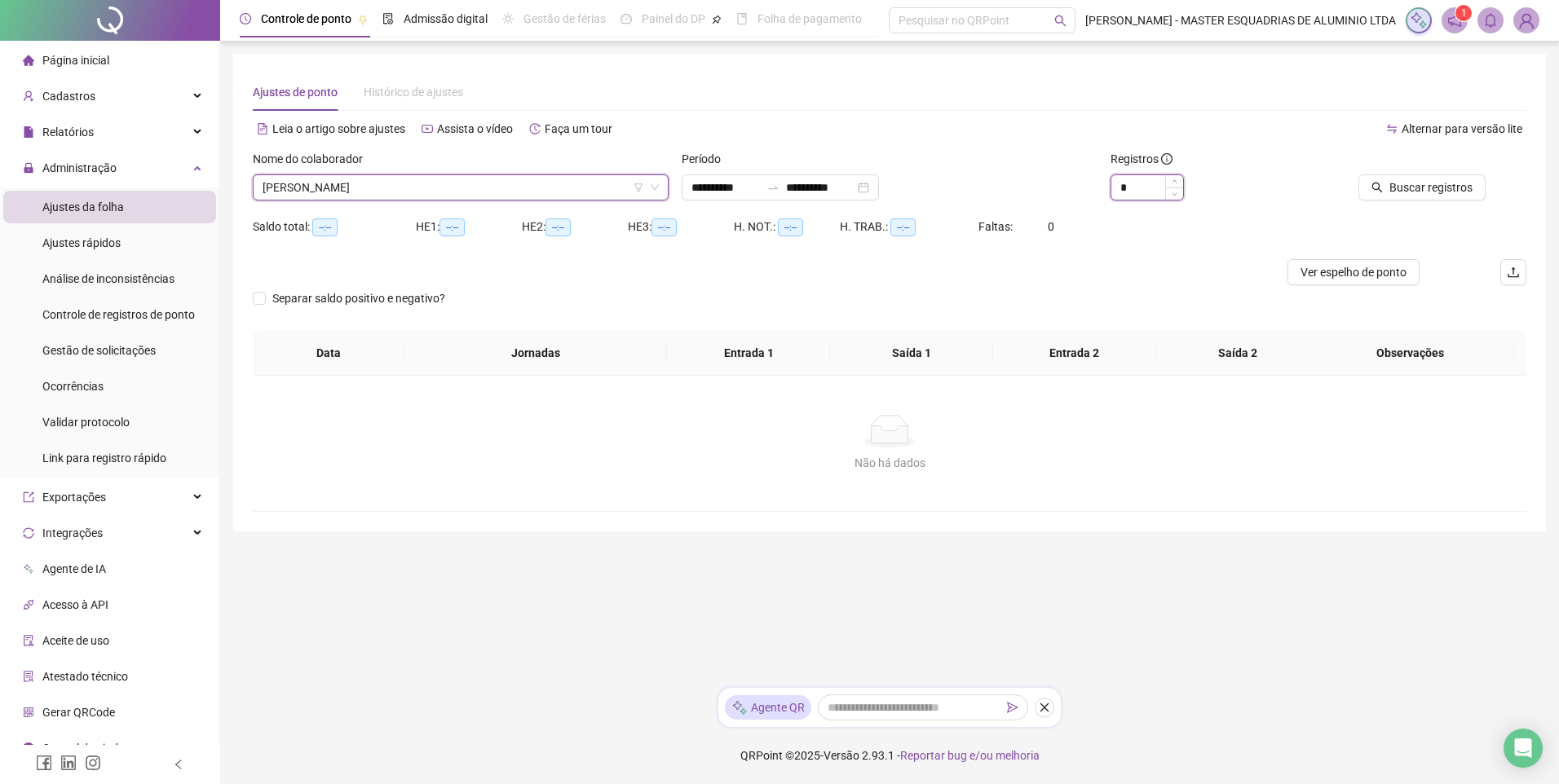
click at [1160, 187] on input "*" at bounding box center [1147, 187] width 71 height 25
type input "*"
click at [1175, 176] on span "Increase Value" at bounding box center [1173, 182] width 18 height 14
click at [1455, 184] on span "Buscar registros" at bounding box center [1431, 187] width 83 height 18
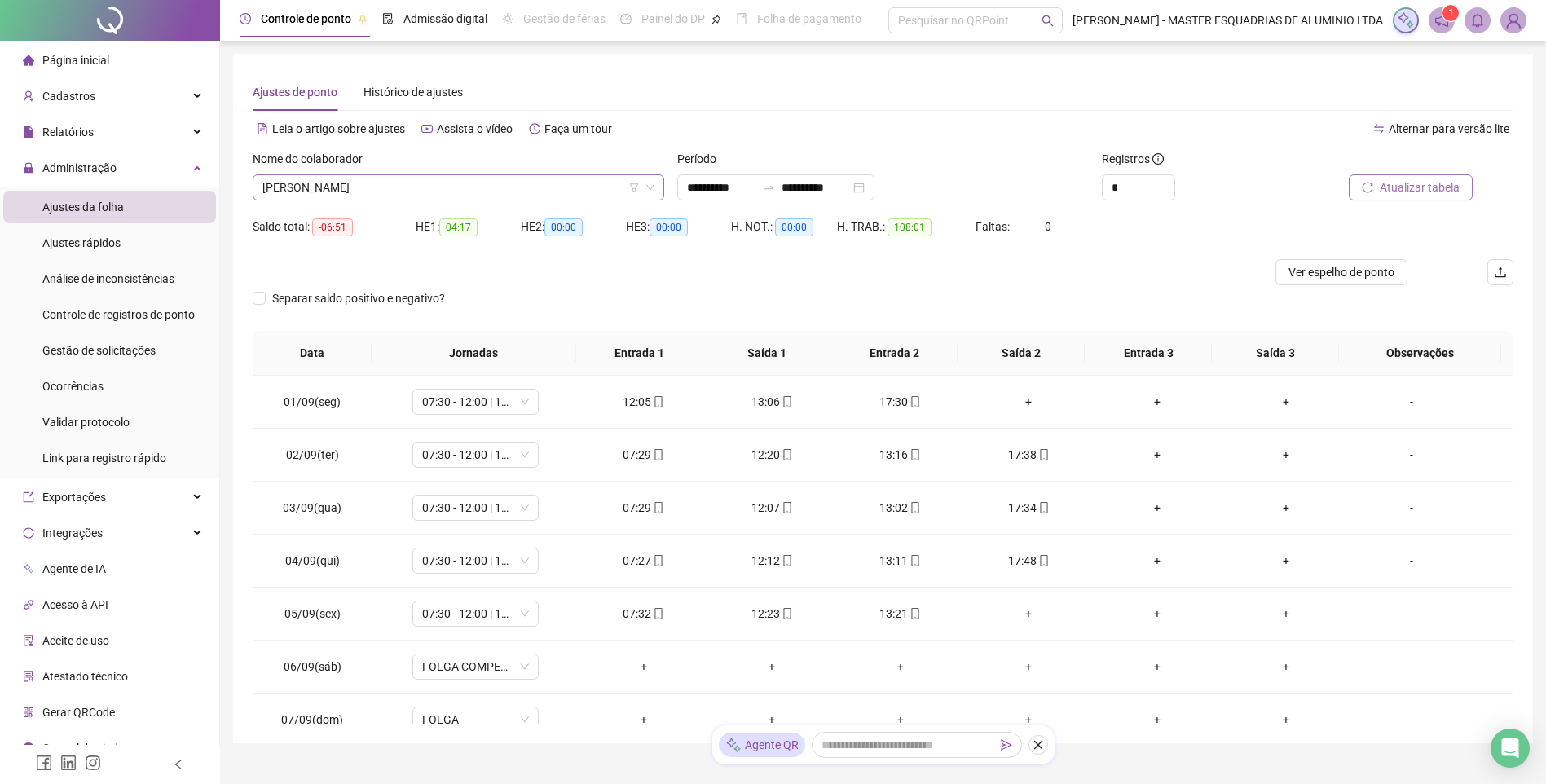
click at [488, 187] on span "[PERSON_NAME]" at bounding box center [459, 187] width 392 height 25
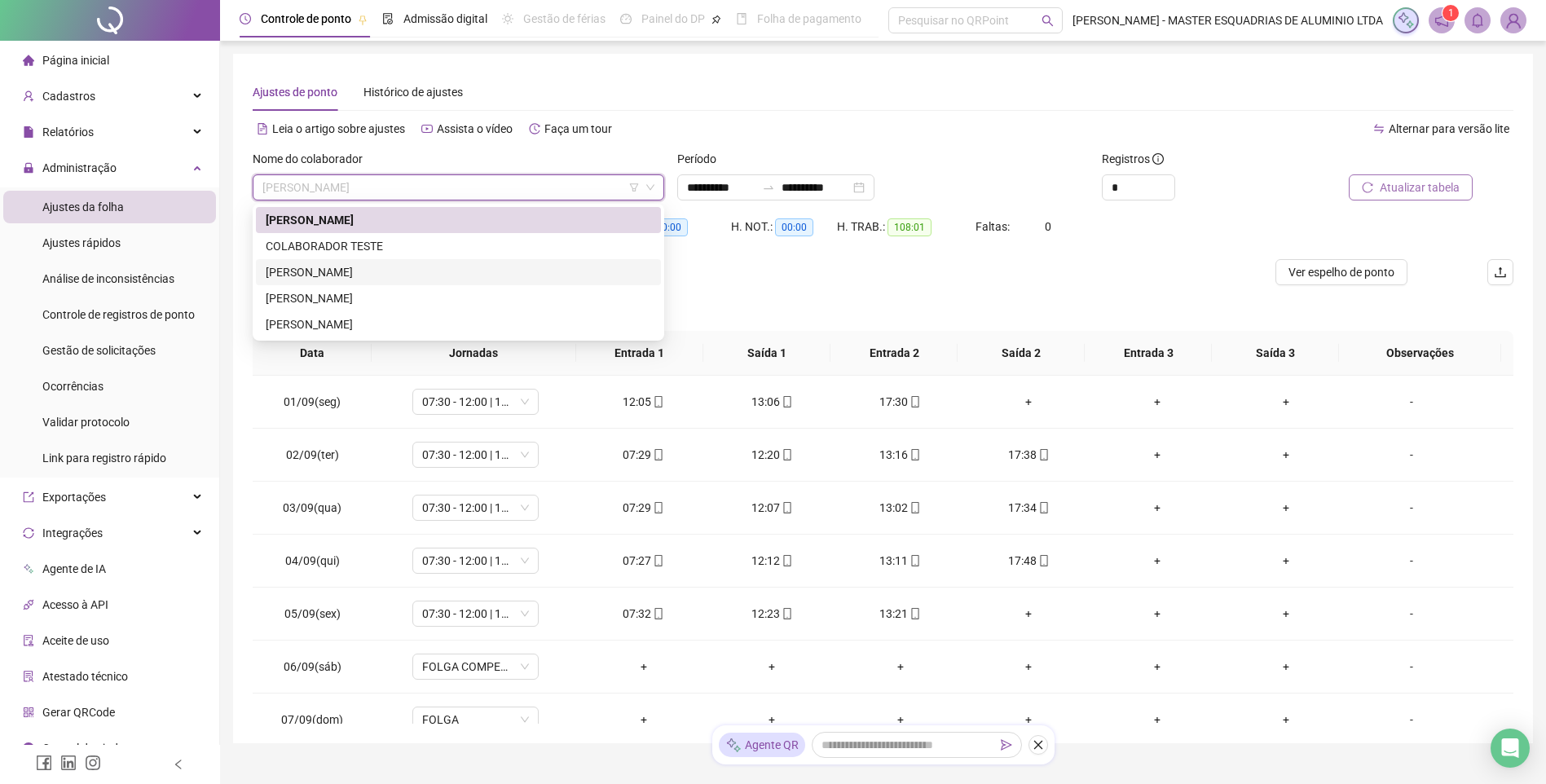
click at [434, 266] on div "[PERSON_NAME]" at bounding box center [459, 272] width 386 height 18
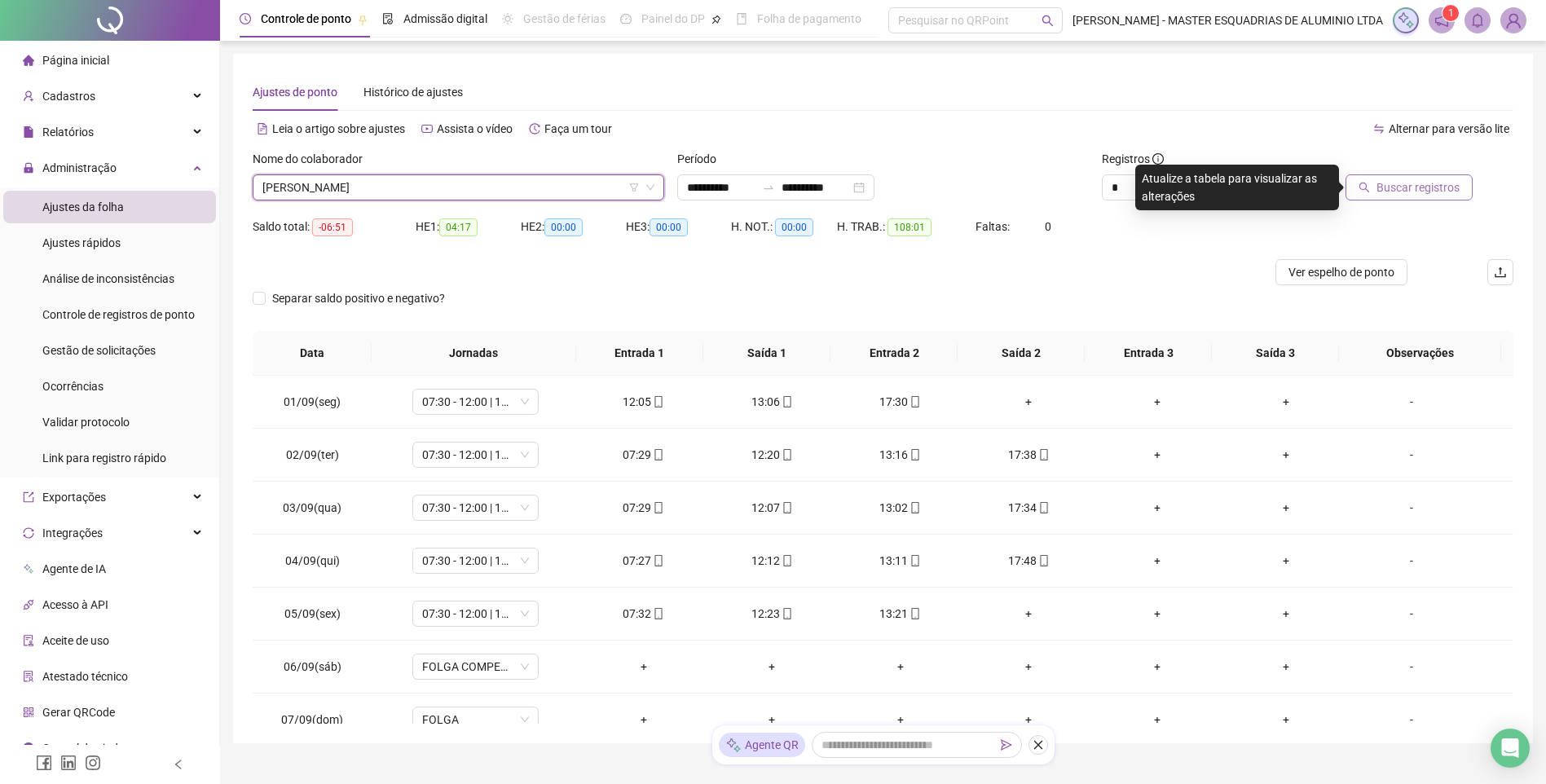
click at [1402, 181] on span "Buscar registros" at bounding box center [1419, 187] width 83 height 18
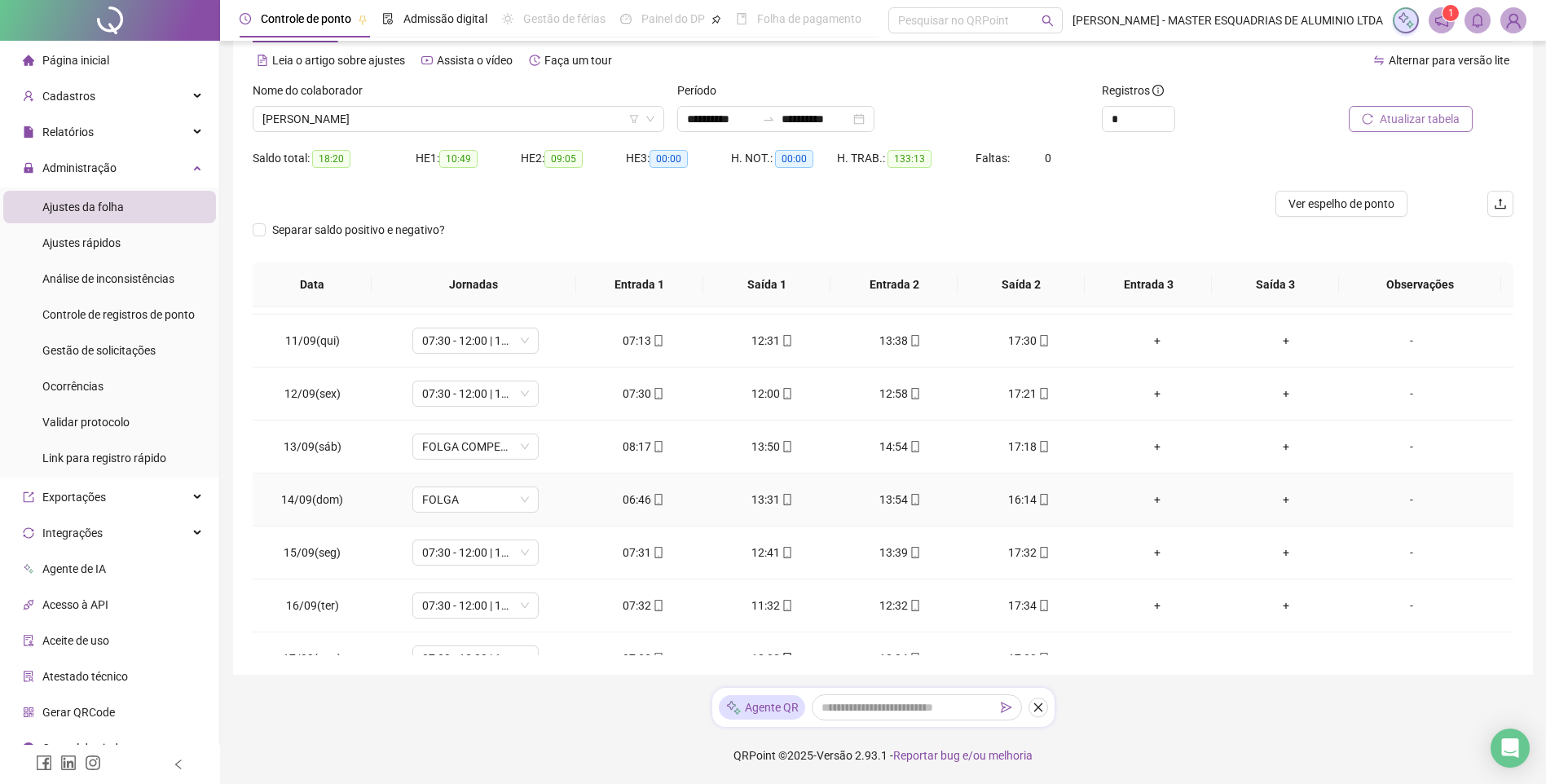
scroll to position [553, 0]
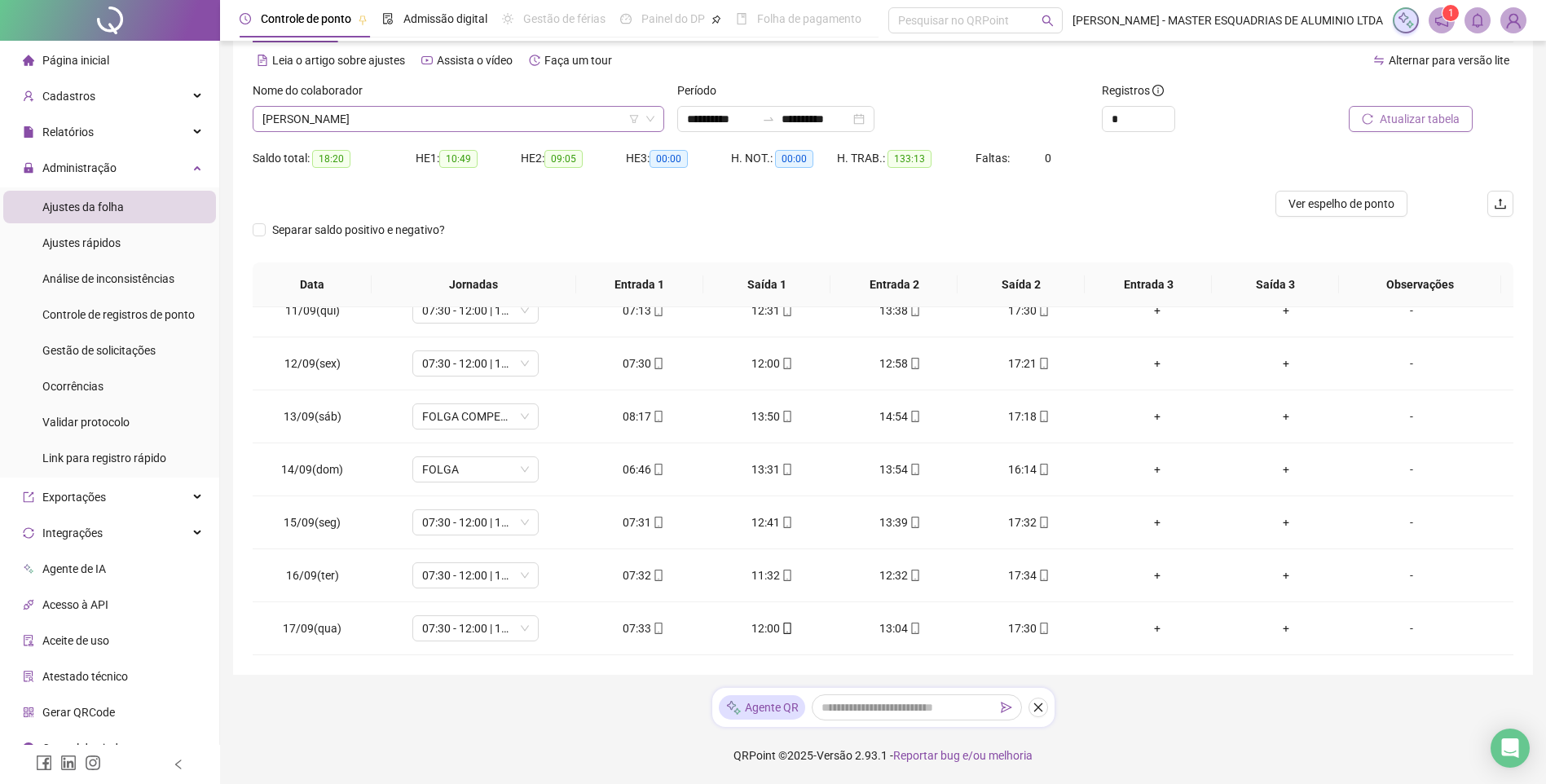
click at [650, 116] on icon "down" at bounding box center [651, 119] width 10 height 10
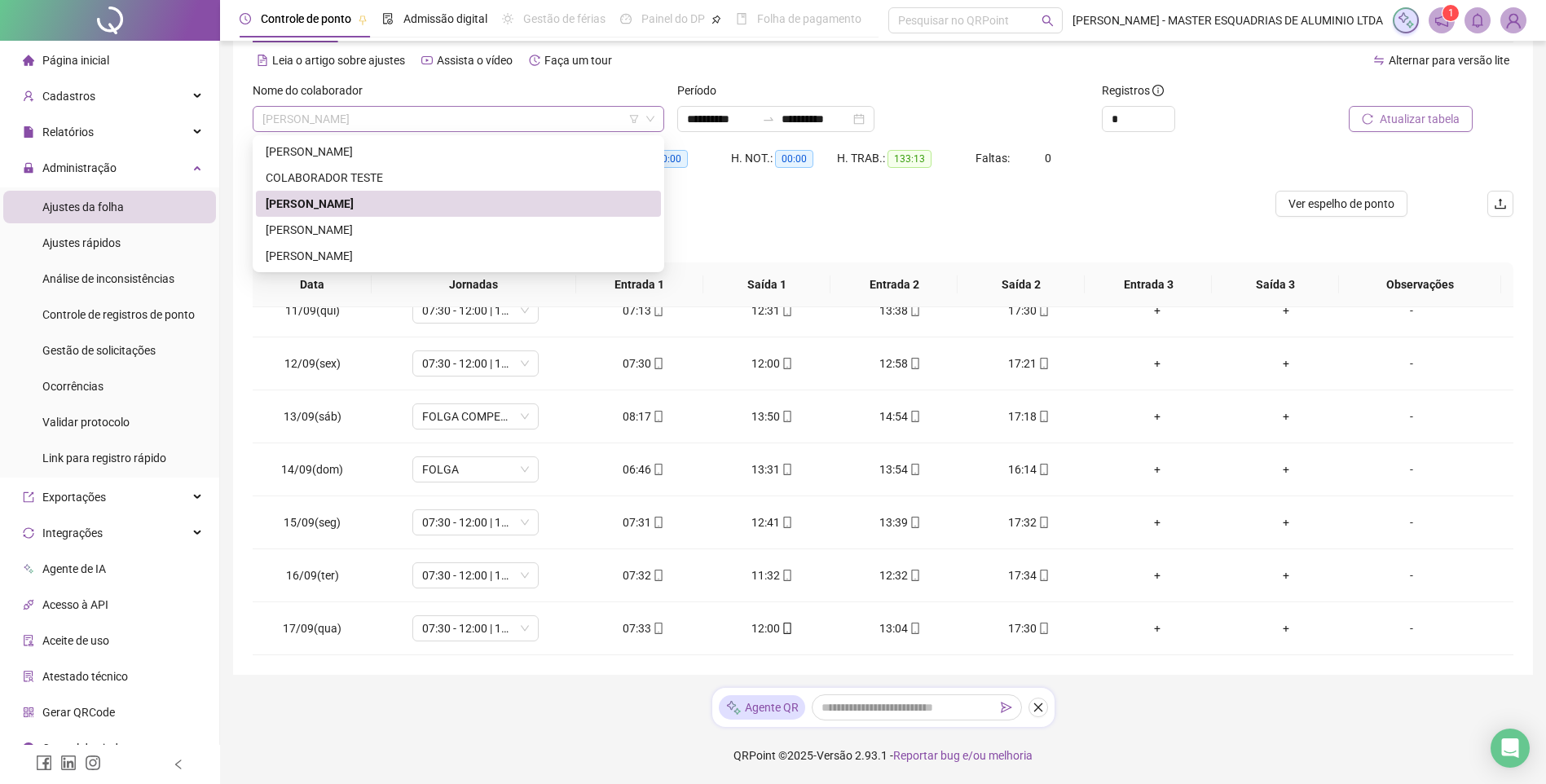
click at [432, 110] on span "[PERSON_NAME]" at bounding box center [459, 119] width 392 height 25
click at [361, 223] on div "[PERSON_NAME]" at bounding box center [459, 229] width 386 height 18
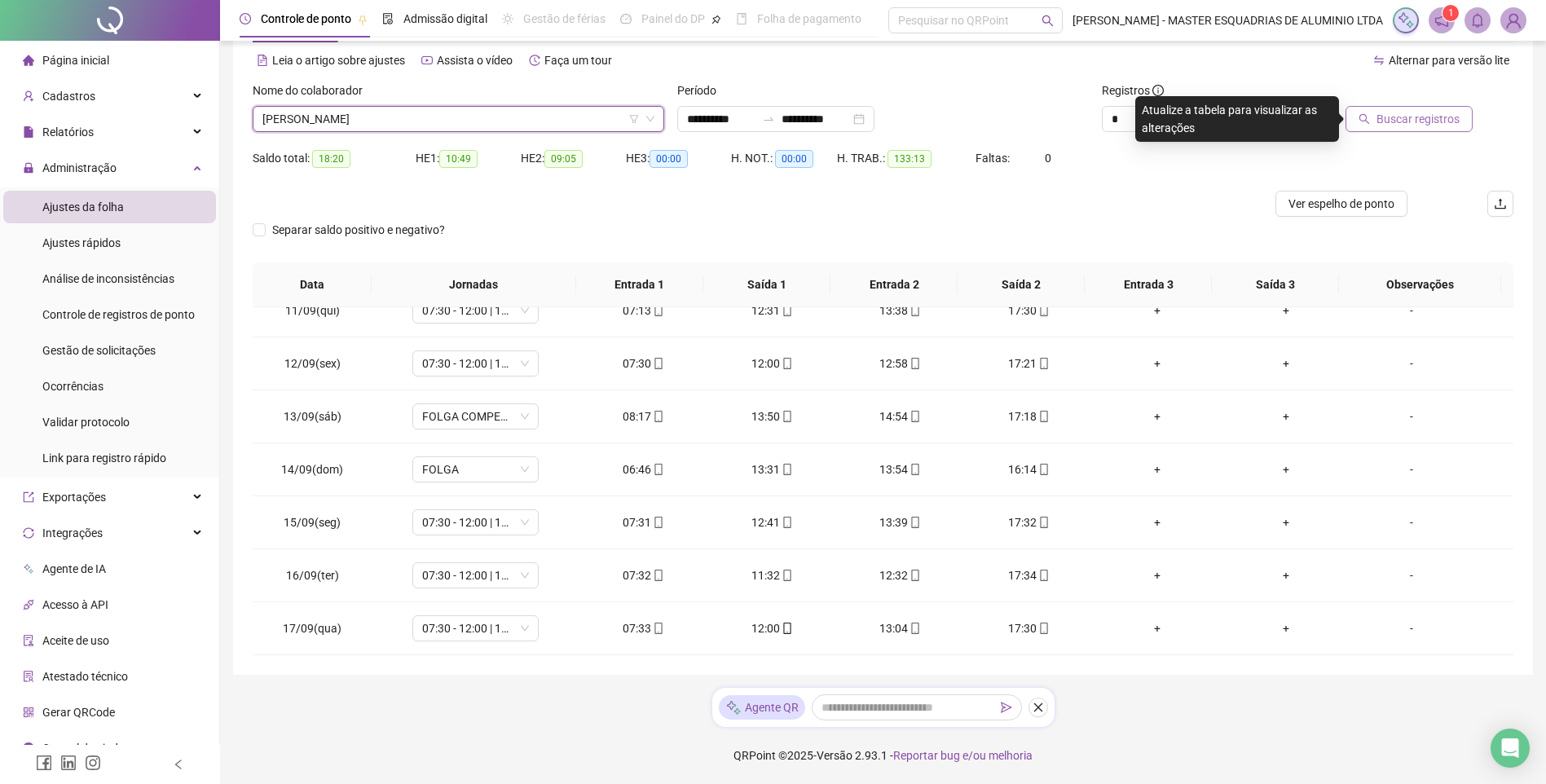
click at [1463, 116] on button "Buscar registros" at bounding box center [1409, 119] width 127 height 26
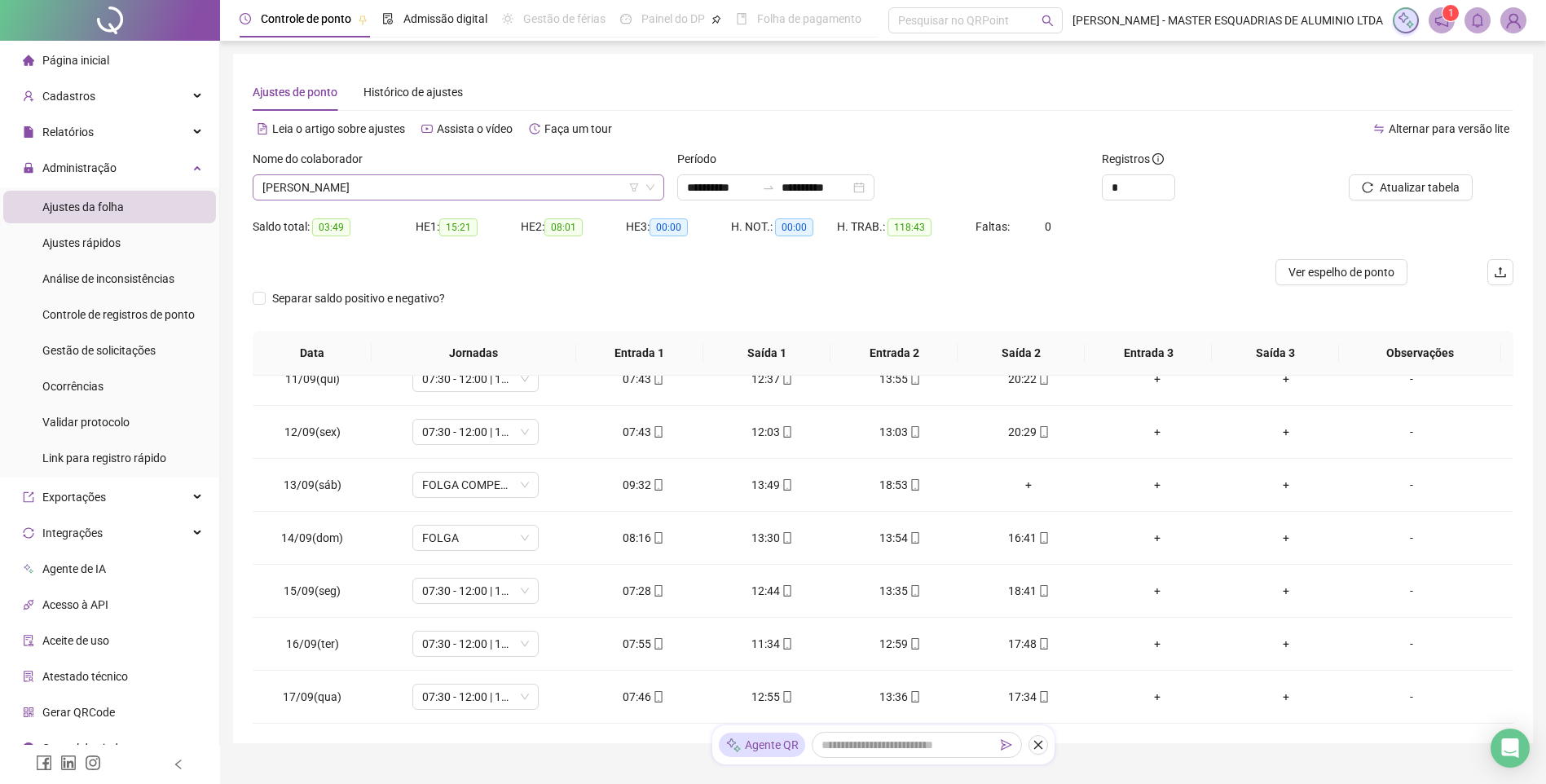
click at [432, 198] on div "Nome do colaborador [PERSON_NAME]" at bounding box center [459, 182] width 425 height 64
click at [432, 190] on span "[PERSON_NAME]" at bounding box center [459, 187] width 392 height 25
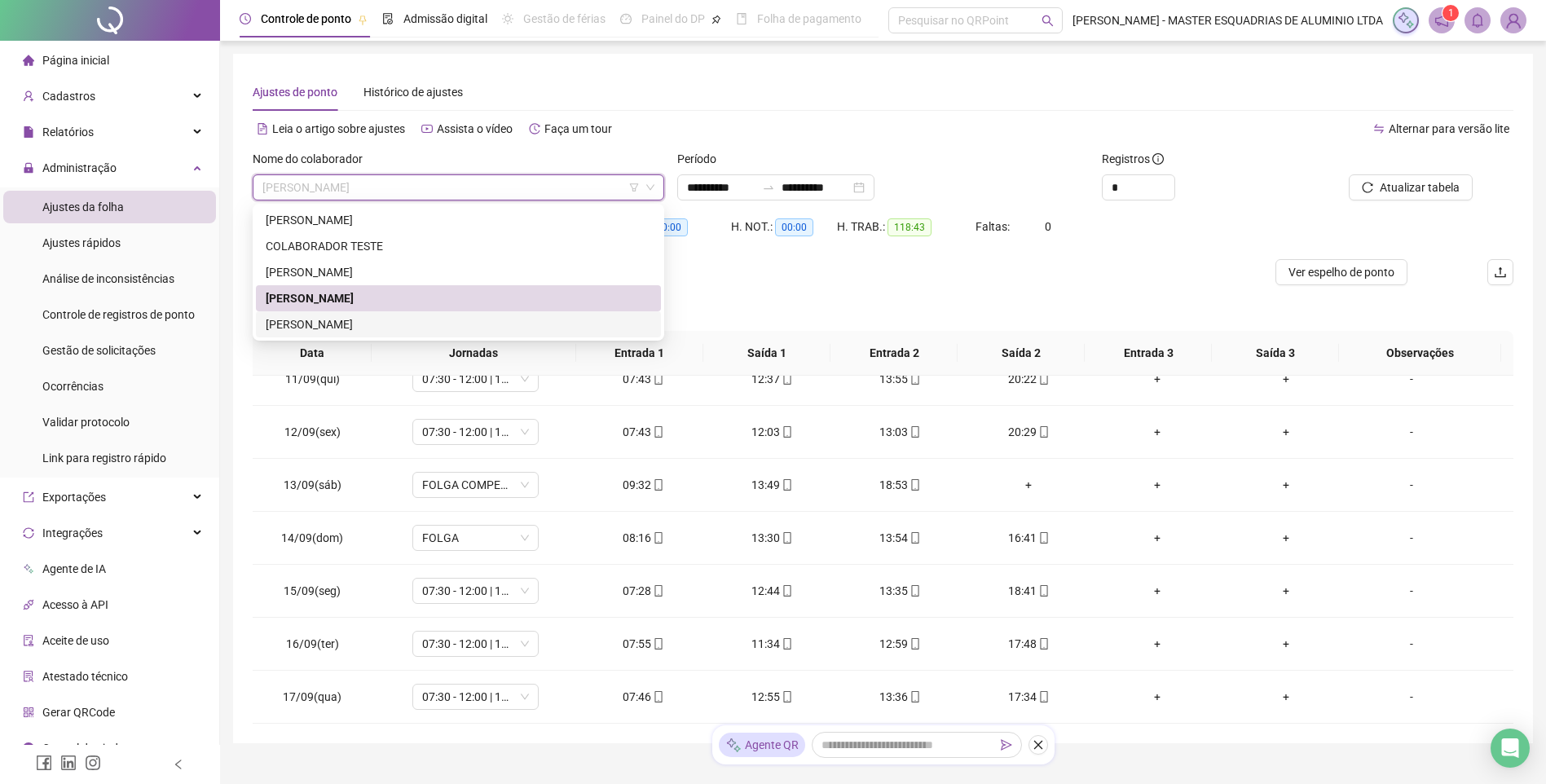
click at [339, 325] on div "[PERSON_NAME]" at bounding box center [459, 324] width 386 height 18
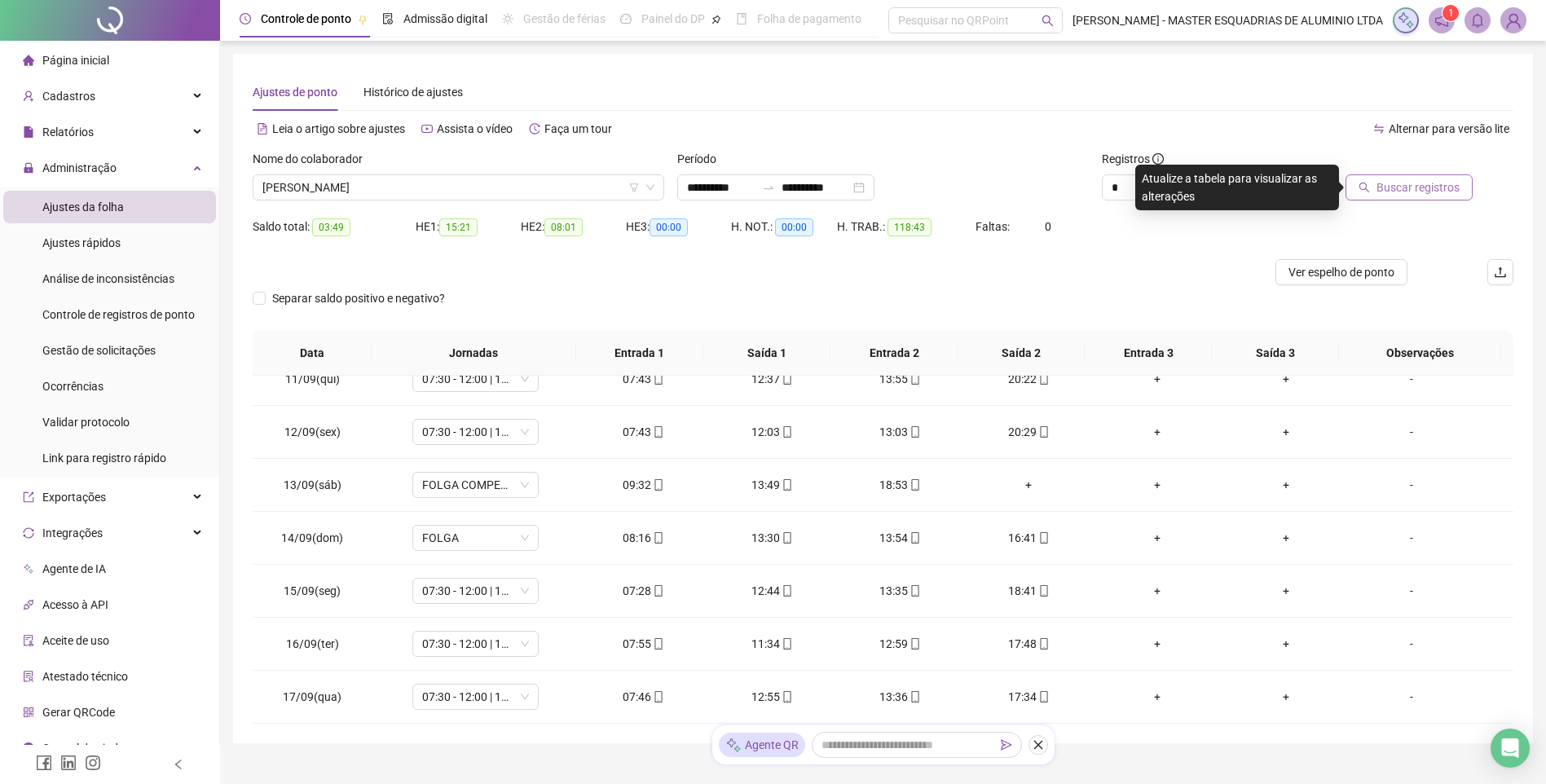
click at [1408, 180] on span "Buscar registros" at bounding box center [1419, 187] width 83 height 18
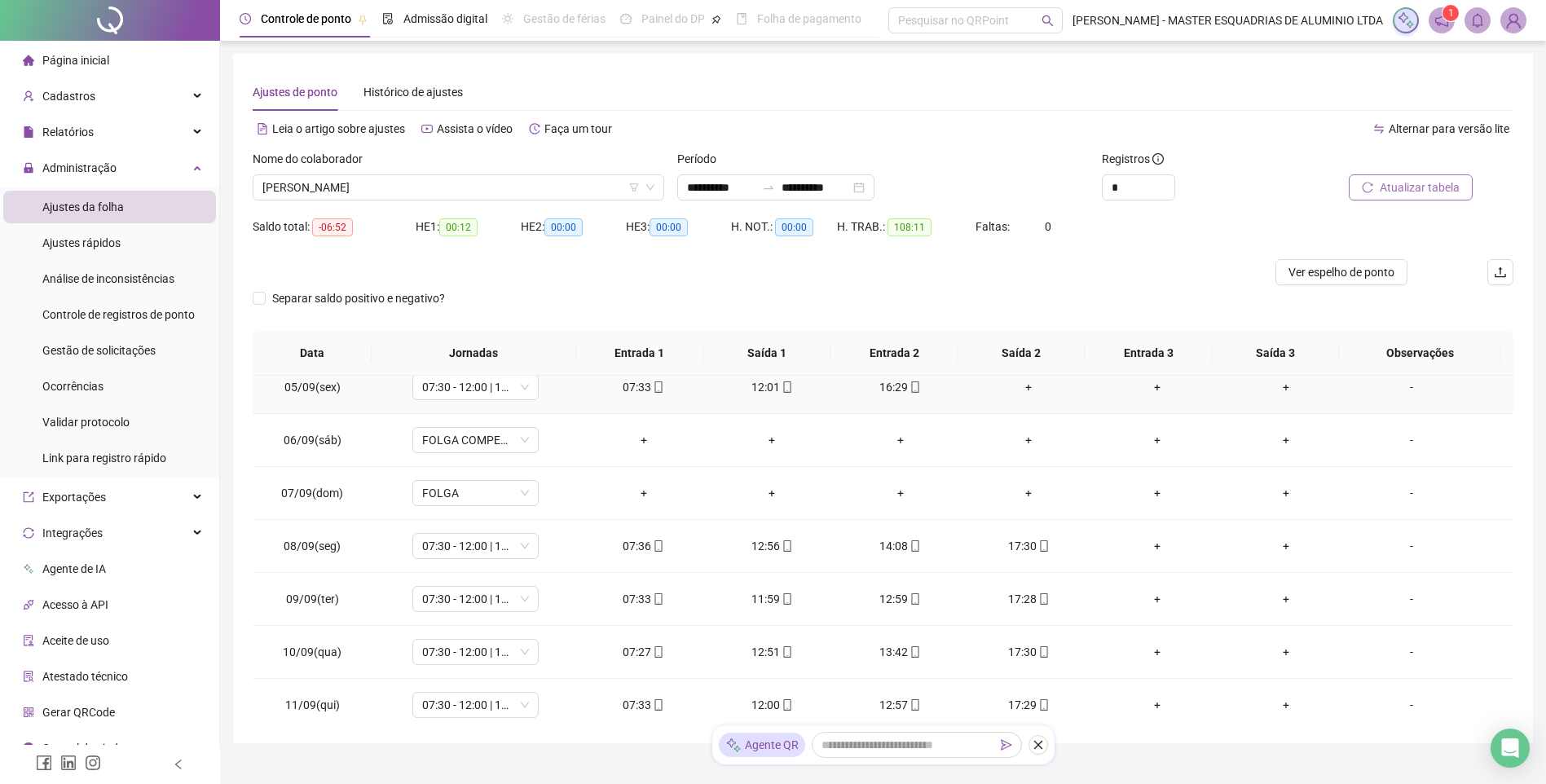
scroll to position [0, 0]
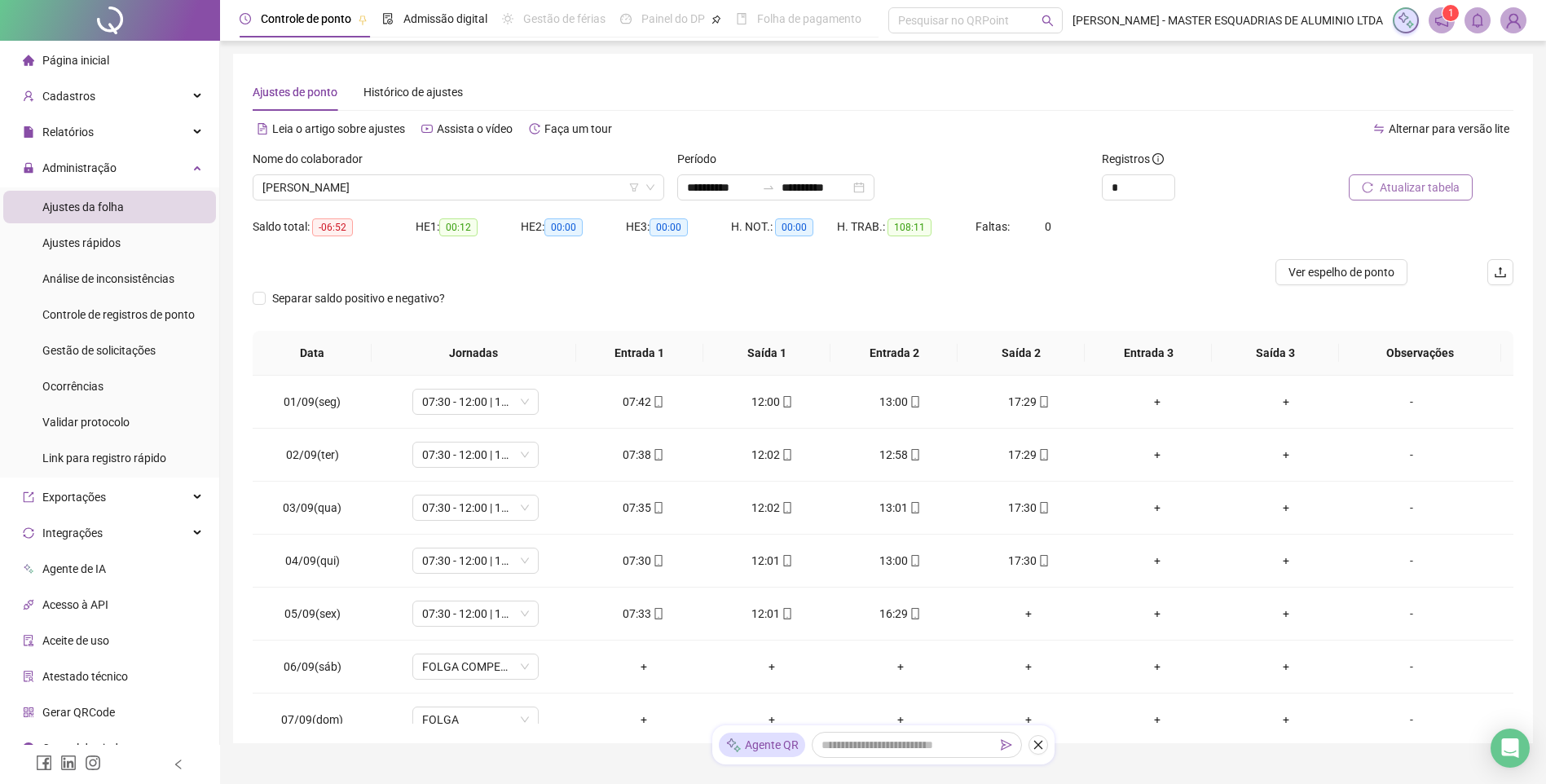
click at [454, 202] on div "Nome do colaborador [PERSON_NAME]" at bounding box center [459, 182] width 425 height 64
click at [454, 193] on span "[PERSON_NAME]" at bounding box center [459, 187] width 392 height 25
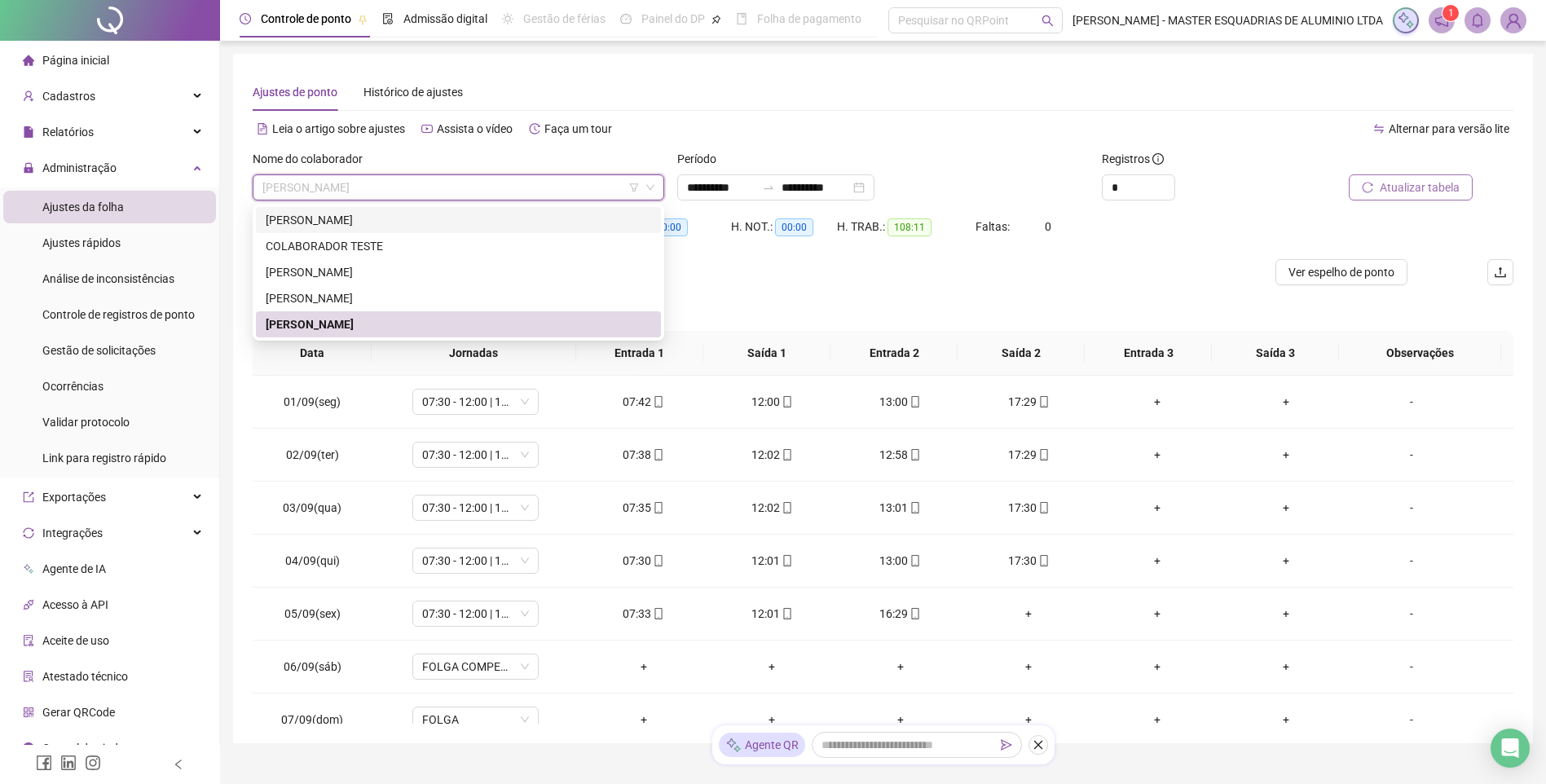
click at [443, 212] on div "[PERSON_NAME]" at bounding box center [459, 220] width 386 height 18
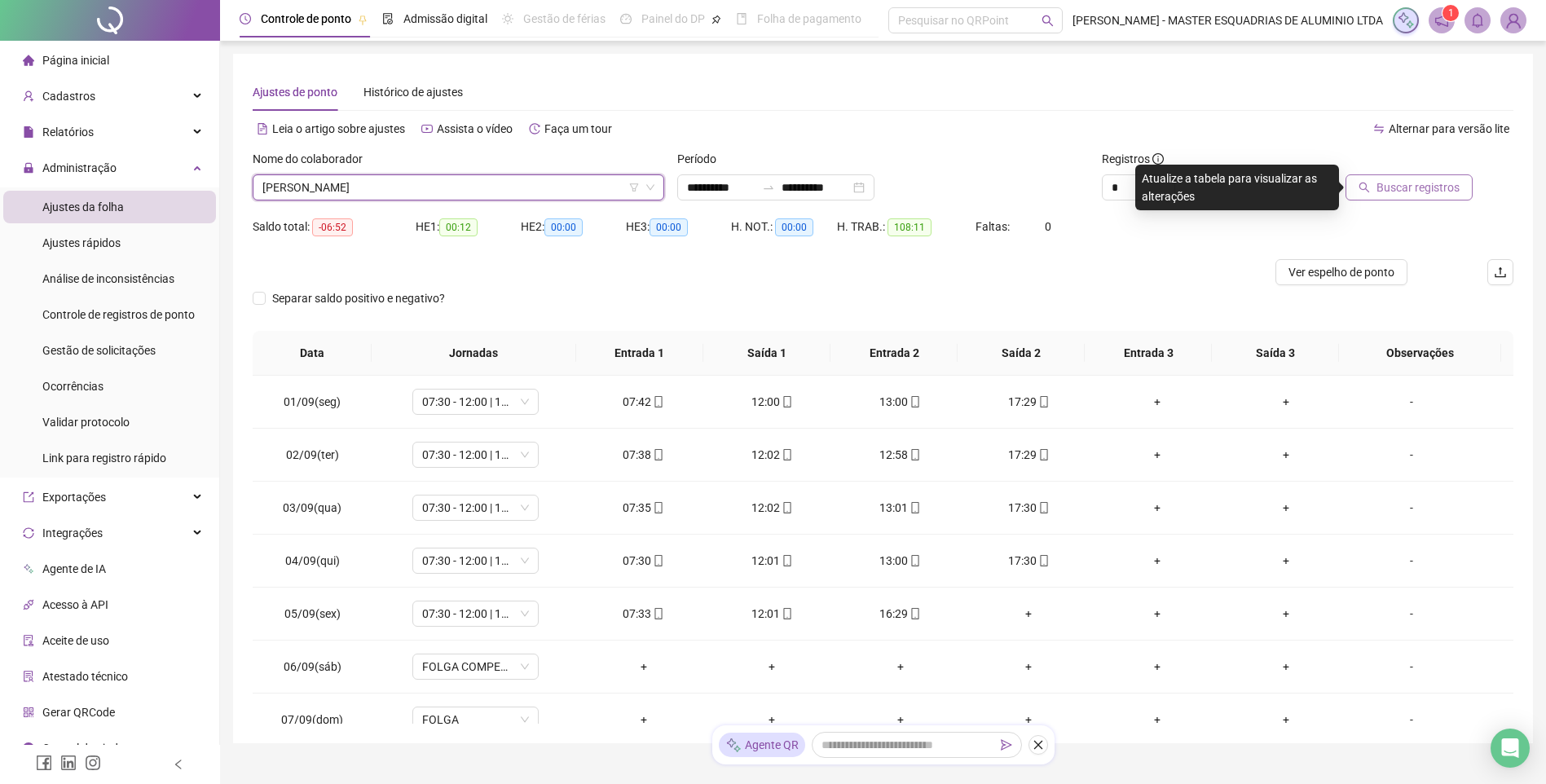
click at [1392, 192] on span "Buscar registros" at bounding box center [1419, 187] width 83 height 18
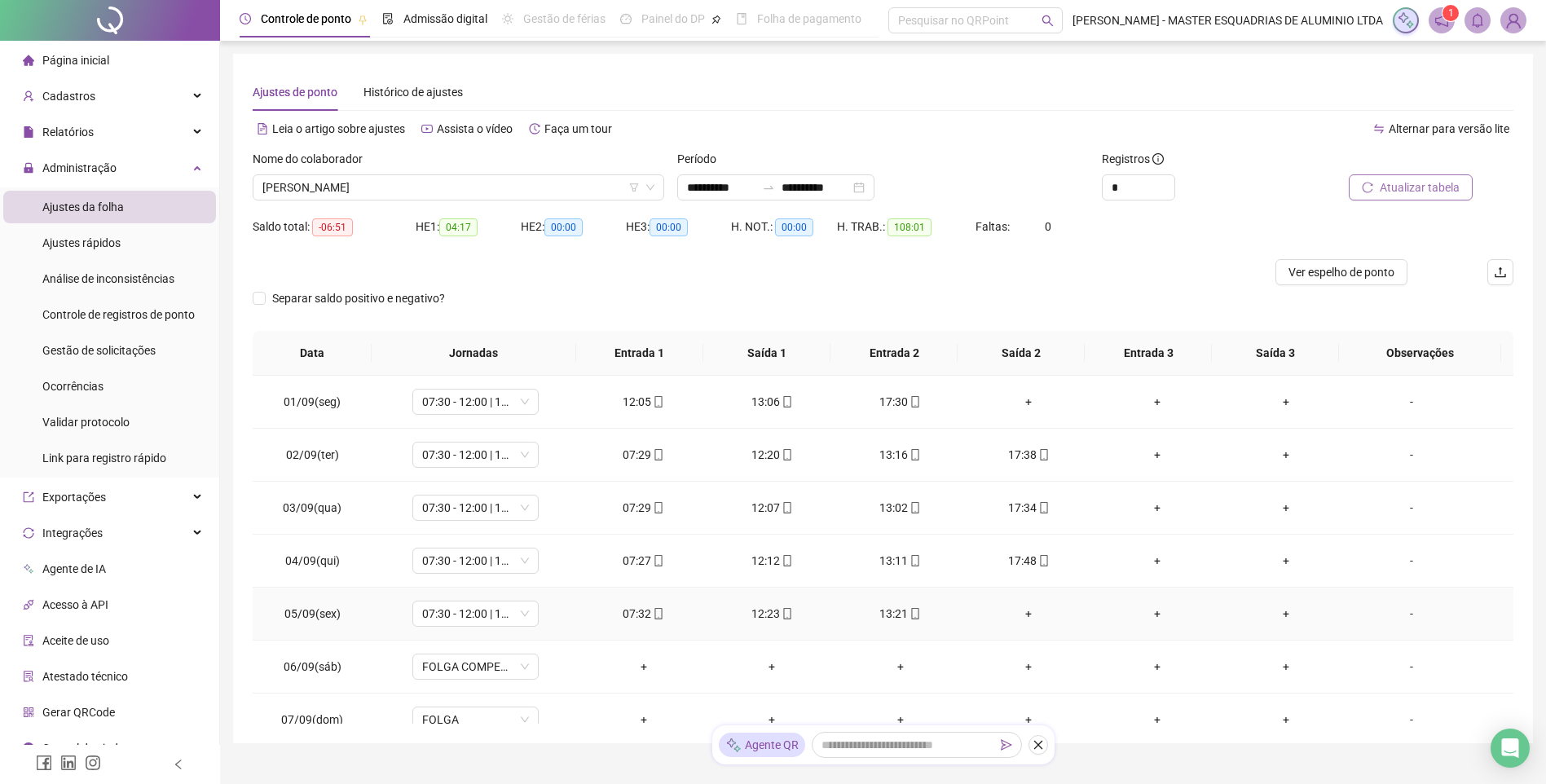
click at [1019, 608] on div "+" at bounding box center [1030, 613] width 103 height 18
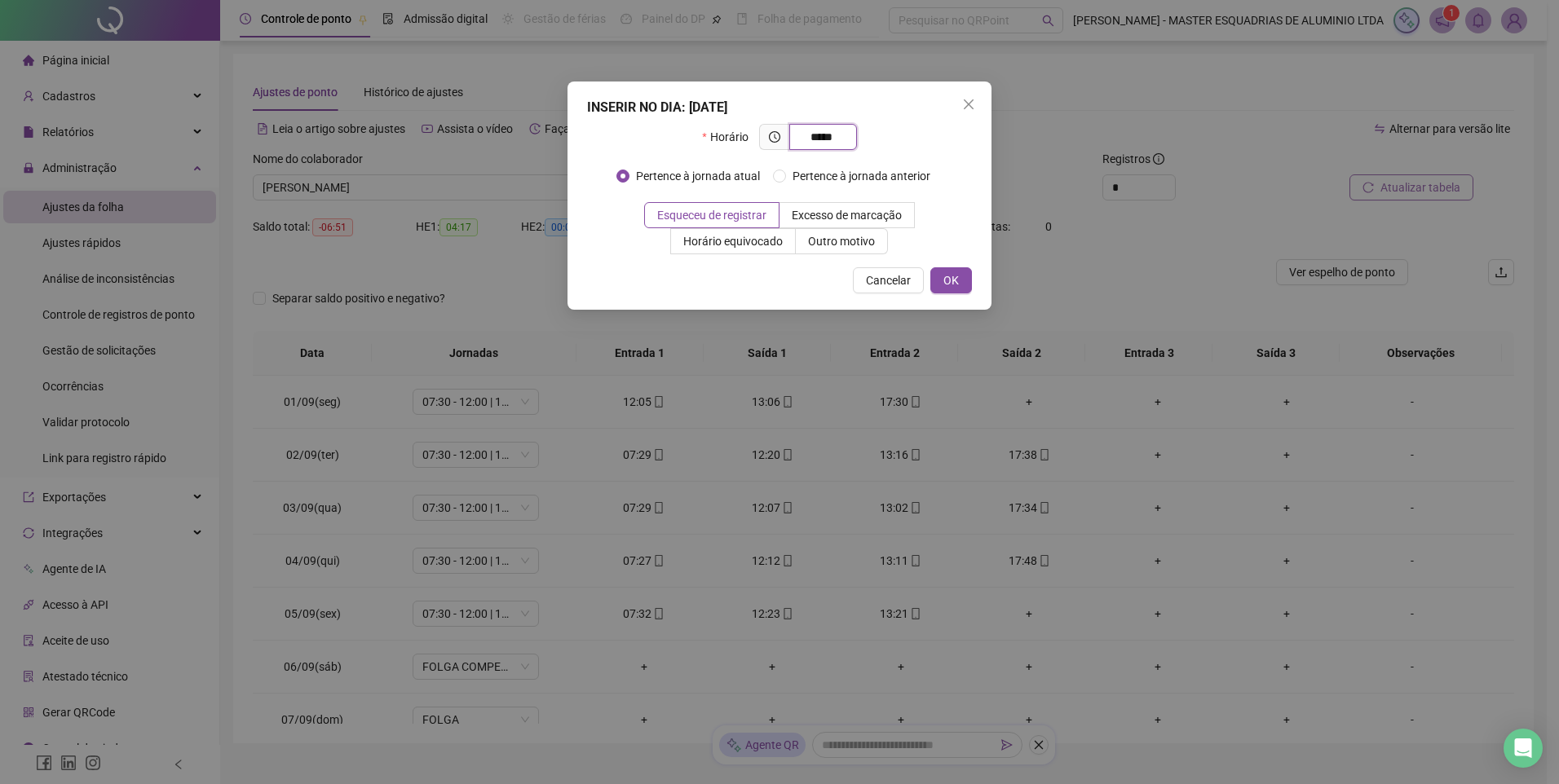
type input "*****"
click at [952, 270] on button "OK" at bounding box center [951, 280] width 42 height 26
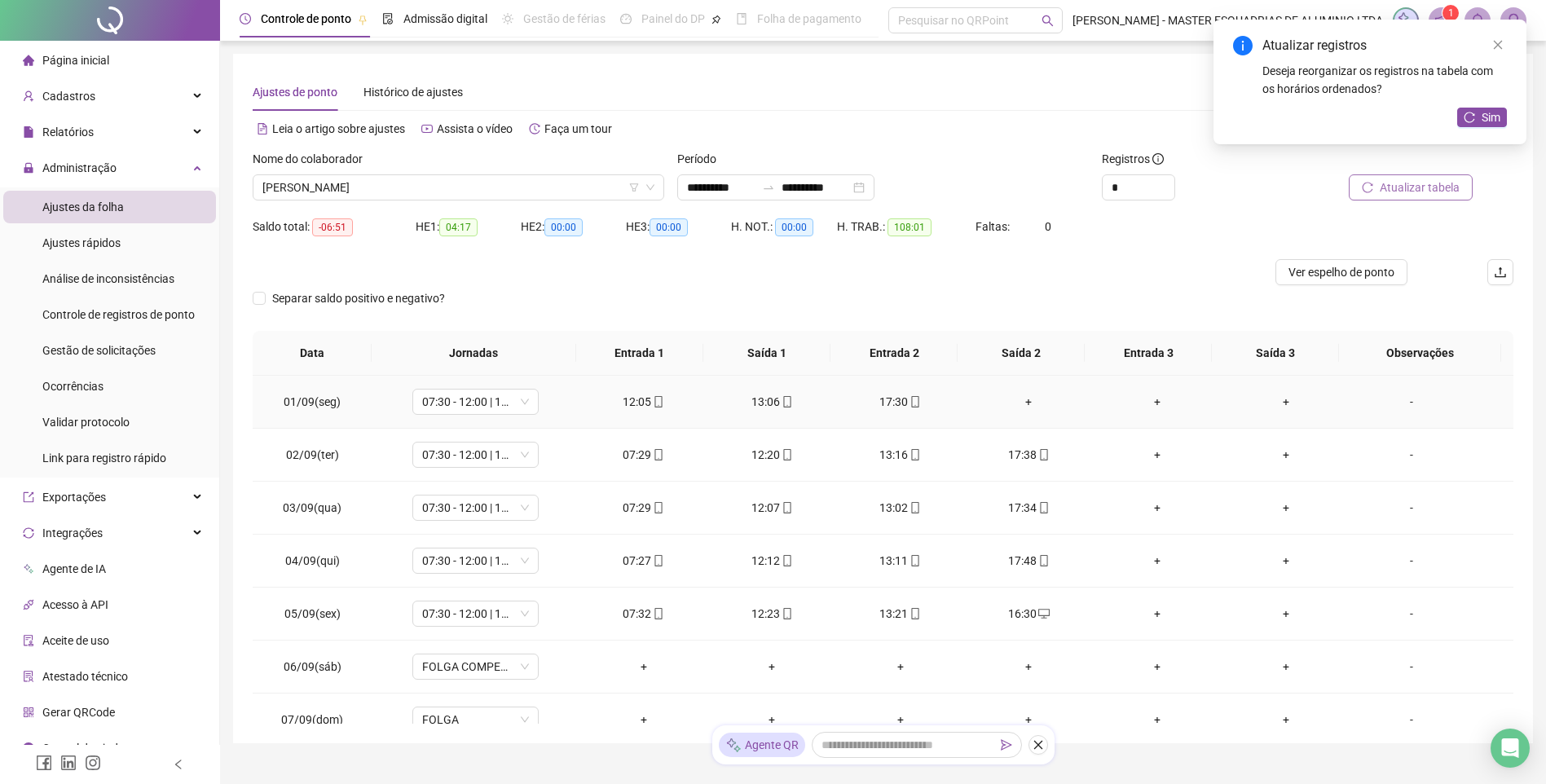
click at [1025, 403] on div "+" at bounding box center [1030, 402] width 103 height 18
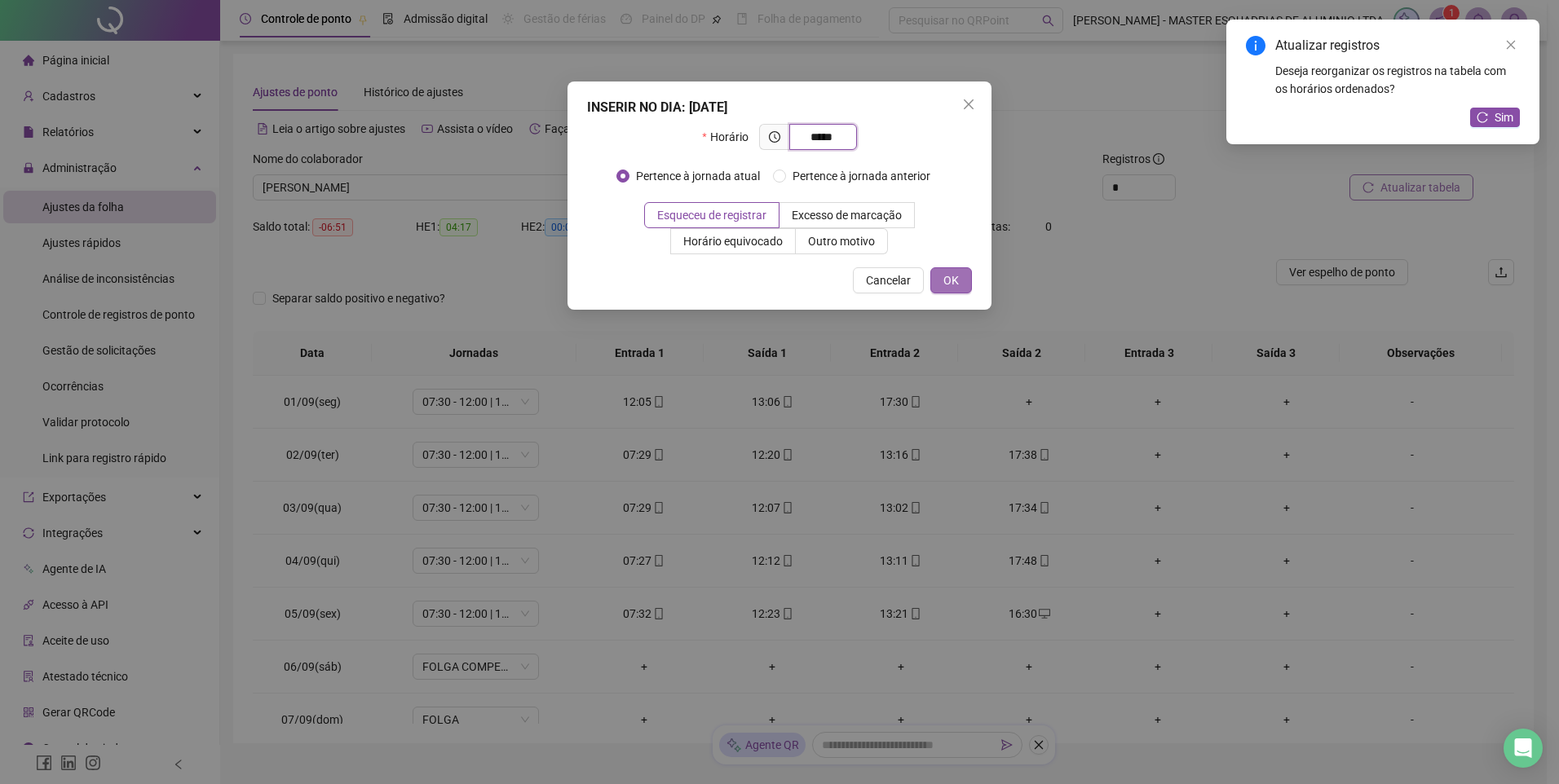
type input "*****"
click at [946, 279] on span "OK" at bounding box center [951, 280] width 15 height 18
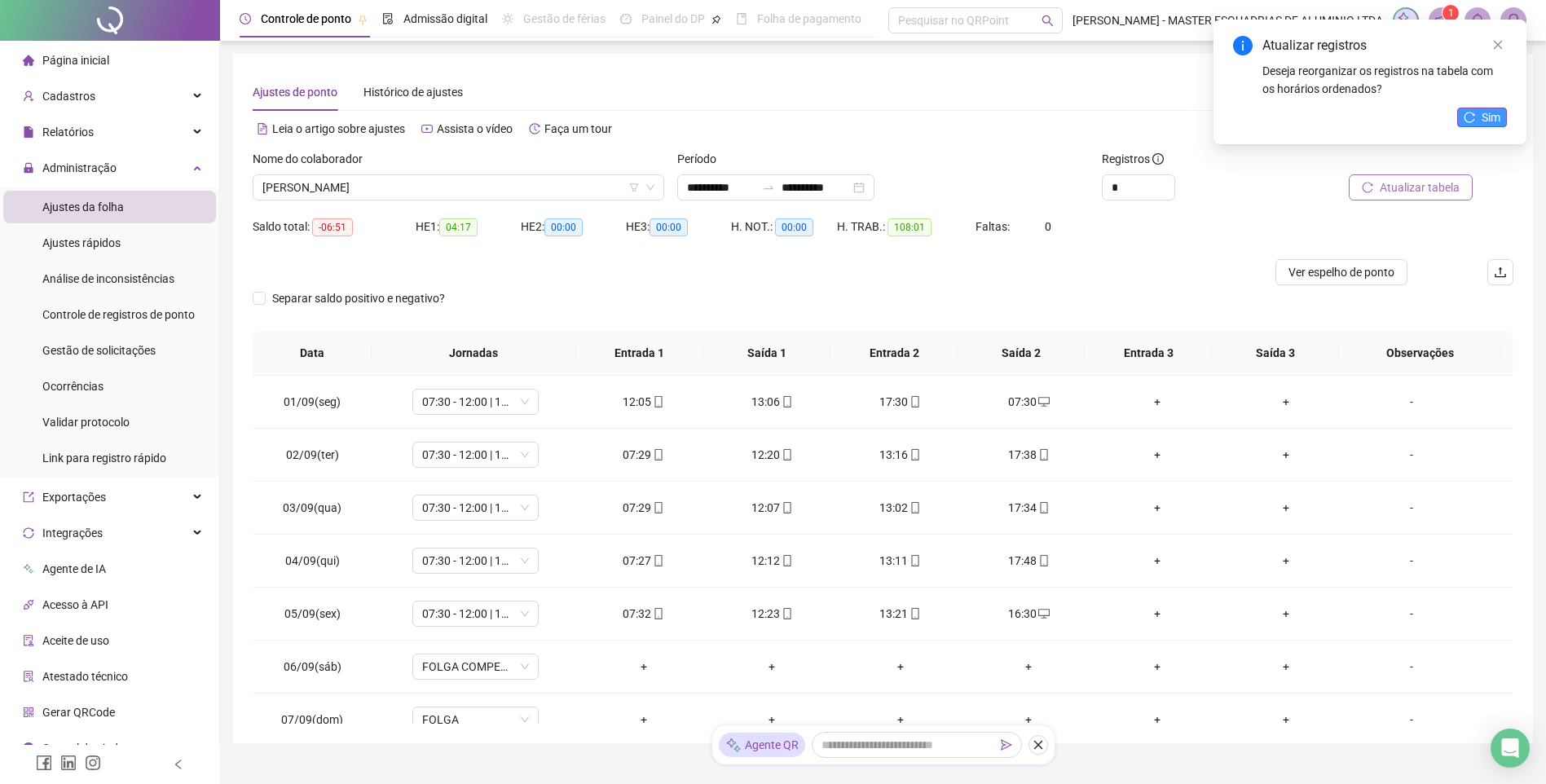
click at [1504, 121] on button "Sim" at bounding box center [1482, 117] width 50 height 20
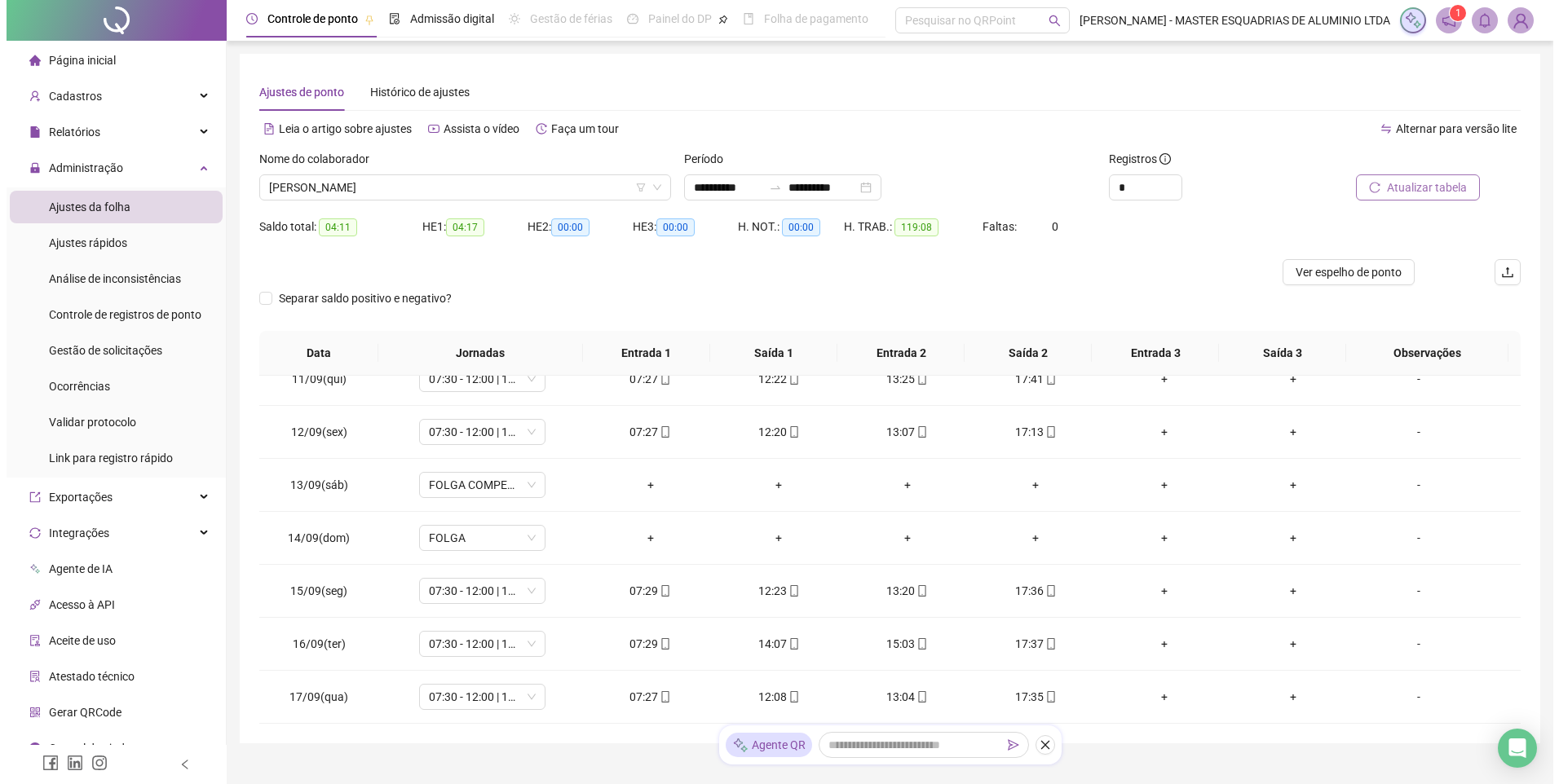
scroll to position [69, 0]
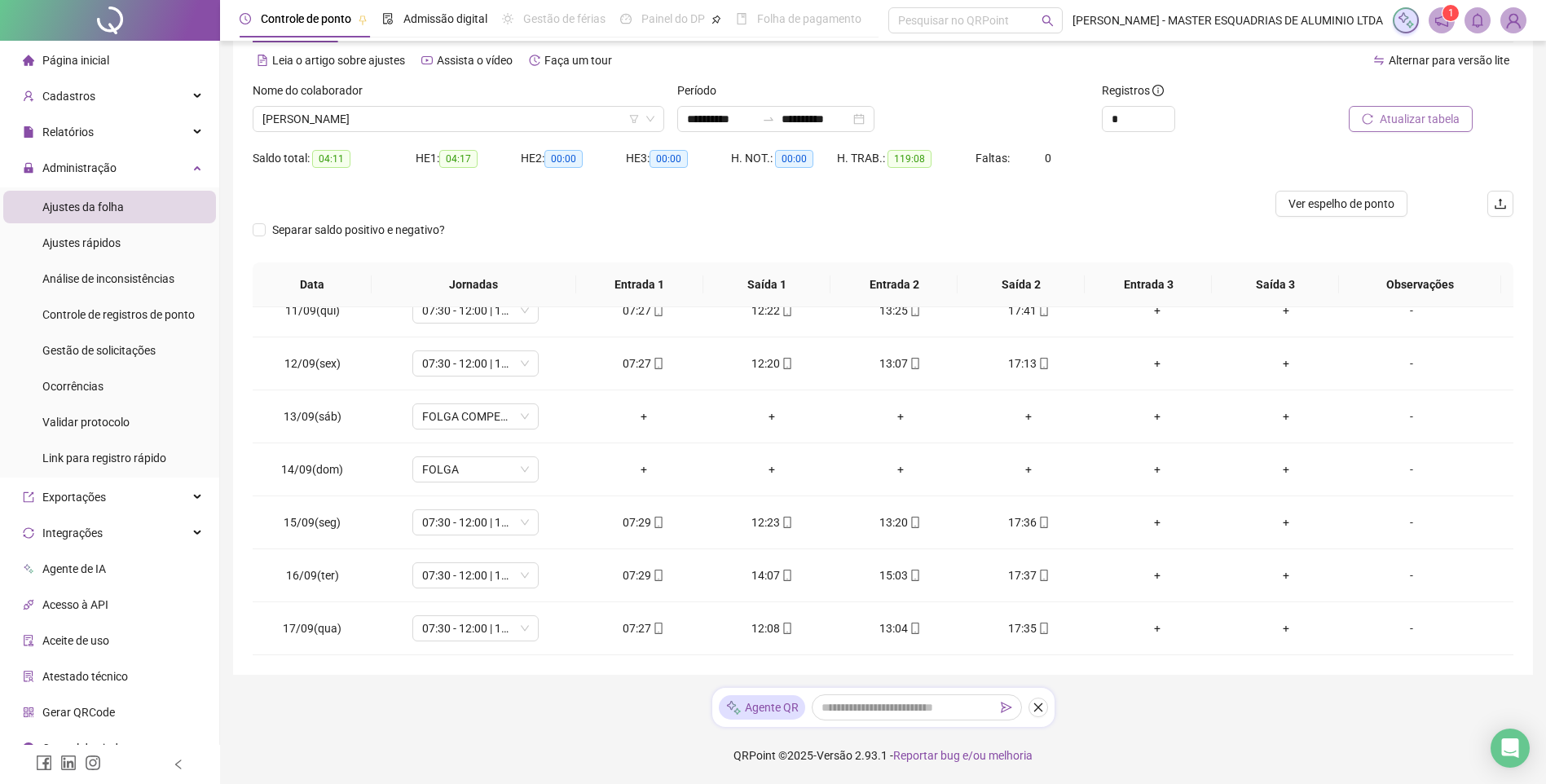
click at [1514, 31] on img at bounding box center [1514, 20] width 25 height 25
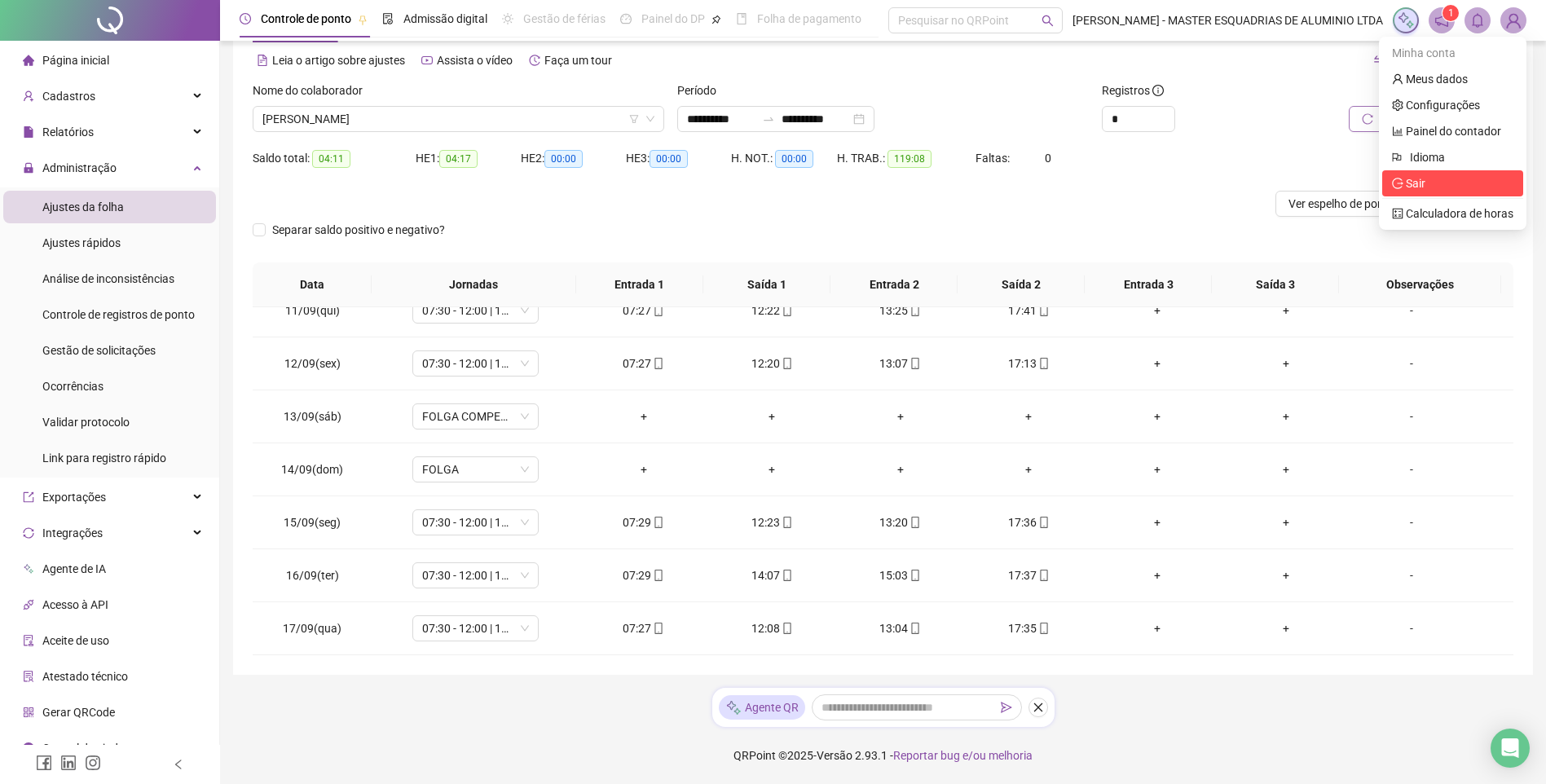
click at [1440, 190] on span "Sair" at bounding box center [1453, 183] width 121 height 18
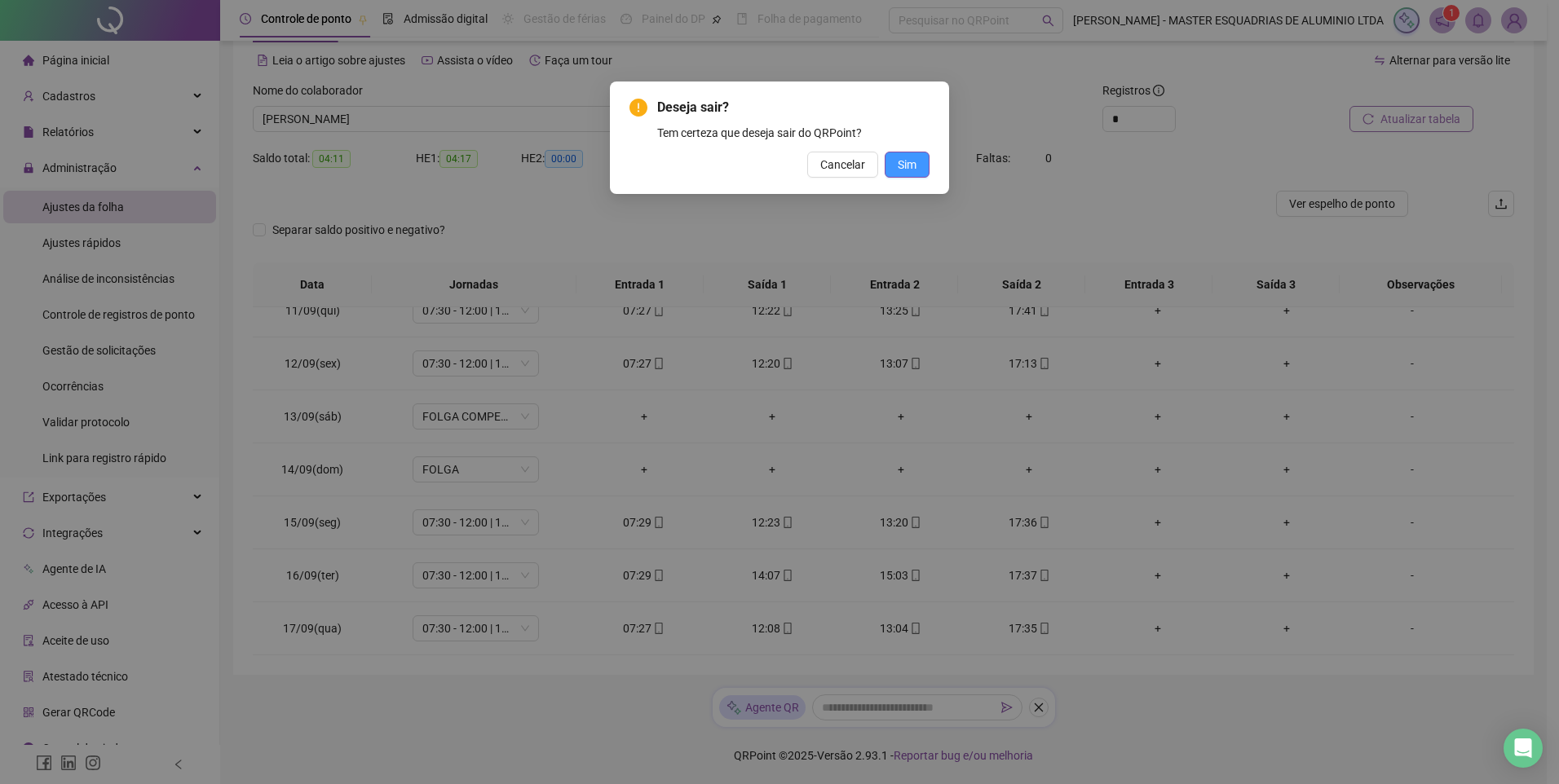
click at [905, 159] on span "Sim" at bounding box center [907, 164] width 19 height 18
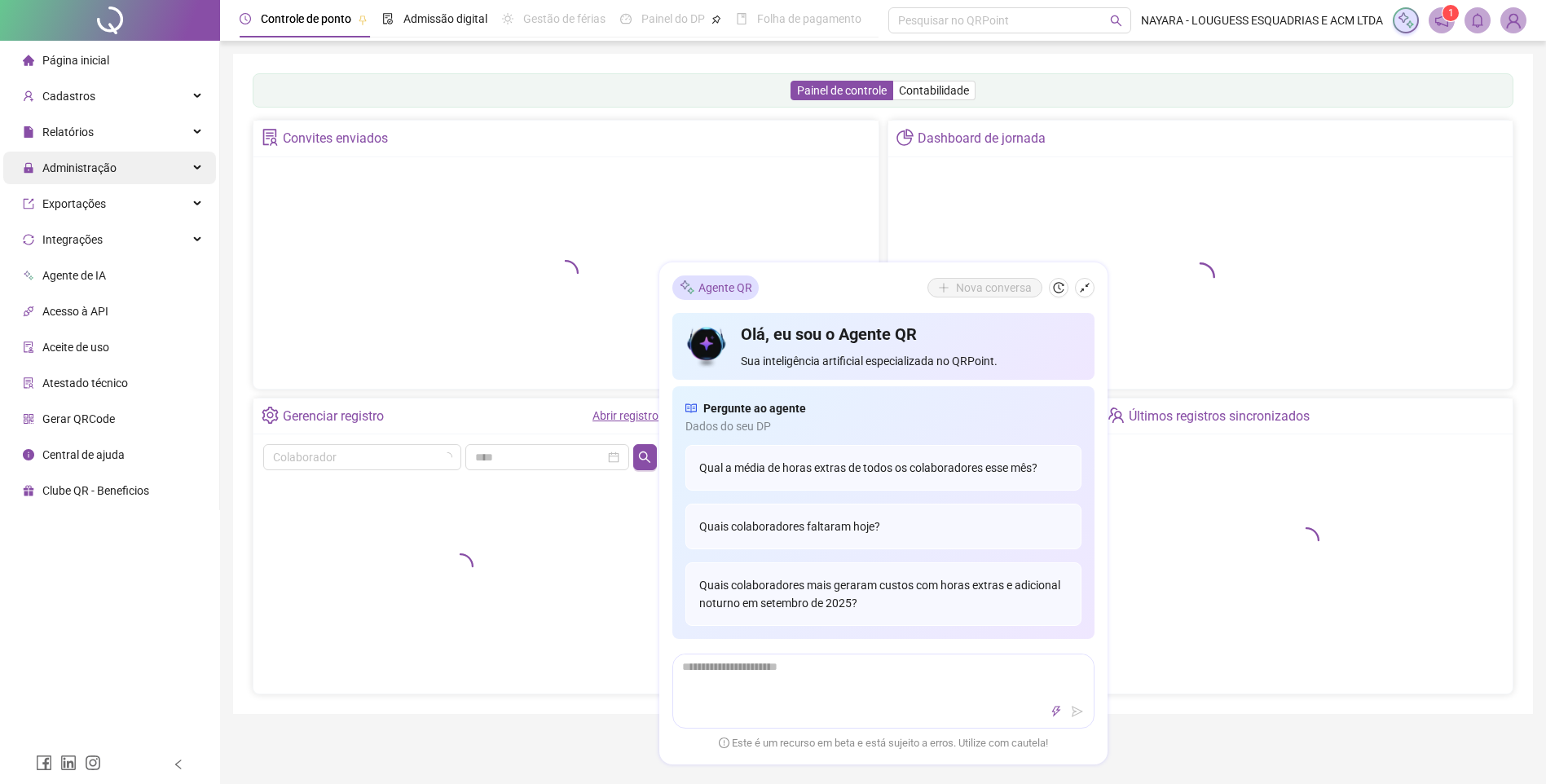
click at [130, 178] on div "Administração" at bounding box center [110, 167] width 212 height 32
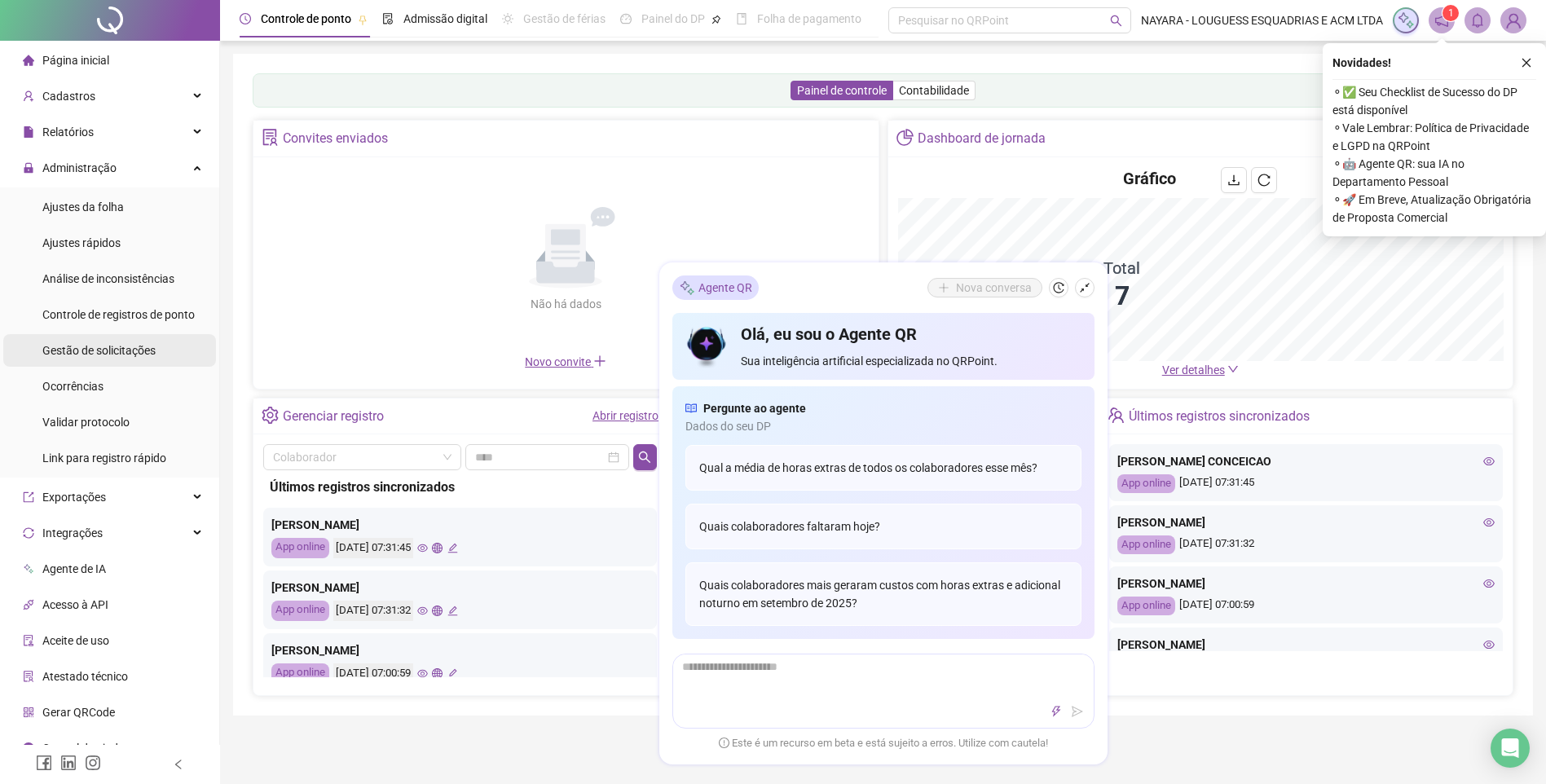
click at [133, 351] on span "Gestão de solicitações" at bounding box center [99, 350] width 113 height 13
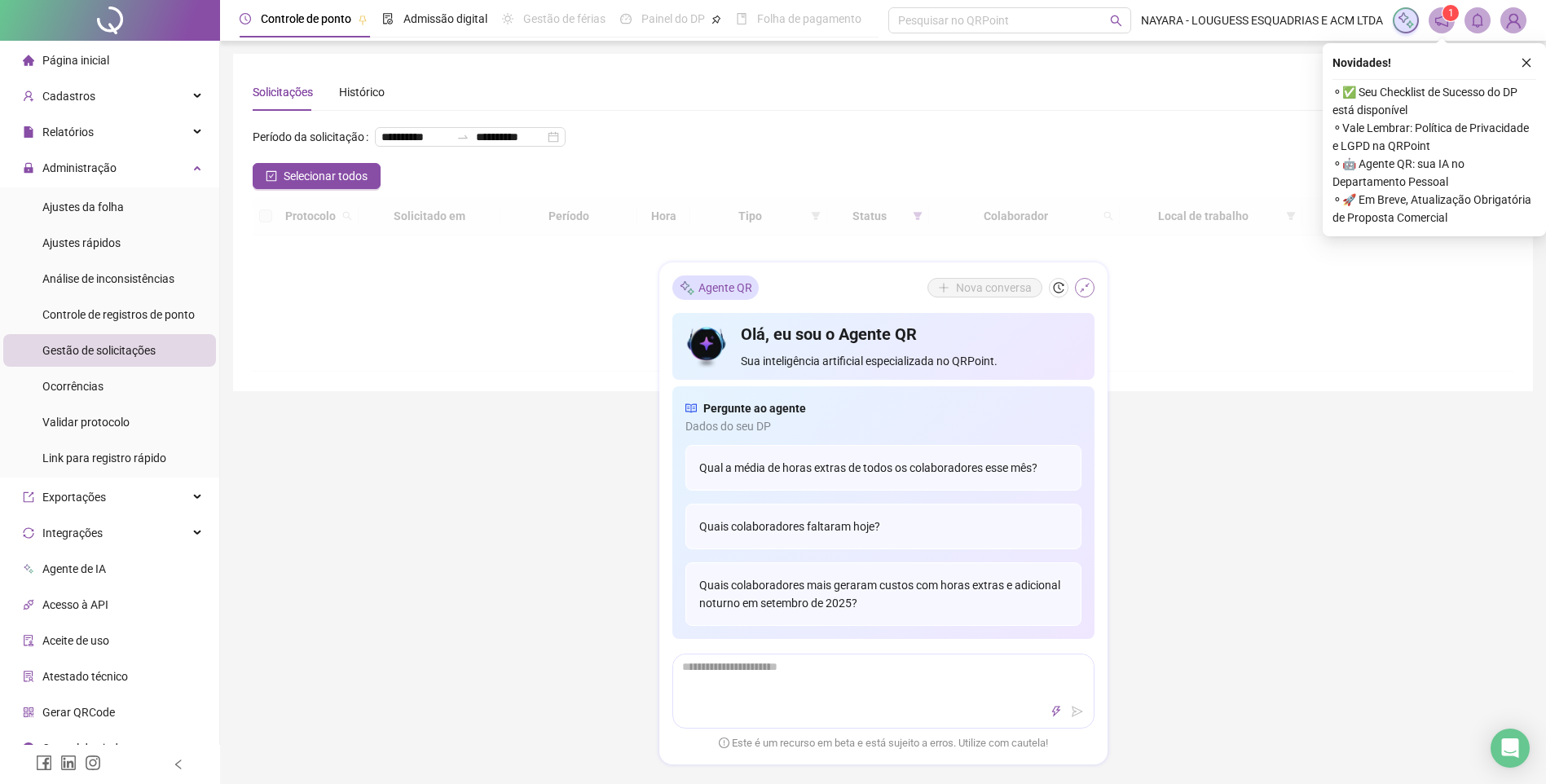
click at [1080, 288] on icon "shrink" at bounding box center [1085, 287] width 11 height 11
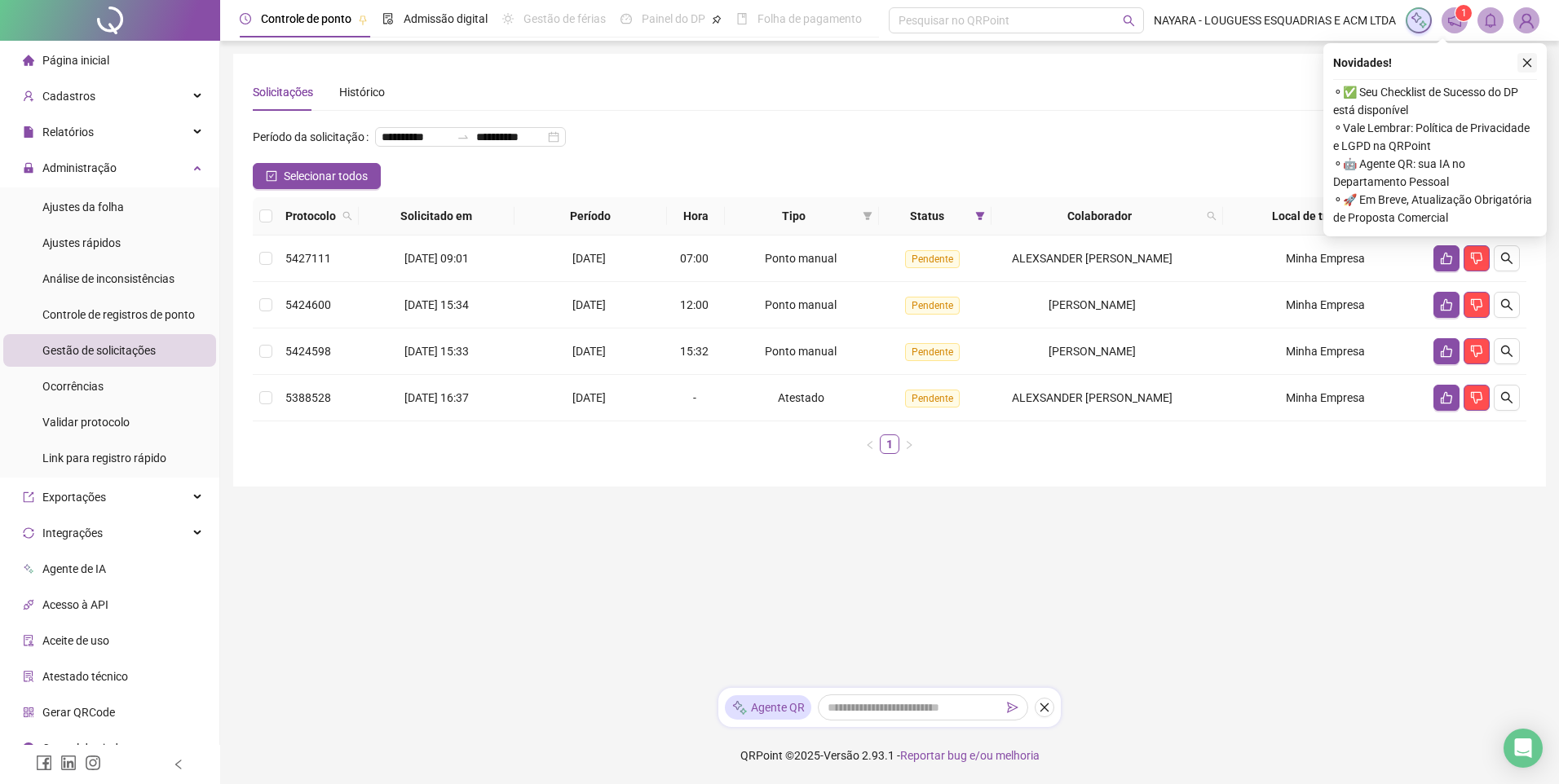
click at [1531, 59] on icon "close" at bounding box center [1527, 62] width 11 height 11
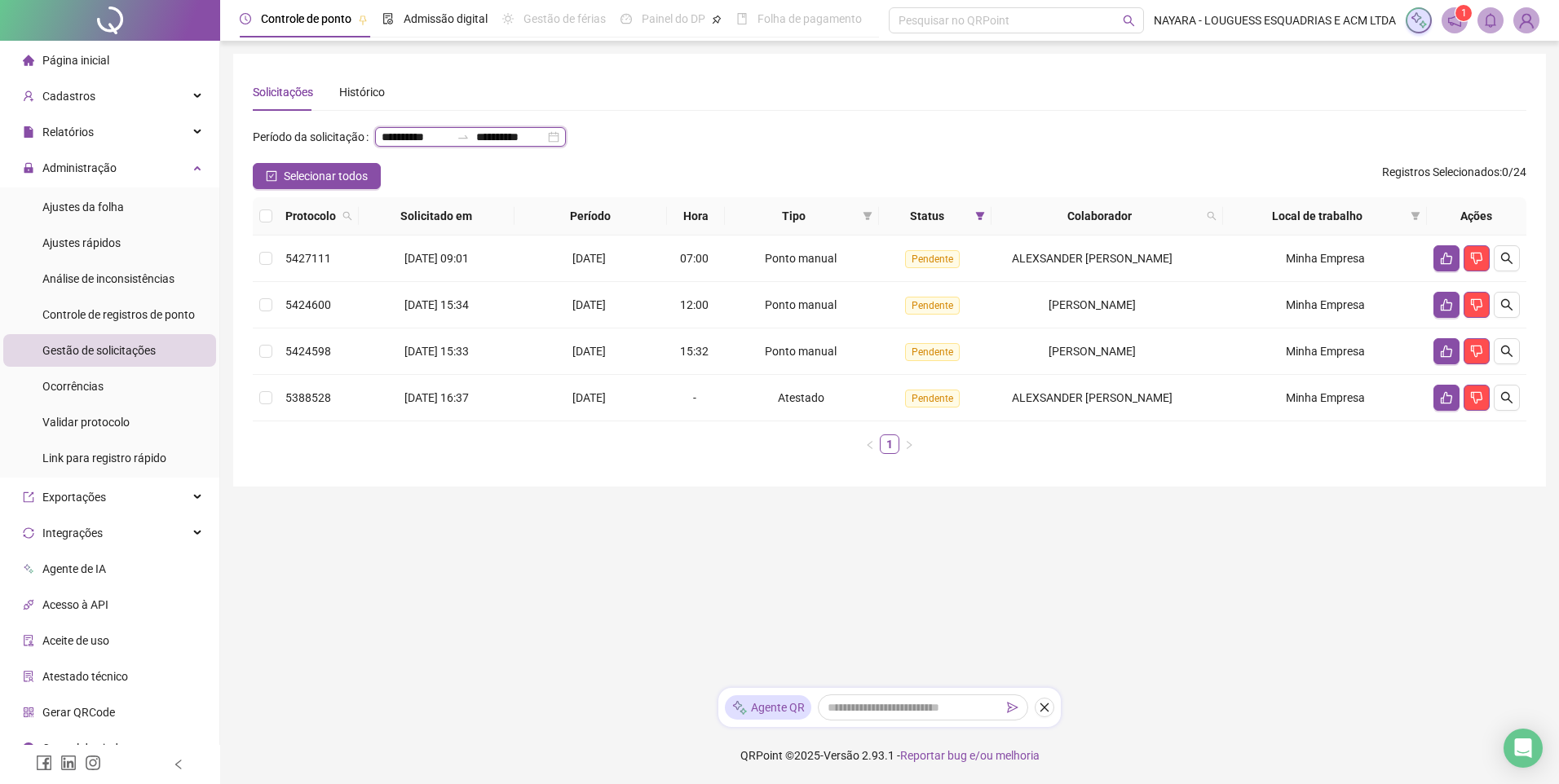
click at [476, 146] on input "**********" at bounding box center [510, 137] width 69 height 18
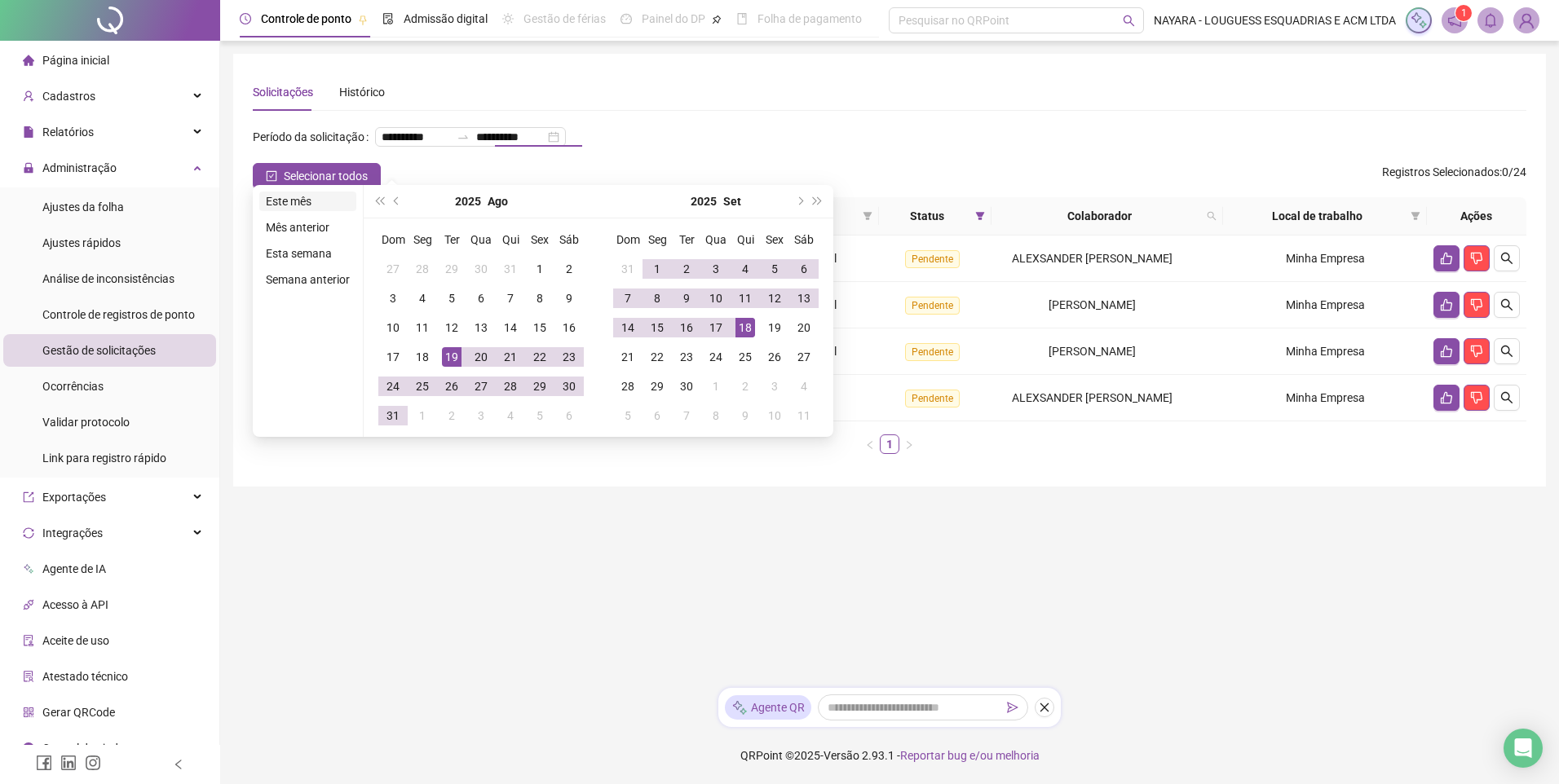
click at [302, 194] on li "Este mês" at bounding box center [308, 201] width 97 height 20
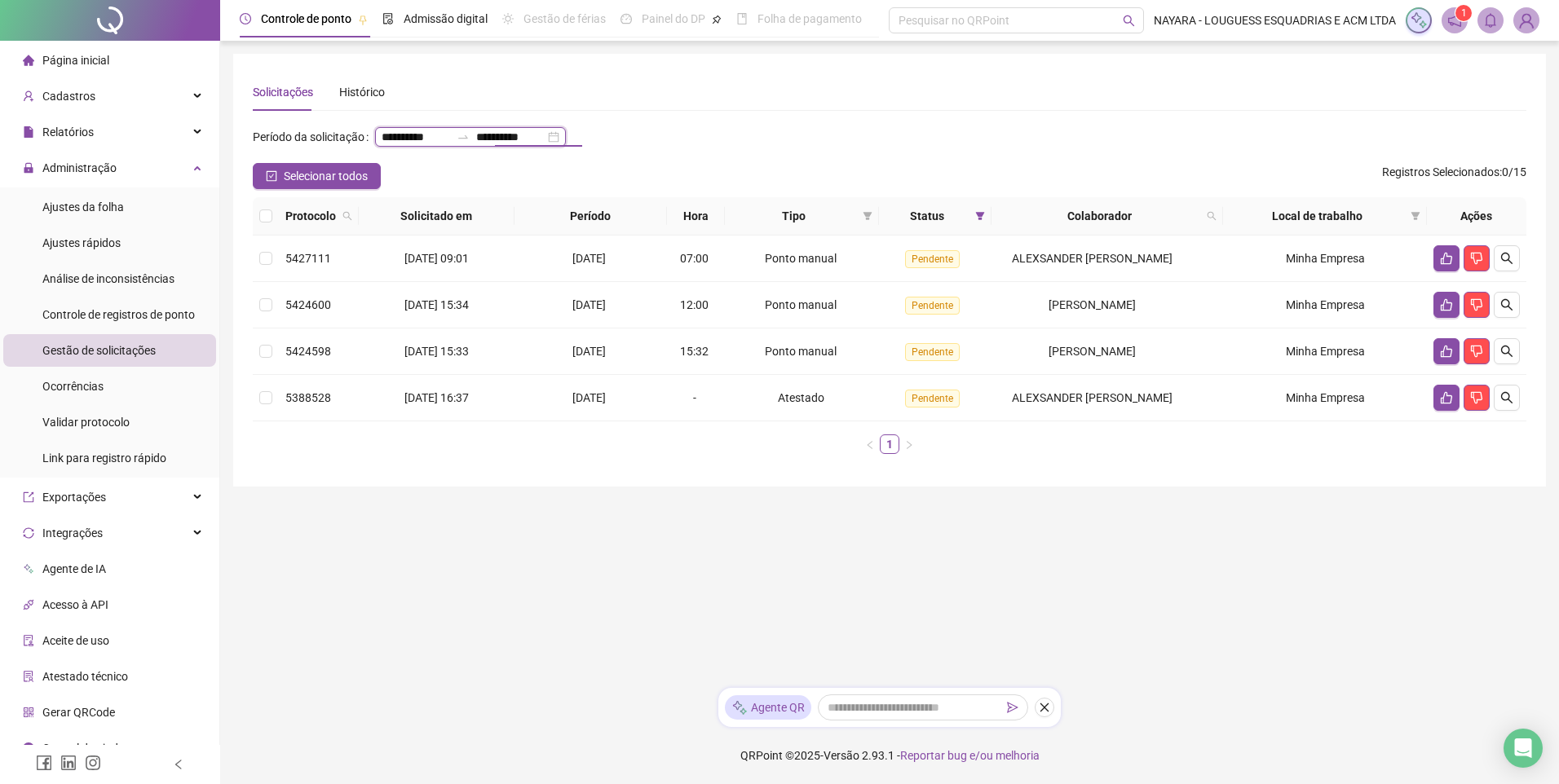
click at [476, 146] on input "**********" at bounding box center [510, 137] width 69 height 18
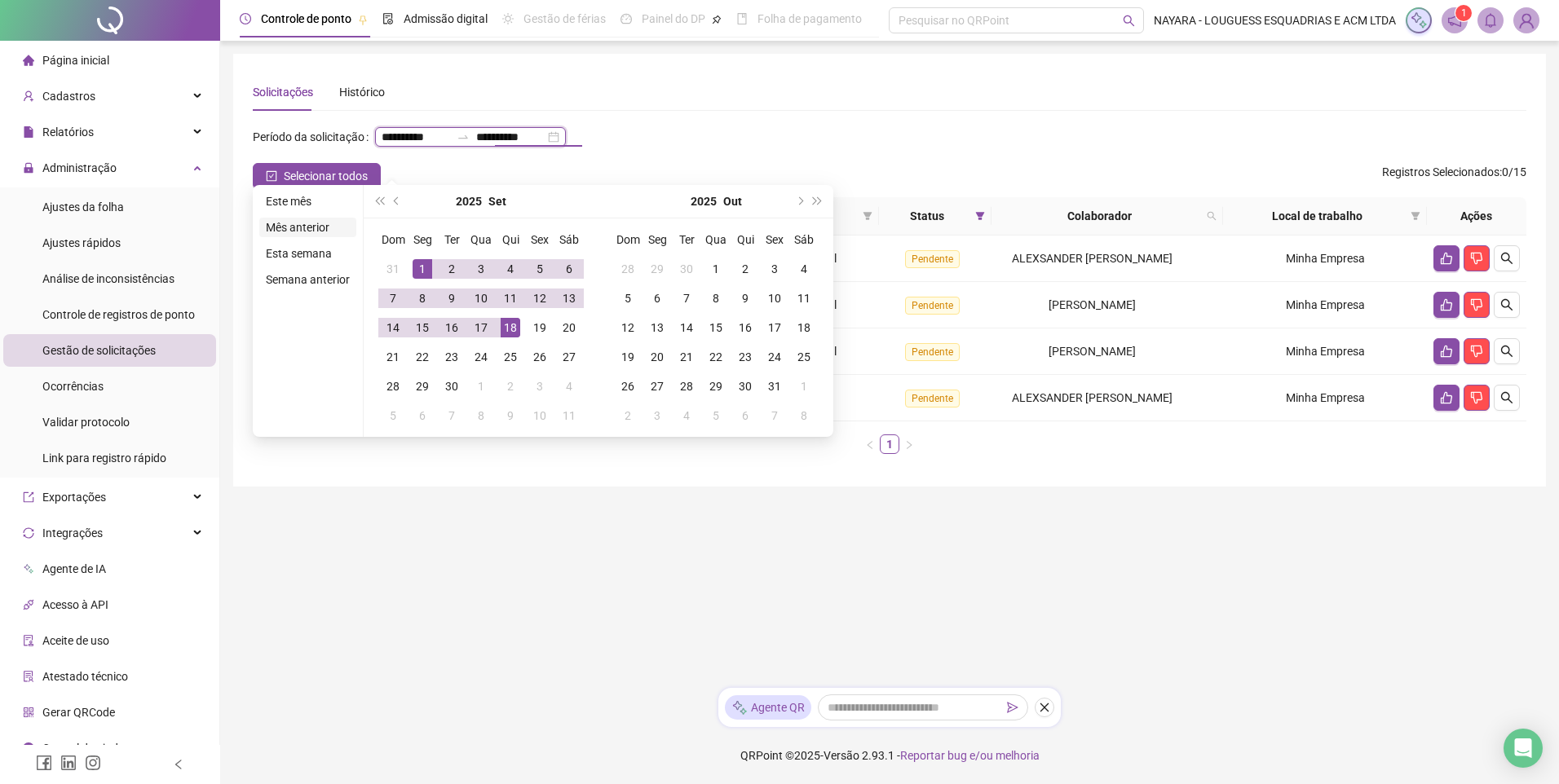
type input "**********"
click at [295, 206] on li "Este mês" at bounding box center [308, 201] width 97 height 20
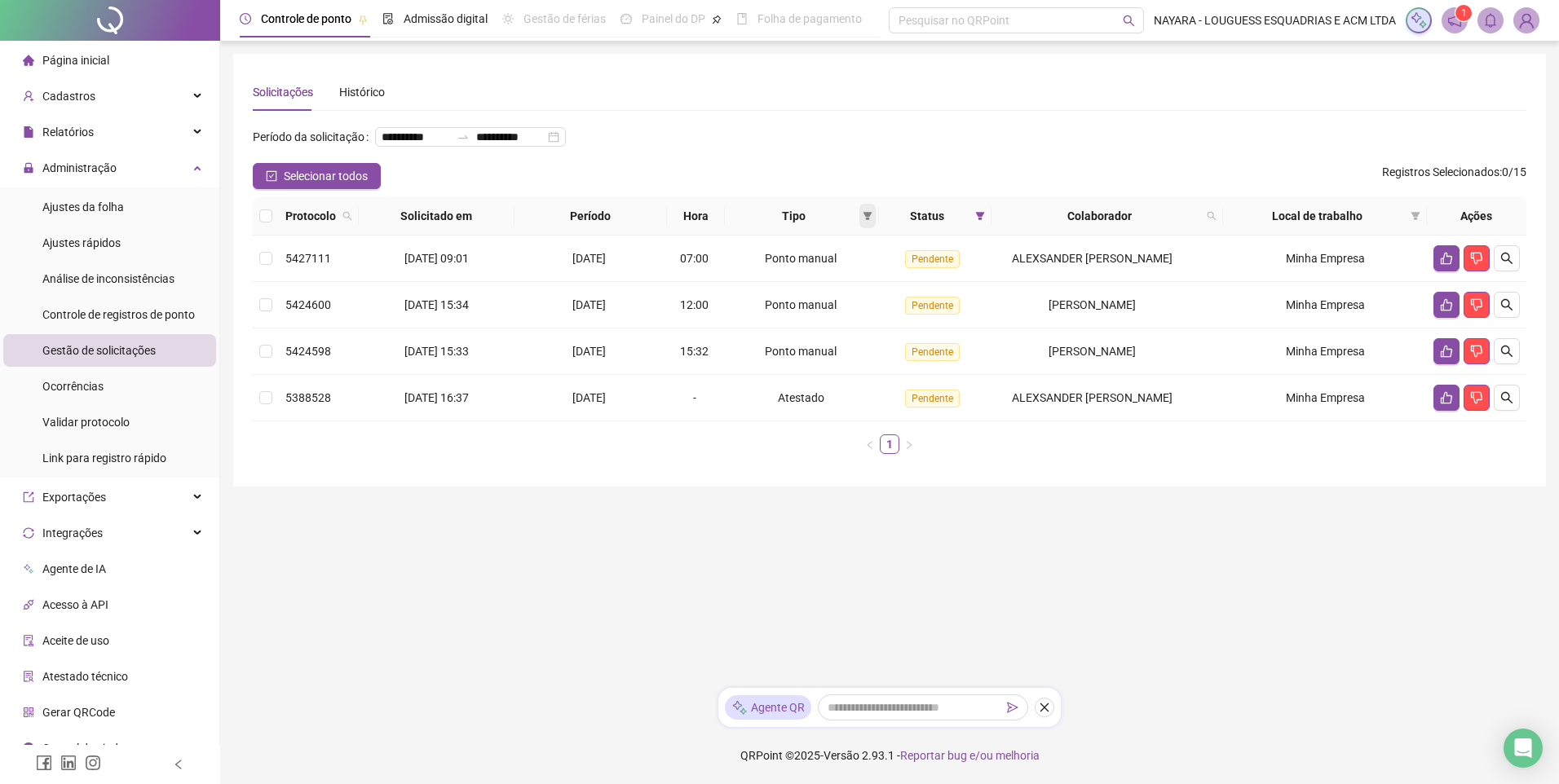
click at [865, 221] on icon "filter" at bounding box center [867, 217] width 10 height 10
click at [852, 268] on span "Ponto manual" at bounding box center [828, 274] width 71 height 13
click at [859, 355] on span "OK" at bounding box center [856, 358] width 15 height 18
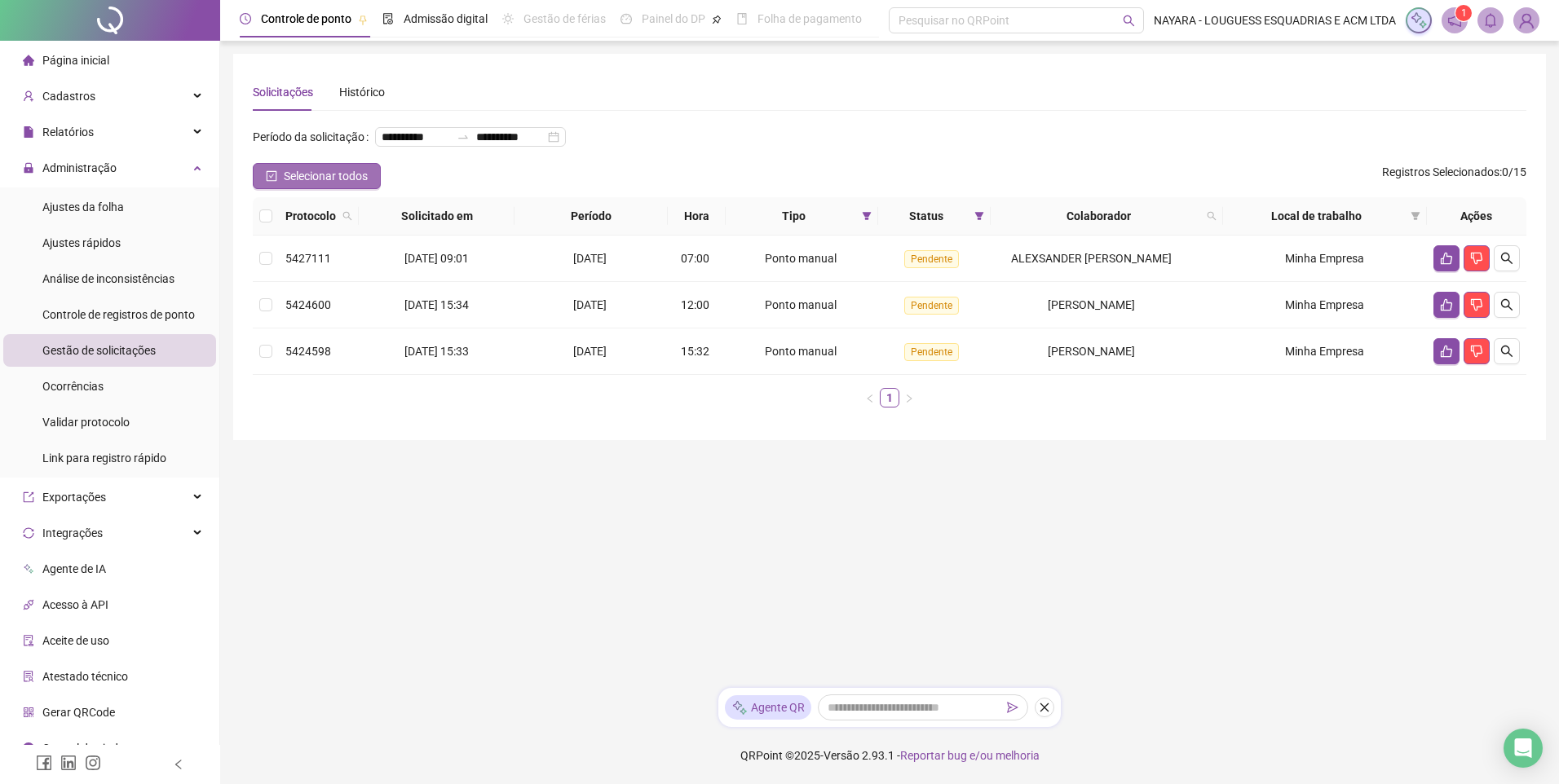
click at [266, 182] on icon "check-square" at bounding box center [271, 176] width 11 height 11
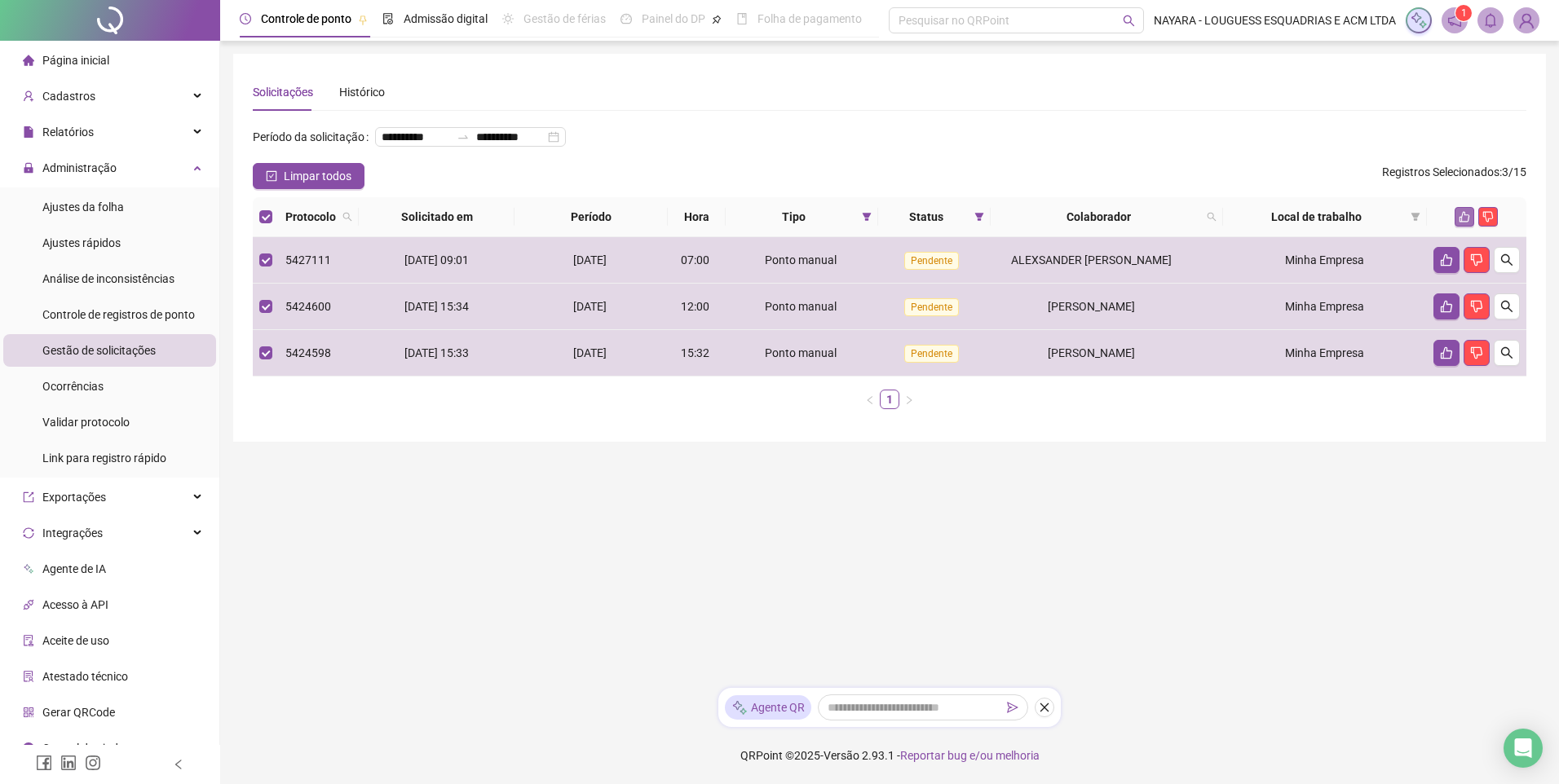
click at [1469, 227] on button "button" at bounding box center [1464, 217] width 20 height 20
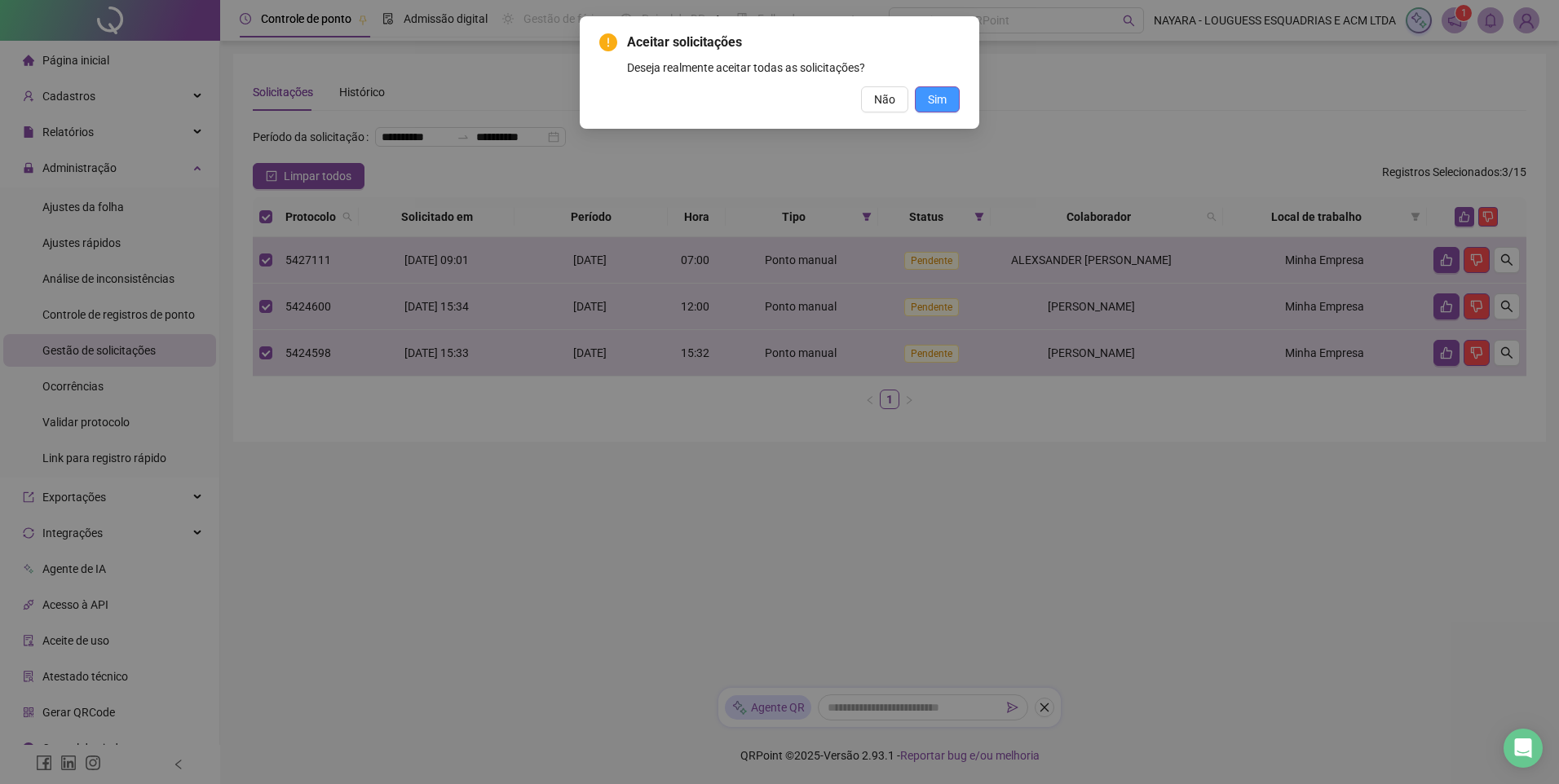
click at [924, 91] on button "Sim" at bounding box center [937, 99] width 45 height 26
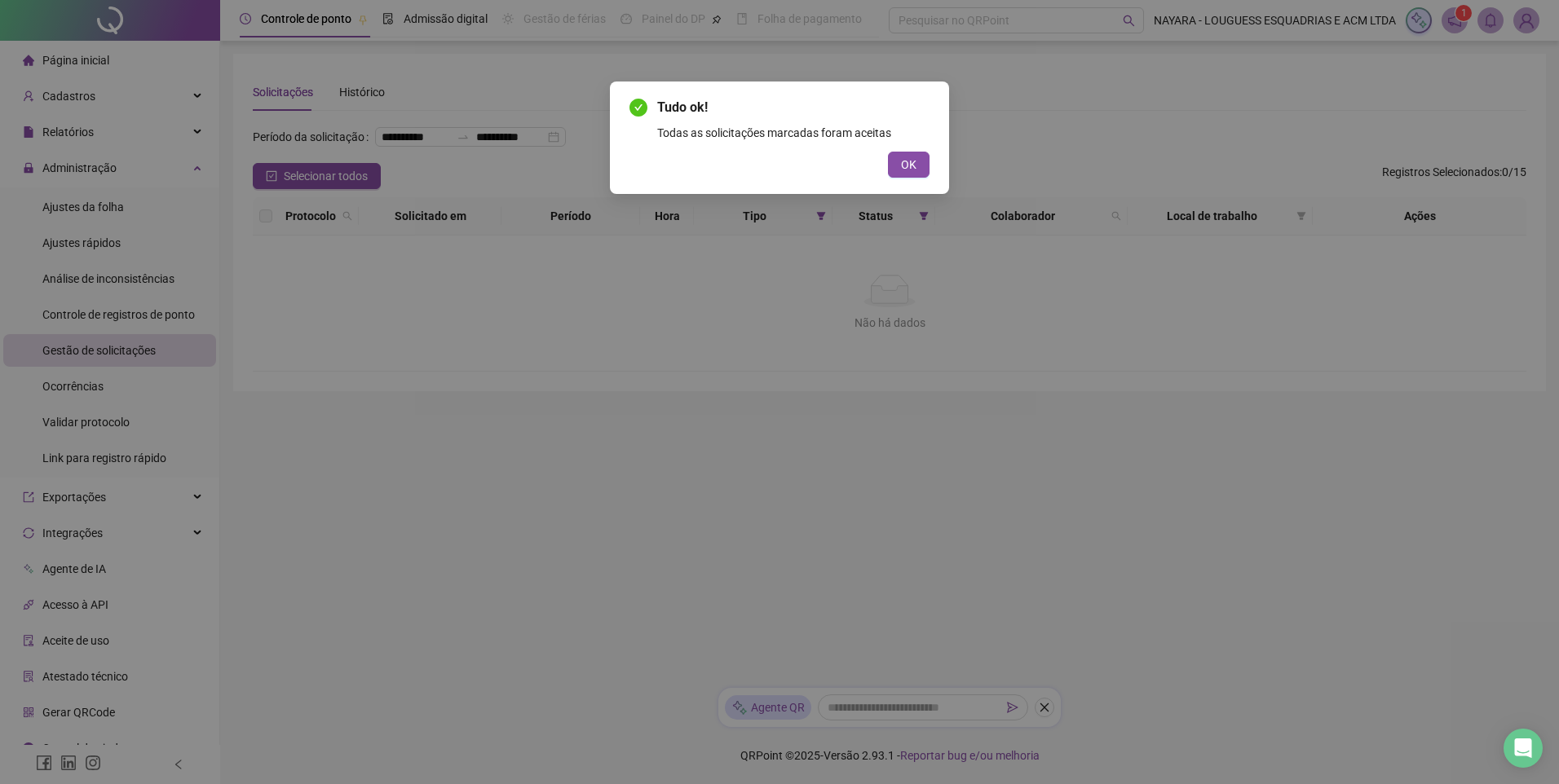
click at [903, 178] on div "Tudo ok! Todas as solicitações marcadas foram aceitas OK" at bounding box center [779, 138] width 339 height 112
click at [940, 158] on div "Tudo ok! Todas as solicitações marcadas foram aceitas OK" at bounding box center [779, 138] width 339 height 112
click at [919, 159] on button "OK" at bounding box center [908, 164] width 42 height 26
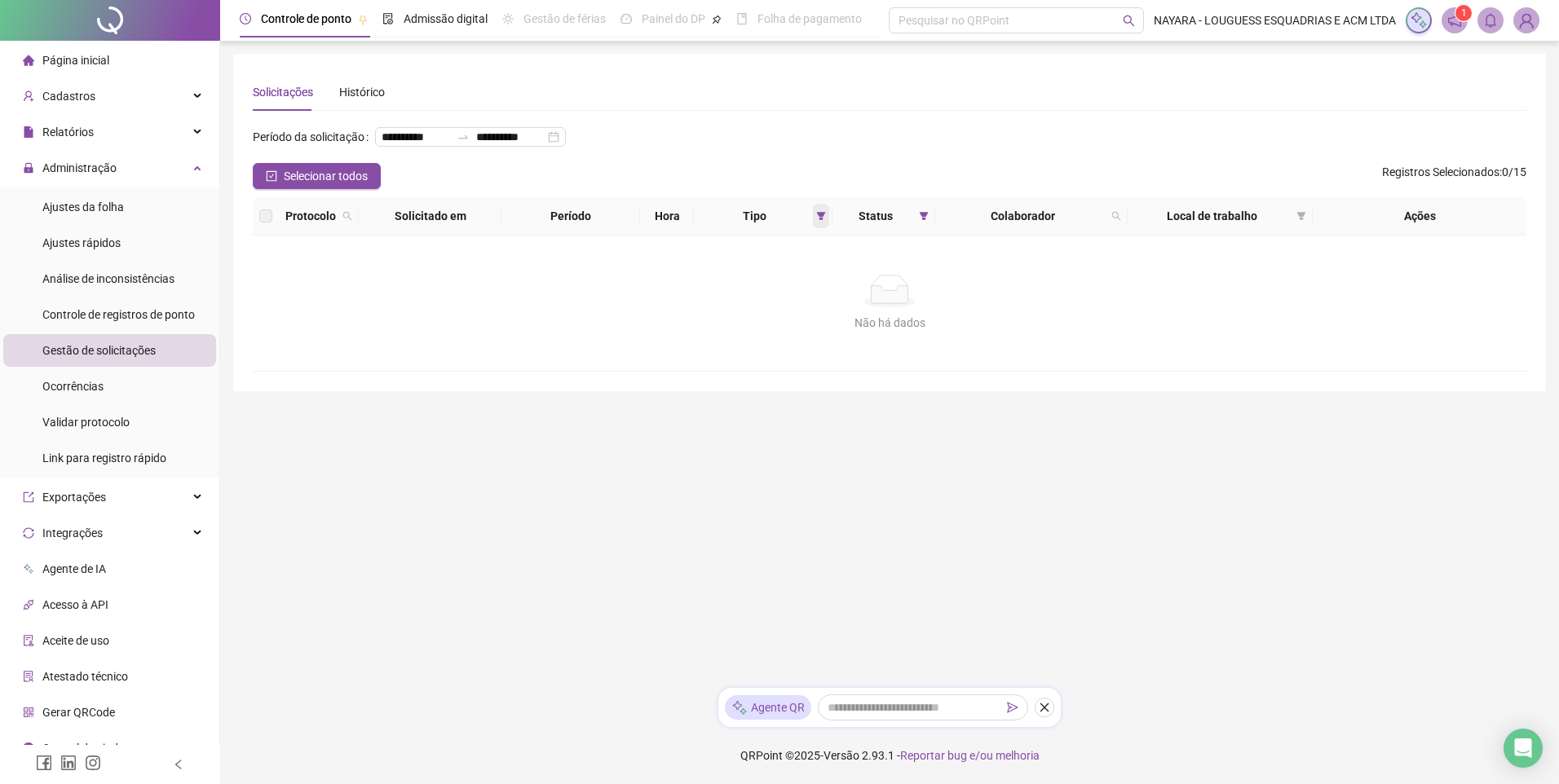
click at [816, 221] on icon "filter" at bounding box center [822, 217] width 10 height 10
click at [744, 270] on span "Ponto manual" at bounding box center [769, 274] width 91 height 18
click at [765, 304] on span "Atestado" at bounding box center [766, 299] width 47 height 13
click at [813, 359] on span "OK" at bounding box center [807, 358] width 15 height 18
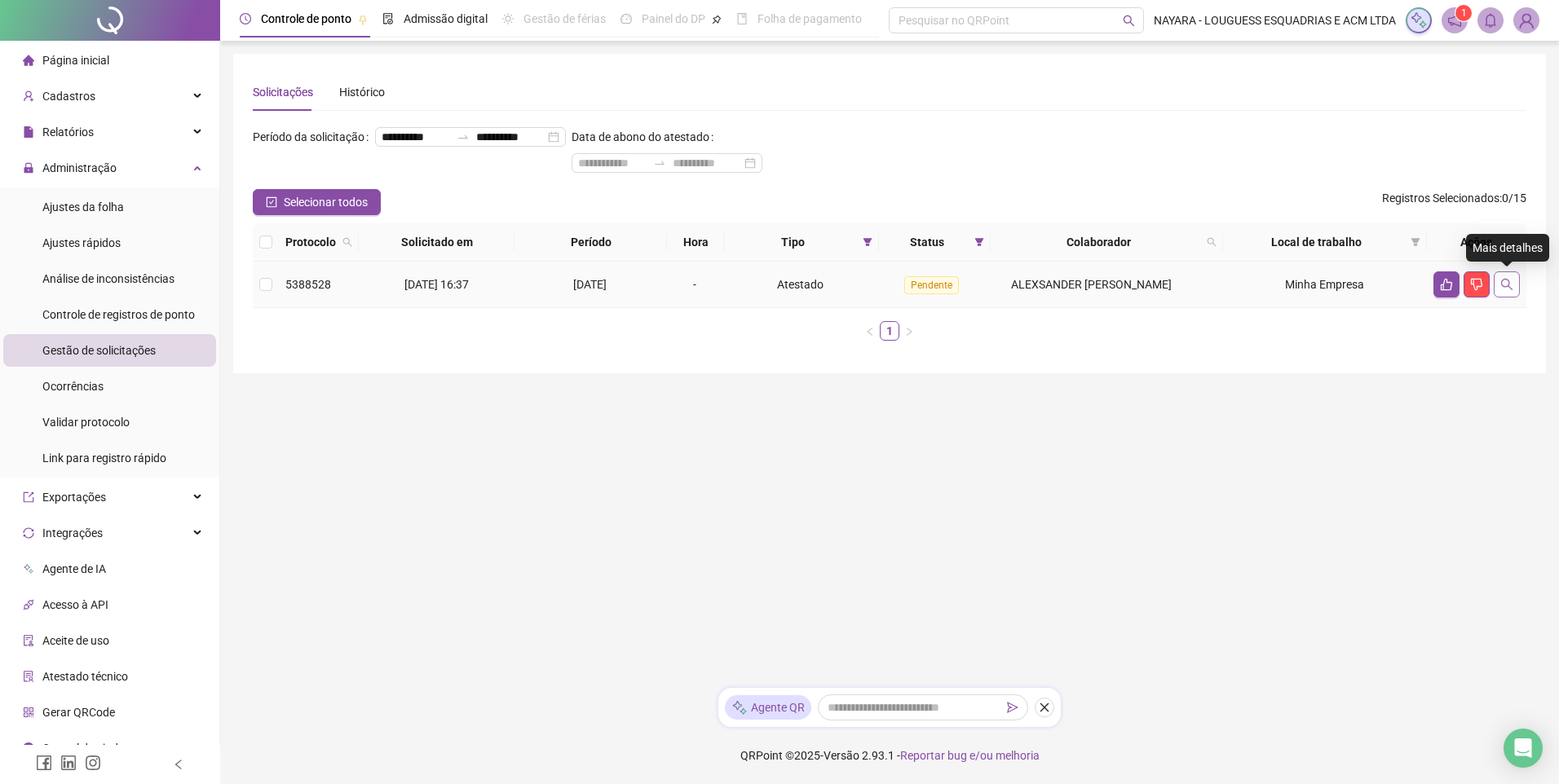
click at [1511, 285] on icon "search" at bounding box center [1506, 284] width 13 height 13
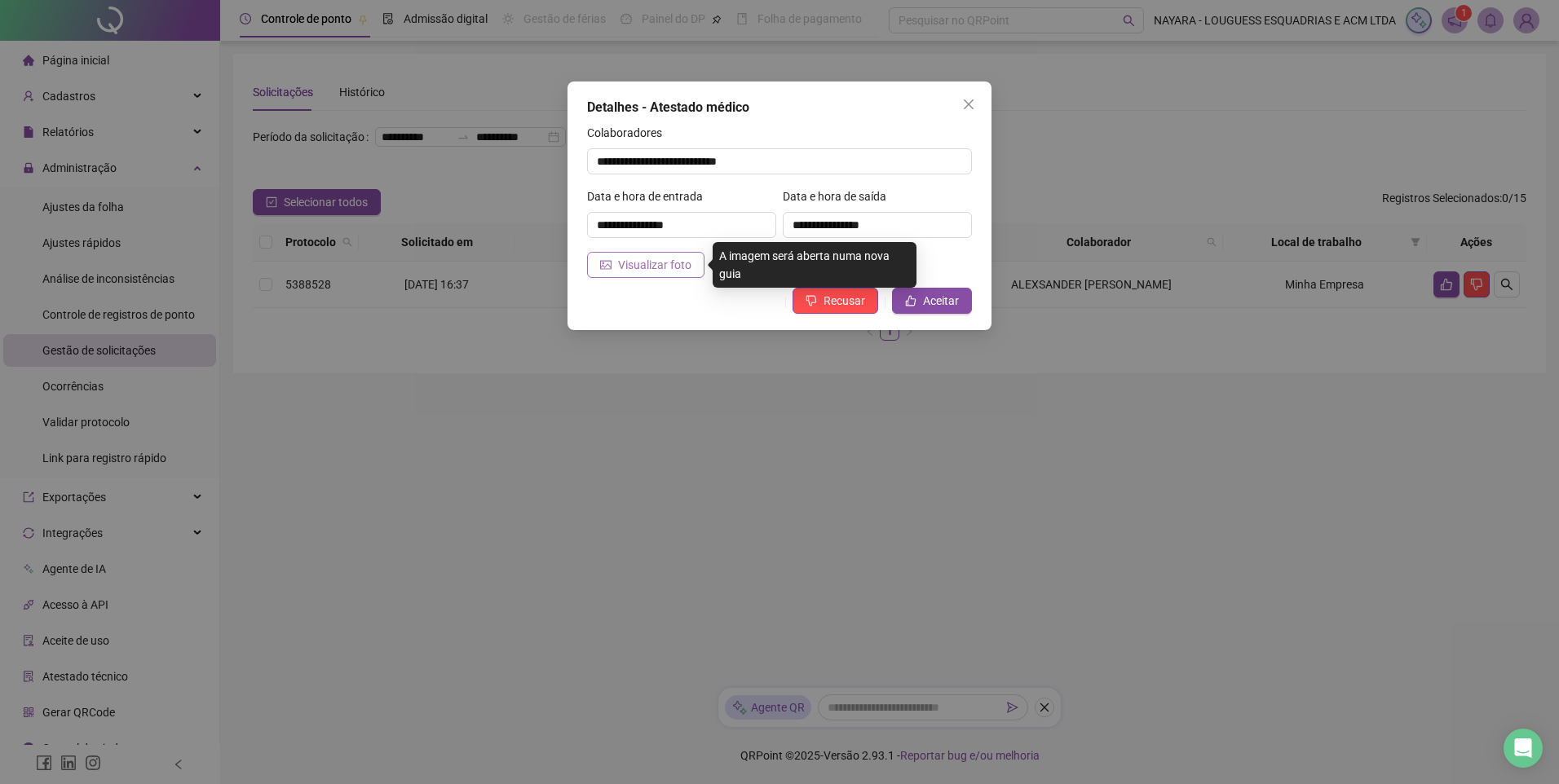
click at [597, 266] on button "Visualizar foto" at bounding box center [646, 265] width 117 height 26
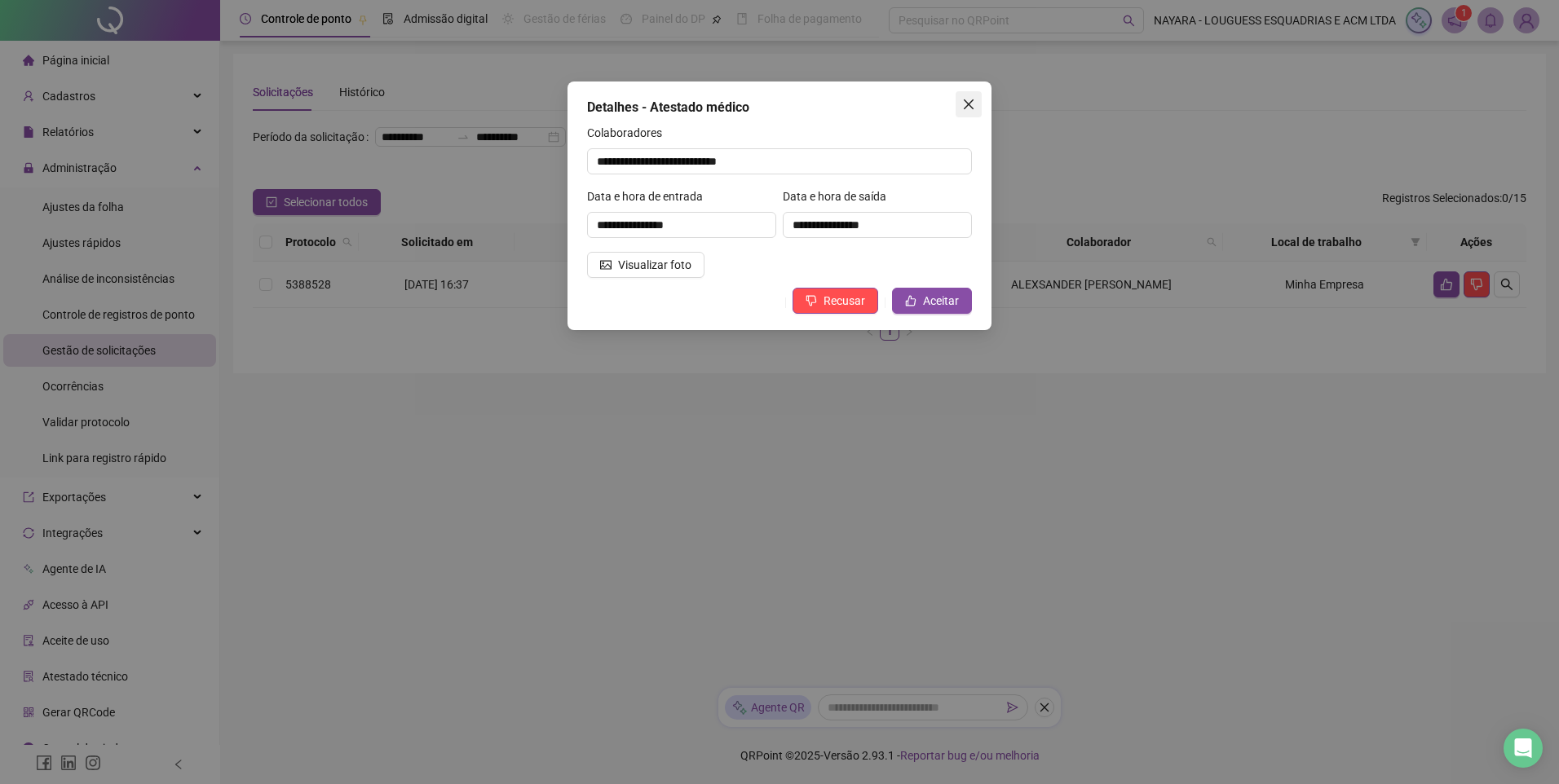
click at [975, 106] on span "Close" at bounding box center [969, 104] width 26 height 13
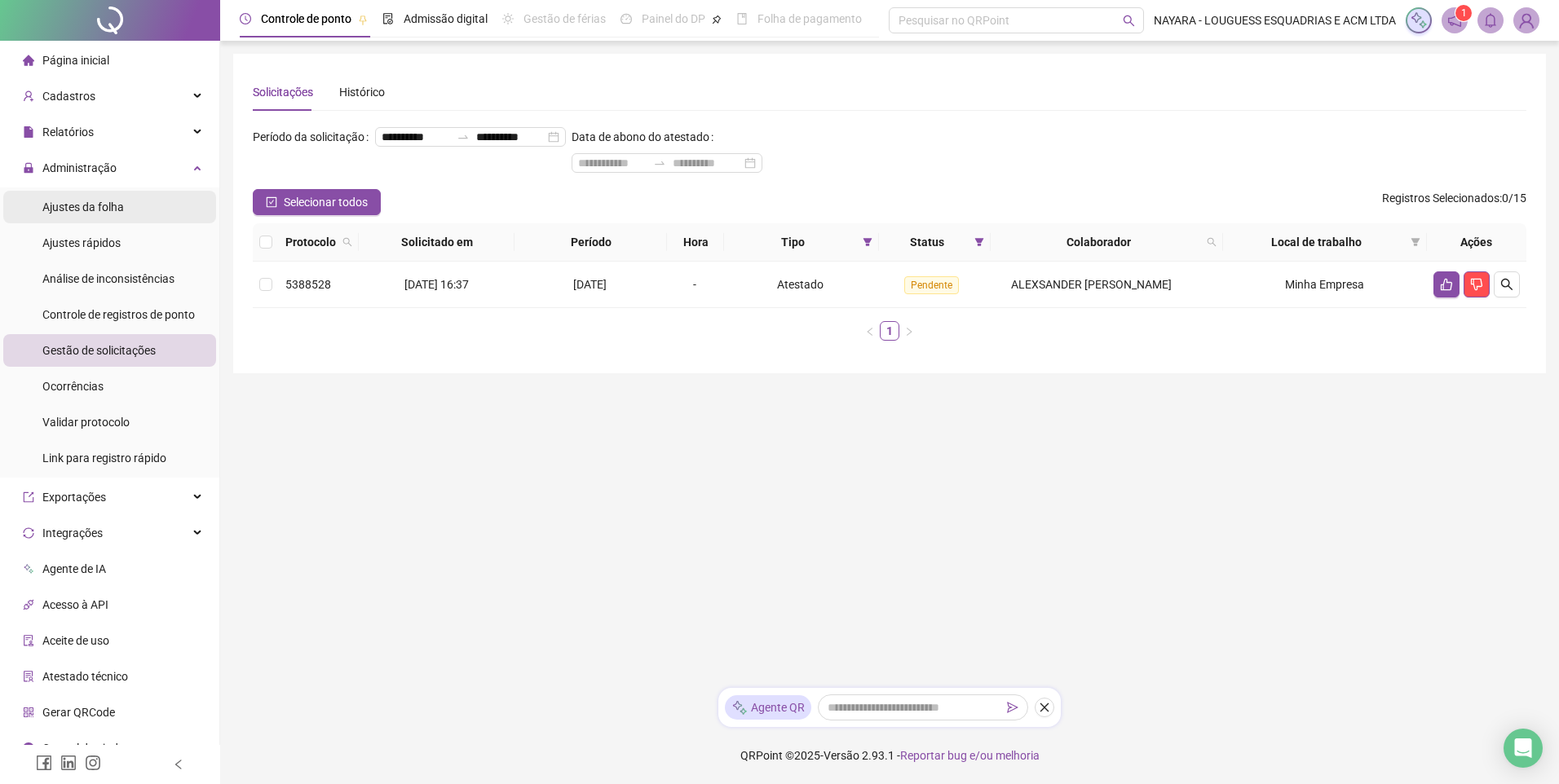
click at [110, 200] on span "Ajustes da folha" at bounding box center [83, 206] width 82 height 13
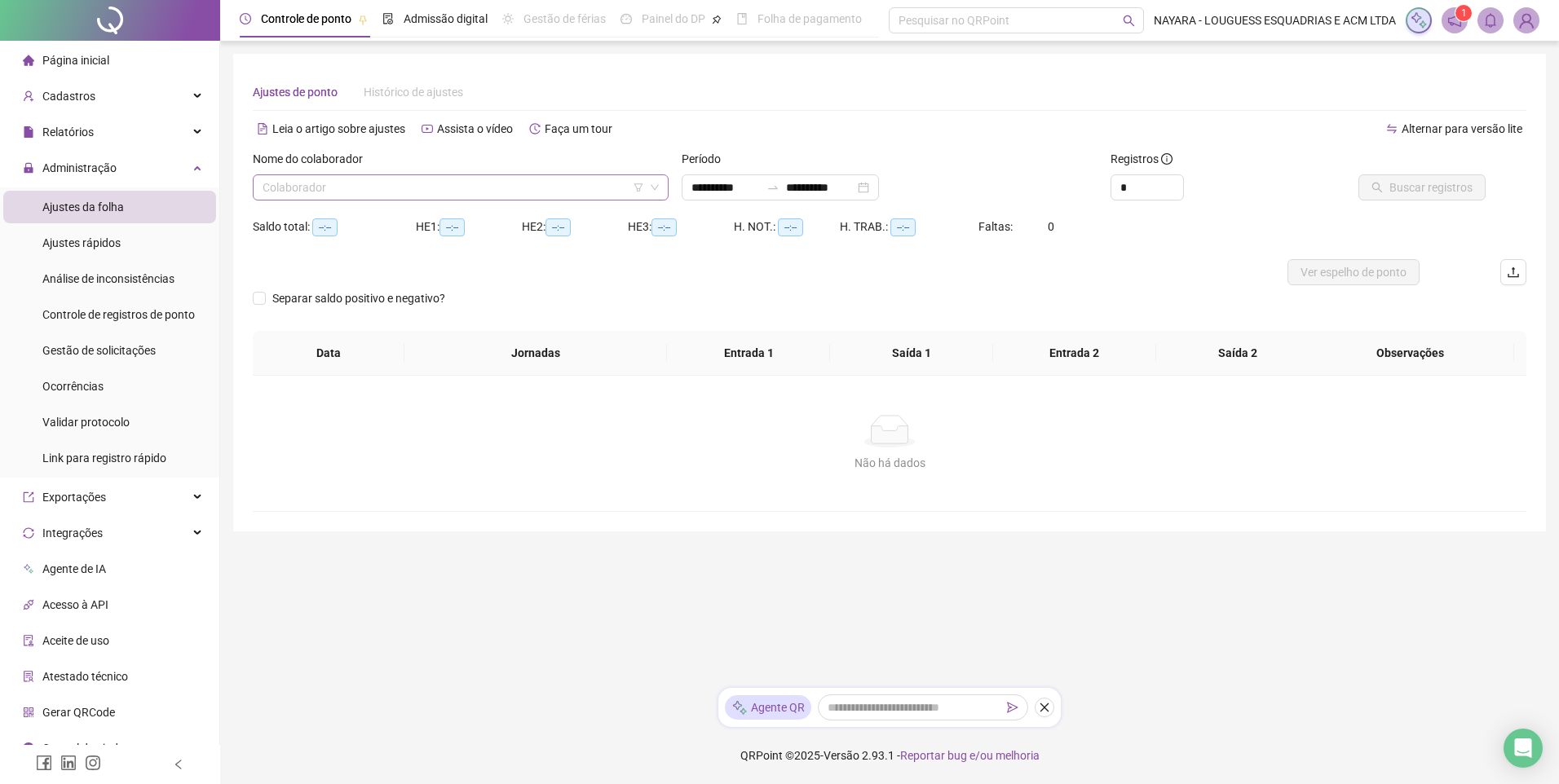
click at [518, 177] on input "search" at bounding box center [453, 187] width 381 height 25
type input "**********"
click at [649, 195] on span at bounding box center [460, 187] width 396 height 25
click at [648, 193] on span at bounding box center [460, 187] width 396 height 25
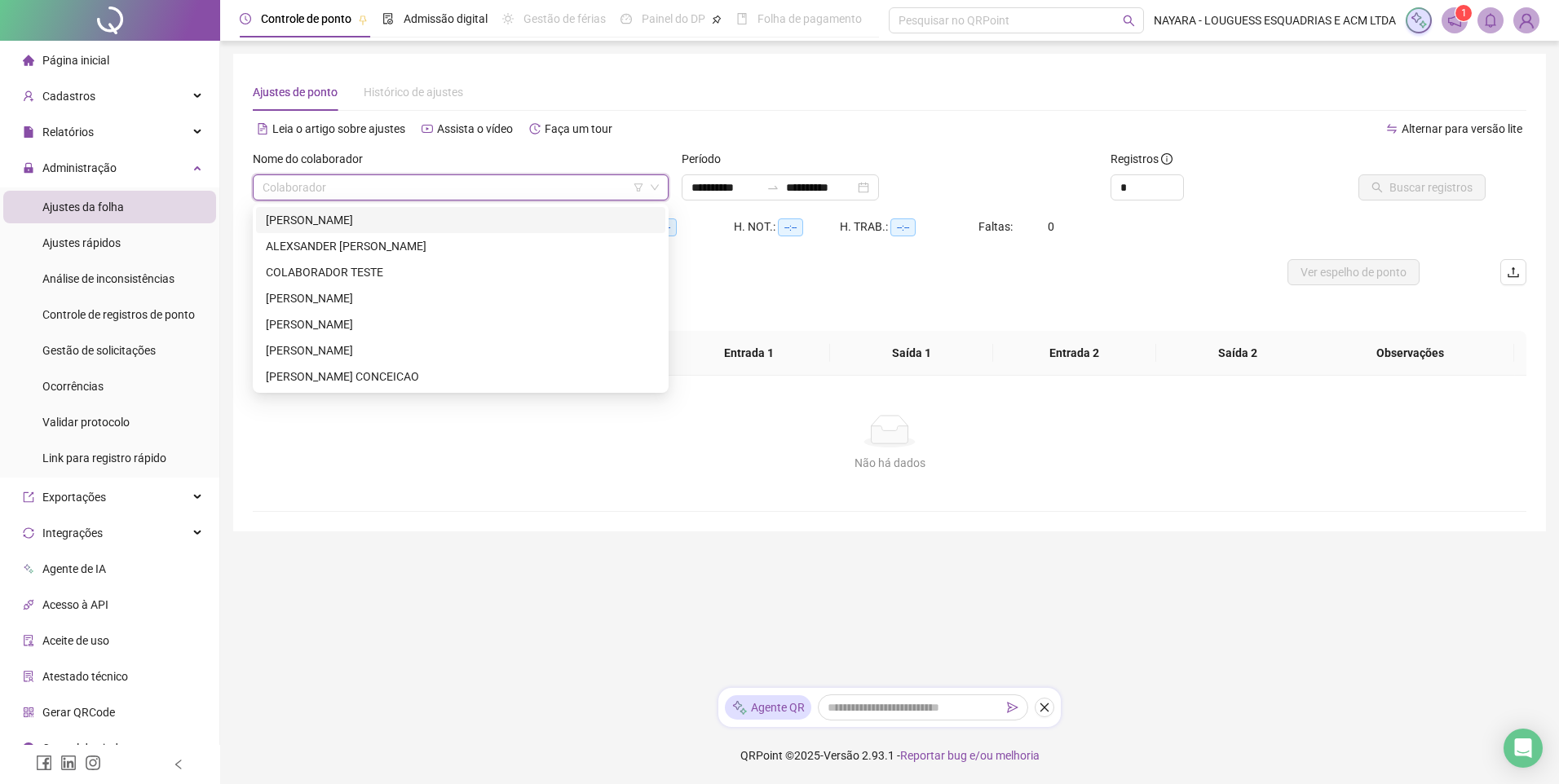
click at [366, 223] on div "[PERSON_NAME]" at bounding box center [460, 220] width 390 height 18
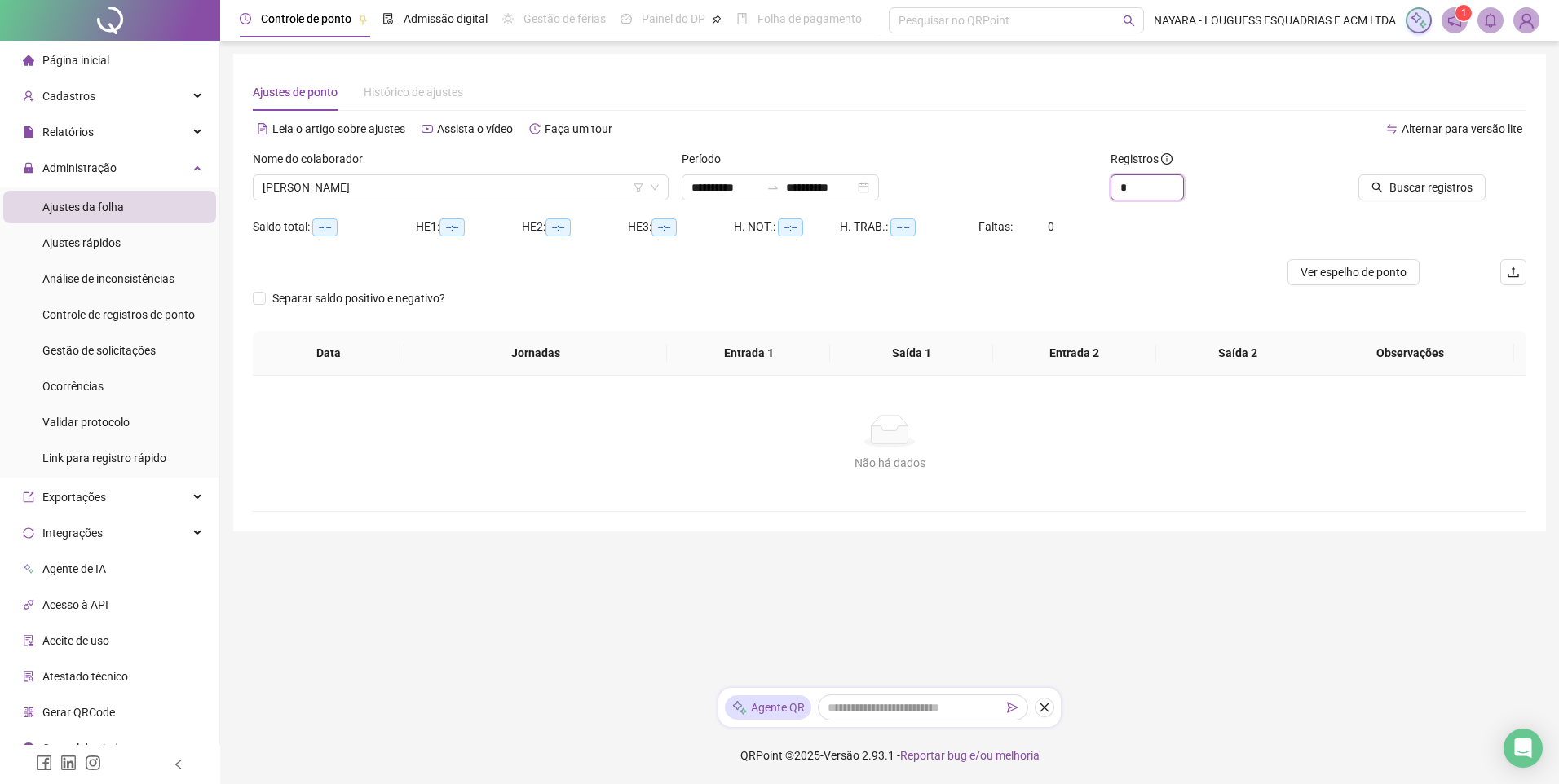
drag, startPoint x: 1156, startPoint y: 195, endPoint x: 1190, endPoint y: 178, distance: 38.0
click at [1156, 195] on input "*" at bounding box center [1147, 187] width 71 height 25
click at [1166, 178] on span "Increase Value" at bounding box center [1173, 182] width 18 height 14
type input "*"
click at [1414, 190] on span "Buscar registros" at bounding box center [1431, 187] width 83 height 18
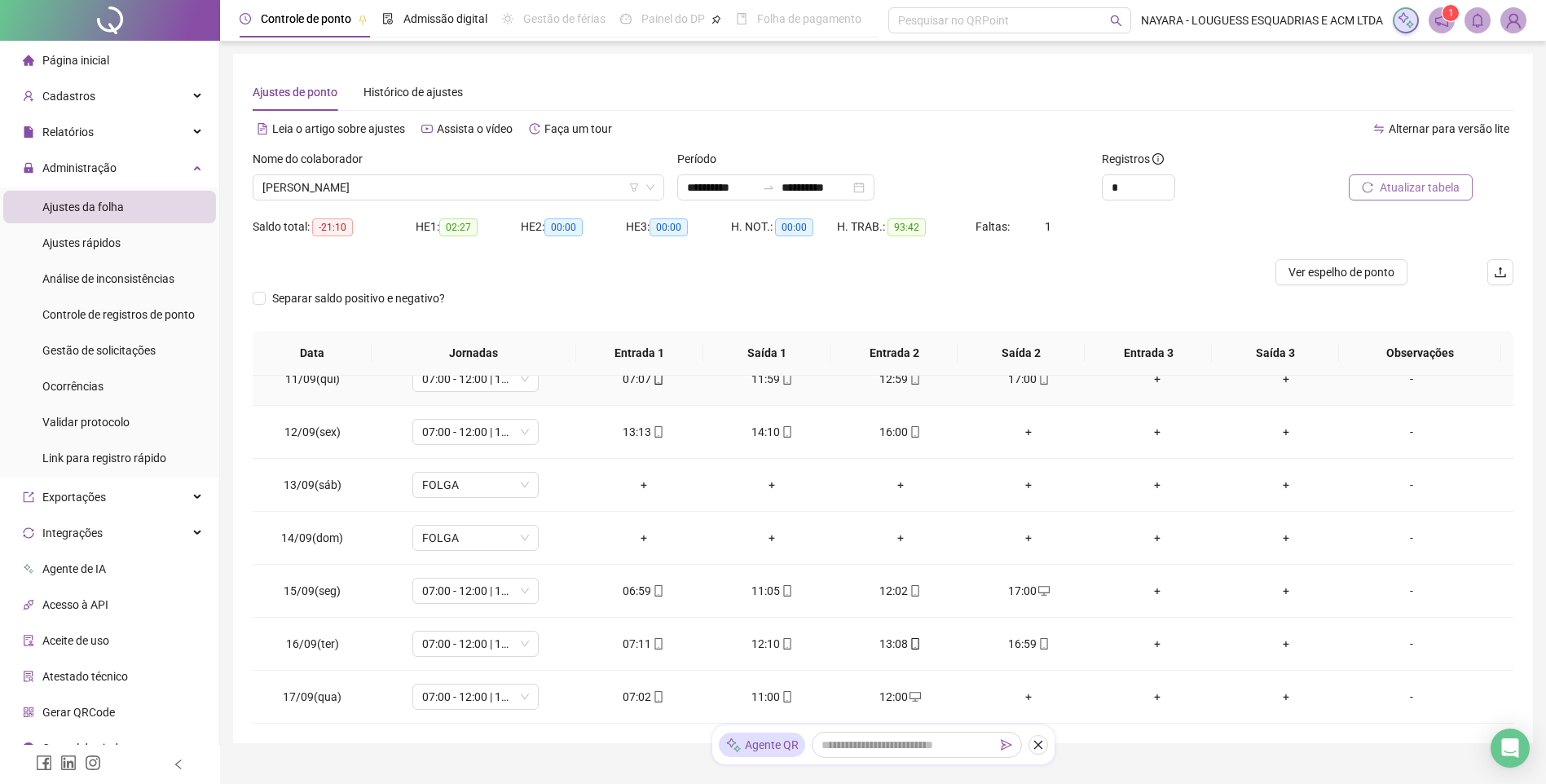
scroll to position [69, 0]
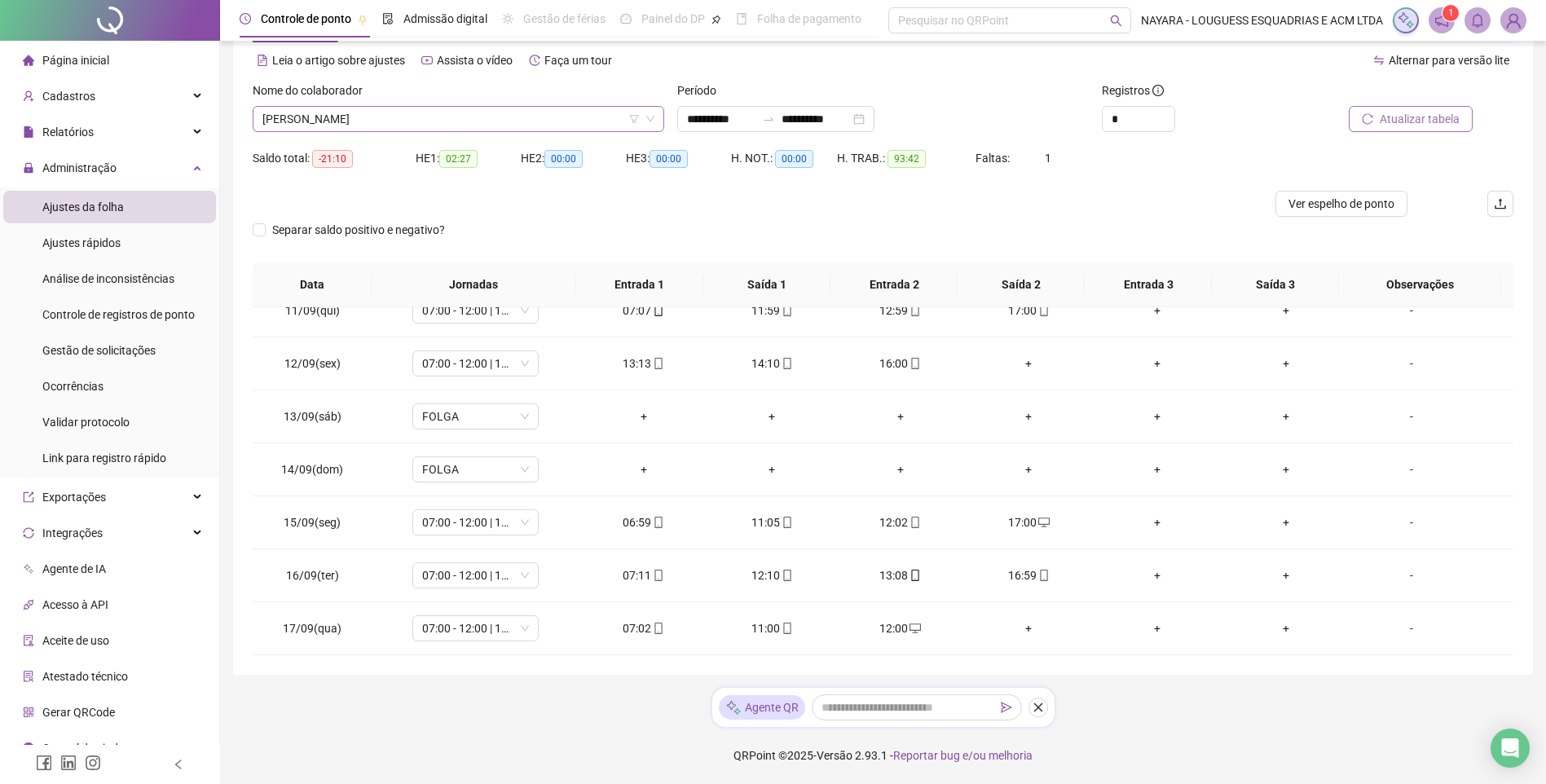
click at [599, 132] on div "[PERSON_NAME]" at bounding box center [458, 119] width 412 height 26
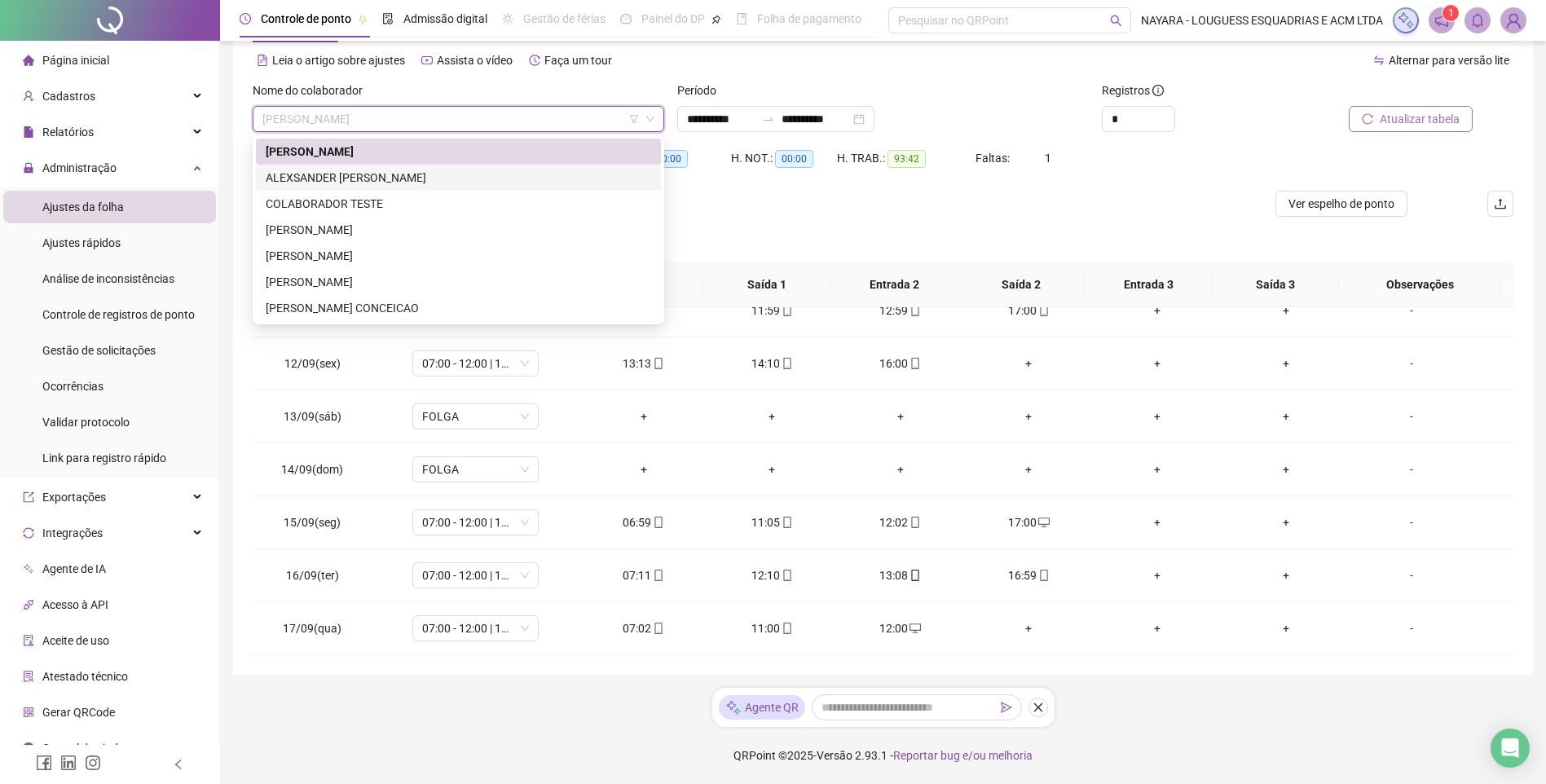
click at [443, 172] on div "ALEXSANDER [PERSON_NAME]" at bounding box center [459, 178] width 386 height 18
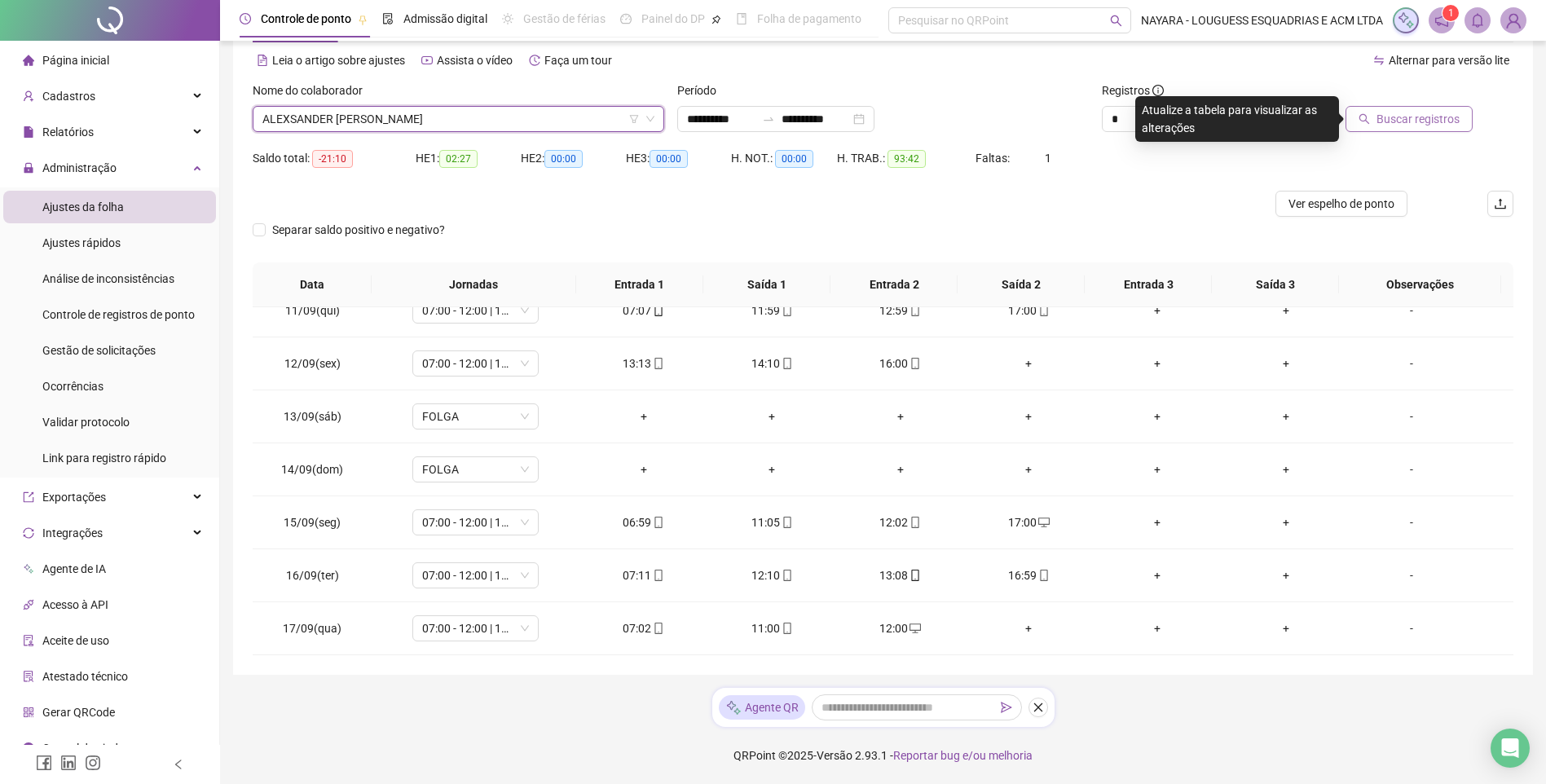
click at [1411, 116] on span "Buscar registros" at bounding box center [1419, 119] width 83 height 18
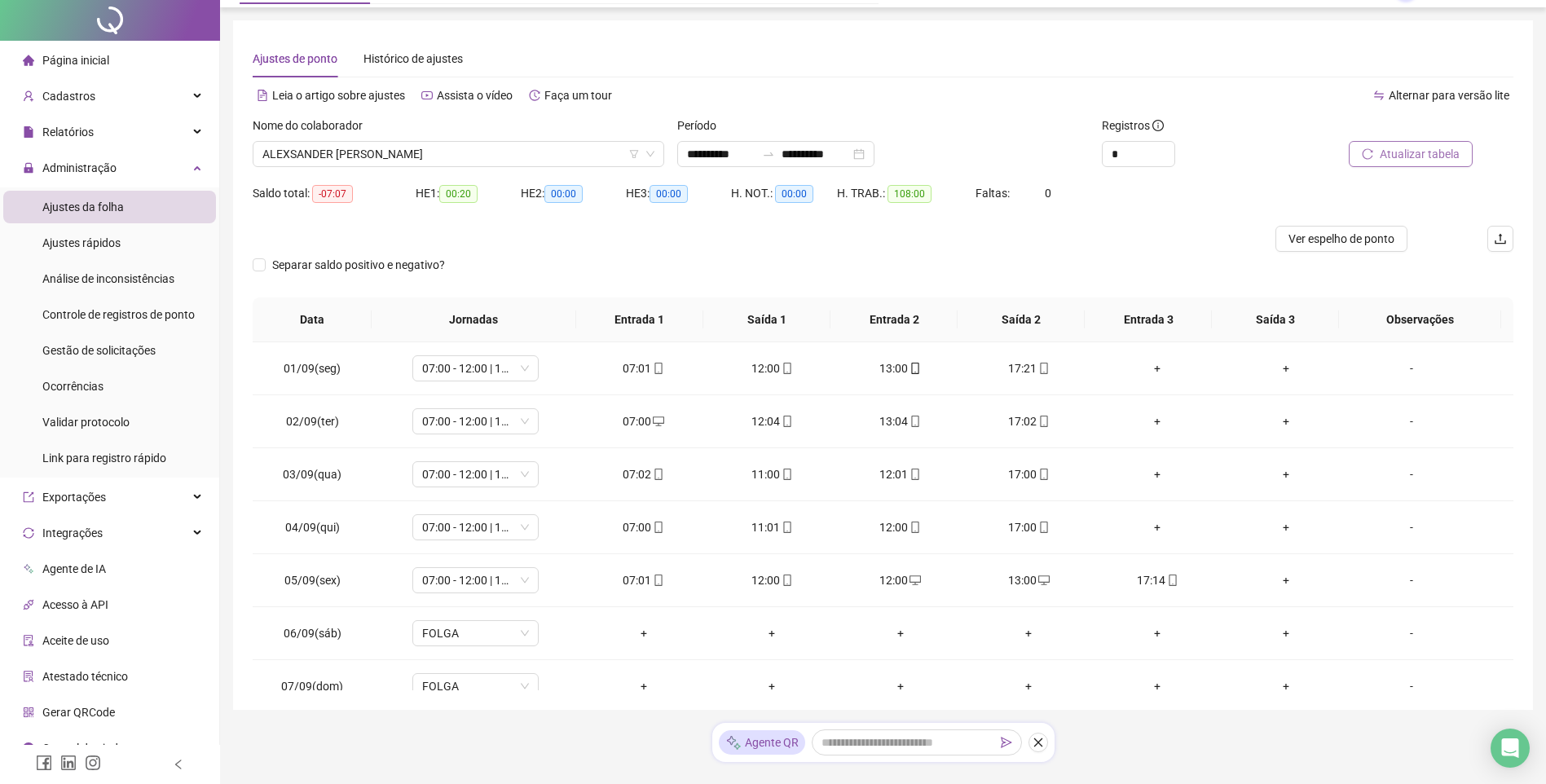
scroll to position [0, 0]
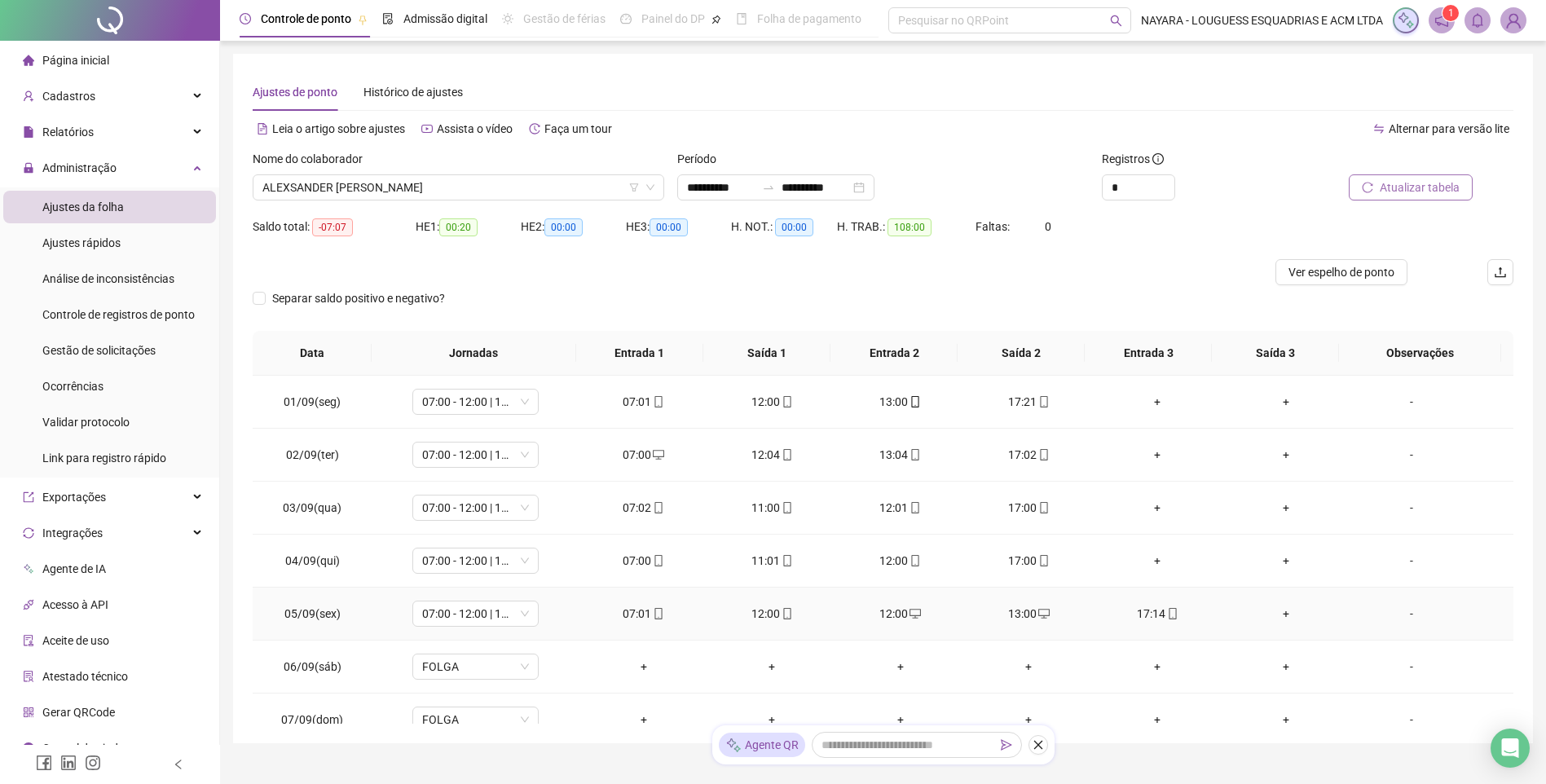
click at [765, 613] on div "12:00" at bounding box center [771, 613] width 103 height 18
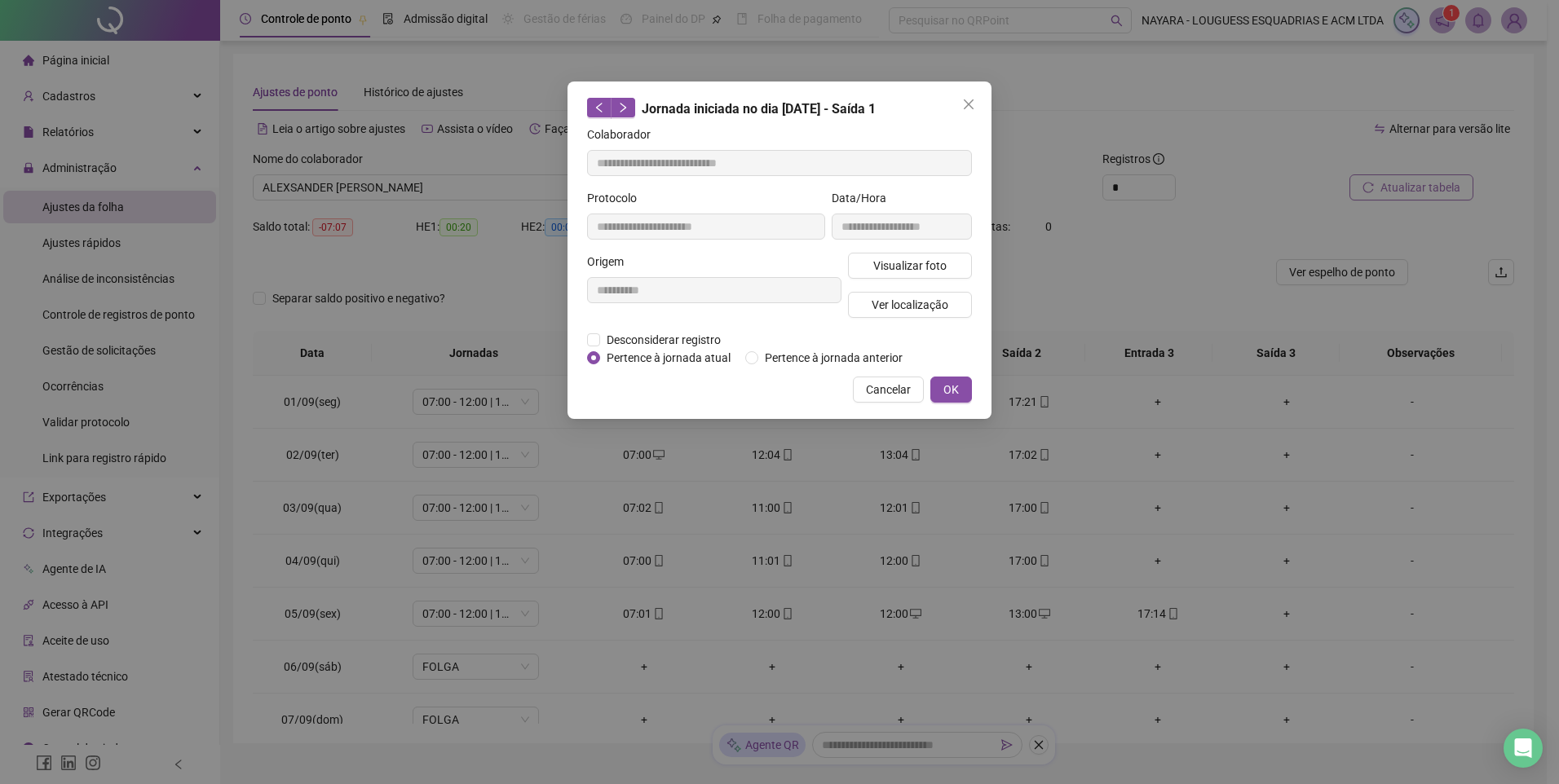
type input "**********"
click at [649, 333] on span "Desconsiderar registro" at bounding box center [664, 340] width 127 height 18
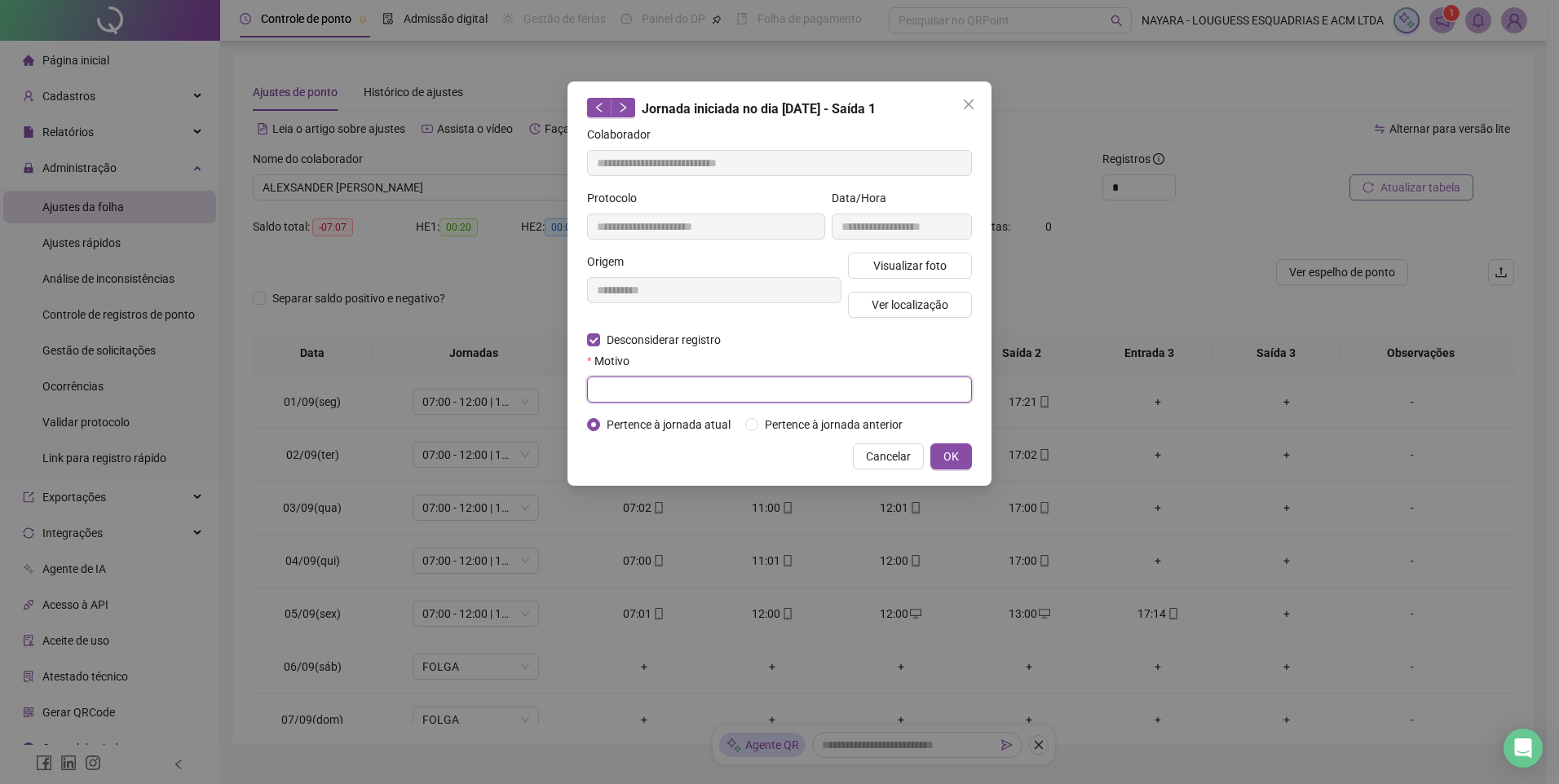
click at [715, 377] on input "text" at bounding box center [779, 389] width 385 height 26
type input "*"
type input "**********"
click at [951, 454] on span "OK" at bounding box center [951, 456] width 15 height 18
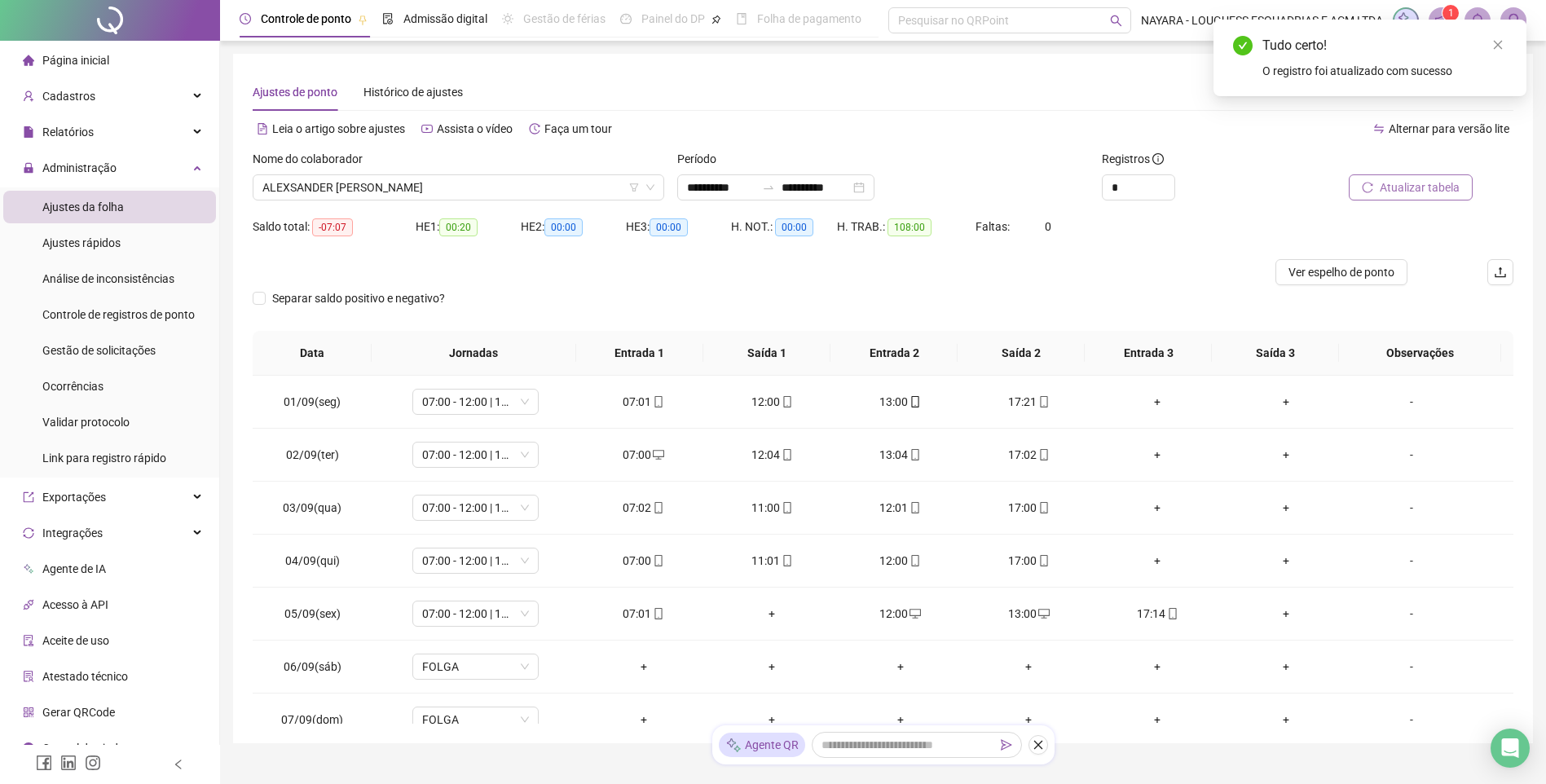
click at [1427, 176] on button "Atualizar tabela" at bounding box center [1411, 187] width 124 height 26
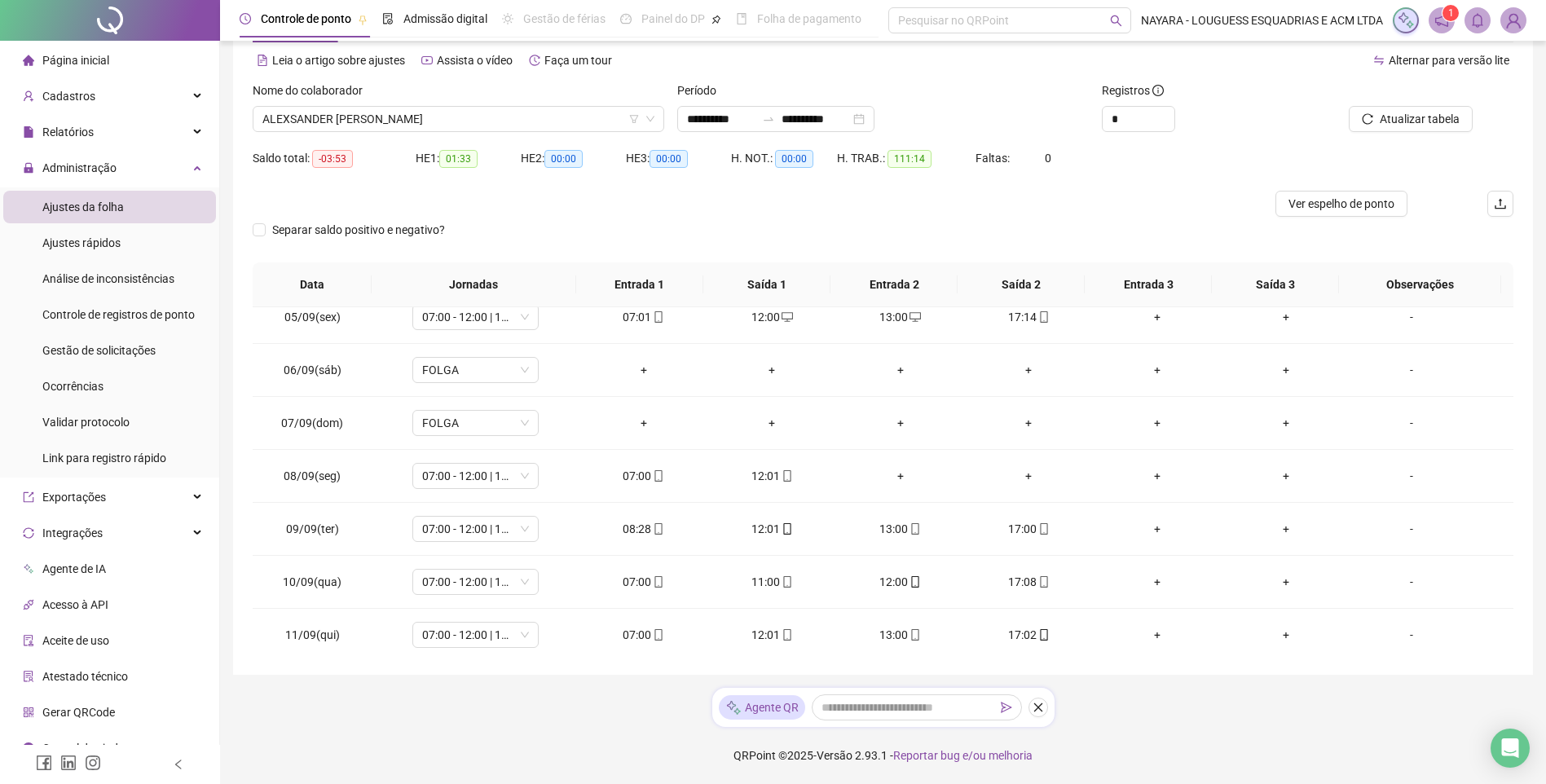
scroll to position [227, 0]
